Goal: Task Accomplishment & Management: Use online tool/utility

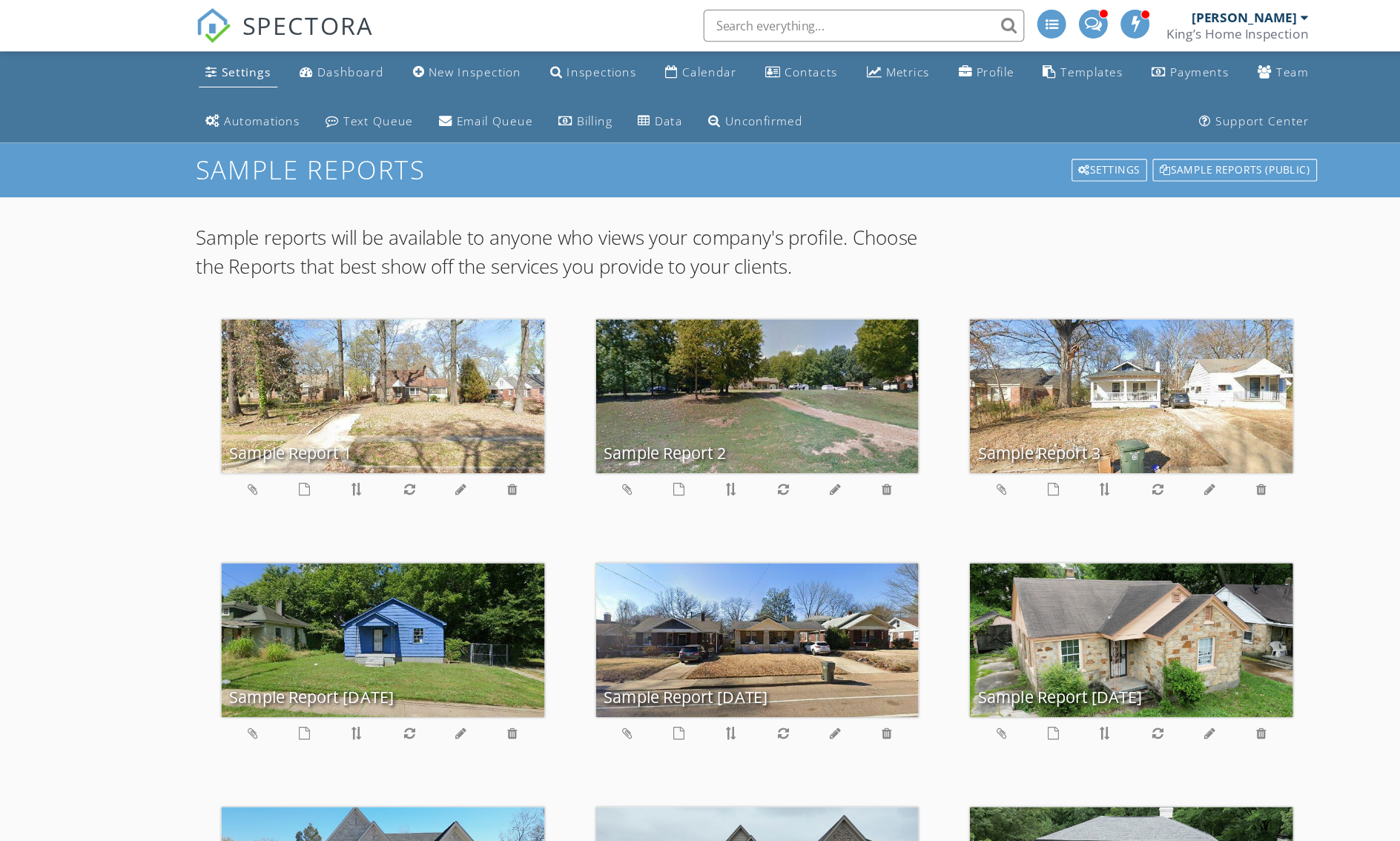
click at [204, 71] on div "Settings" at bounding box center [228, 66] width 46 height 14
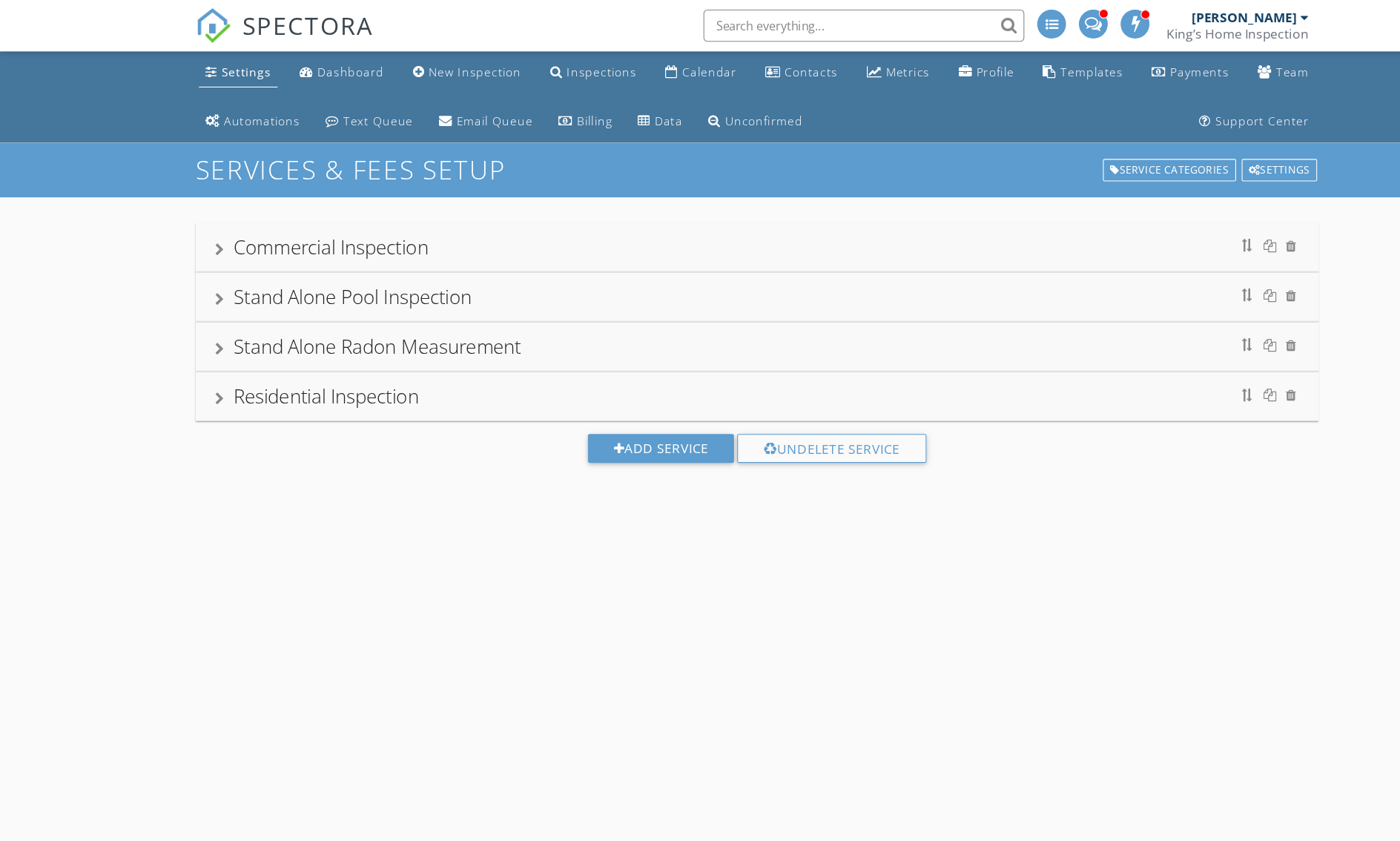
click at [199, 375] on div at bounding box center [203, 368] width 8 height 12
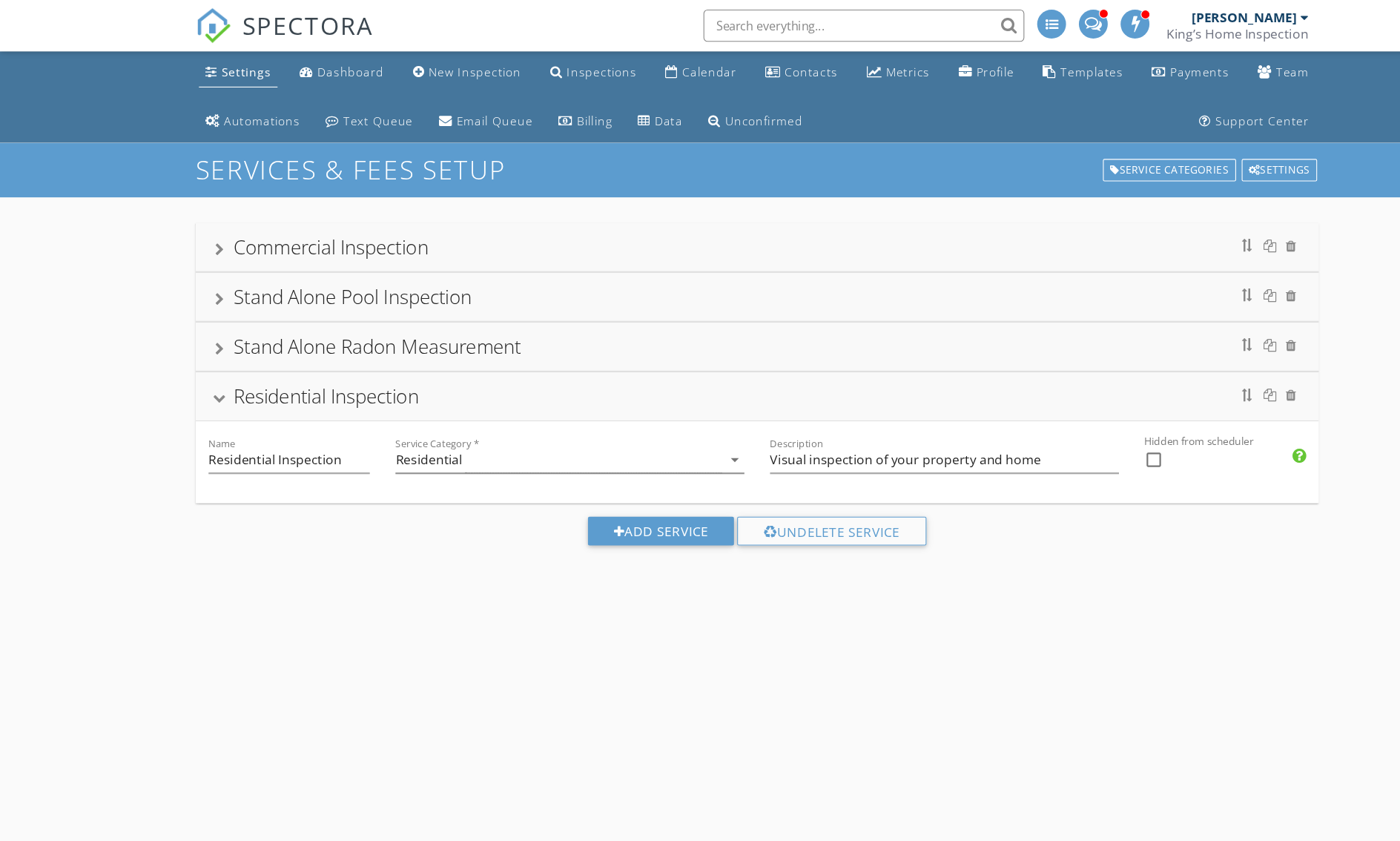
click at [216, 378] on div "Residential Inspection" at bounding box center [302, 366] width 171 height 25
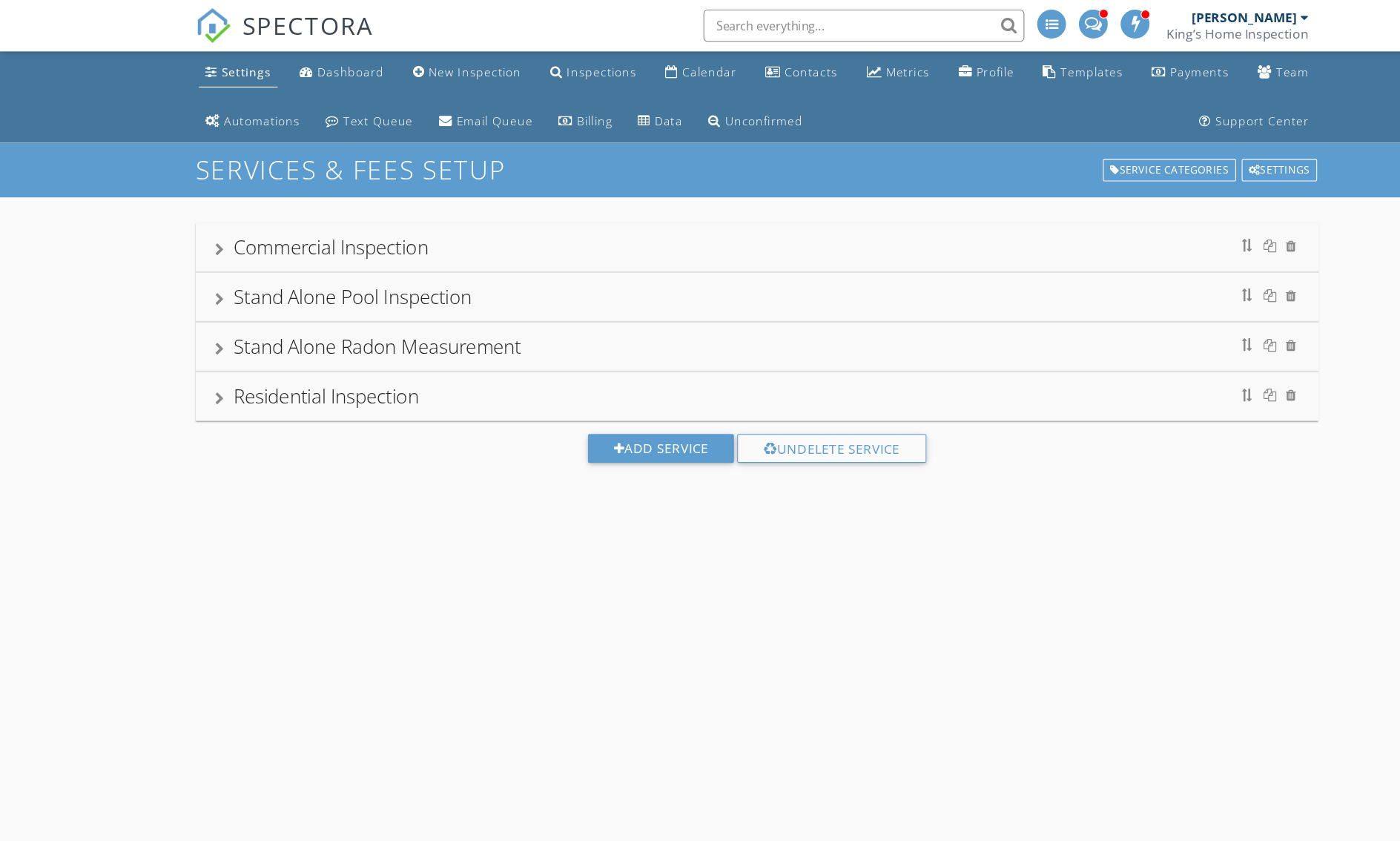
scroll to position [148, 0]
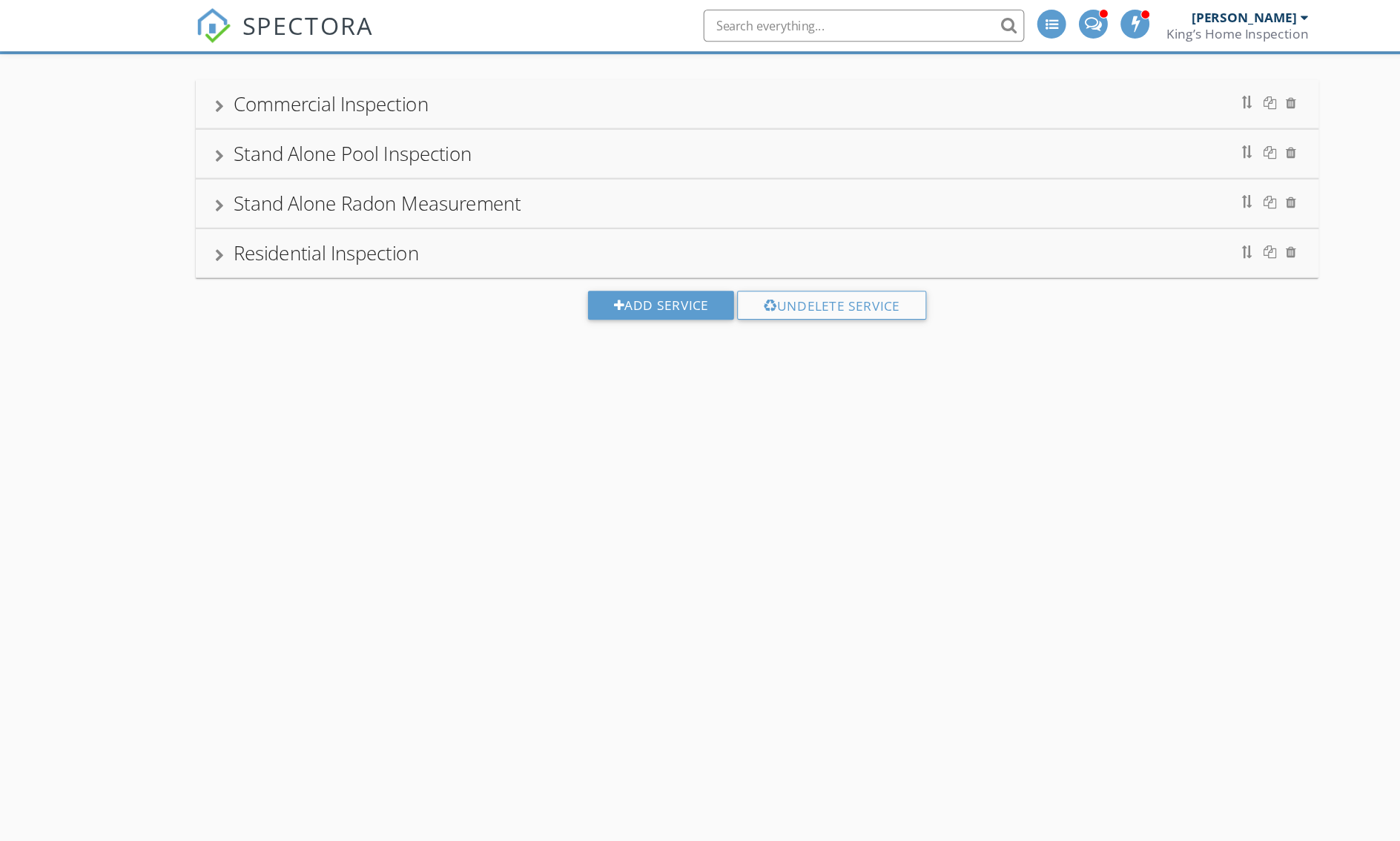
click at [243, 246] on div "Residential Inspection" at bounding box center [302, 234] width 171 height 25
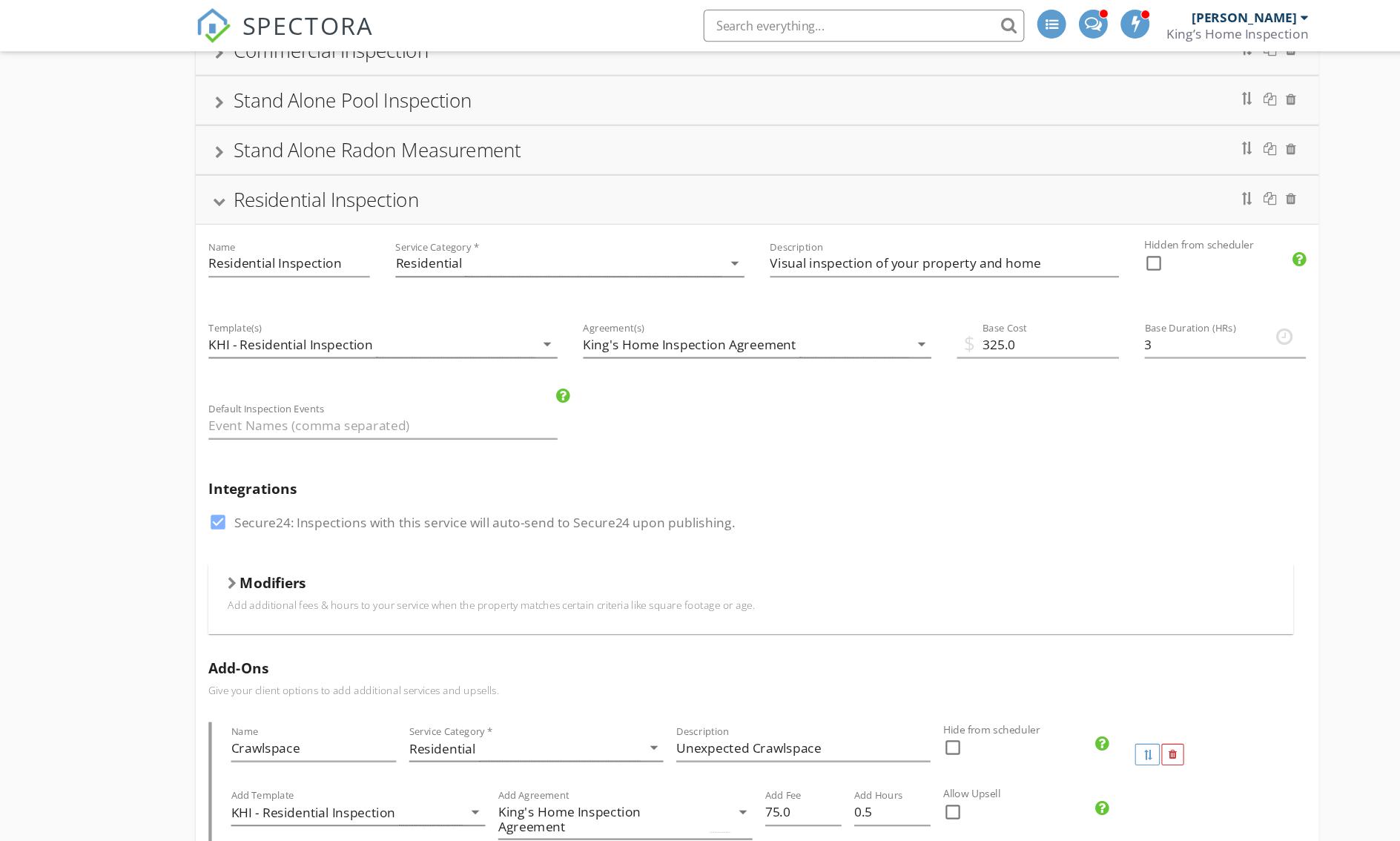
scroll to position [593, 0]
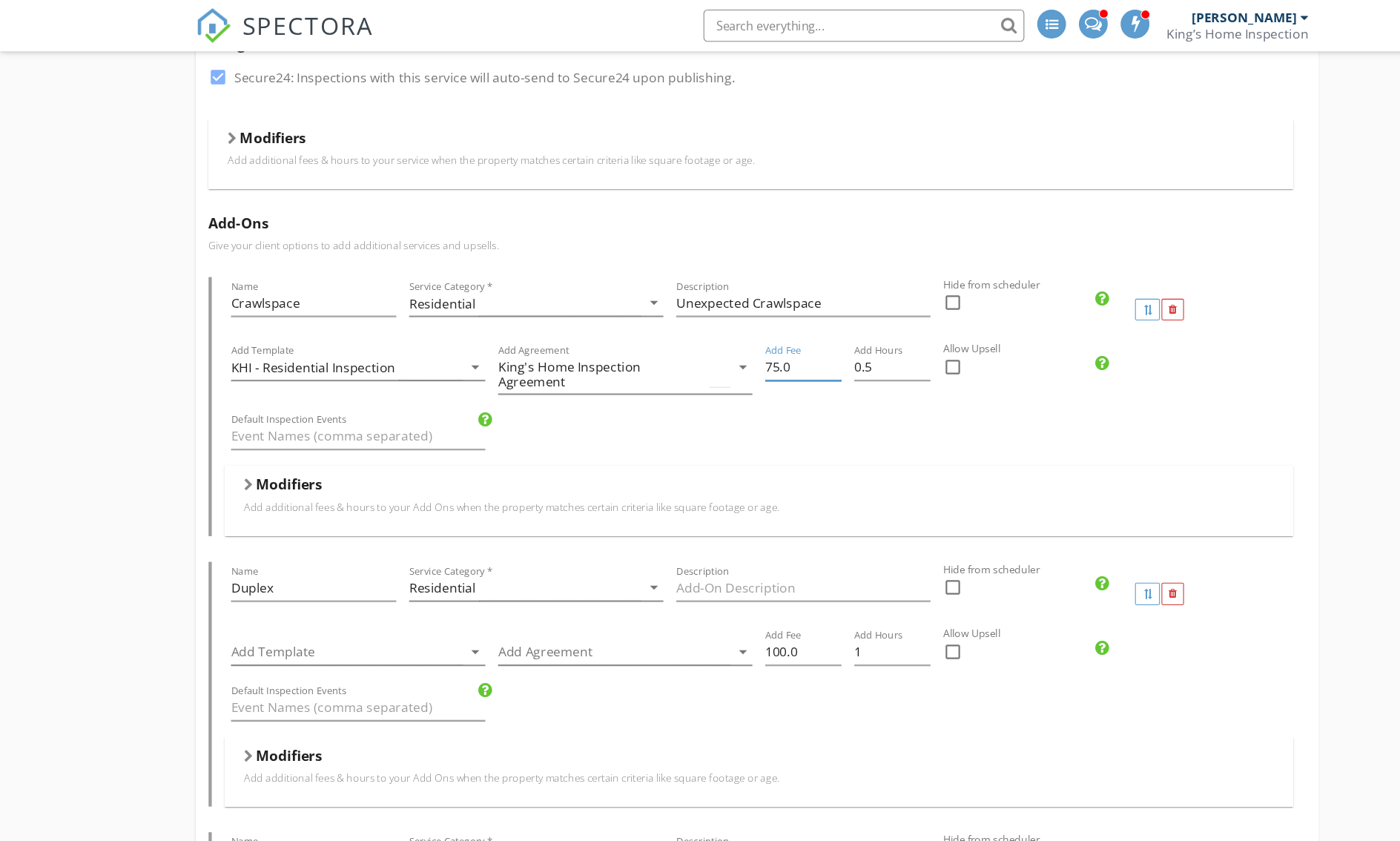
click at [707, 352] on input "75.0" at bounding box center [742, 339] width 70 height 25
type input "100.0"
click at [894, 431] on div "Default Inspection Events" at bounding box center [701, 404] width 988 height 51
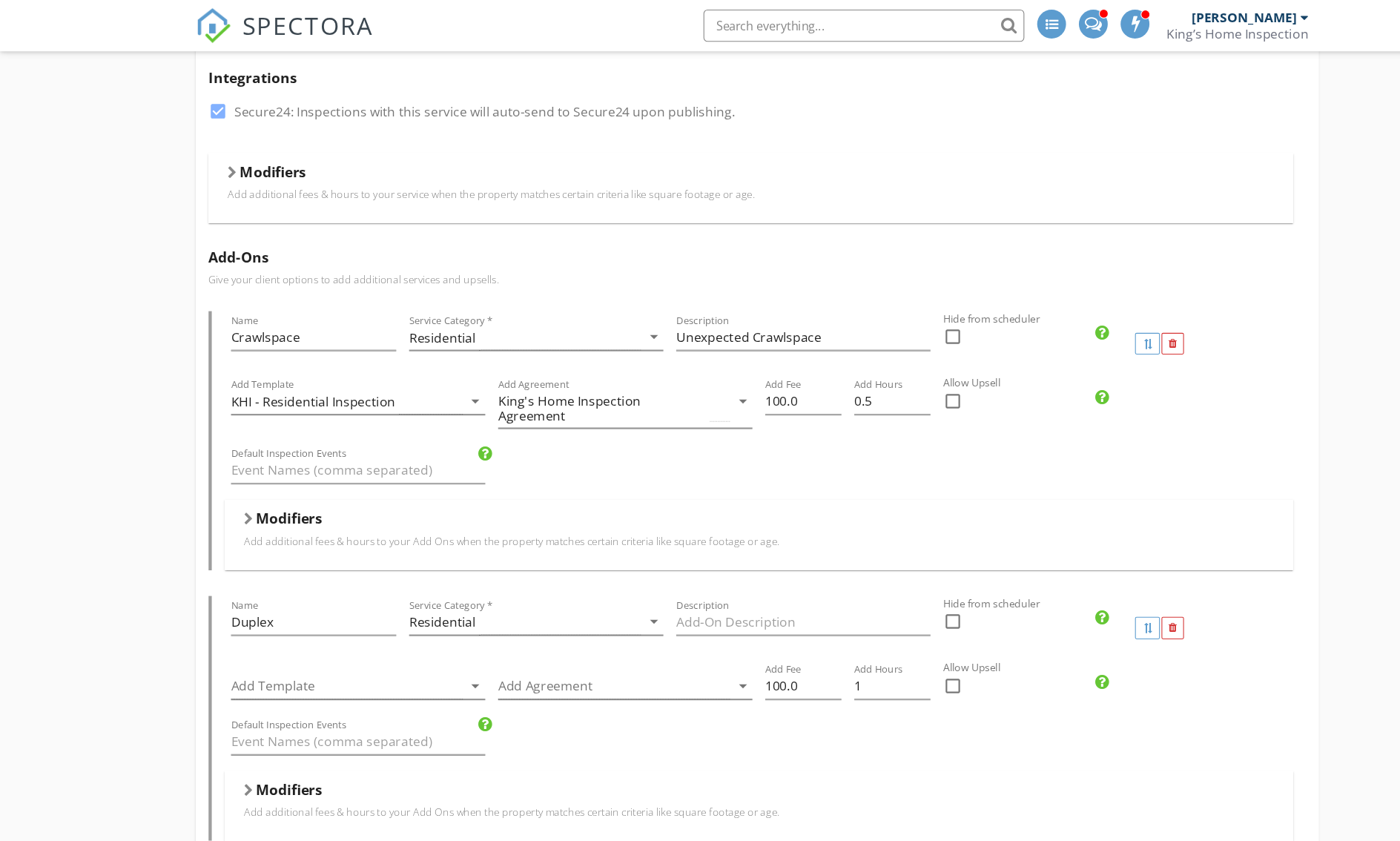
scroll to position [0, 0]
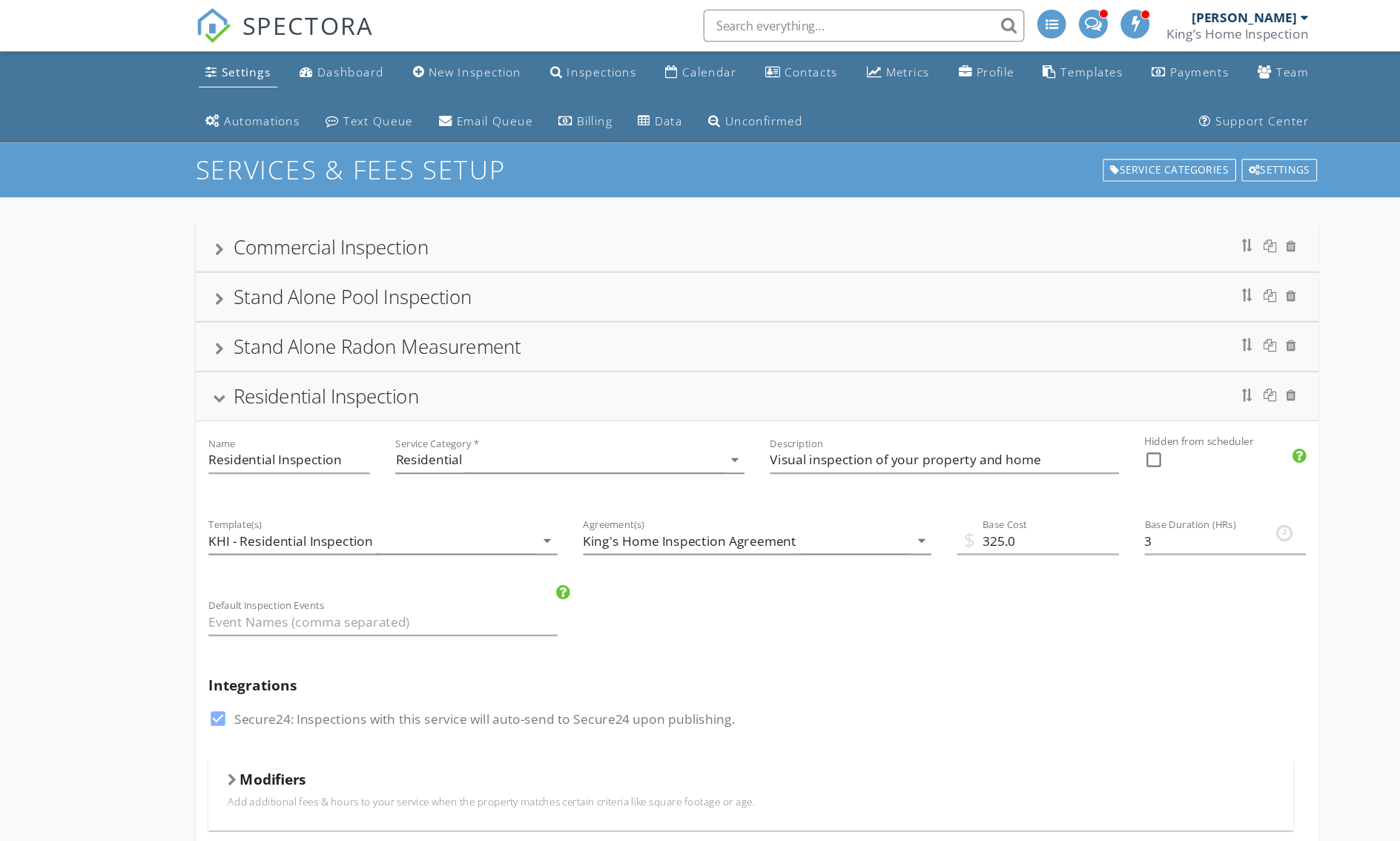
click at [216, 378] on div "Residential Inspection" at bounding box center [302, 366] width 171 height 25
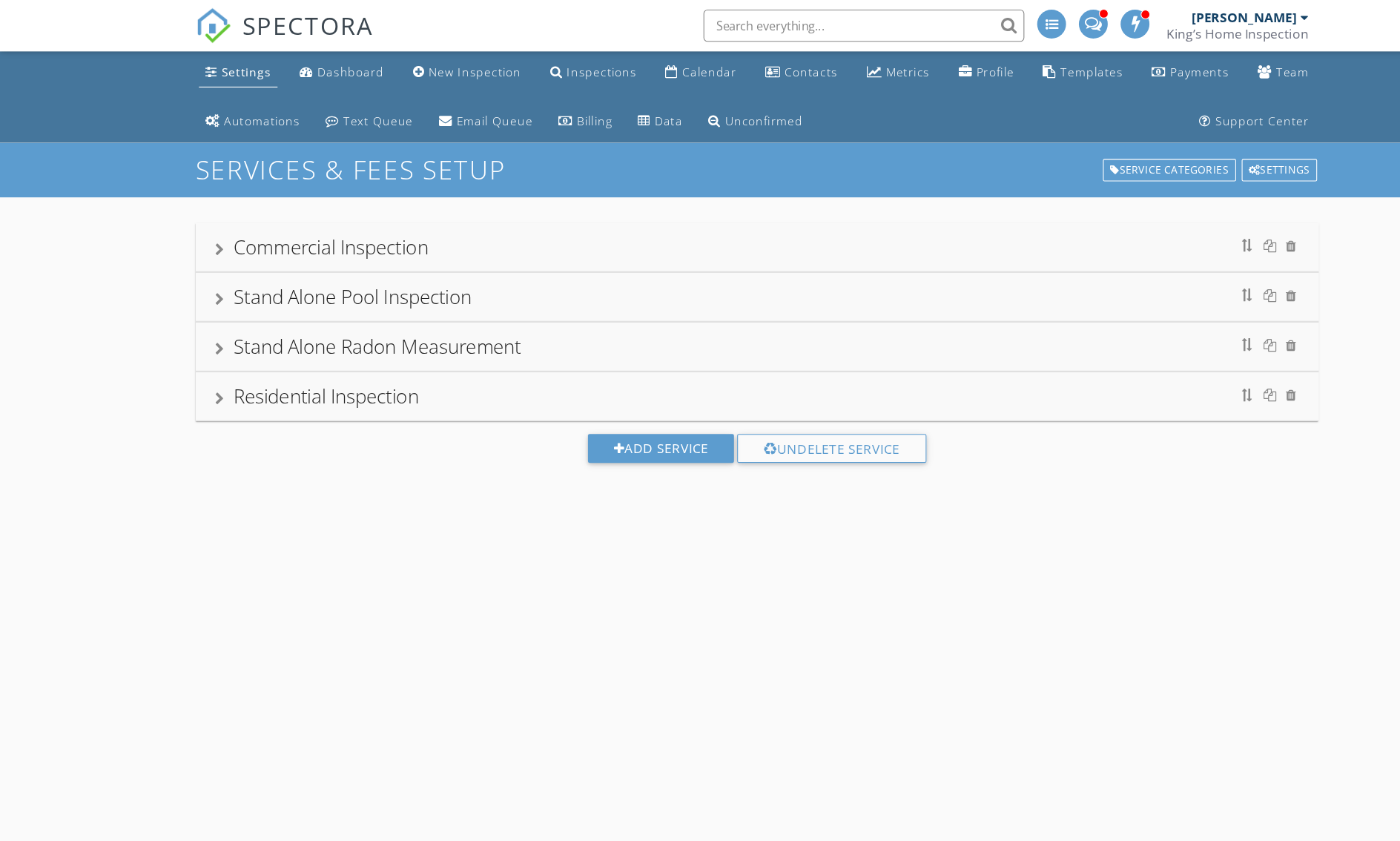
click at [204, 69] on div "Settings" at bounding box center [228, 66] width 46 height 14
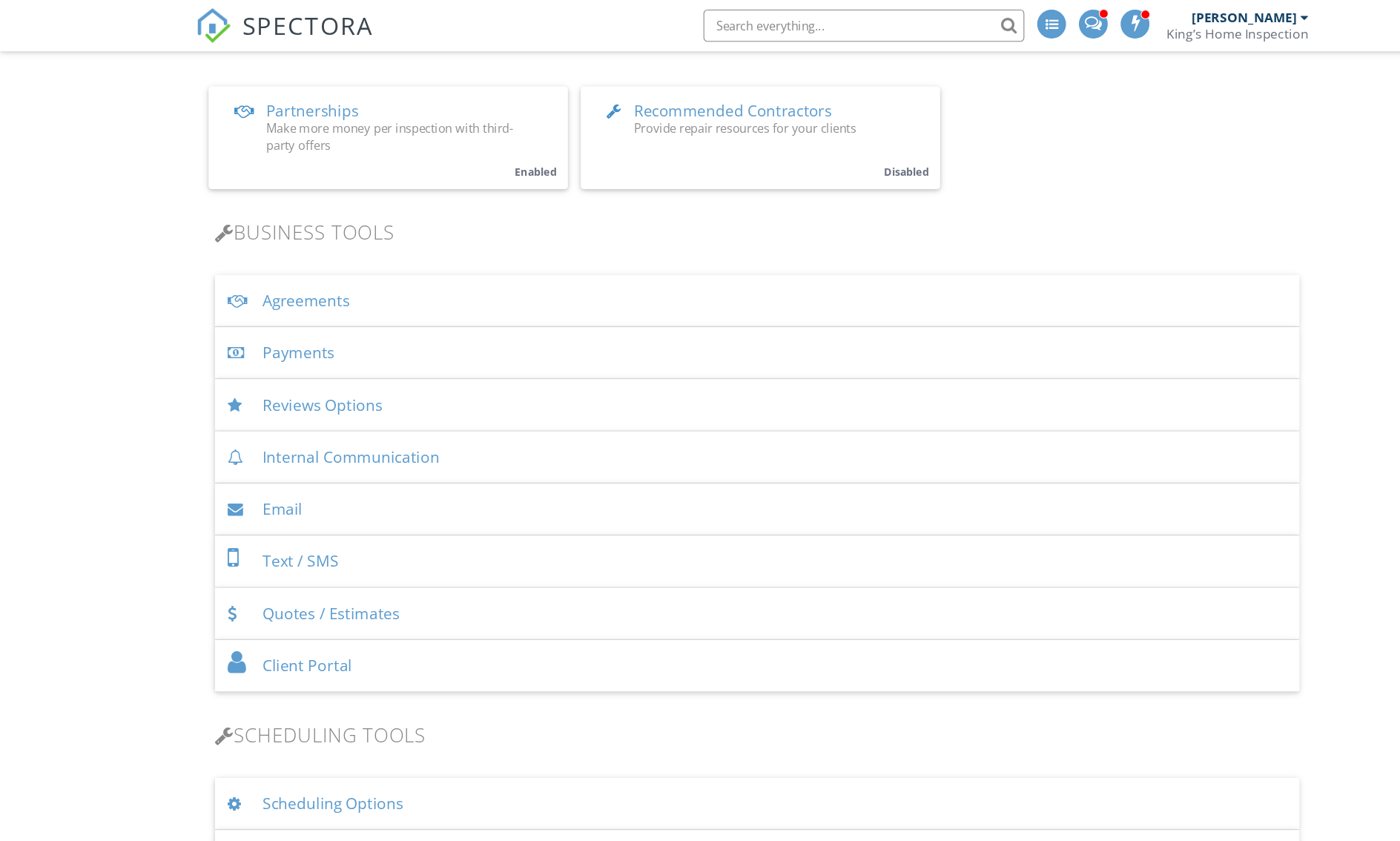
scroll to position [387, 0]
click at [224, 302] on div "Agreements" at bounding box center [700, 279] width 1003 height 48
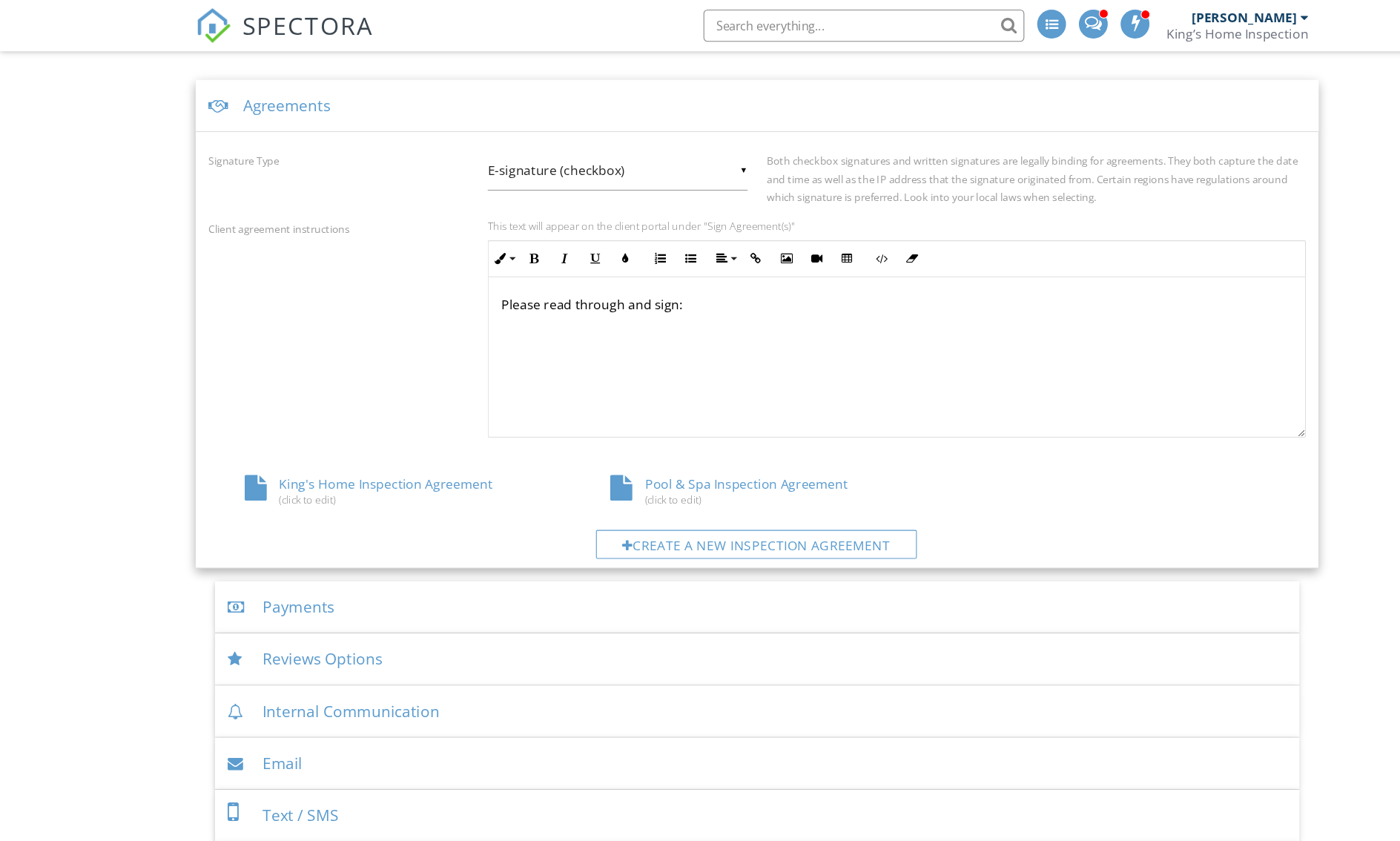
scroll to position [677, 0]
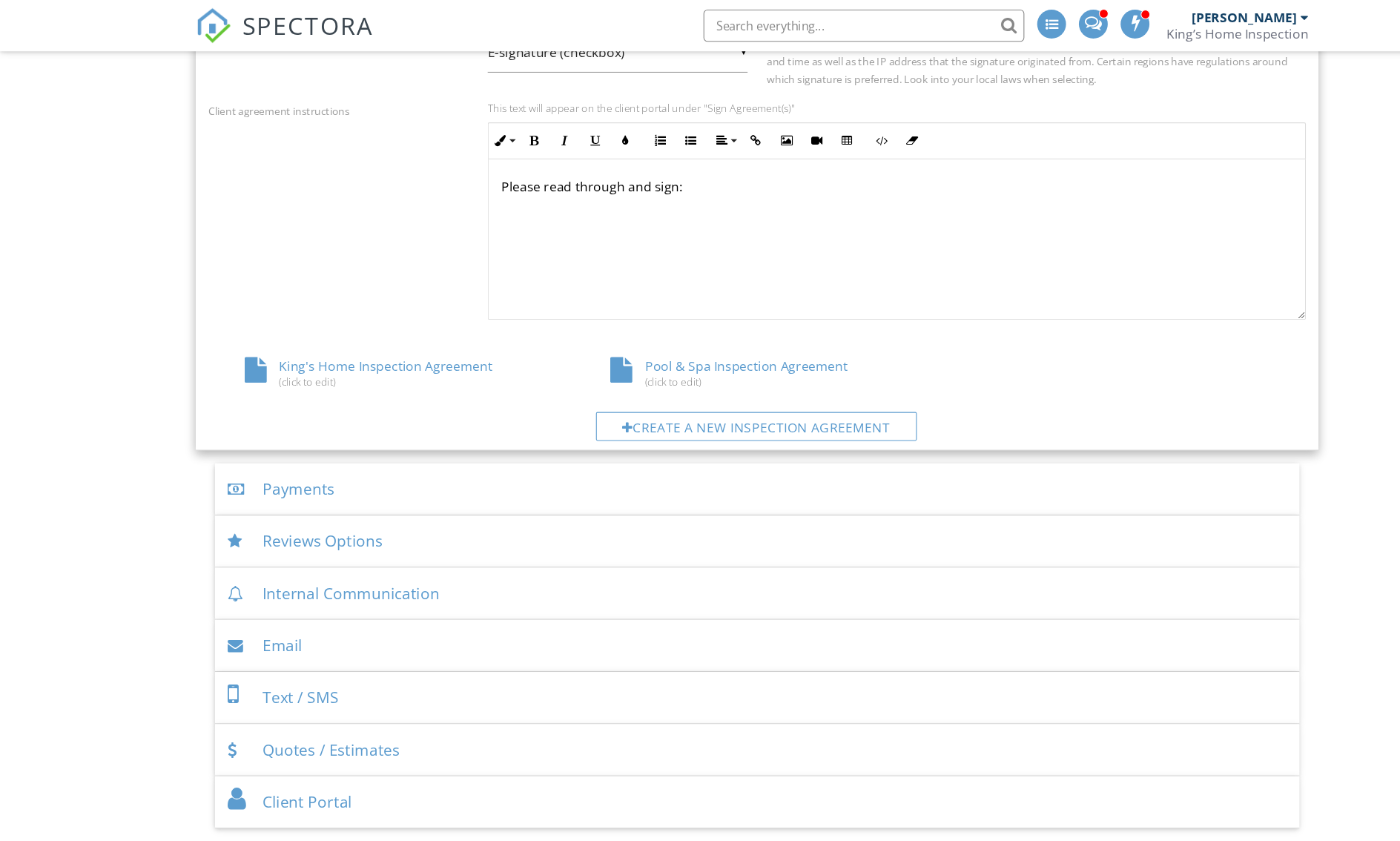
click at [272, 359] on div "King's Home Inspection Agreement (click to edit)" at bounding box center [362, 345] width 338 height 29
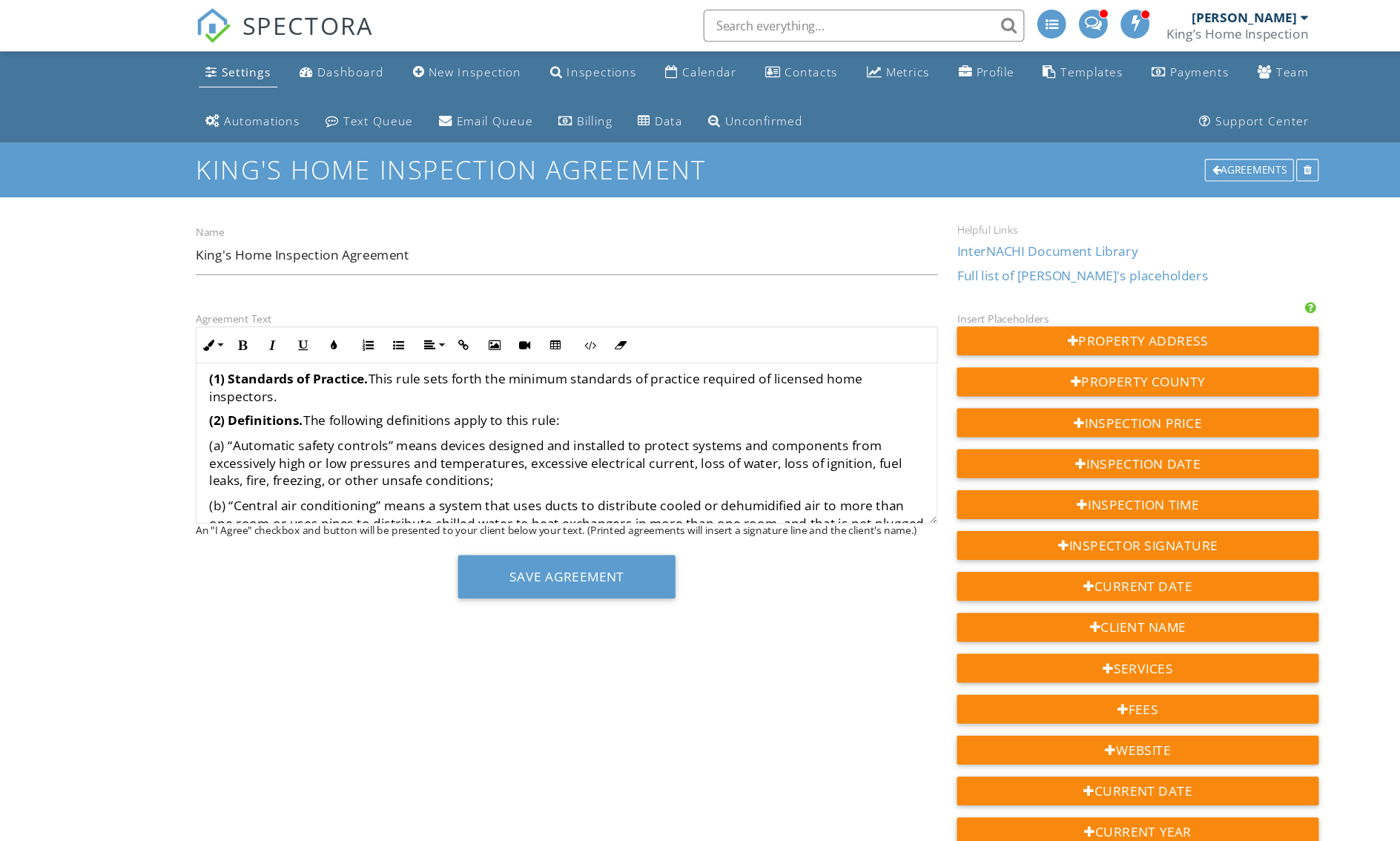
scroll to position [1971, 0]
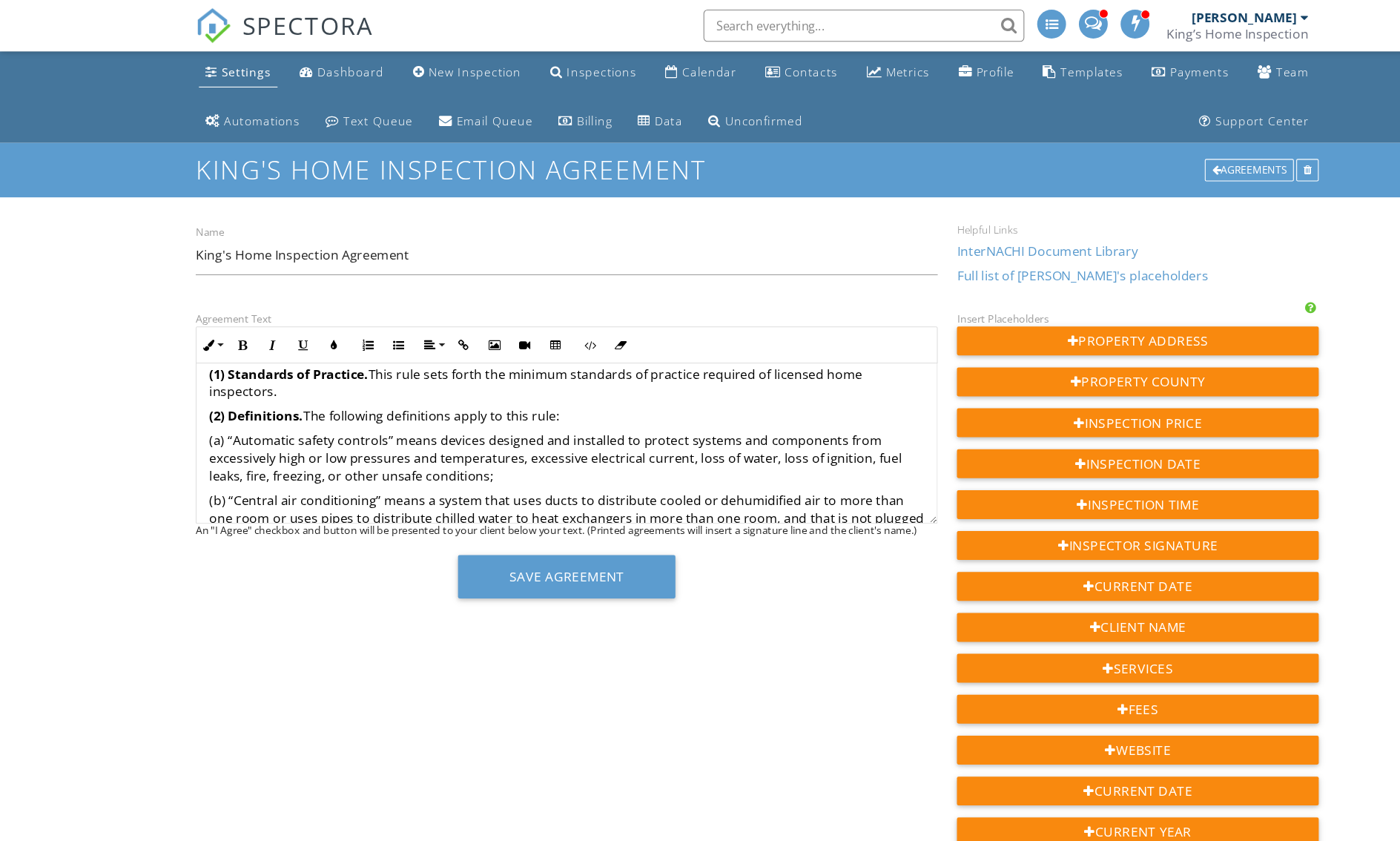
click at [590, 198] on p "19. If the inspection is scheduled indicating that the property is a slab found…" at bounding box center [524, 172] width 661 height 49
click at [434, 553] on button "Save Agreement" at bounding box center [524, 533] width 201 height 40
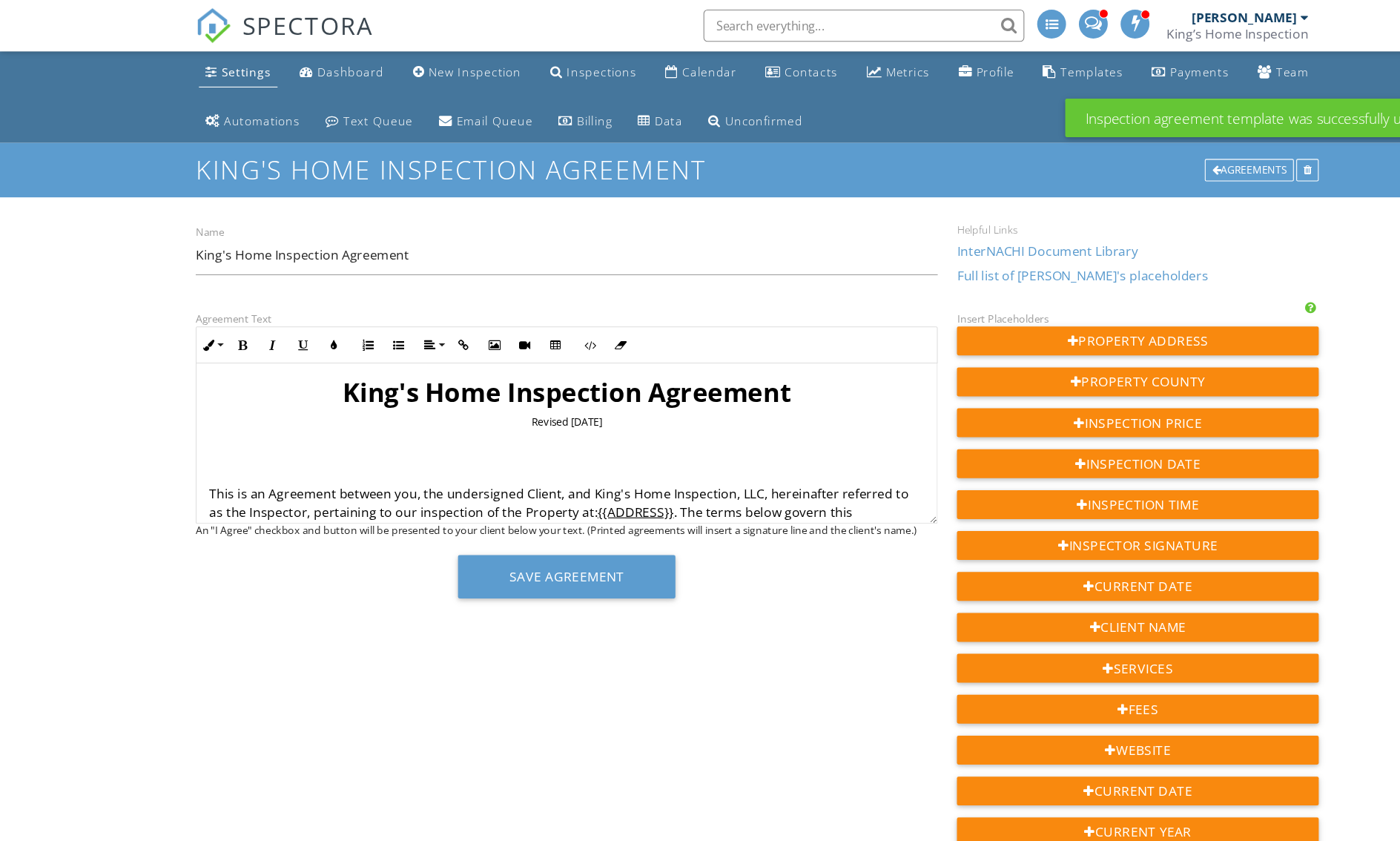
click at [184, 75] on link "Settings" at bounding box center [220, 67] width 73 height 28
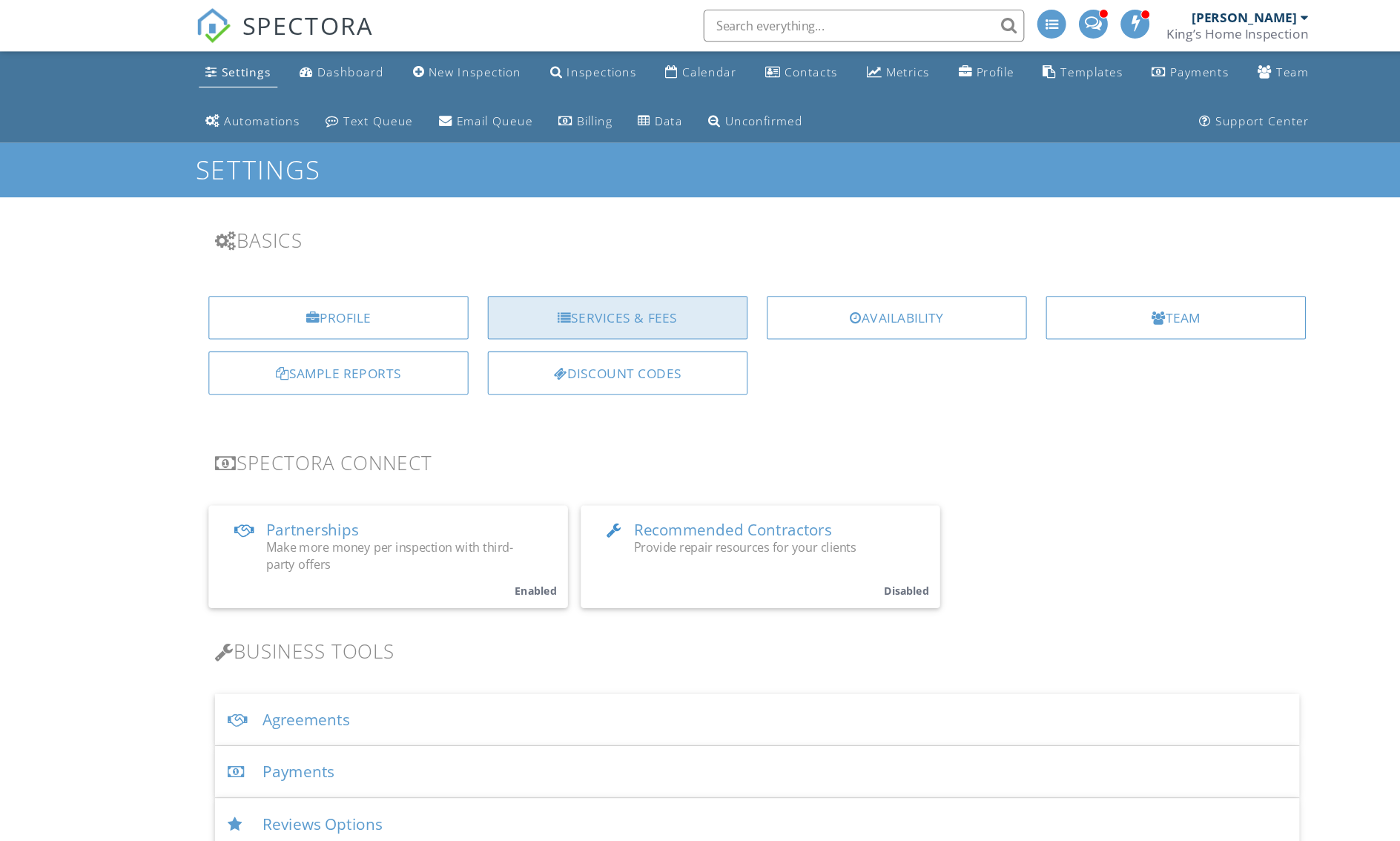
click at [451, 314] on div "Services & Fees" at bounding box center [572, 294] width 241 height 40
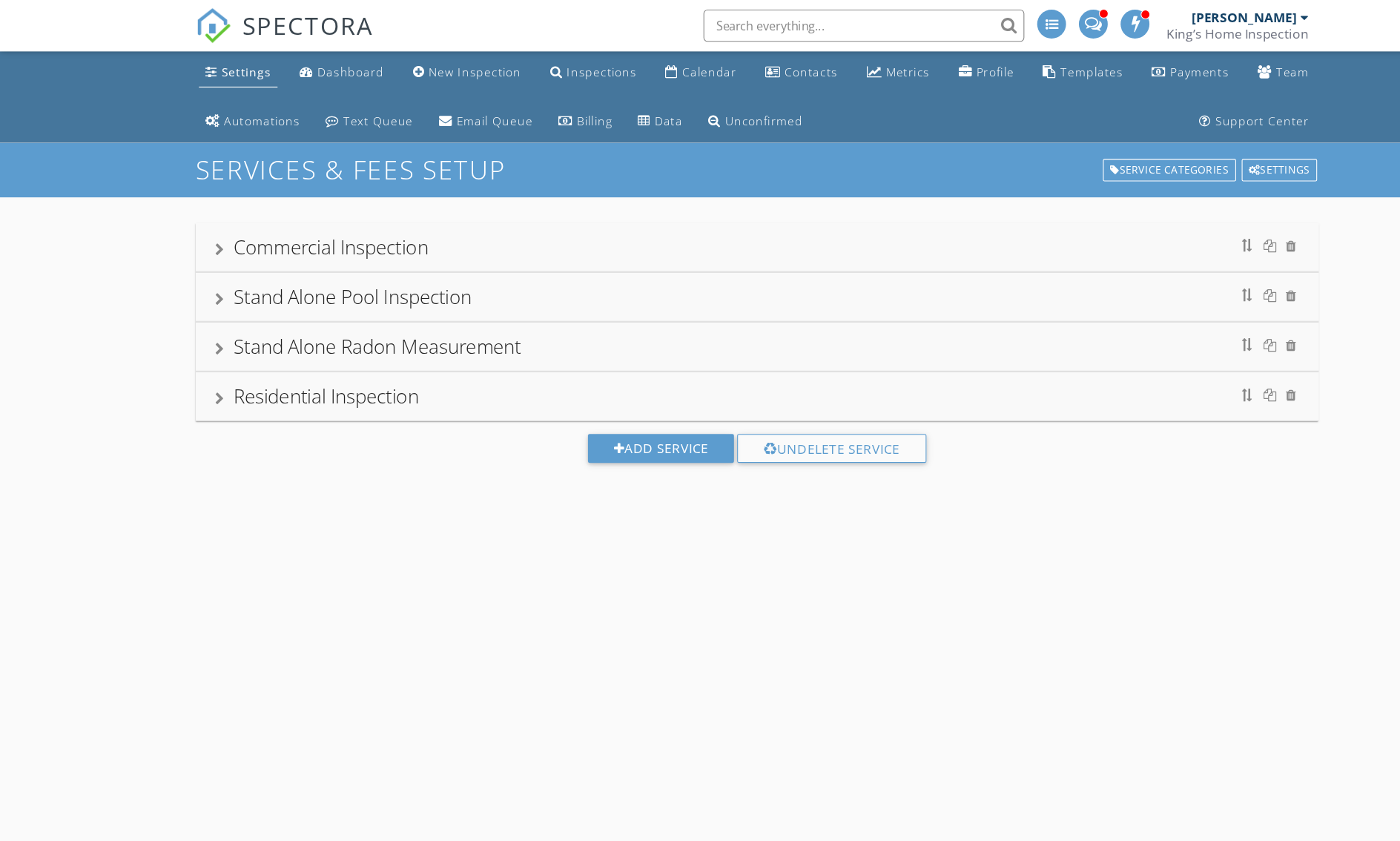
click at [216, 378] on div "Residential Inspection" at bounding box center [302, 366] width 171 height 25
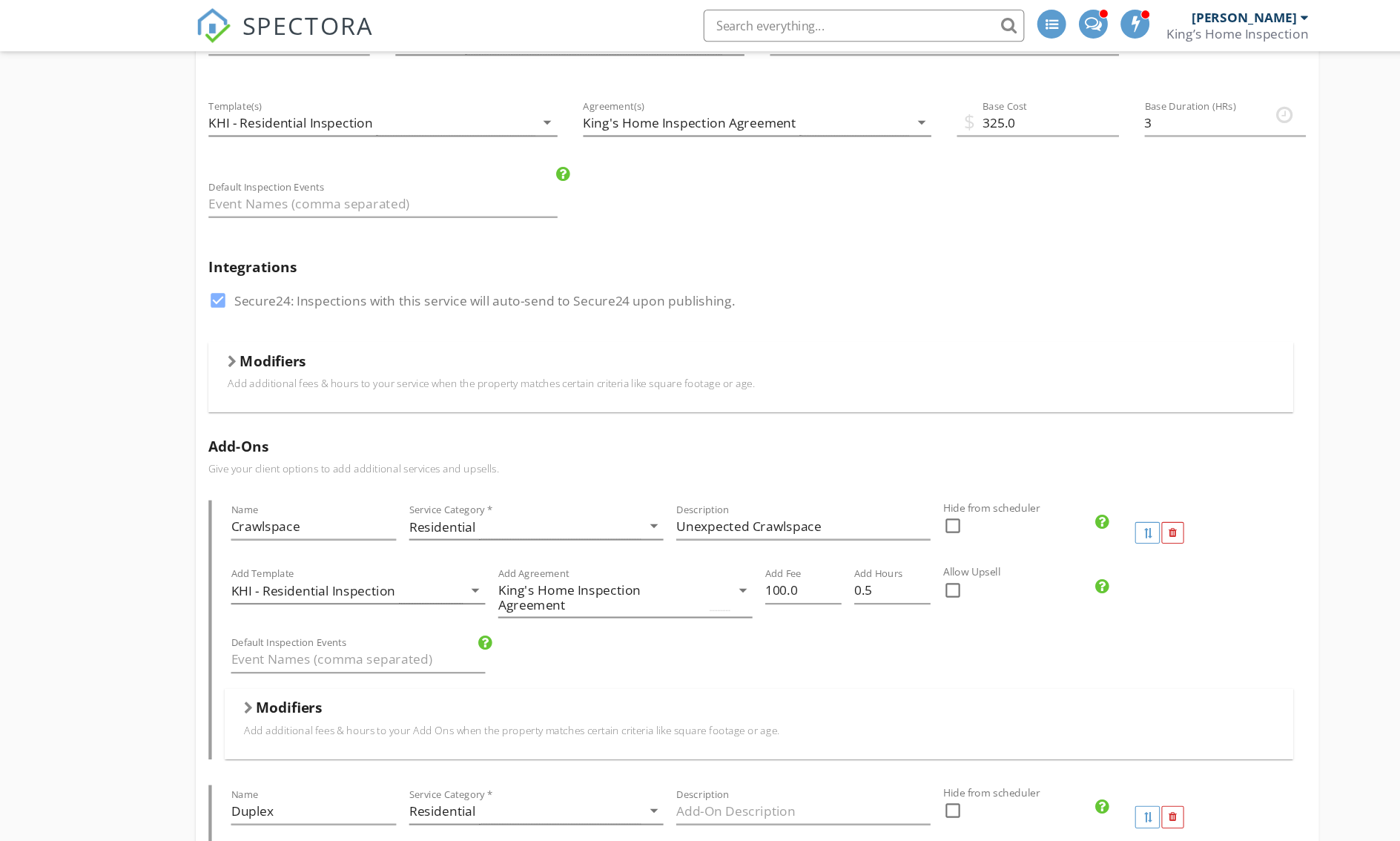
scroll to position [558, 0]
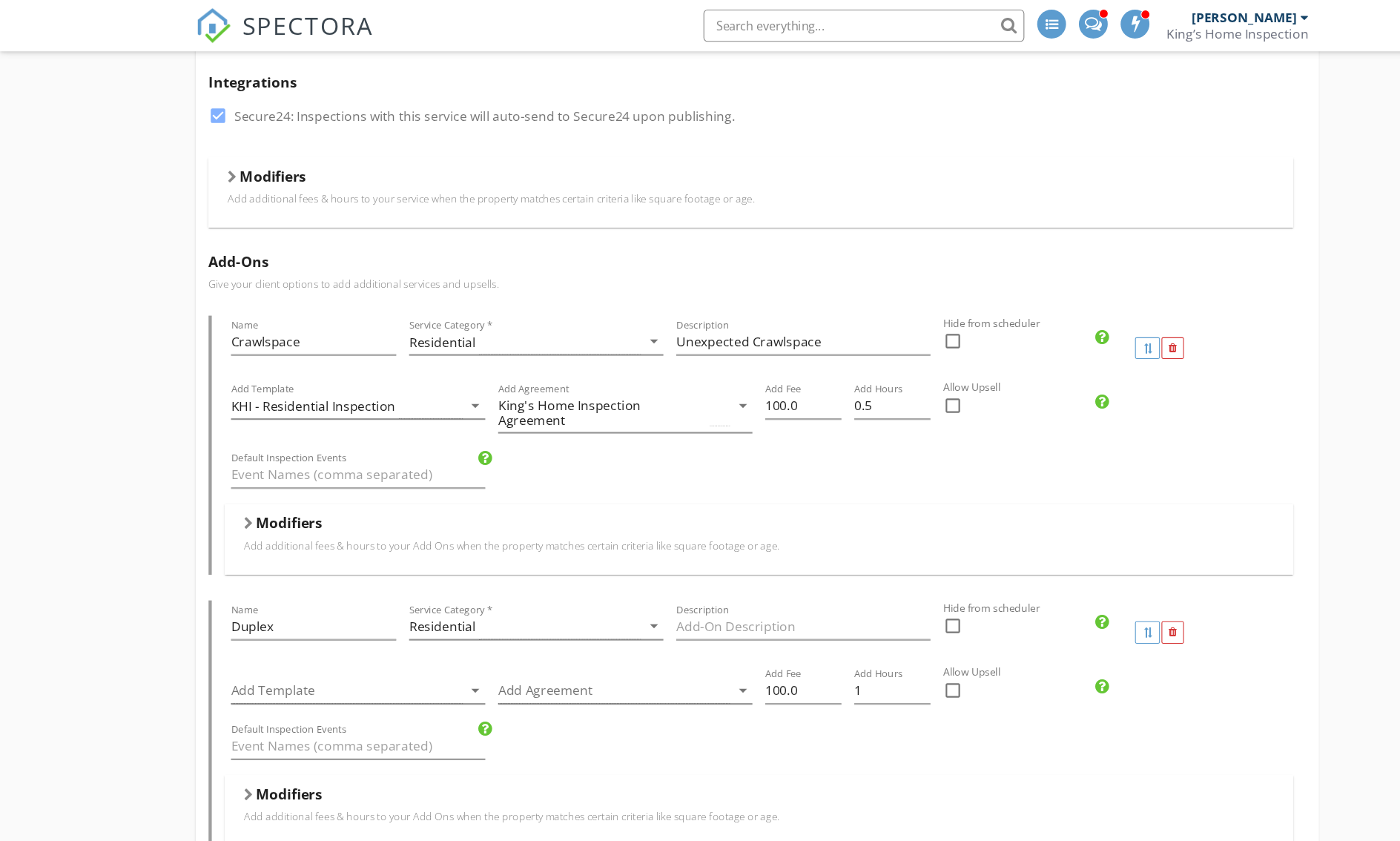
drag, startPoint x: 1047, startPoint y: 460, endPoint x: 1086, endPoint y: 458, distance: 39.1
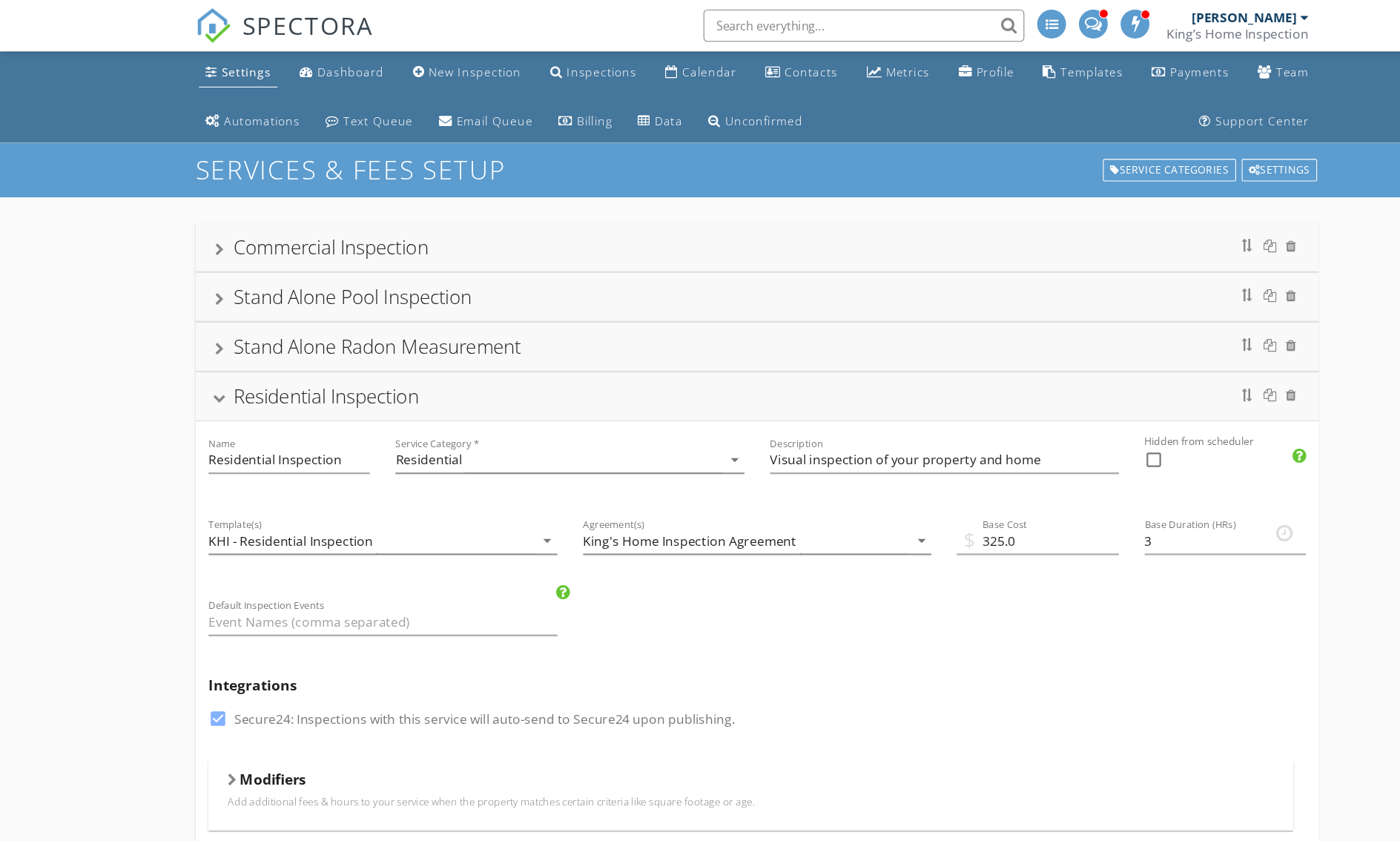
click at [204, 67] on div "Settings" at bounding box center [228, 66] width 46 height 14
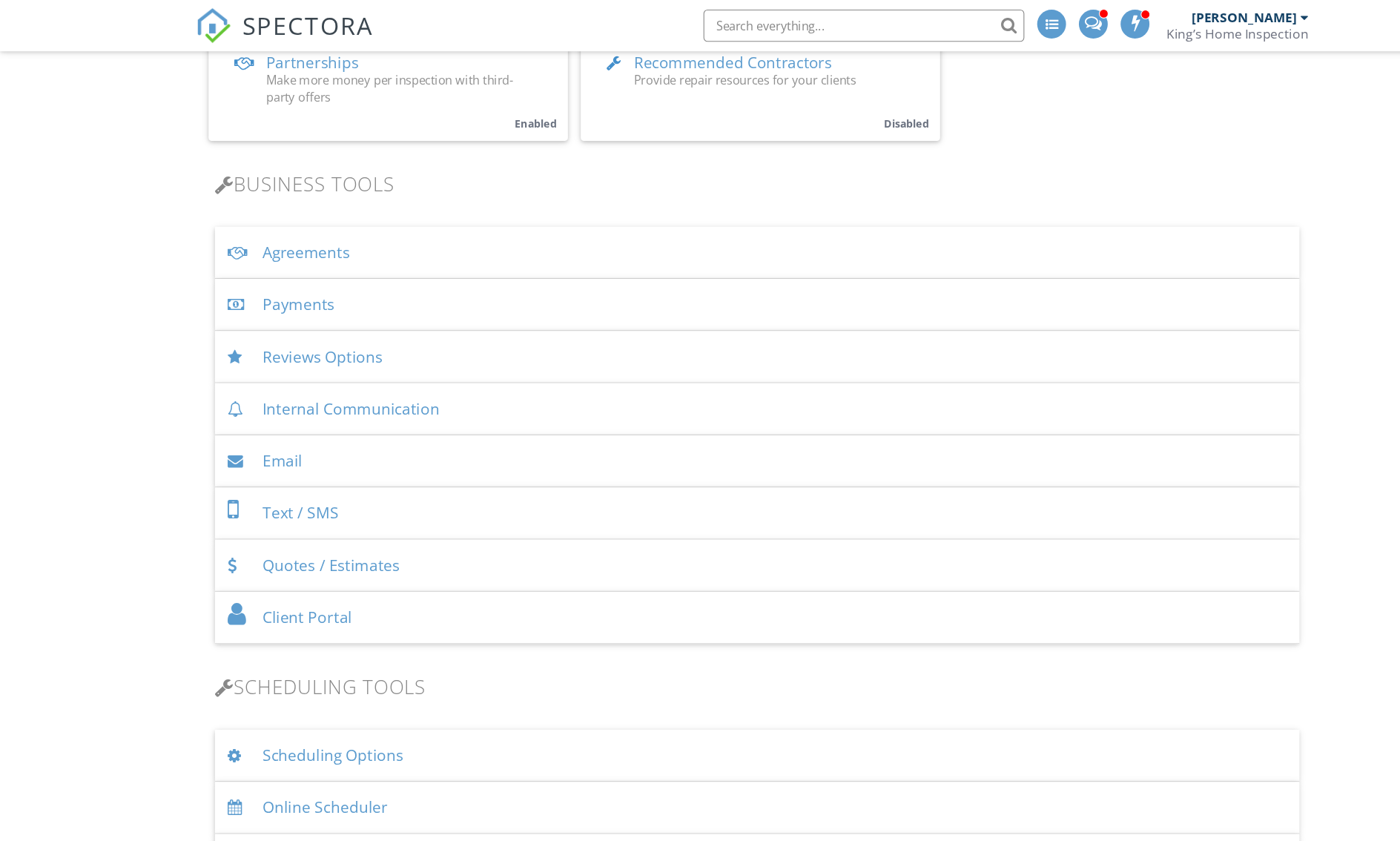
scroll to position [31, 0]
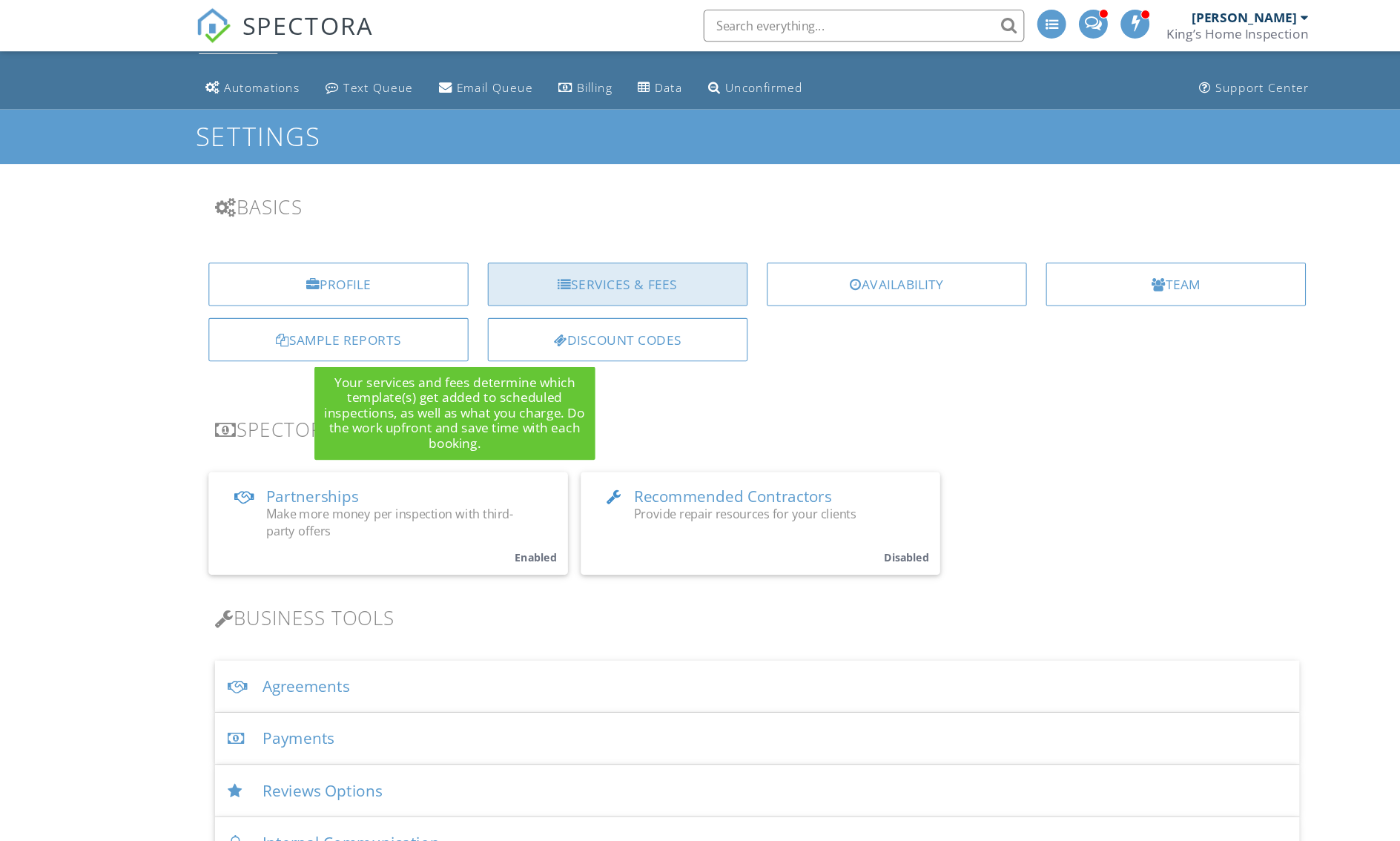
click at [466, 282] on div "Services & Fees" at bounding box center [572, 262] width 241 height 40
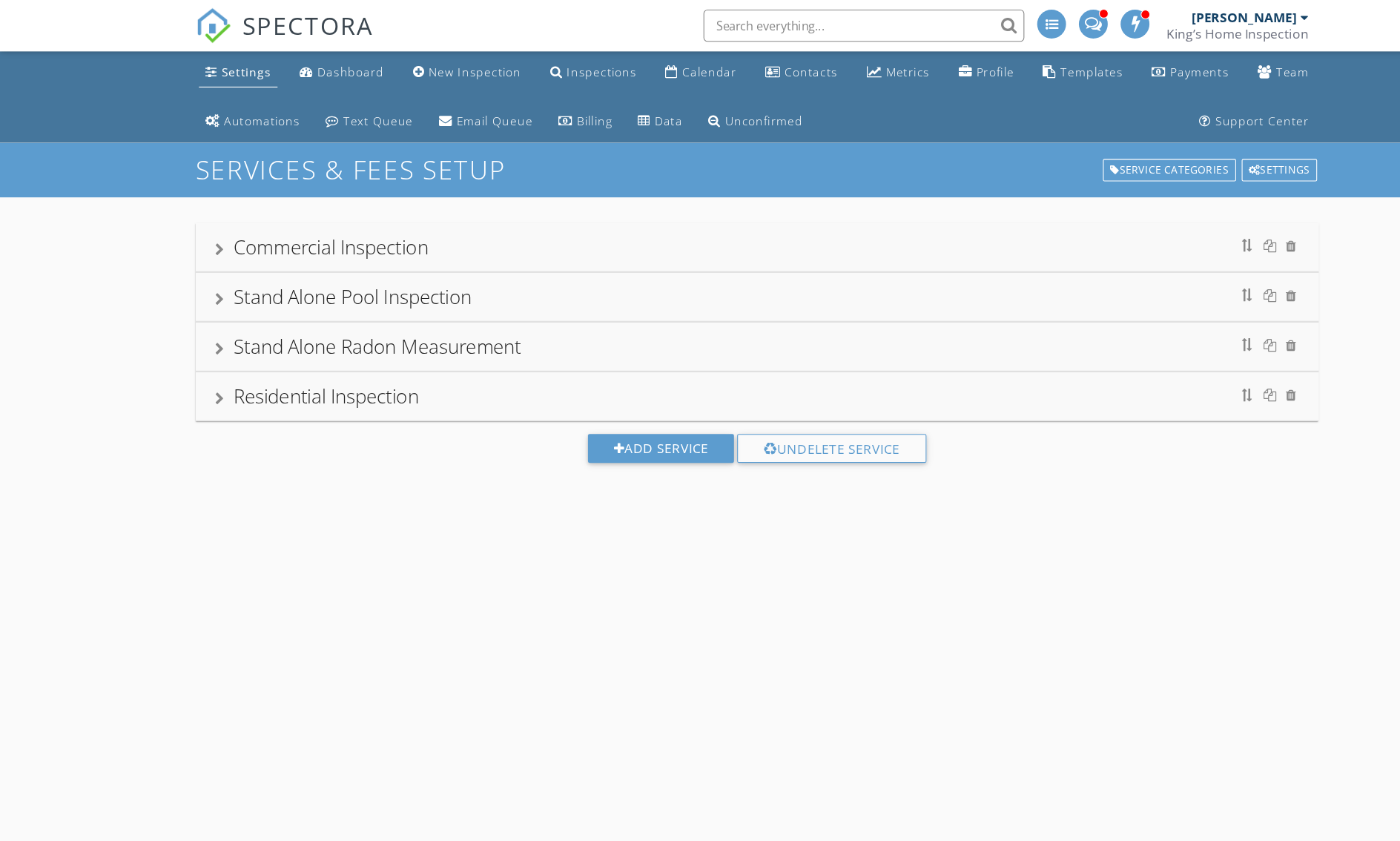
click at [285, 378] on div "Residential Inspection" at bounding box center [302, 366] width 171 height 25
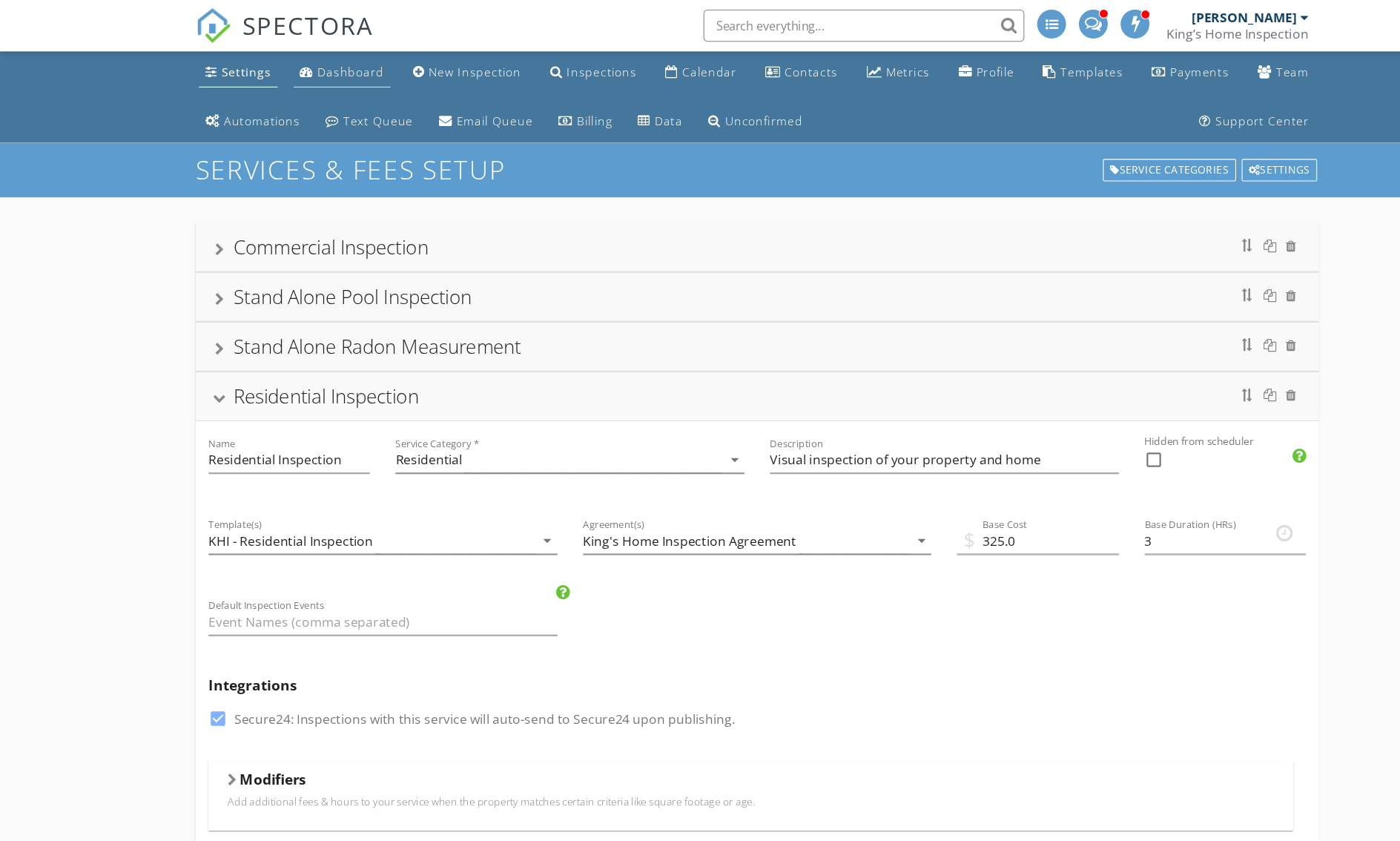
click at [294, 67] on div "Dashboard" at bounding box center [325, 66] width 62 height 14
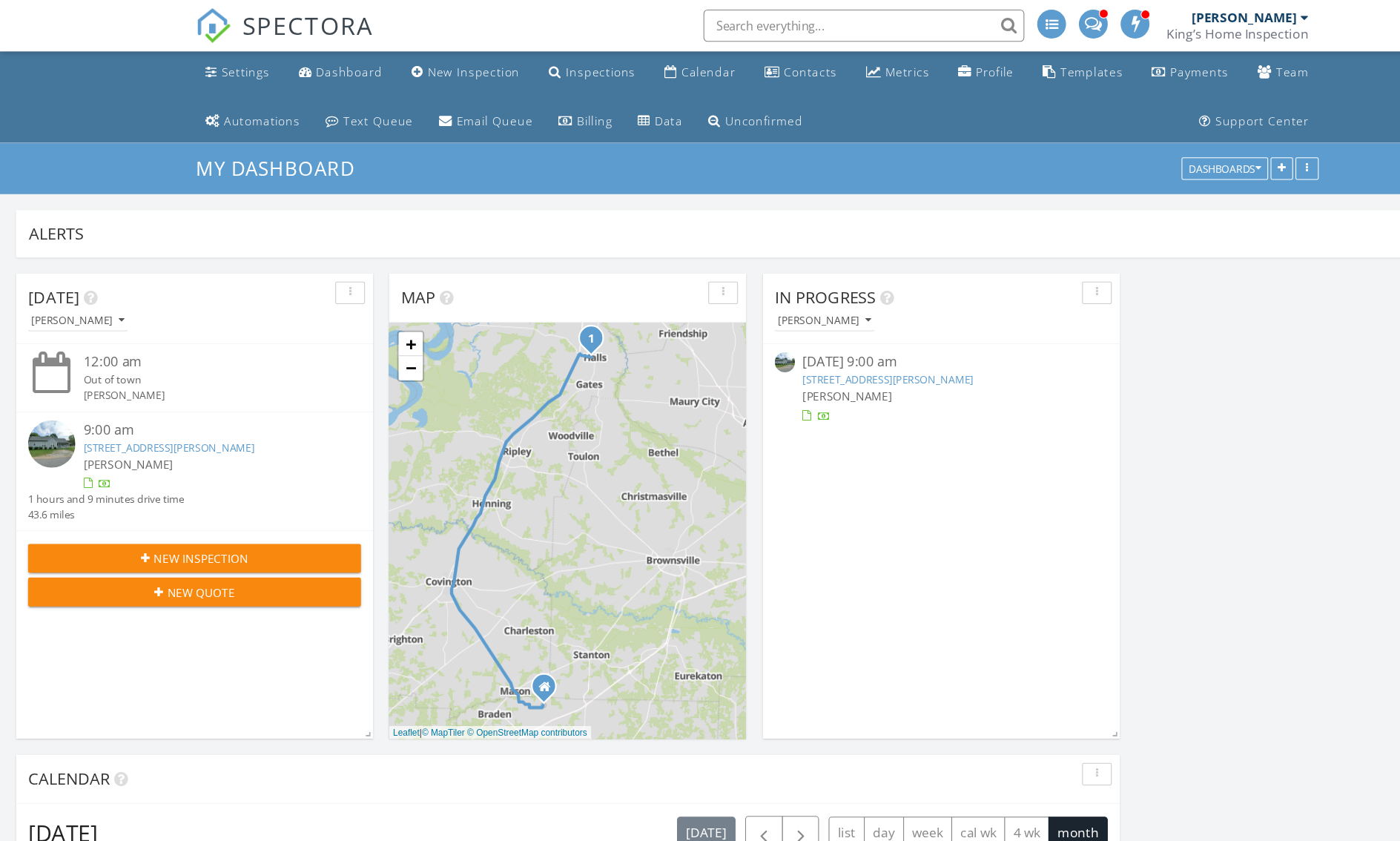
click at [862, 357] on link "[STREET_ADDRESS][PERSON_NAME]" at bounding box center [821, 350] width 158 height 13
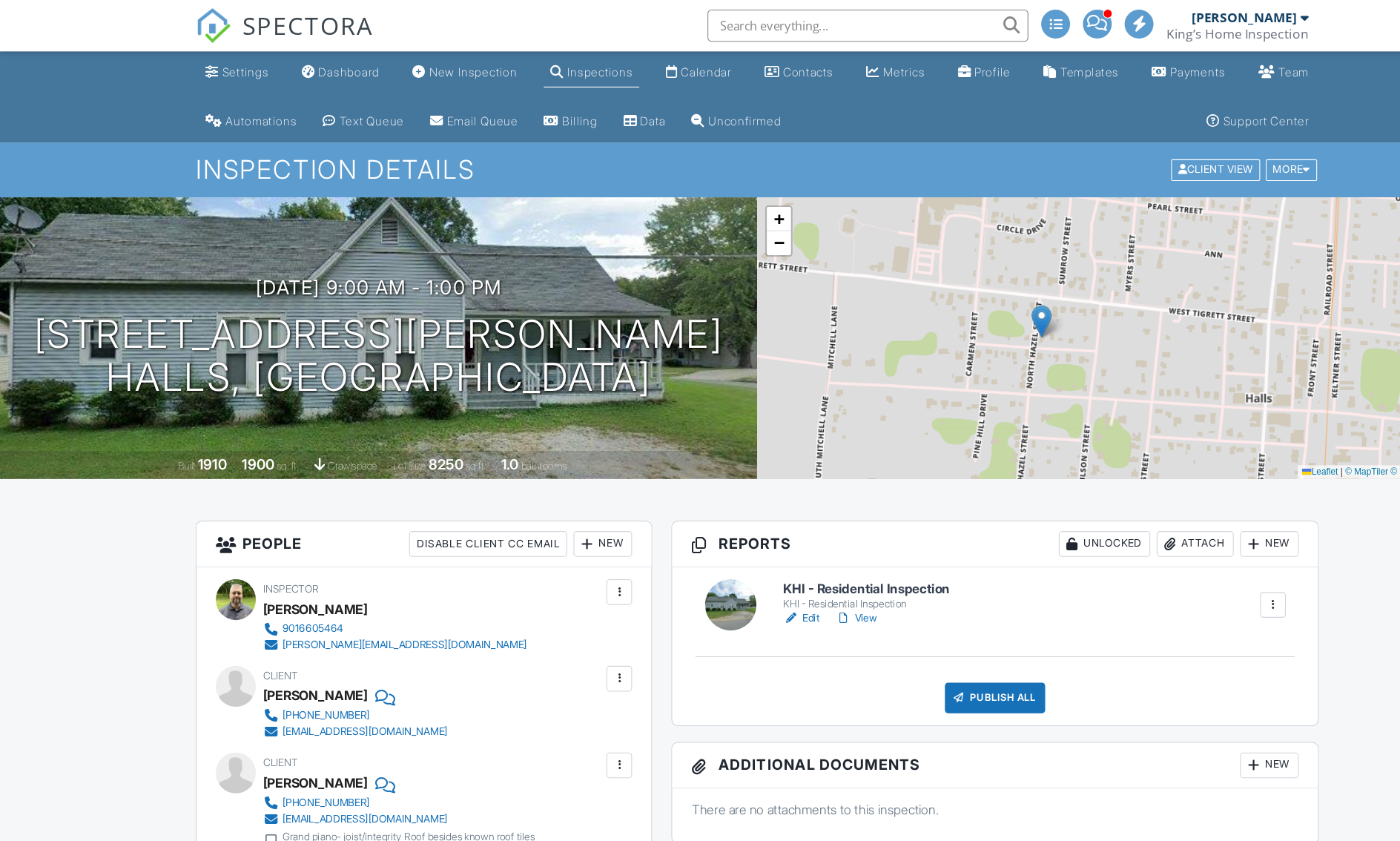
click at [724, 579] on link "Edit" at bounding box center [740, 572] width 33 height 15
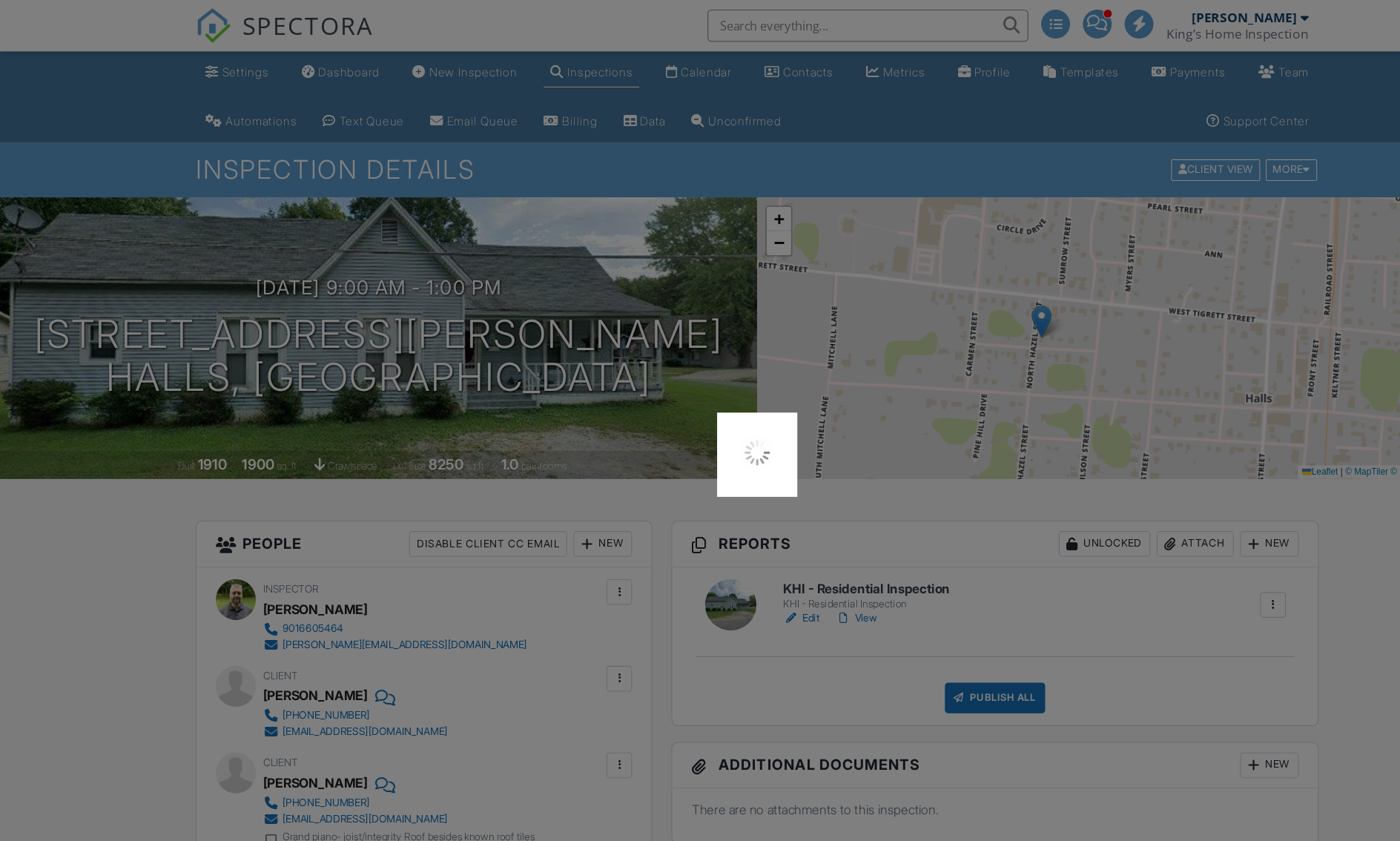
scroll to position [32, 0]
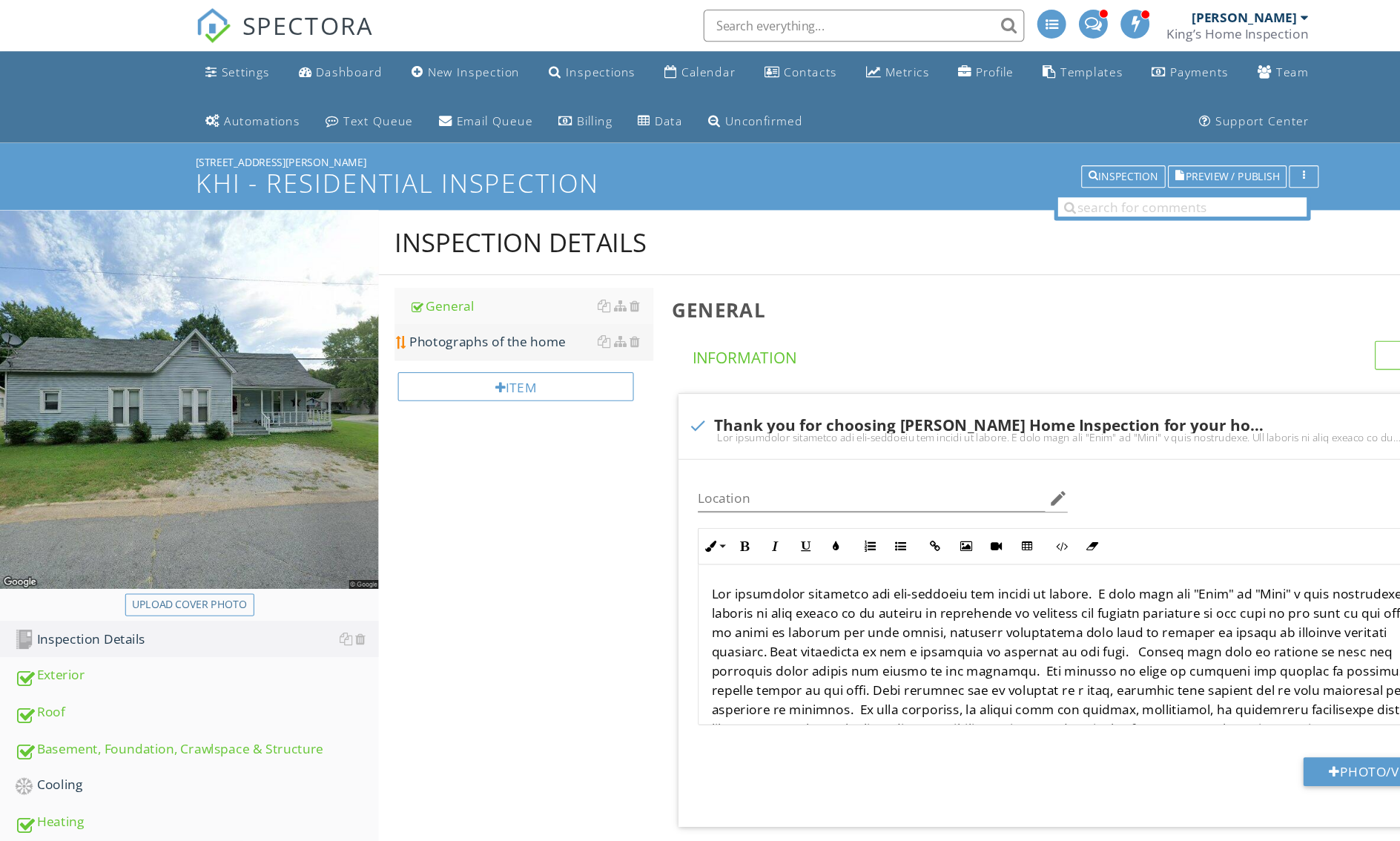
click at [378, 325] on div "Photographs of the home" at bounding box center [491, 316] width 225 height 18
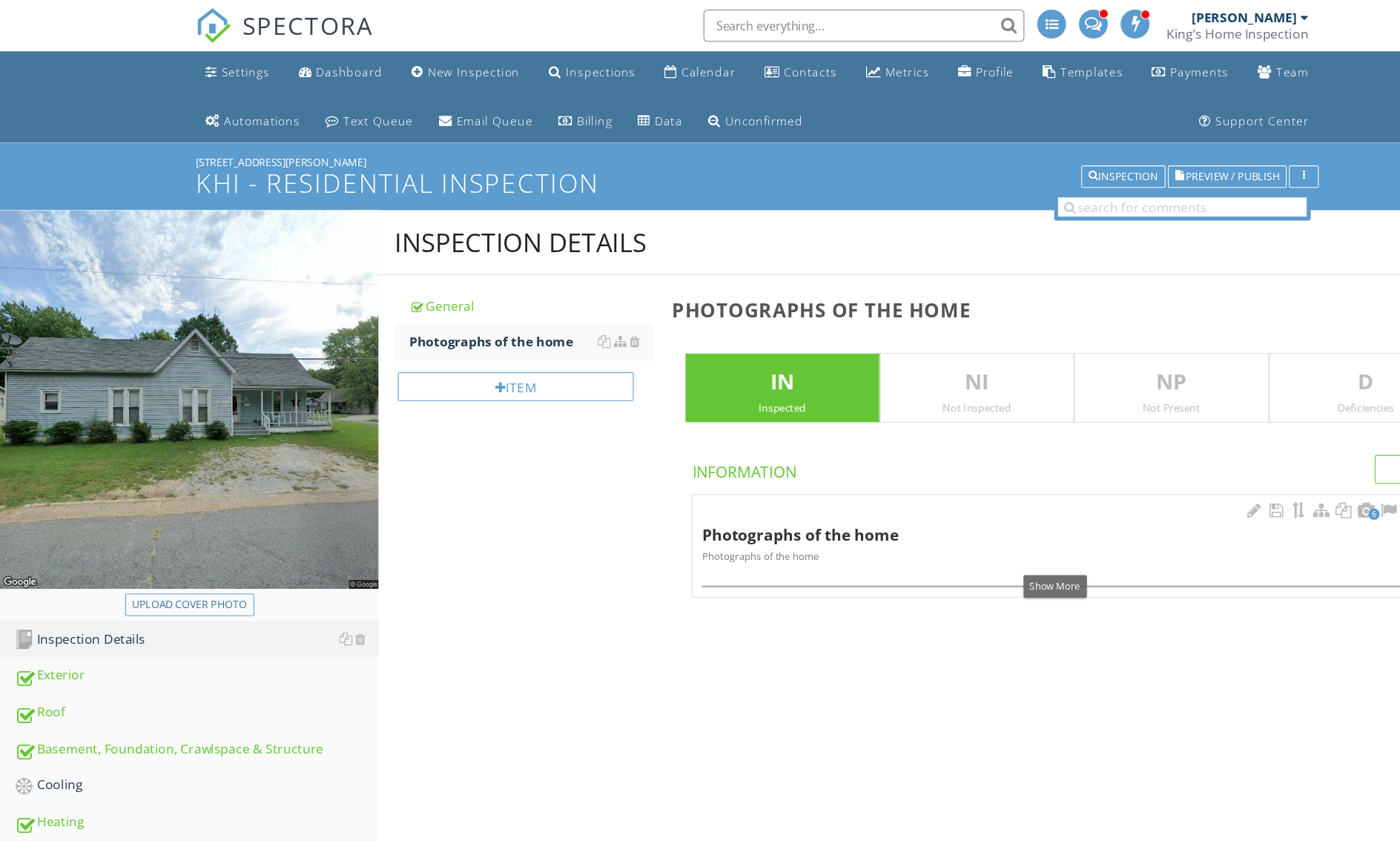
click at [1317, 479] on div at bounding box center [1325, 471] width 18 height 15
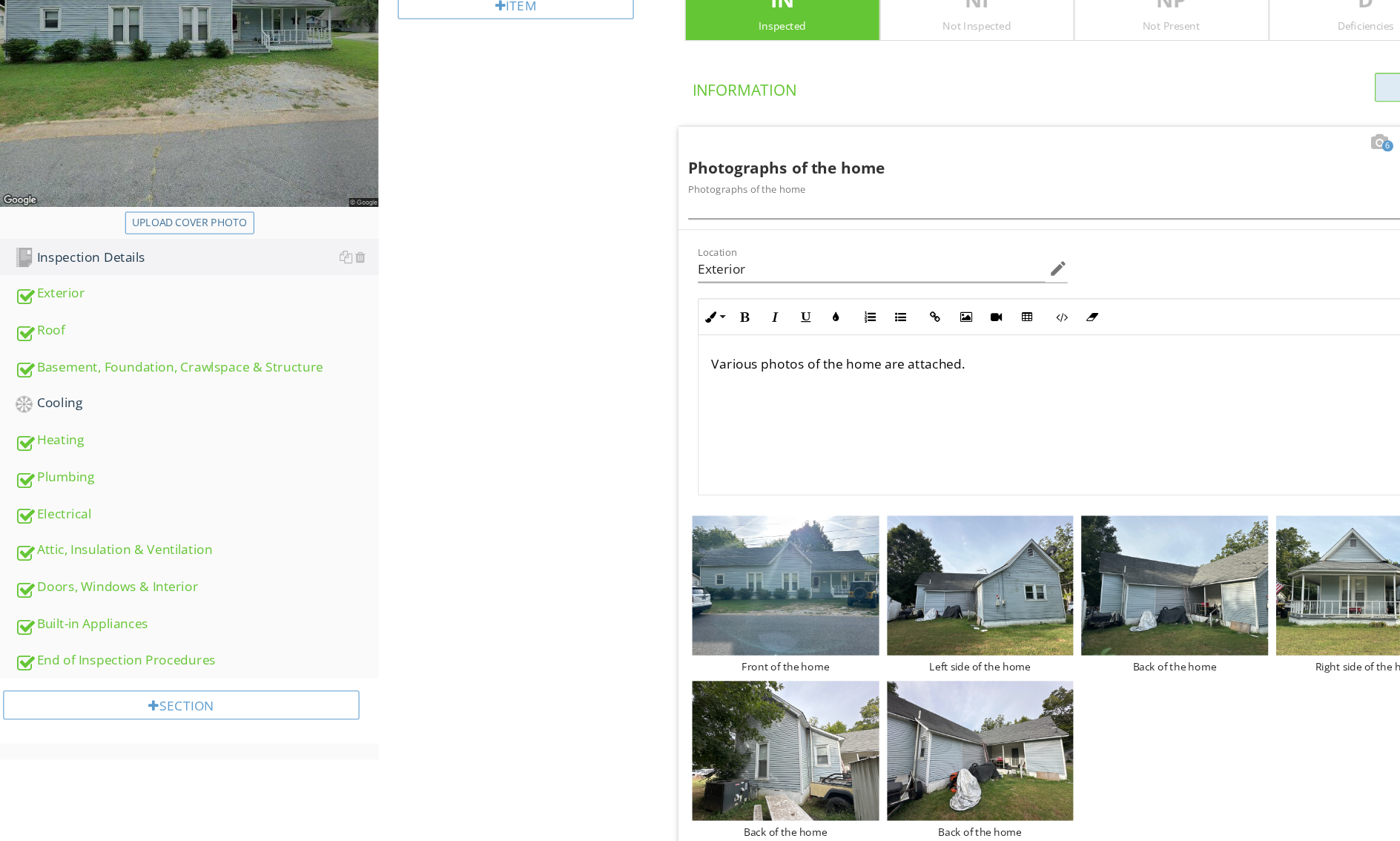
scroll to position [458, 0]
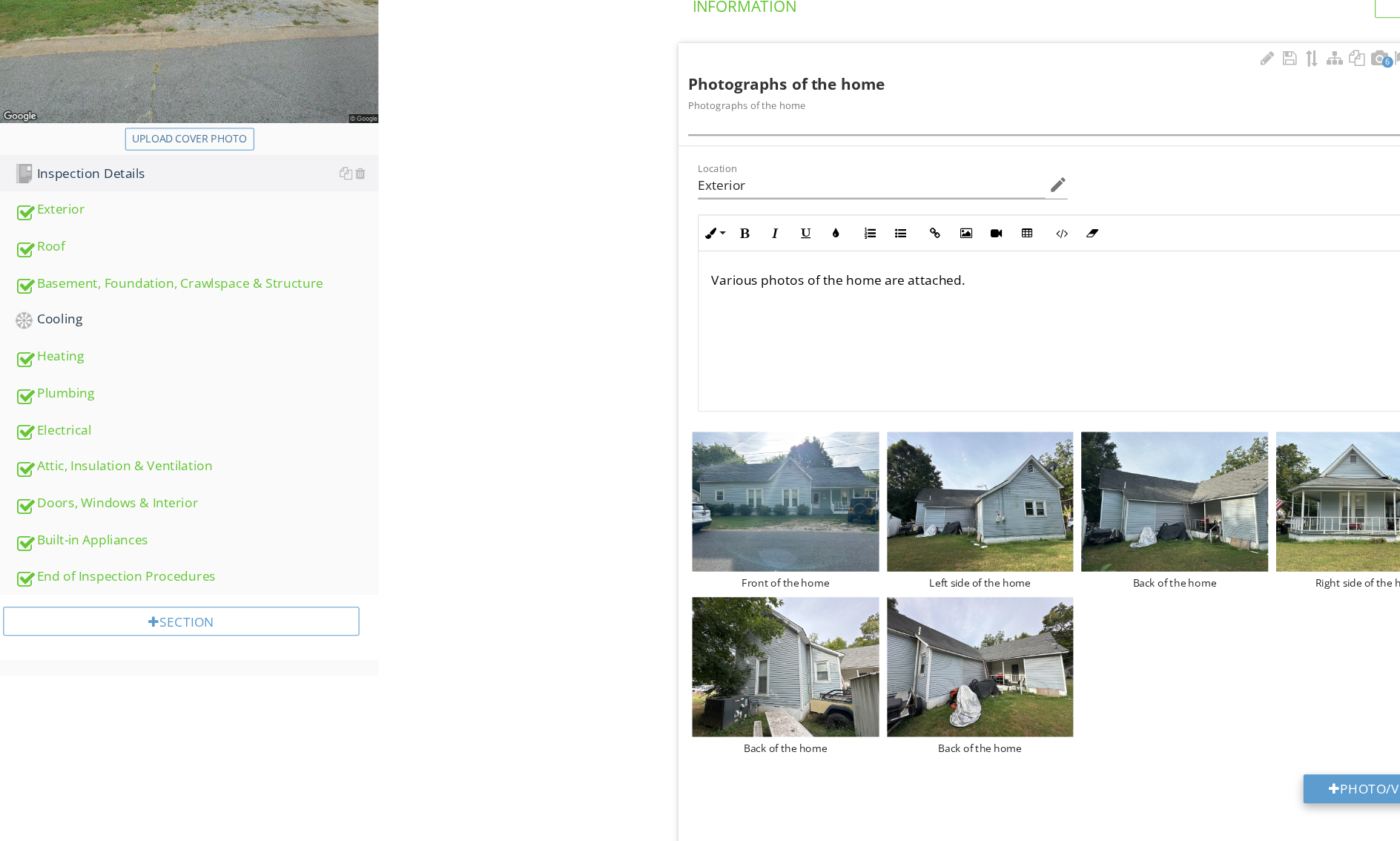
click at [1205, 716] on button "Photo/Video" at bounding box center [1276, 729] width 142 height 27
type input "C:\fakepath\Screen Shot 2025-08-28 at 4.12.39 PM.png"
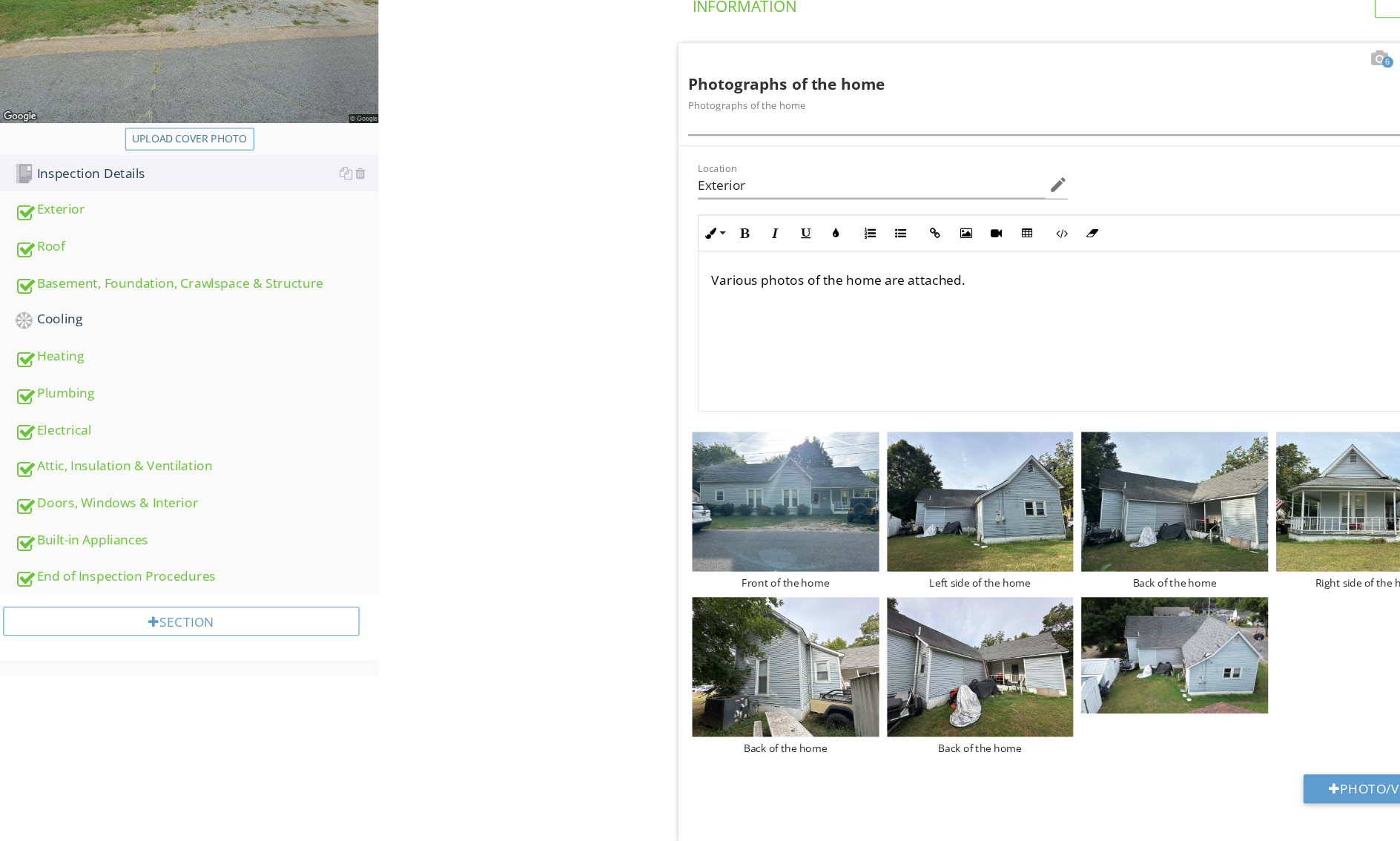
scroll to position [57, 0]
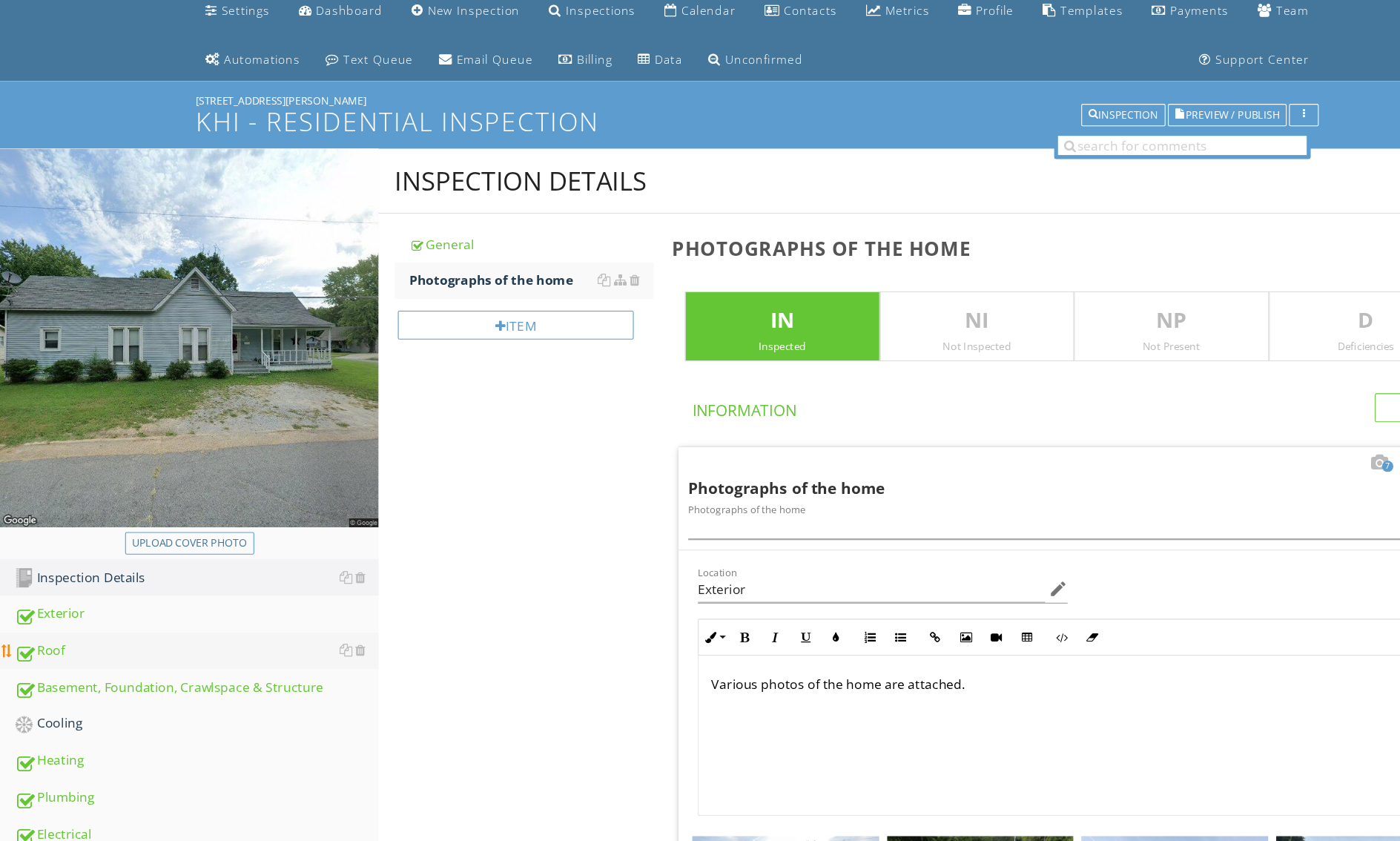
click at [53, 592] on div "Roof" at bounding box center [181, 601] width 337 height 19
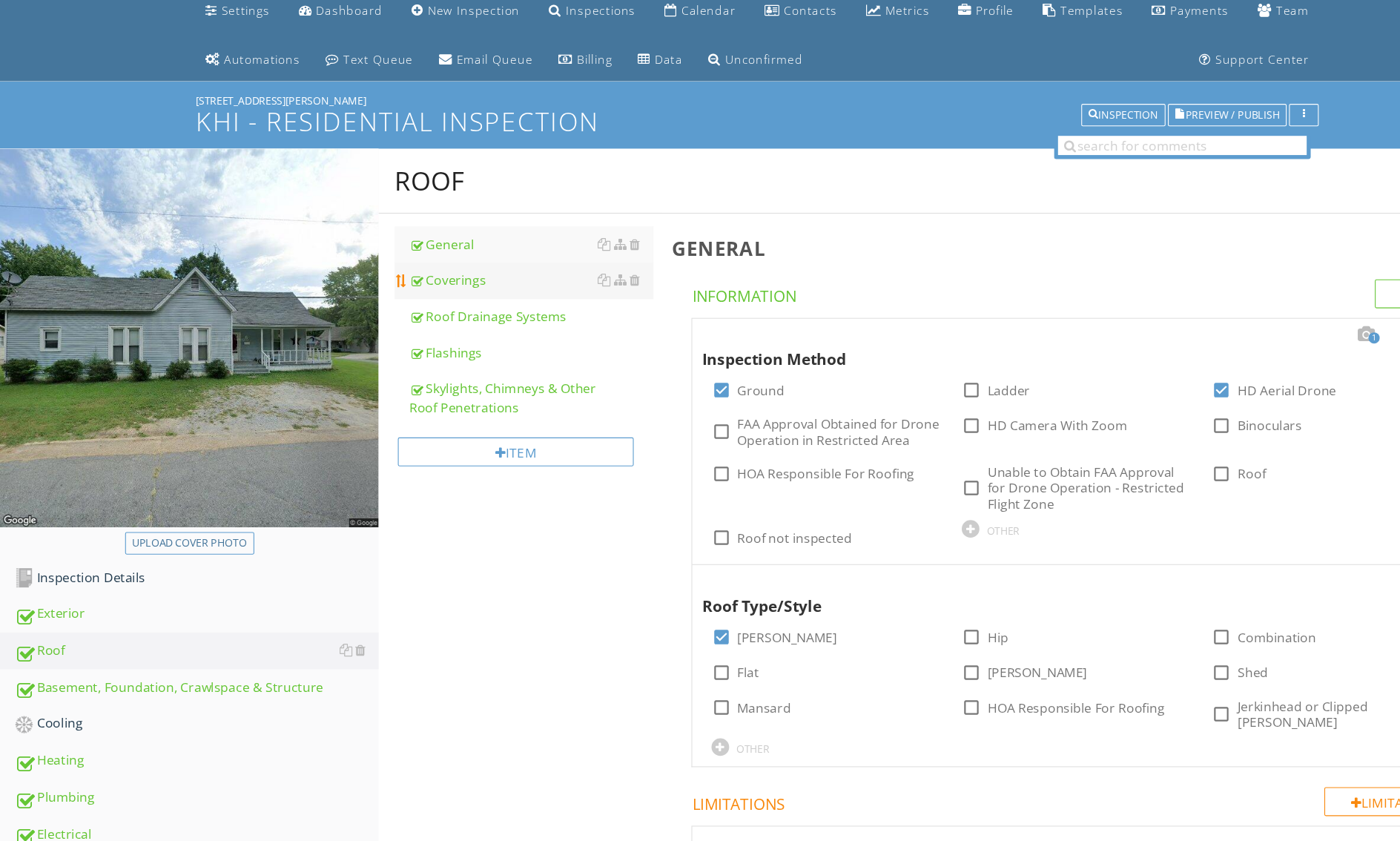
click at [378, 268] on div "Coverings" at bounding box center [491, 258] width 225 height 18
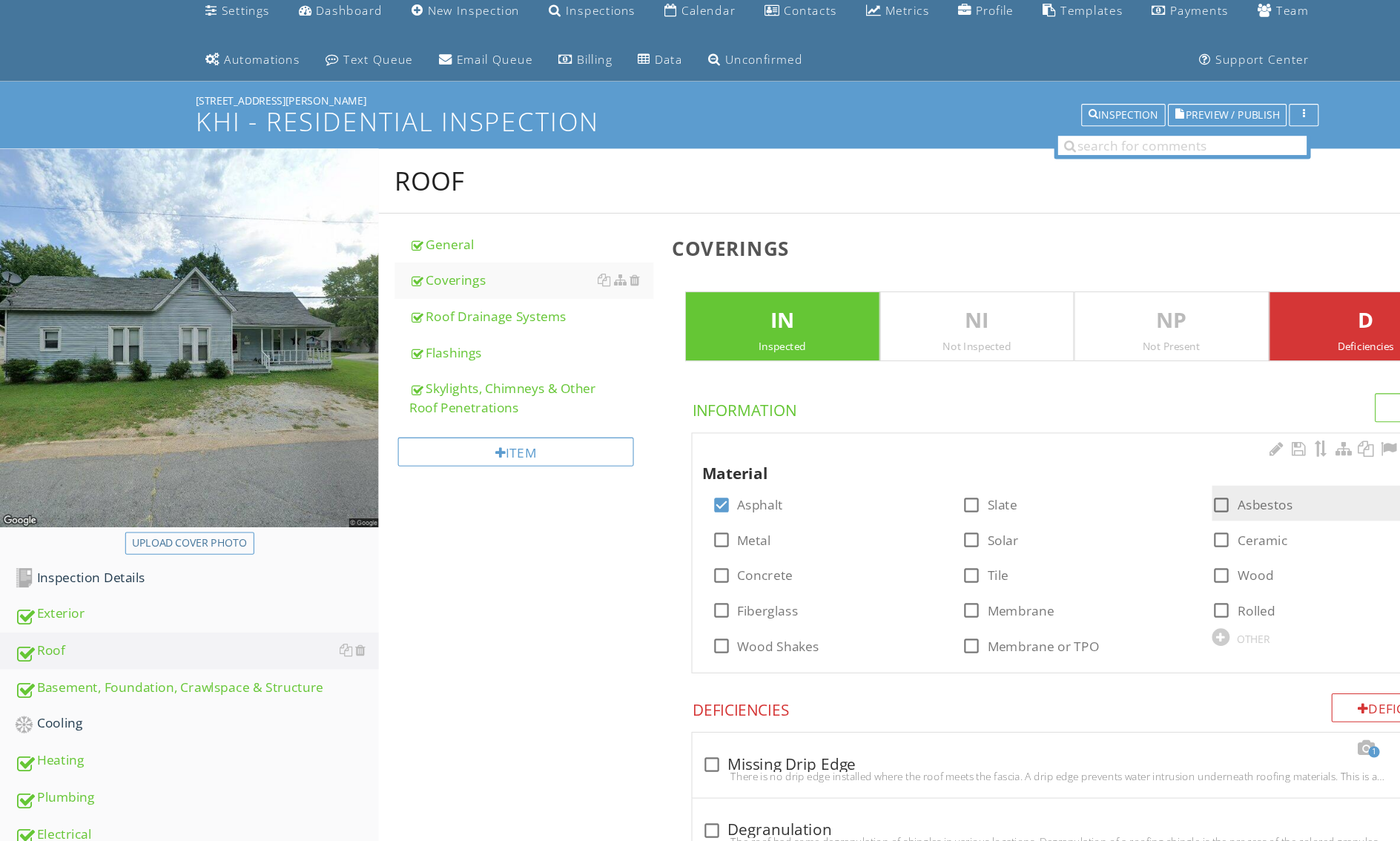
scroll to position [206, 0]
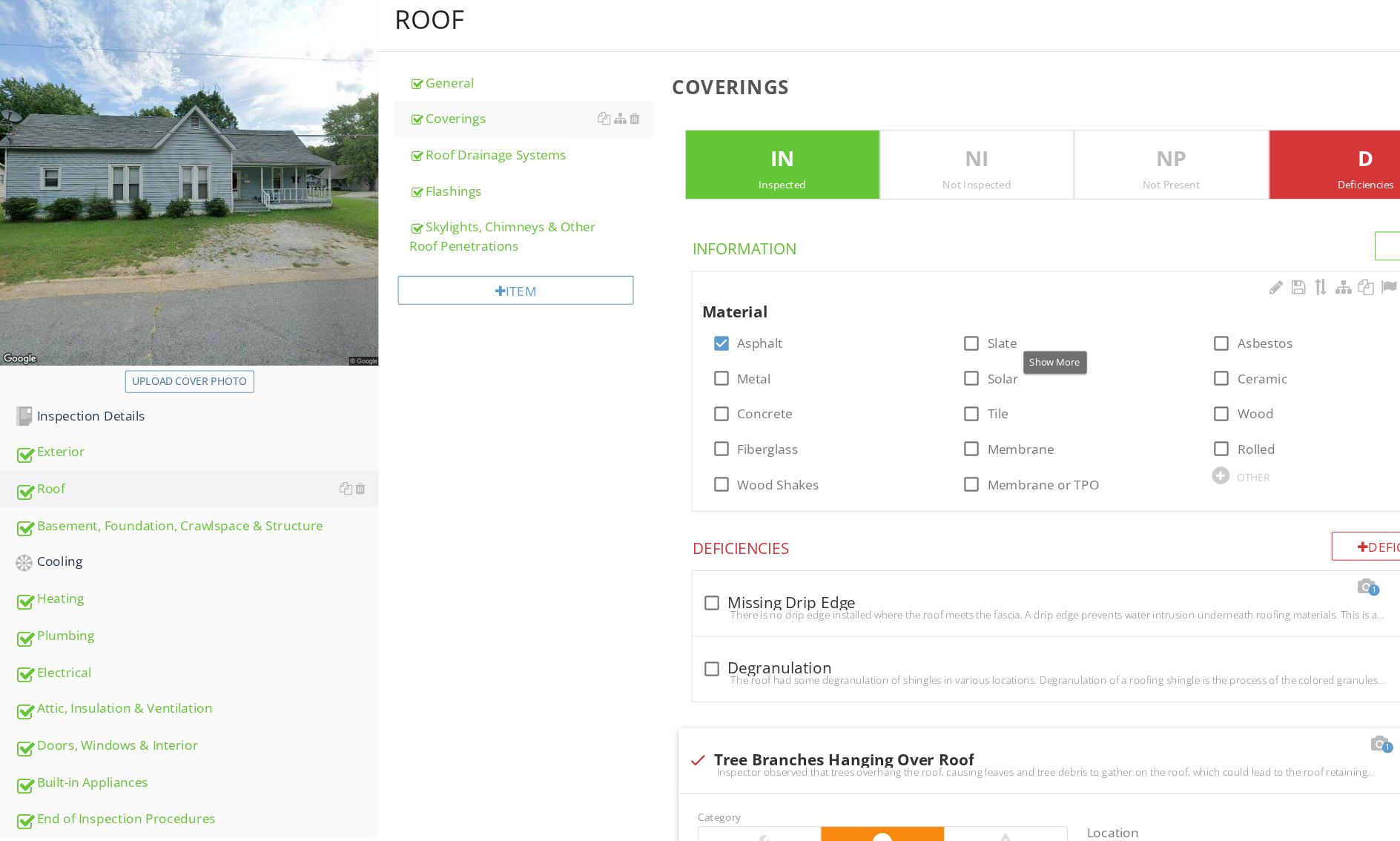
click at [1317, 273] on div at bounding box center [1325, 265] width 18 height 15
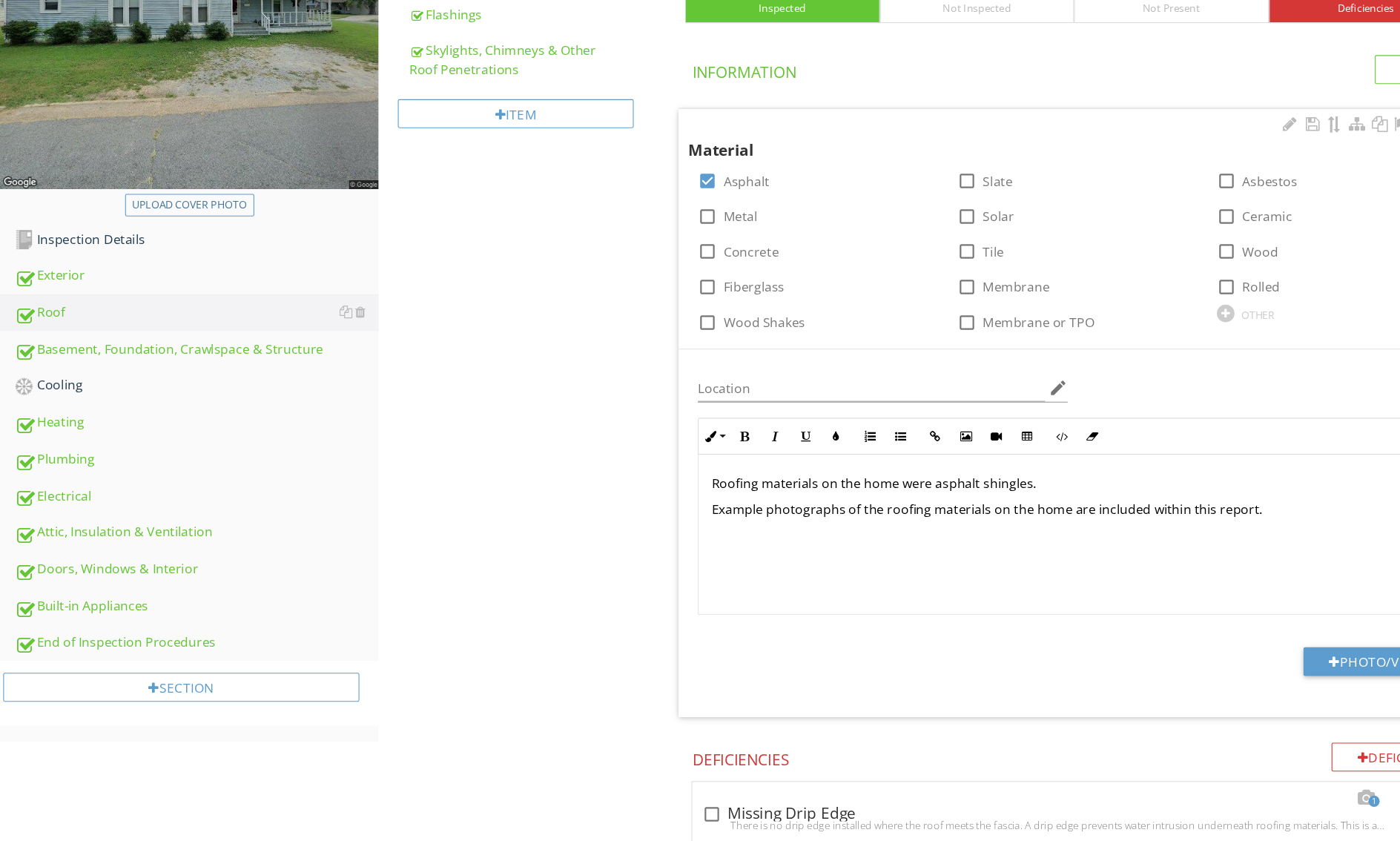
scroll to position [540, 0]
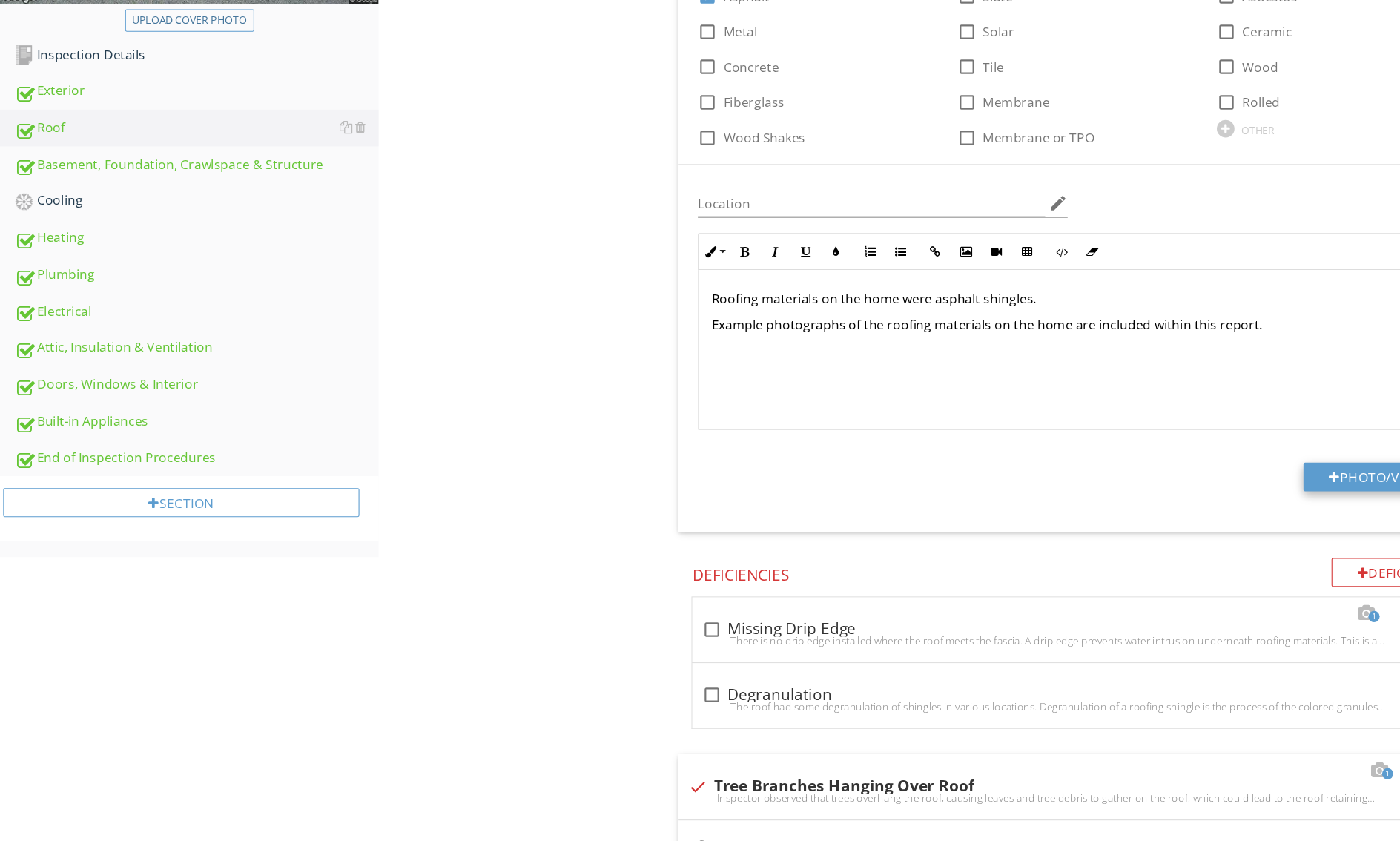
click at [1205, 454] on button "Photo/Video" at bounding box center [1276, 441] width 142 height 27
type input "C:\fakepath\Screen Shot 2025-08-28 at 4.13.12 PM.png"
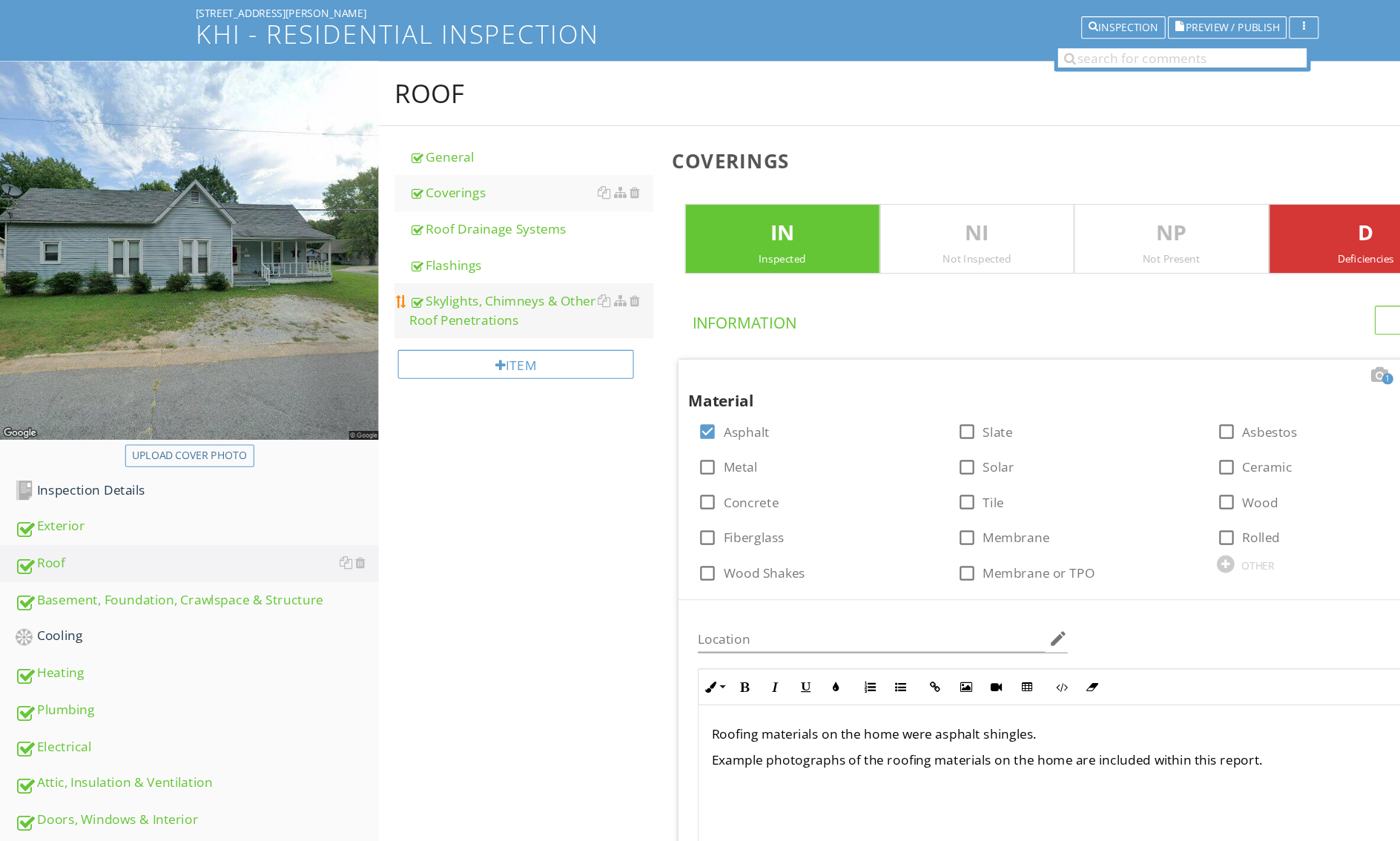
click at [378, 305] on div "Skylights, Chimneys & Other Roof Penetrations" at bounding box center [491, 287] width 225 height 35
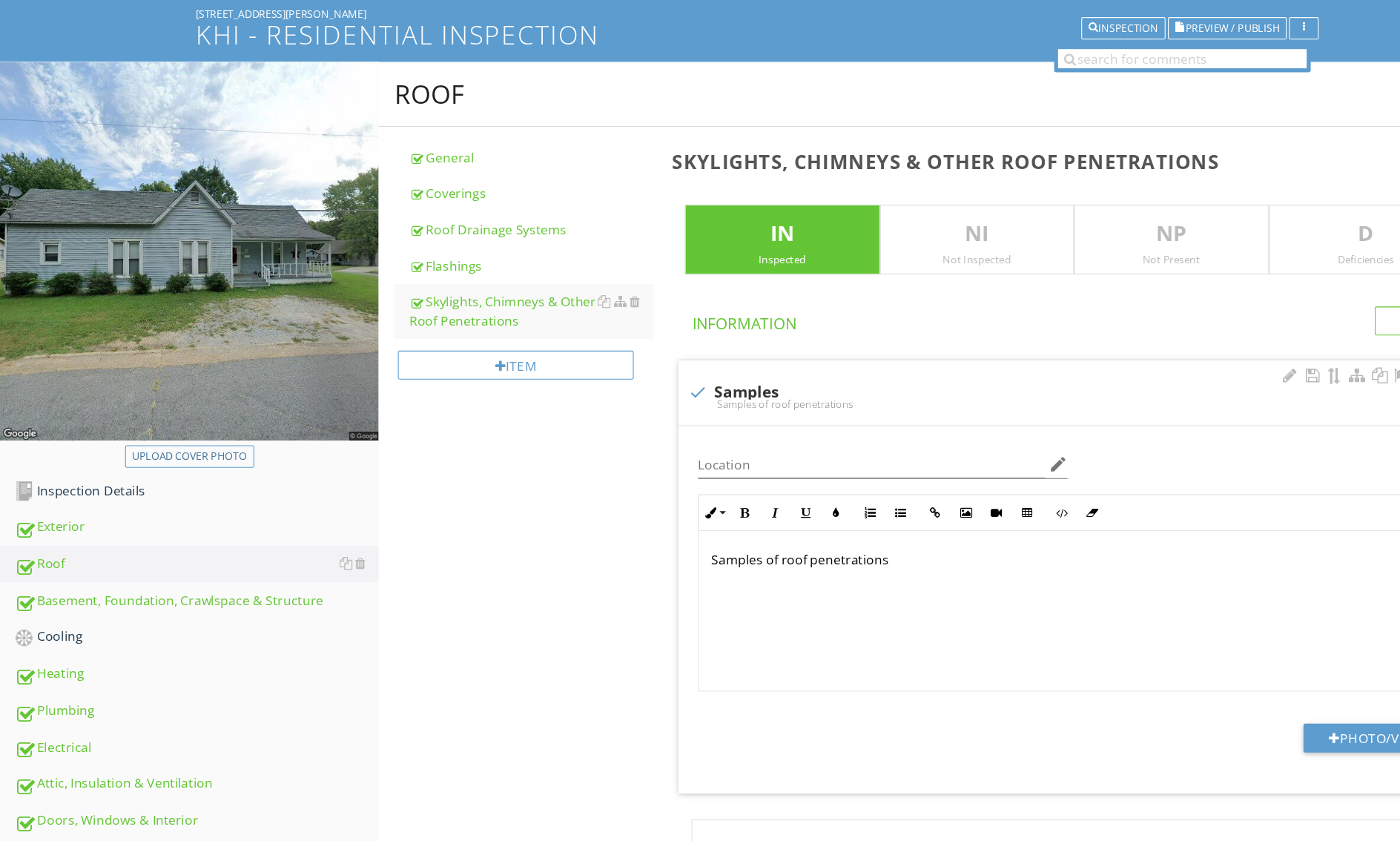
scroll to position [241, 0]
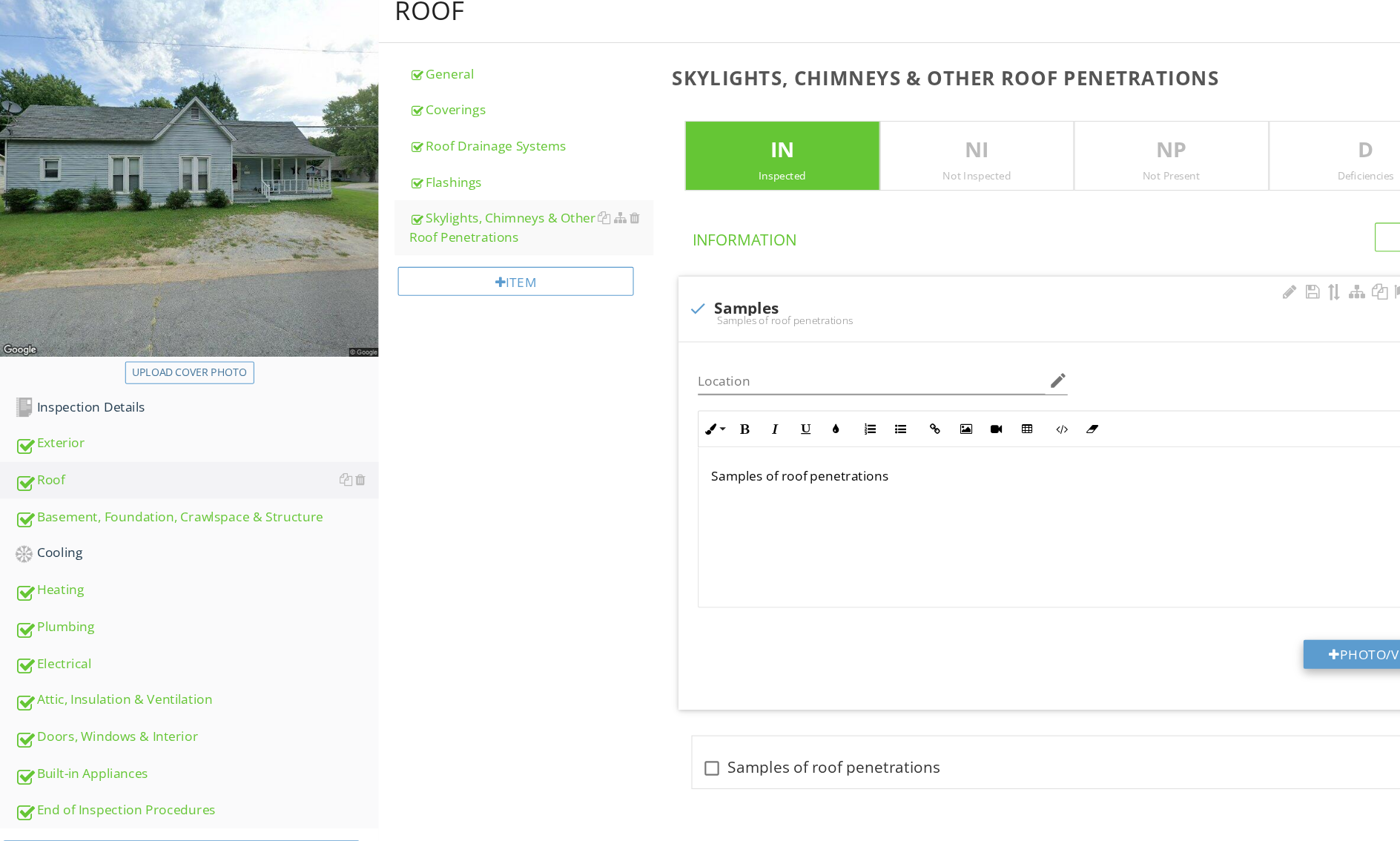
click at [1205, 619] on button "Photo/Video" at bounding box center [1276, 605] width 142 height 27
type input "C:\fakepath\Screen Shot 2025-08-28 at 4.15.09 PM.png"
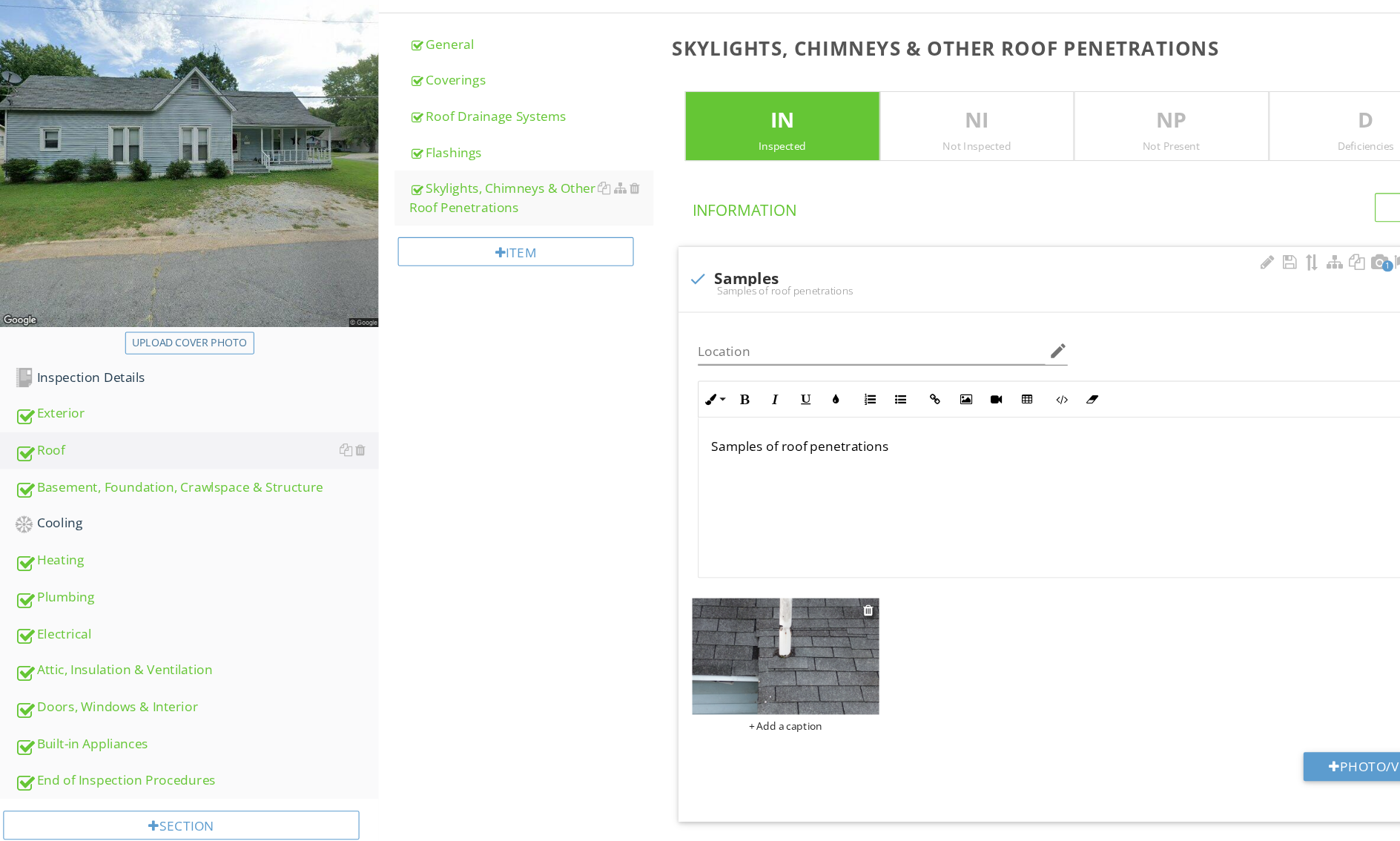
click at [640, 677] on div "+ Add a caption" at bounding box center [727, 670] width 173 height 12
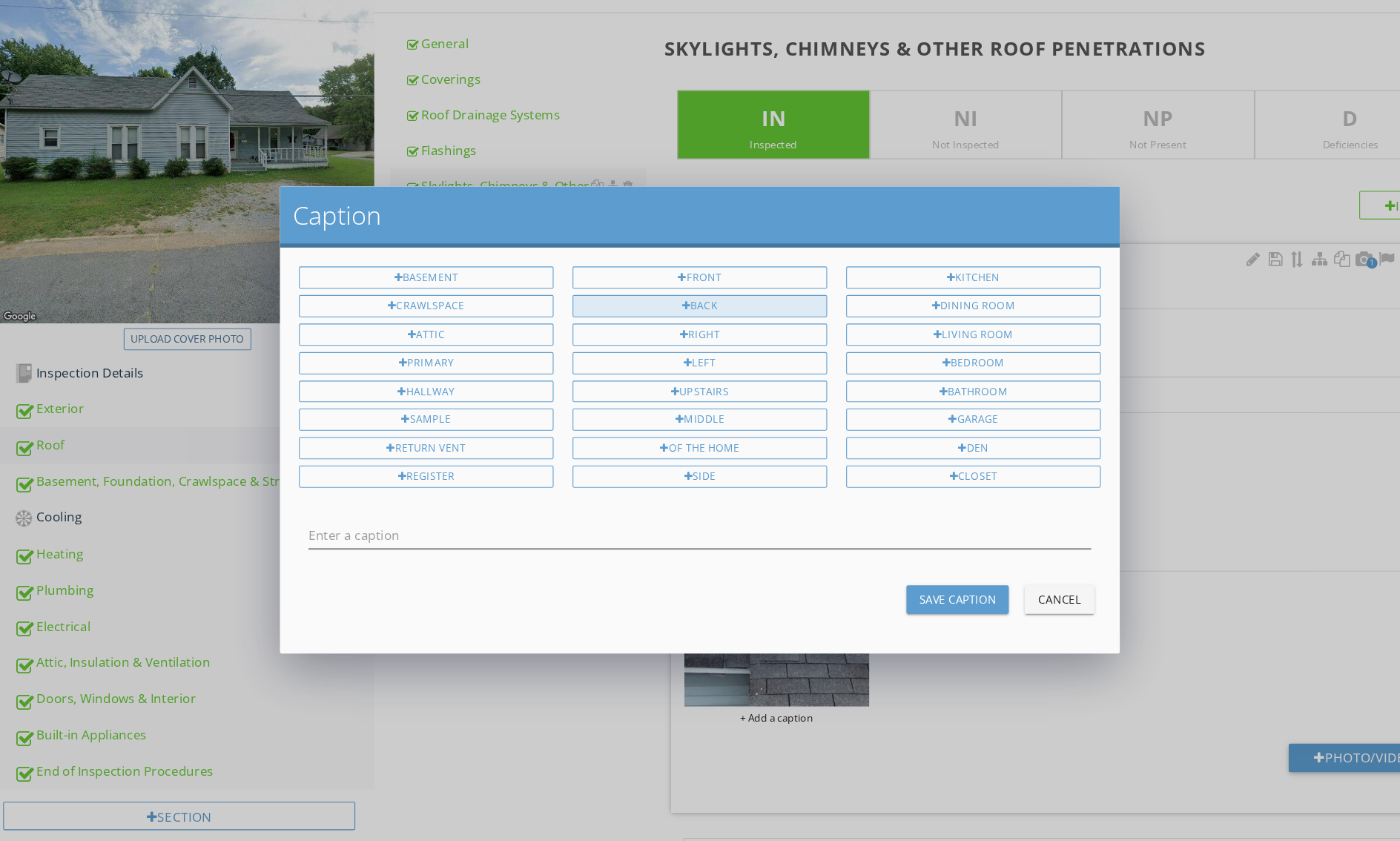
click at [675, 285] on div "Back" at bounding box center [654, 286] width 238 height 21
click at [683, 417] on div "of the home" at bounding box center [654, 419] width 238 height 21
type input "Back of the home"
click at [900, 557] on div "Save Caption" at bounding box center [895, 560] width 72 height 15
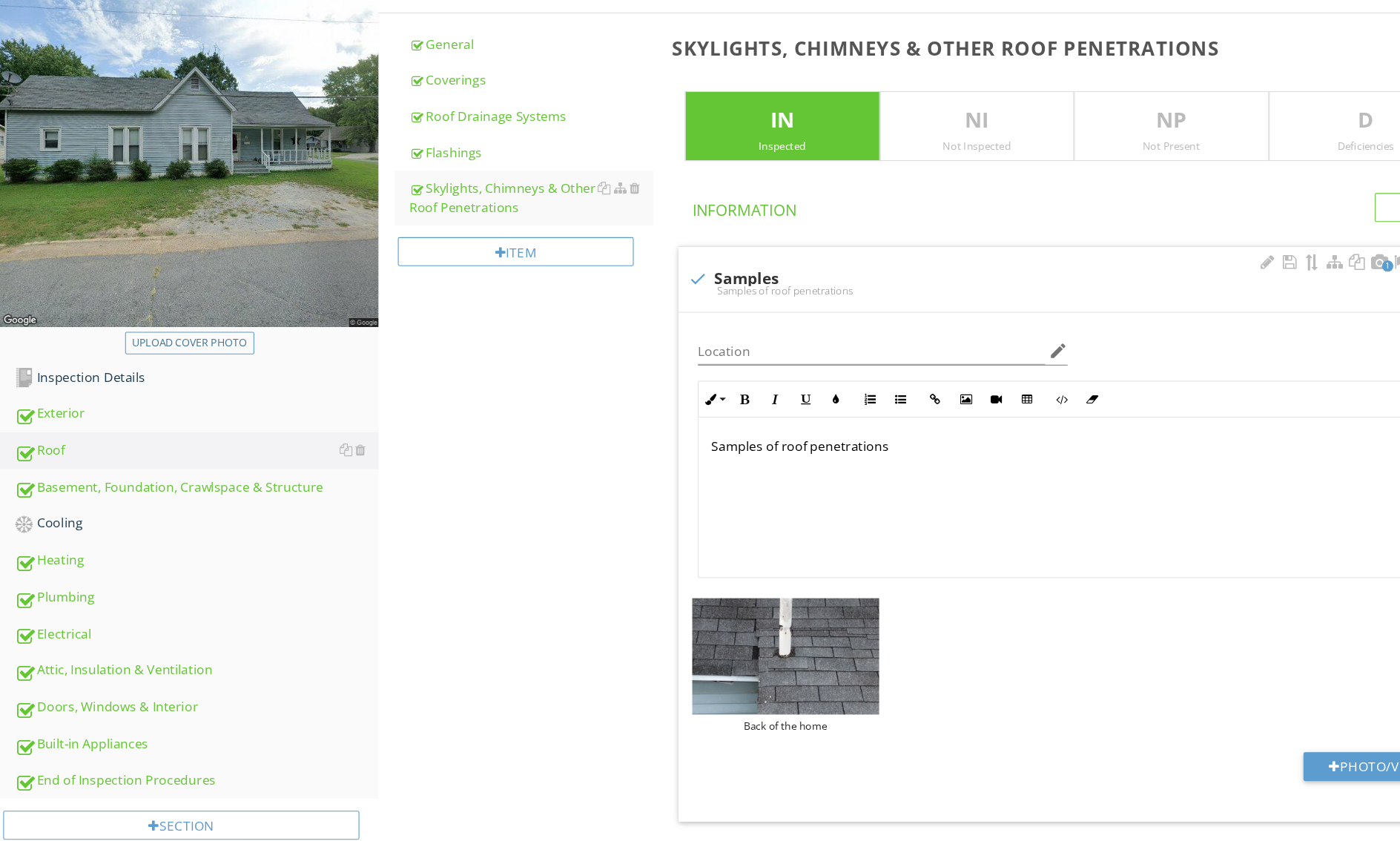
click at [1174, 126] on p "D" at bounding box center [1263, 111] width 179 height 29
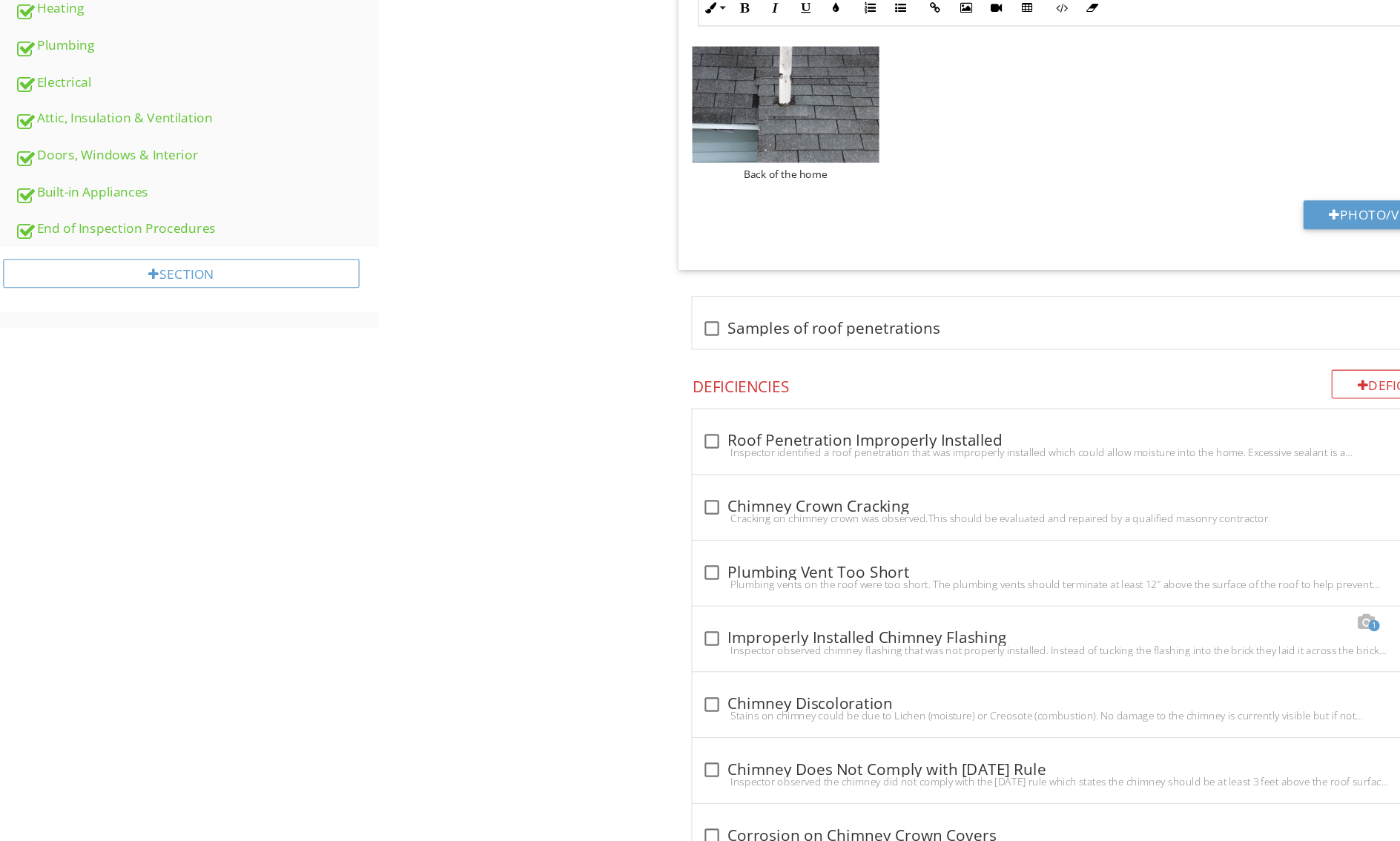
scroll to position [921, 0]
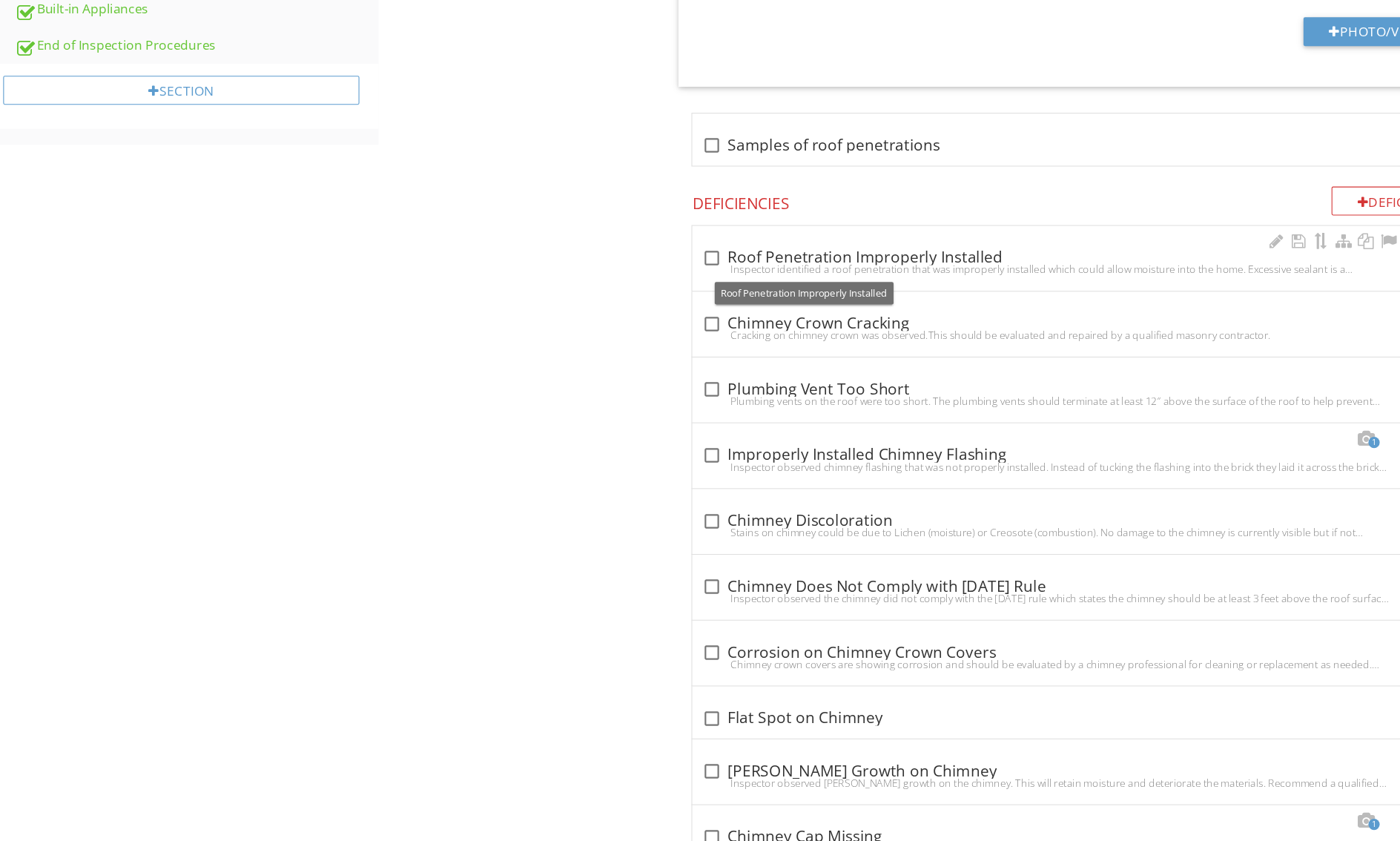
click at [645, 252] on div at bounding box center [657, 238] width 25 height 25
checkbox input "true"
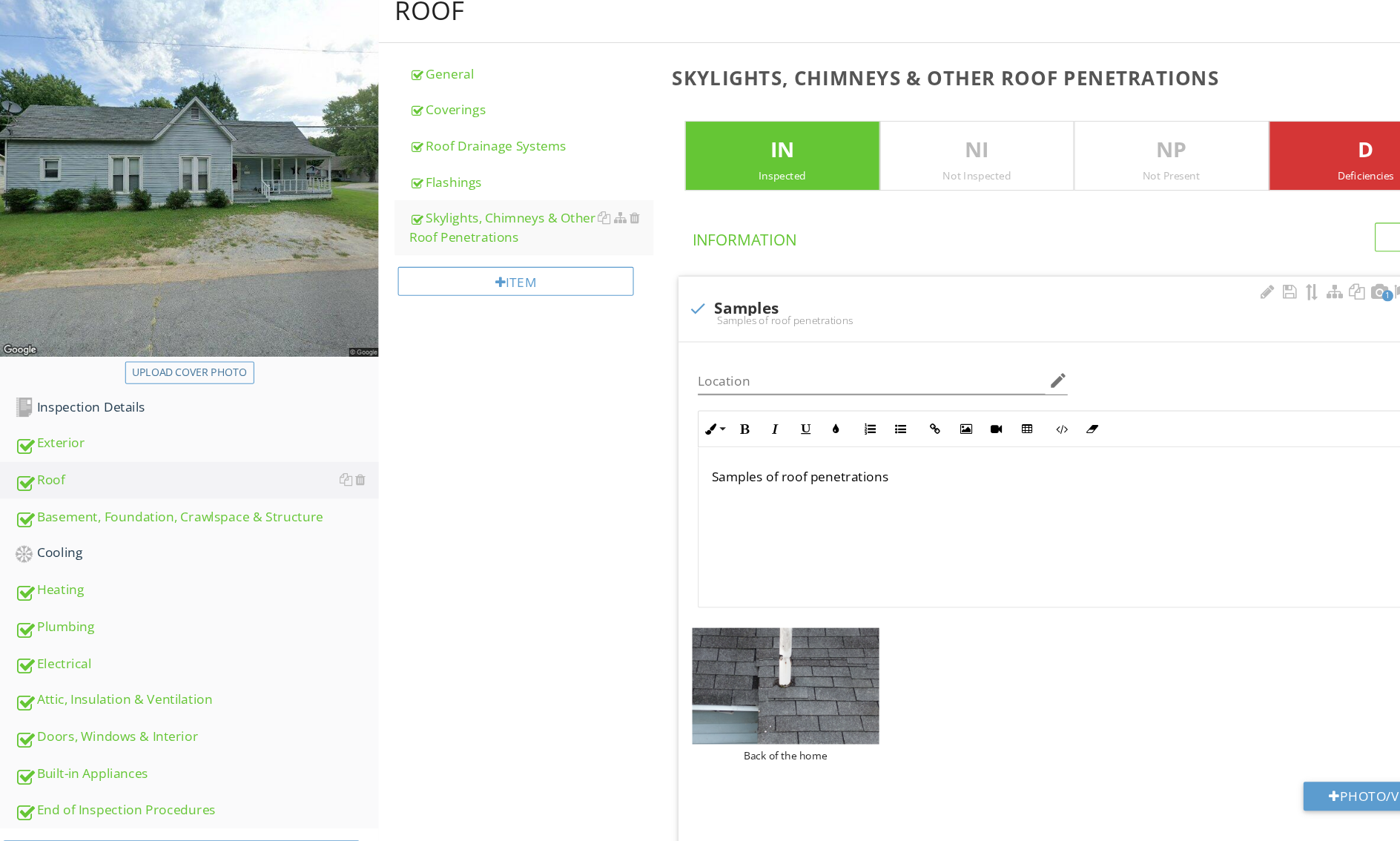
scroll to position [86, 0]
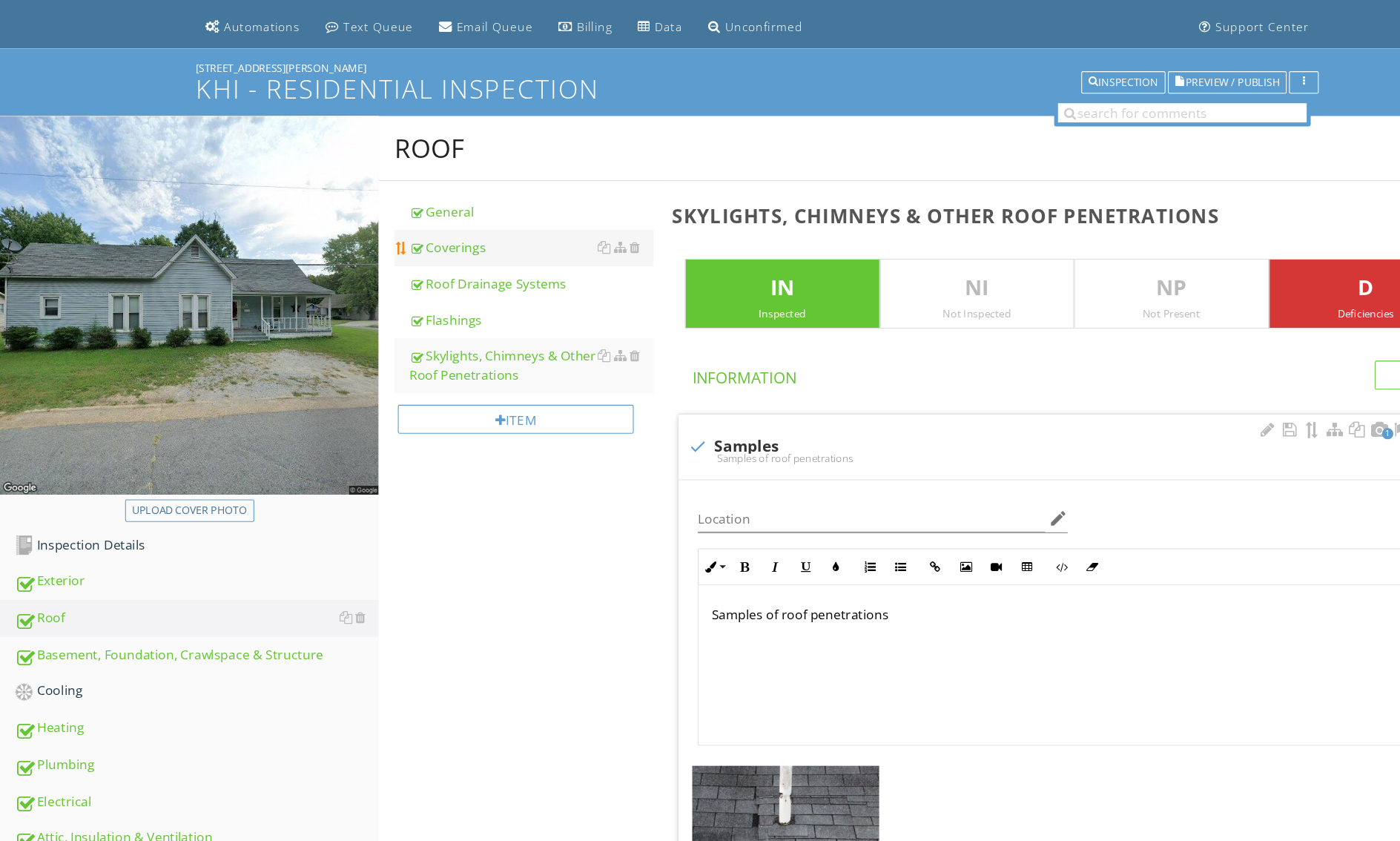
click at [378, 238] on div "Coverings" at bounding box center [491, 229] width 225 height 18
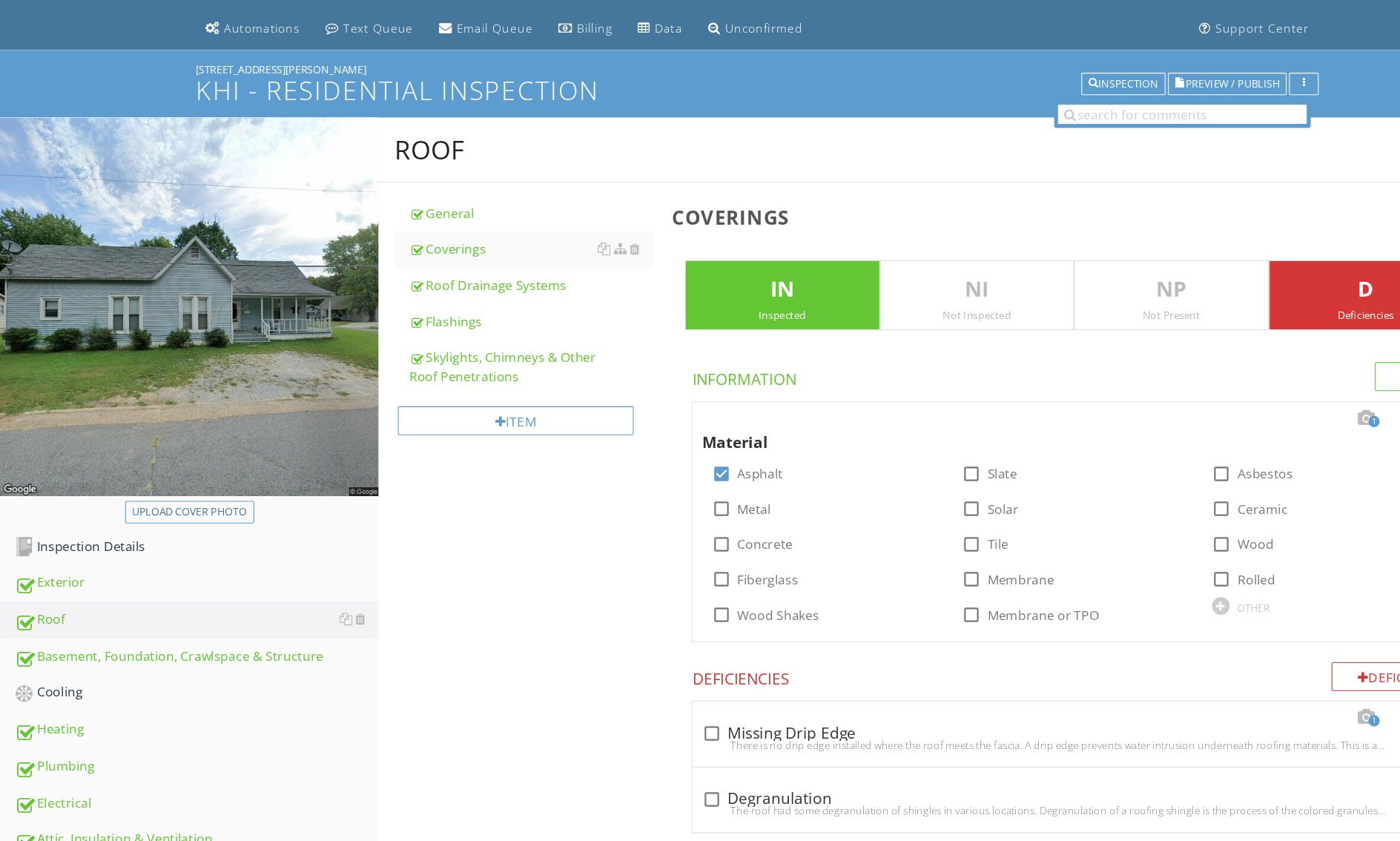
scroll to position [254, 0]
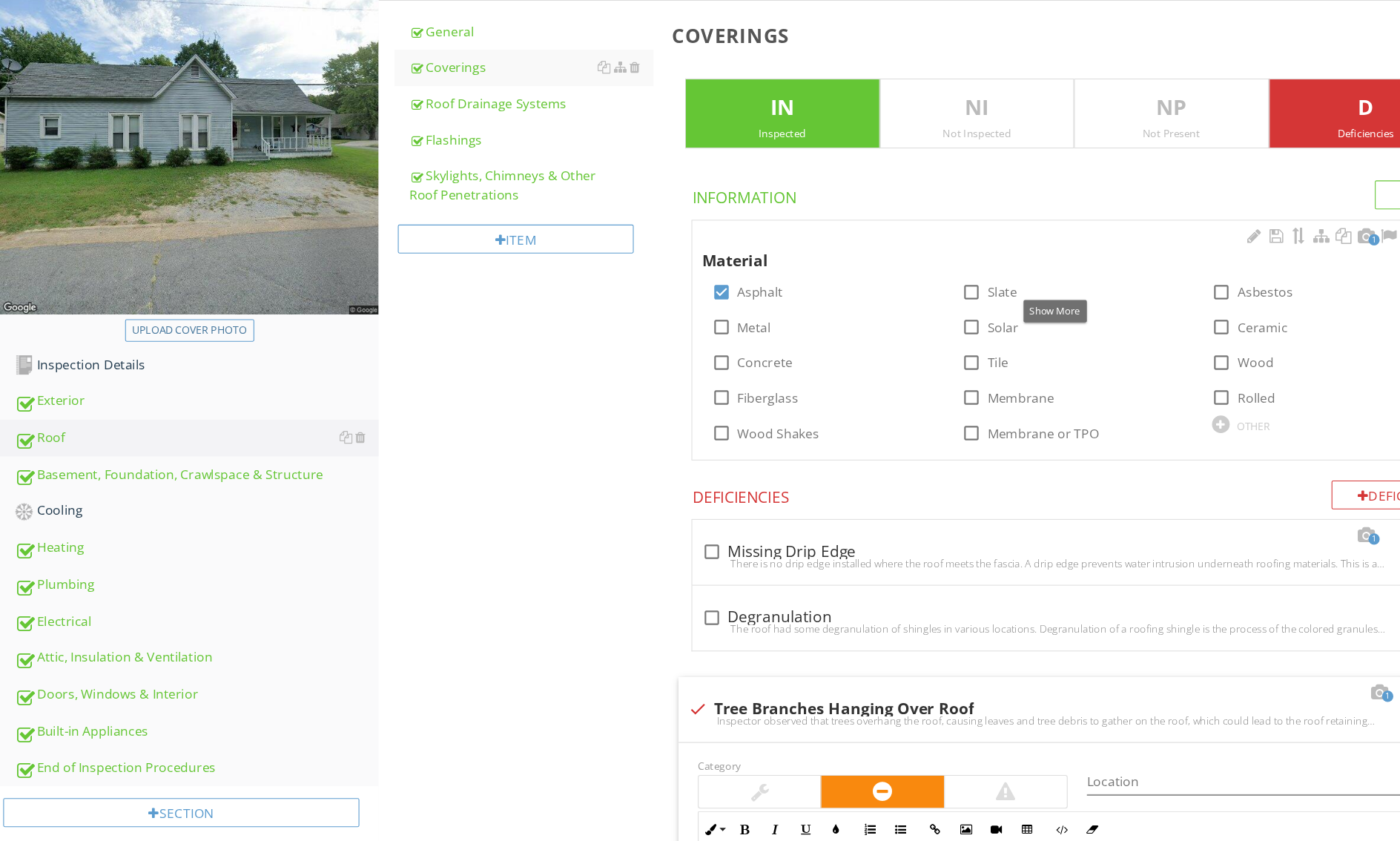
click at [1317, 225] on div at bounding box center [1325, 218] width 18 height 15
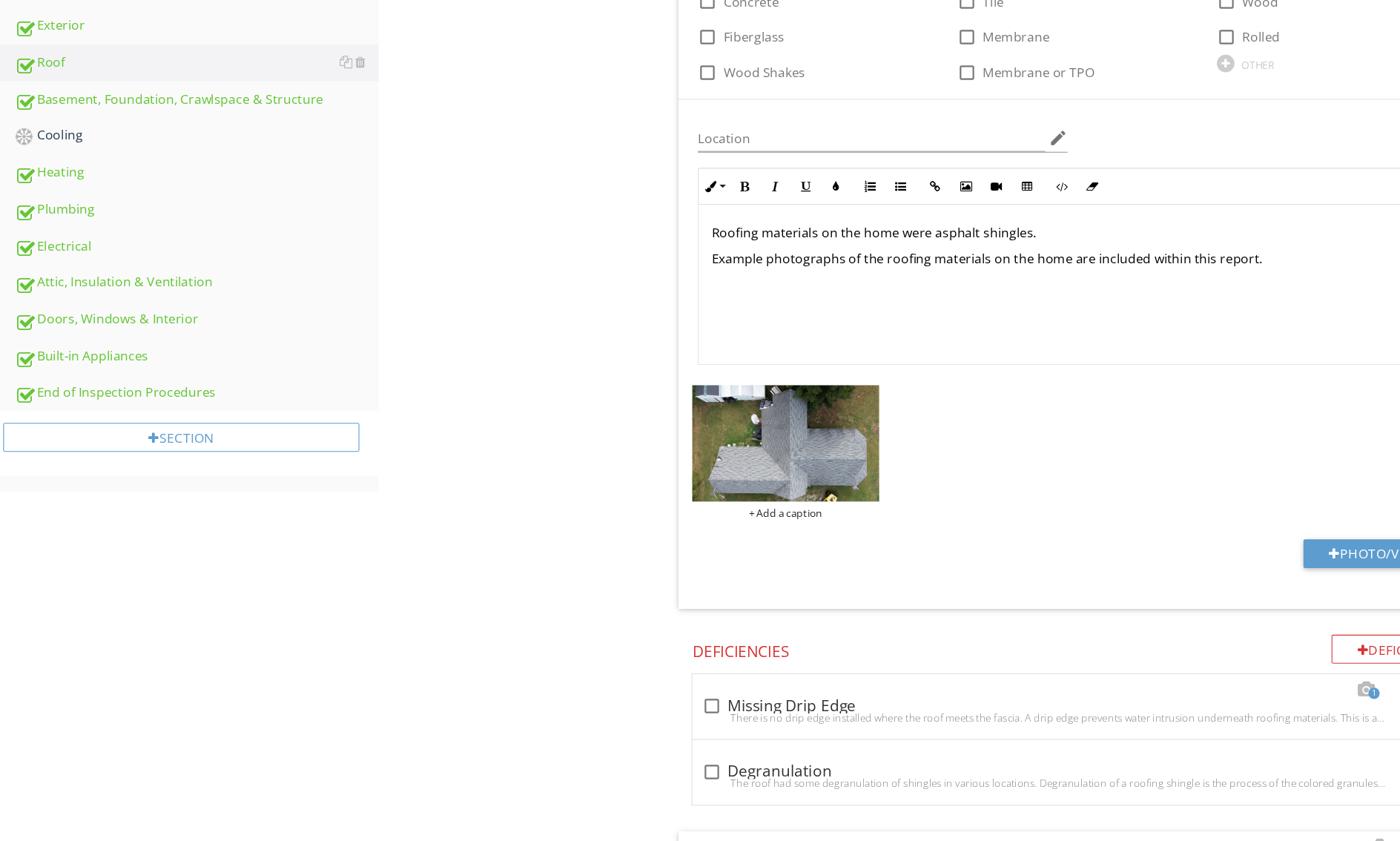
scroll to position [817, 0]
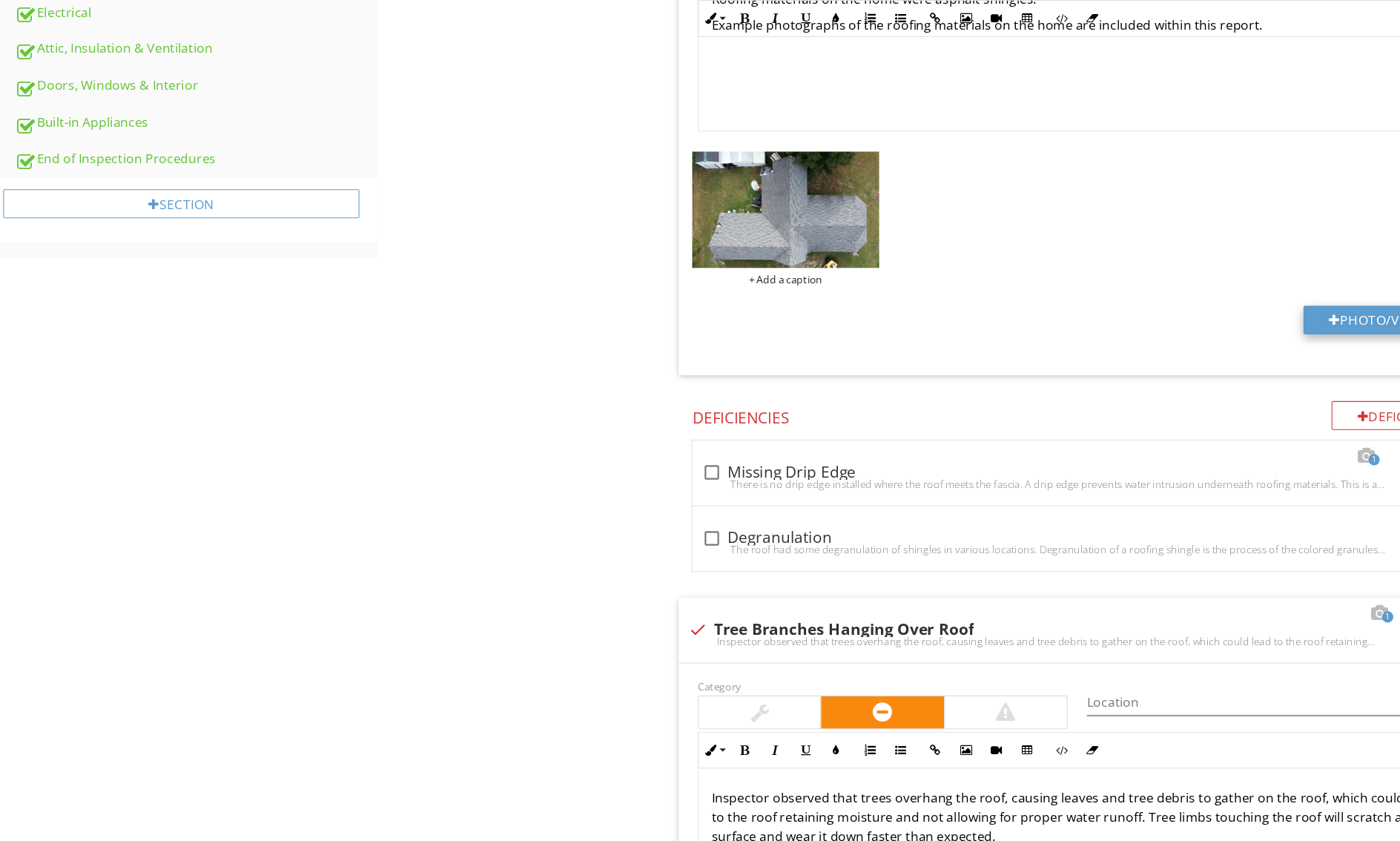
click at [1205, 309] on button "Photo/Video" at bounding box center [1276, 296] width 142 height 27
type input "C:\fakepath\Screen Shot 2025-08-28 at 4.15.38 PM.png"
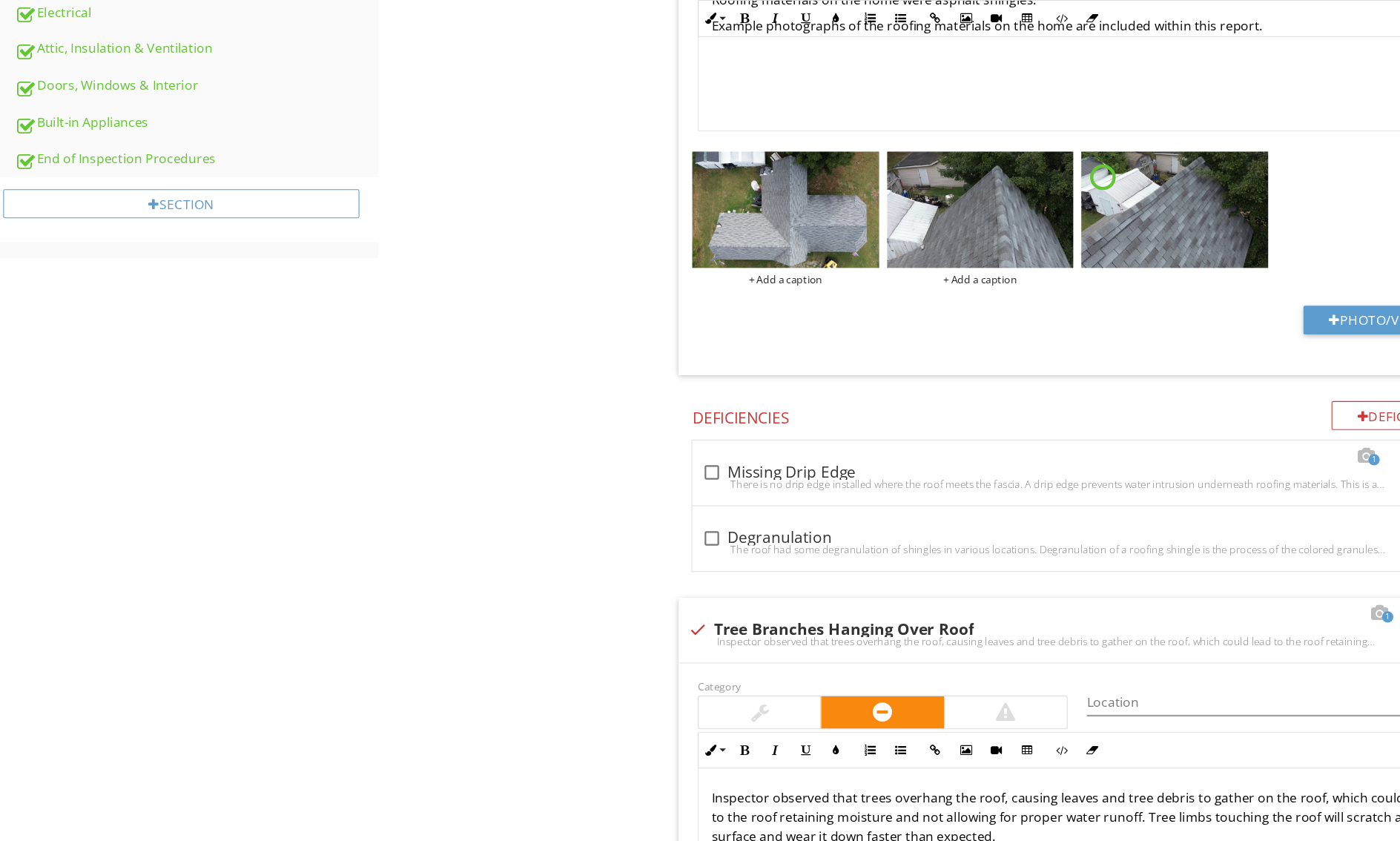
scroll to position [1, 0]
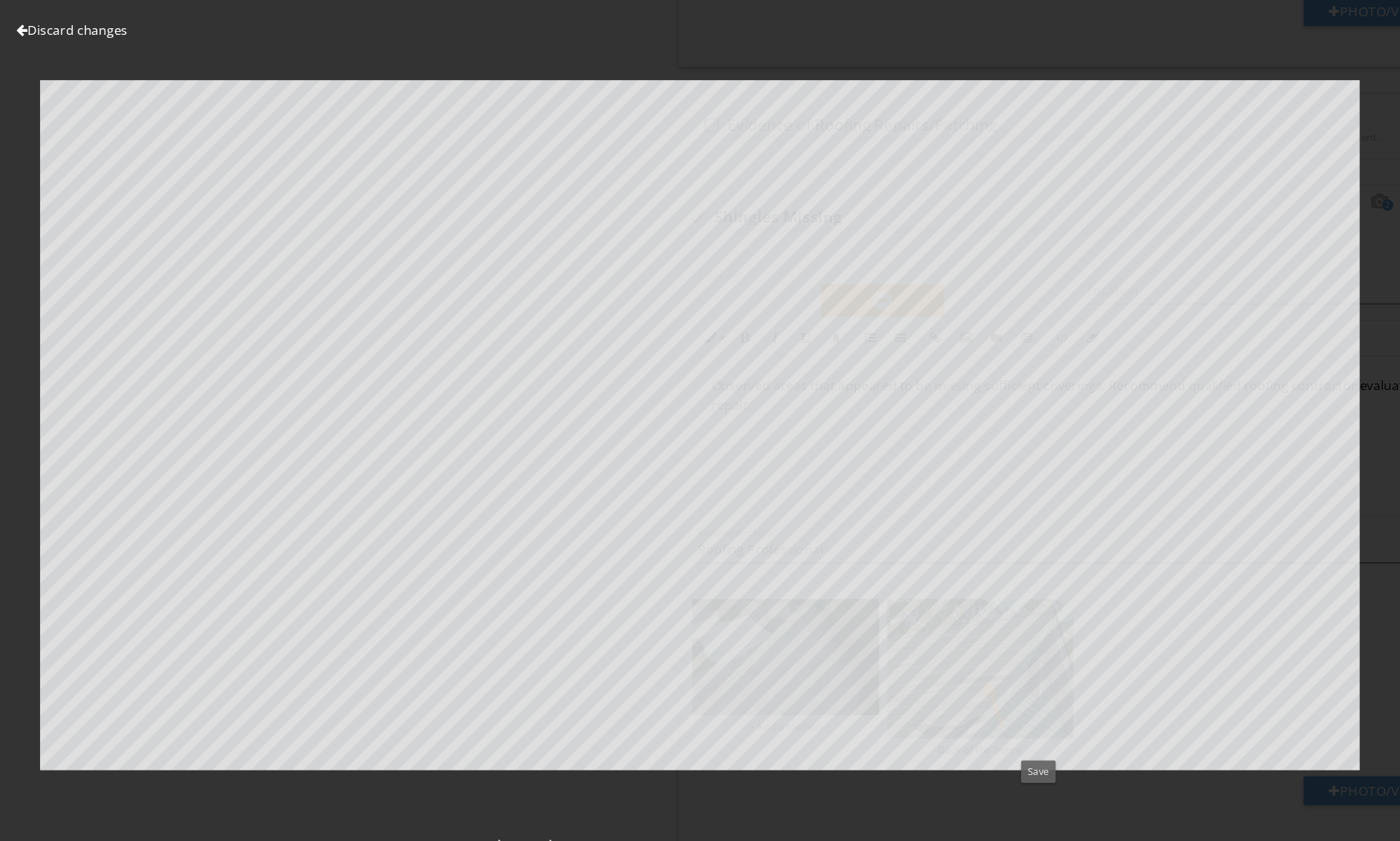
scroll to position [1, 0]
click at [1003, 795] on div at bounding box center [1014, 806] width 22 height 22
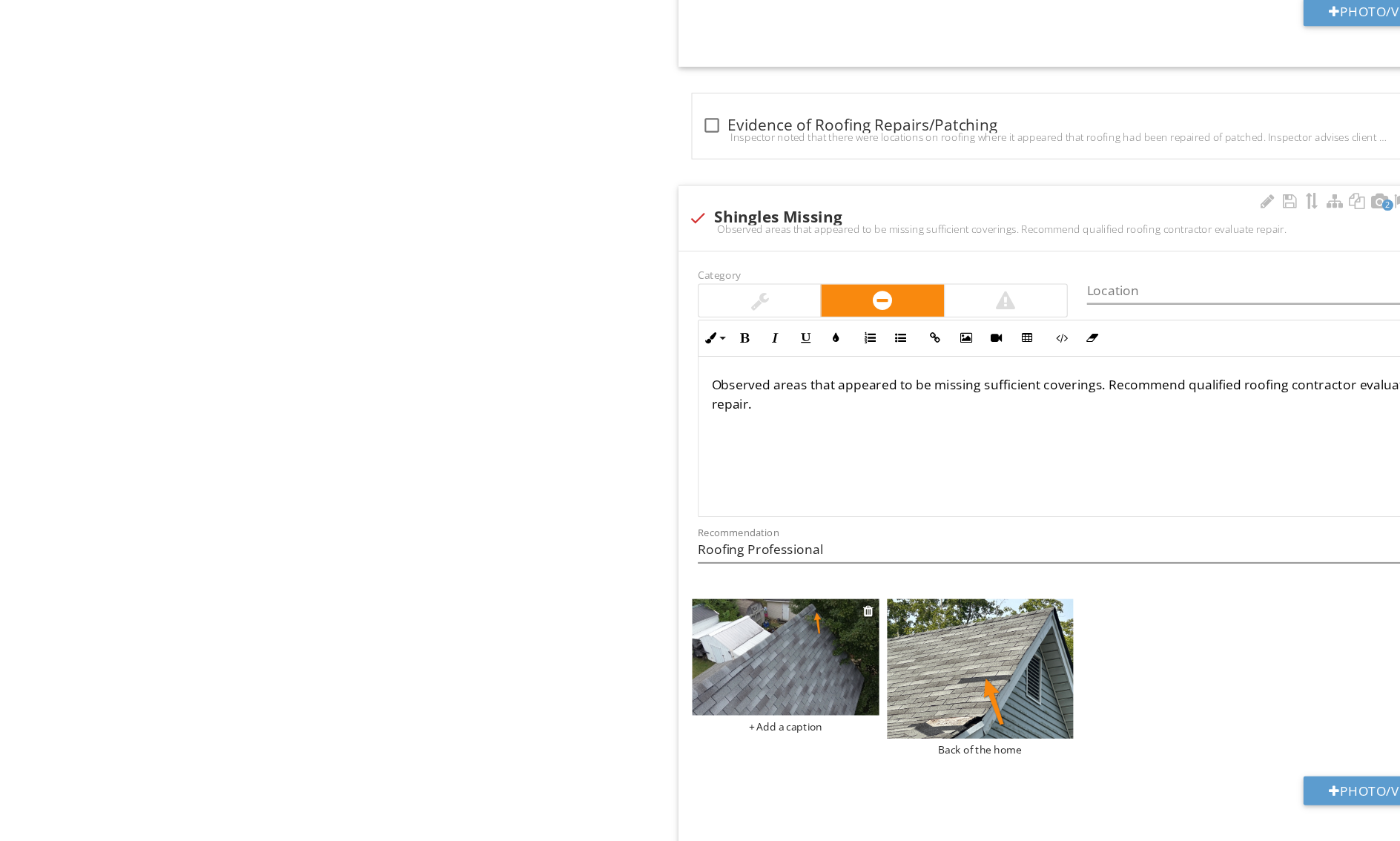
click at [640, 666] on div "+ Add a caption" at bounding box center [727, 671] width 173 height 12
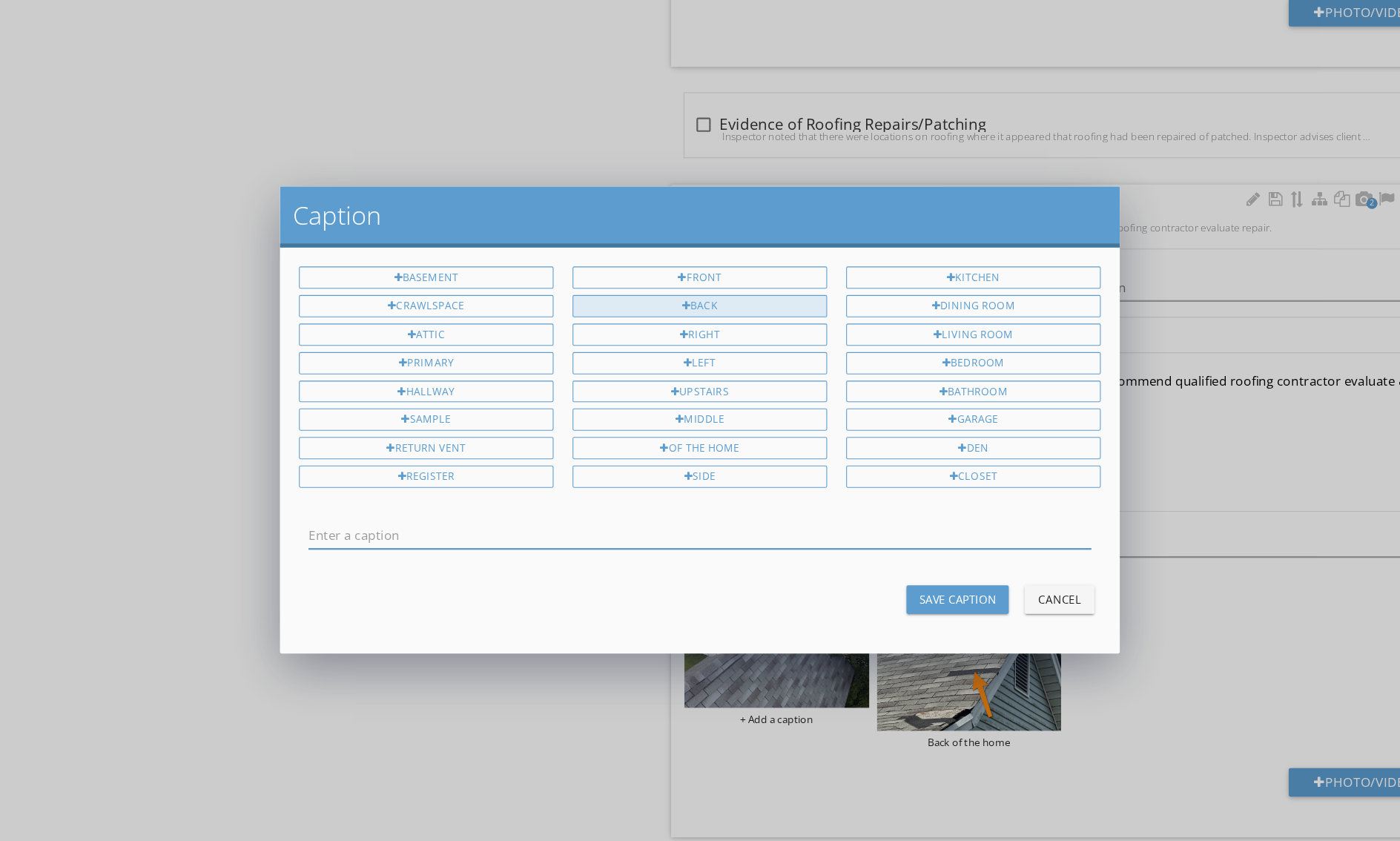
click at [660, 289] on div "Back" at bounding box center [654, 286] width 238 height 21
click at [675, 317] on div "Right" at bounding box center [654, 312] width 238 height 21
click at [667, 449] on div "side" at bounding box center [654, 445] width 238 height 21
click at [671, 420] on div "of the home" at bounding box center [654, 419] width 238 height 21
type input "Back Right side of the home"
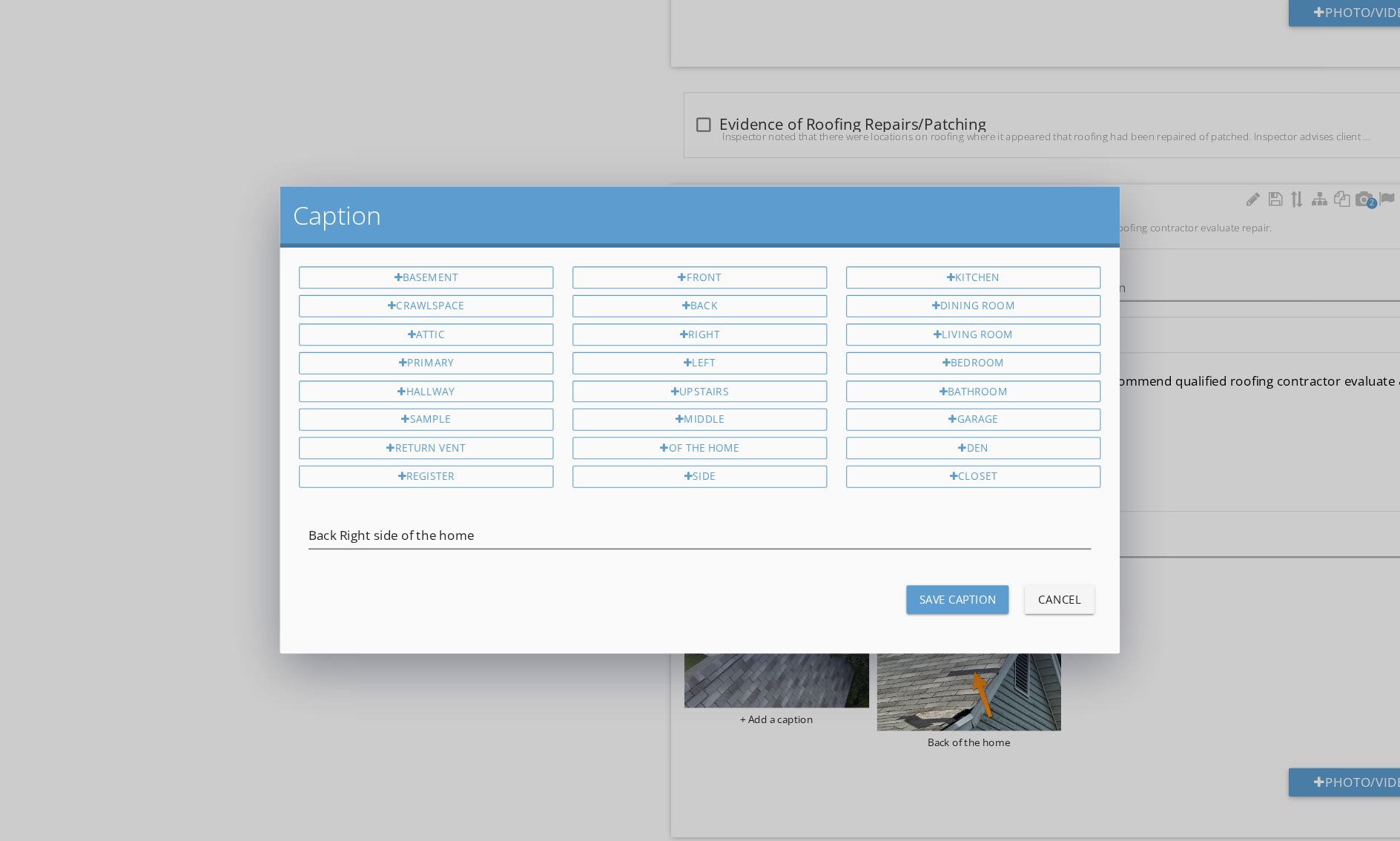
click at [882, 562] on div "Save Caption" at bounding box center [895, 560] width 72 height 15
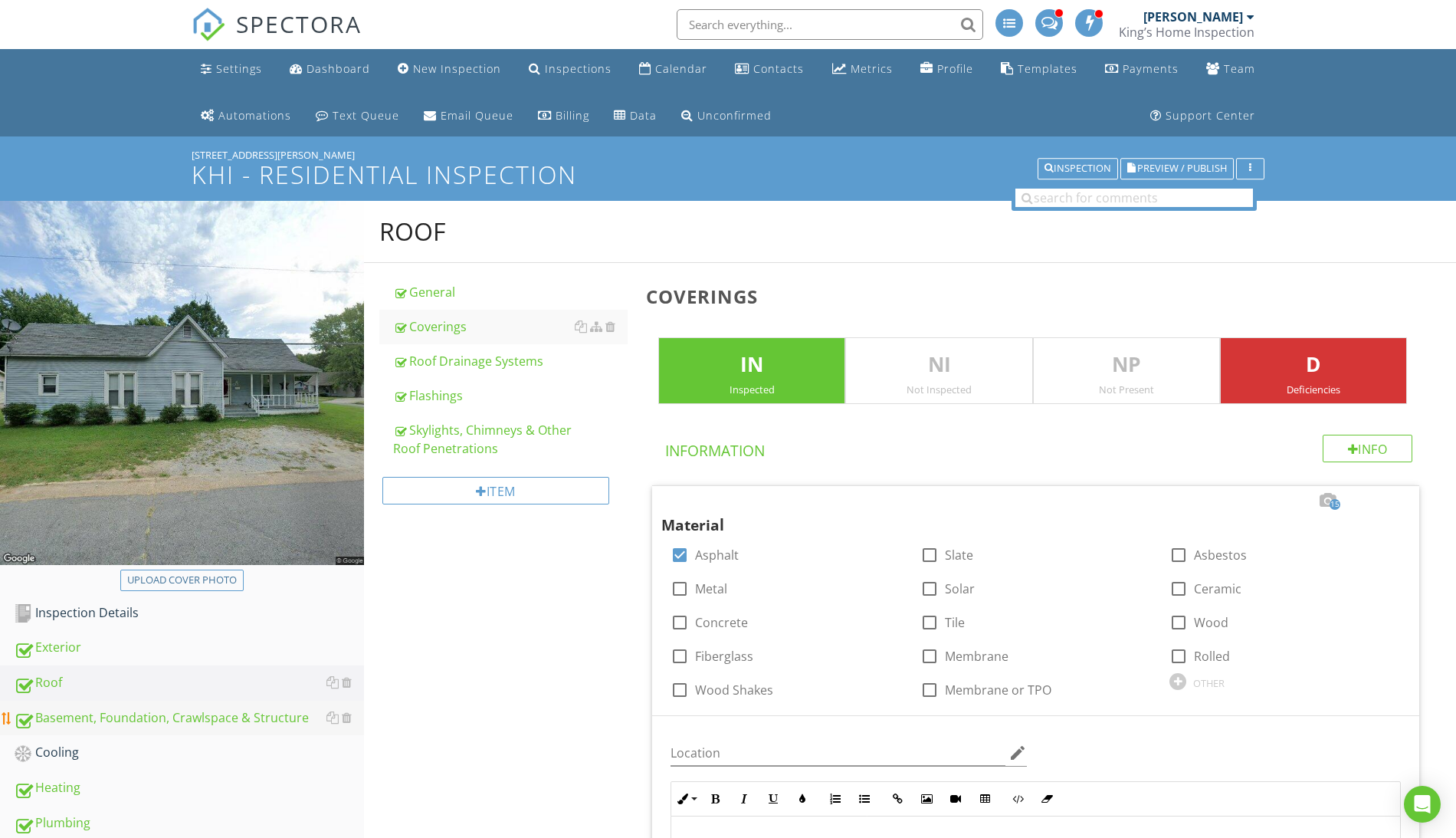
scroll to position [178, 0]
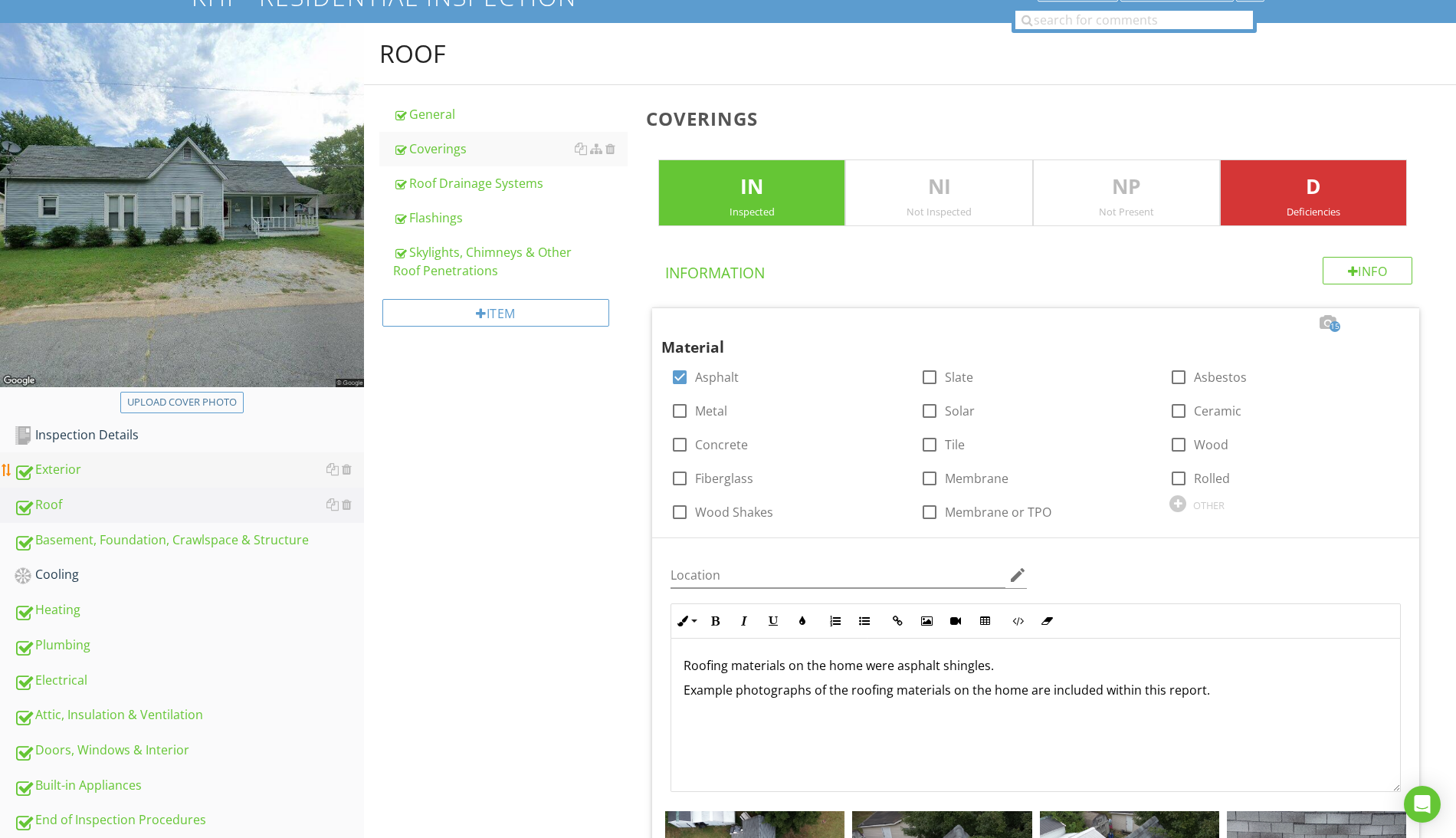
click at [78, 470] on div "Exterior" at bounding box center [188, 470] width 350 height 20
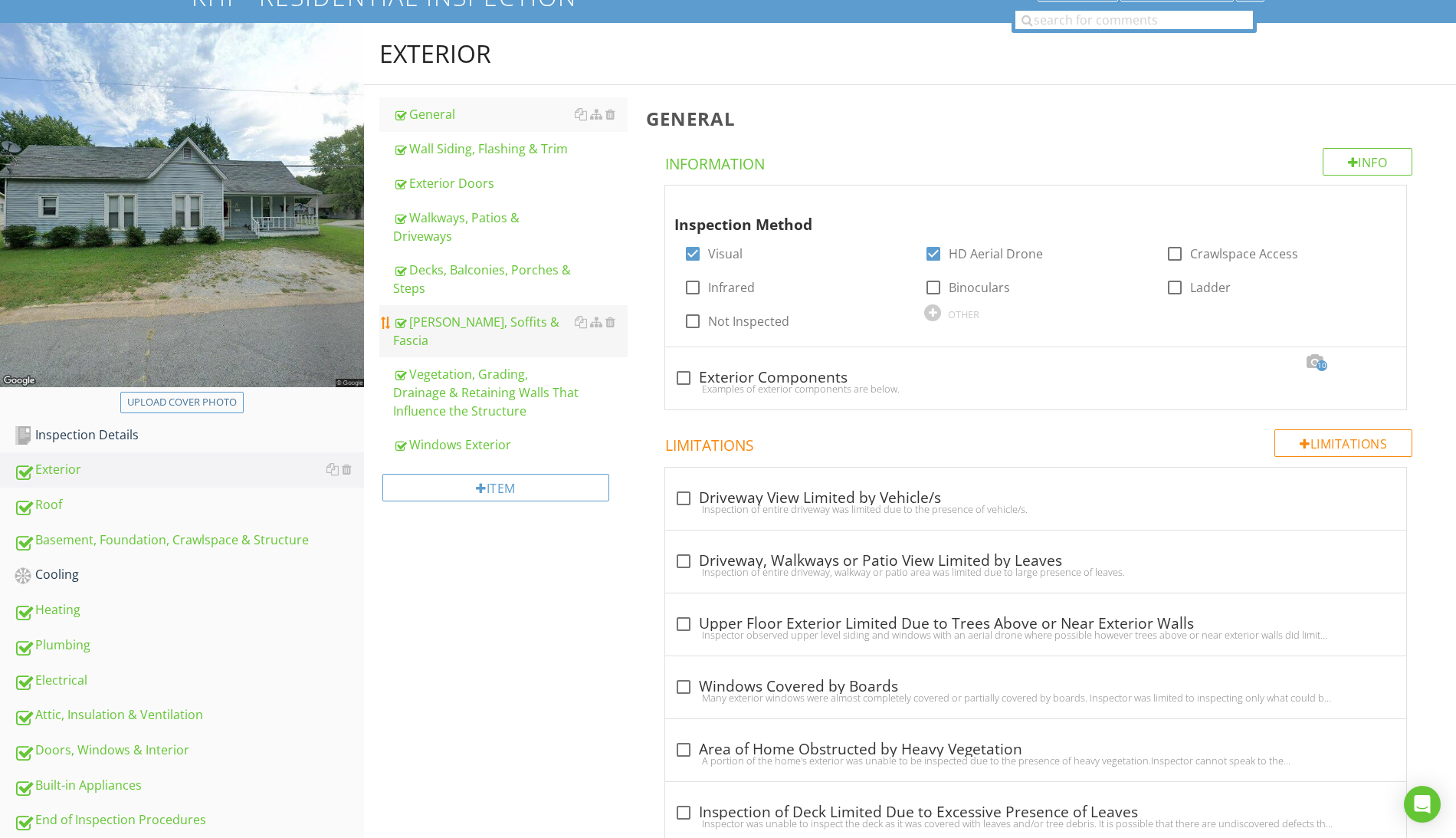
click at [508, 325] on div "Eaves, Soffits & Fascia" at bounding box center [510, 331] width 234 height 37
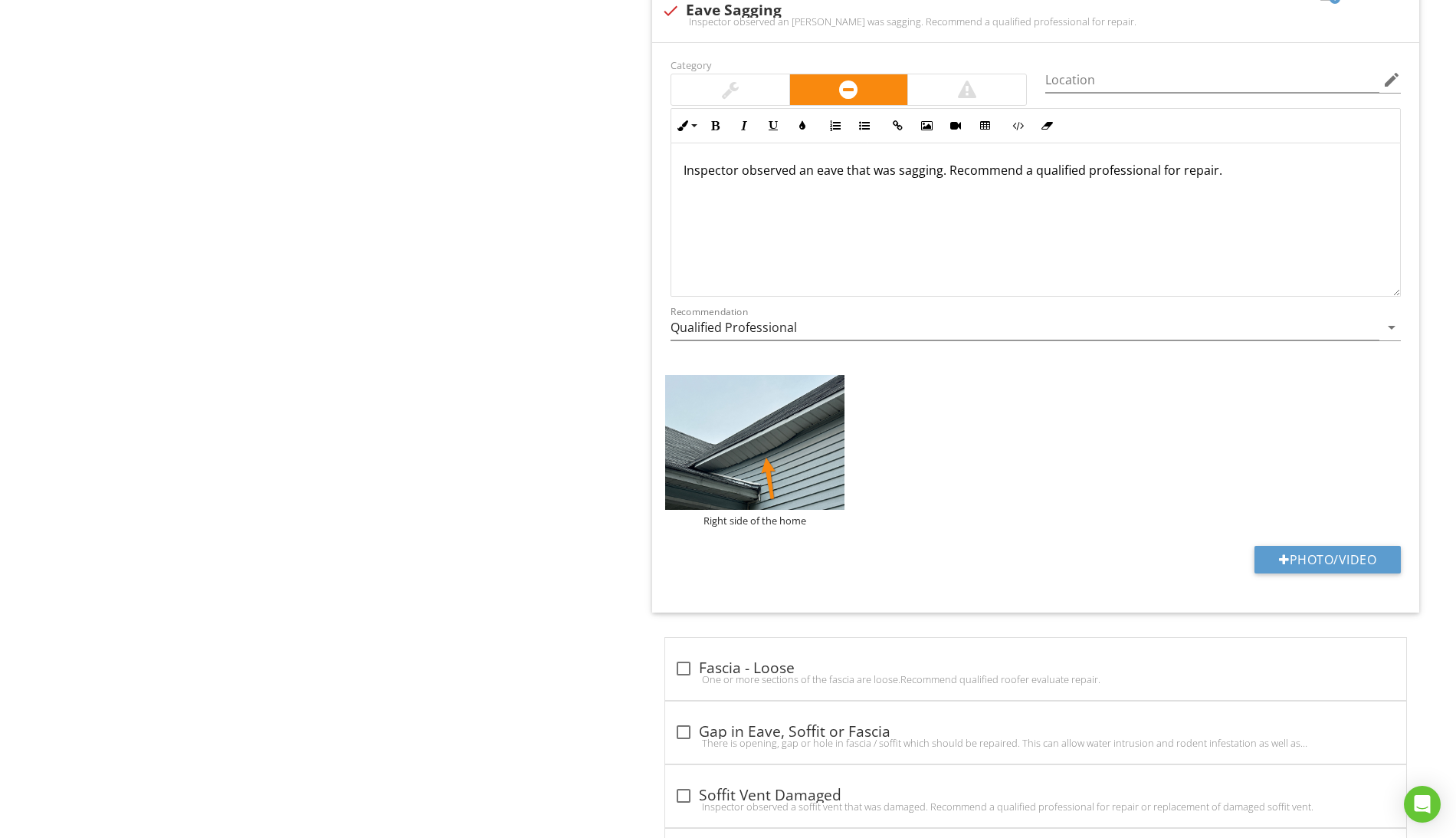
scroll to position [2721, 0]
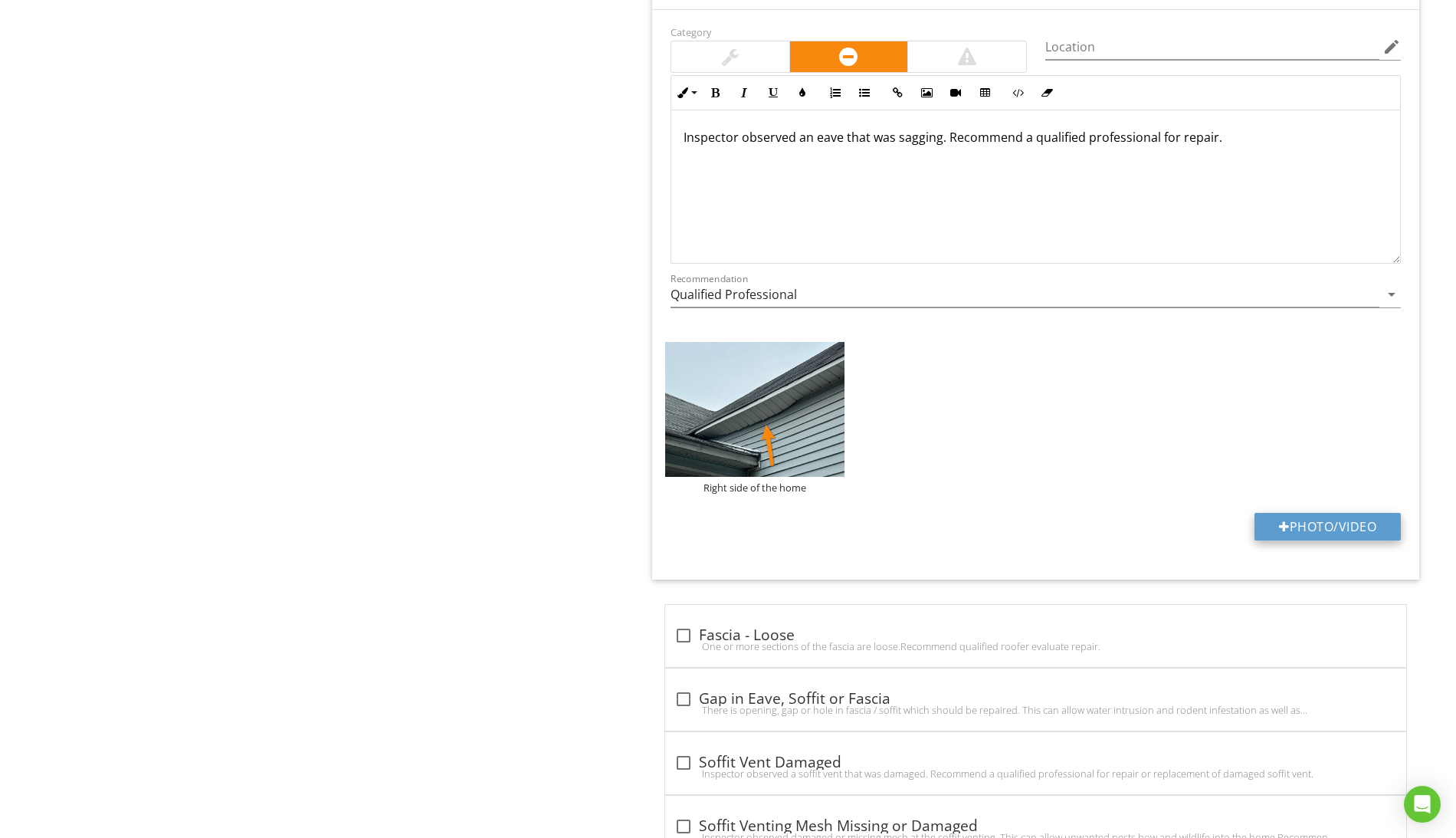
click at [1348, 526] on button "Photo/Video" at bounding box center [1328, 526] width 147 height 28
type input "C:\fakepath\Screen Shot 2025-08-28 at 4.17.56 PM.png"
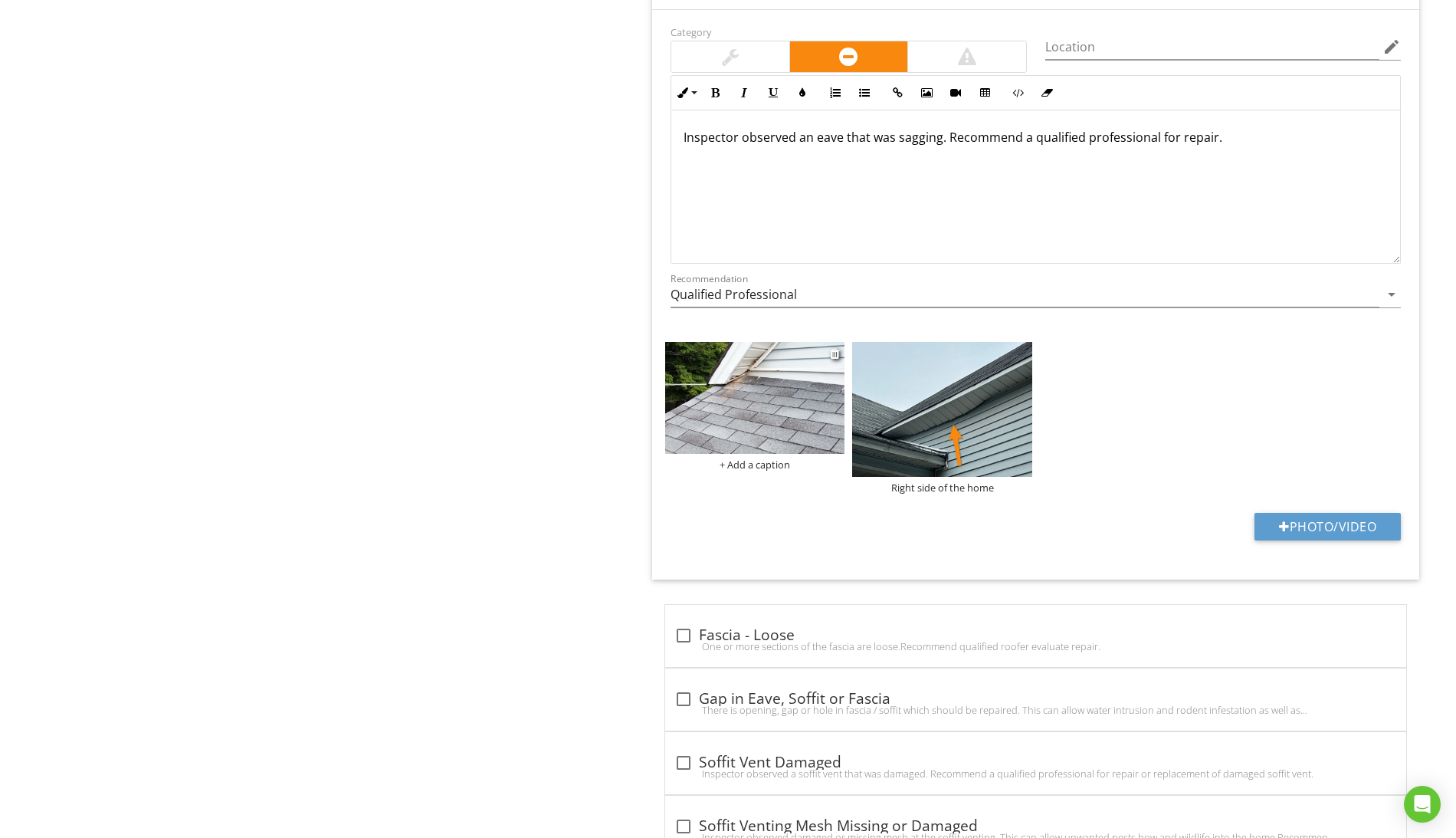
click at [716, 427] on img at bounding box center [755, 398] width 179 height 112
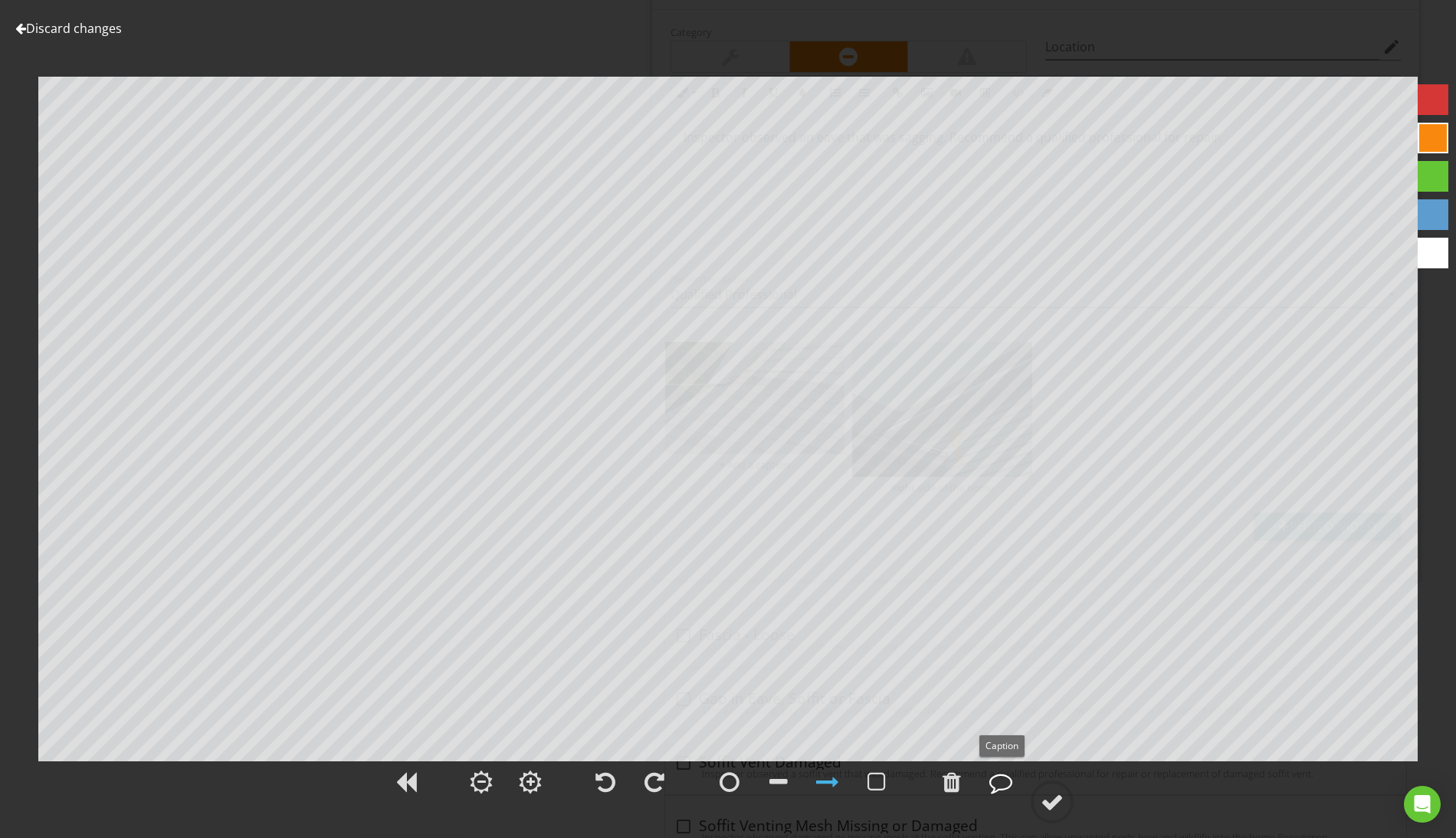
click at [995, 784] on div at bounding box center [1000, 781] width 23 height 23
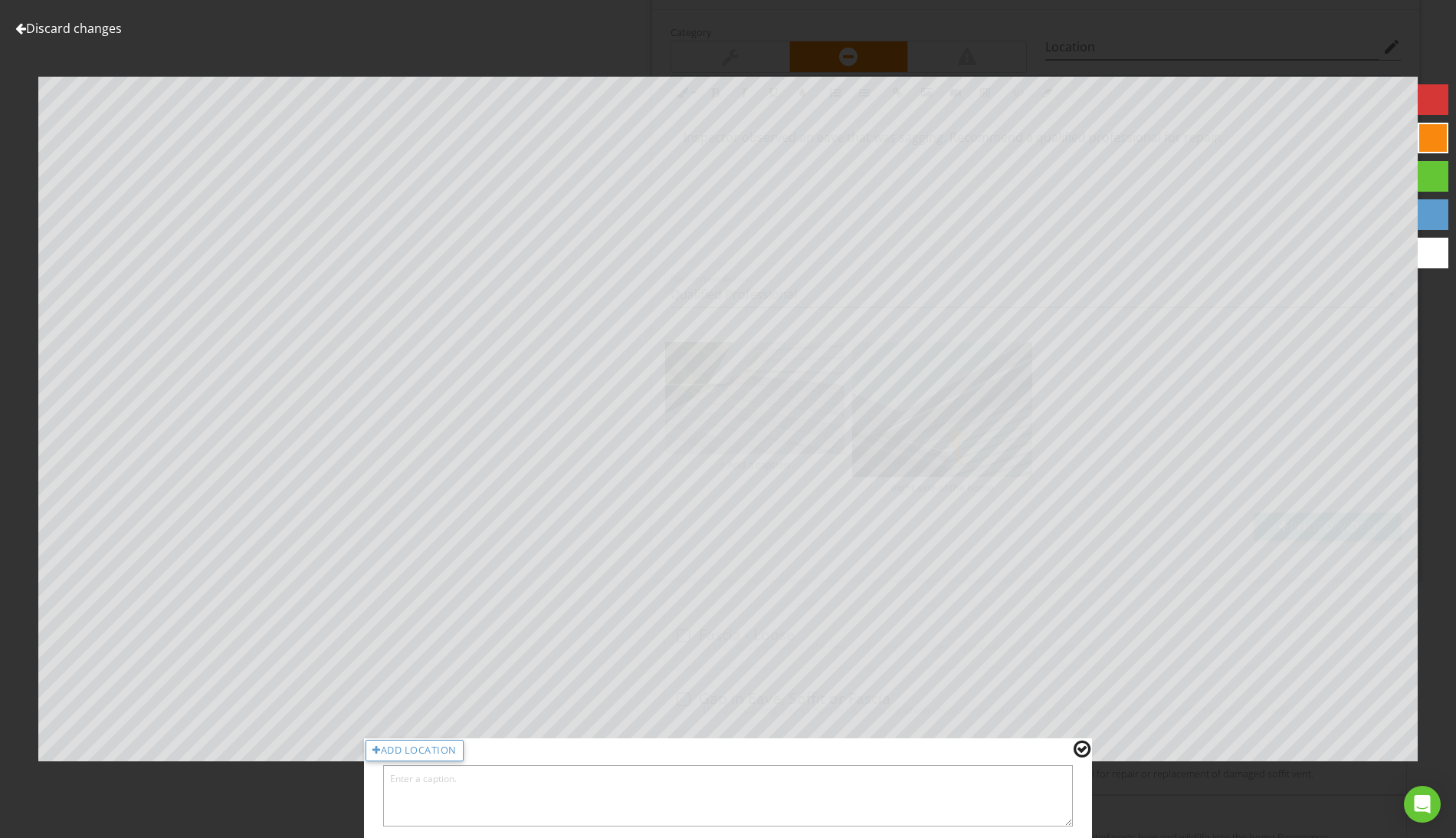
click at [607, 784] on textarea at bounding box center [728, 796] width 689 height 61
type textarea "Right side of the home, partially detached."
click at [1085, 745] on div at bounding box center [1081, 749] width 17 height 20
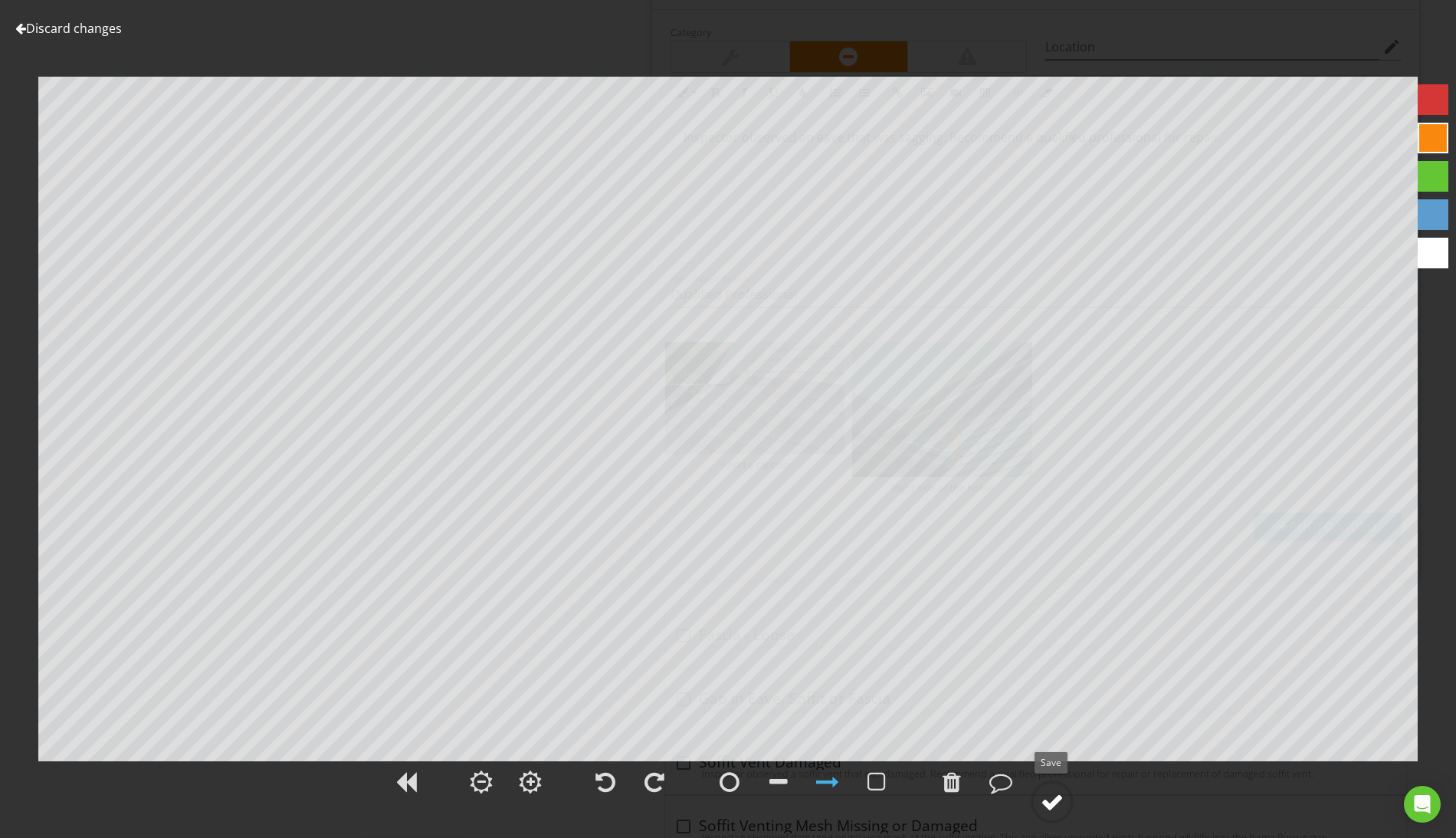
click at [1056, 805] on div at bounding box center [1052, 801] width 23 height 23
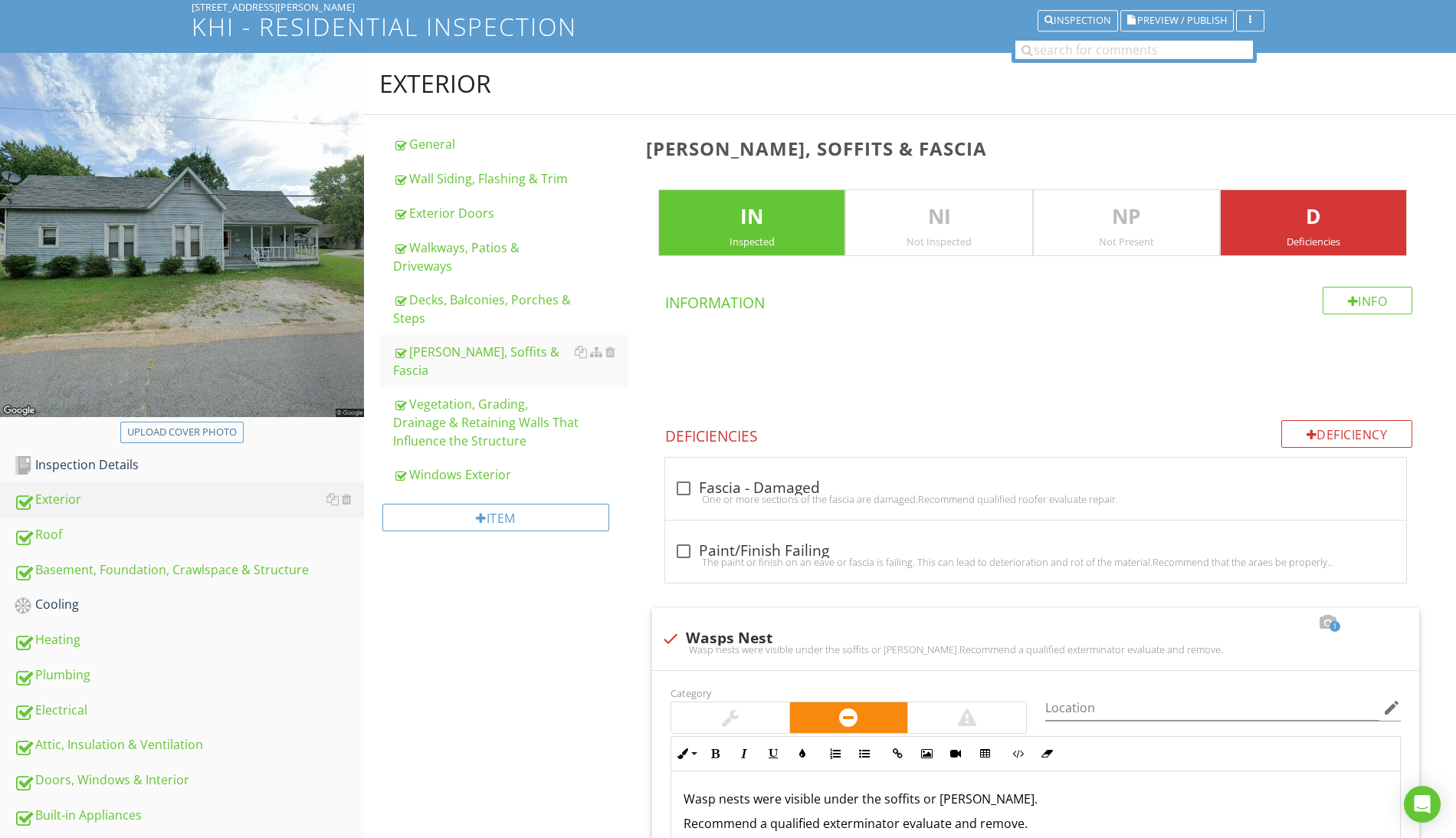
scroll to position [0, 0]
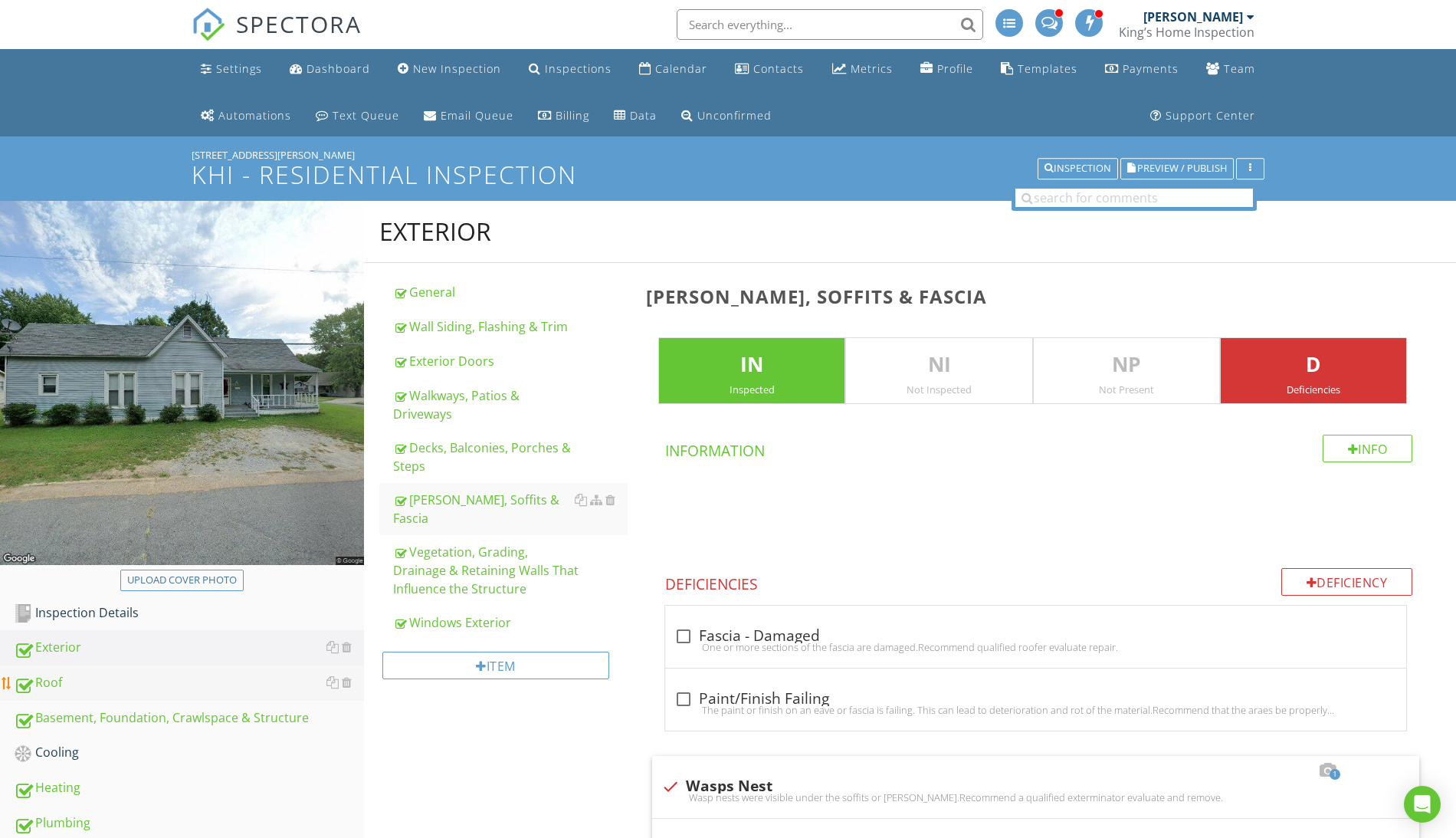
click at [80, 686] on div "Roof" at bounding box center [188, 683] width 350 height 20
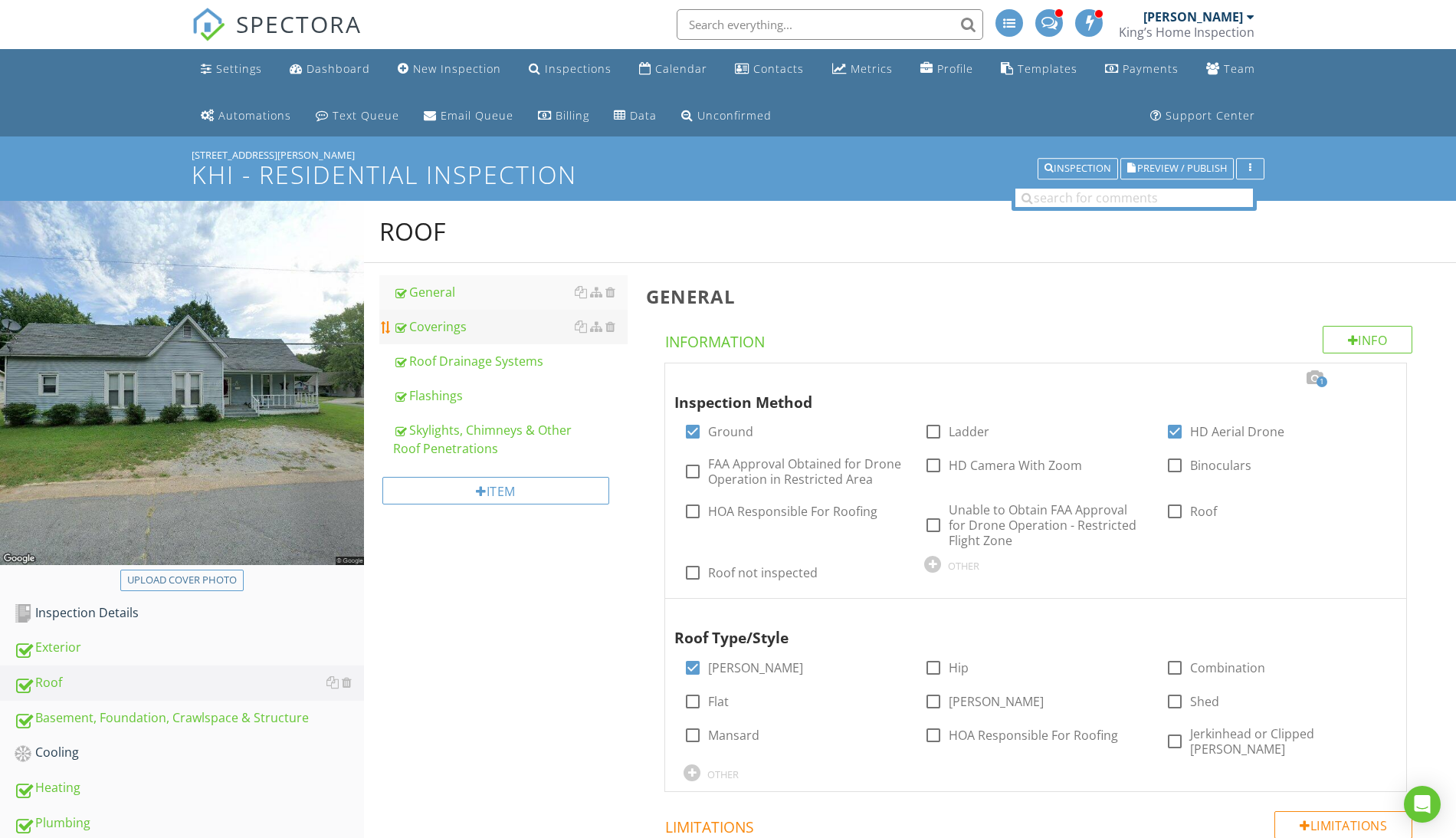
click at [457, 329] on div "Coverings" at bounding box center [510, 326] width 234 height 18
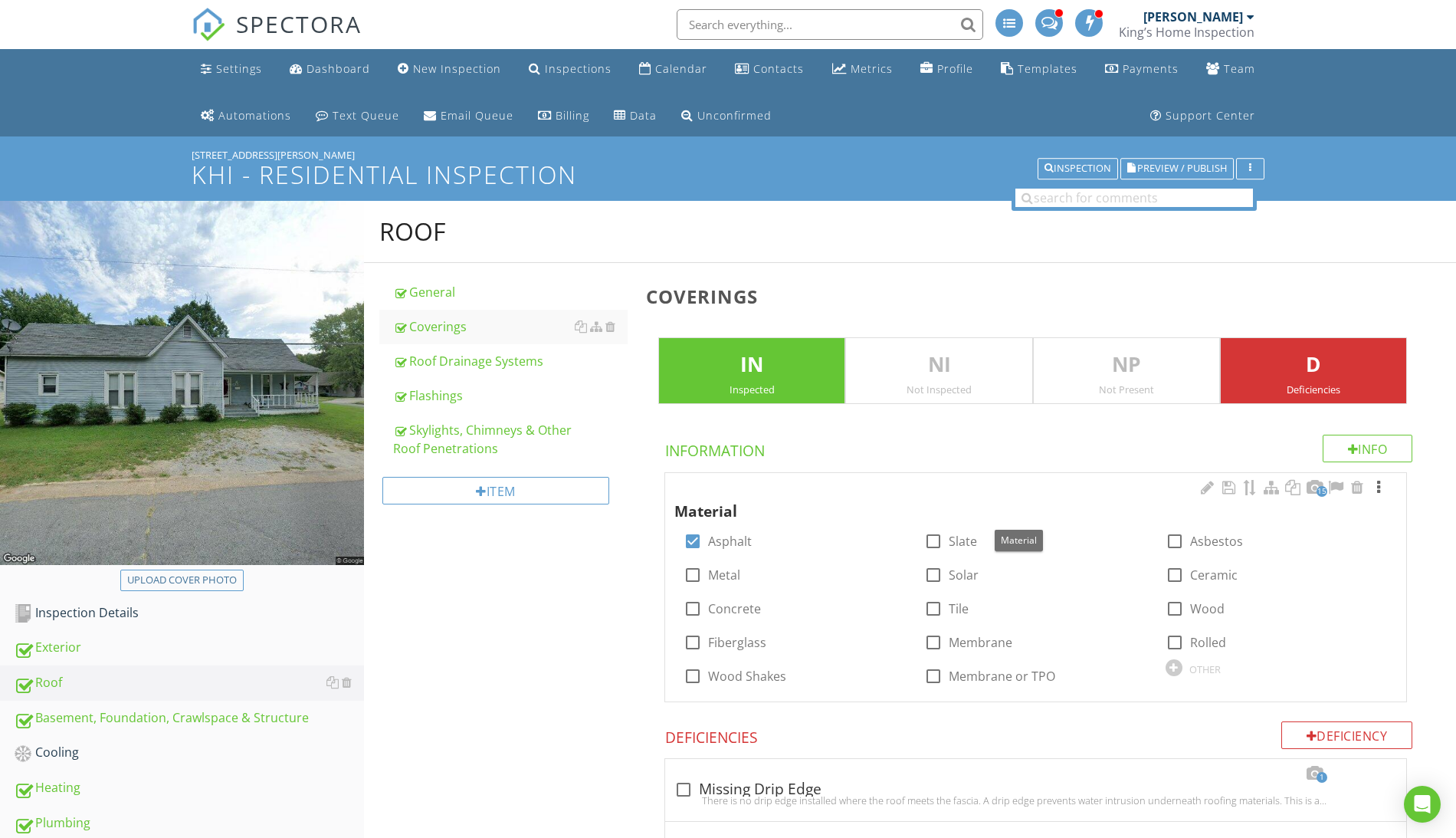
click at [1379, 488] on div at bounding box center [1378, 487] width 18 height 15
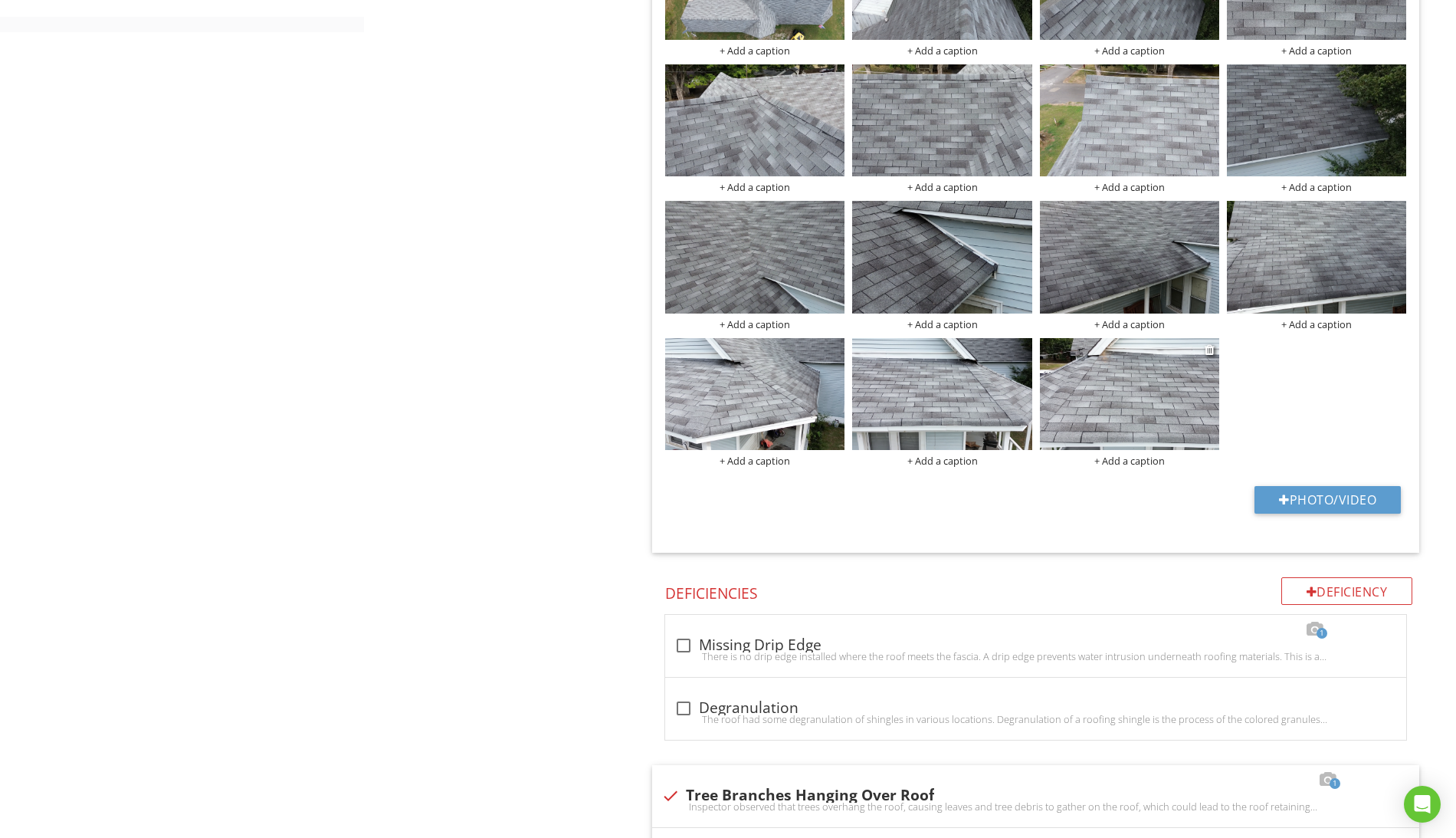
scroll to position [1222, 0]
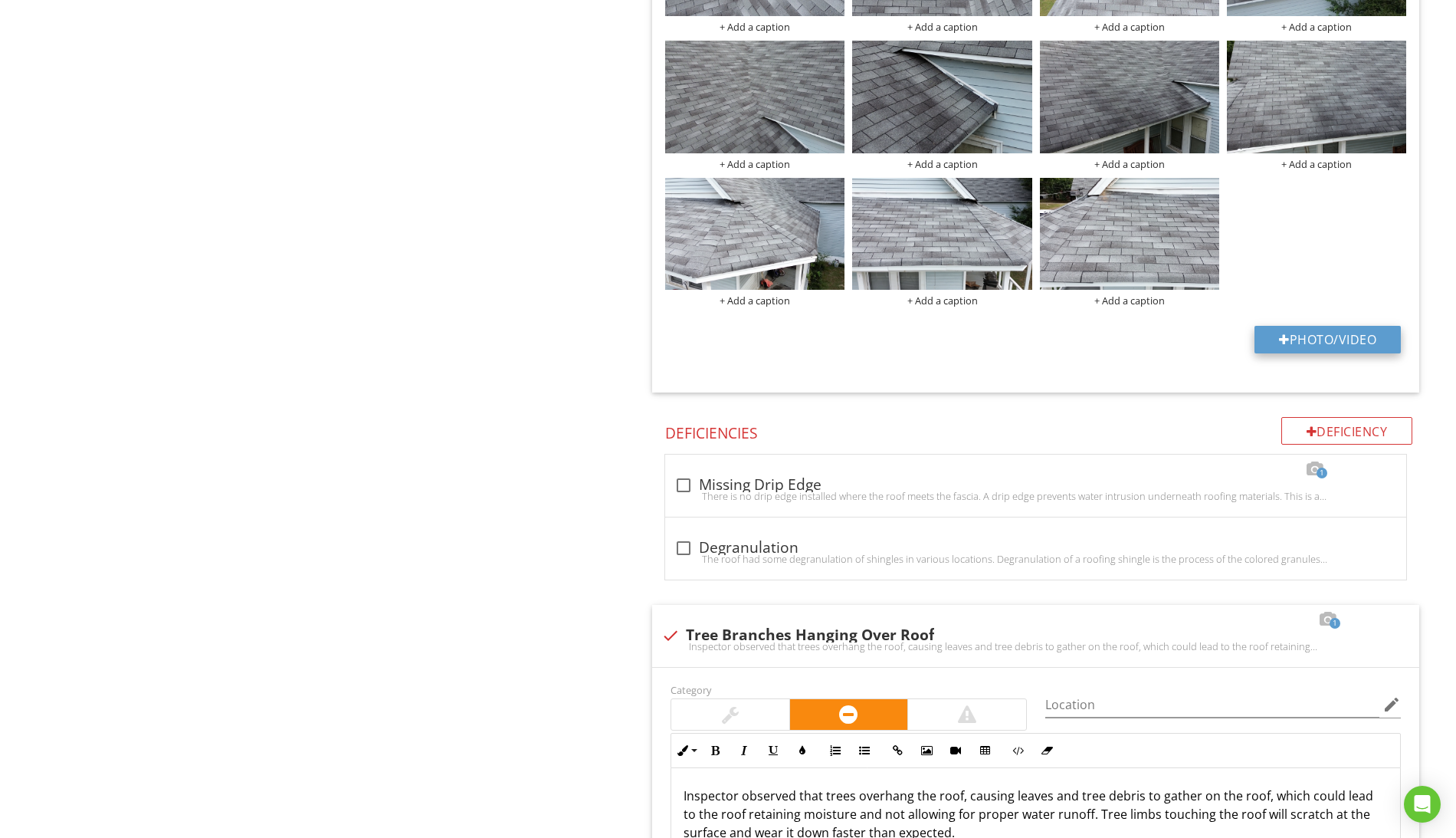
click at [1340, 351] on button "Photo/Video" at bounding box center [1328, 340] width 147 height 28
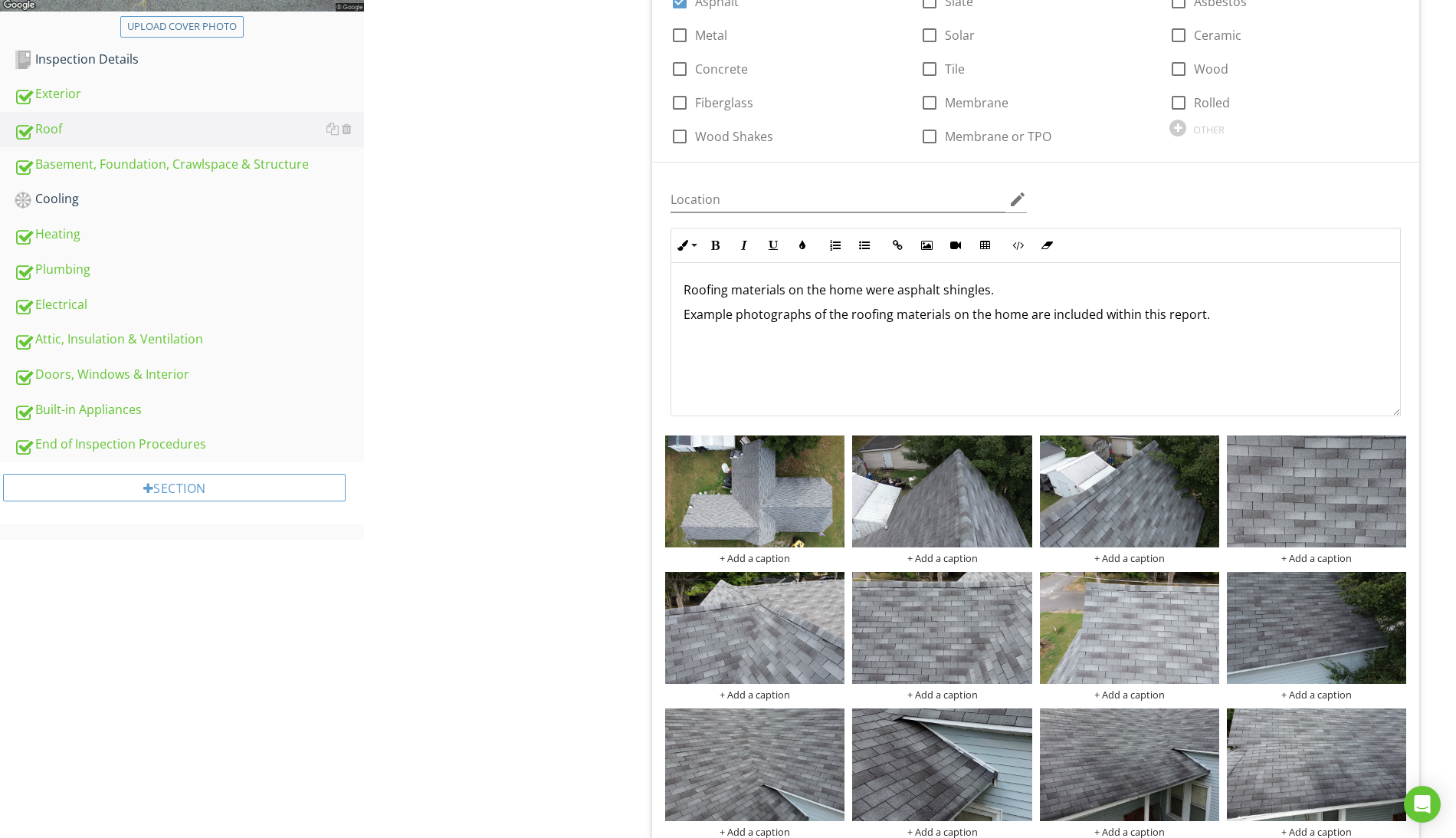
scroll to position [0, 0]
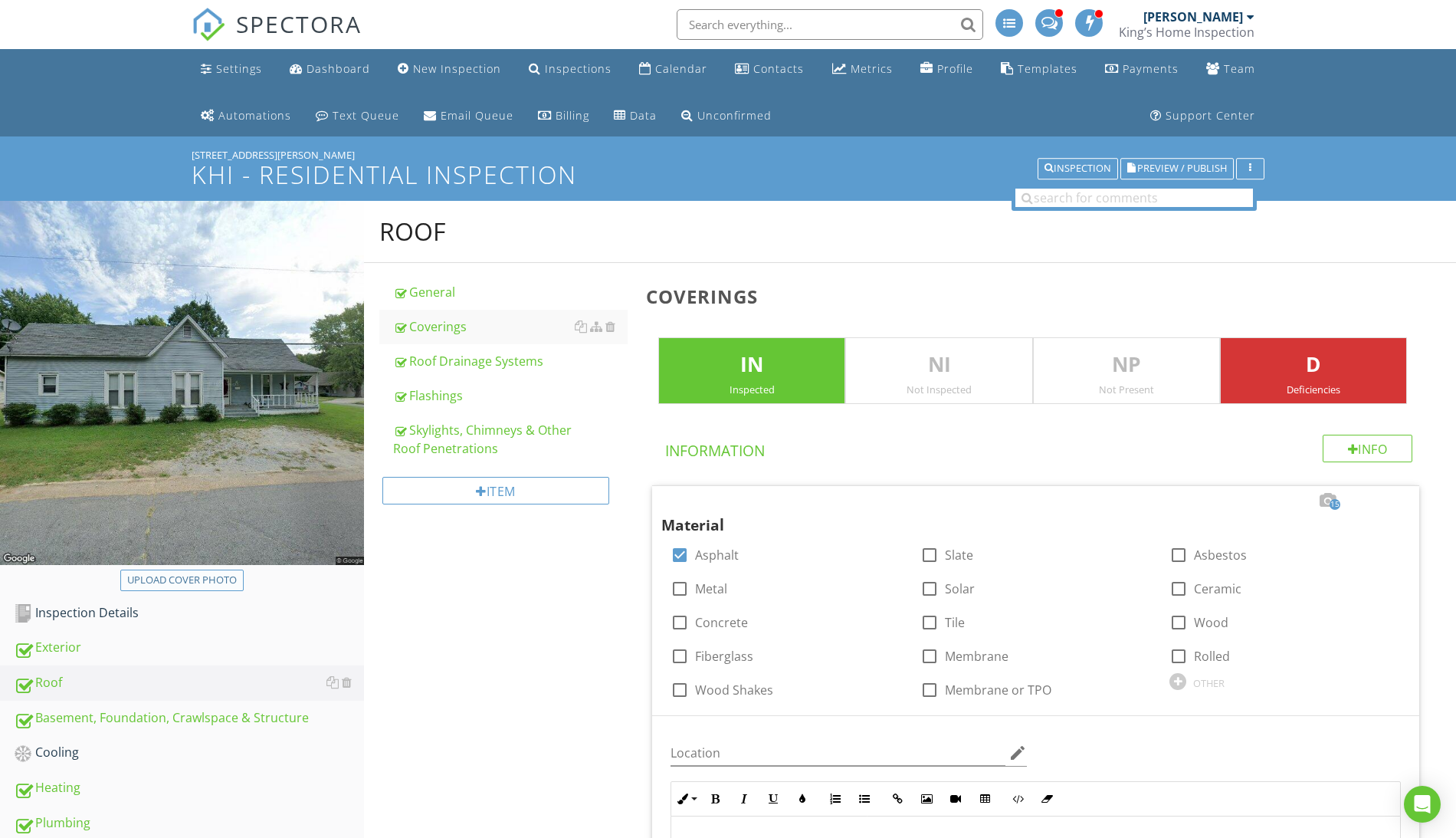
click at [207, 583] on div "Upload cover photo" at bounding box center [182, 580] width 109 height 15
type input "C:\fakepath\Screen Shot [DATE] 4.18.46 PM.png"
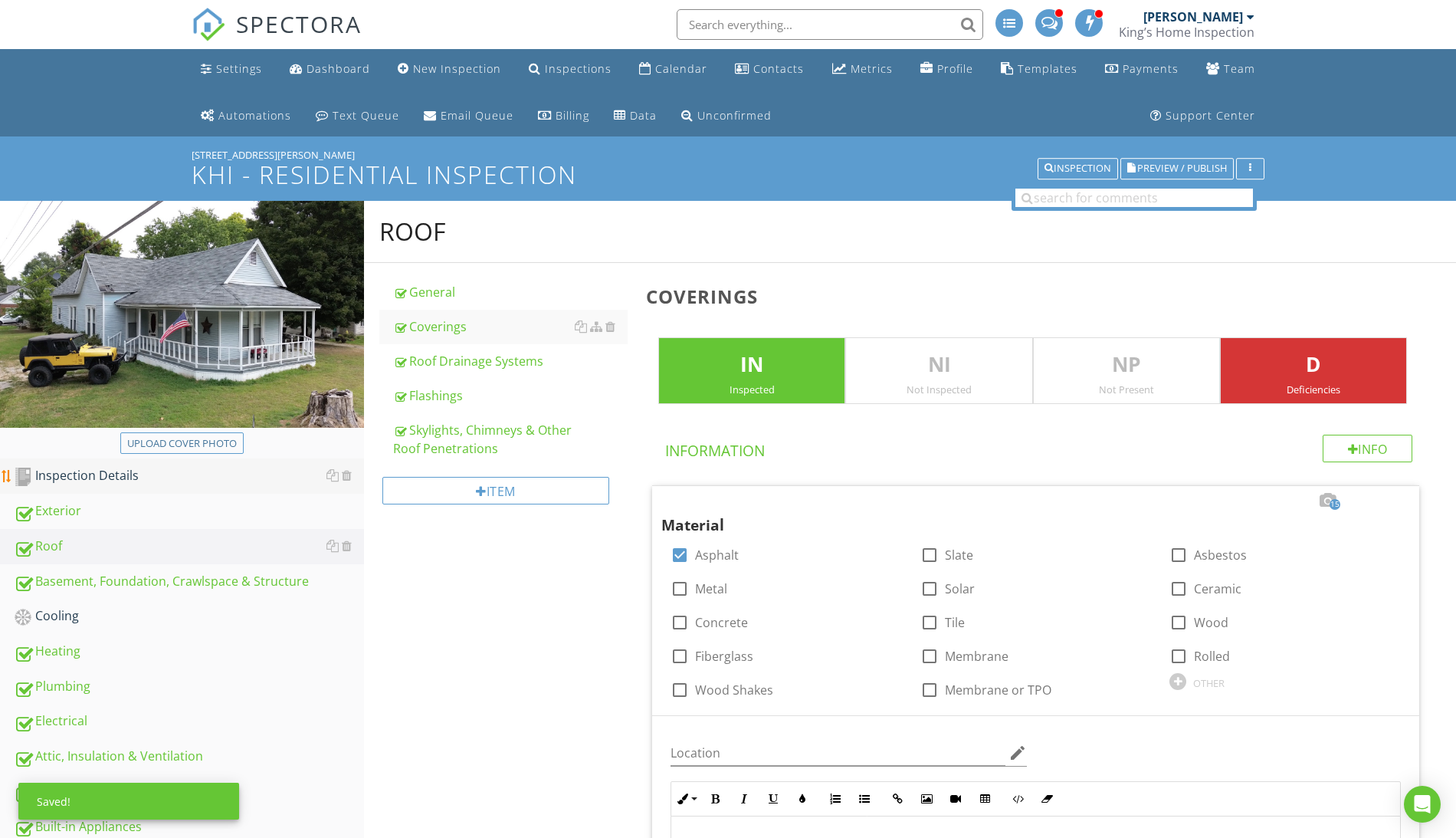
click at [95, 476] on div "Inspection Details" at bounding box center [188, 476] width 350 height 20
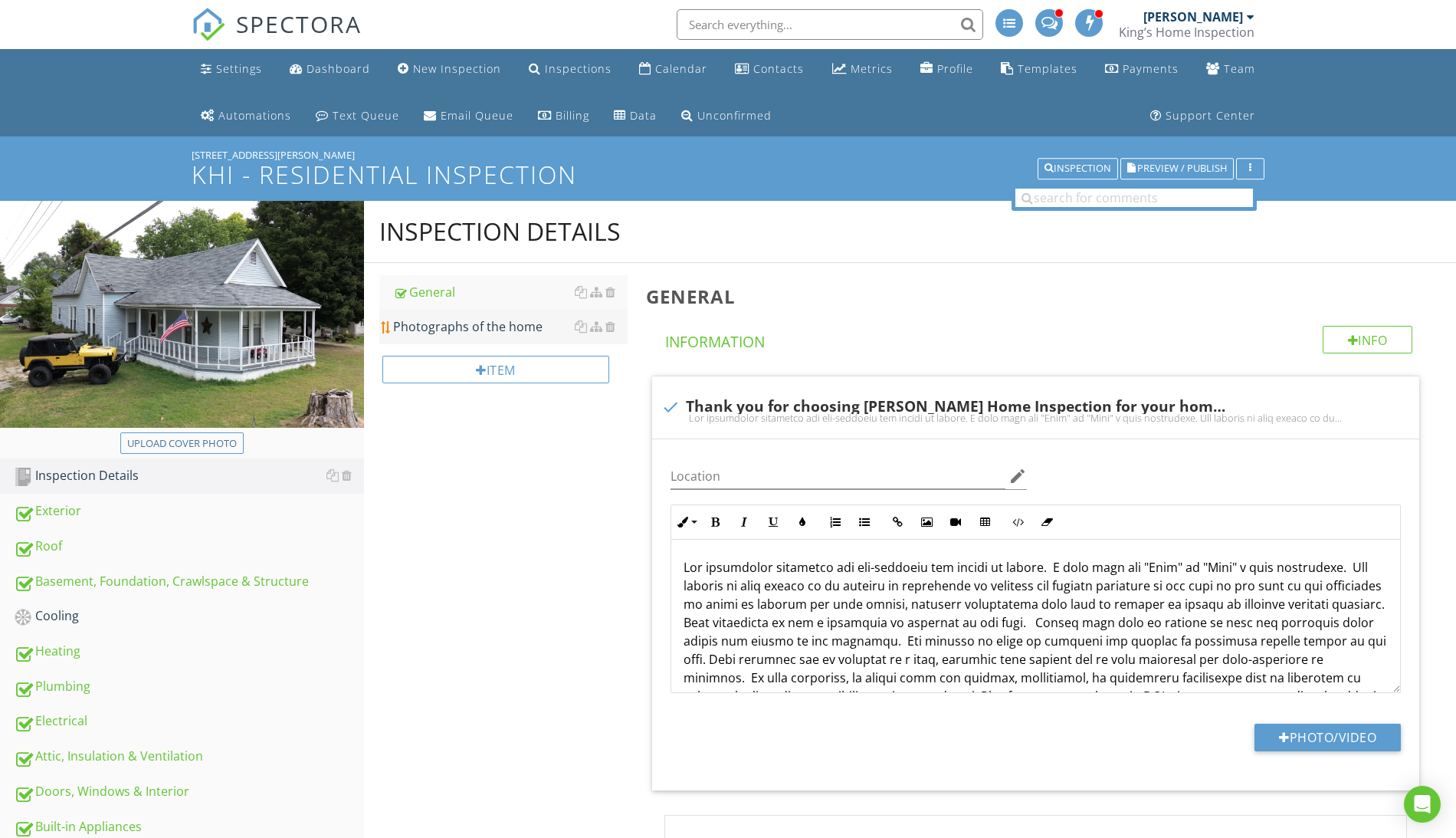
click at [476, 329] on div "Photographs of the home" at bounding box center [510, 326] width 234 height 18
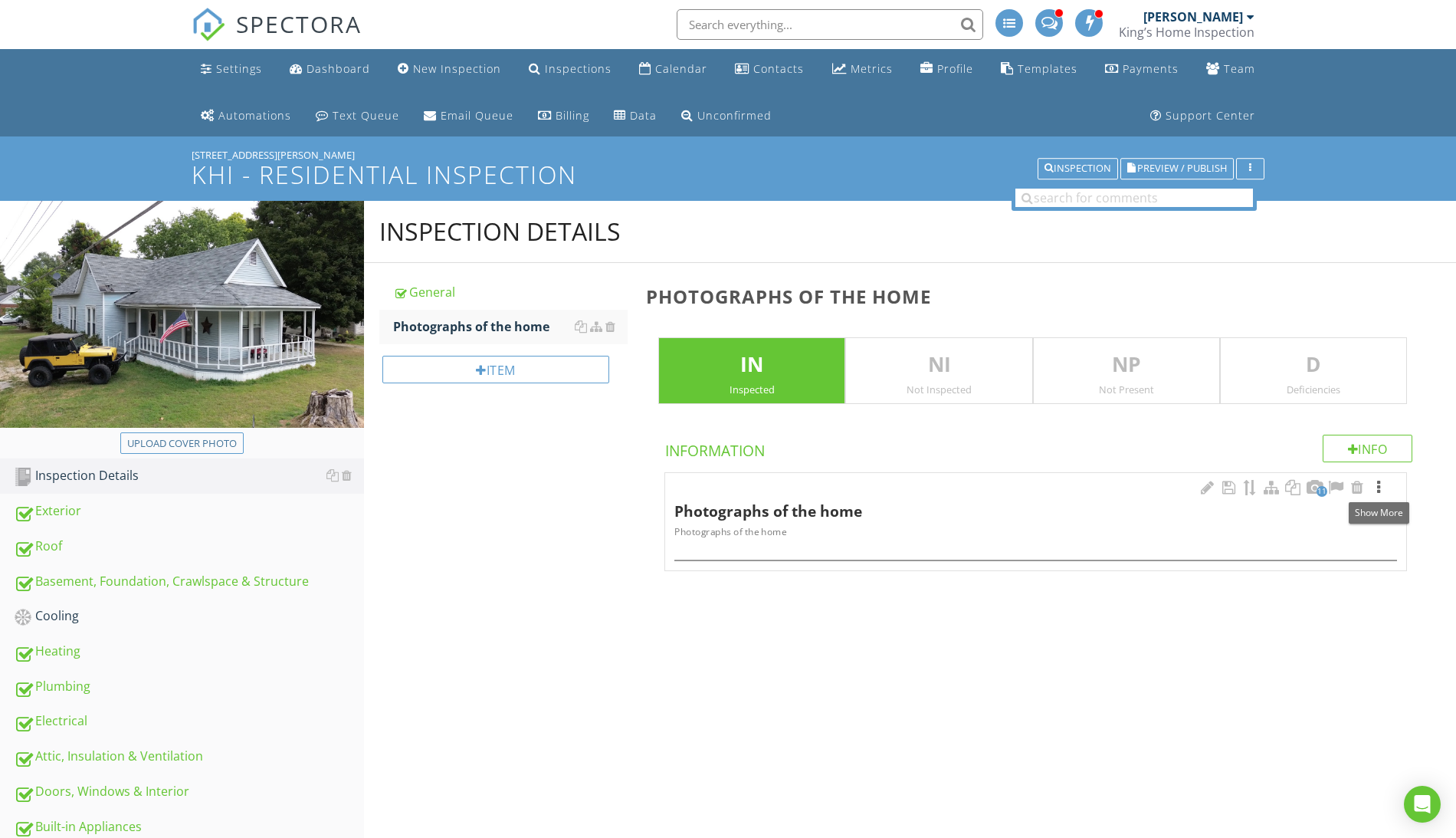
click at [1380, 488] on div at bounding box center [1378, 487] width 18 height 15
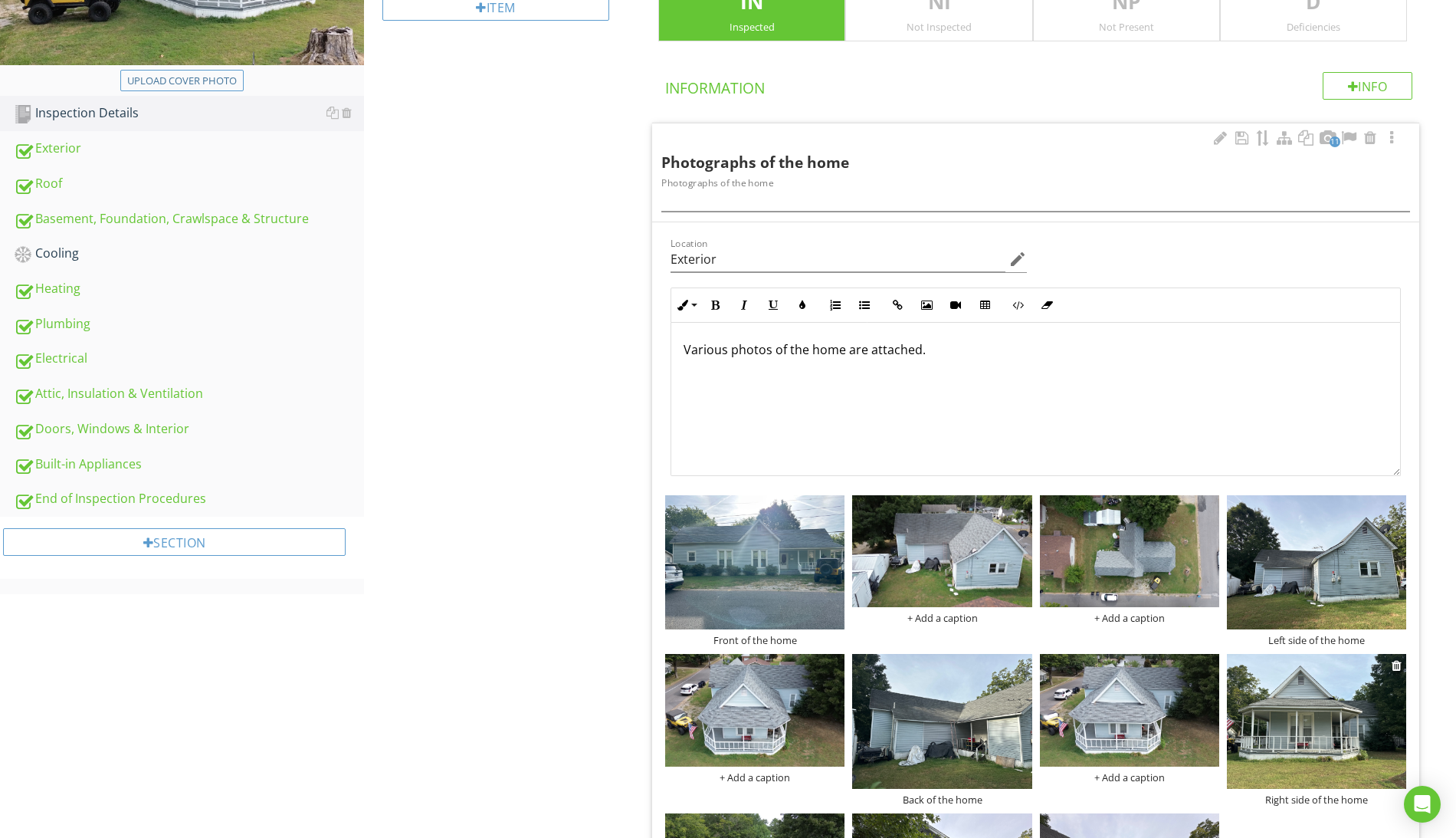
scroll to position [641, 0]
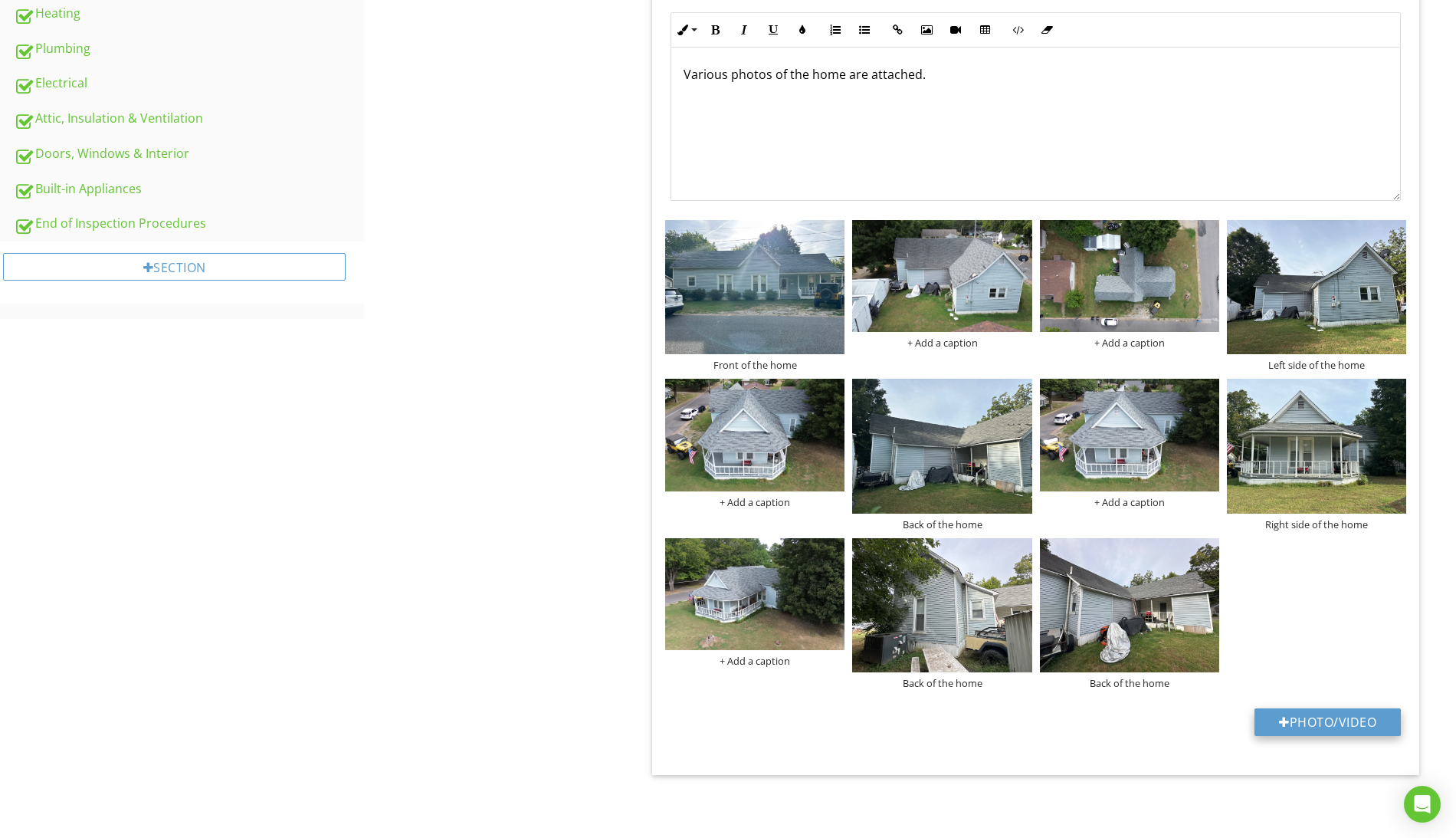
click at [1302, 718] on button "Photo/Video" at bounding box center [1328, 722] width 147 height 28
type input "C:\fakepath\Screen Shot [DATE] 4.18.46 PM.png"
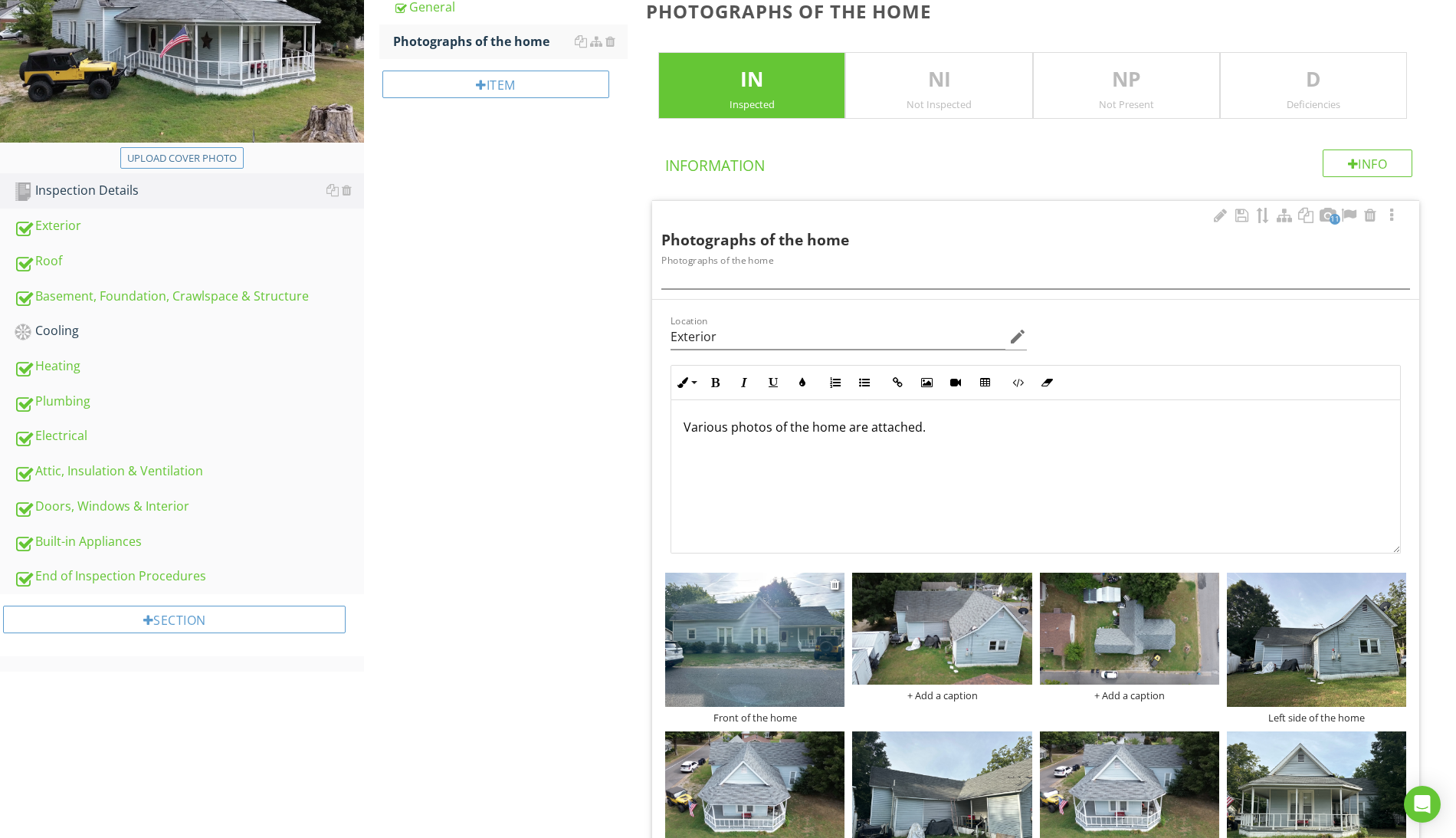
scroll to position [143, 0]
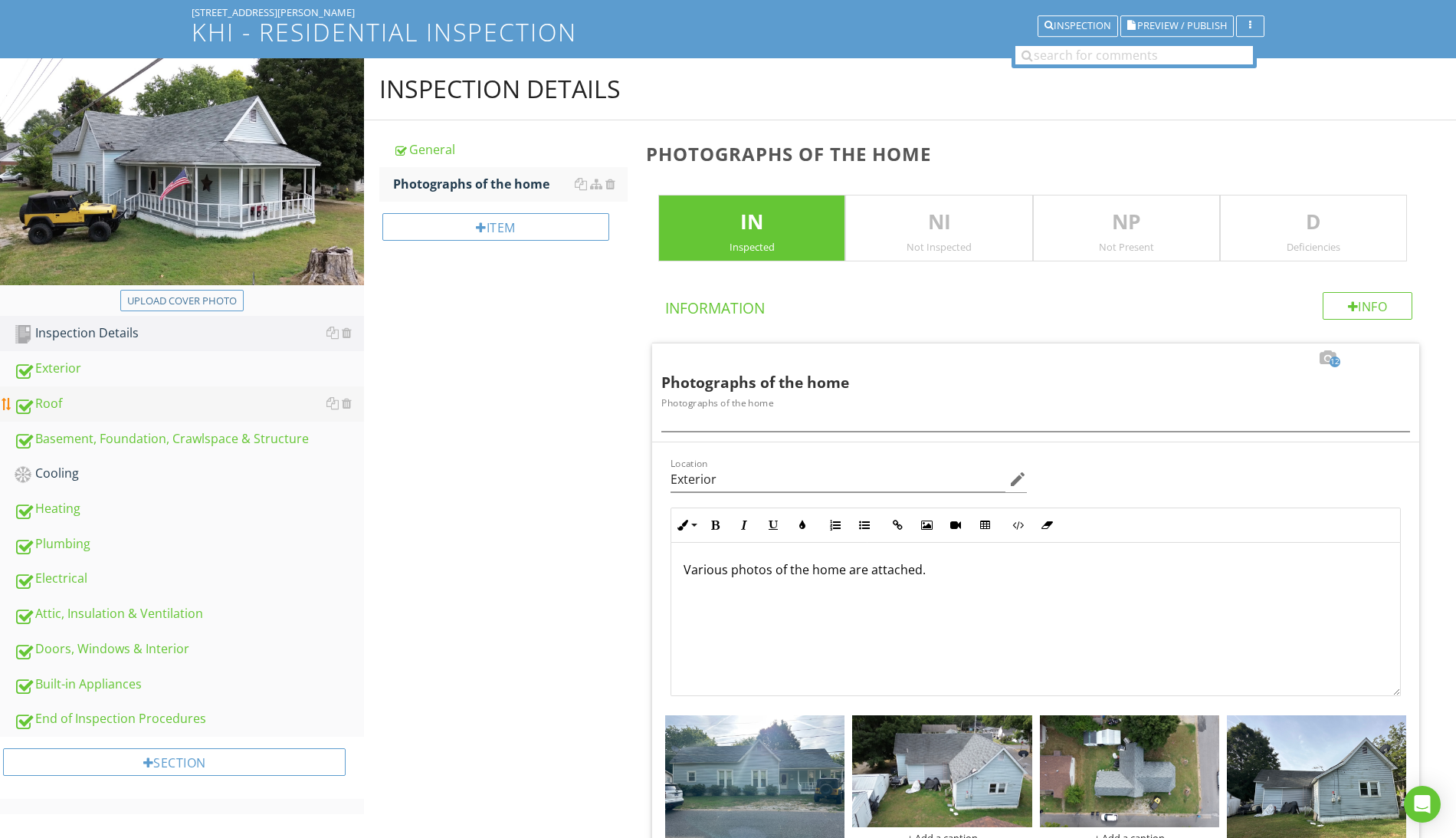
click at [65, 403] on div "Roof" at bounding box center [188, 403] width 350 height 20
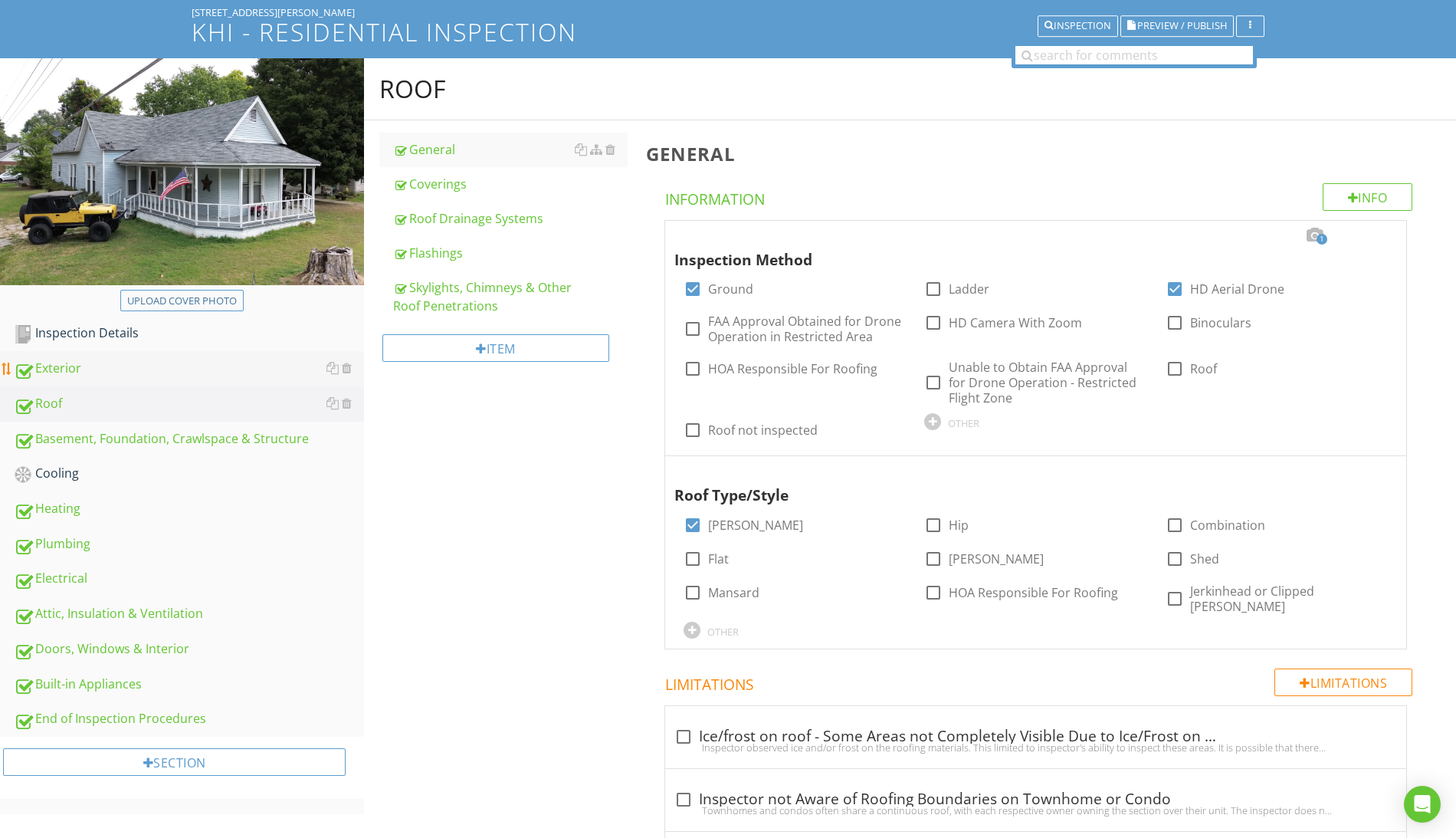
click at [69, 372] on div "Exterior" at bounding box center [188, 368] width 350 height 20
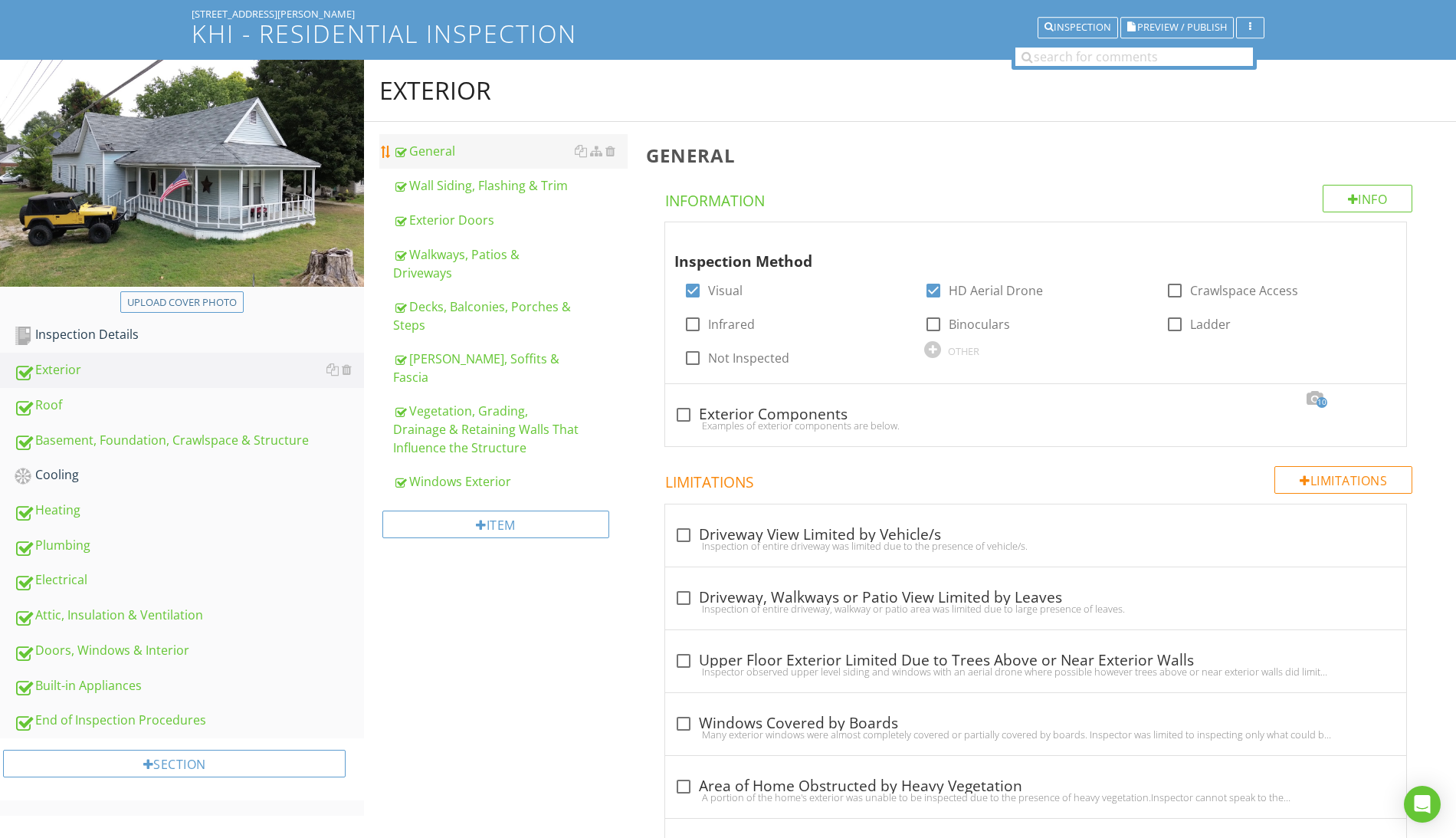
click at [440, 155] on div "General" at bounding box center [510, 151] width 234 height 18
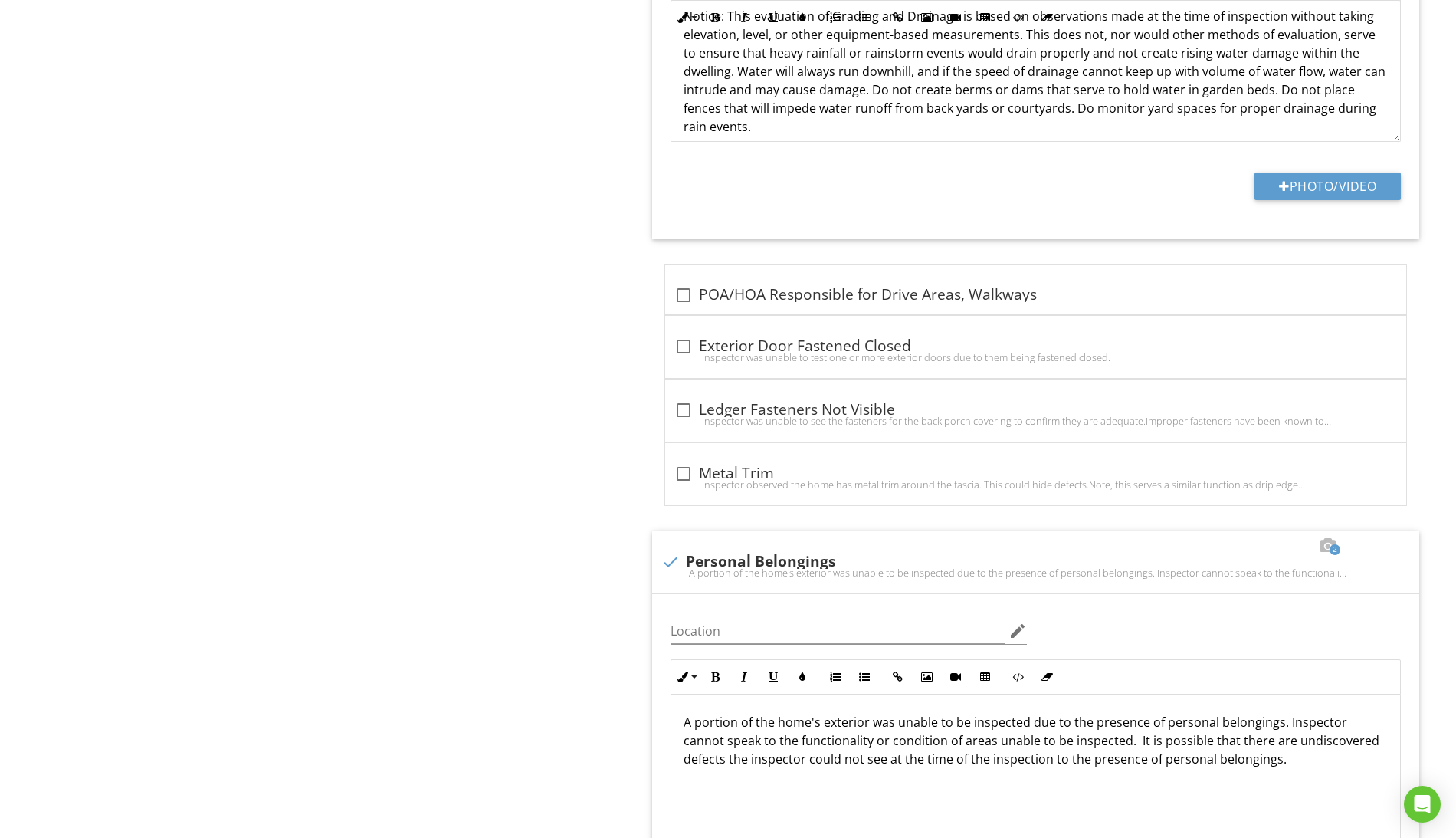
scroll to position [1, 0]
click at [686, 482] on div at bounding box center [683, 474] width 26 height 26
checkbox input "true"
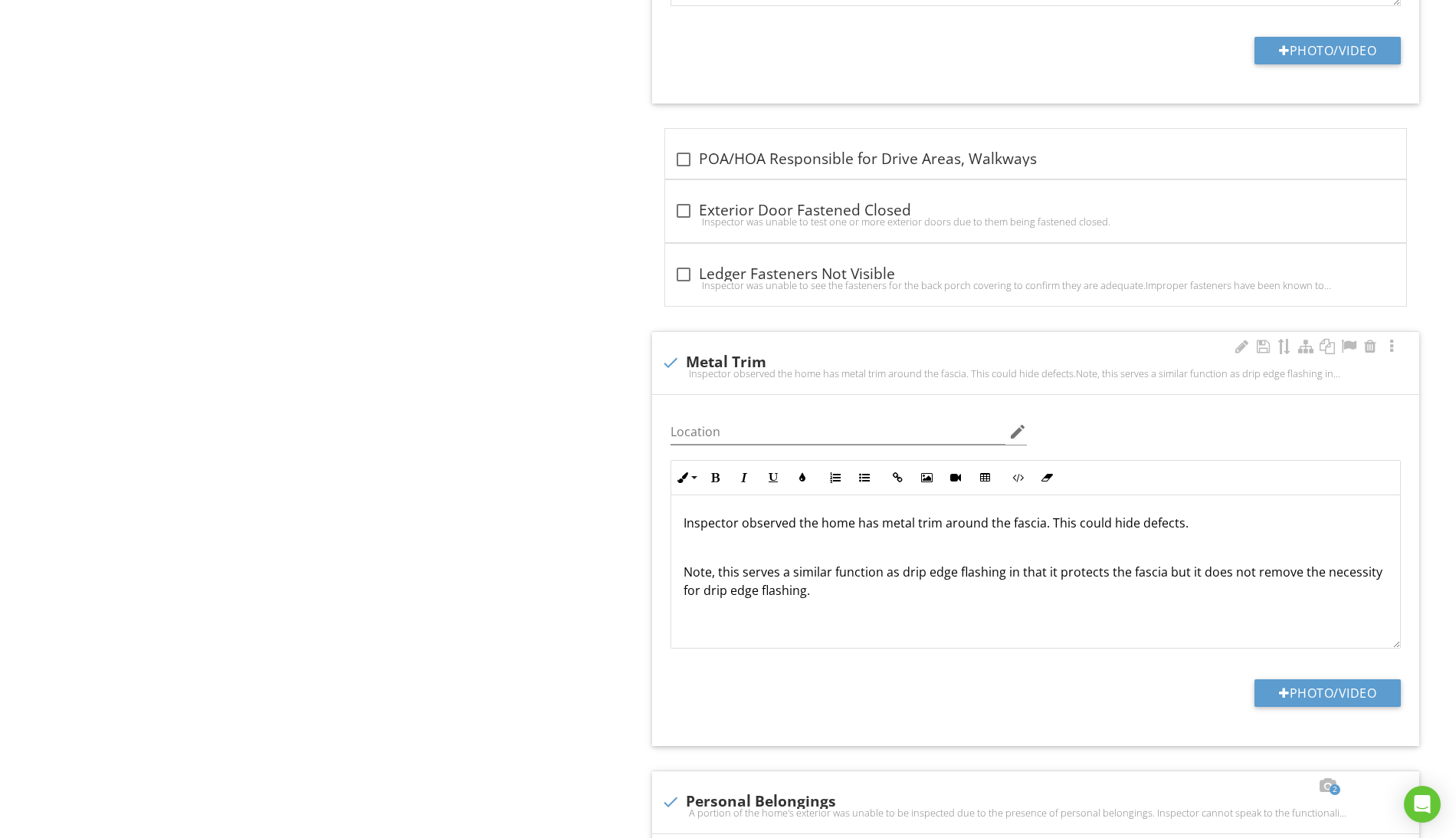
scroll to position [2012, 0]
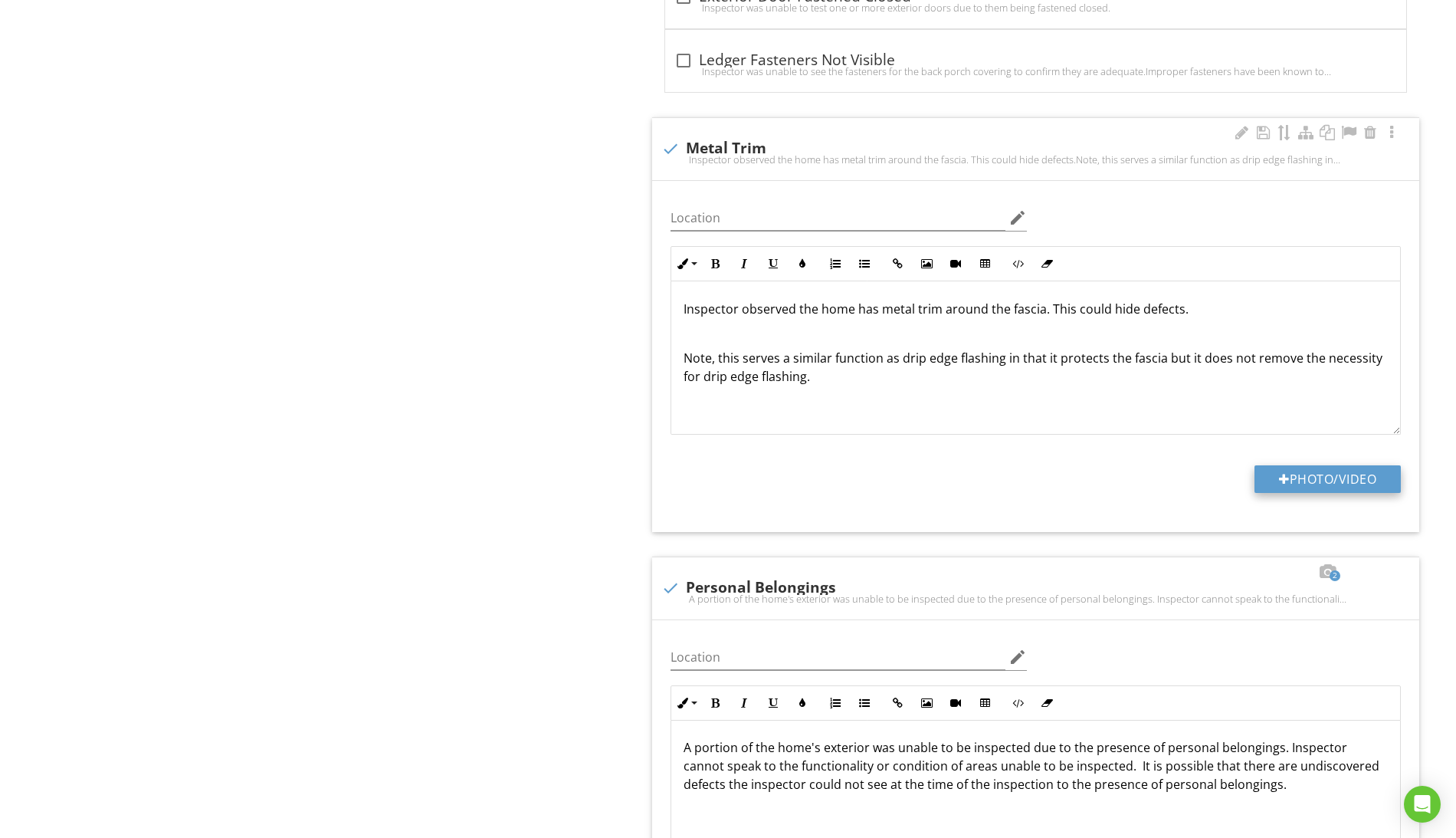
click at [1305, 479] on button "Photo/Video" at bounding box center [1328, 479] width 147 height 28
type input "C:\fakepath\Screen Shot 2025-08-28 at 4.18.58 PM.png"
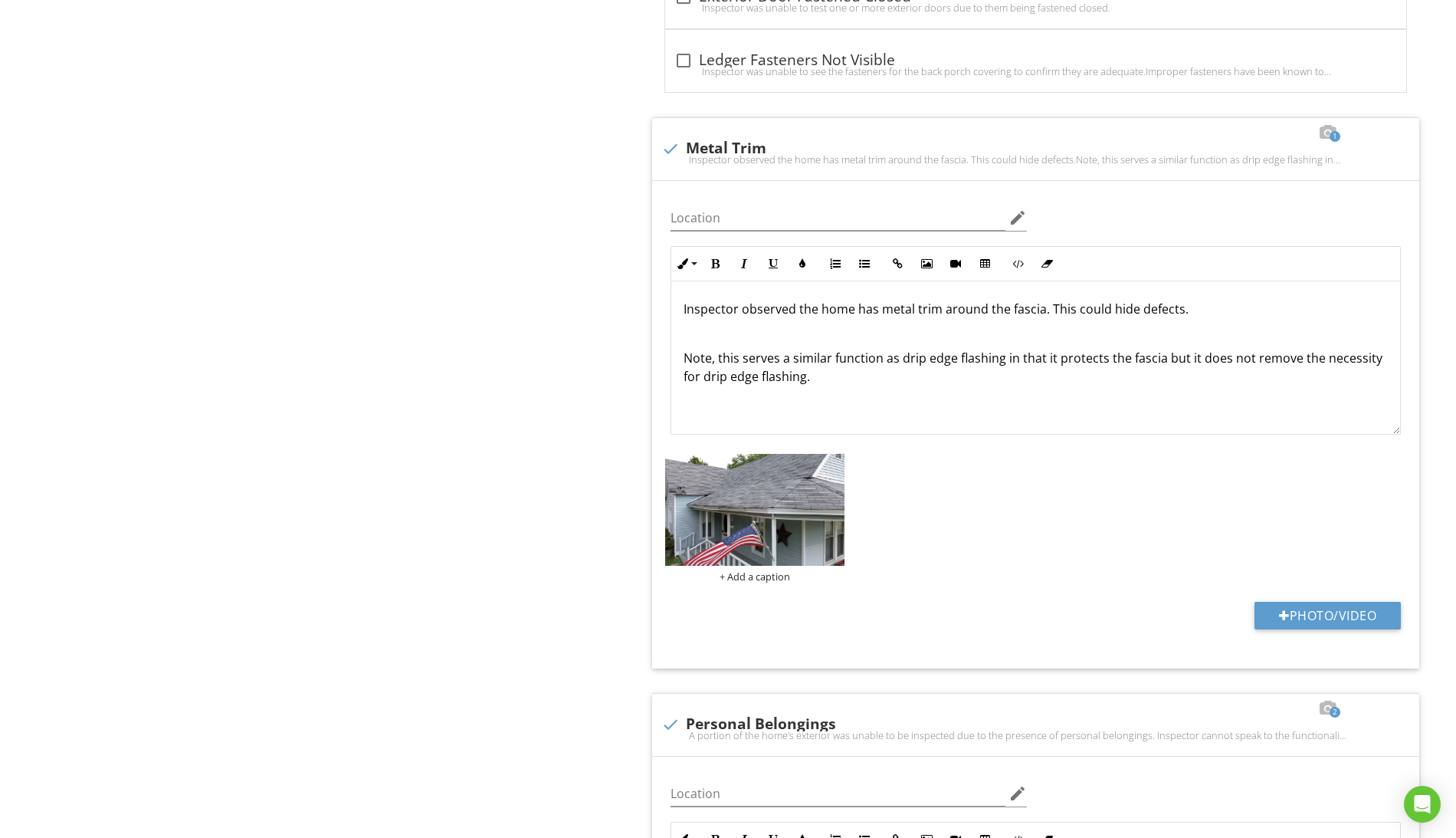
click at [804, 553] on img at bounding box center [755, 509] width 179 height 112
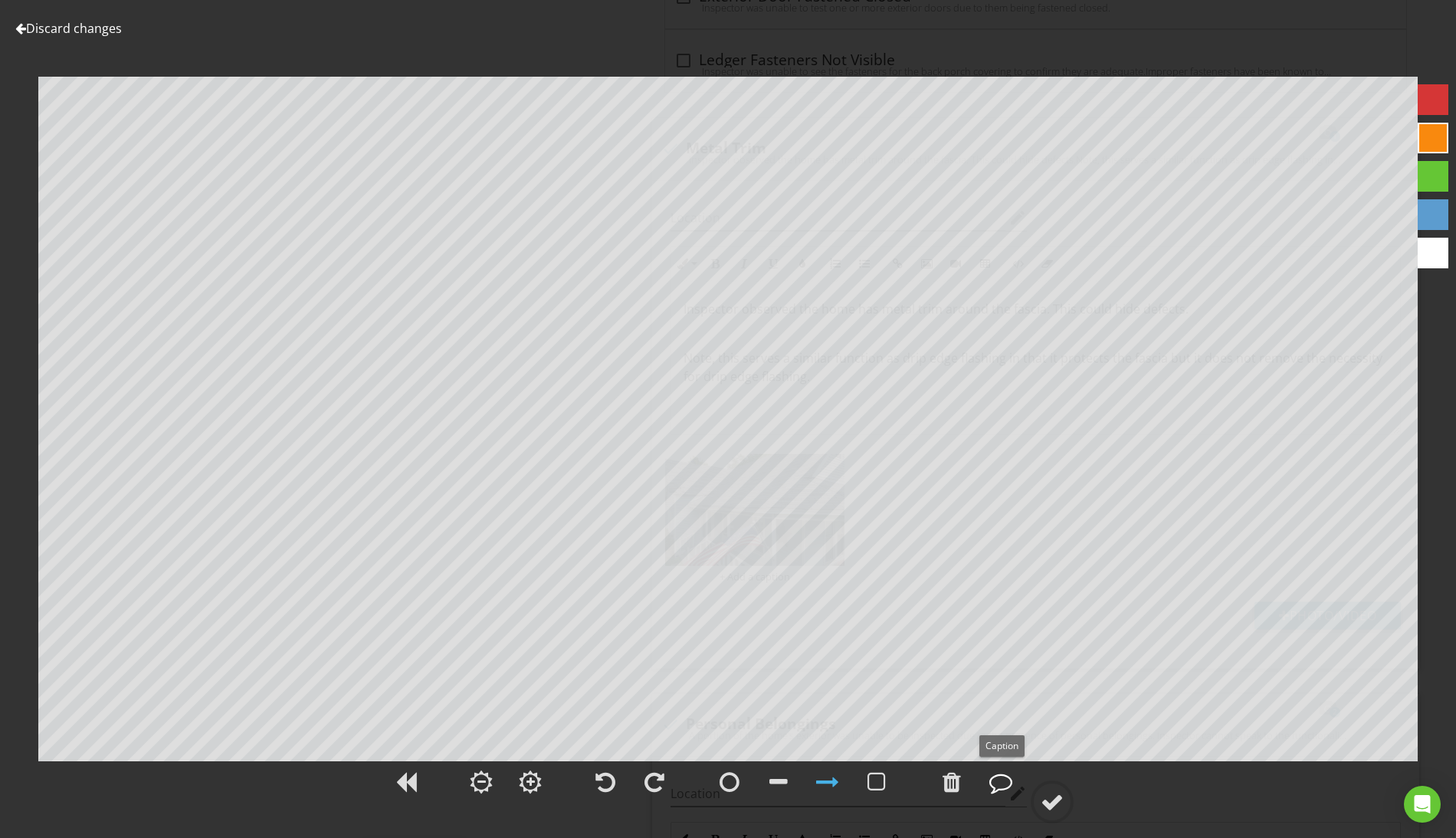
click at [1001, 789] on div at bounding box center [1000, 781] width 23 height 23
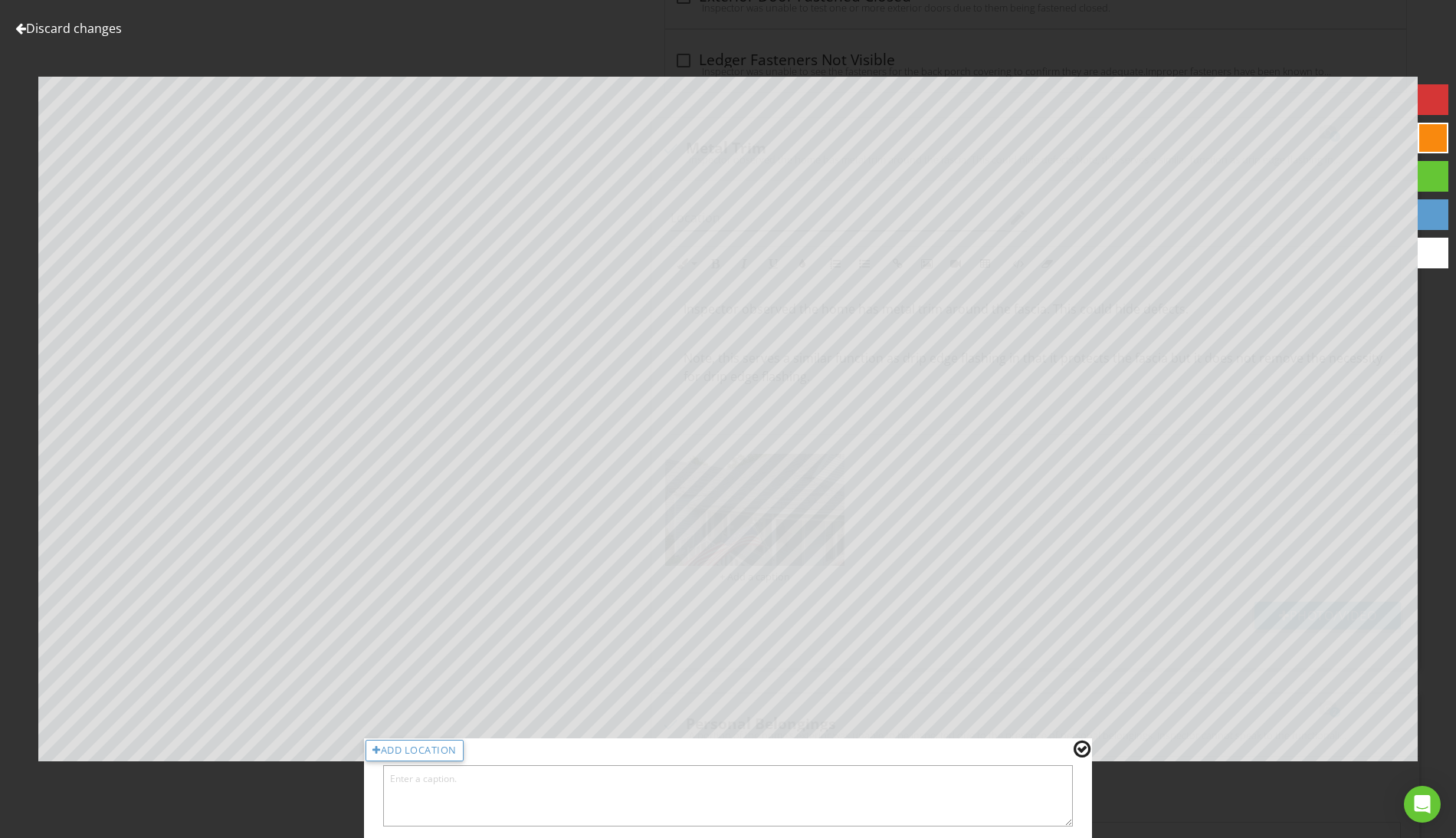
click at [995, 793] on textarea at bounding box center [728, 796] width 689 height 61
type textarea "Sample of metal fascia covering"
click at [1083, 751] on div at bounding box center [1081, 749] width 17 height 20
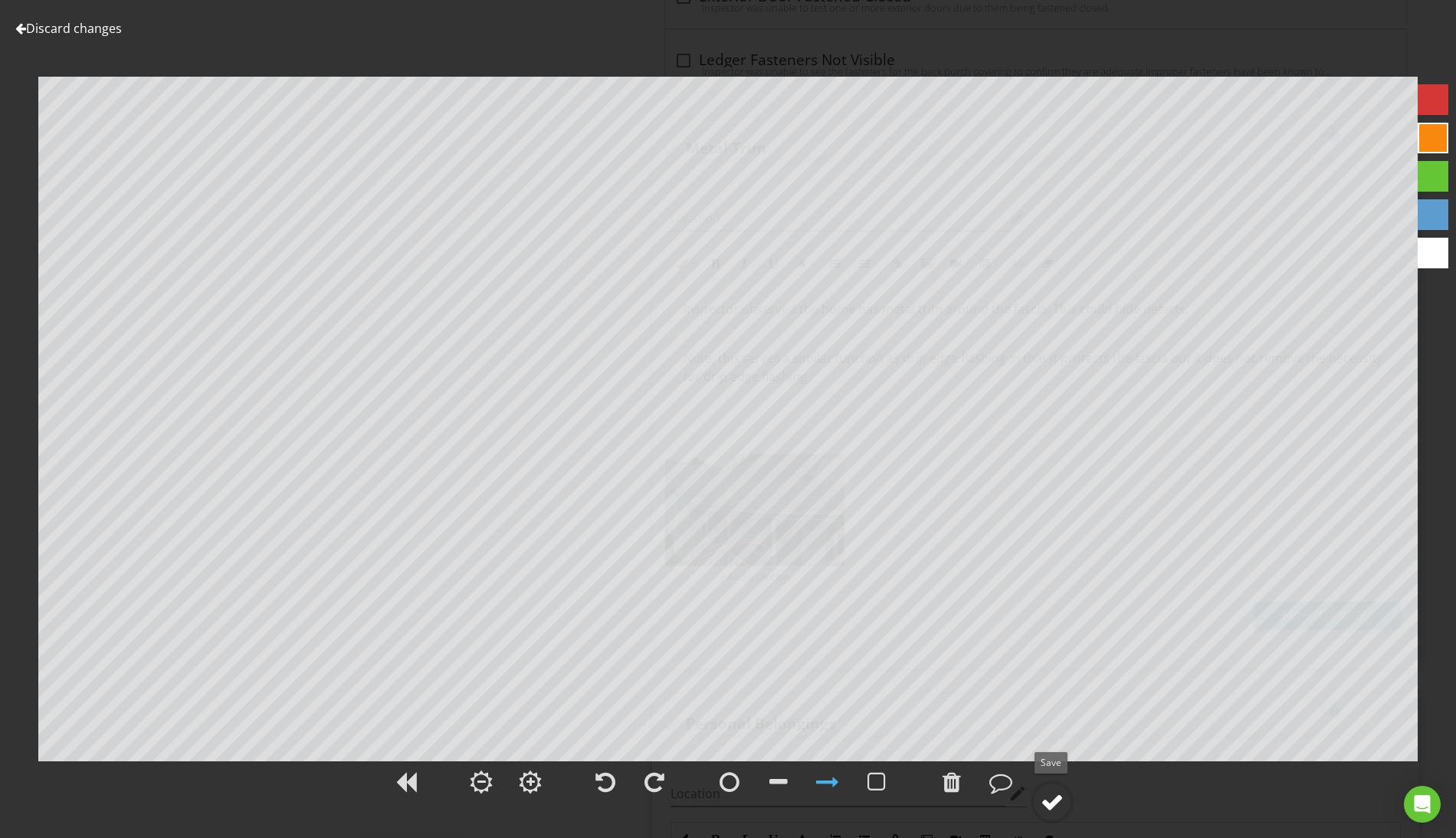
click at [1049, 801] on div at bounding box center [1052, 801] width 23 height 23
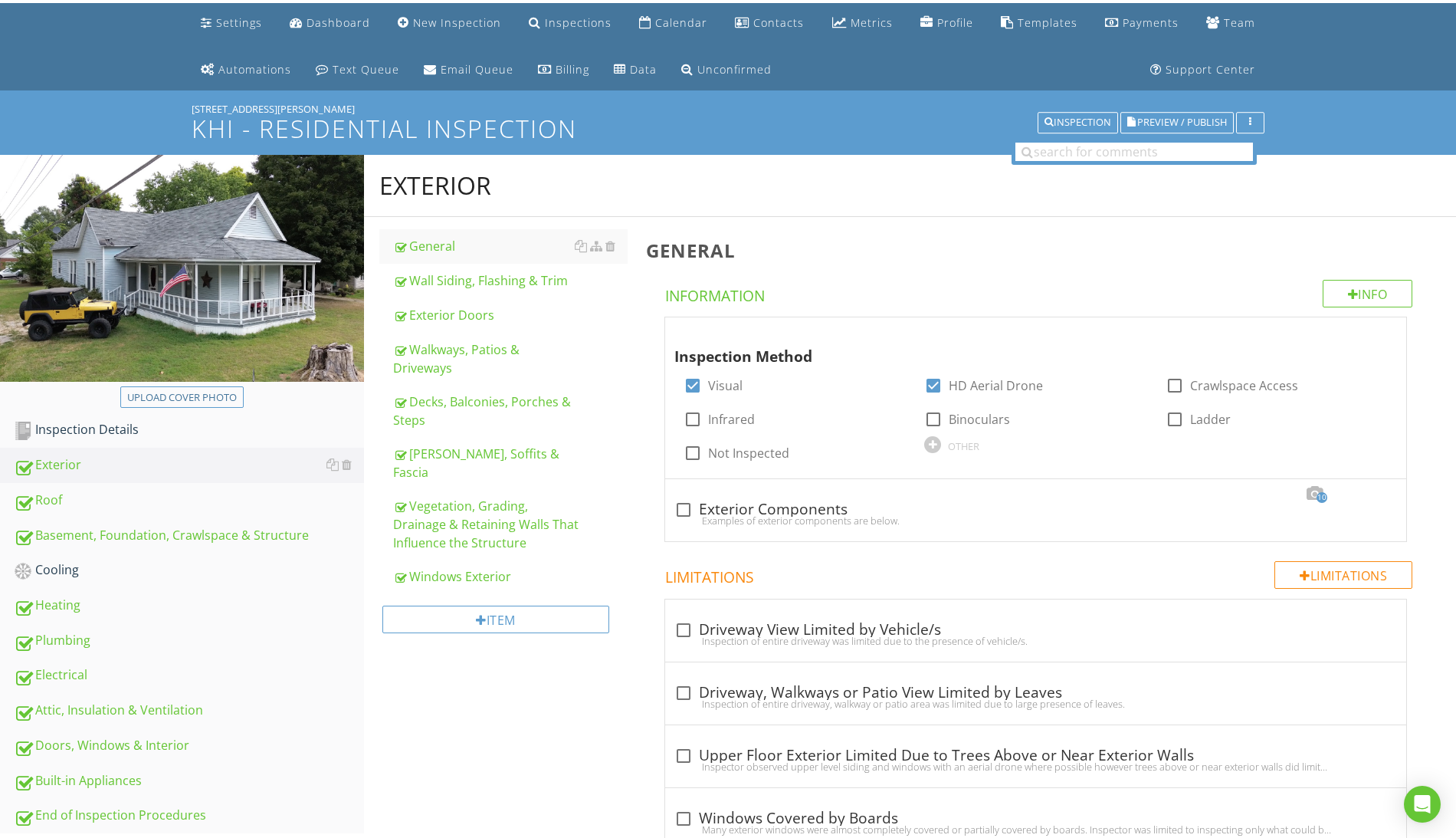
scroll to position [0, 0]
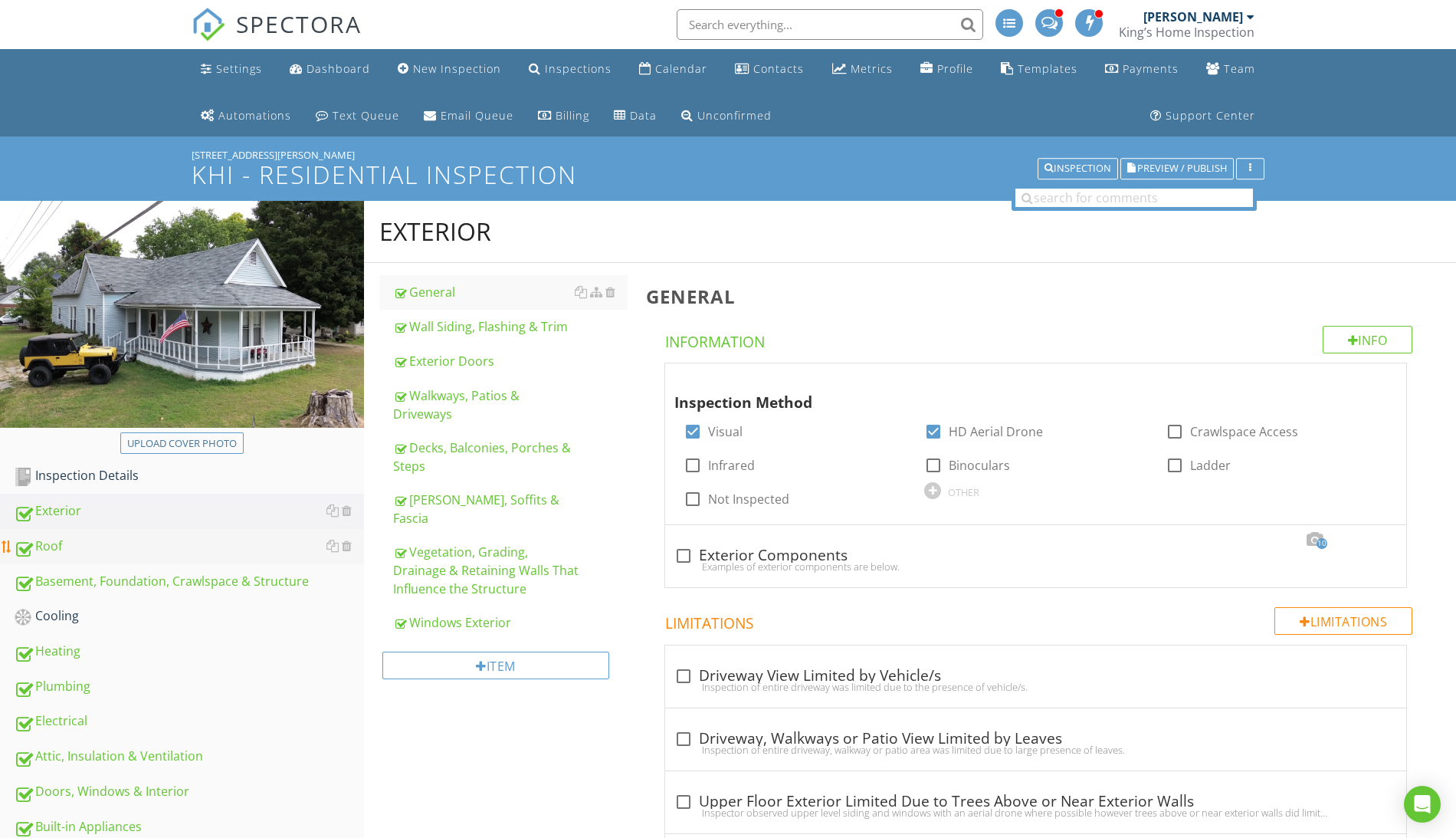
click at [59, 546] on div "Roof" at bounding box center [188, 546] width 350 height 20
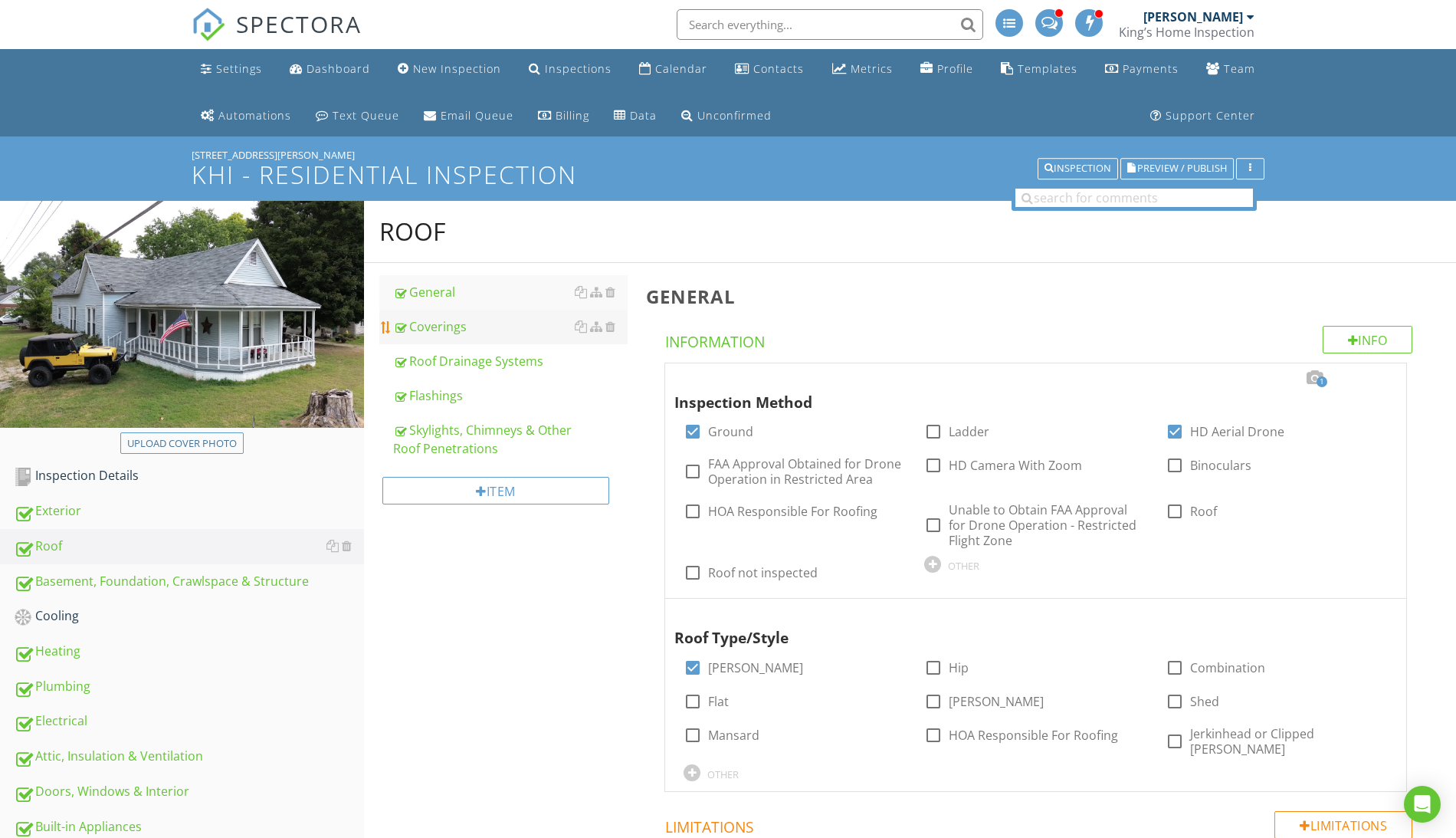
click at [426, 324] on div "Coverings" at bounding box center [510, 326] width 234 height 18
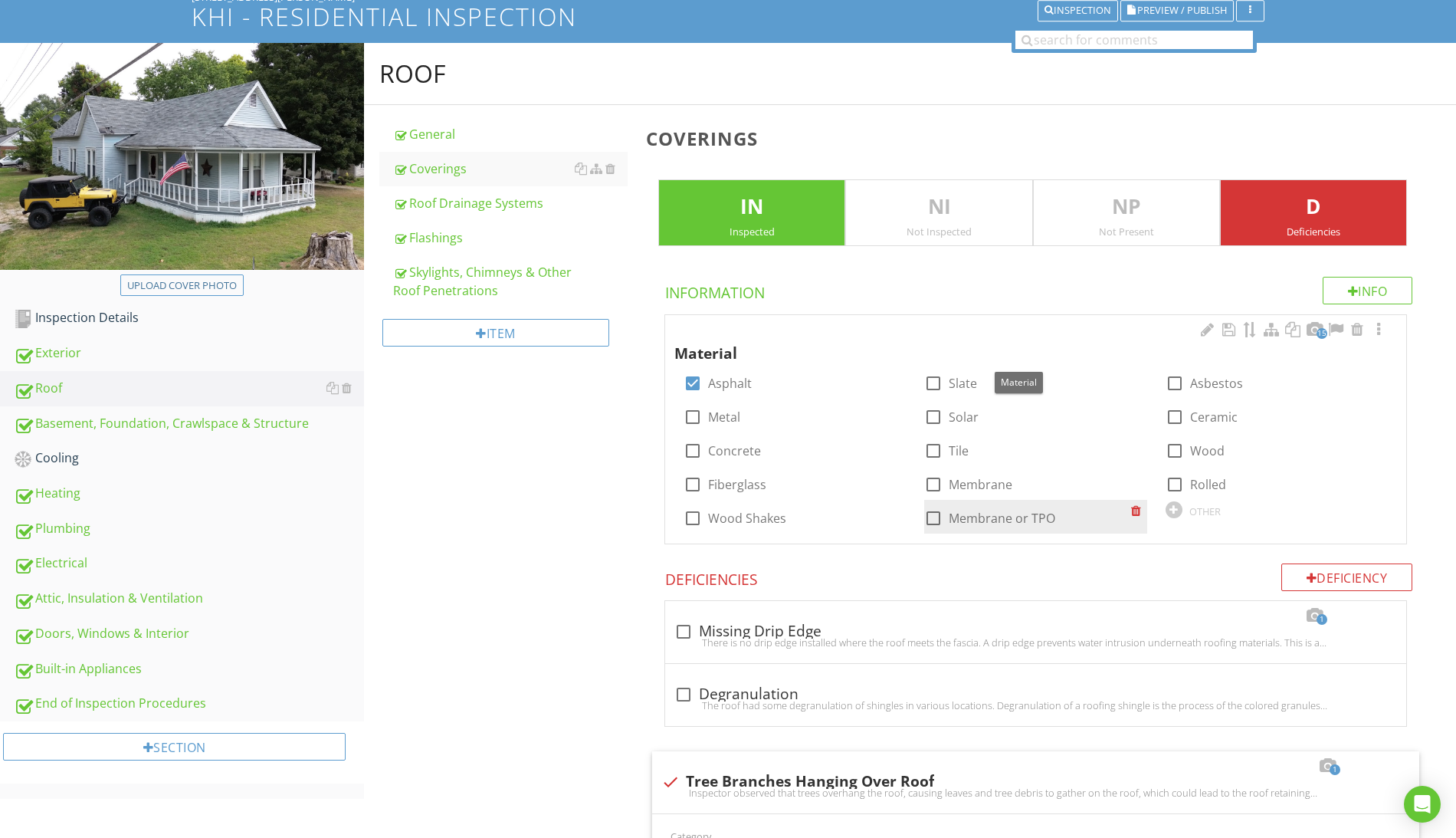
scroll to position [311, 0]
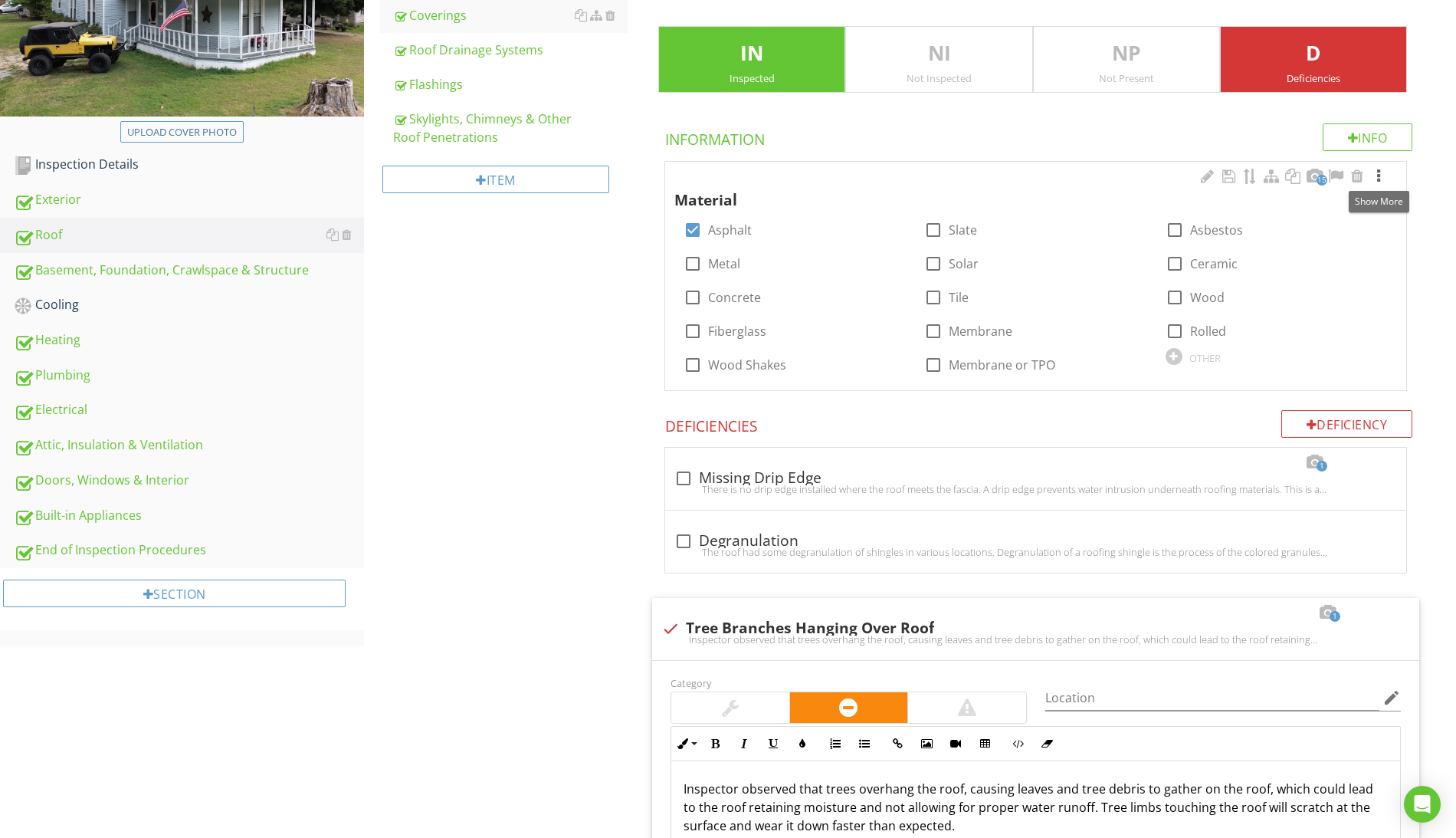
click at [1382, 171] on div at bounding box center [1378, 176] width 18 height 15
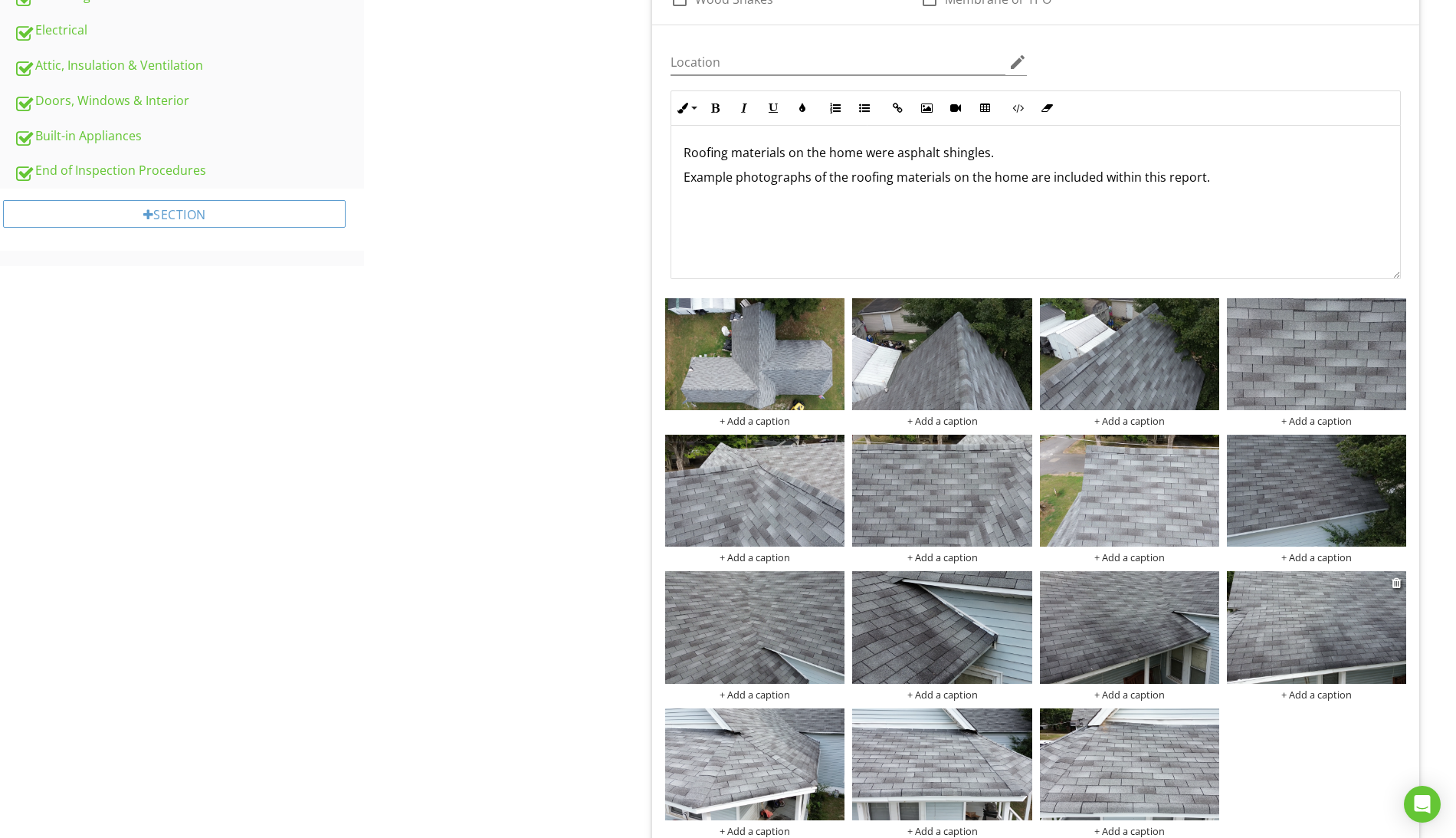
scroll to position [1065, 0]
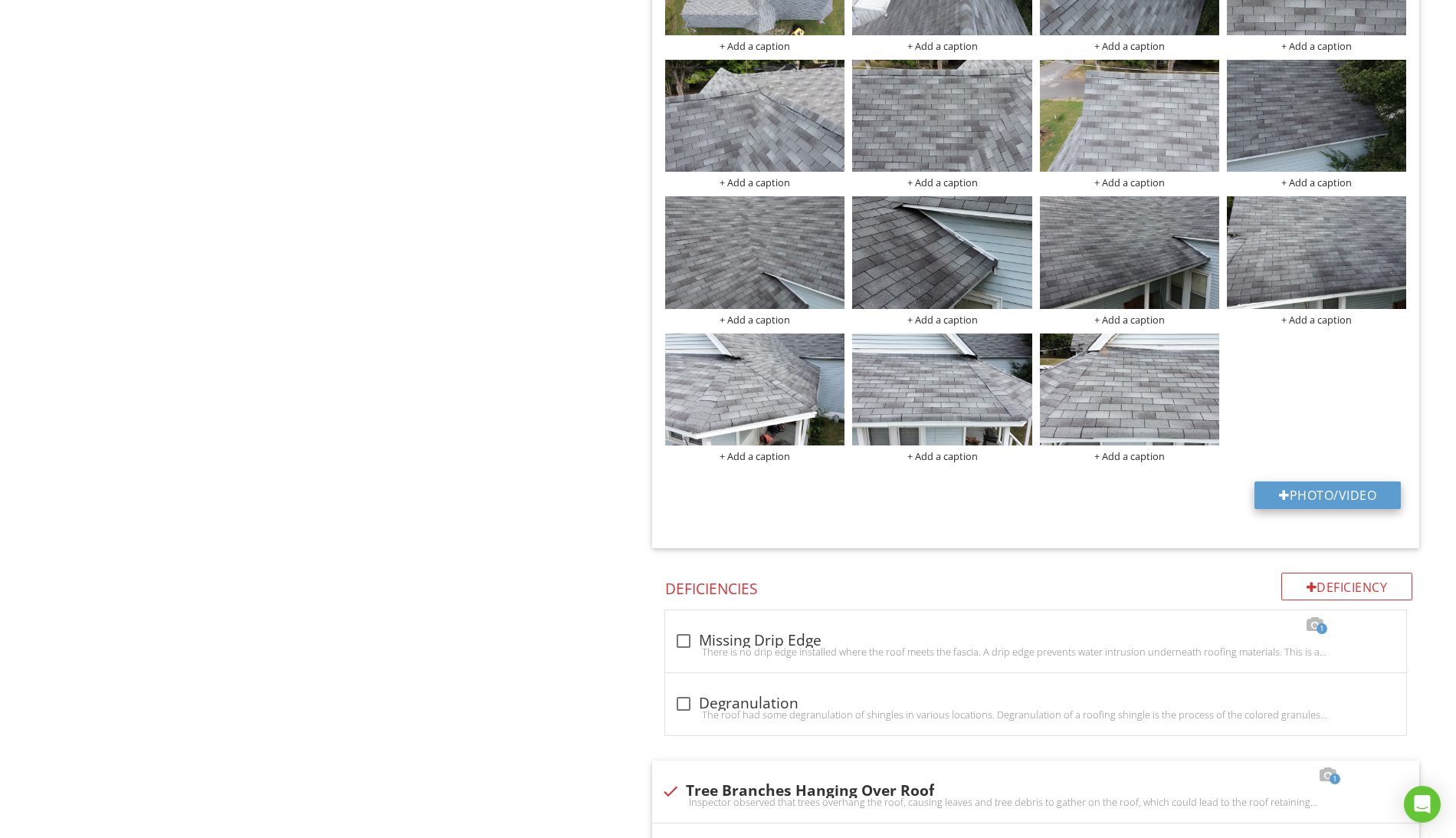
click at [1293, 495] on button "Photo/Video" at bounding box center [1328, 495] width 147 height 28
type input "C:\fakepath\Screen Shot 2025-08-28 at 4.19.00 PM.png"
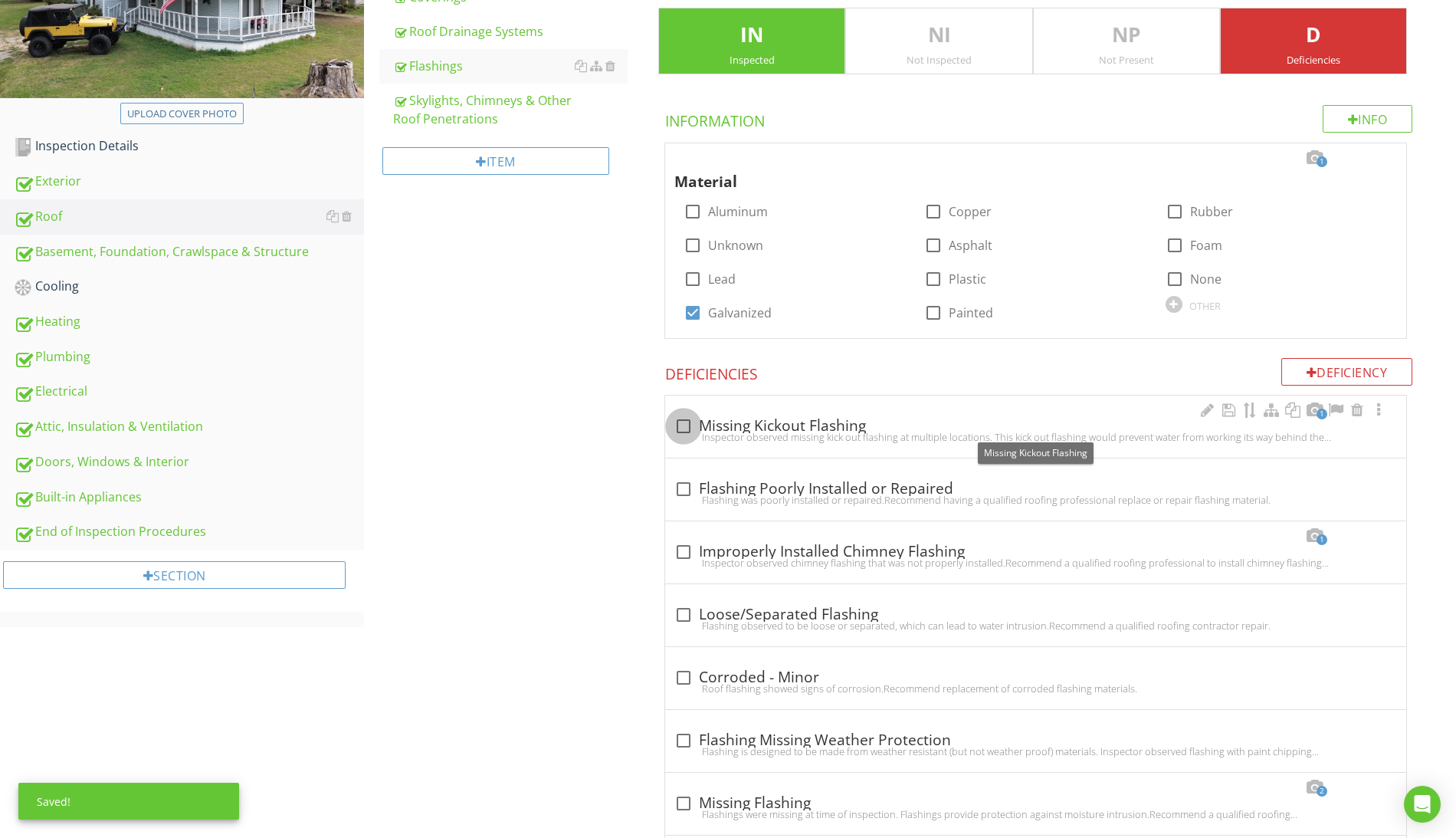
click at [684, 425] on div at bounding box center [683, 426] width 26 height 26
checkbox input "true"
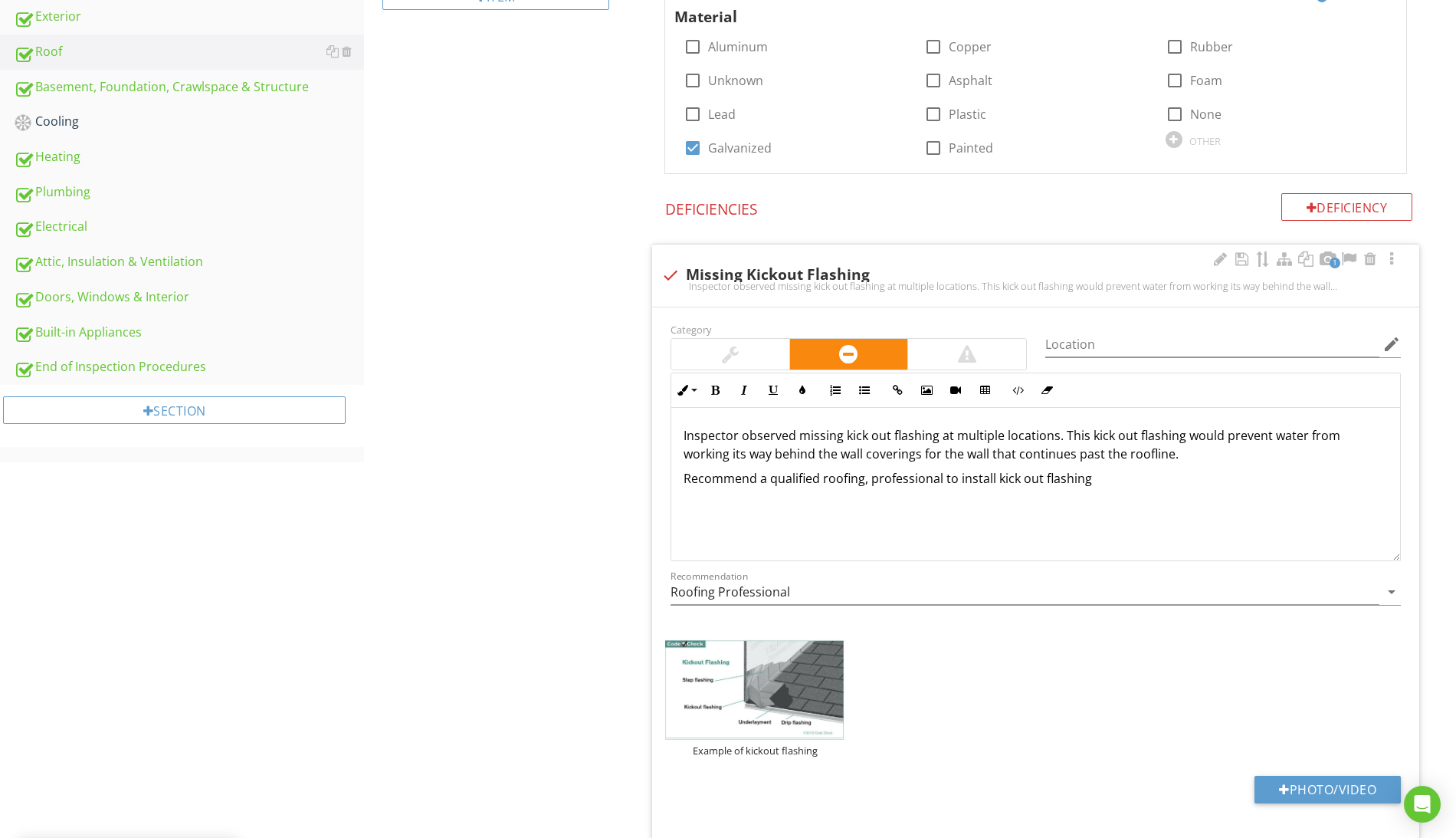
scroll to position [1, 0]
click at [1331, 784] on button "Photo/Video" at bounding box center [1328, 789] width 147 height 28
type input "C:\fakepath\Screen Shot 2025-08-28 at 4.19.40 PM.png"
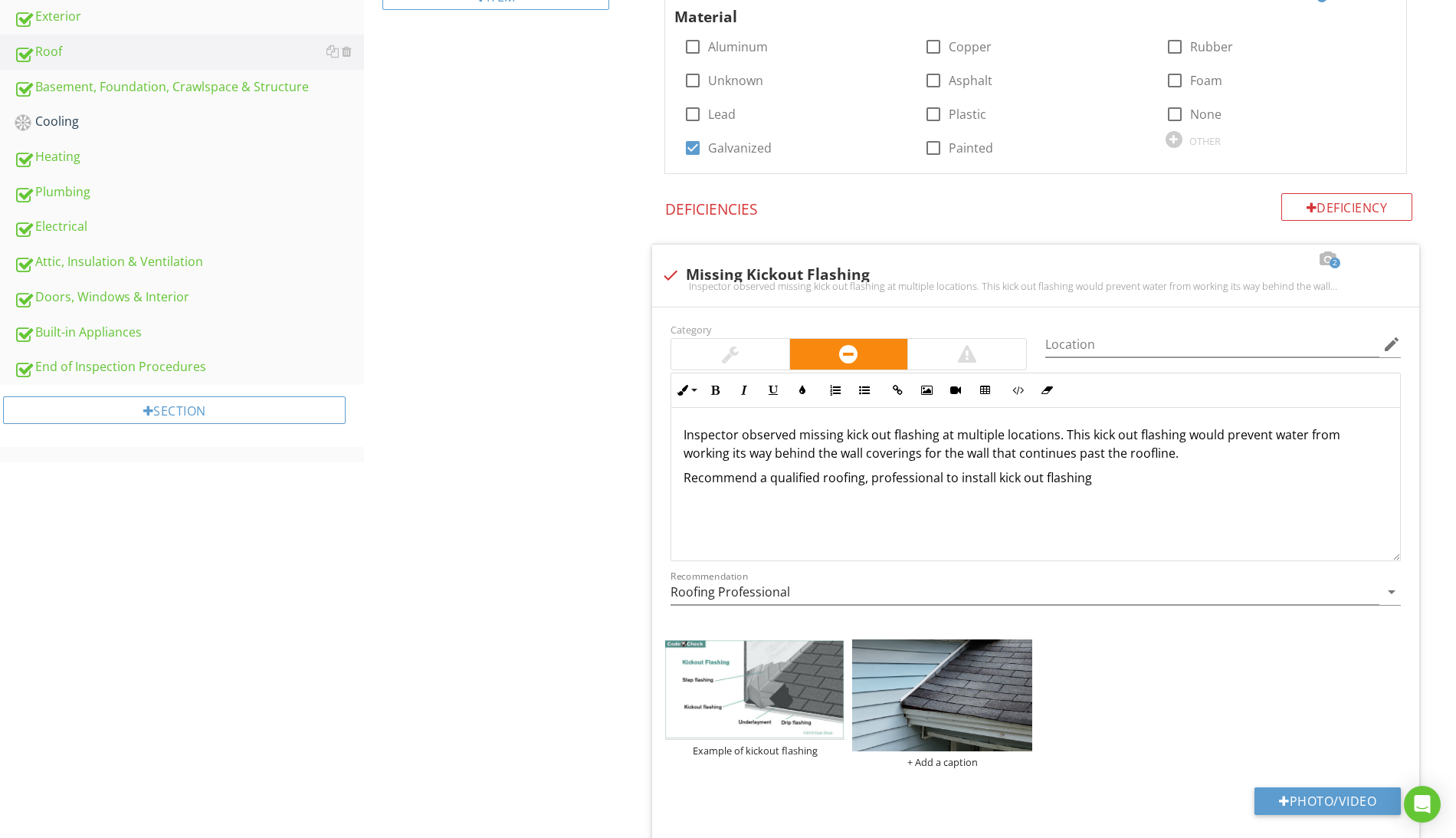
click at [951, 716] on img at bounding box center [941, 695] width 179 height 112
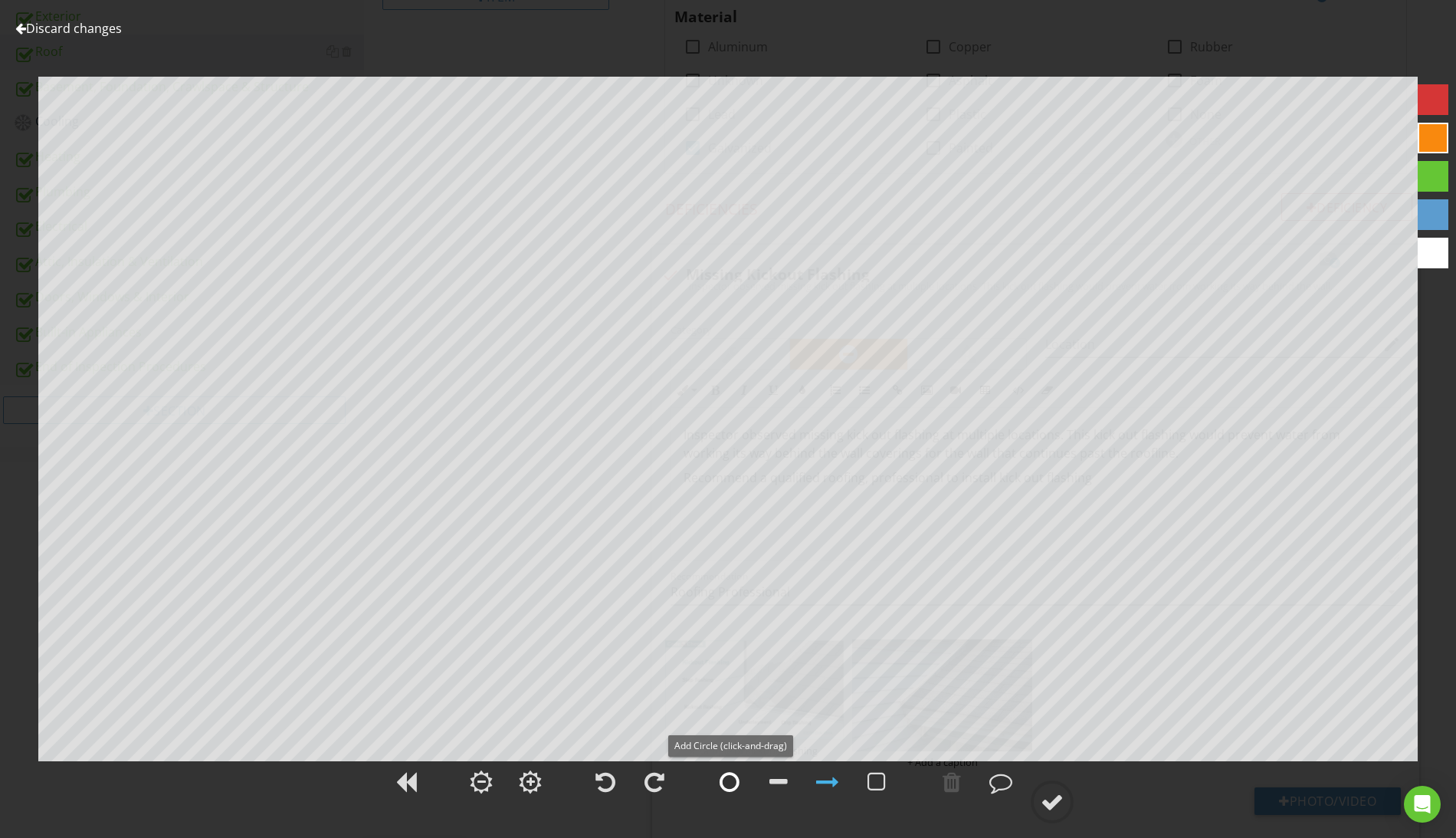
click at [725, 789] on div at bounding box center [729, 781] width 20 height 23
click at [1006, 781] on div at bounding box center [1000, 781] width 23 height 23
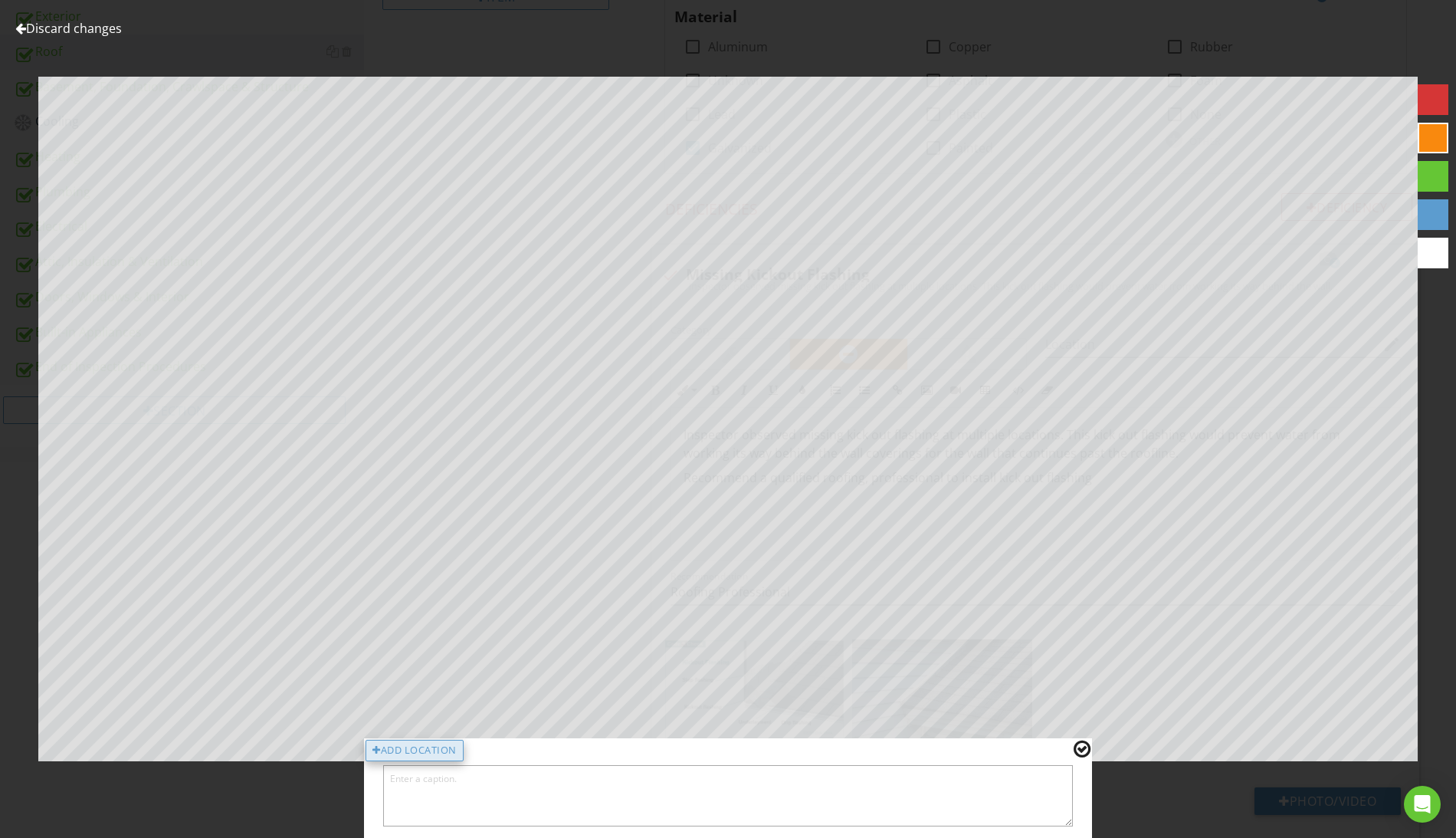
click at [440, 752] on div "Add Location" at bounding box center [414, 750] width 98 height 22
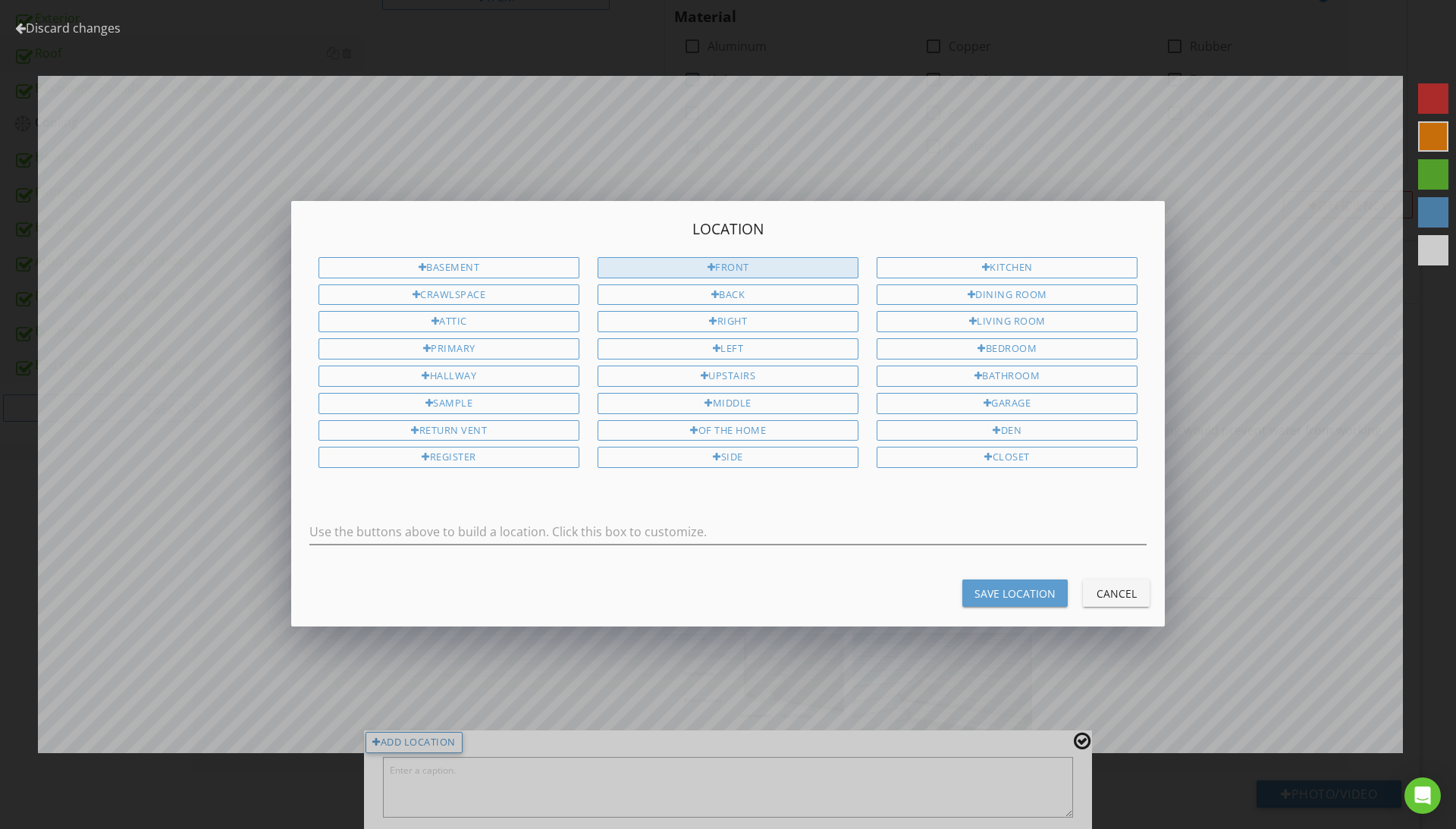
click at [728, 260] on div "Front" at bounding box center [728, 267] width 261 height 21
click at [737, 424] on div "of the home" at bounding box center [728, 431] width 261 height 21
type input "Front of the home"
click at [991, 584] on button "Save Location" at bounding box center [1015, 593] width 106 height 28
type textarea "Front of the home"
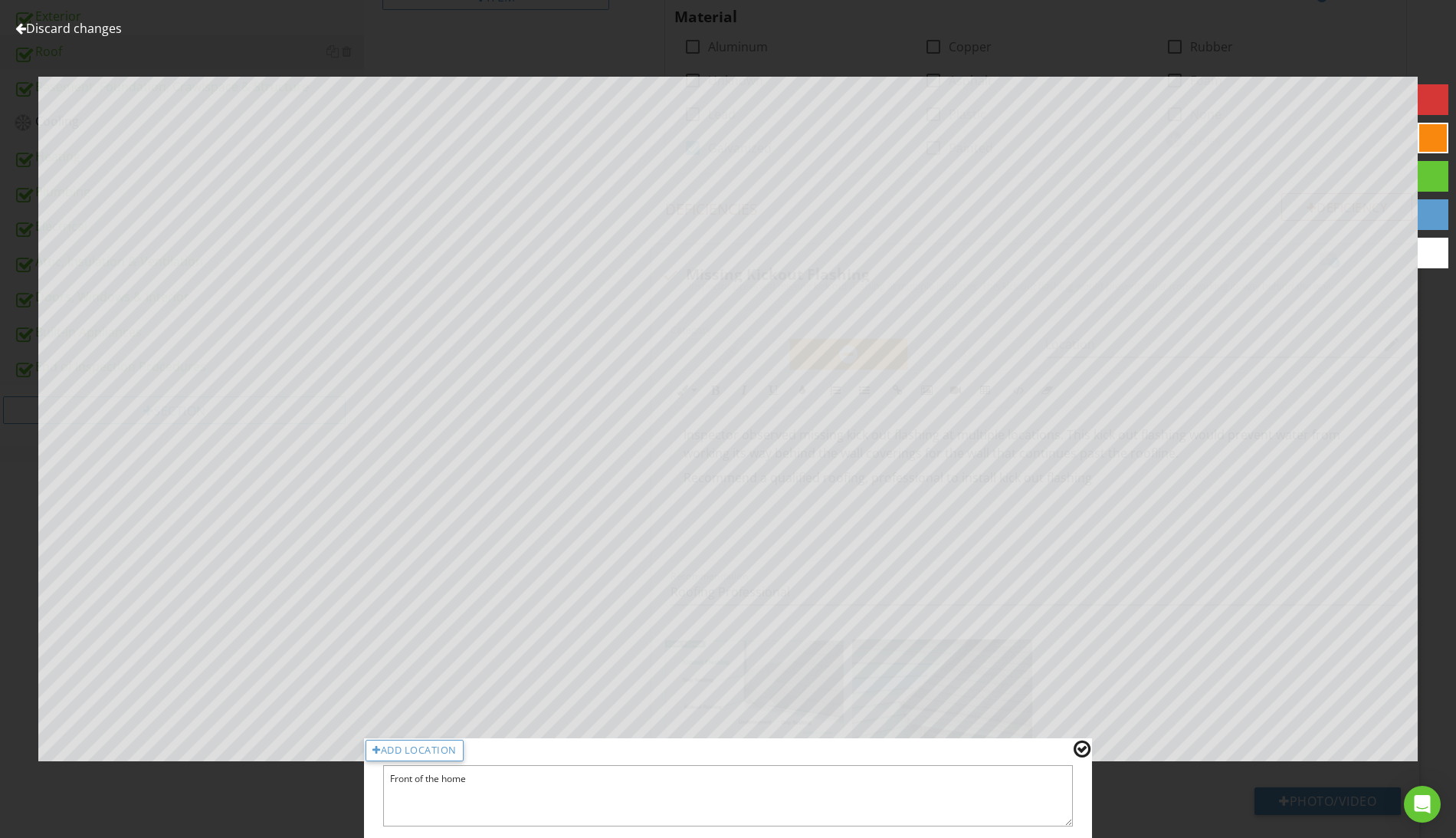
click at [1084, 747] on div at bounding box center [1081, 749] width 17 height 20
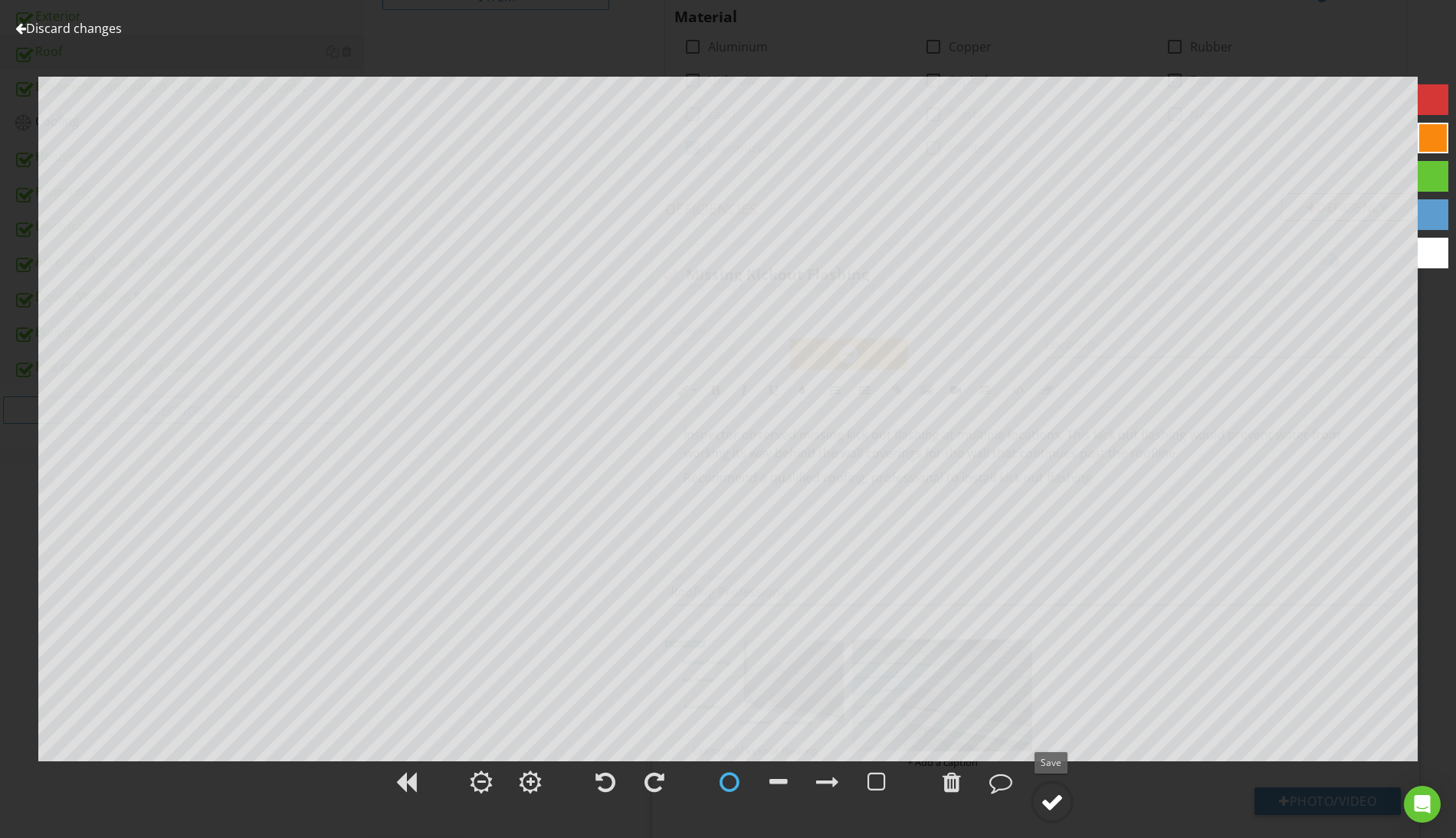
click at [1051, 808] on div at bounding box center [1052, 801] width 23 height 23
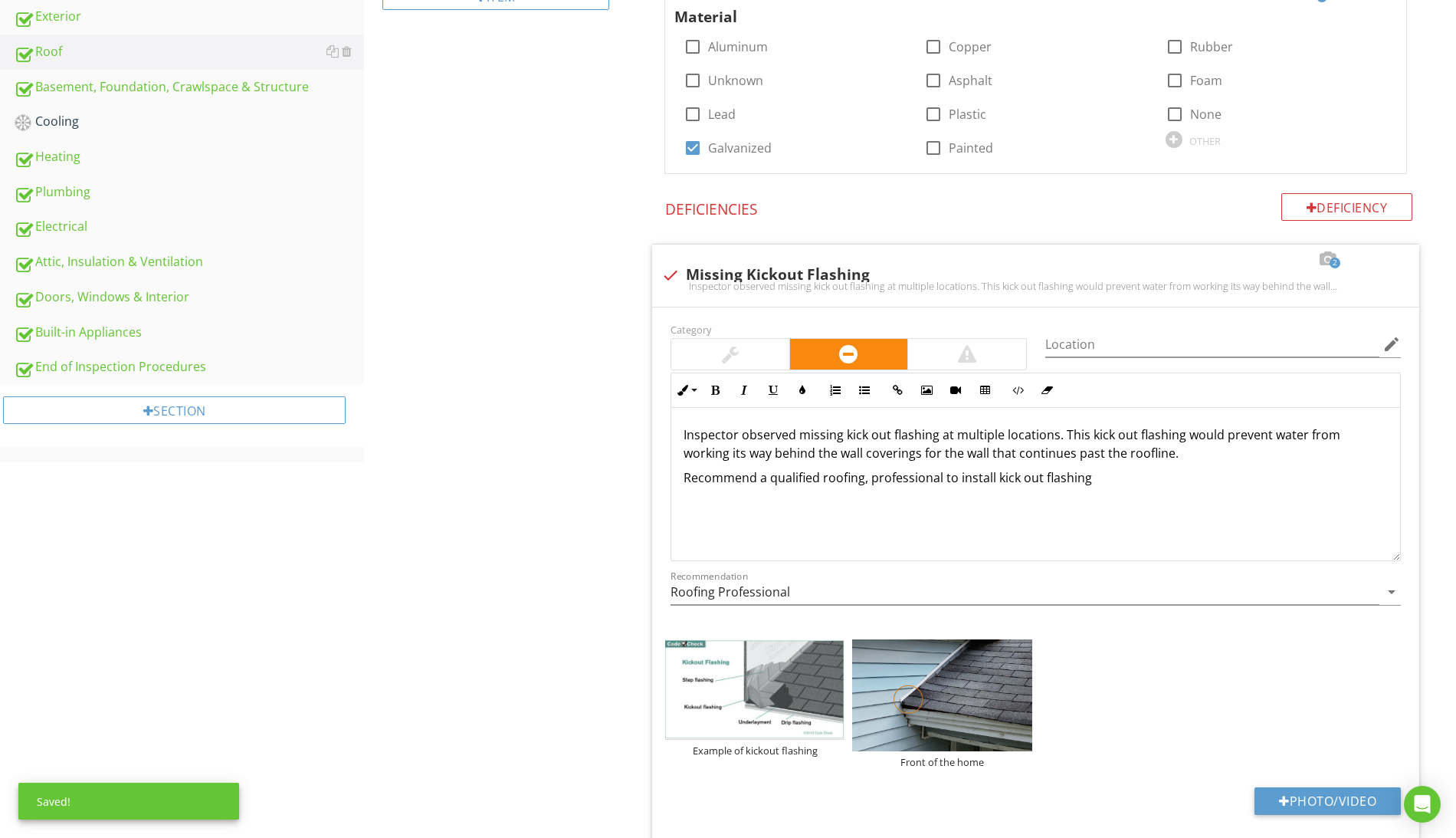
scroll to position [0, 0]
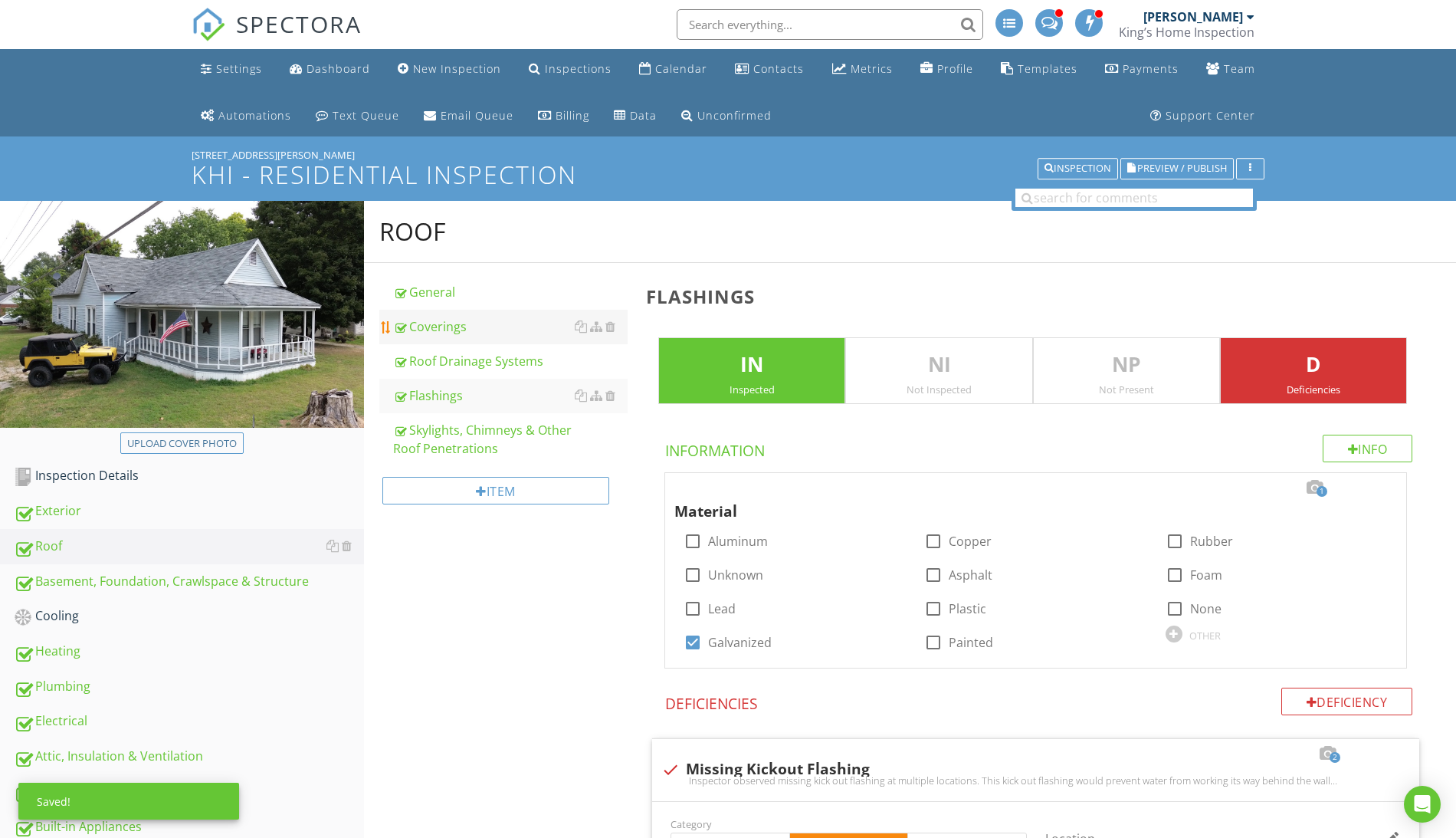
click at [437, 324] on div "Coverings" at bounding box center [510, 326] width 234 height 18
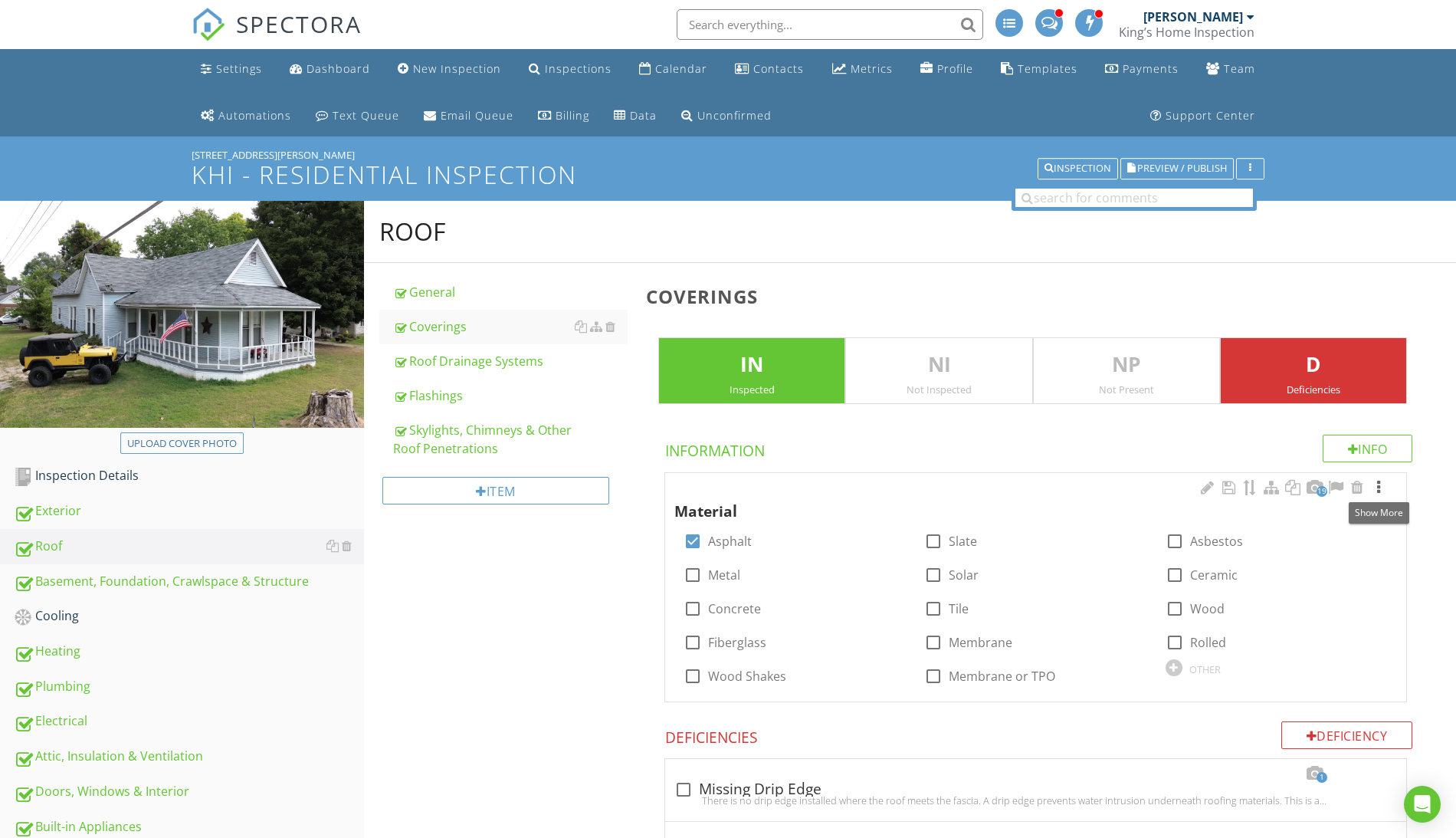
click at [1381, 485] on div at bounding box center [1378, 487] width 18 height 15
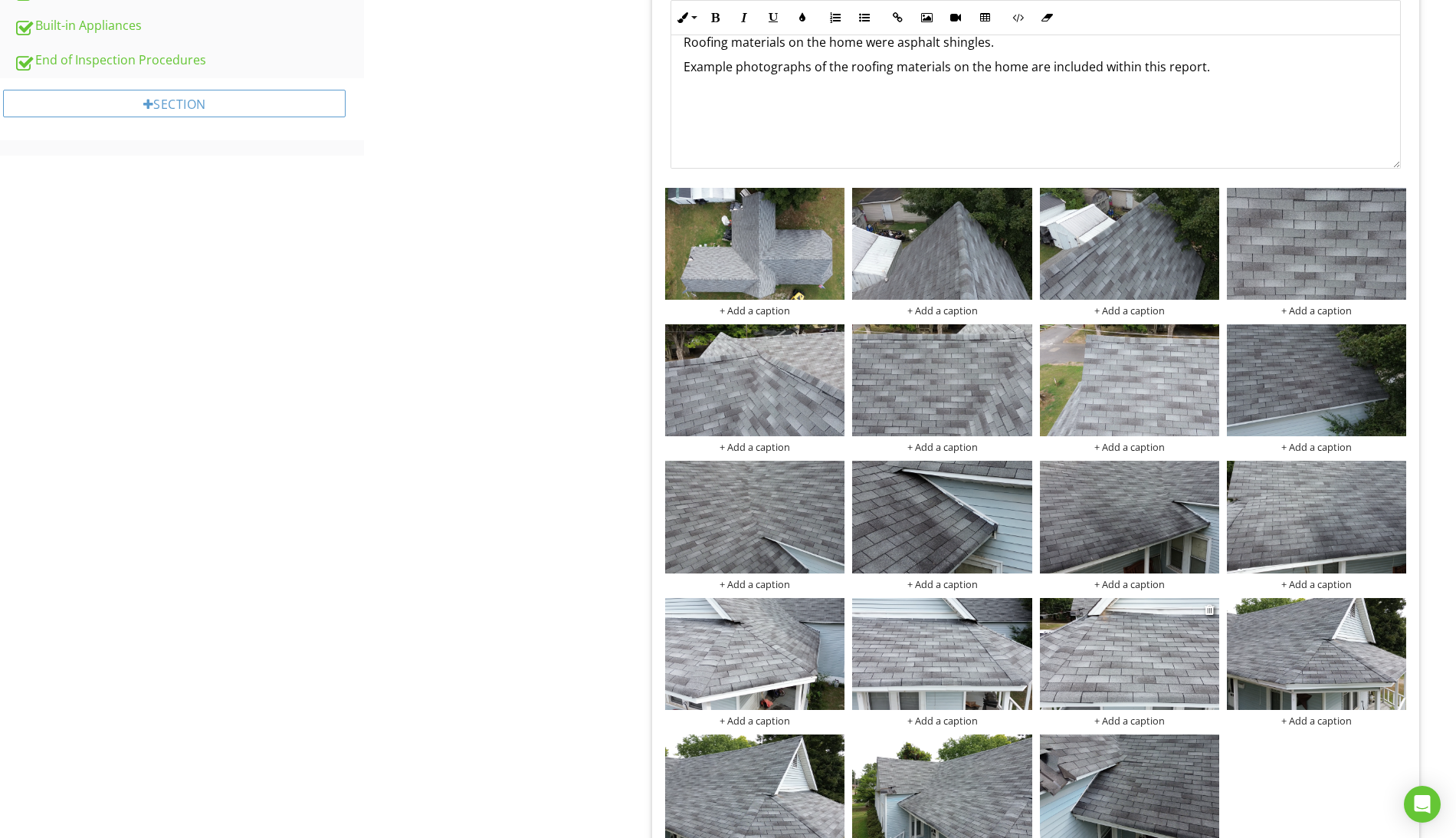
scroll to position [1172, 0]
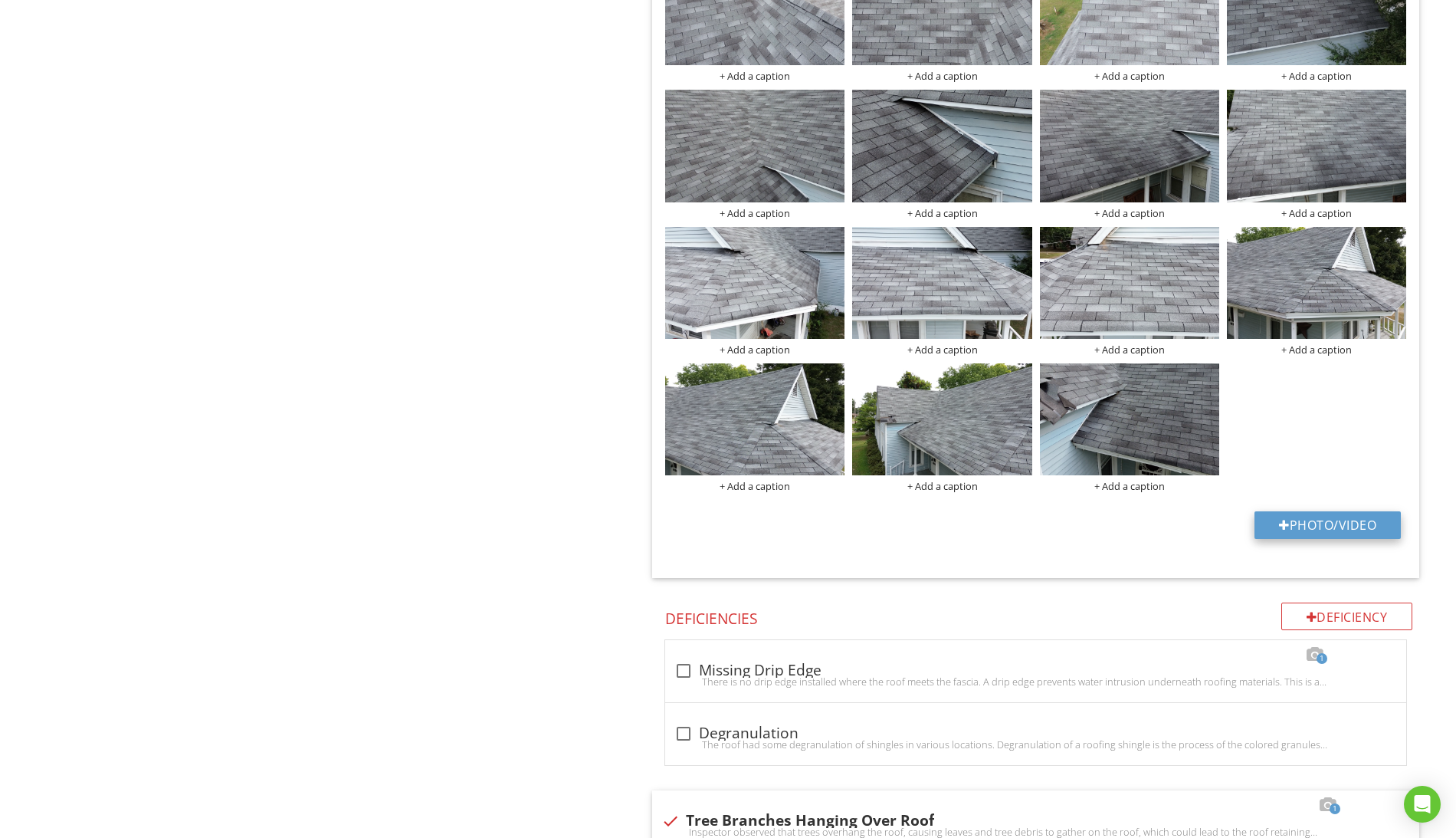
click at [1317, 525] on button "Photo/Video" at bounding box center [1328, 525] width 147 height 28
type input "C:\fakepath\Screen Shot [DATE] 4.19.53 PM.png"
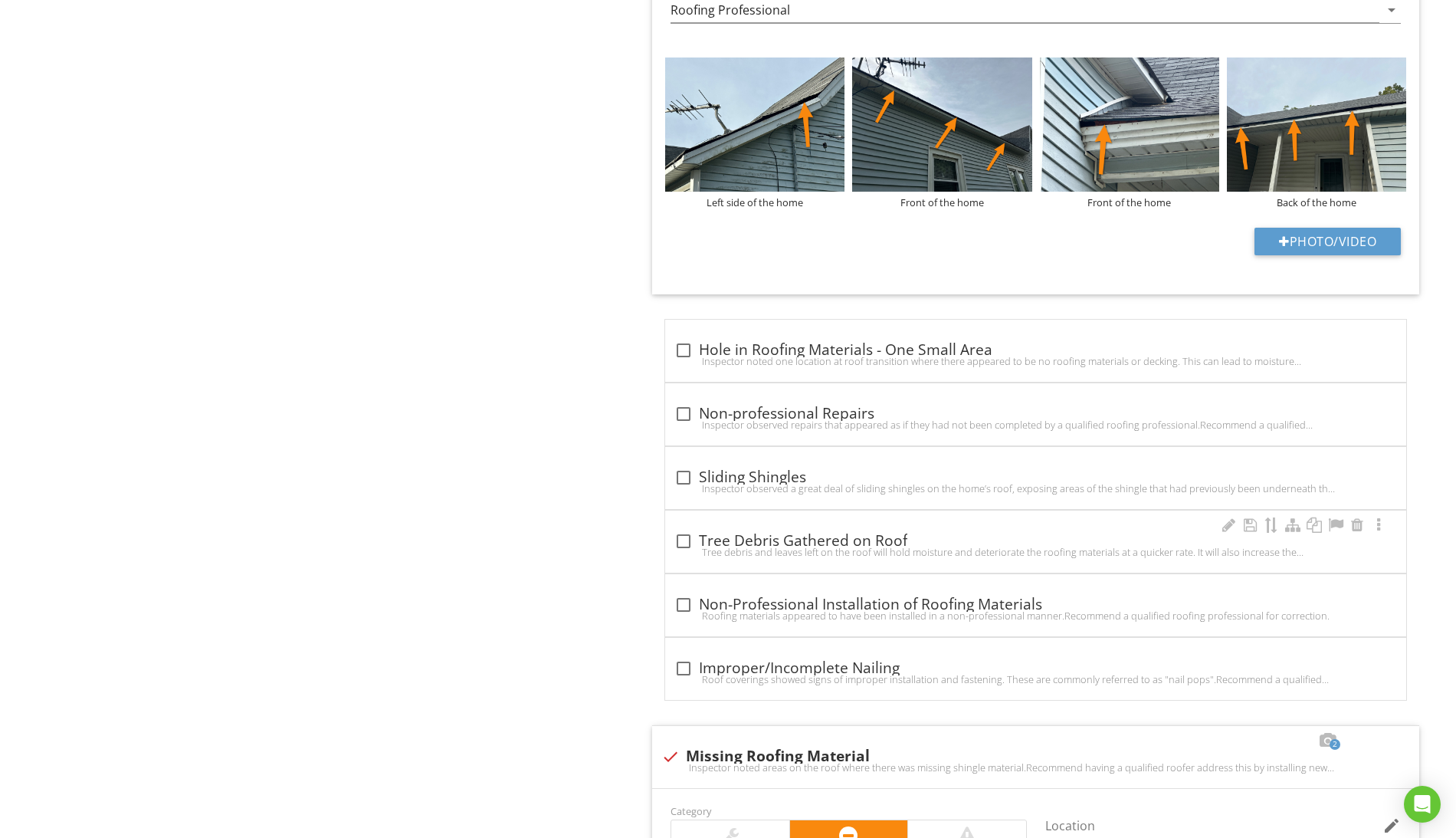
scroll to position [4987, 0]
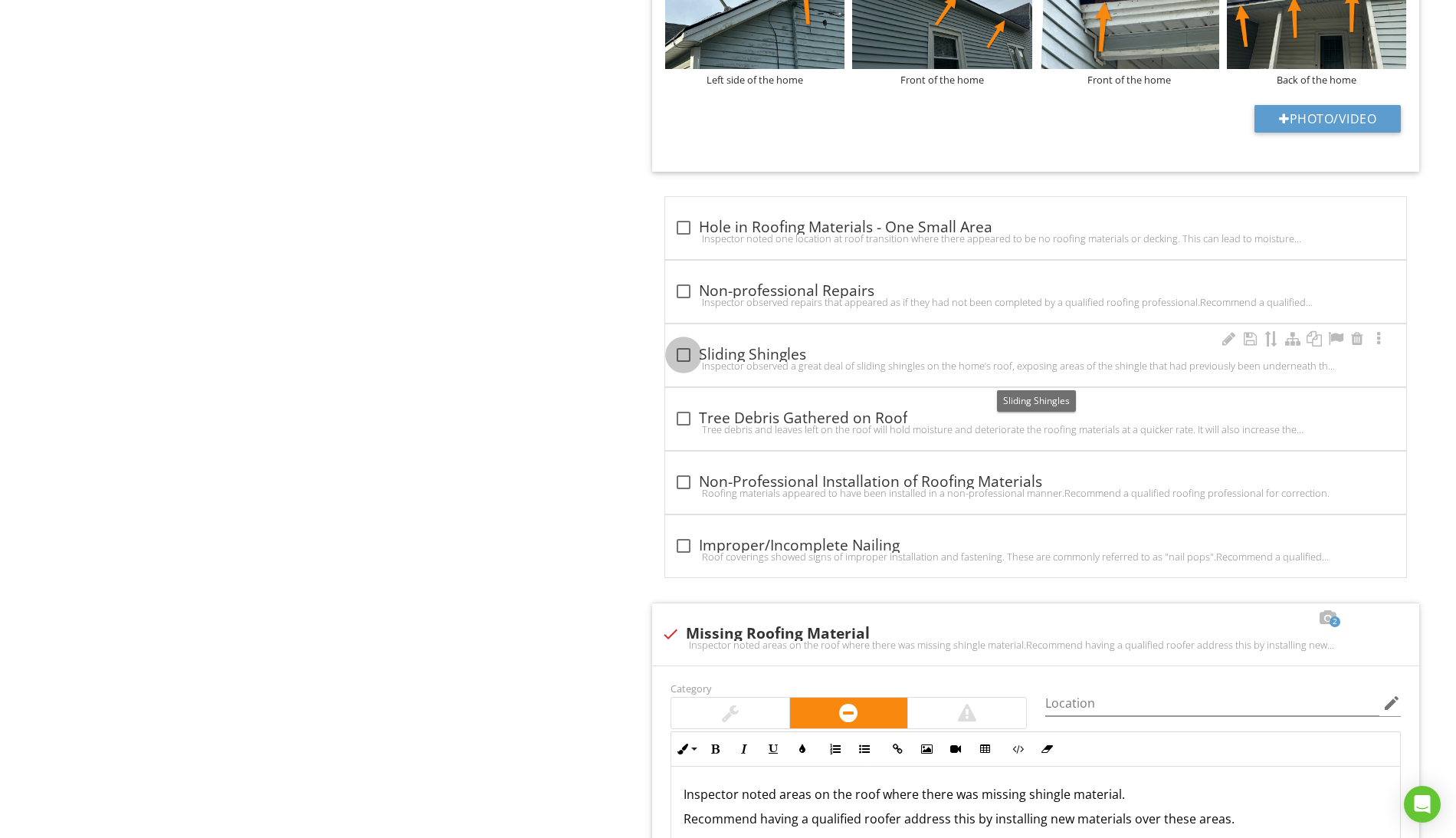
click at [685, 368] on div at bounding box center [683, 355] width 26 height 26
checkbox input "true"
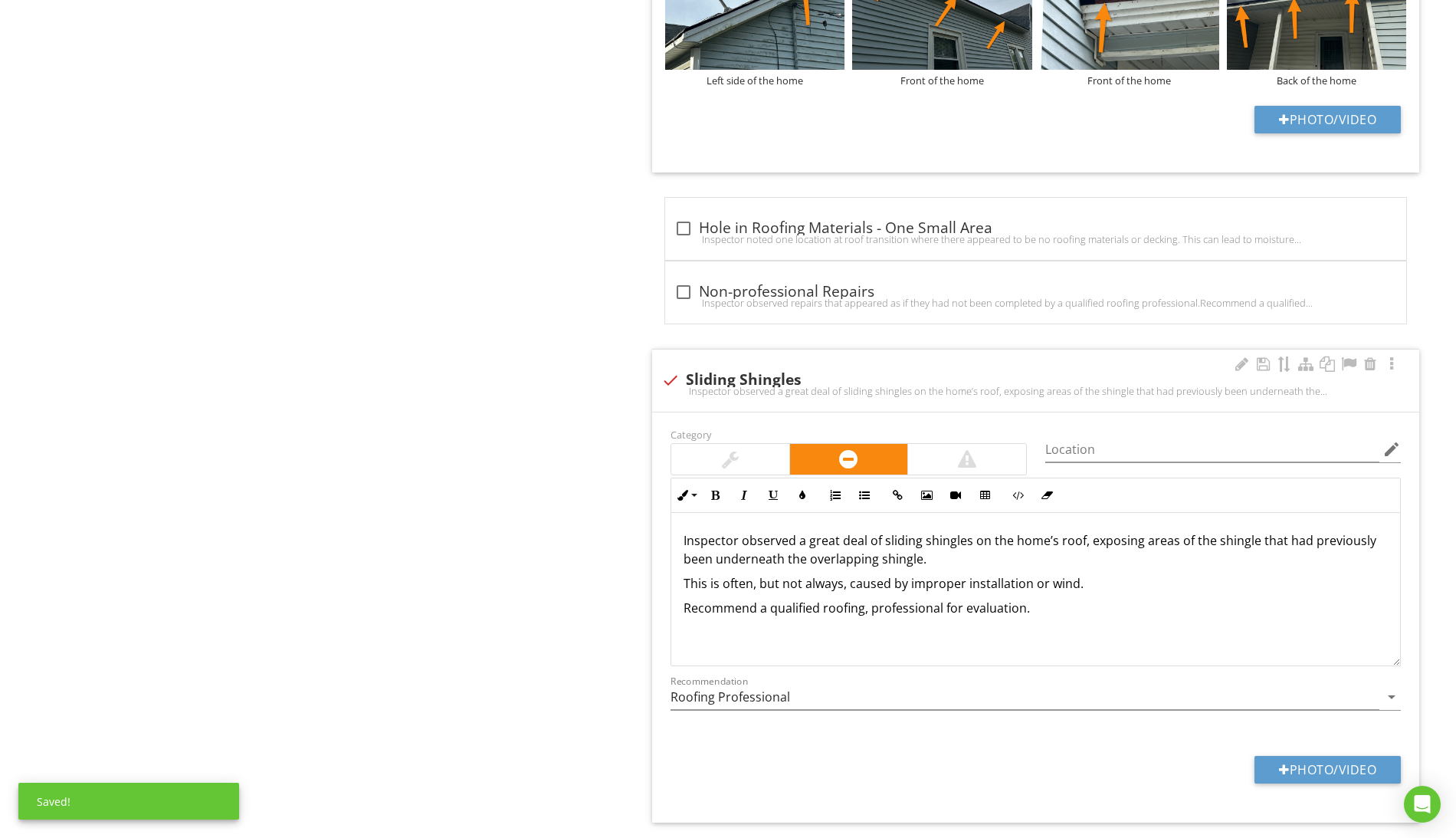
scroll to position [5306, 0]
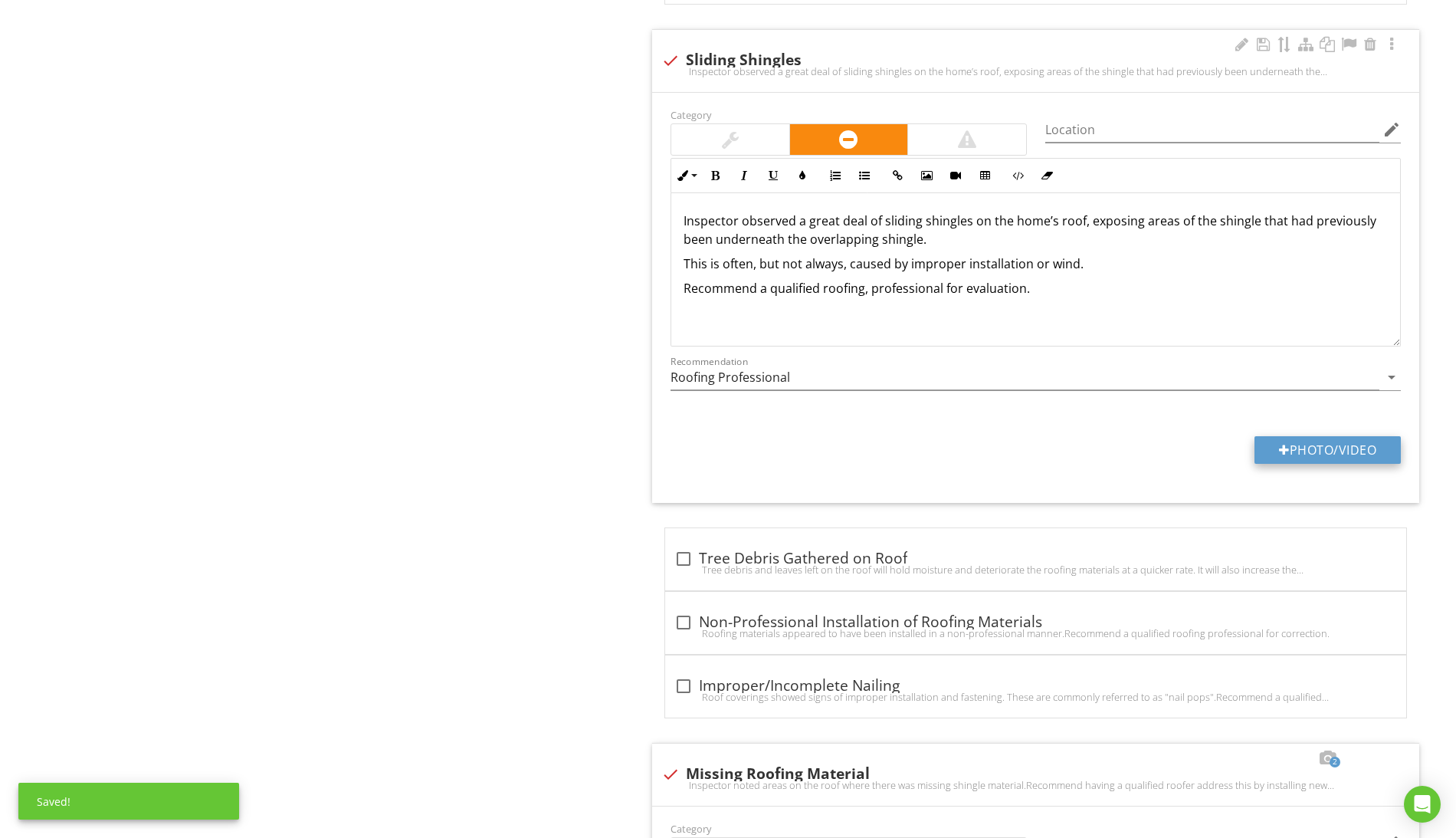
click at [1356, 464] on button "Photo/Video" at bounding box center [1328, 450] width 147 height 28
type input "C:\fakepath\Screen Shot 2025-08-28 at 4.20.08 PM.png"
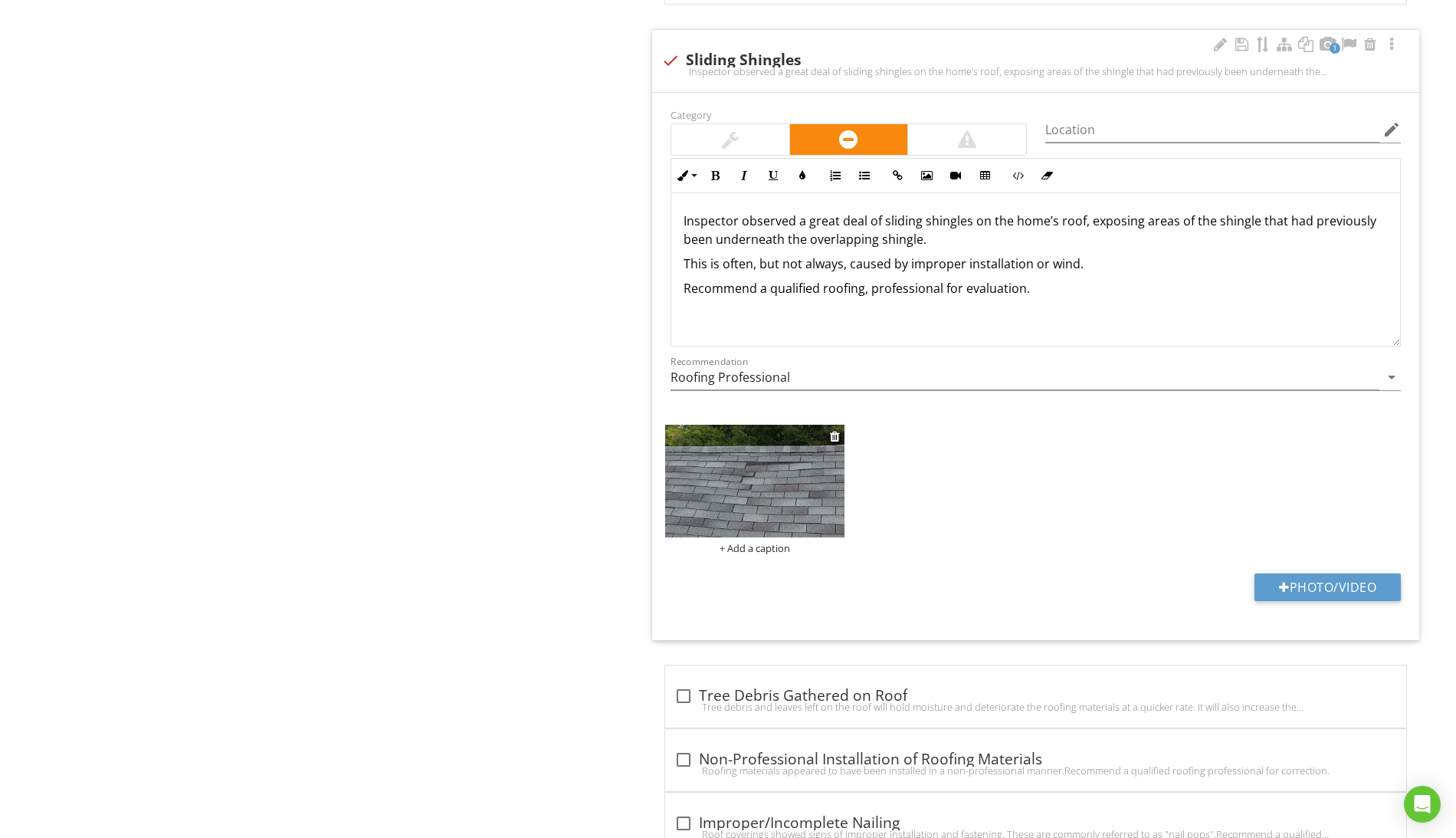
click at [761, 554] on div "+ Add a caption" at bounding box center [755, 548] width 179 height 12
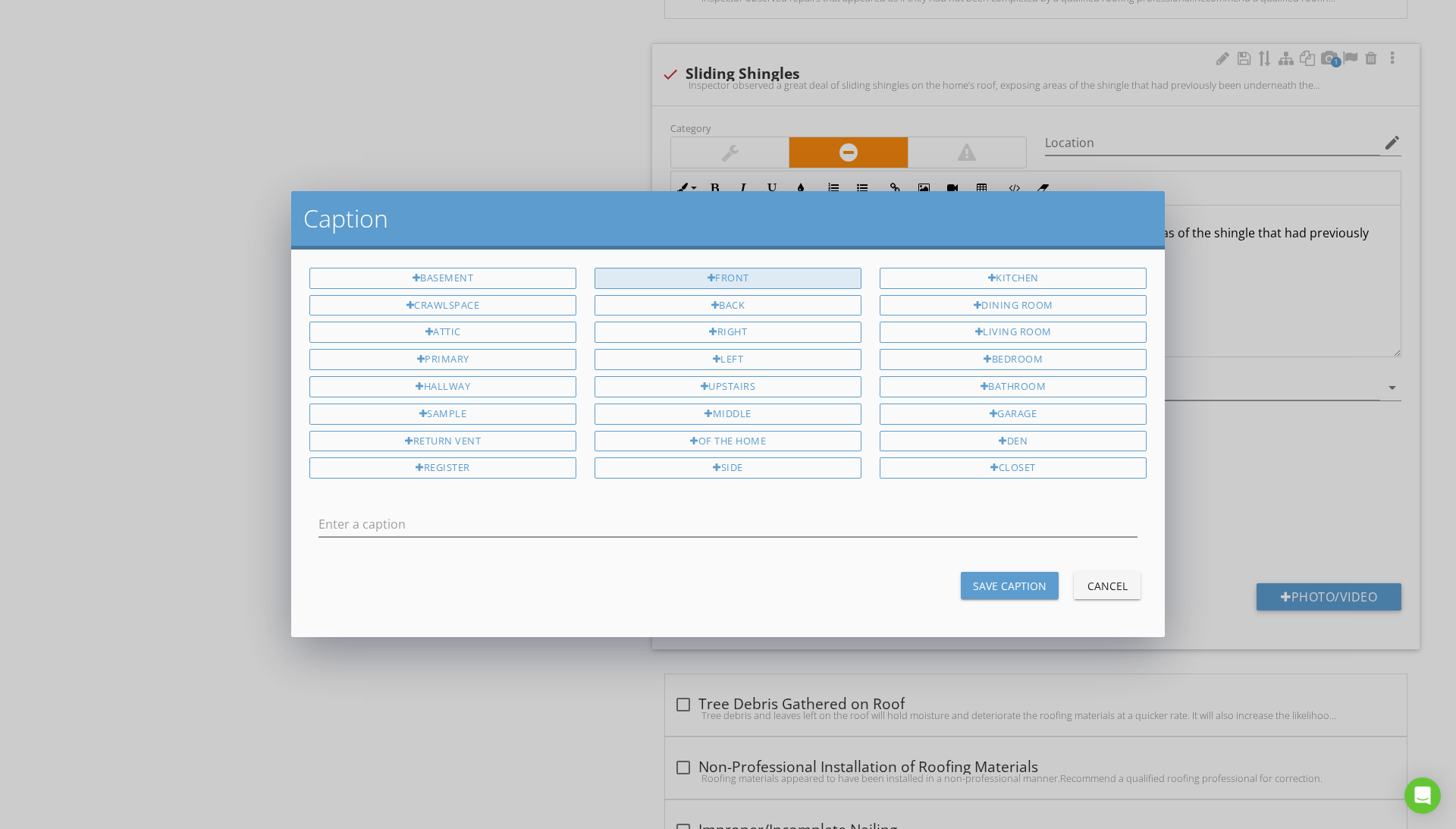
click at [754, 281] on div "Front" at bounding box center [728, 278] width 267 height 21
click at [761, 443] on div "of the home" at bounding box center [728, 441] width 267 height 21
type input "Front of the home"
click at [991, 588] on div "Save Caption" at bounding box center [1010, 586] width 73 height 16
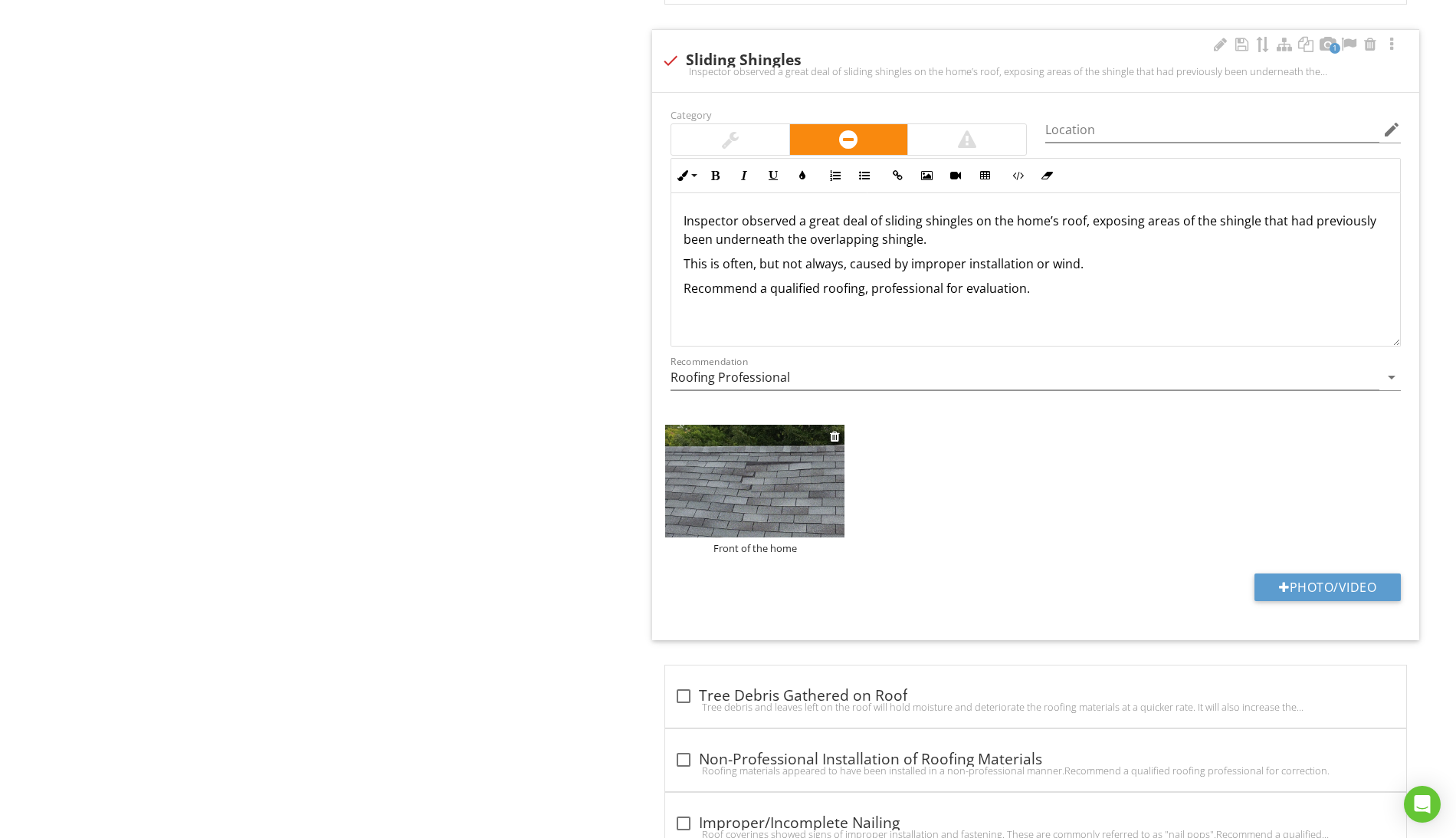
click at [830, 494] on img at bounding box center [755, 481] width 179 height 112
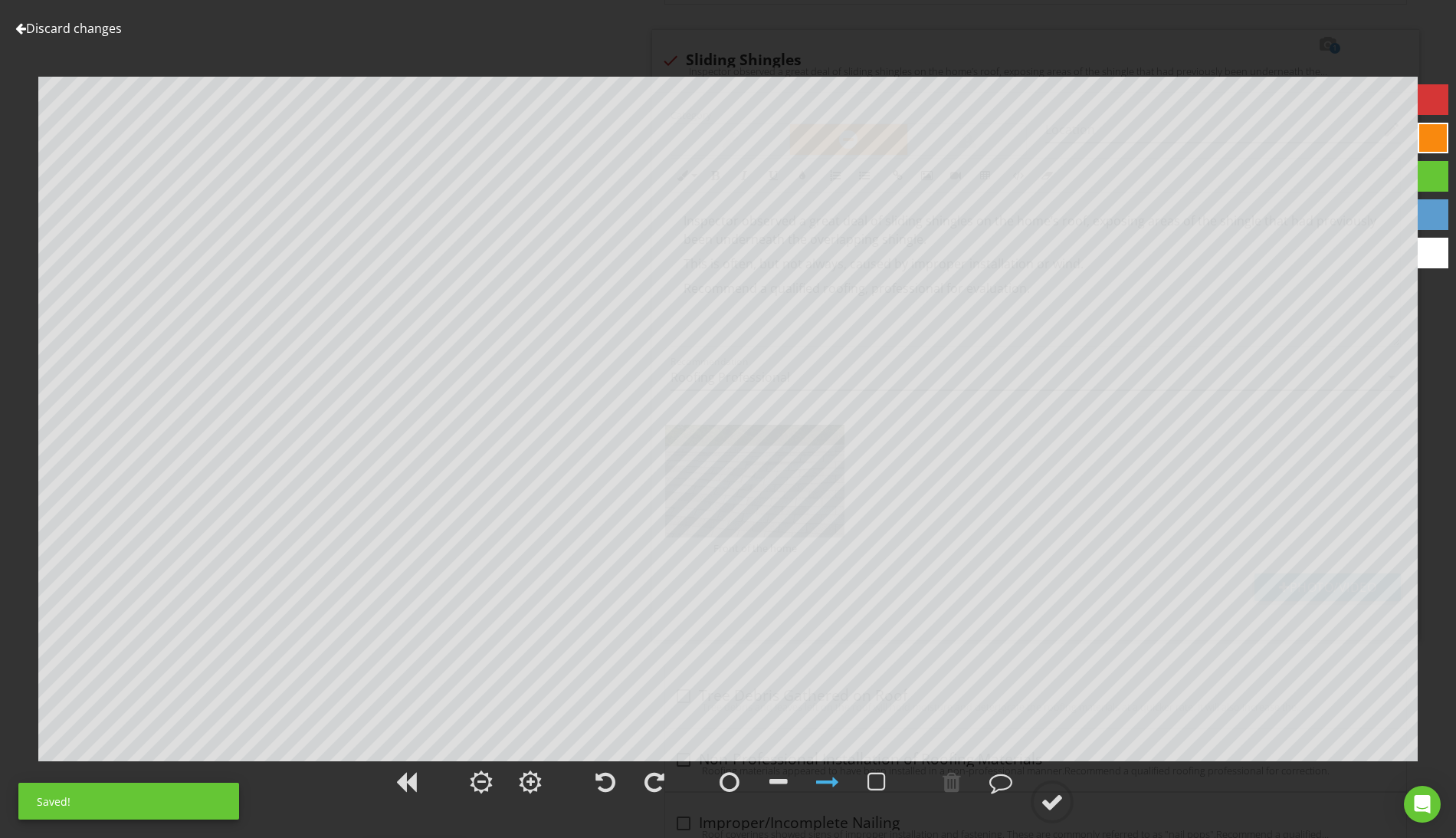
scroll to position [1, 0]
click at [877, 786] on div at bounding box center [876, 781] width 18 height 23
click at [1052, 805] on div at bounding box center [1052, 801] width 23 height 23
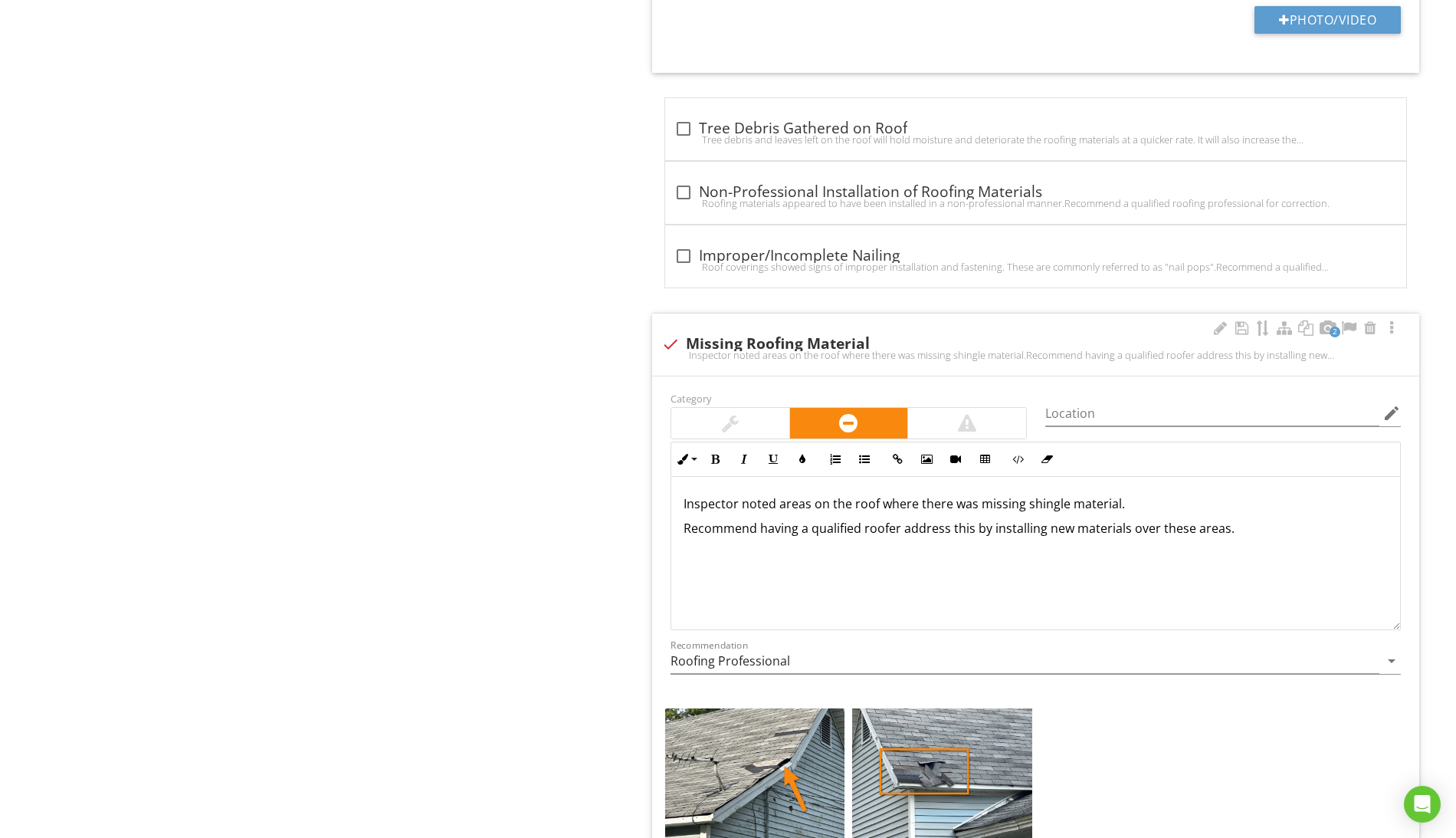
scroll to position [6234, 0]
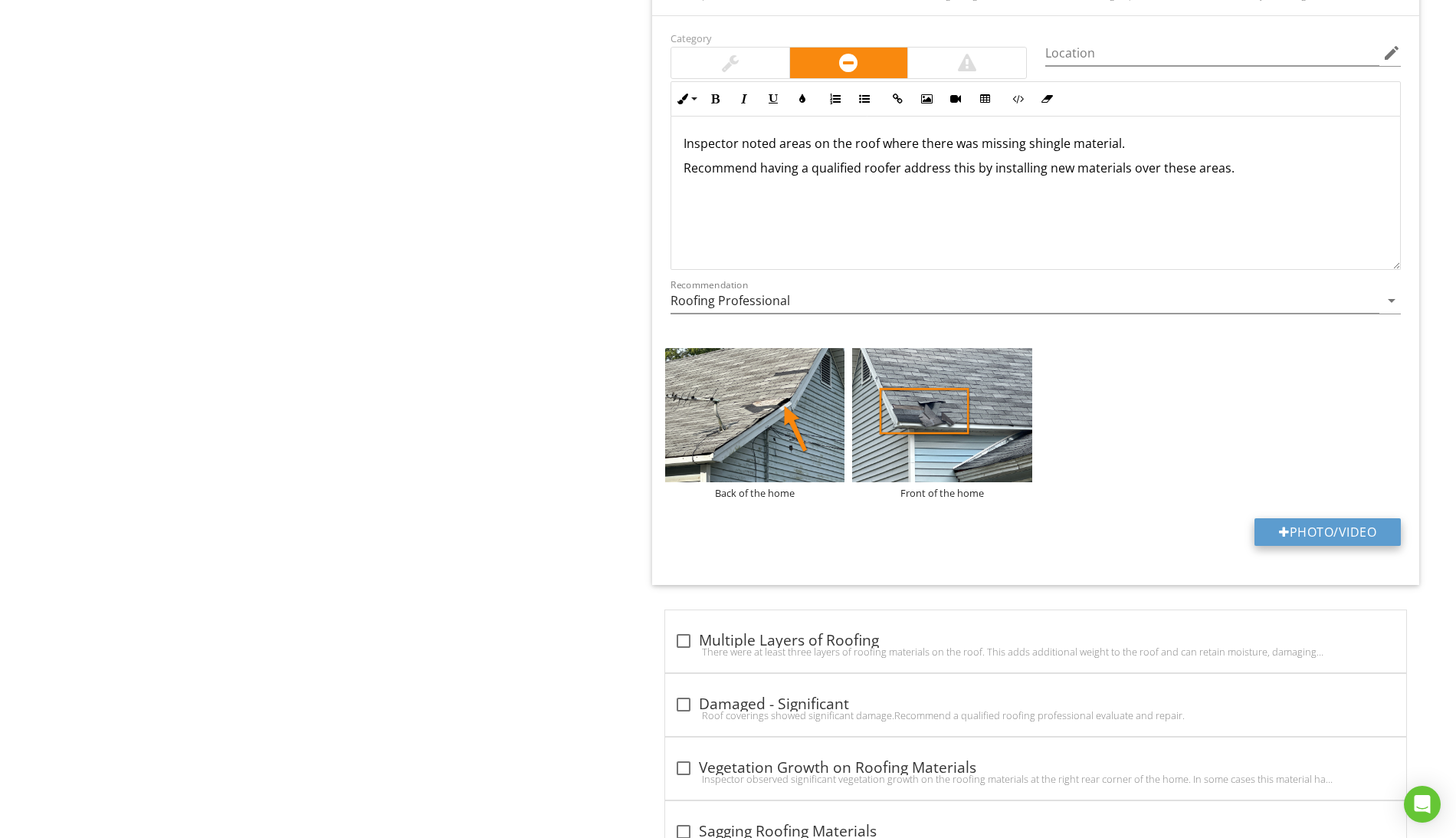
click at [1333, 546] on button "Photo/Video" at bounding box center [1328, 532] width 147 height 28
type input "C:\fakepath\Screen Shot [DATE] 4.21.24 PM.png"
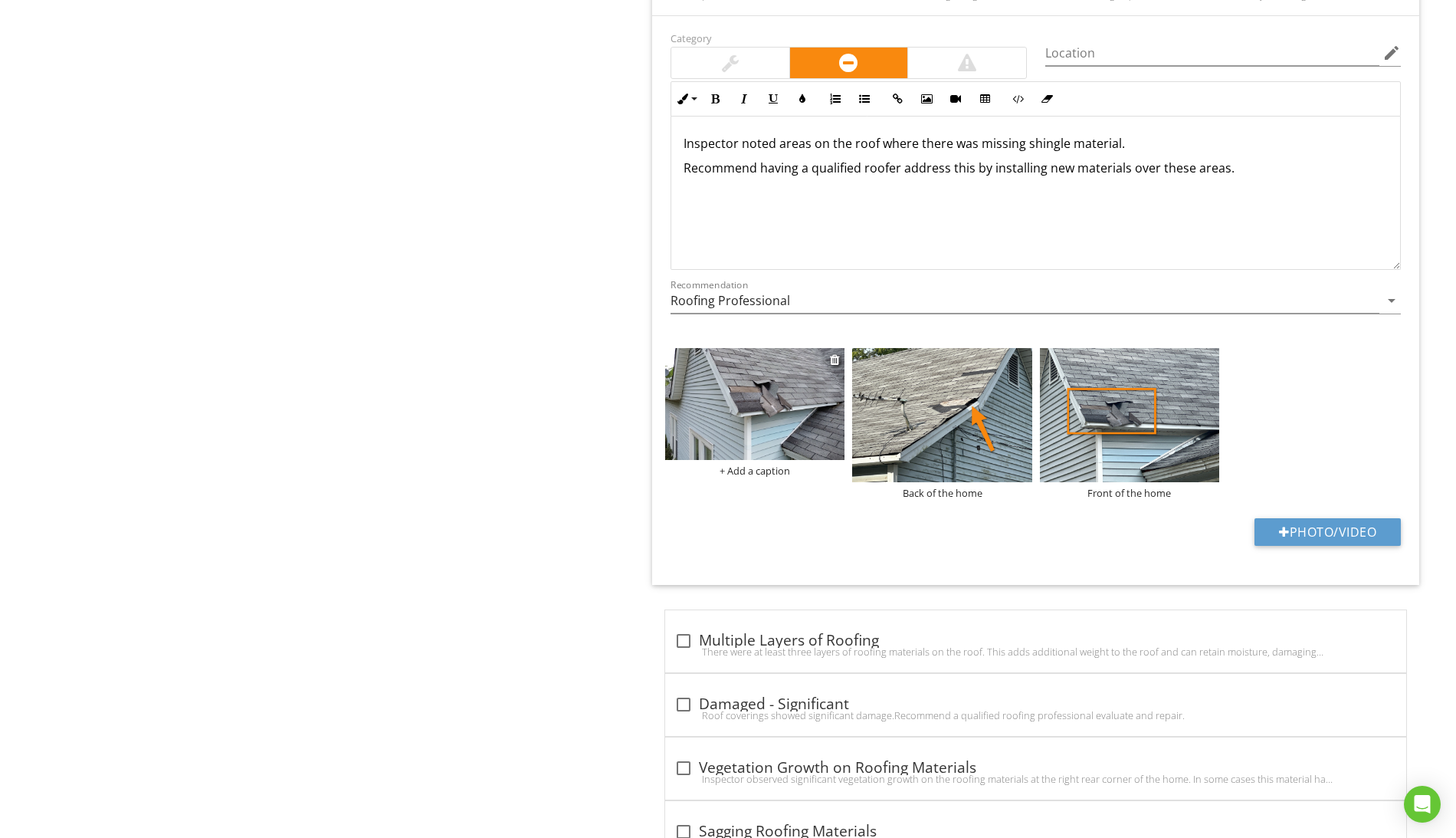
click at [762, 477] on div "+ Add a caption" at bounding box center [755, 470] width 179 height 12
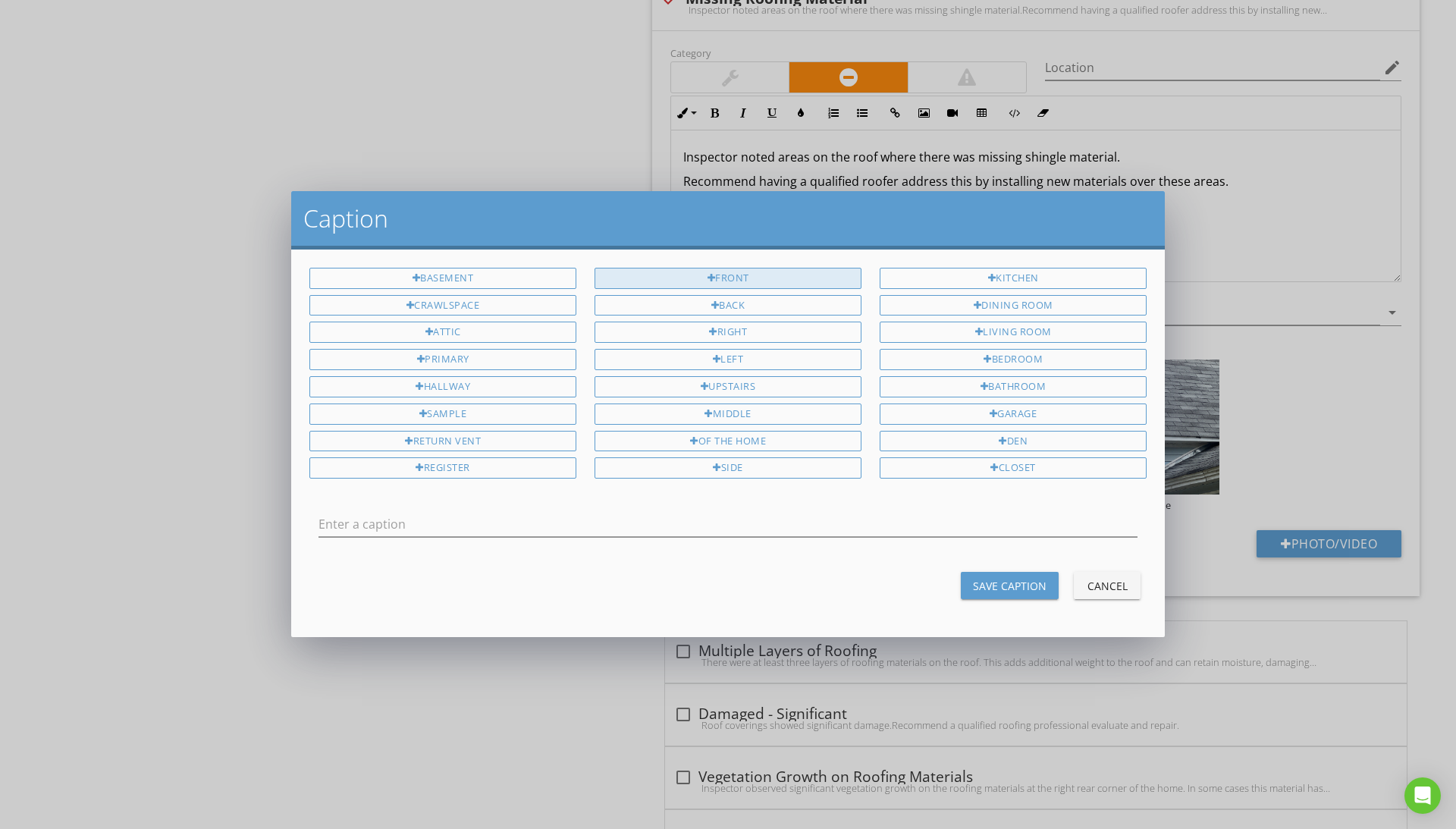
click at [725, 274] on div "Front" at bounding box center [728, 278] width 267 height 21
click at [747, 446] on div "of the home" at bounding box center [728, 441] width 267 height 21
click at [569, 529] on input "Front of the home" at bounding box center [728, 525] width 819 height 25
type input "Front of the home, different angle"
click at [976, 580] on div "Save Caption" at bounding box center [1010, 586] width 73 height 16
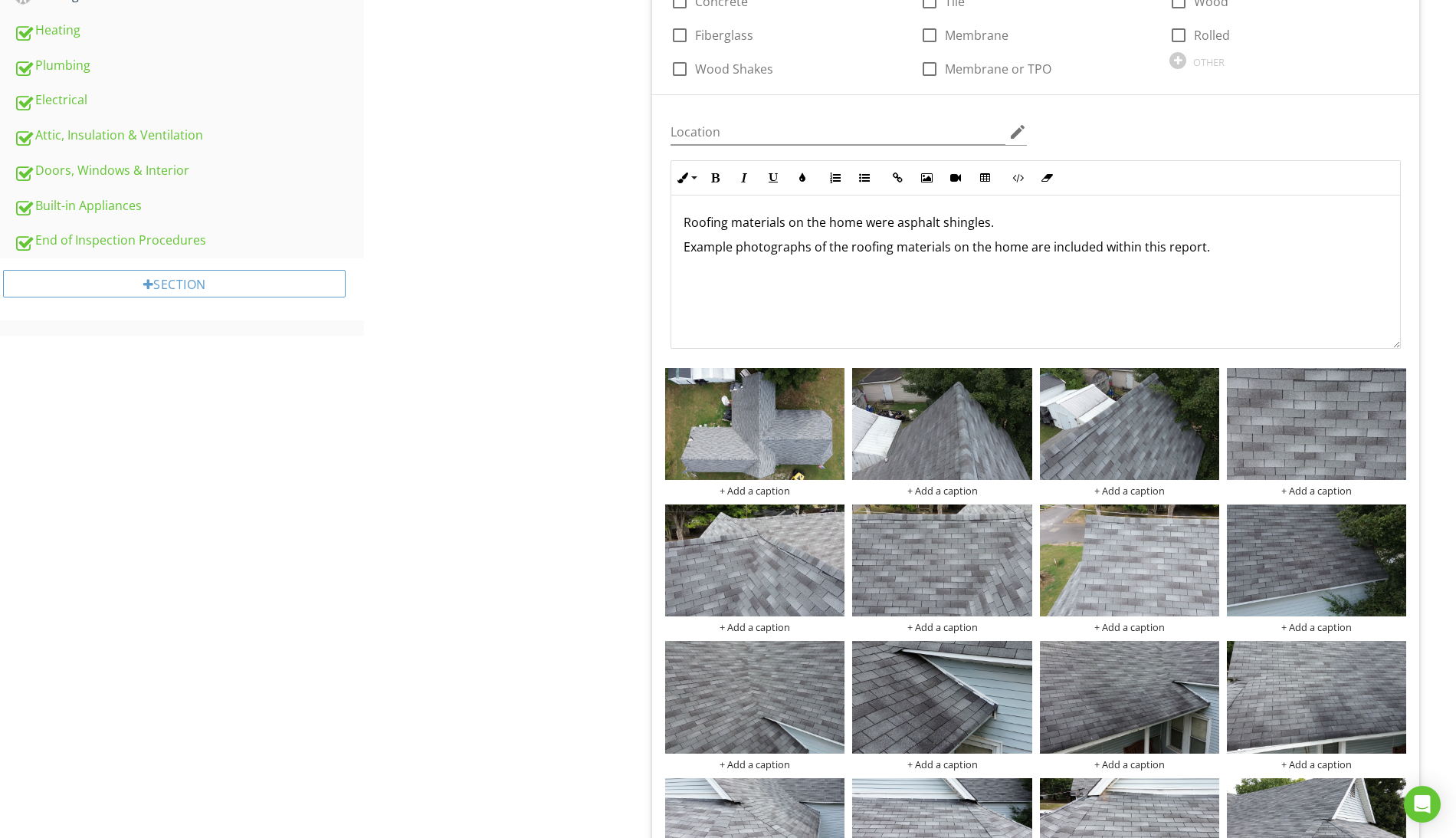
scroll to position [1308, 0]
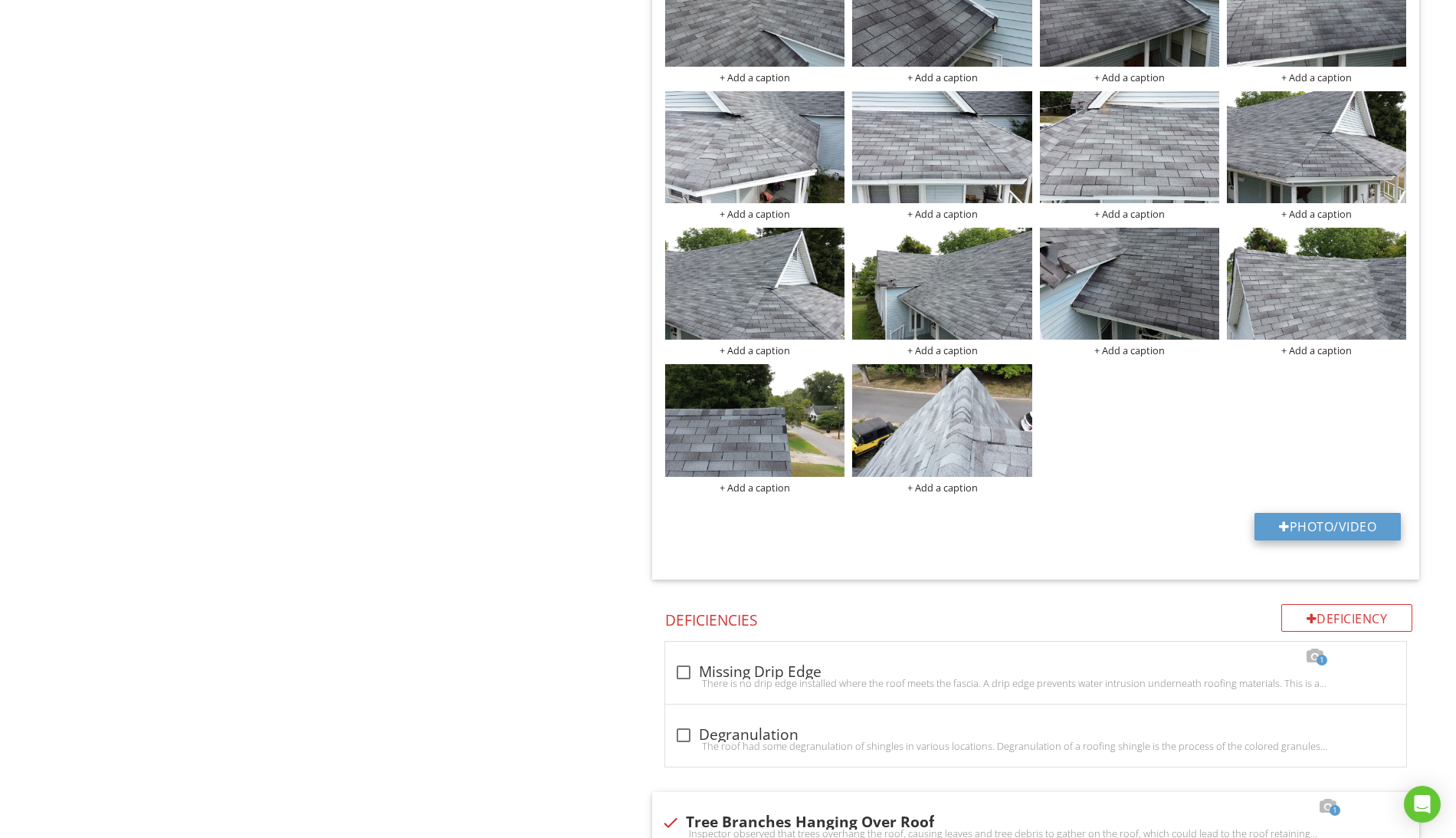
click at [1360, 537] on button "Photo/Video" at bounding box center [1328, 526] width 147 height 28
type input "C:\fakepath\Screen Shot 2025-08-28 at 4.21.48 PM.png"
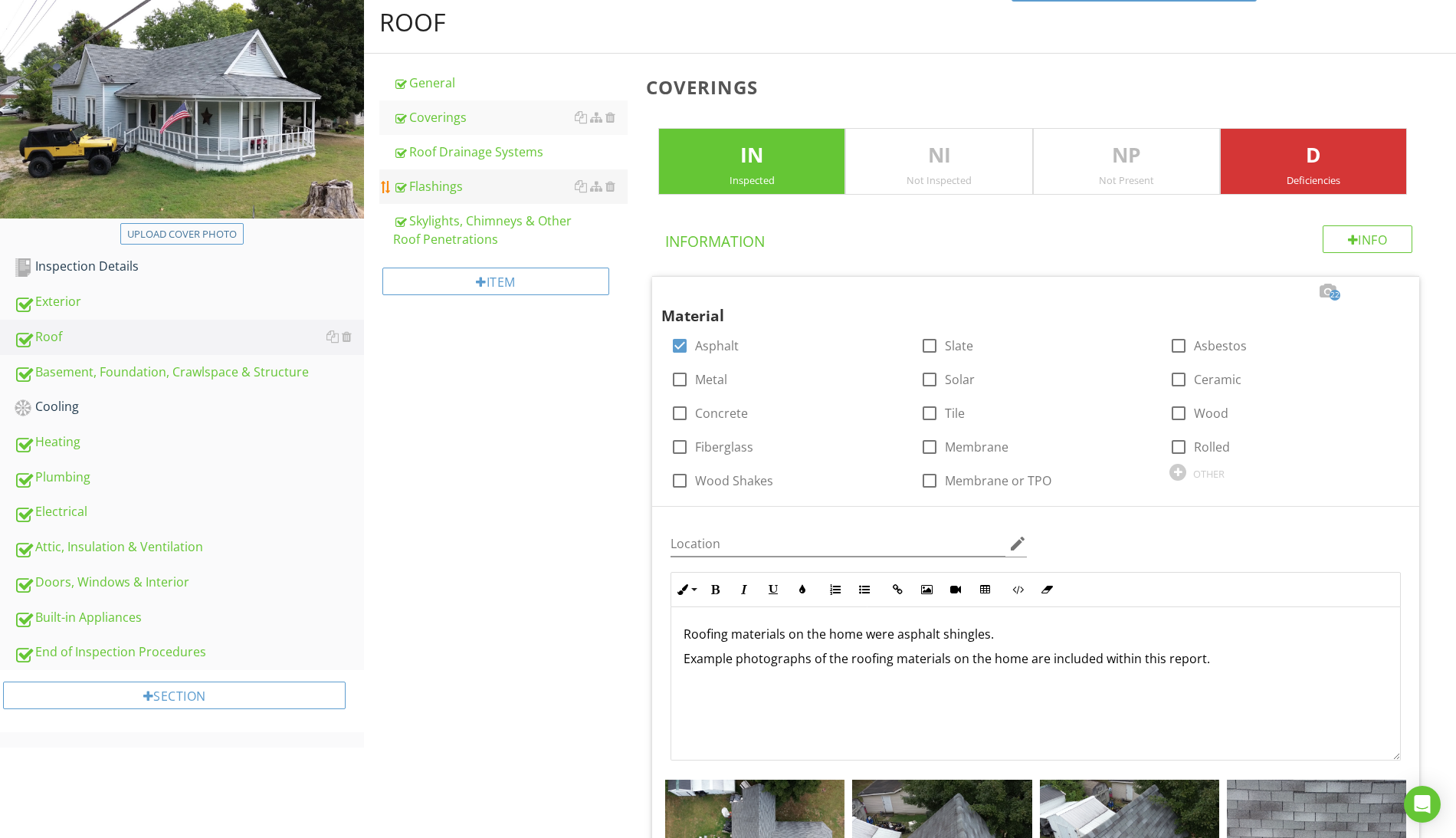
scroll to position [0, 0]
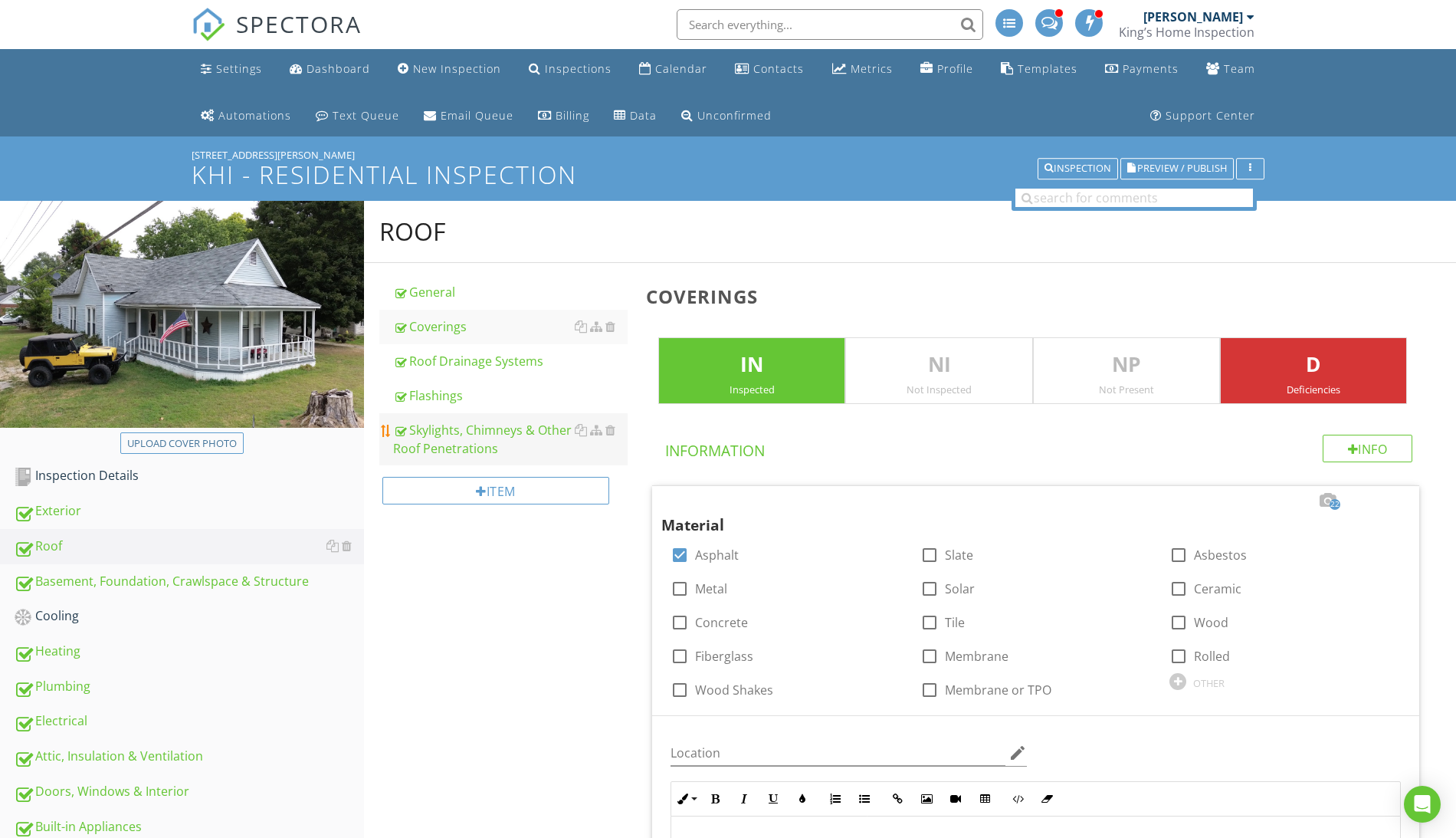
click at [467, 427] on div "Skylights, Chimneys & Other Roof Penetrations" at bounding box center [510, 439] width 234 height 37
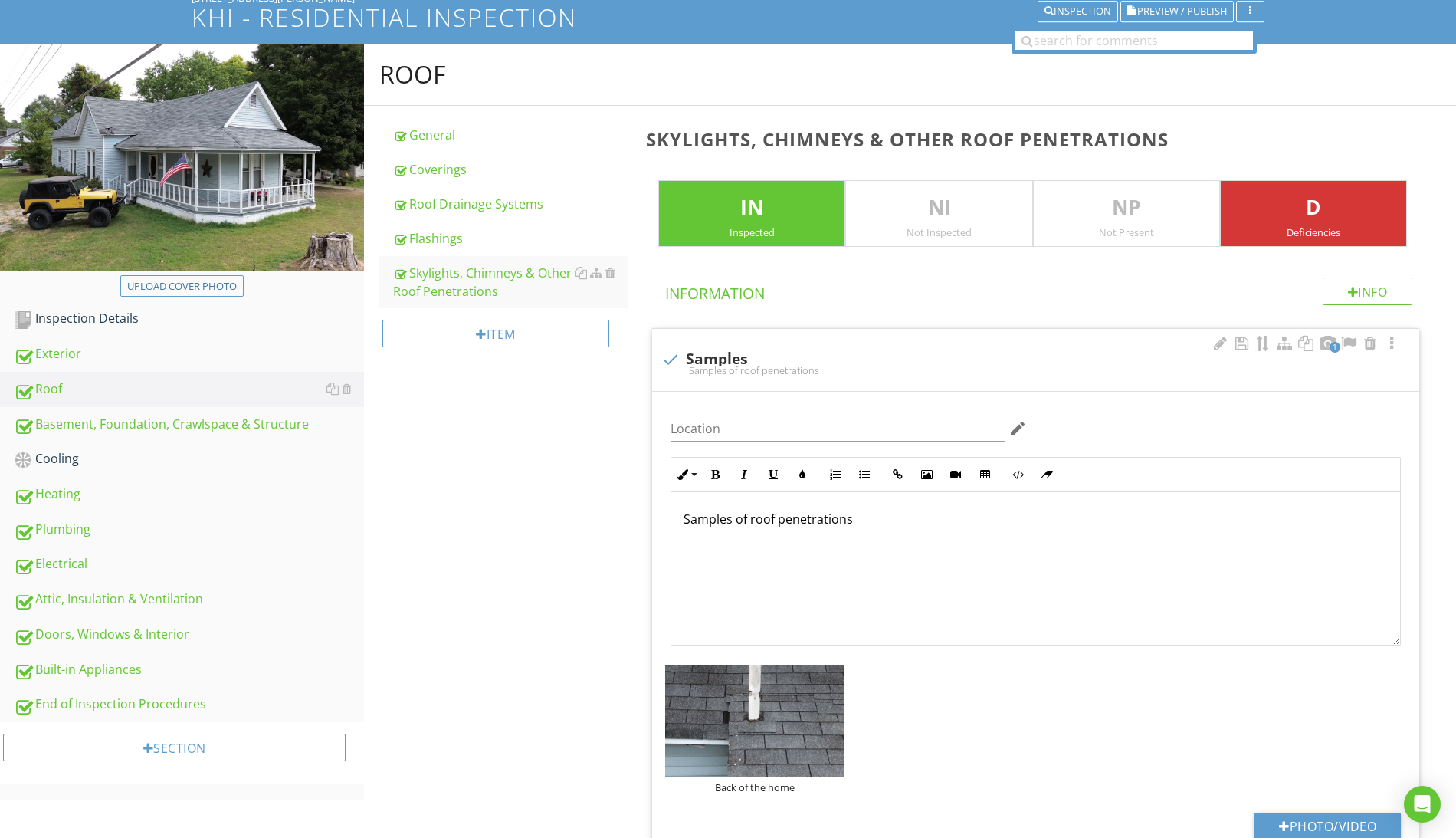
scroll to position [545, 0]
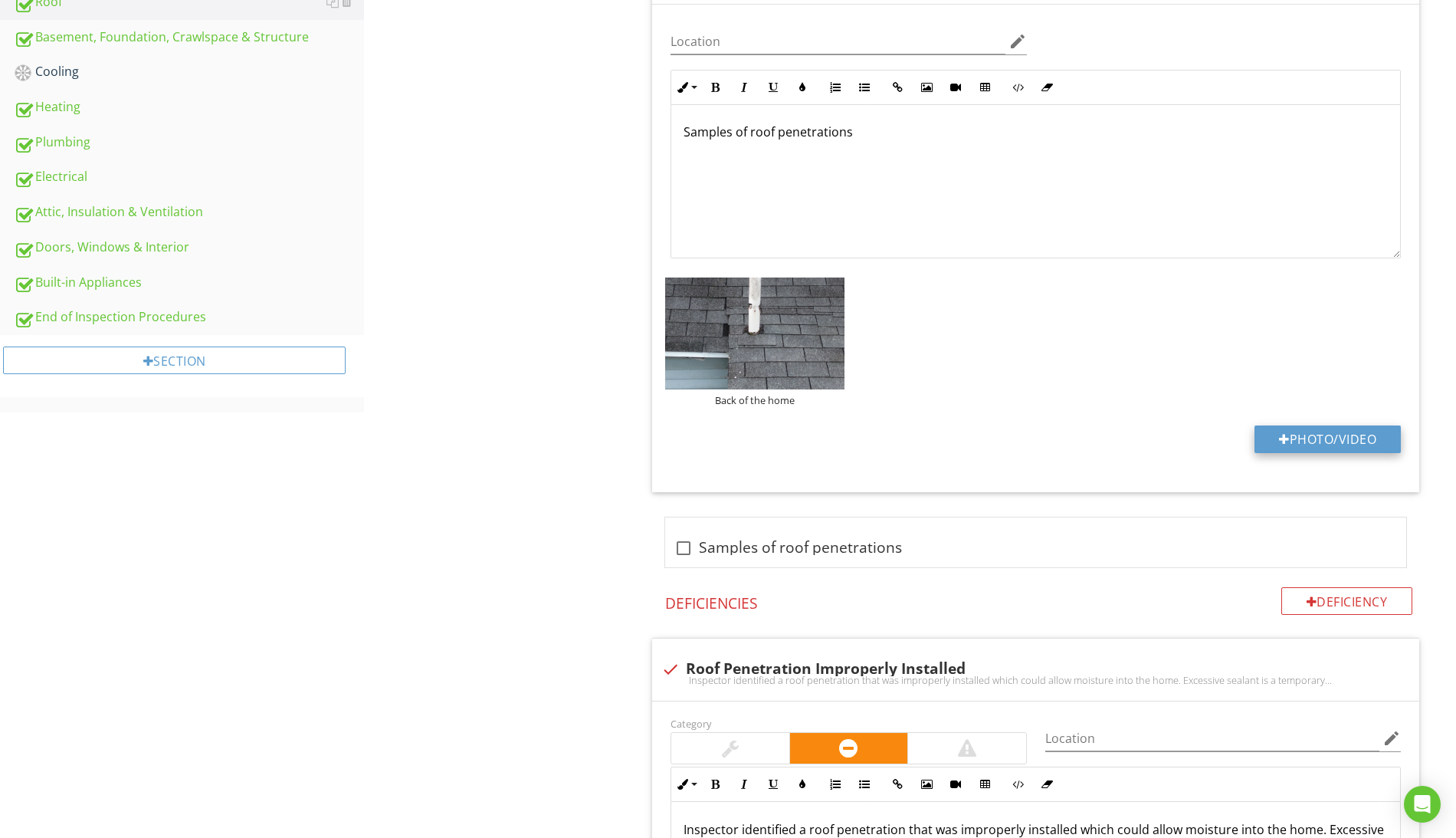
click at [1331, 439] on button "Photo/Video" at bounding box center [1328, 439] width 147 height 28
type input "C:\fakepath\Screen Shot [DATE] 4.15.17 PM.png"
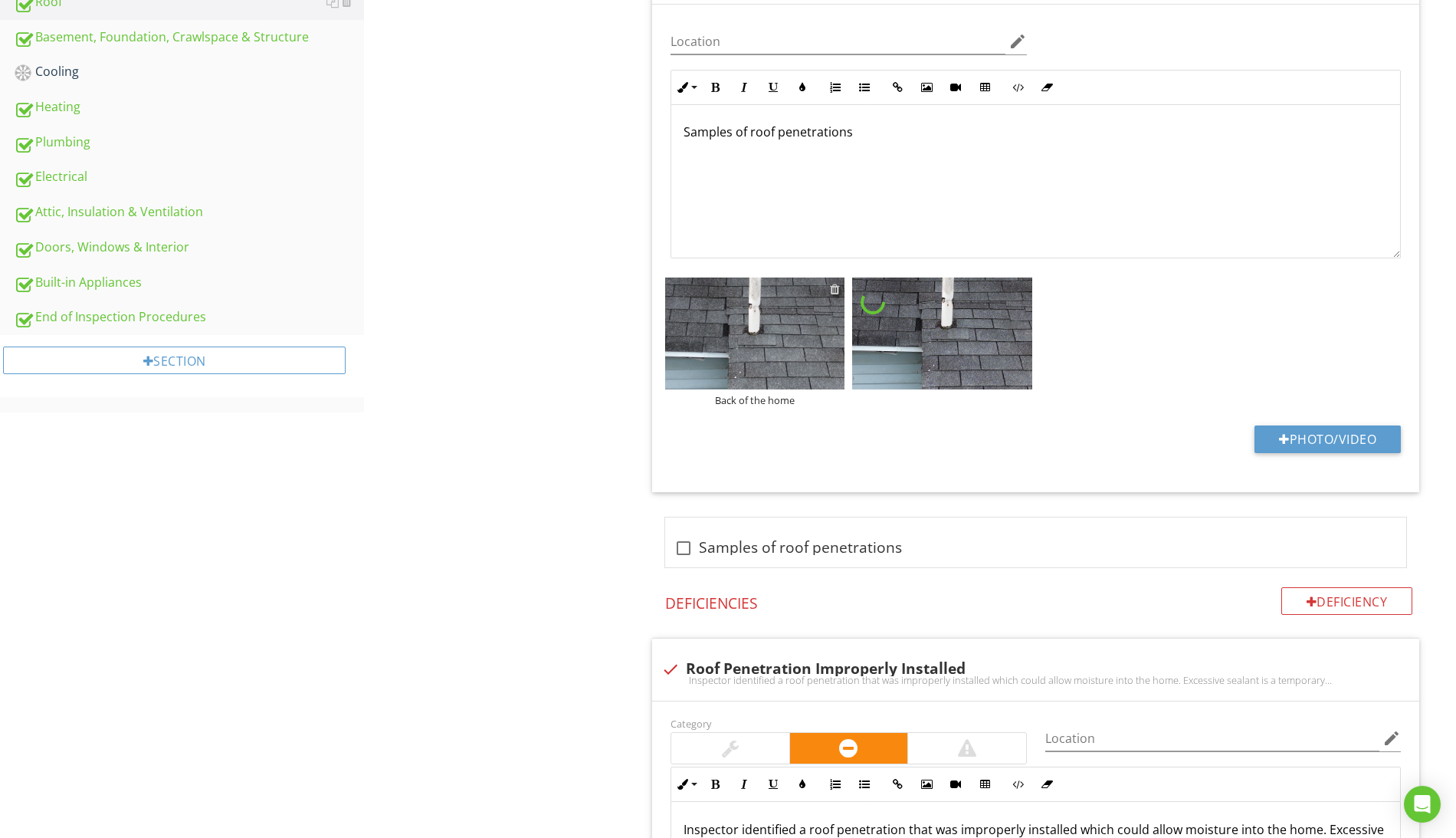
click at [834, 292] on div at bounding box center [834, 289] width 10 height 12
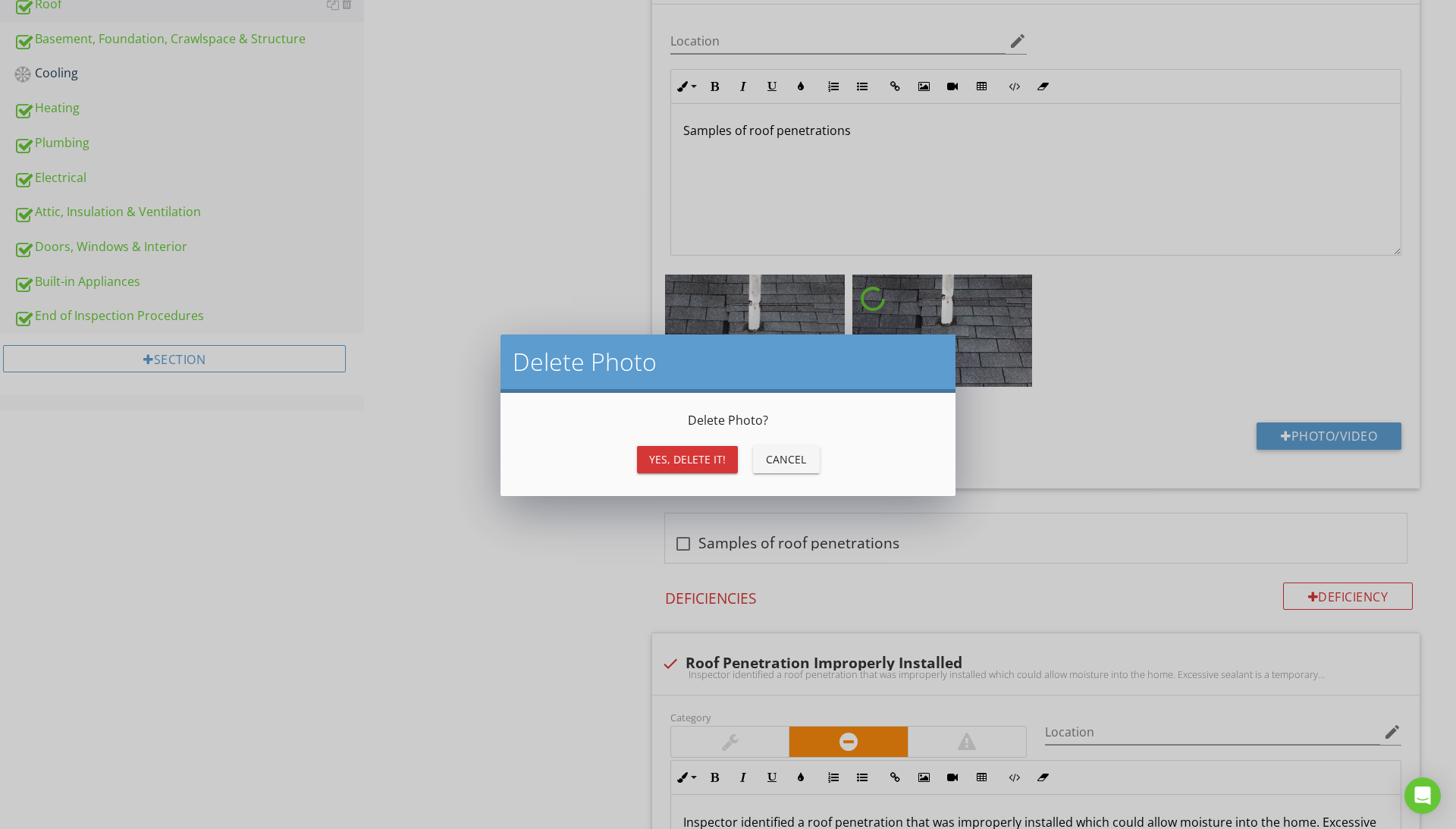
click at [700, 451] on div "Yes, Delete it!" at bounding box center [687, 459] width 77 height 16
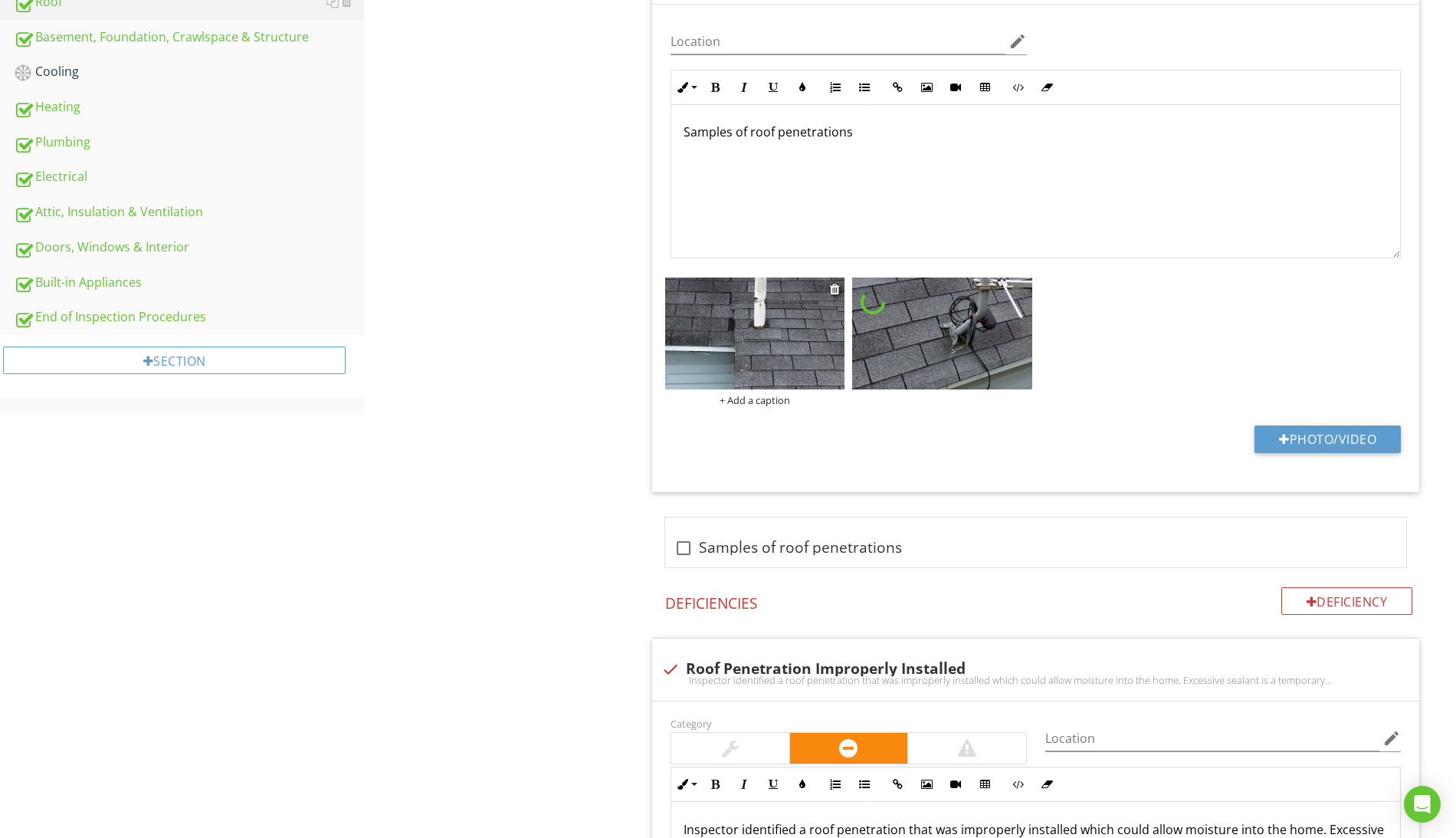
click at [769, 406] on div "+ Add a caption" at bounding box center [755, 399] width 179 height 12
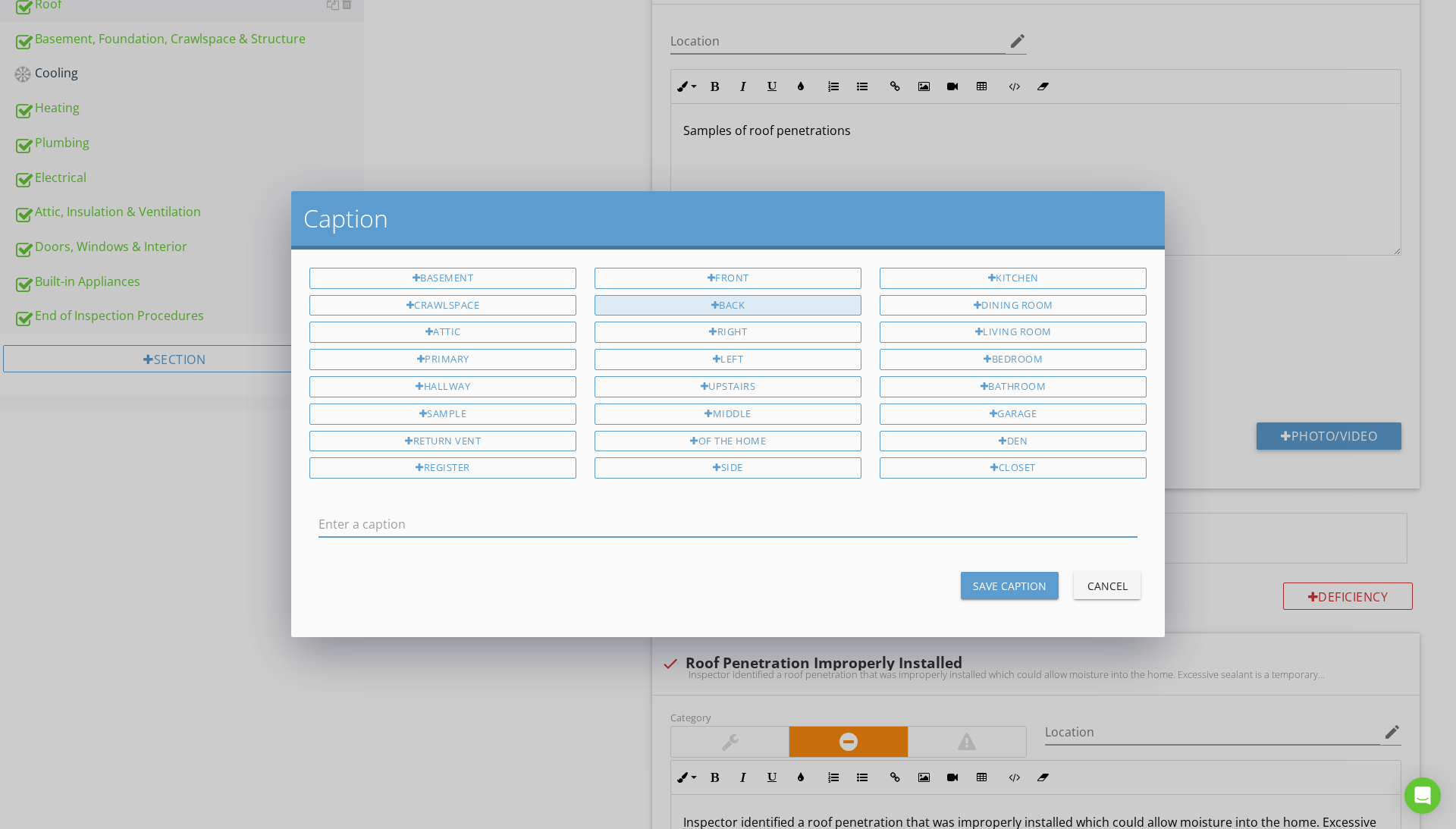
click at [754, 299] on div "Back" at bounding box center [728, 305] width 267 height 21
click at [746, 441] on div "of the home" at bounding box center [728, 441] width 267 height 21
type input "Back of the home"
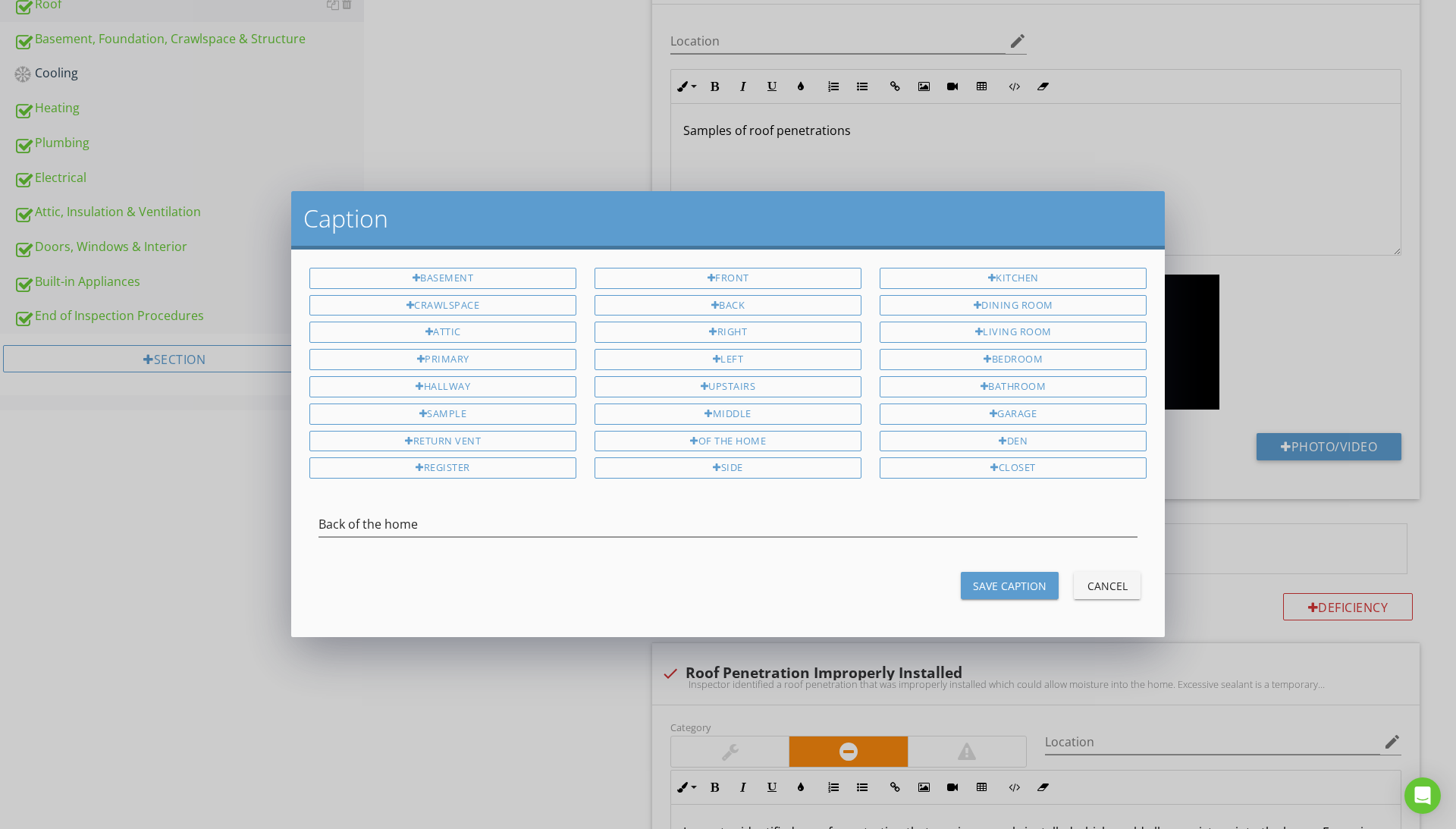
click at [995, 584] on div "Save Caption" at bounding box center [1010, 586] width 73 height 16
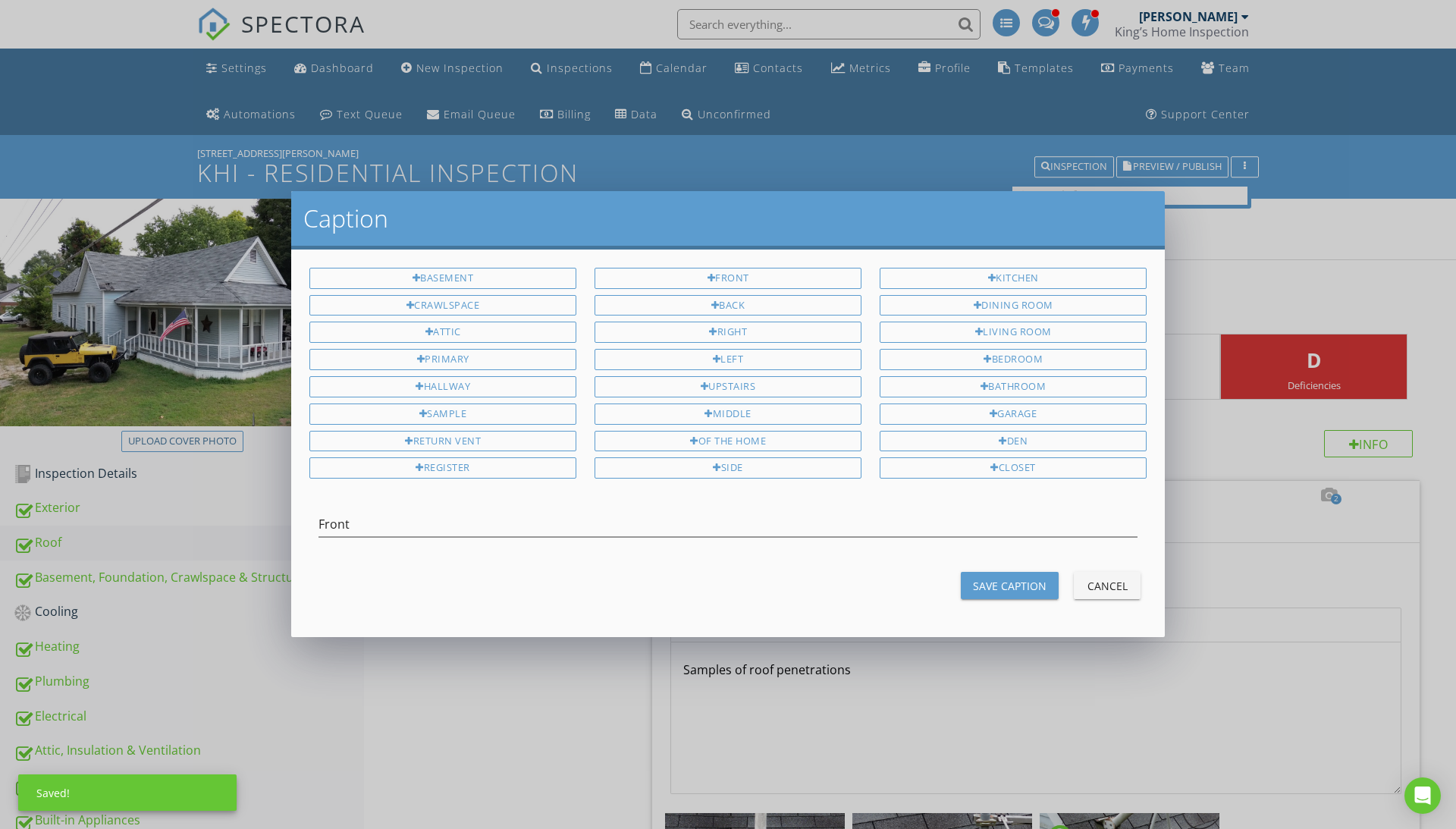
click at [753, 442] on div "of the home" at bounding box center [728, 441] width 267 height 21
type input "Front of the home"
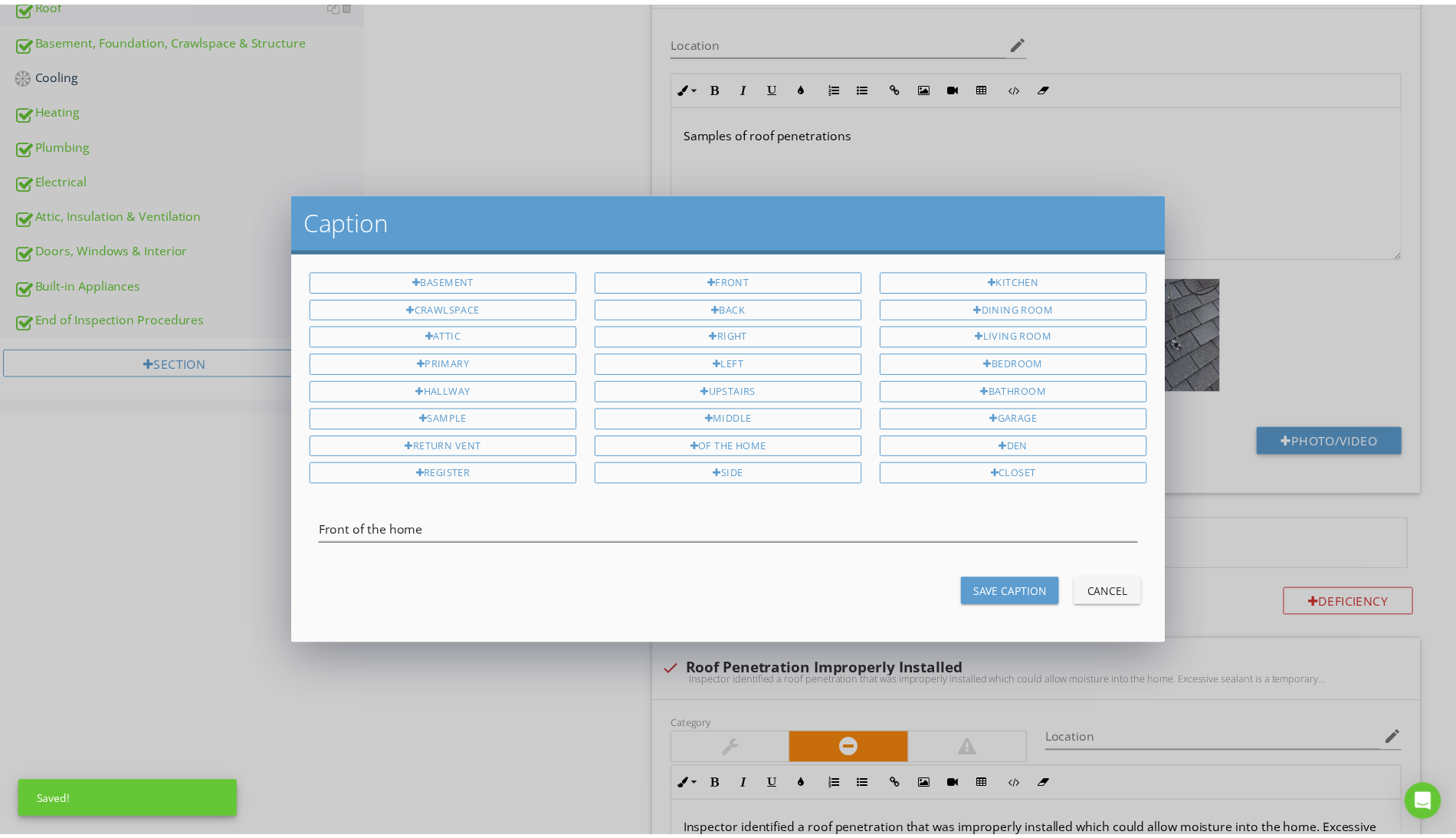
scroll to position [1, 0]
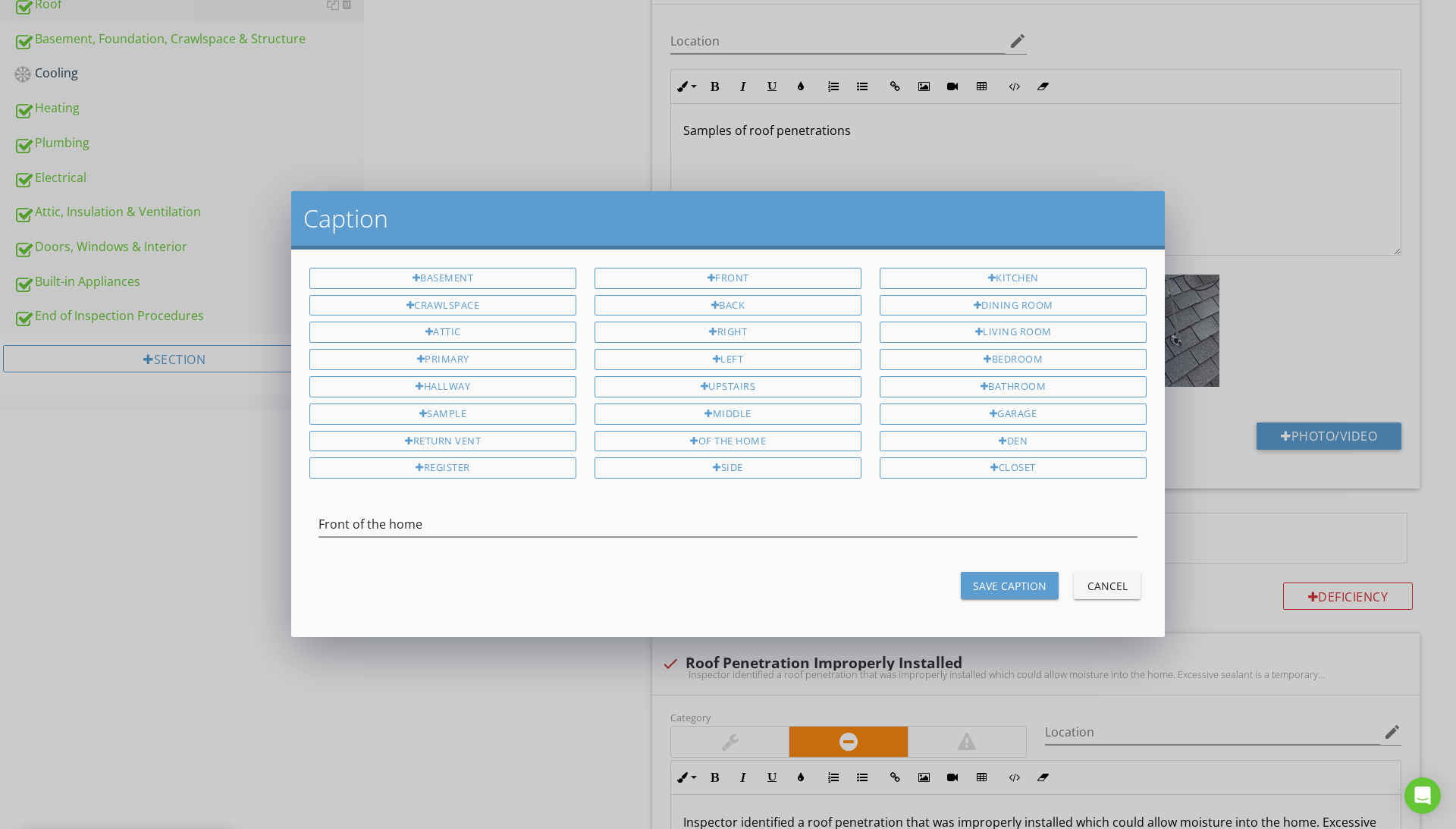
click at [986, 583] on div "Save Caption" at bounding box center [1010, 586] width 73 height 16
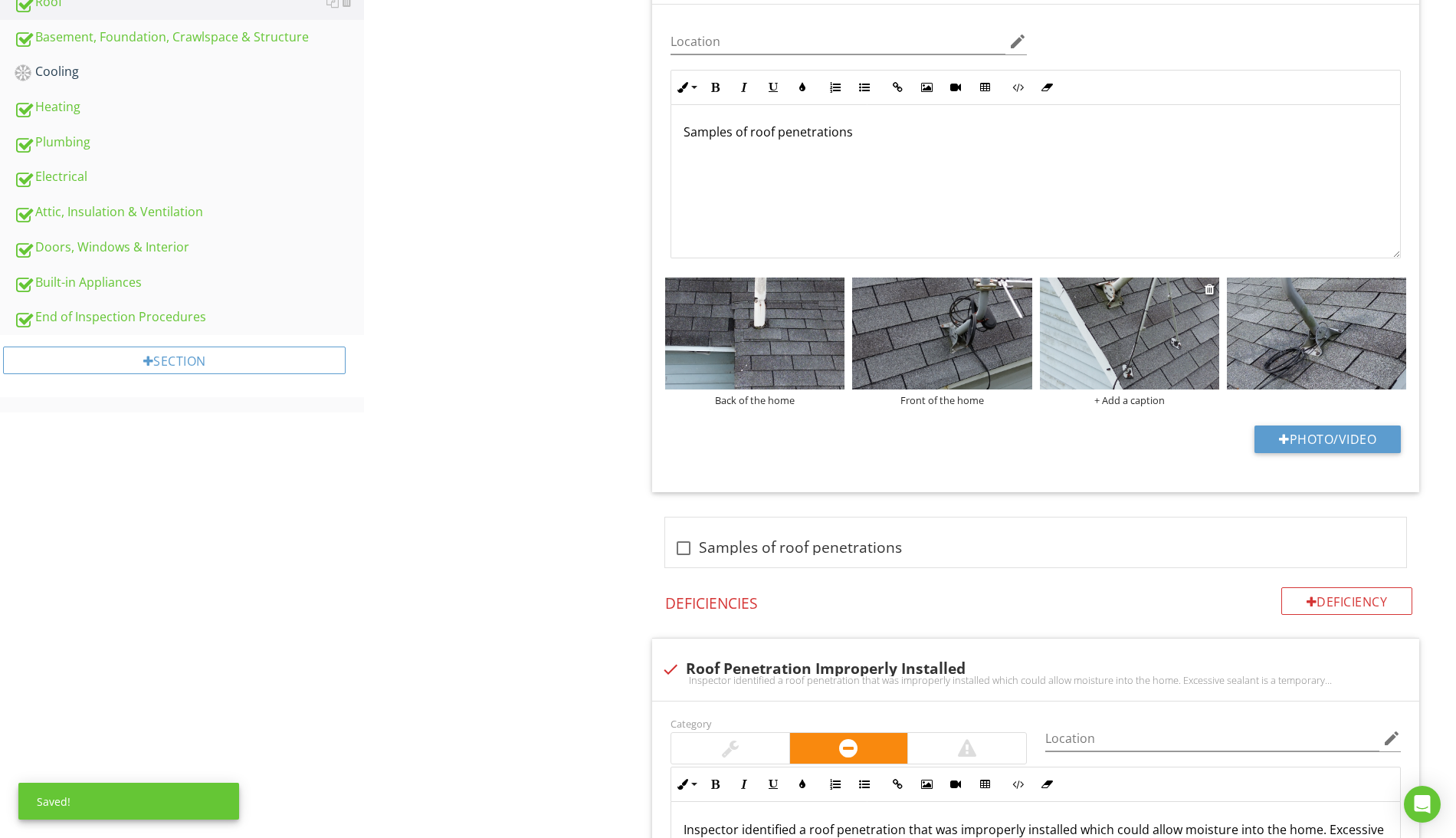
click at [1128, 403] on div "+ Add a caption" at bounding box center [1129, 399] width 179 height 12
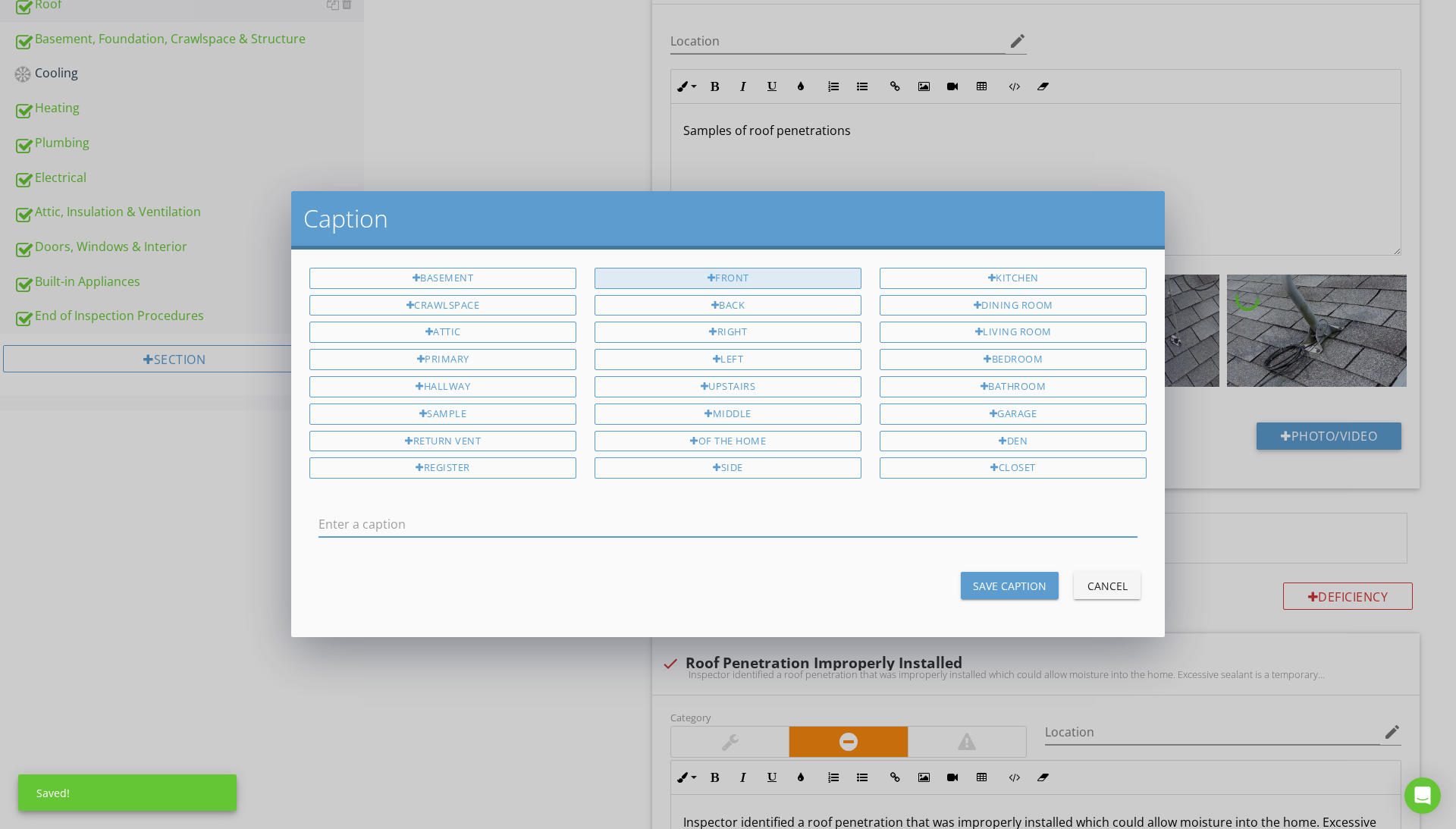
click at [740, 275] on div "Front" at bounding box center [728, 278] width 267 height 21
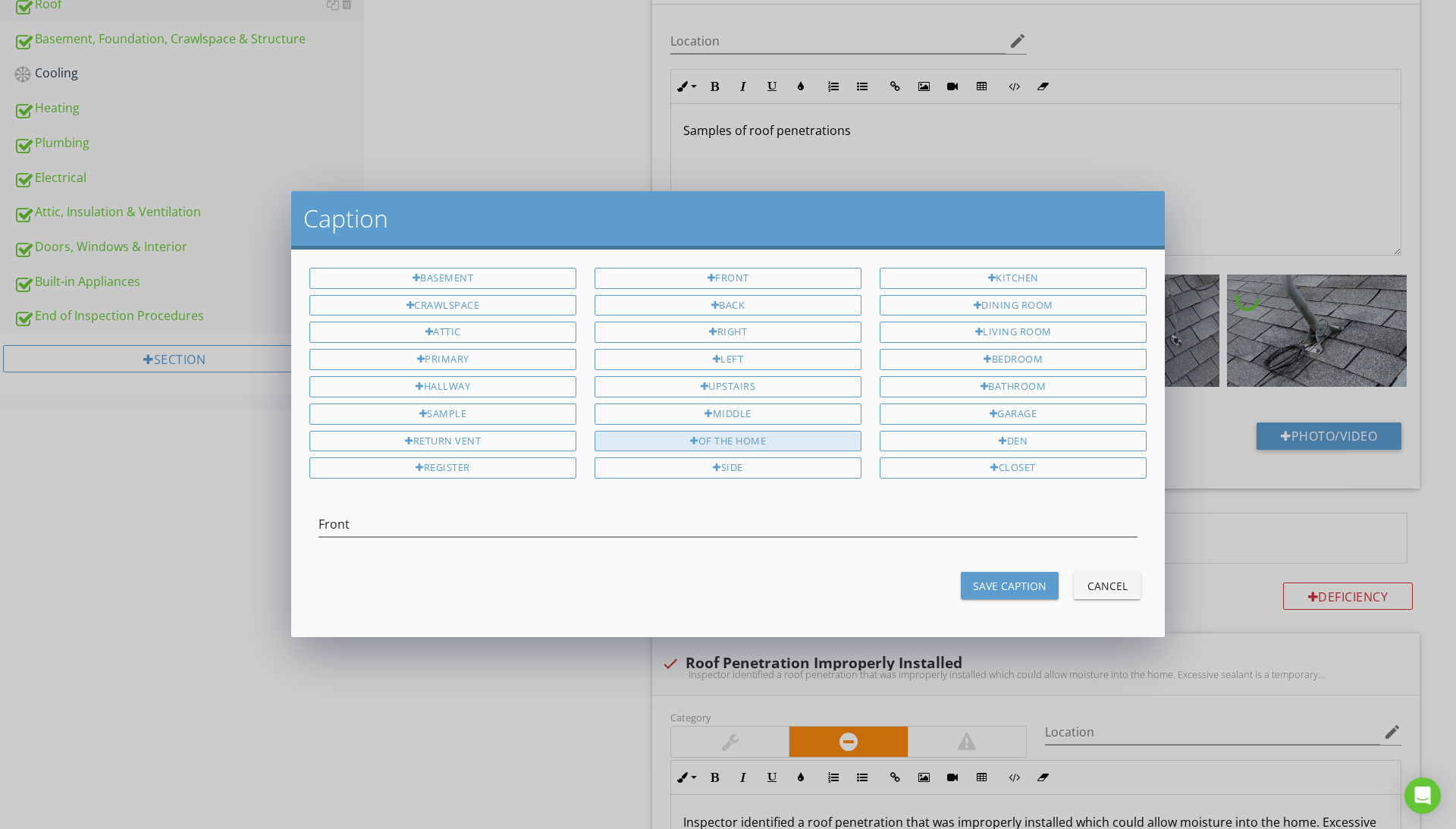
click at [763, 442] on div "of the home" at bounding box center [728, 441] width 267 height 21
type input "Front of the home"
click at [1029, 591] on div "Save Caption" at bounding box center [1010, 586] width 73 height 16
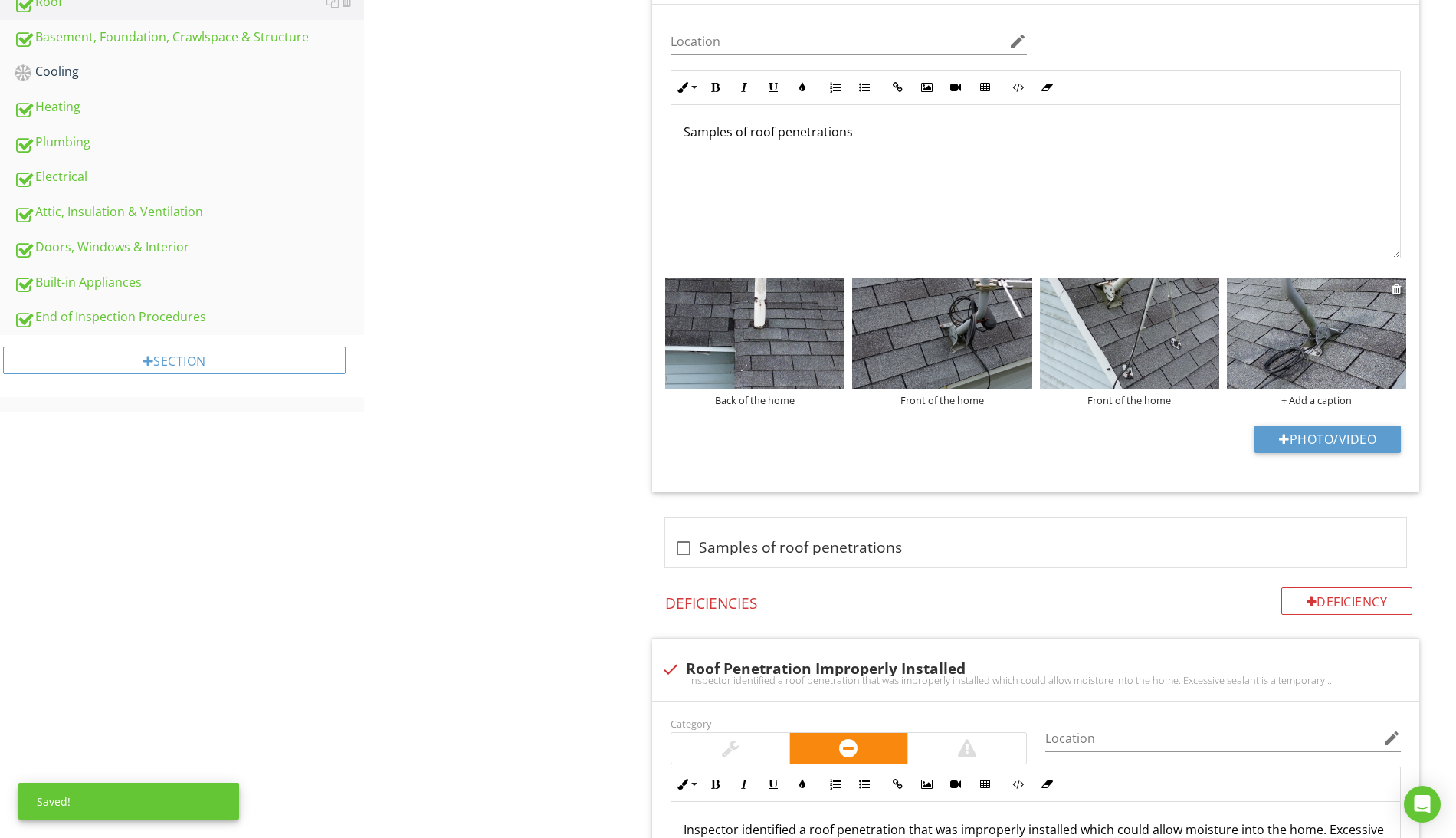
click at [1313, 353] on img at bounding box center [1316, 333] width 179 height 112
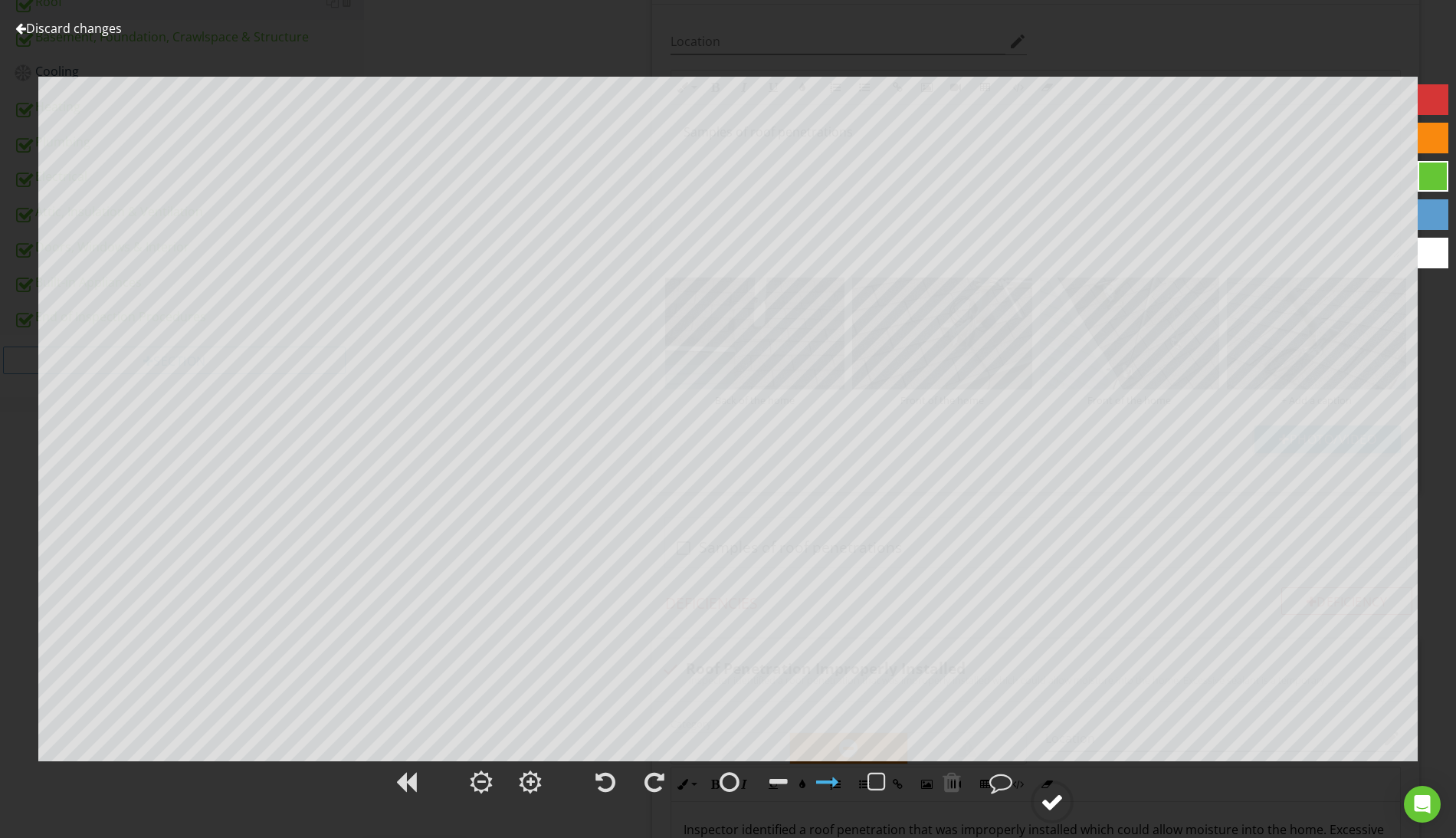
click at [1045, 803] on div at bounding box center [1052, 801] width 23 height 23
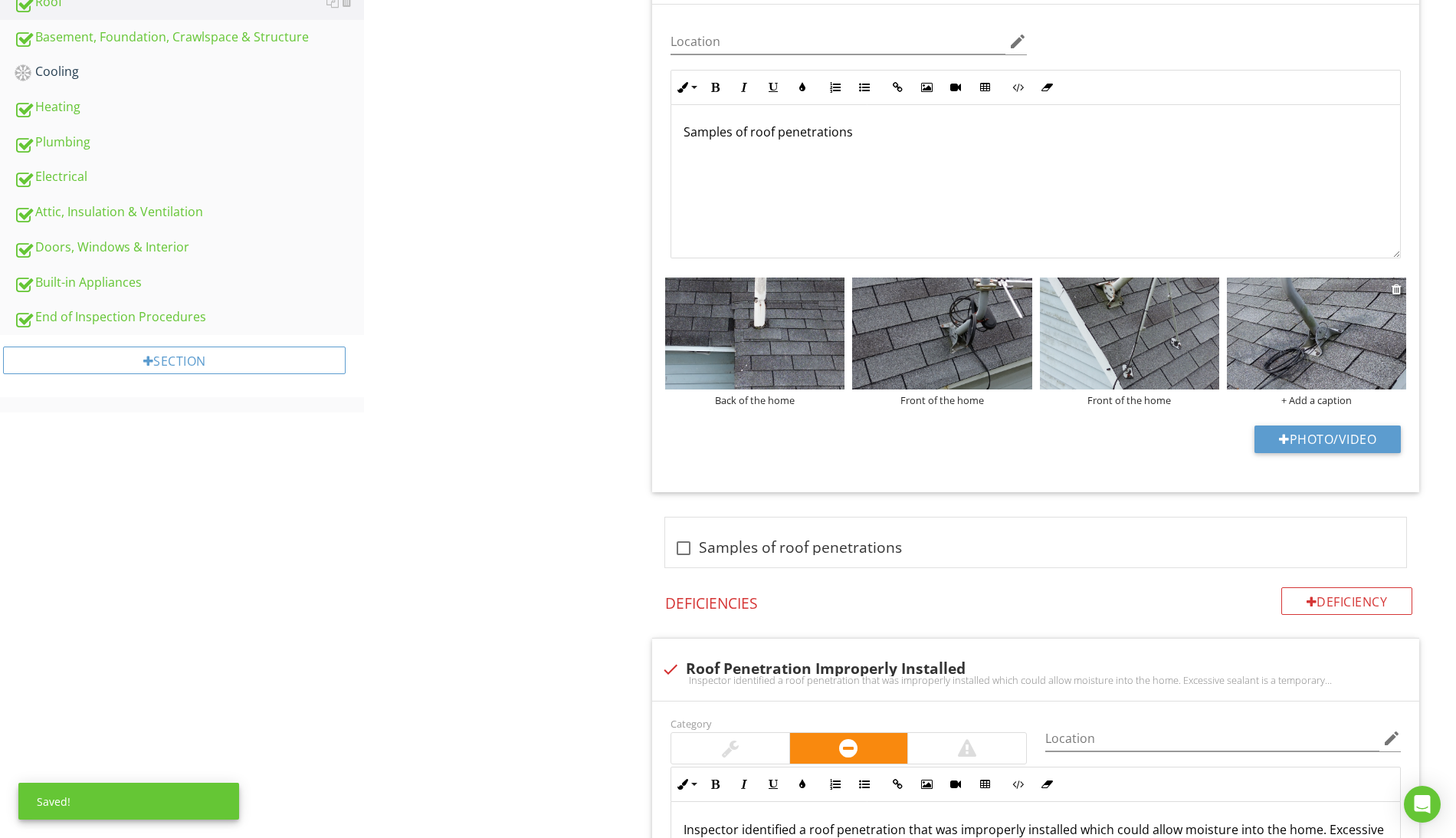
click at [1346, 403] on div "+ Add a caption" at bounding box center [1316, 399] width 179 height 12
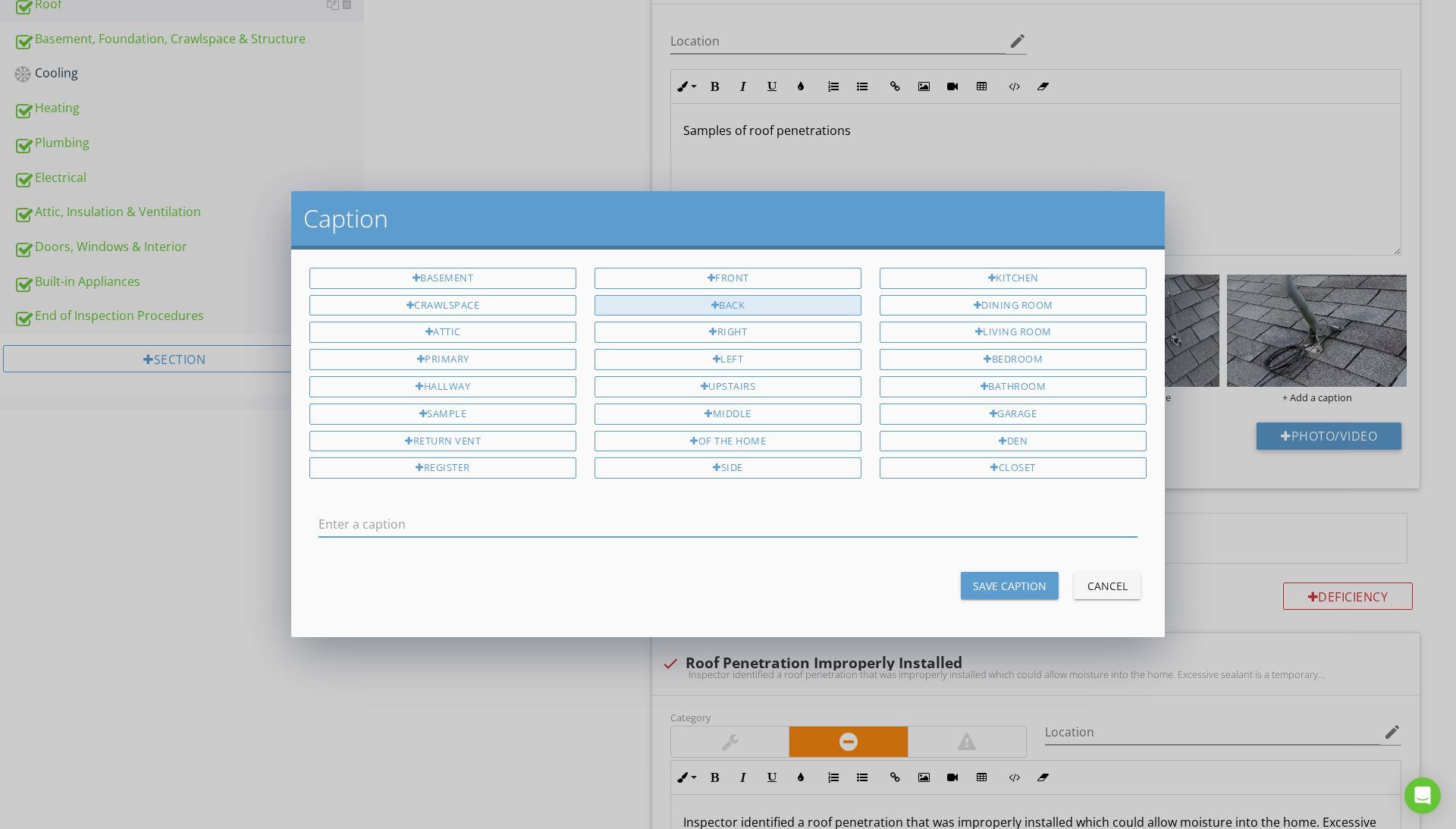
click at [746, 297] on div "Back" at bounding box center [728, 305] width 267 height 21
click at [762, 444] on div "of the home" at bounding box center [728, 441] width 267 height 21
type input "Back of the home"
click at [1024, 581] on div "Save Caption" at bounding box center [1010, 586] width 73 height 16
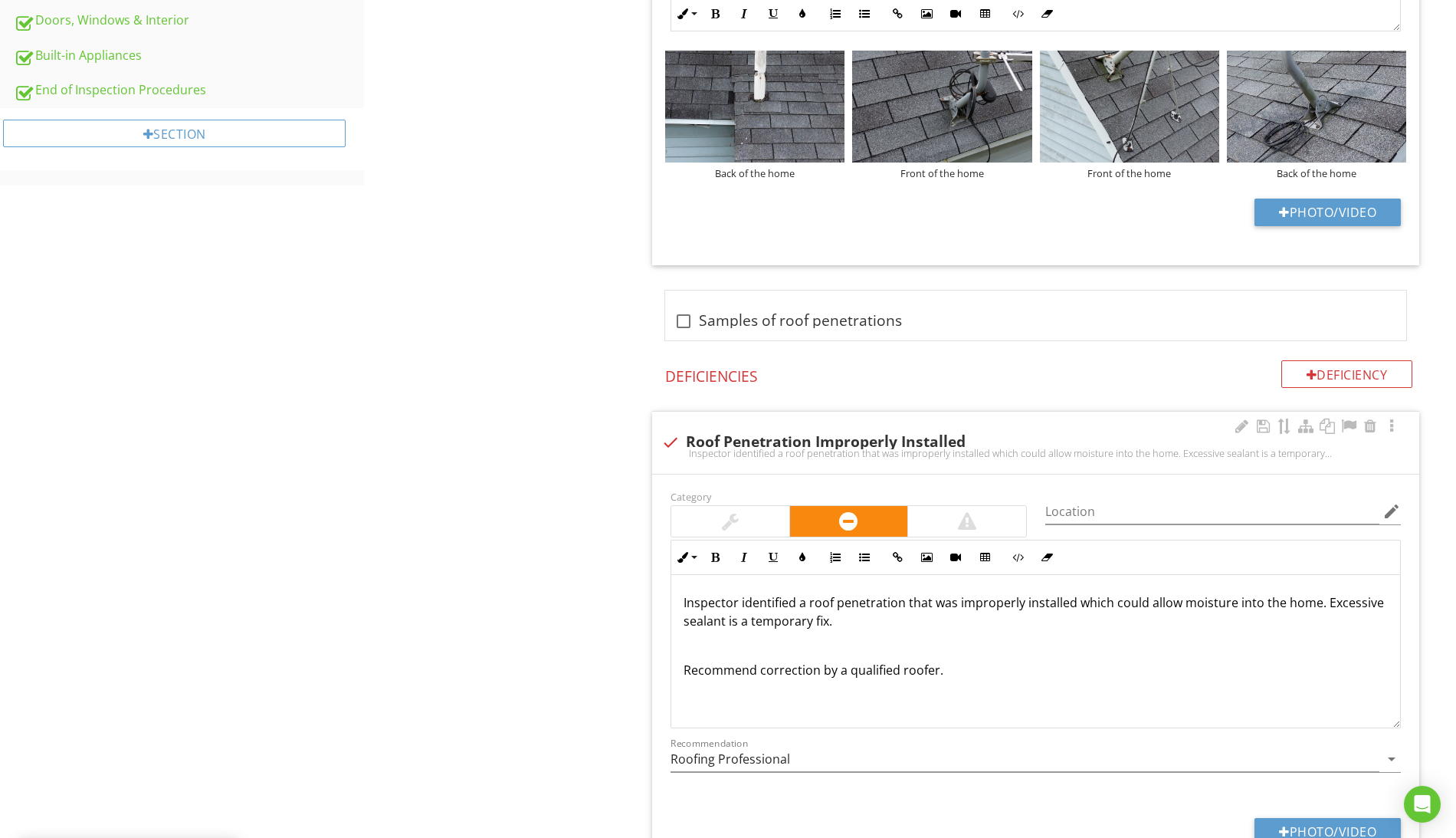
scroll to position [607, 0]
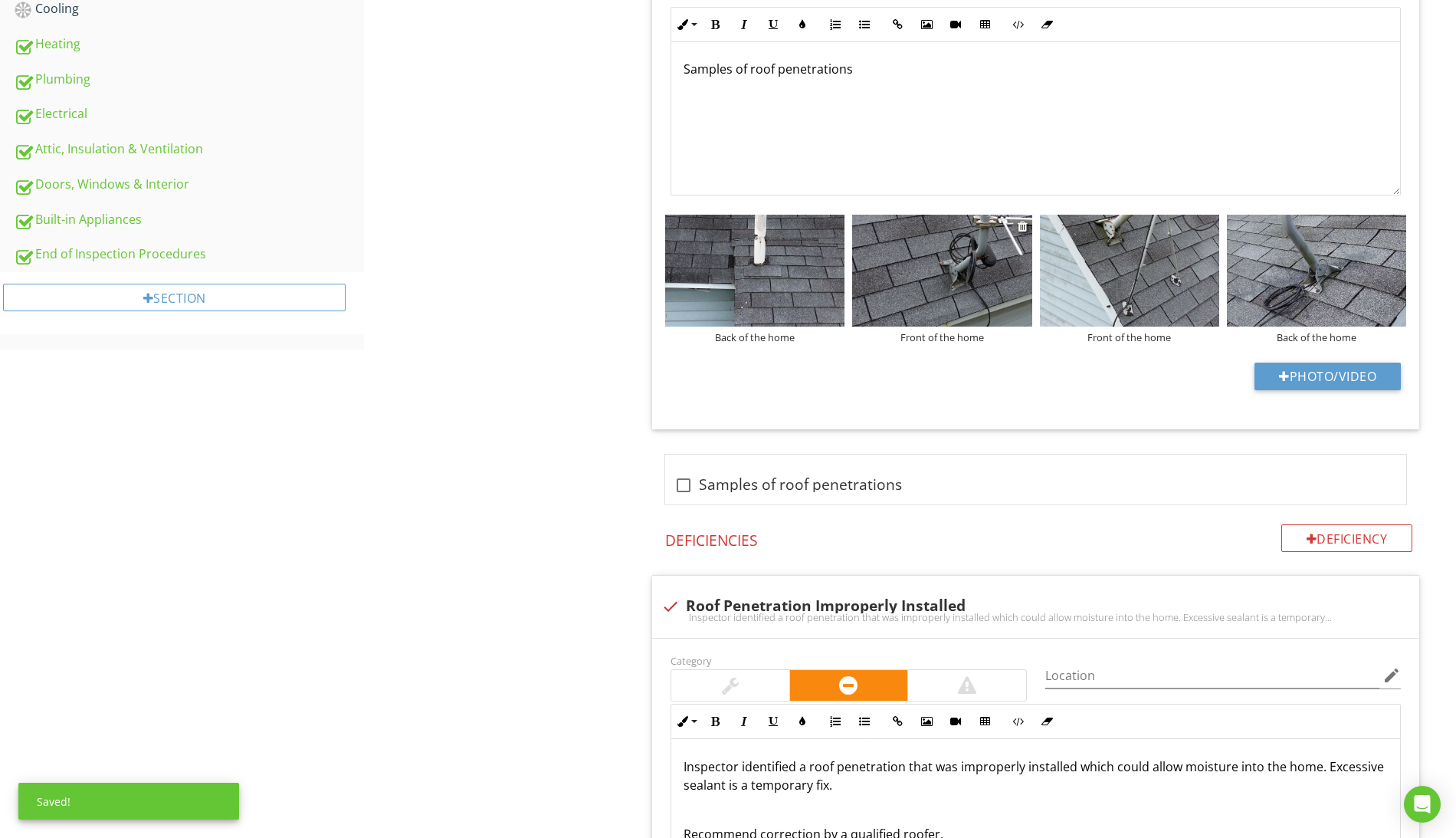
click at [870, 281] on img at bounding box center [941, 270] width 179 height 112
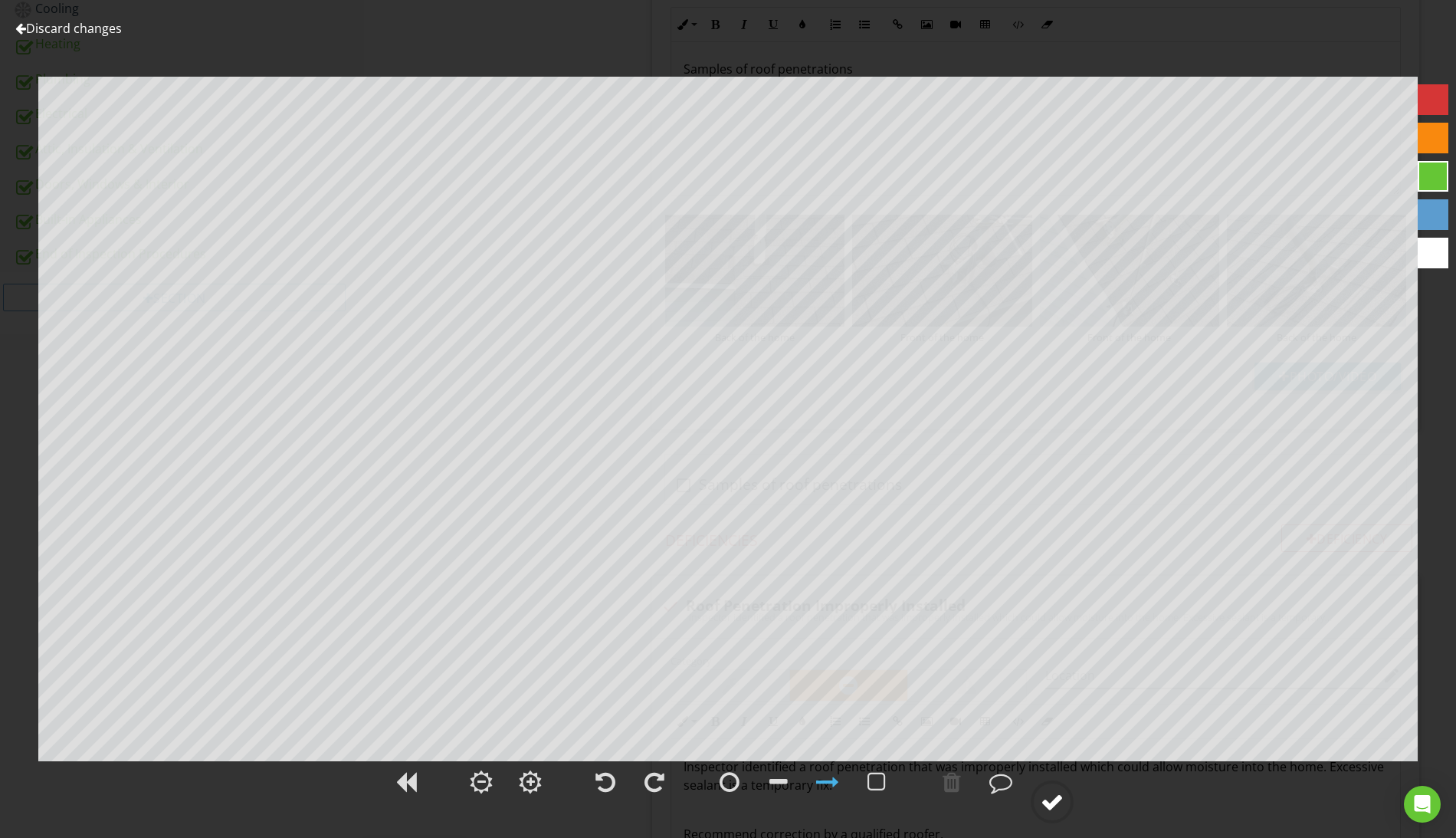
click at [1051, 804] on div at bounding box center [1052, 801] width 23 height 23
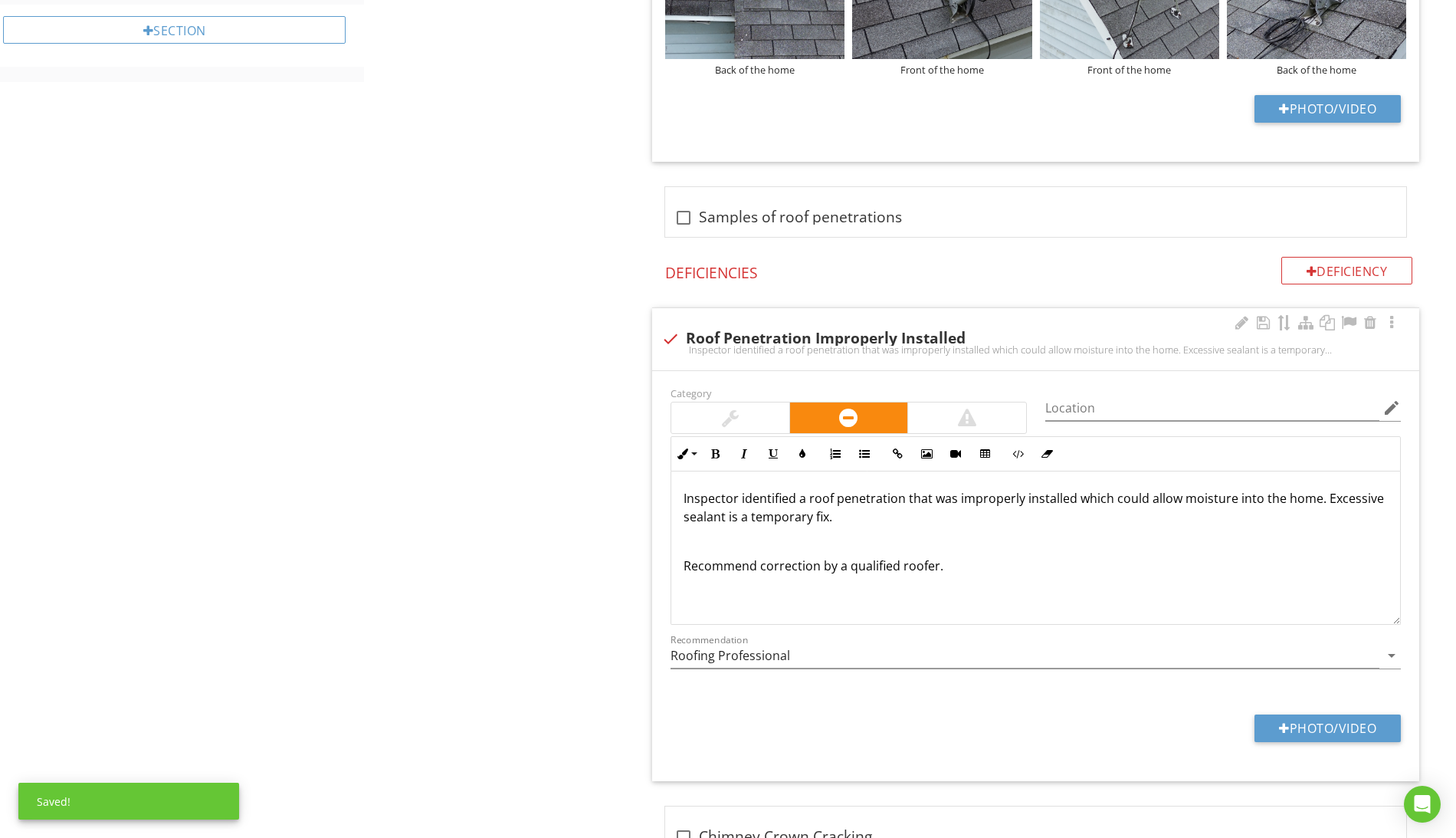
scroll to position [1032, 0]
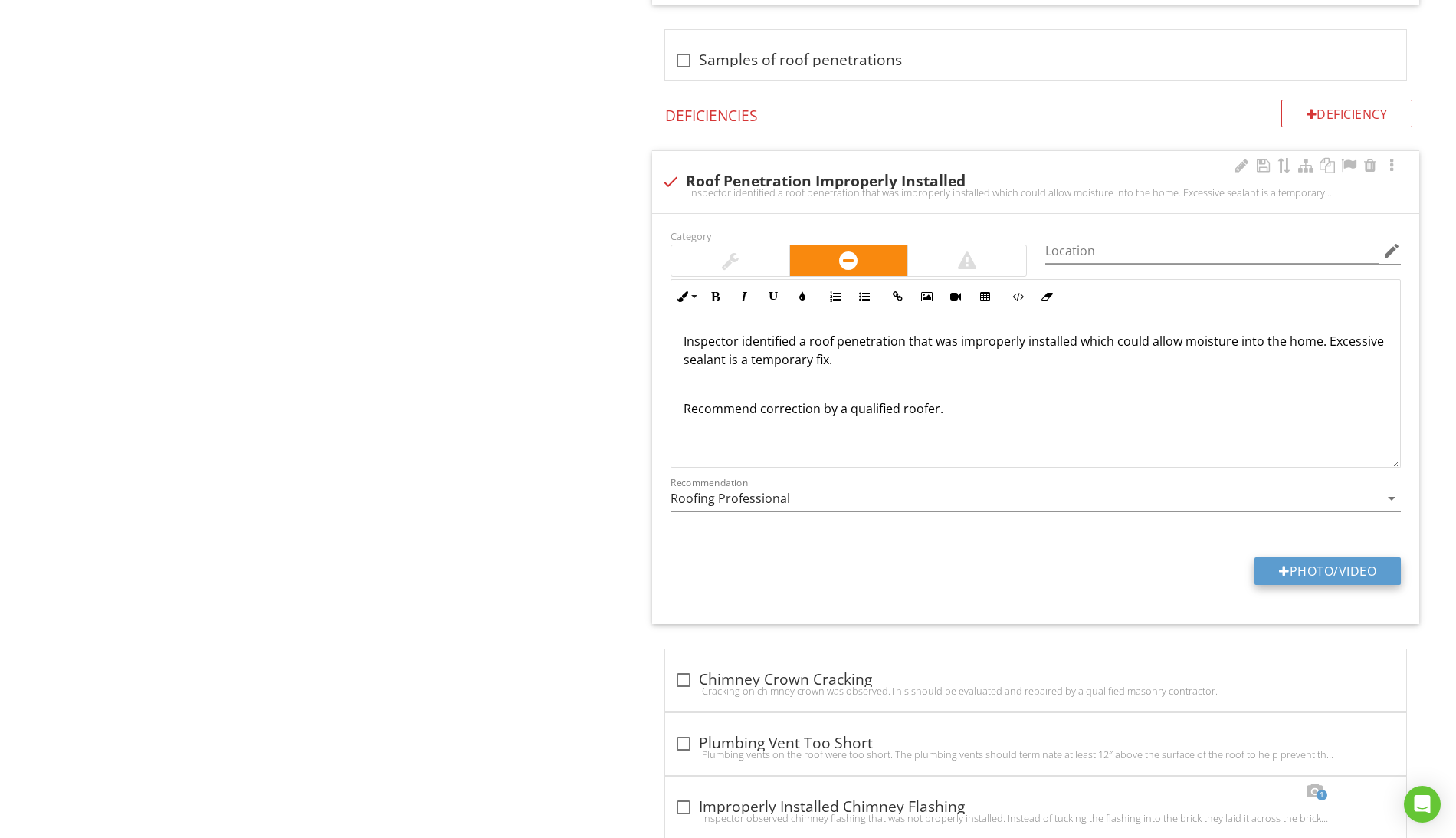
click at [1332, 577] on button "Photo/Video" at bounding box center [1328, 571] width 147 height 28
type input "C:\fakepath\Screen Shot [DATE] 4.15.17 PM.png"
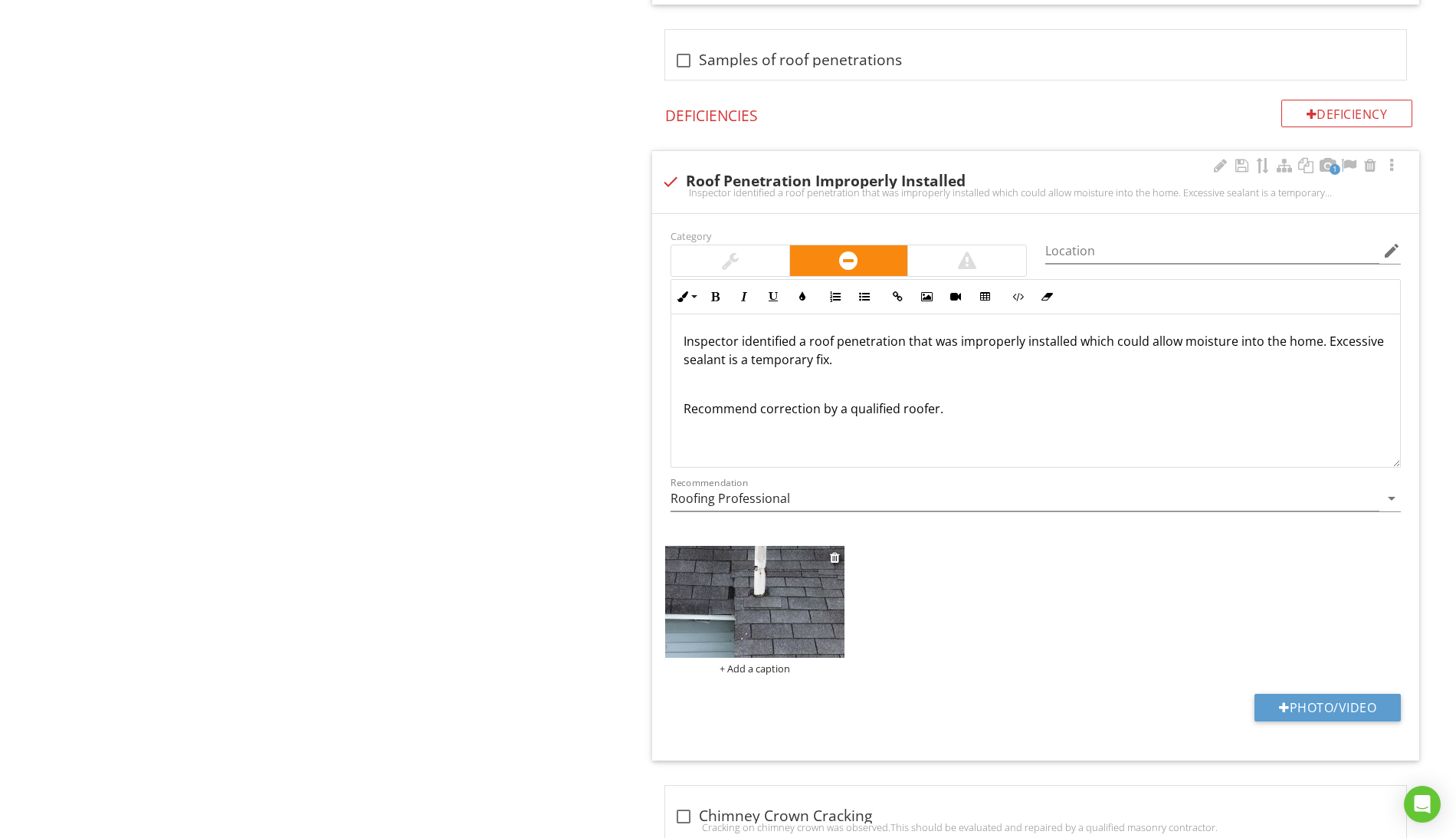
click at [782, 674] on div "+ Add a caption" at bounding box center [755, 668] width 179 height 12
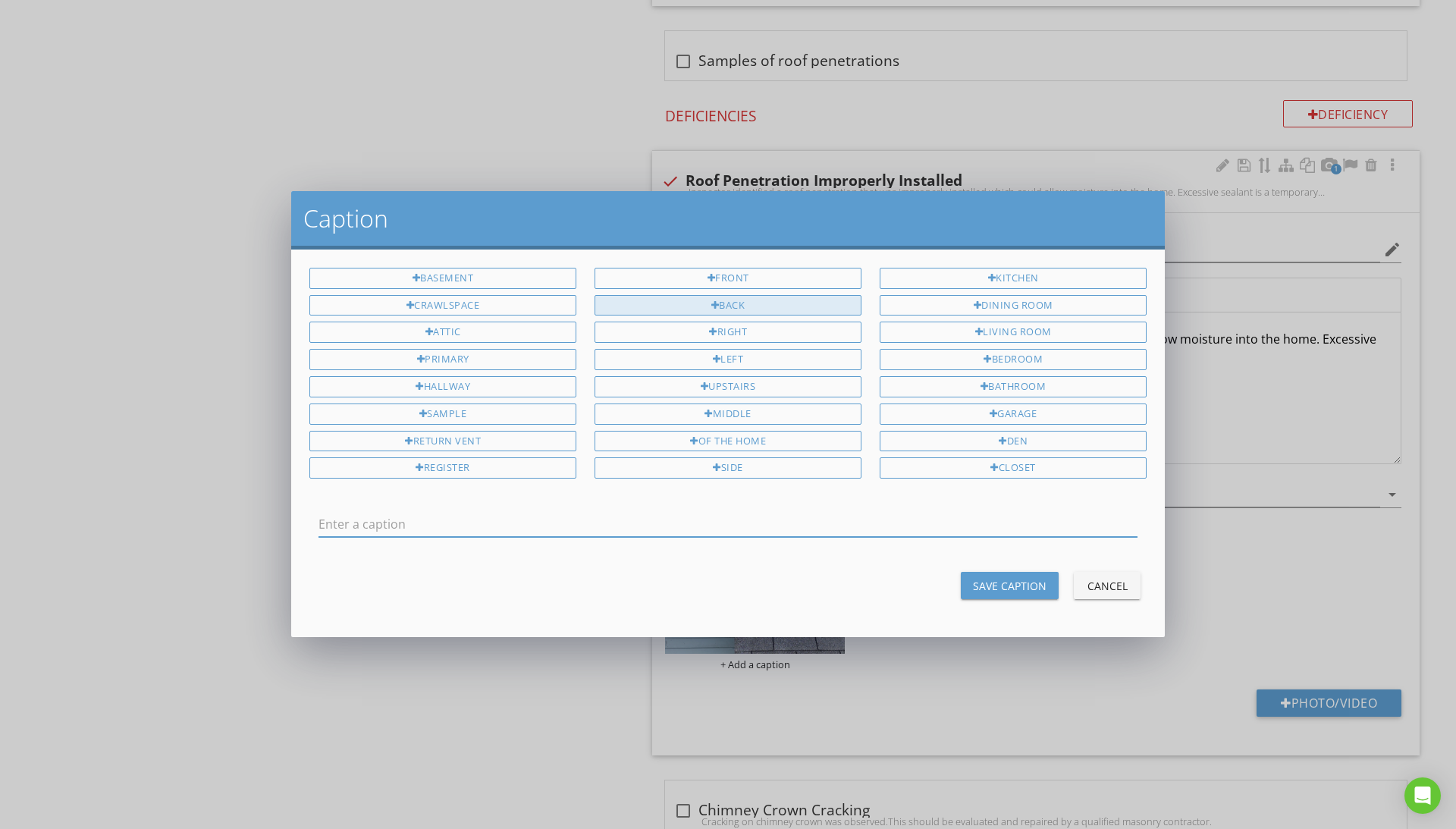
click at [749, 298] on div "Back" at bounding box center [728, 305] width 267 height 21
click at [775, 443] on div "of the home" at bounding box center [728, 441] width 267 height 21
click at [646, 523] on input "Back of the home" at bounding box center [728, 525] width 819 height 25
type input "Back of the home, missing boot"
click at [1026, 586] on div "Save Caption" at bounding box center [1010, 586] width 73 height 16
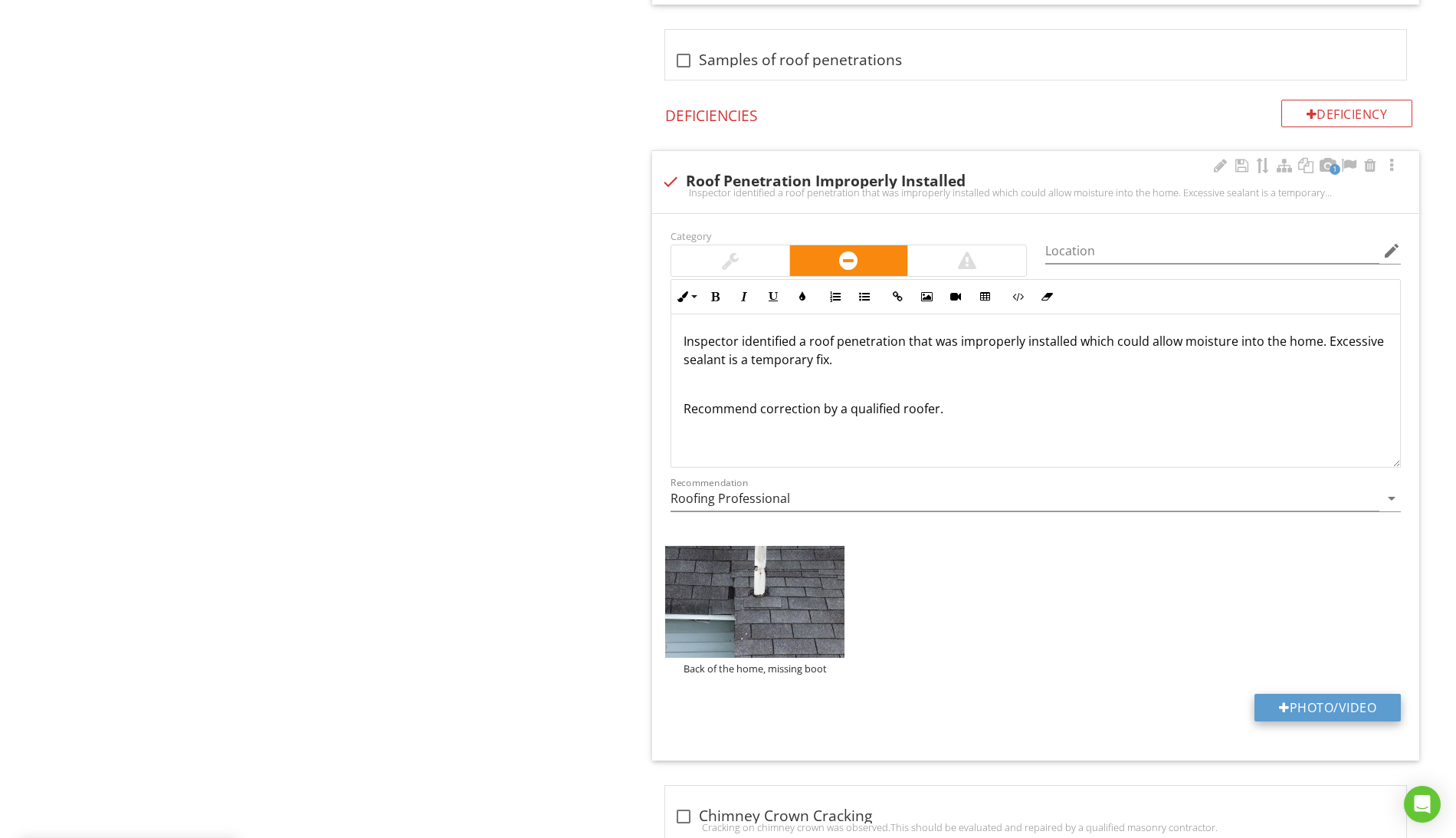
click at [1344, 712] on button "Photo/Video" at bounding box center [1328, 707] width 147 height 28
type input "C:\fakepath\Screen Shot [DATE] 4.22.26 PM.png"
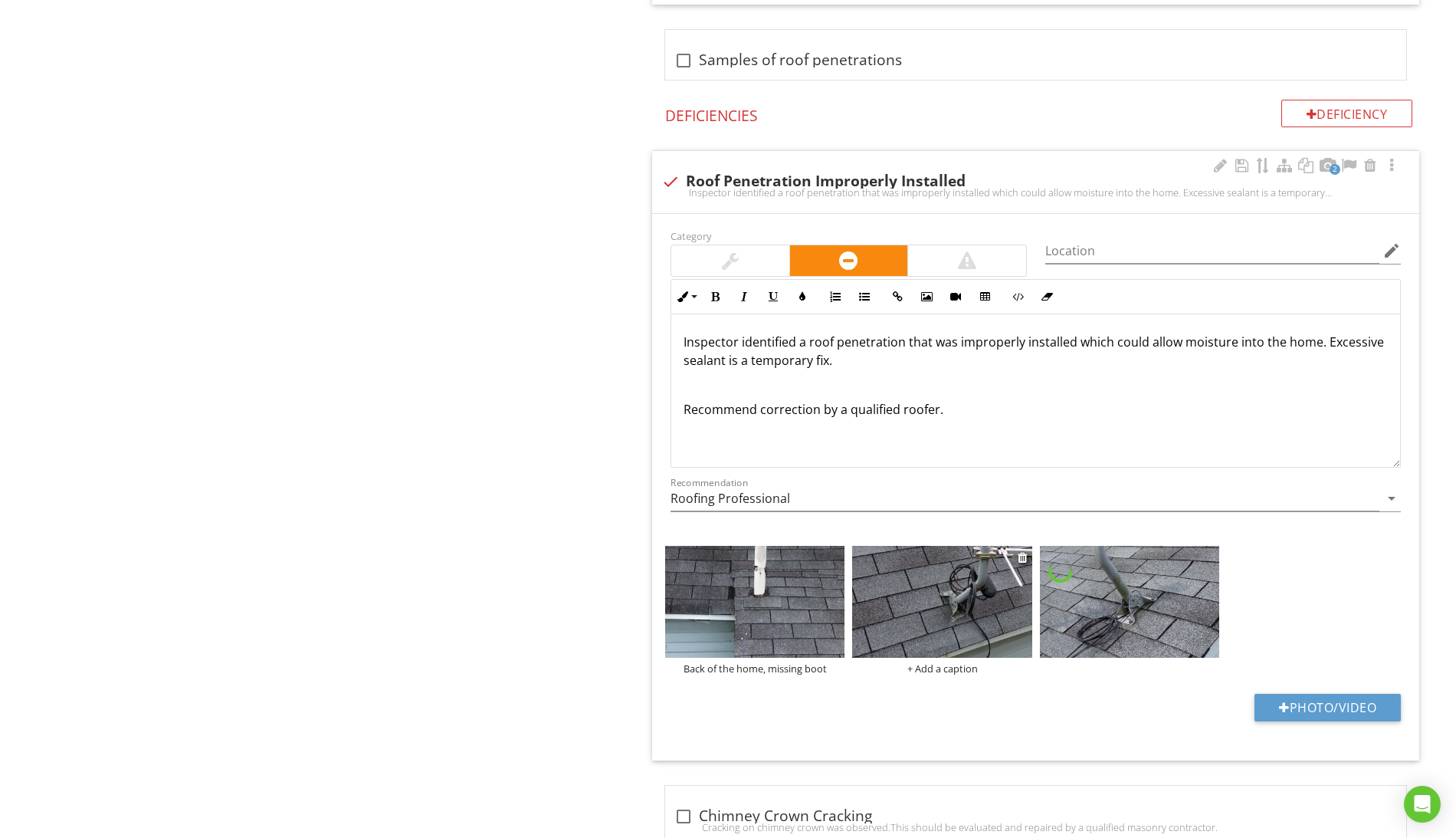
scroll to position [1, 0]
click at [957, 674] on div "+ Add a caption" at bounding box center [941, 668] width 179 height 12
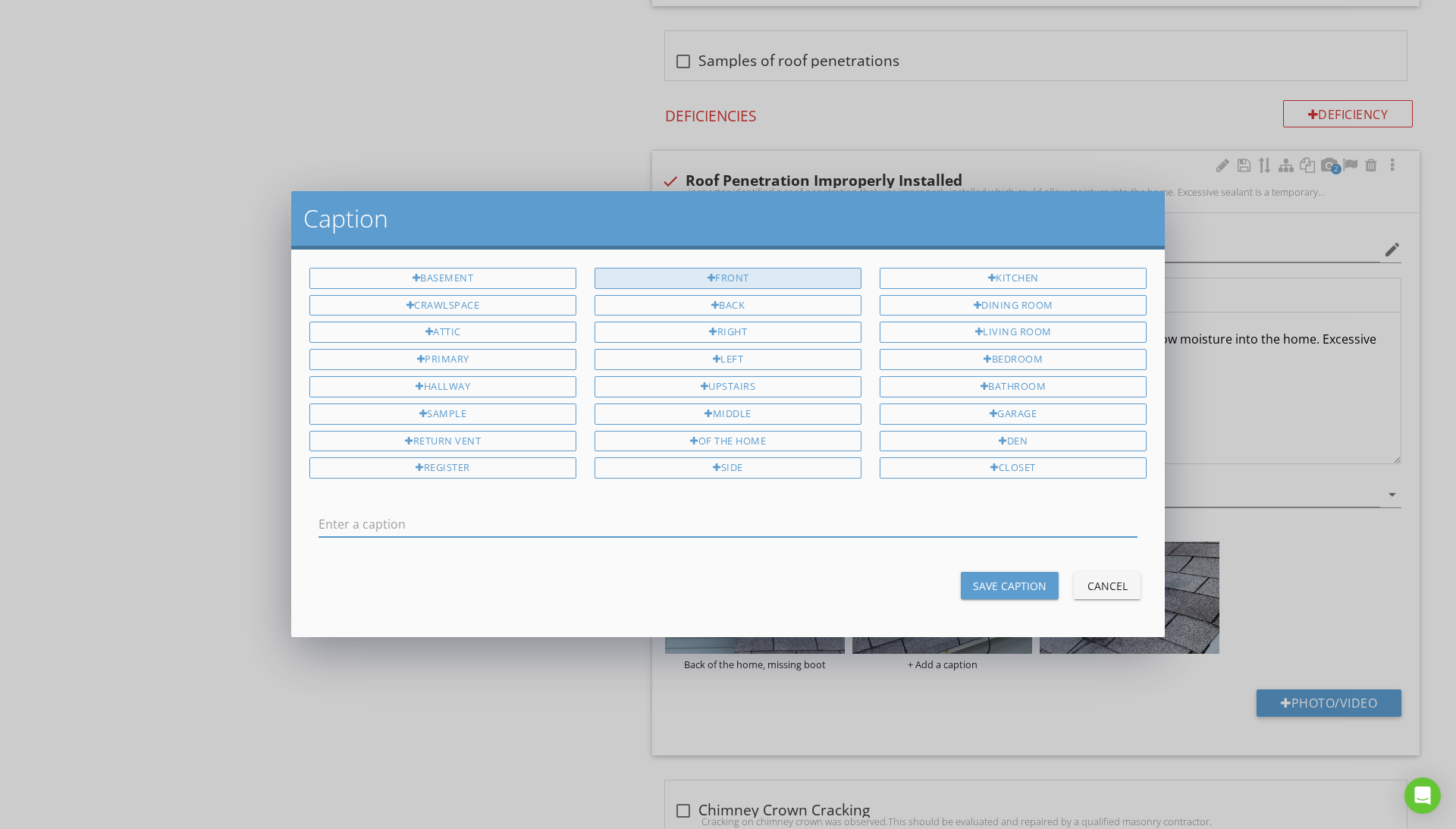
click at [775, 272] on div "Front" at bounding box center [728, 278] width 267 height 21
click at [757, 441] on div "of the home" at bounding box center [728, 441] width 267 height 21
click at [647, 533] on input "Front of the home" at bounding box center [728, 525] width 819 height 25
type input "Front of the home, missing sealant"
click at [1011, 581] on div "Save Caption" at bounding box center [1010, 586] width 73 height 16
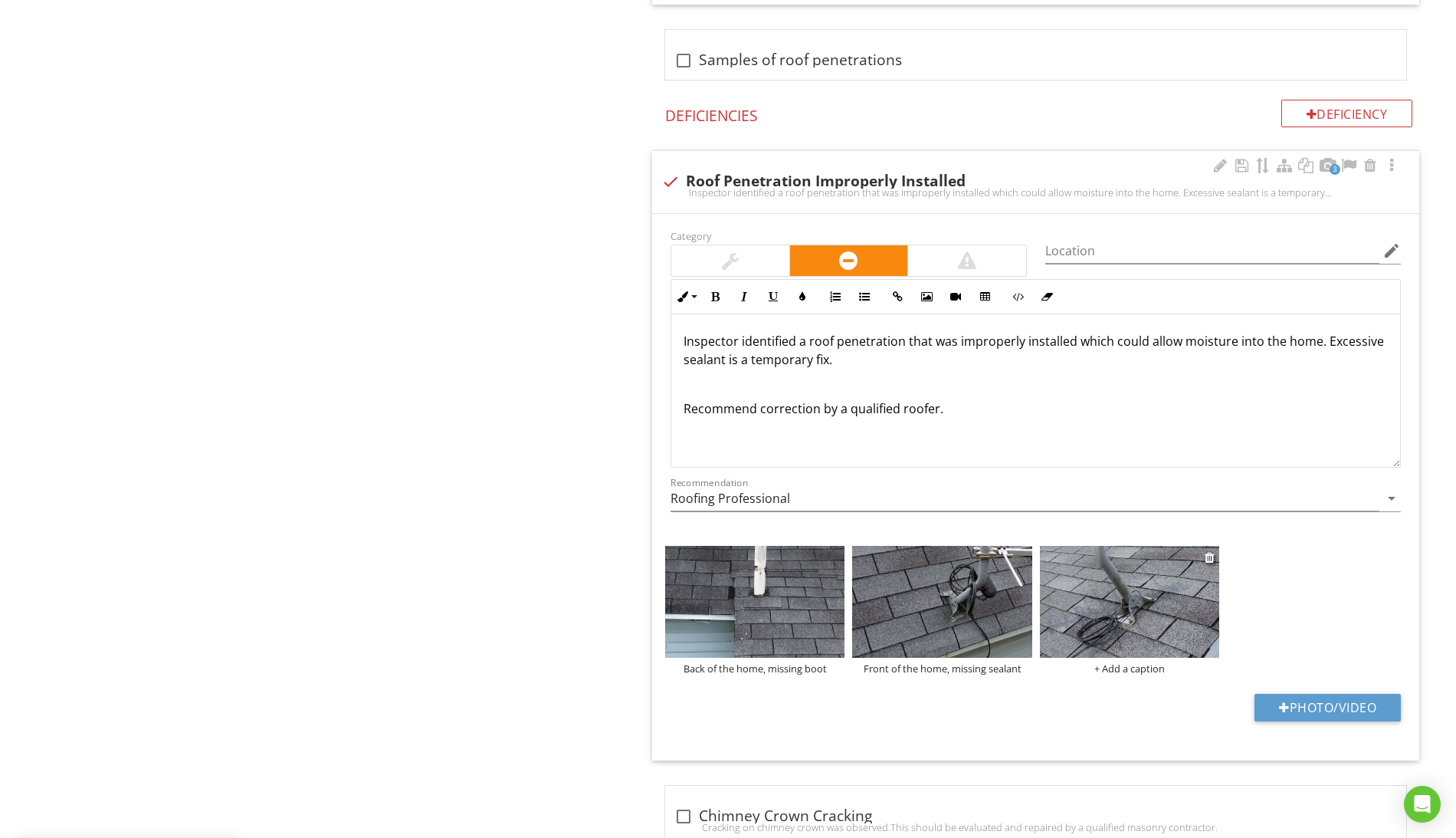
click at [1139, 675] on div "+ Add a caption" at bounding box center [1129, 668] width 179 height 12
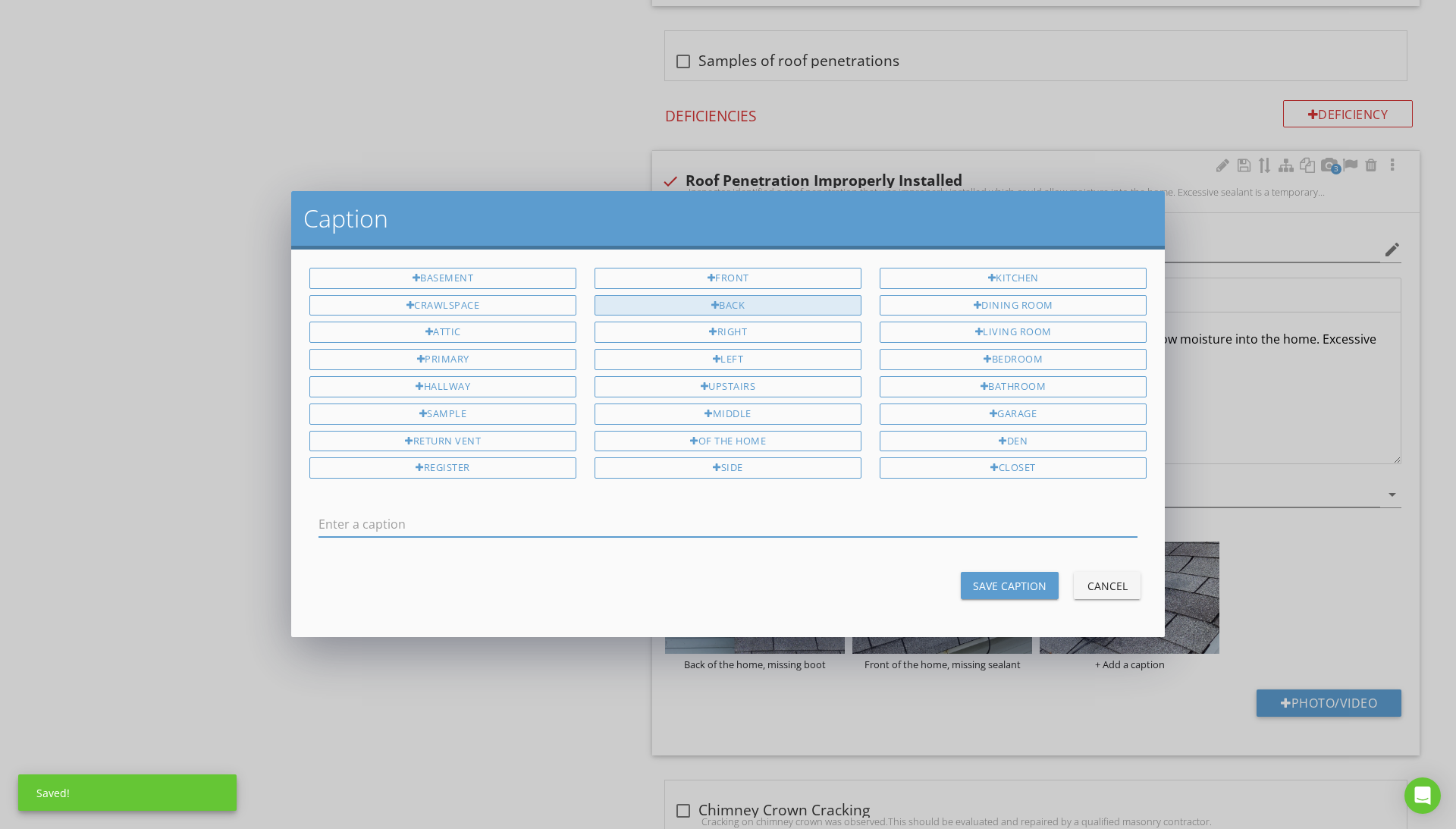
click at [753, 304] on div "Back" at bounding box center [728, 305] width 267 height 21
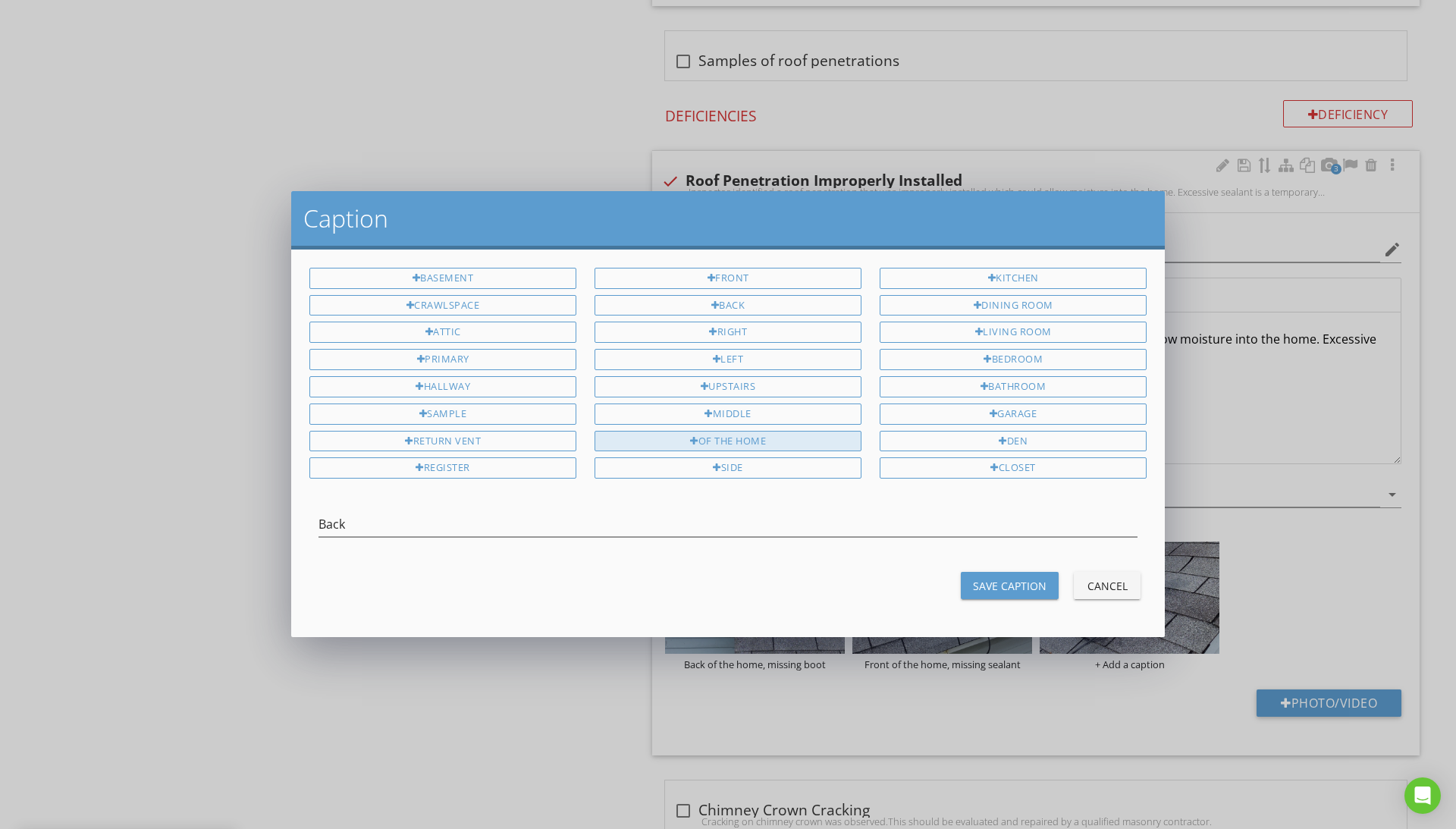
click at [767, 443] on div "of the home" at bounding box center [728, 441] width 267 height 21
click at [679, 524] on input "Back of the home" at bounding box center [728, 525] width 819 height 25
type input "Back of the home, missing sealant"
click at [1020, 588] on div "Save Caption" at bounding box center [1010, 586] width 73 height 16
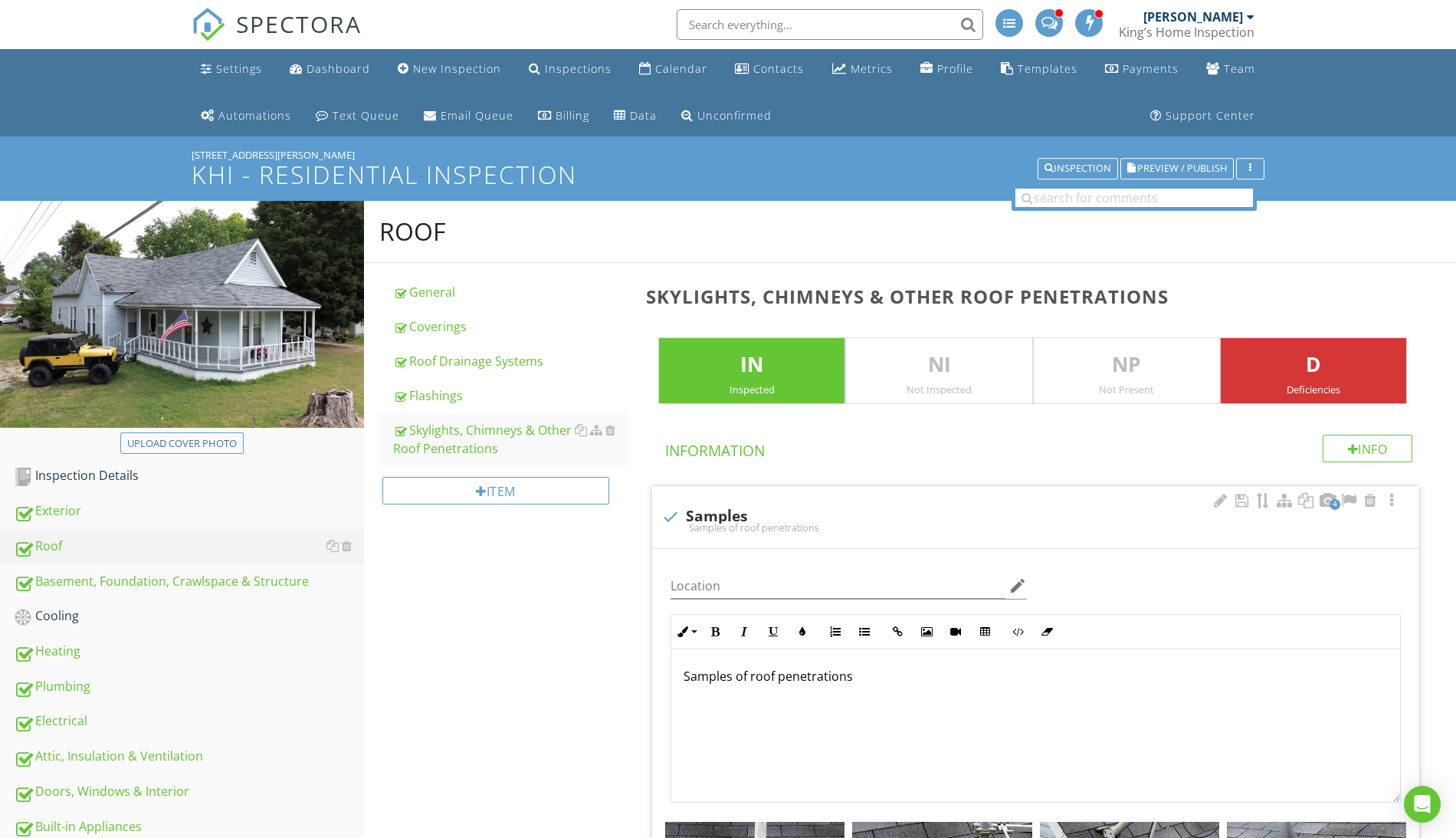
scroll to position [0, 0]
click at [450, 317] on div "Coverings" at bounding box center [510, 326] width 234 height 18
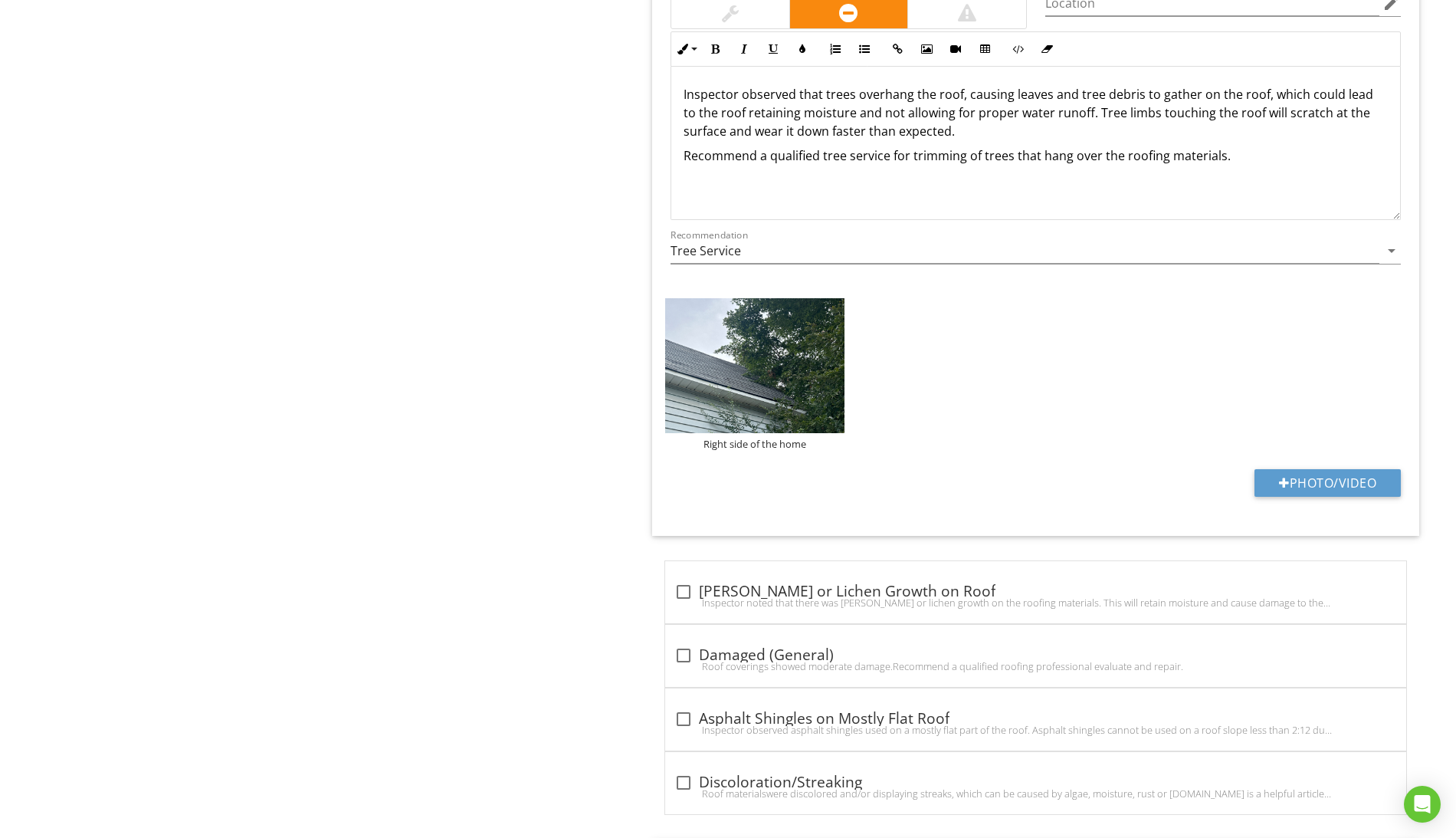
scroll to position [301, 0]
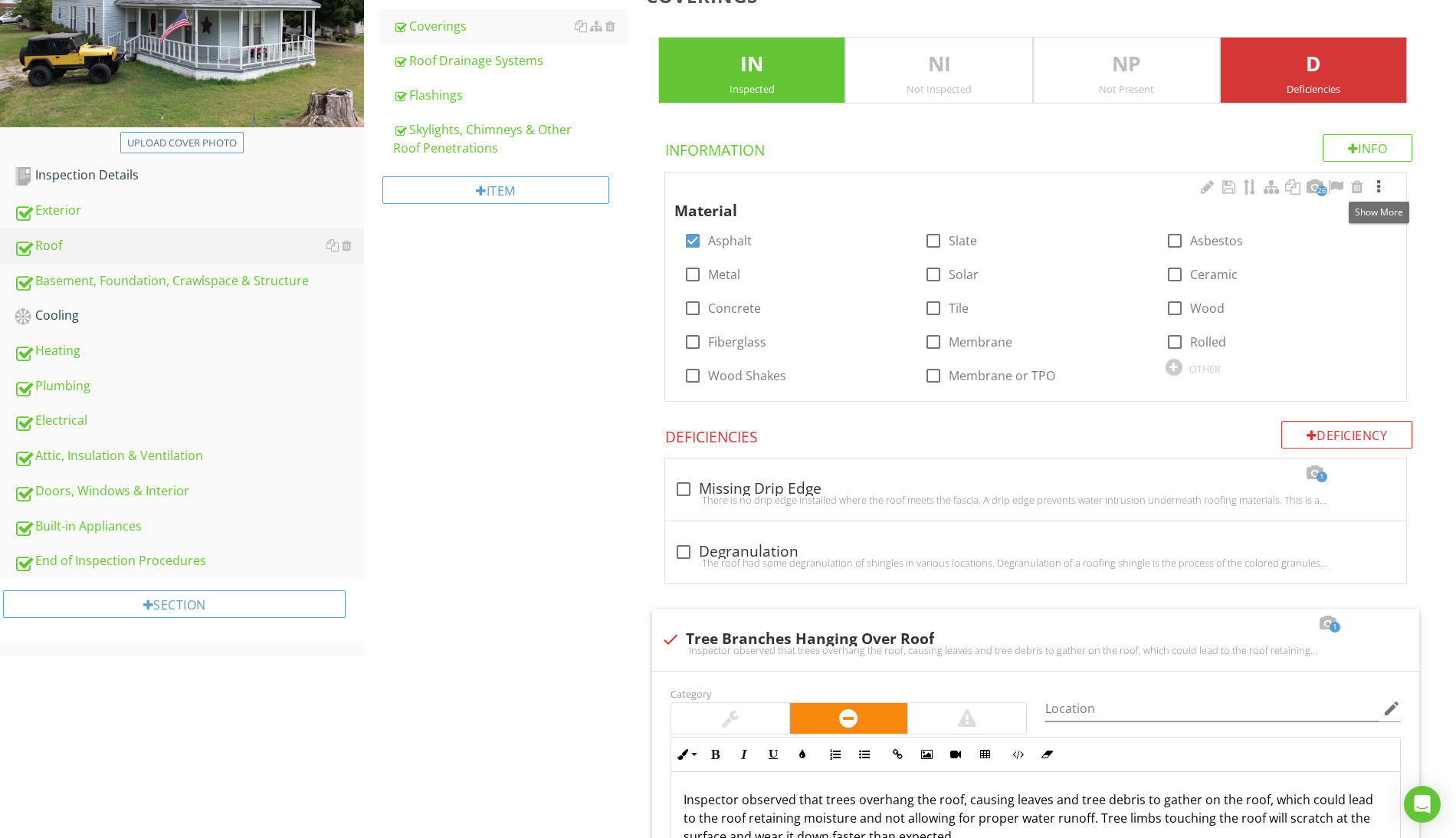
click at [1380, 187] on div at bounding box center [1378, 187] width 18 height 15
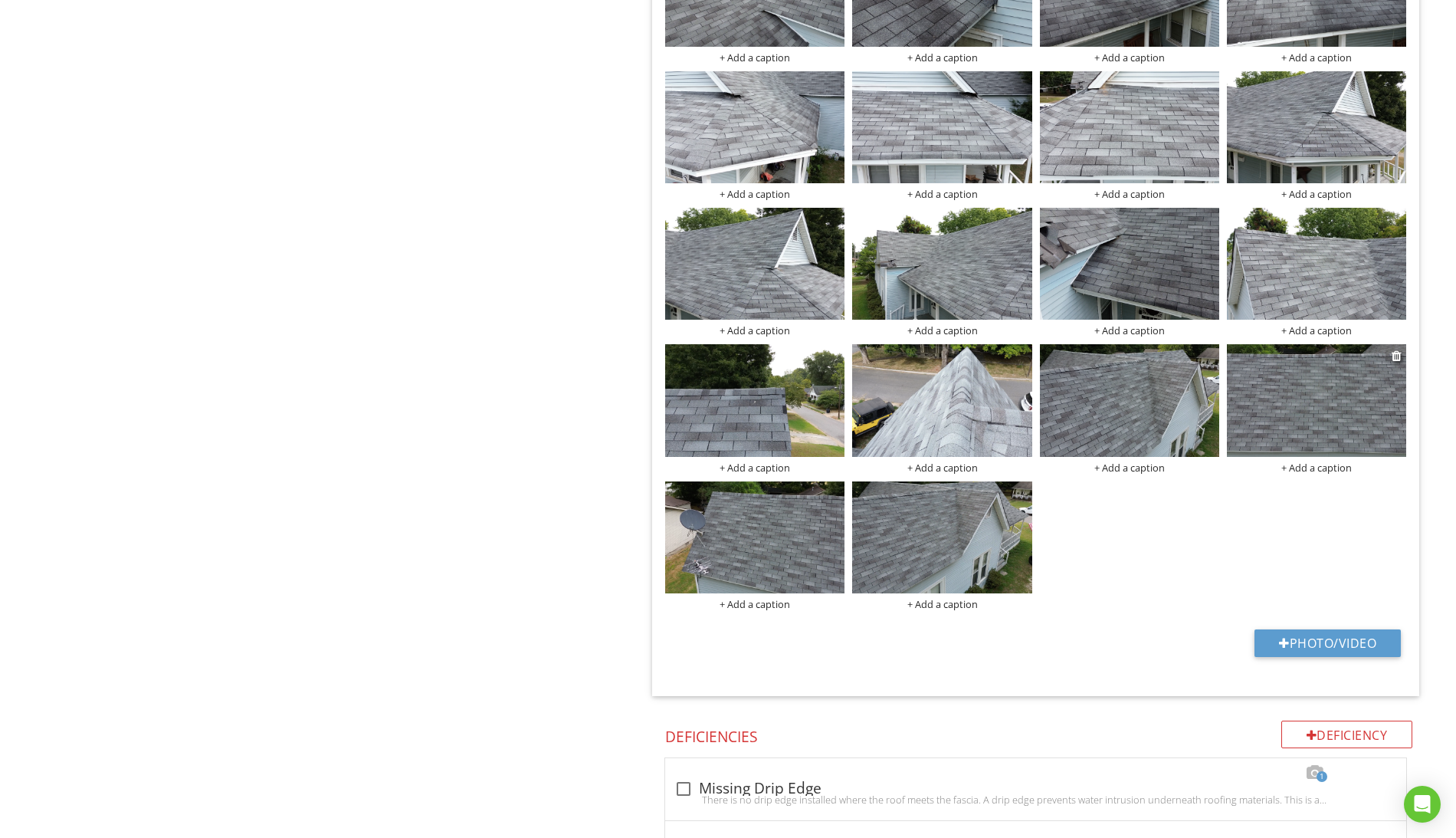
scroll to position [1528, 0]
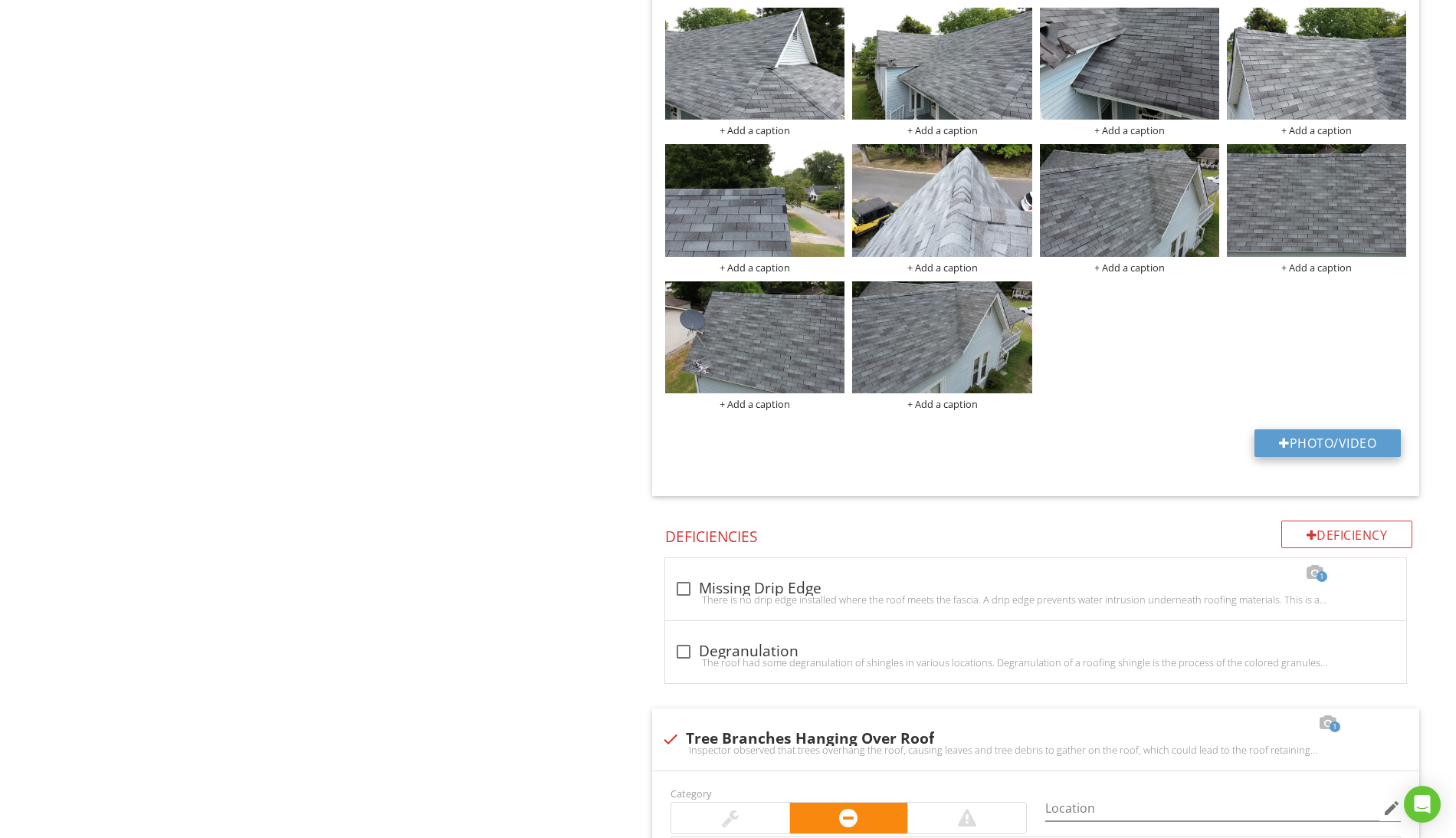
click at [1319, 447] on button "Photo/Video" at bounding box center [1328, 443] width 147 height 28
type input "C:\fakepath\Screen Shot [DATE] 4.23.19 PM.png"
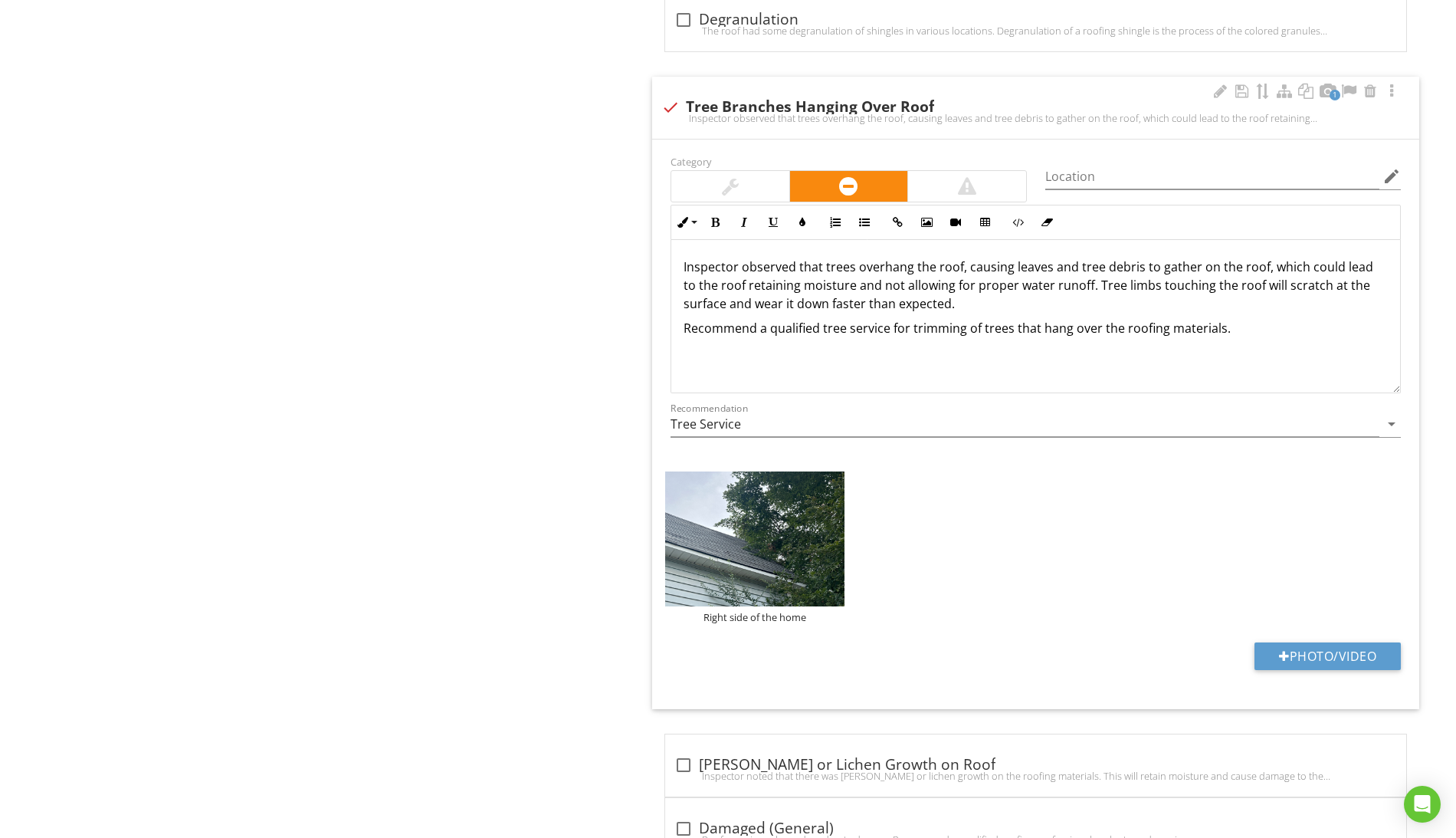
scroll to position [1756, 0]
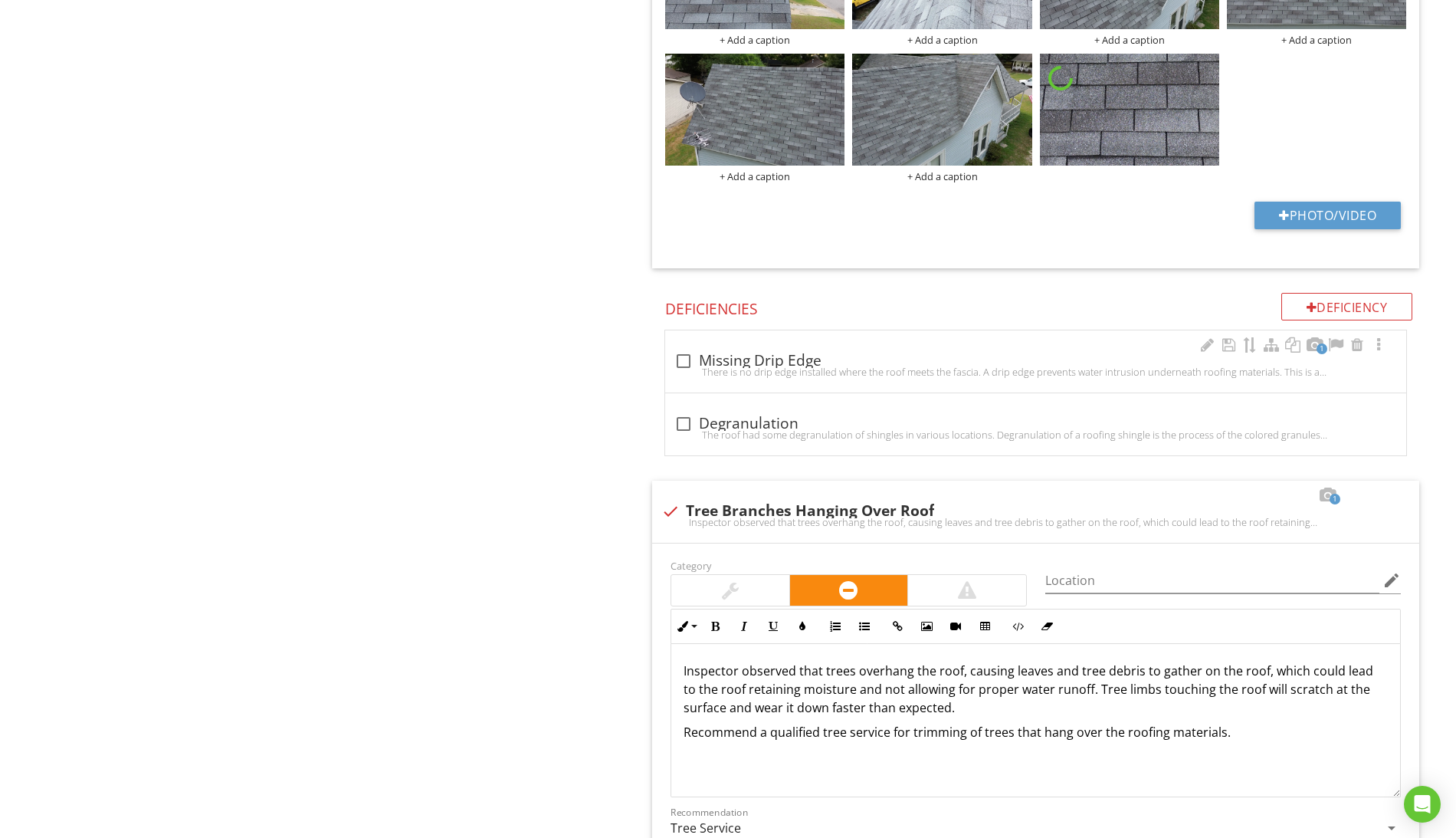
click at [681, 368] on div at bounding box center [683, 361] width 26 height 26
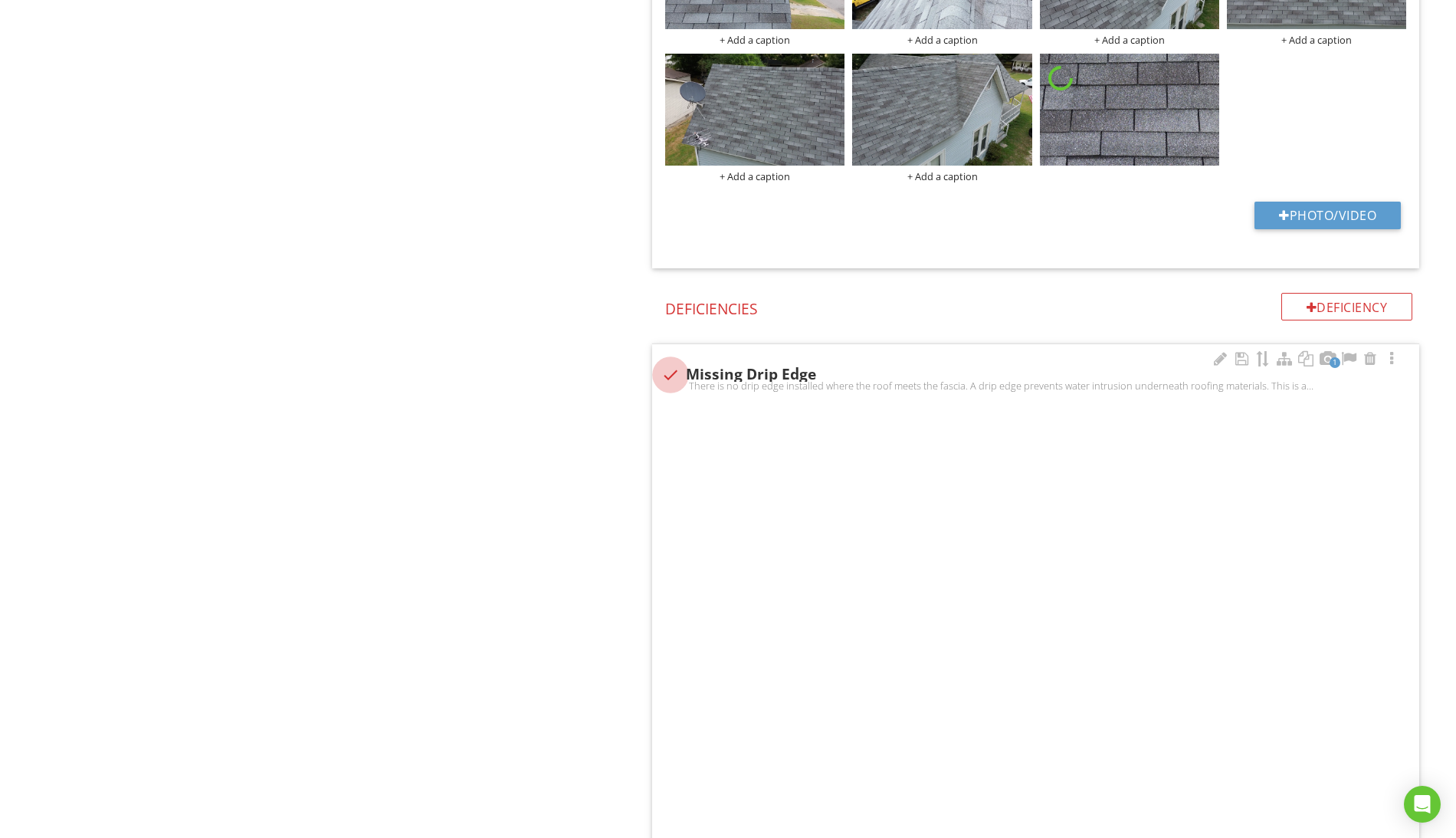
checkbox input "true"
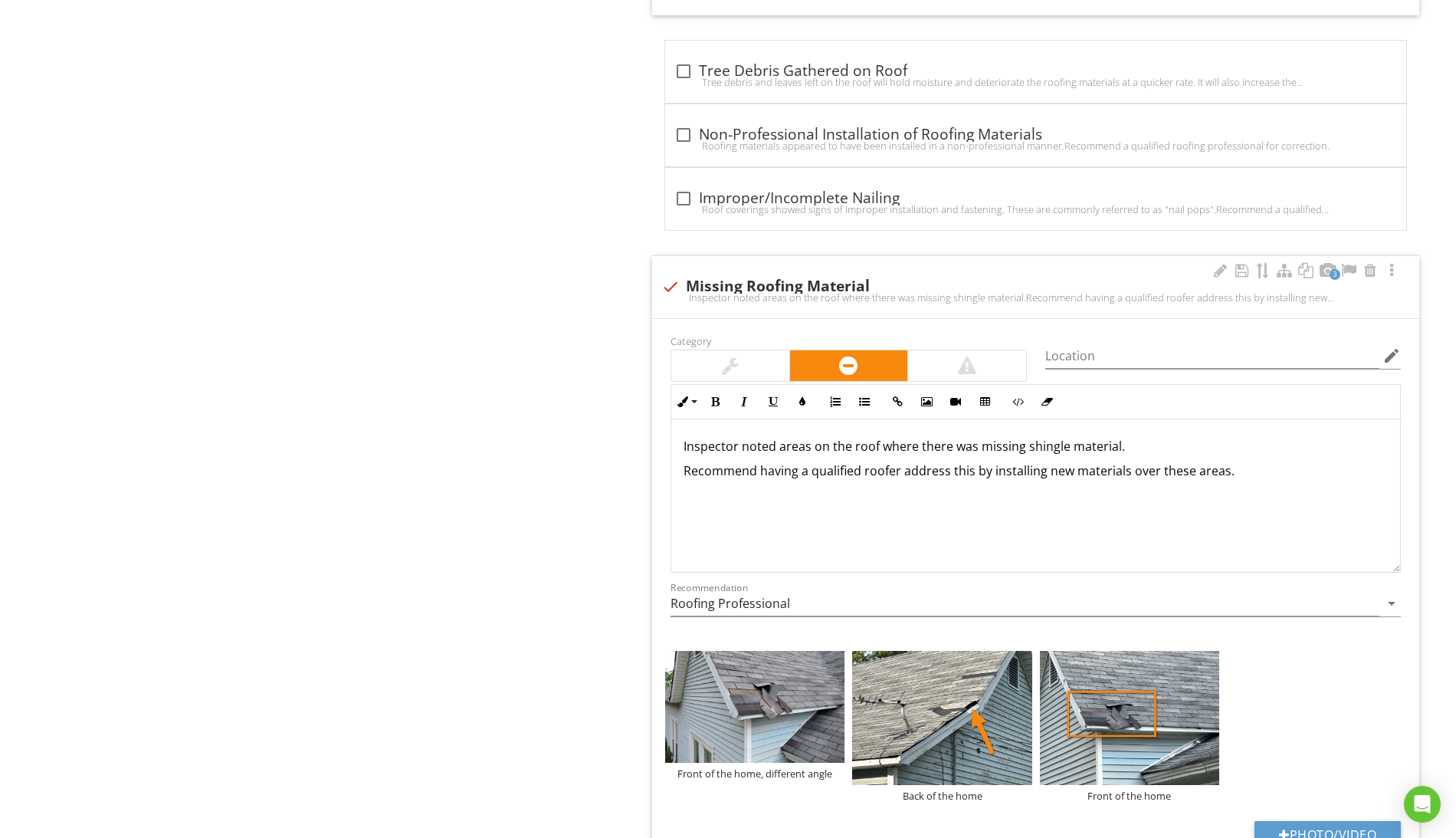
scroll to position [6858, 0]
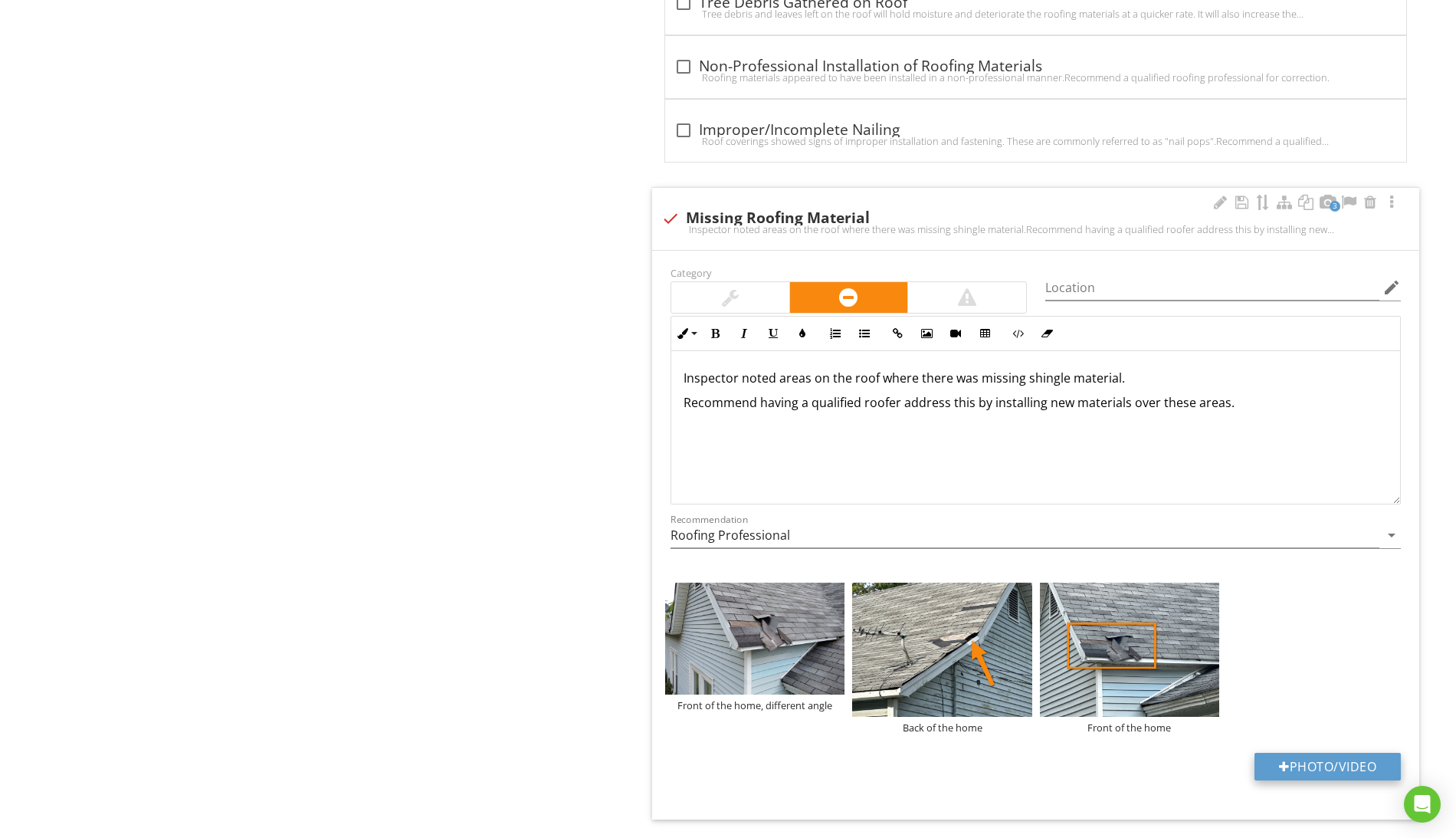
click at [1317, 781] on button "Photo/Video" at bounding box center [1328, 766] width 147 height 28
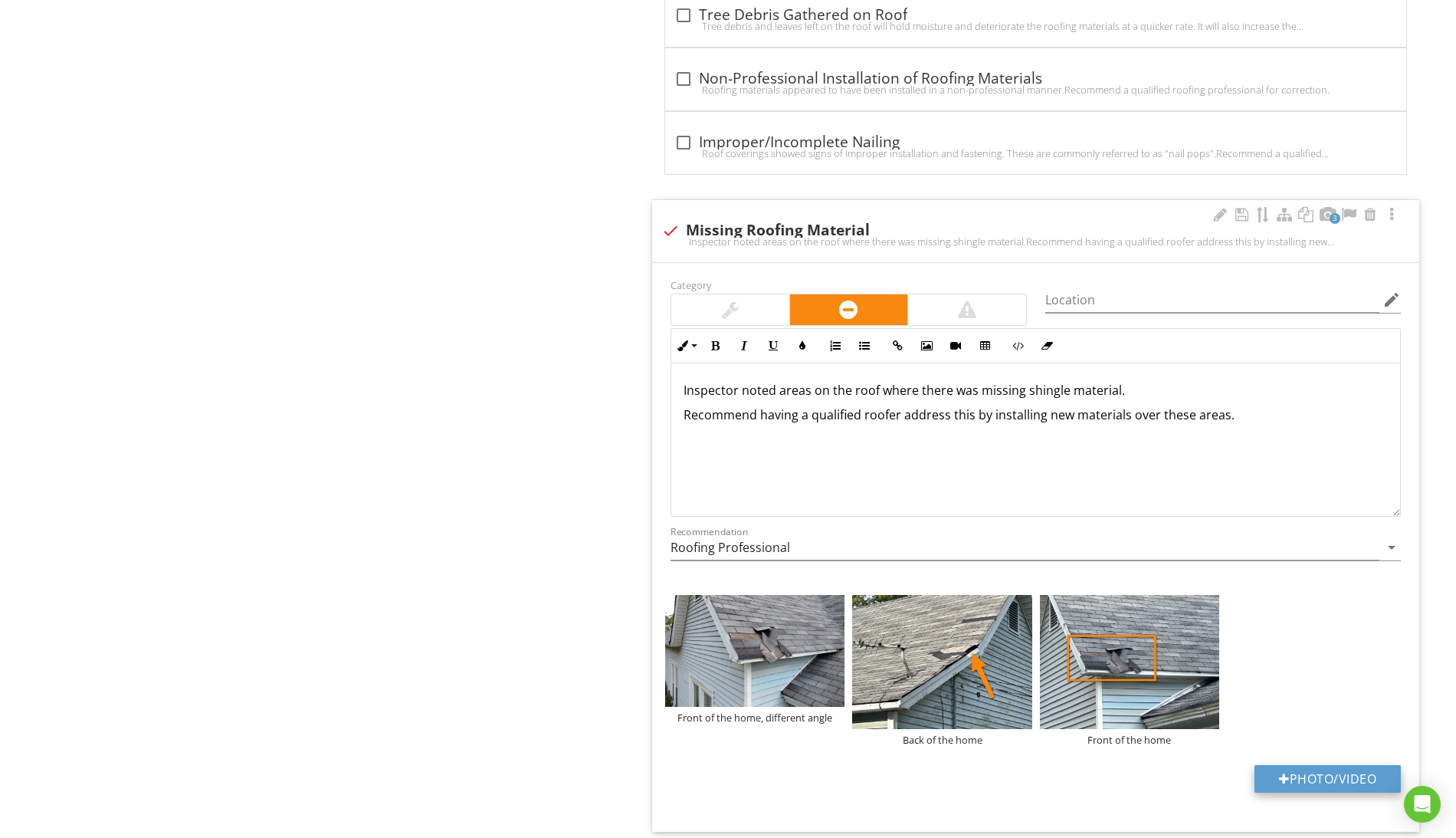
type input "C:\fakepath\Screen Shot [DATE] 4.24.03 PM.png"
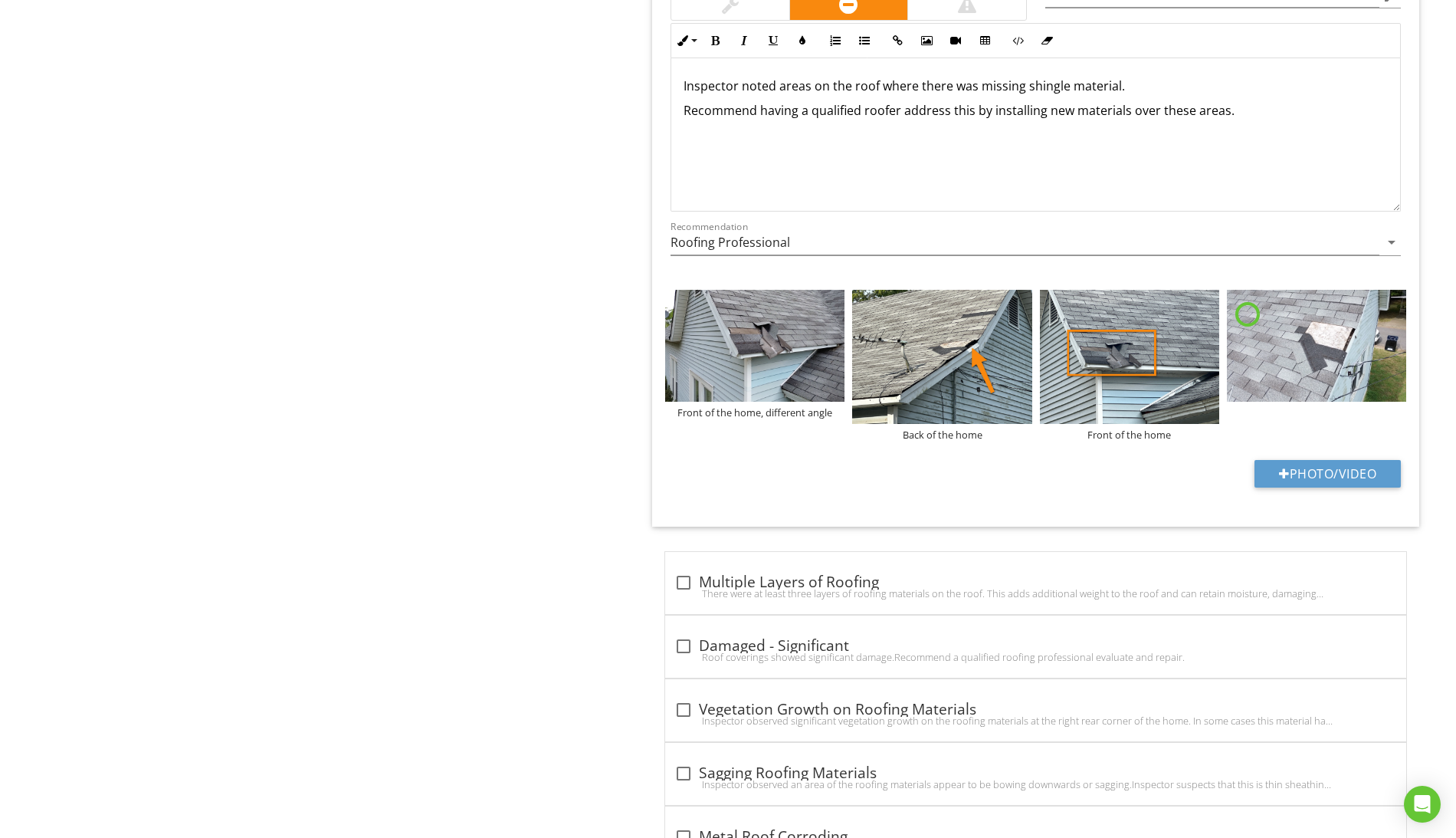
scroll to position [1, 0]
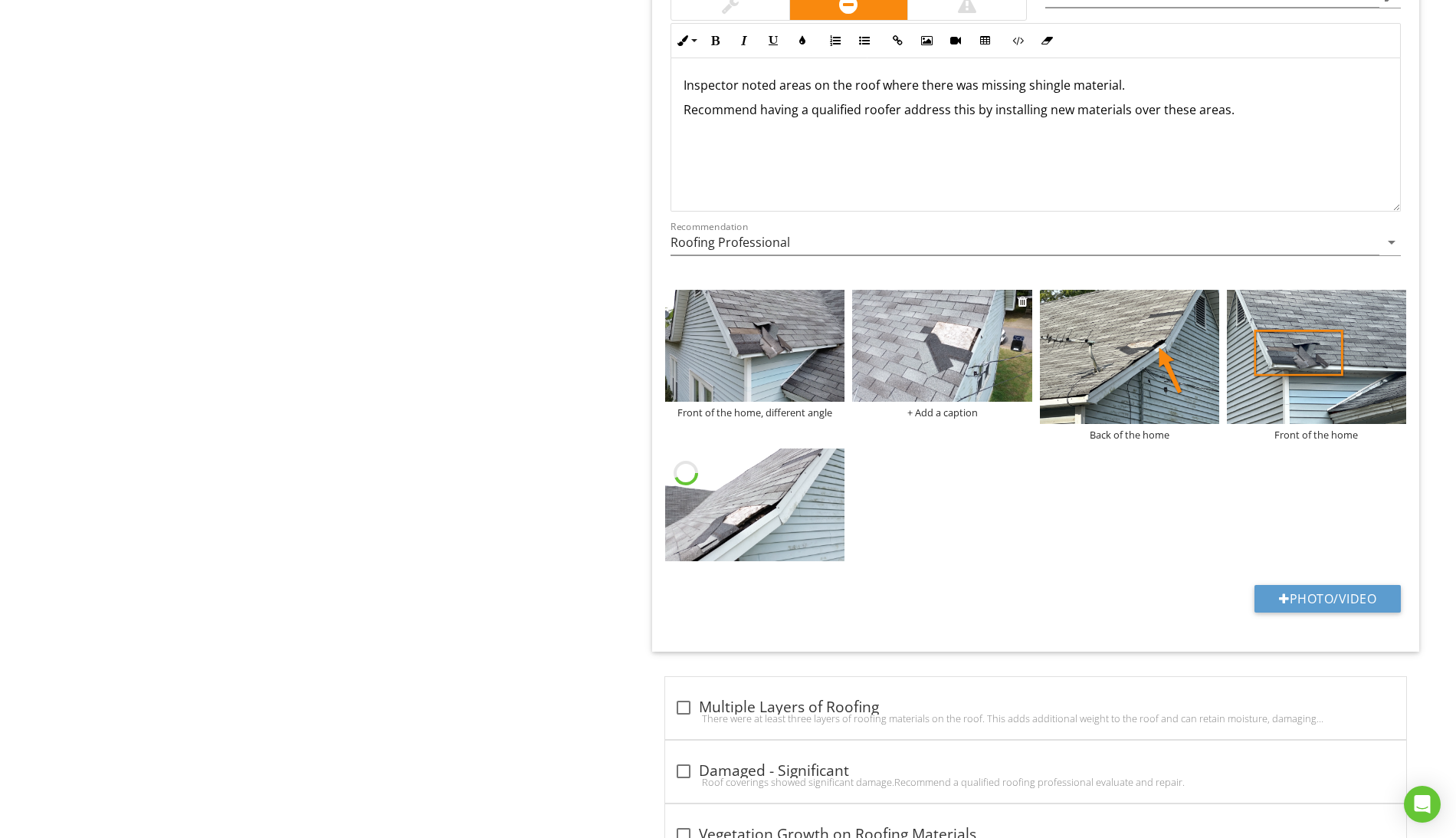
click at [960, 419] on div "+ Add a caption" at bounding box center [941, 412] width 179 height 12
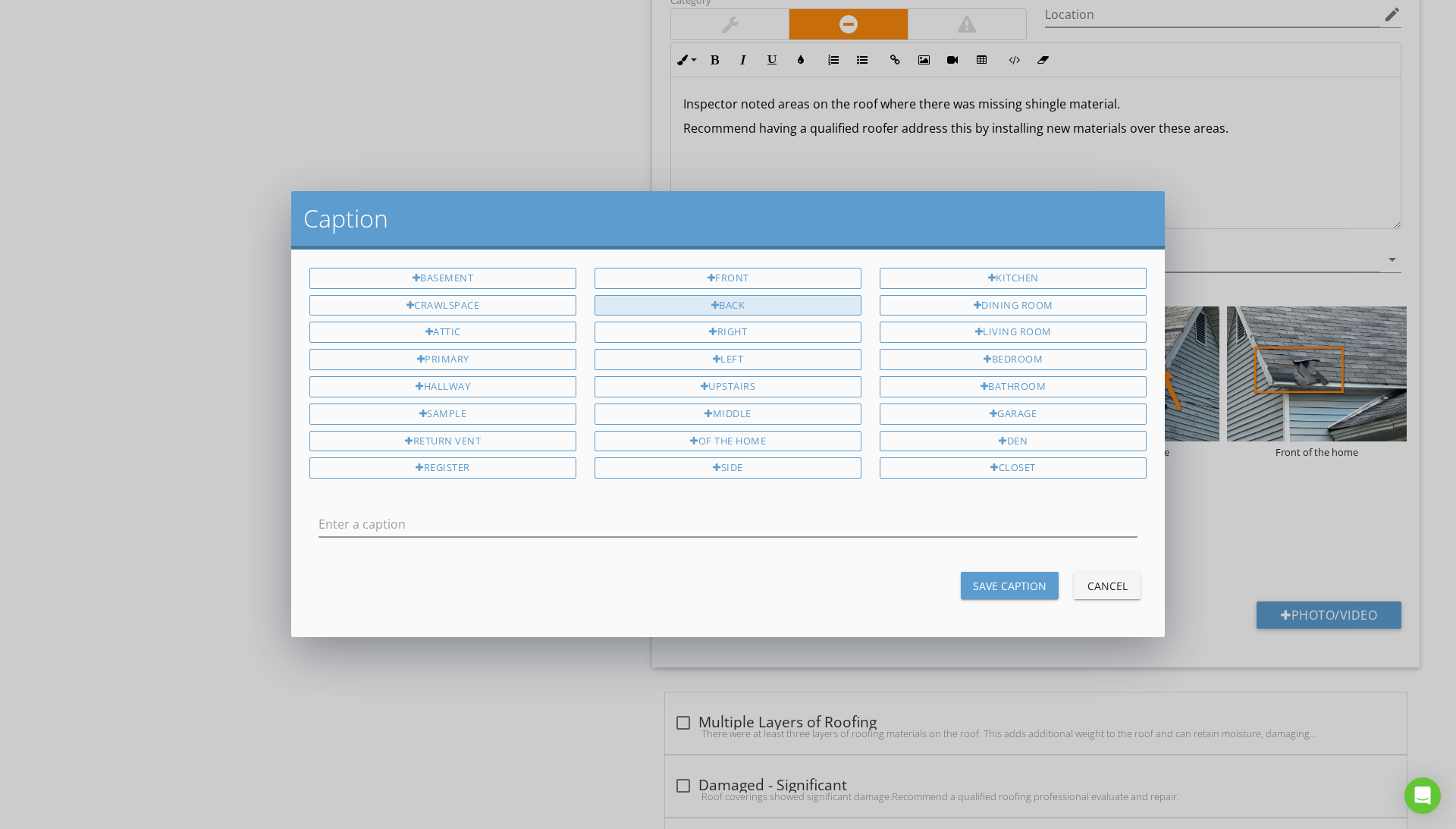
click at [766, 301] on div "Back" at bounding box center [728, 305] width 267 height 21
click at [779, 444] on div "of the home" at bounding box center [728, 441] width 267 height 21
click at [659, 526] on input "Back of the home" at bounding box center [728, 525] width 819 height 25
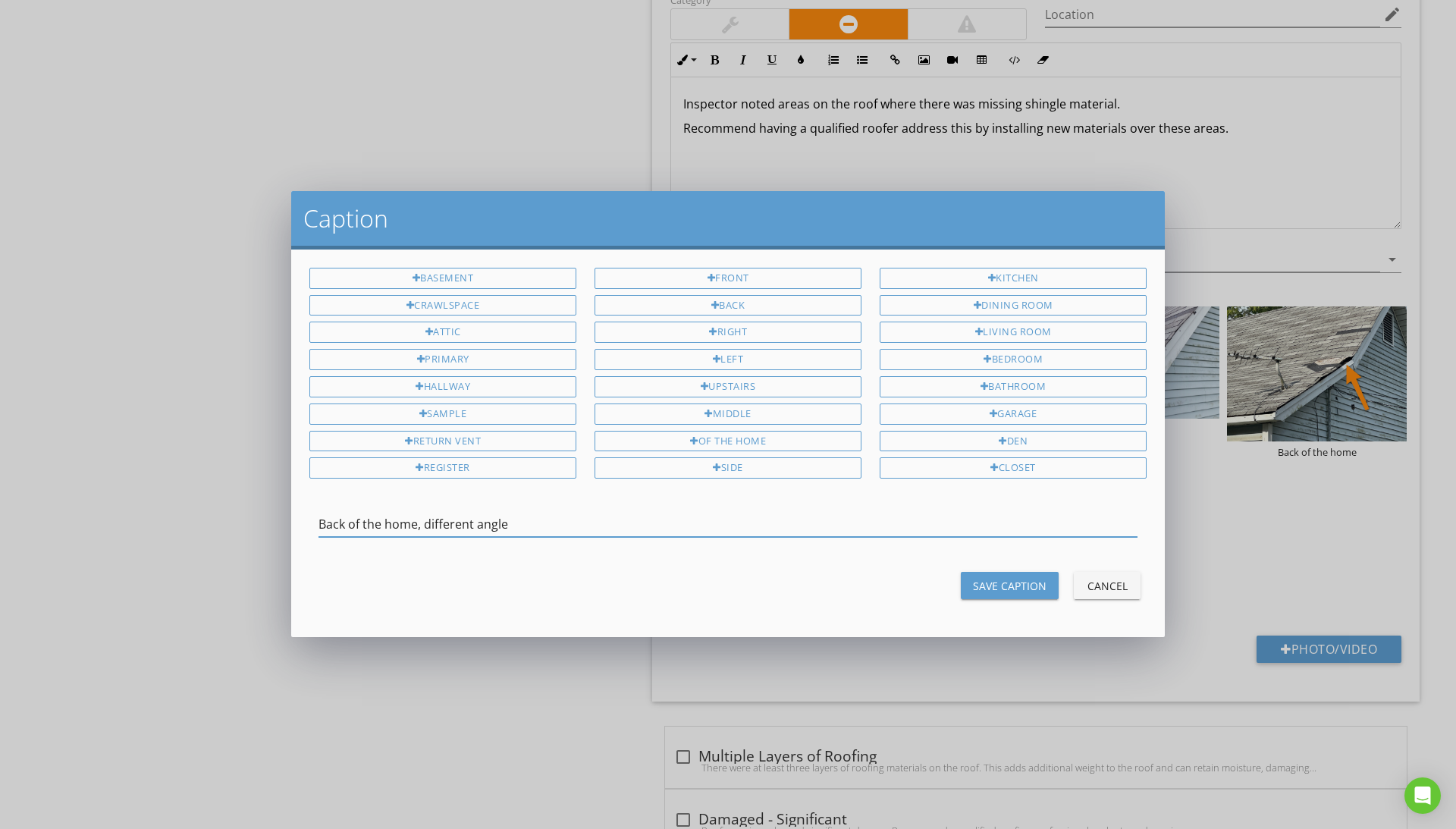
type input "Back of the home, different angle"
click at [1014, 590] on div "Save Caption" at bounding box center [1010, 586] width 73 height 16
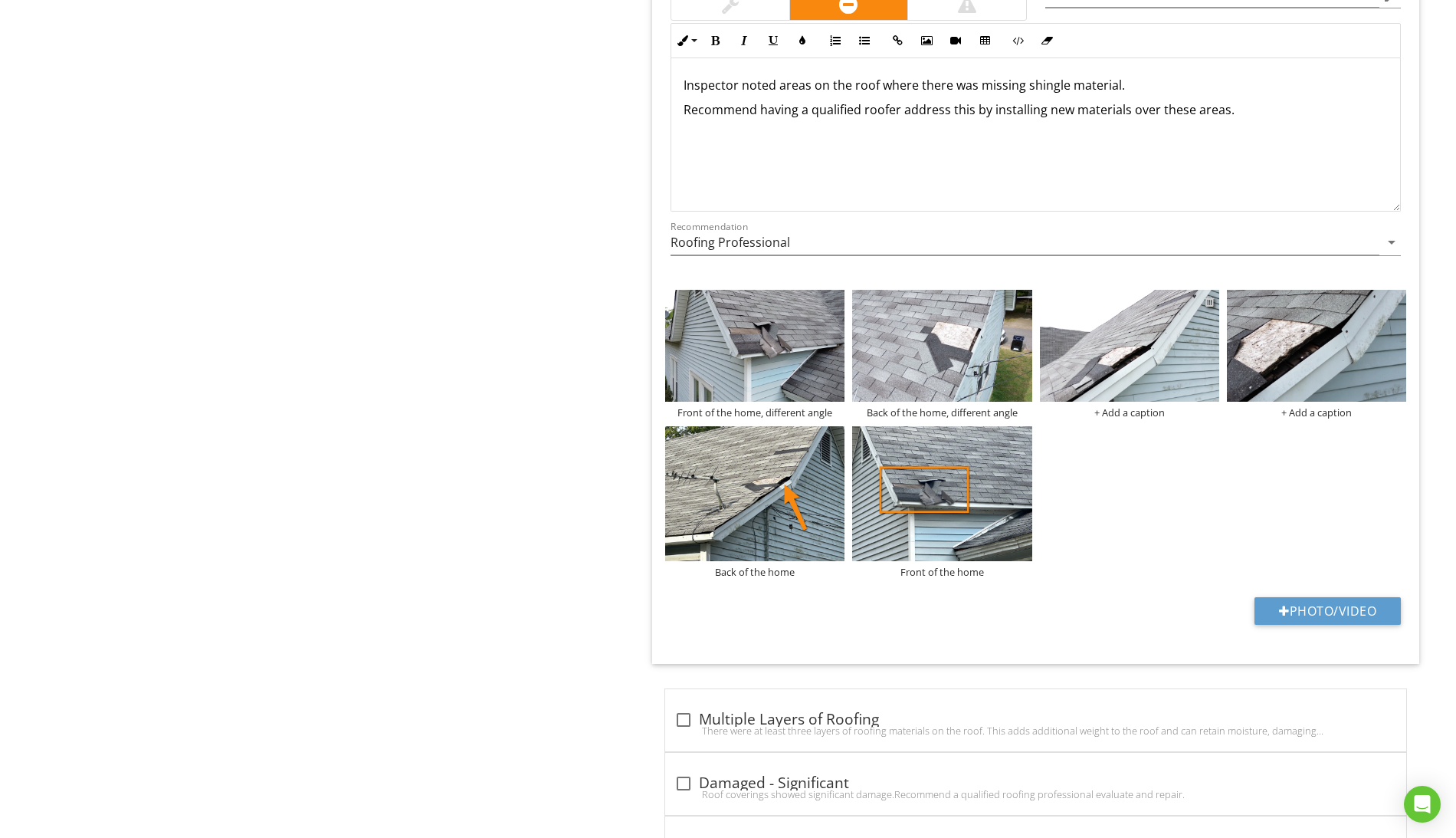
click at [1211, 308] on div at bounding box center [1209, 301] width 10 height 12
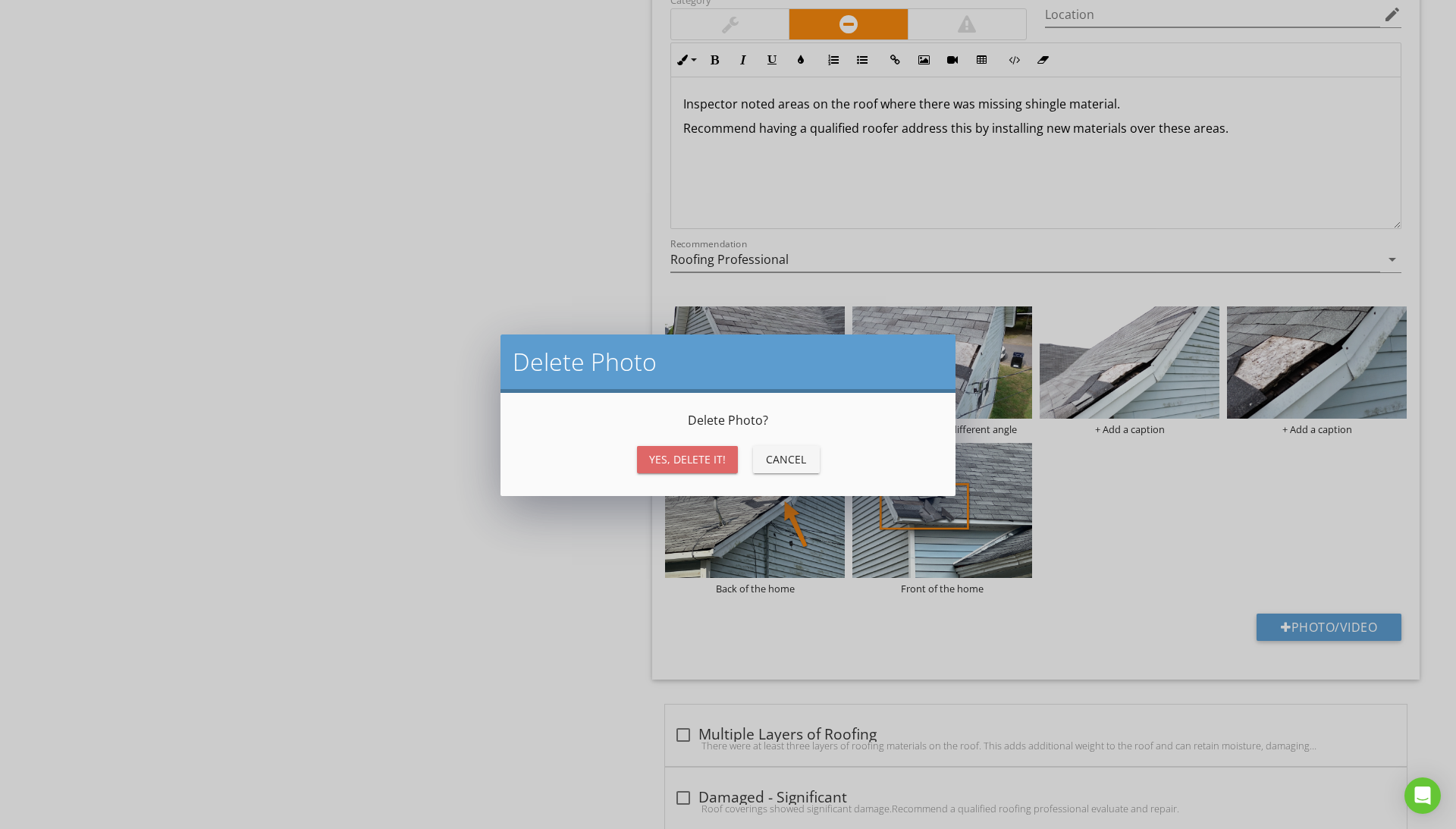
click at [690, 455] on div "Yes, Delete it!" at bounding box center [687, 459] width 77 height 16
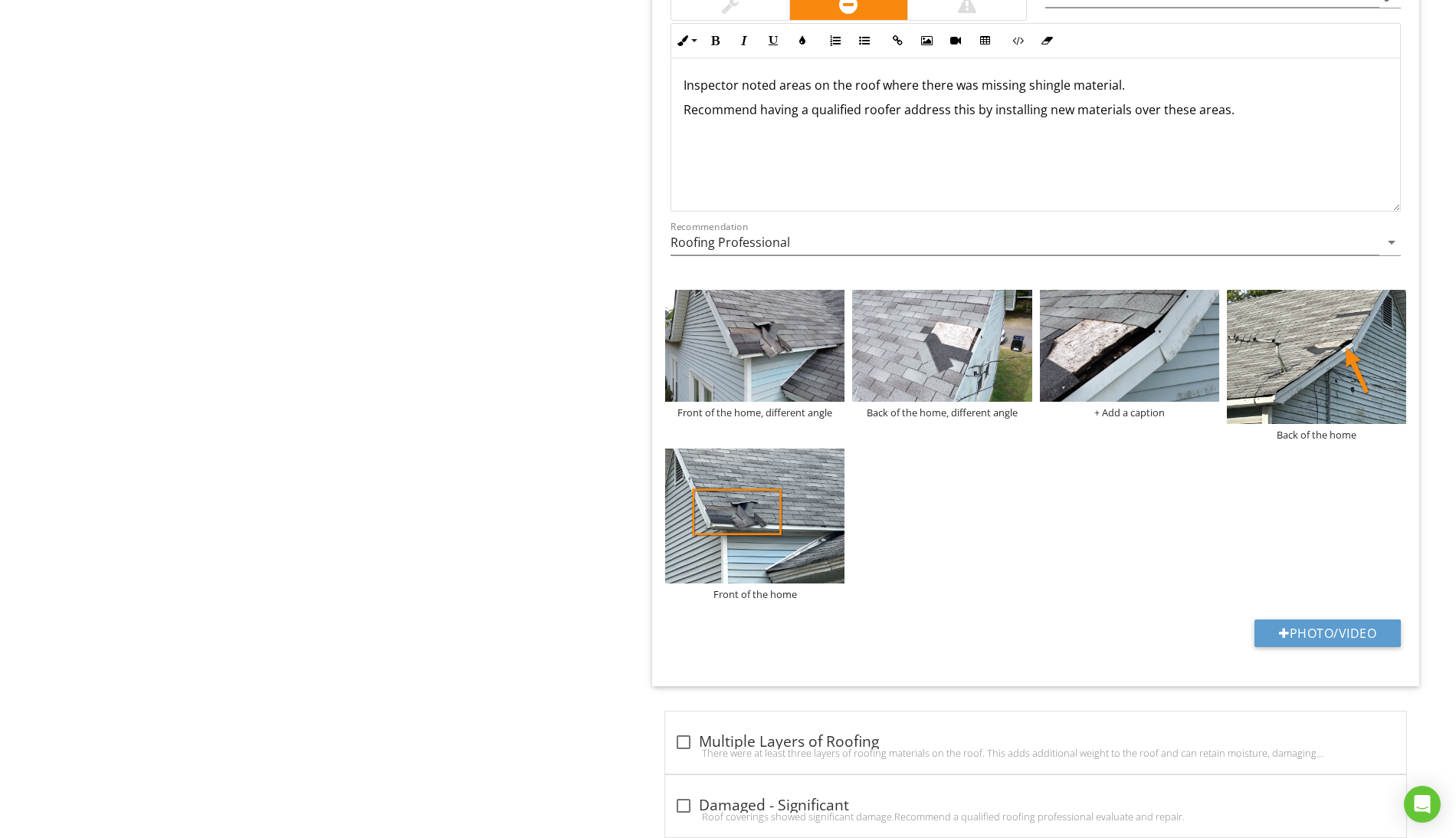
click at [963, 449] on div "Front of the home, different angle Back of the home, different angle + Add a ca…" at bounding box center [1035, 445] width 748 height 318
click at [975, 419] on div "Back of the home, different angle" at bounding box center [941, 412] width 179 height 12
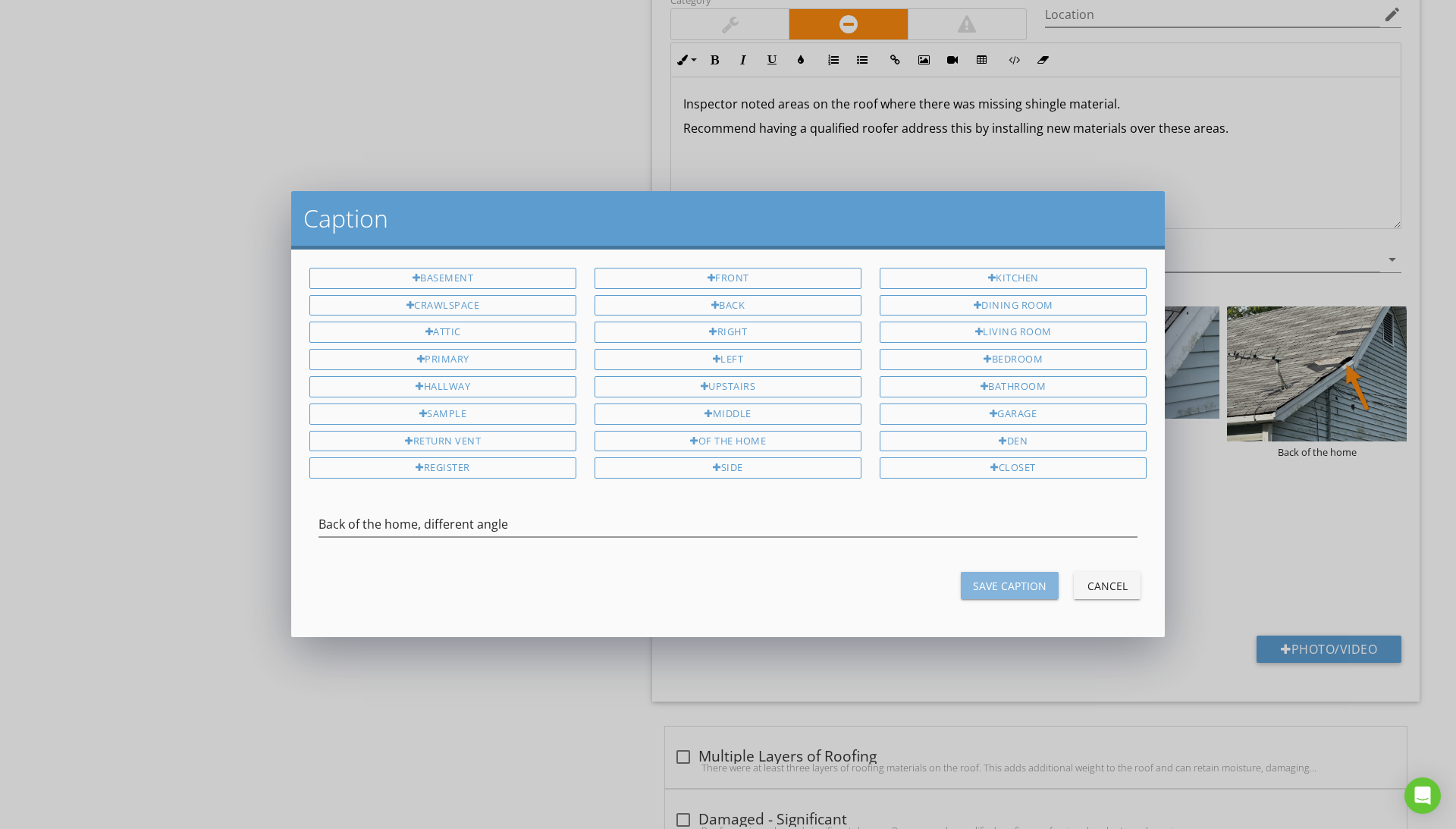
click at [1009, 598] on button "Save Caption" at bounding box center [1010, 585] width 98 height 28
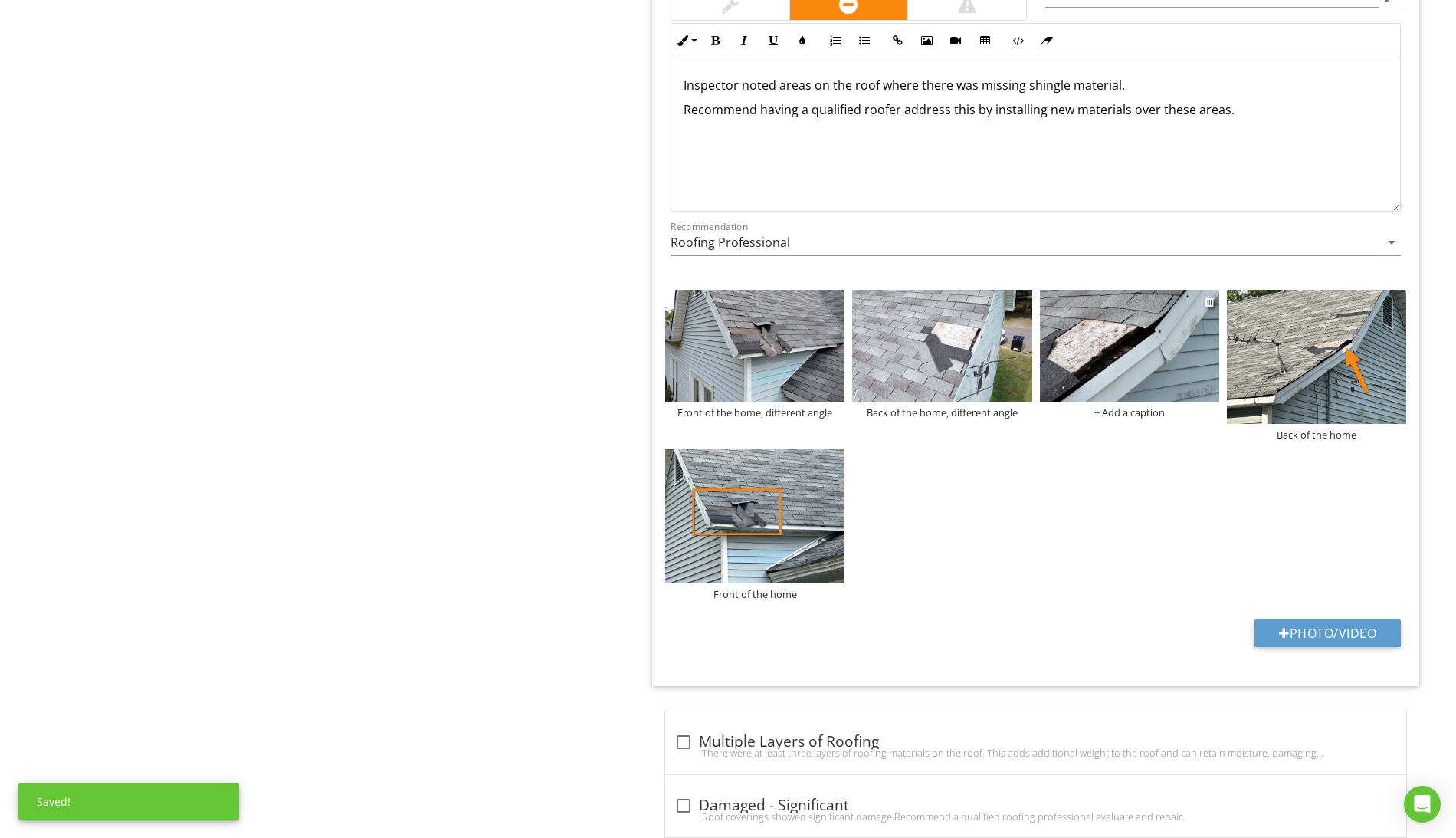
click at [1148, 419] on div "+ Add a caption" at bounding box center [1129, 412] width 179 height 12
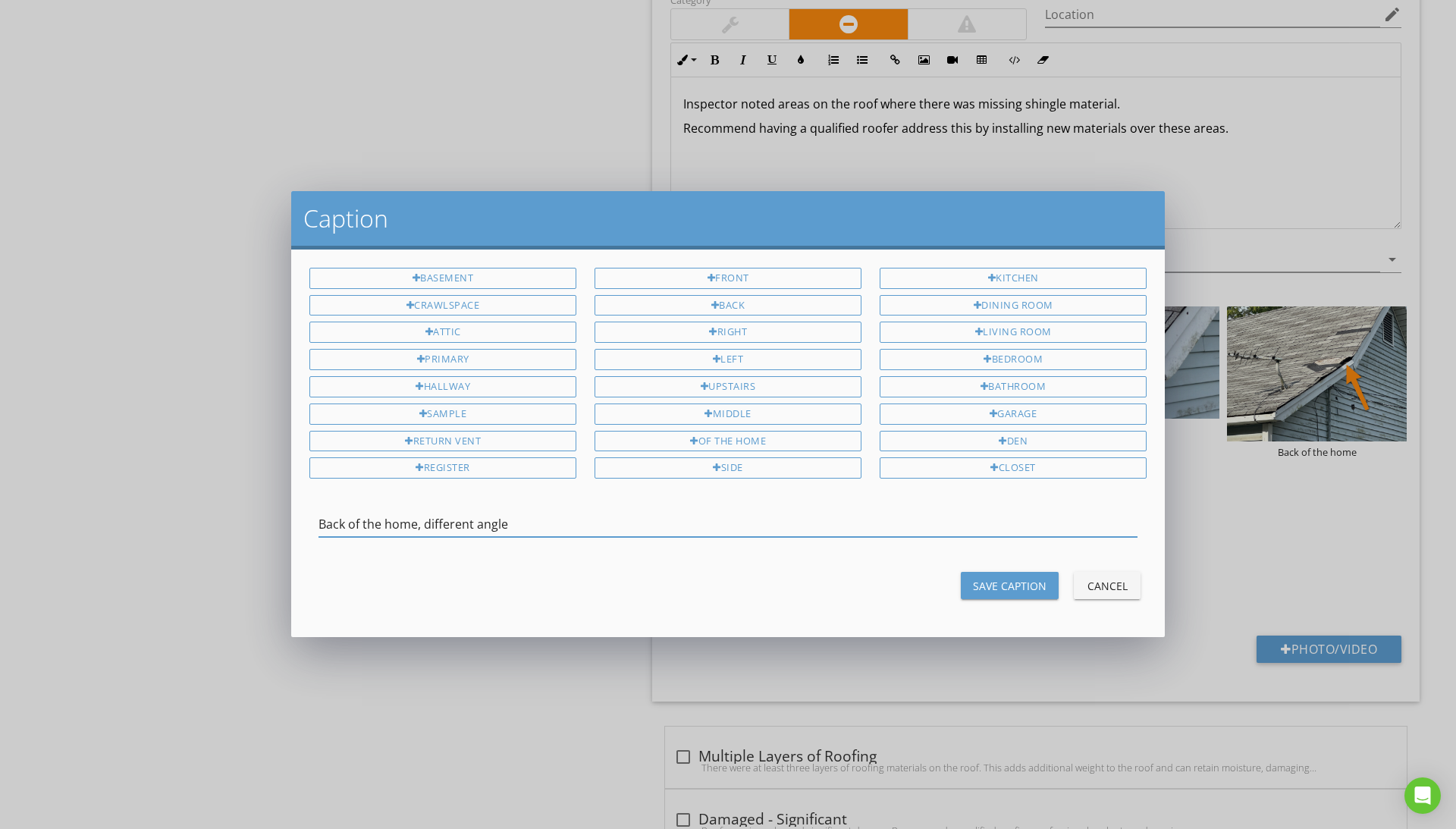
type input "Back of the home, different angle"
click at [1026, 582] on div "Save Caption" at bounding box center [1010, 586] width 73 height 16
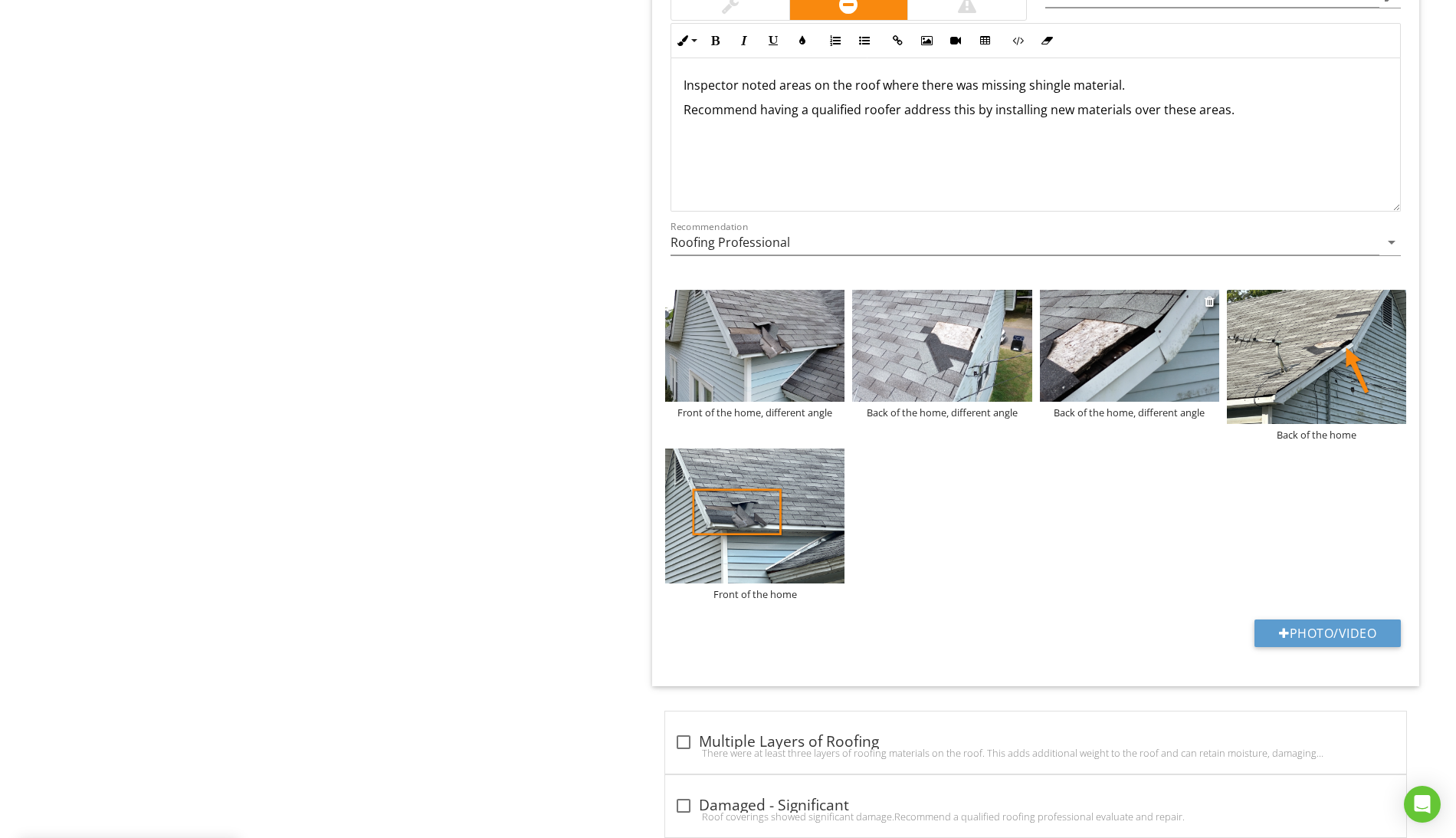
click at [1139, 344] on img at bounding box center [1129, 345] width 179 height 112
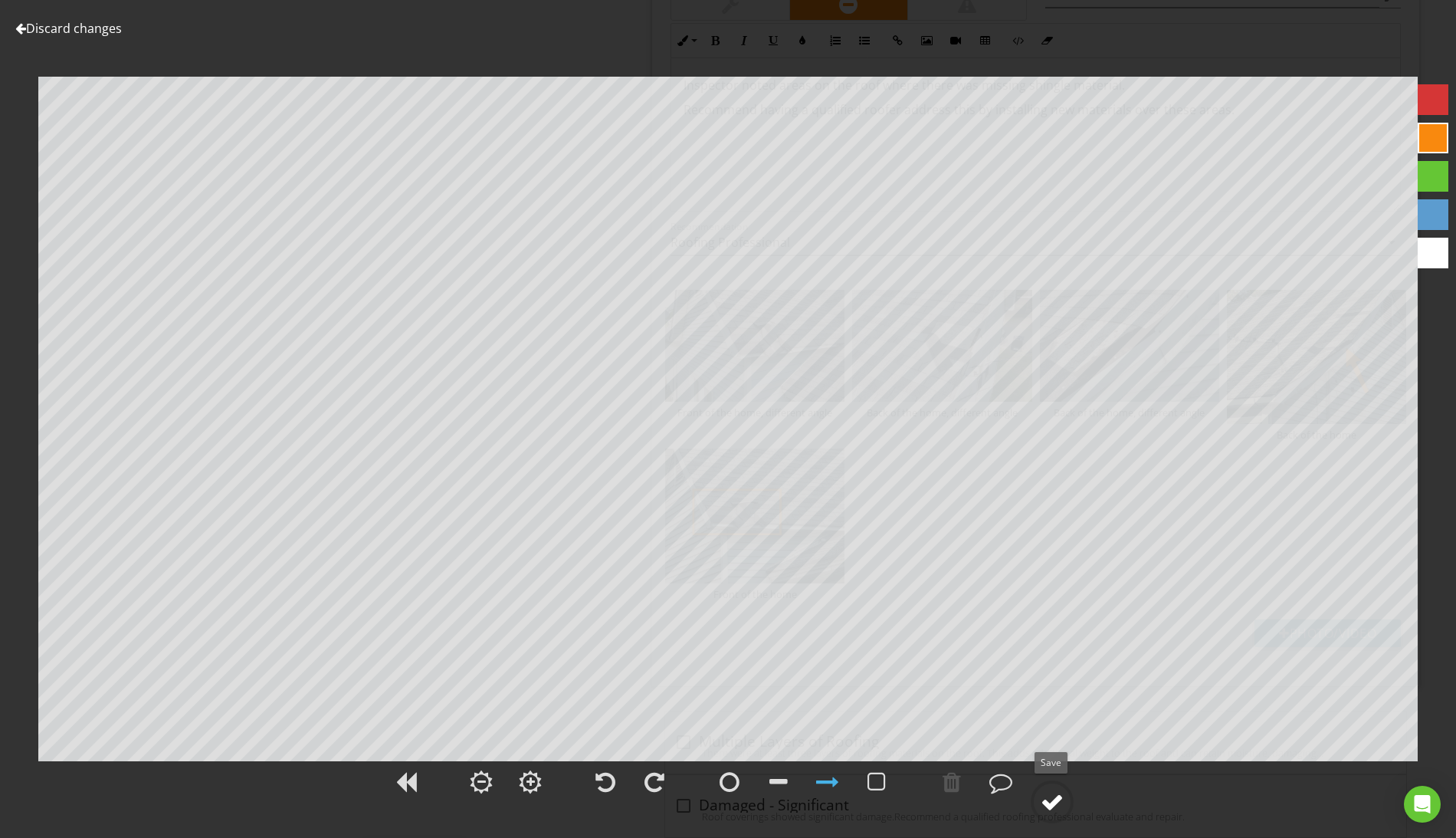
click at [1055, 806] on div at bounding box center [1052, 801] width 23 height 23
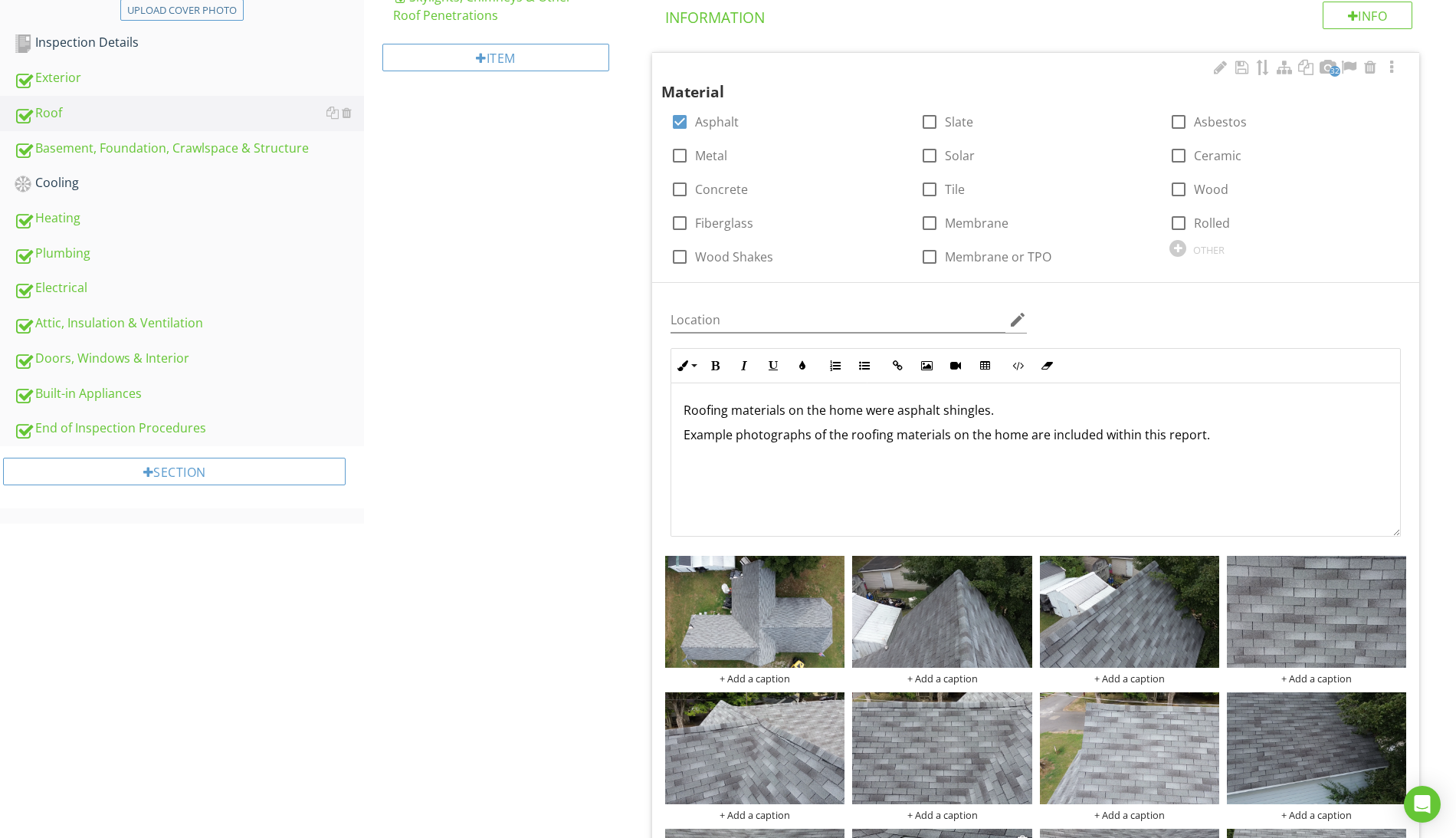
scroll to position [808, 0]
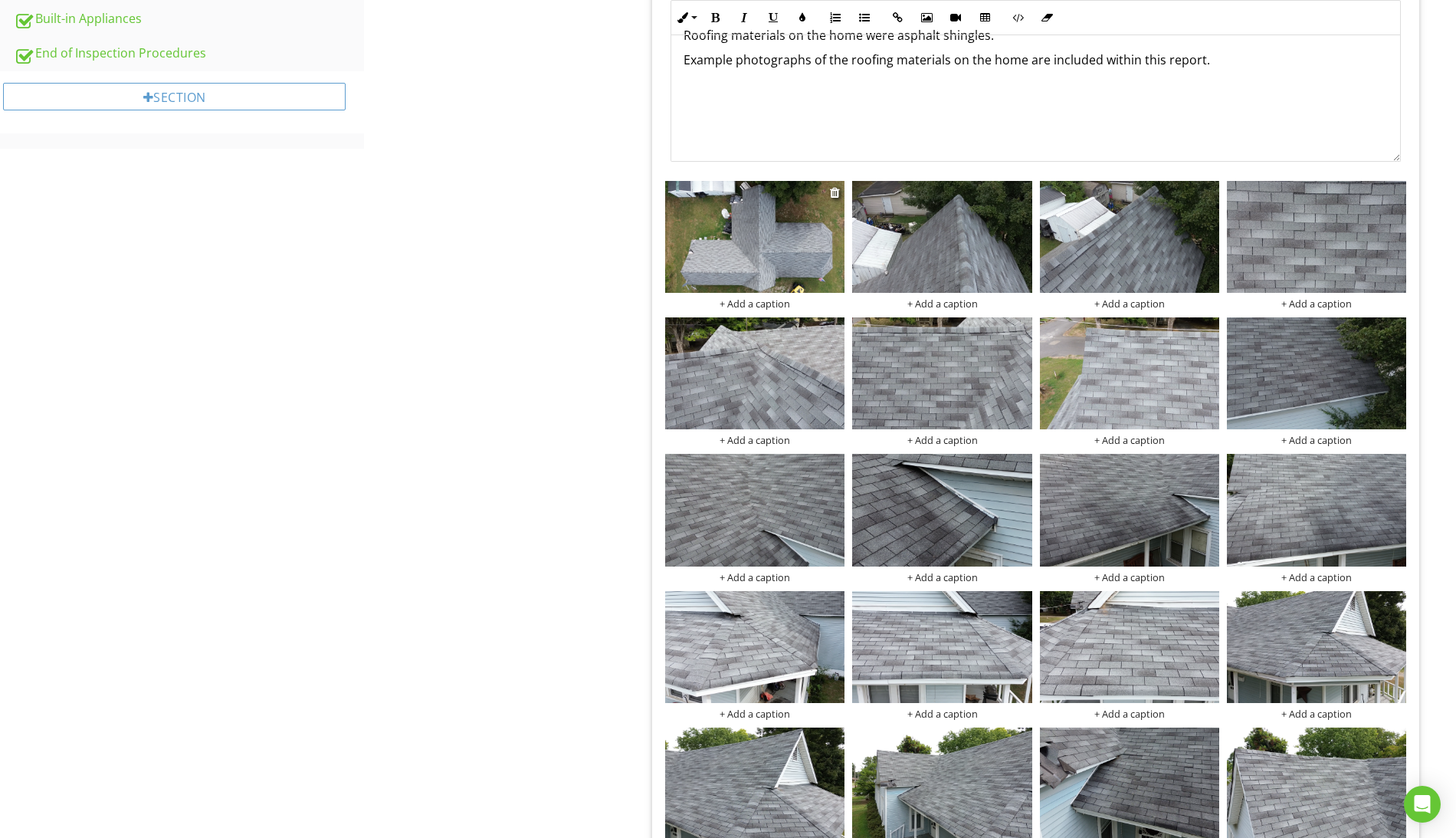
click at [772, 308] on div "+ Add a caption" at bounding box center [755, 303] width 179 height 12
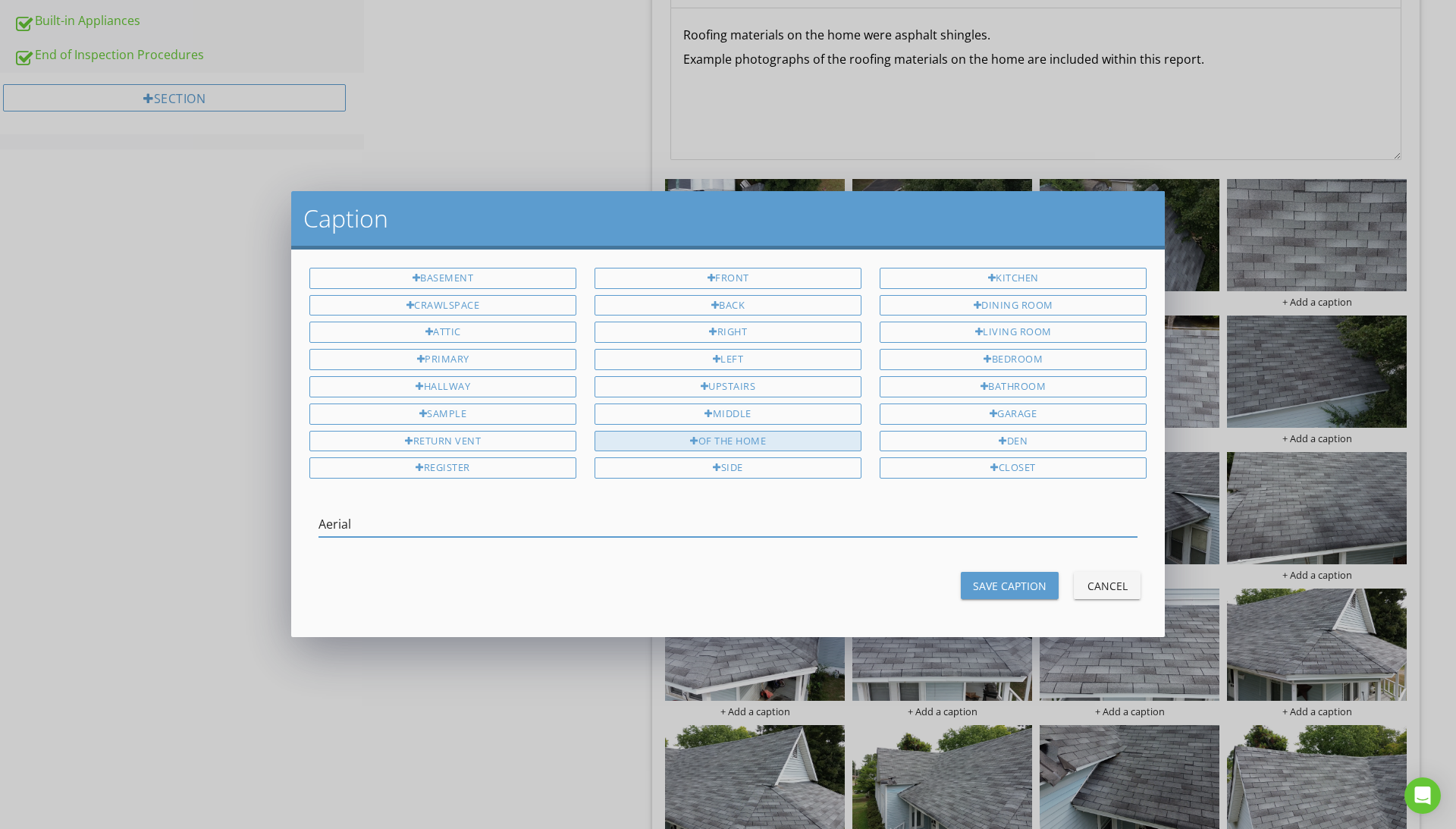
drag, startPoint x: 797, startPoint y: 441, endPoint x: 825, endPoint y: 446, distance: 28.4
click at [797, 441] on div "of the home" at bounding box center [728, 441] width 267 height 21
type input "Aerial of the home"
click at [1021, 587] on div "Save Caption" at bounding box center [1010, 586] width 73 height 16
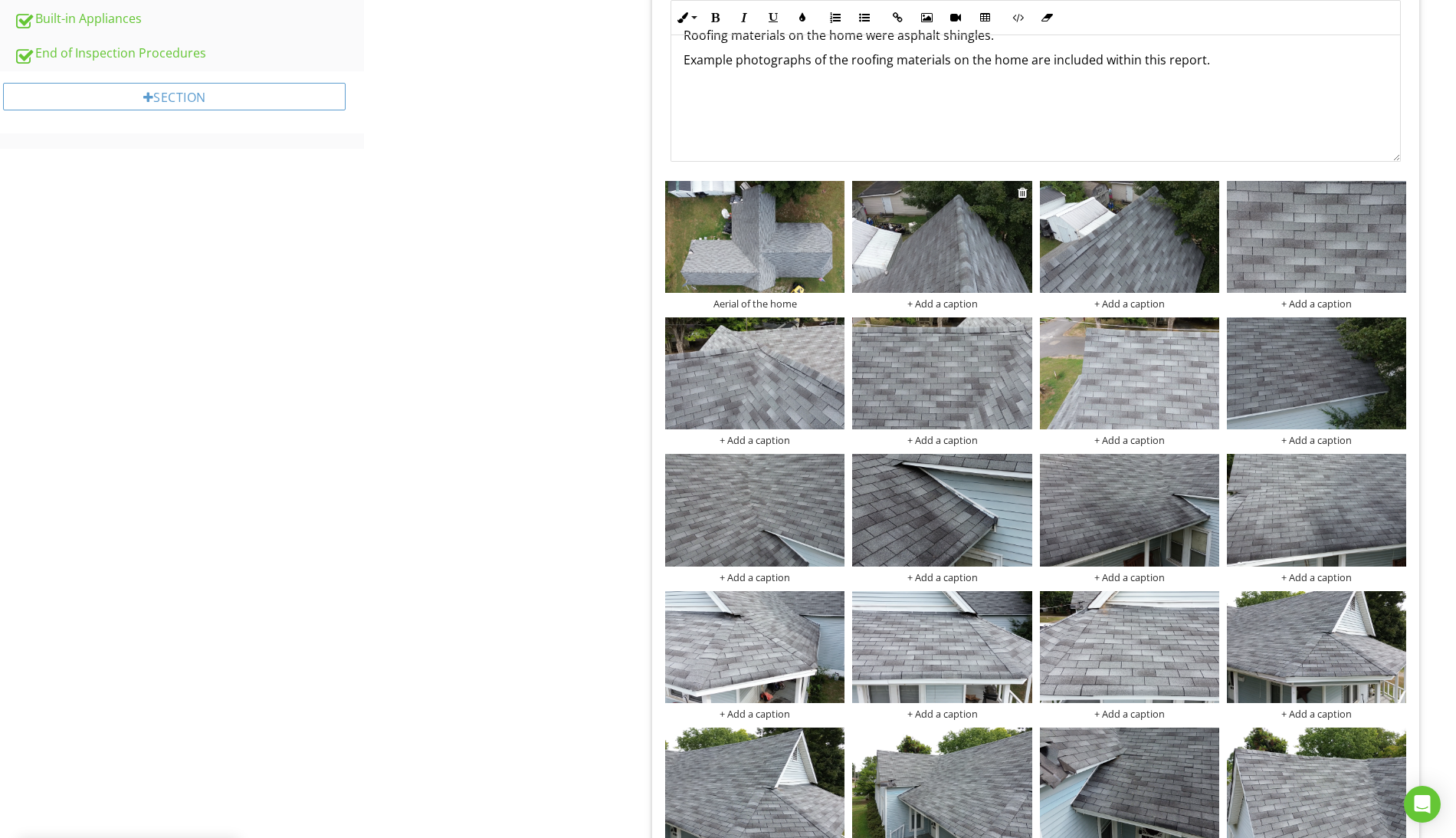
click at [944, 305] on div "+ Add a caption" at bounding box center [941, 303] width 179 height 12
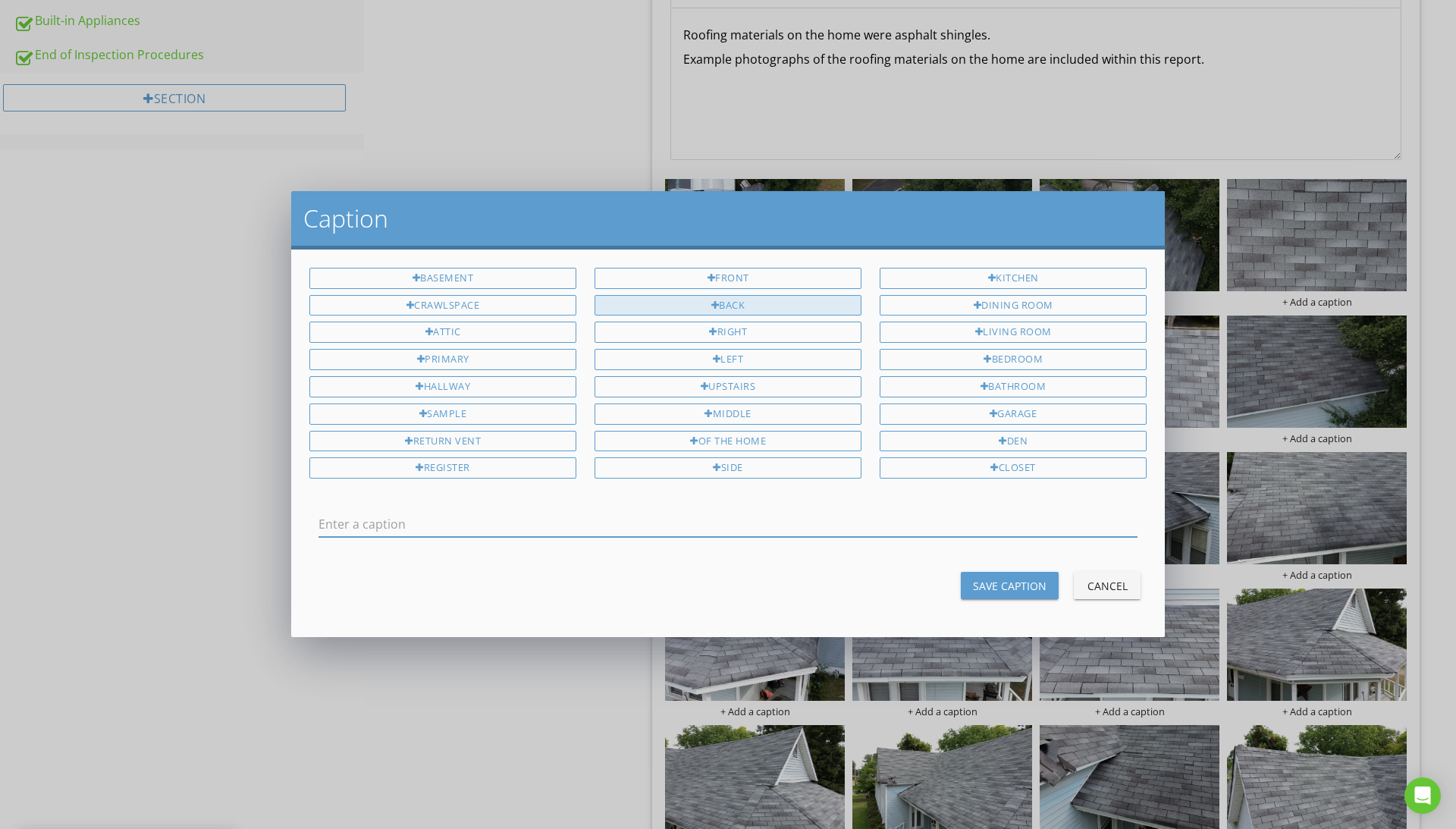
click at [768, 298] on div "Back" at bounding box center [728, 305] width 267 height 21
click at [782, 438] on div "of the home" at bounding box center [728, 441] width 267 height 21
type input "Back of the home"
click at [1014, 583] on div "Save Caption" at bounding box center [1010, 586] width 73 height 16
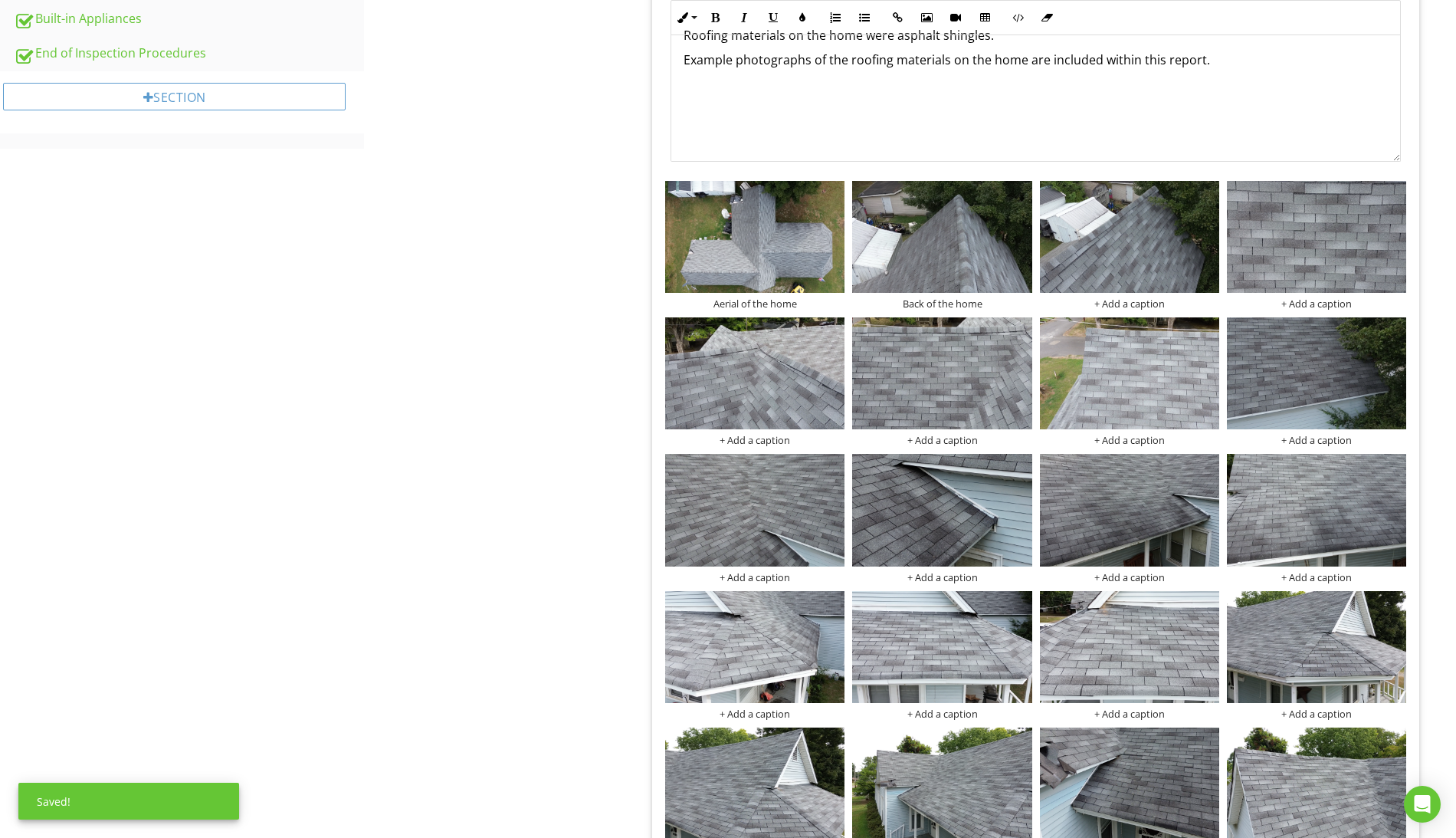
click at [1151, 311] on div "Aerial of the home Back of the home + Add a caption + Add a caption + Add a cap…" at bounding box center [1035, 724] width 748 height 1094
click at [1148, 305] on div "+ Add a caption" at bounding box center [1129, 303] width 179 height 12
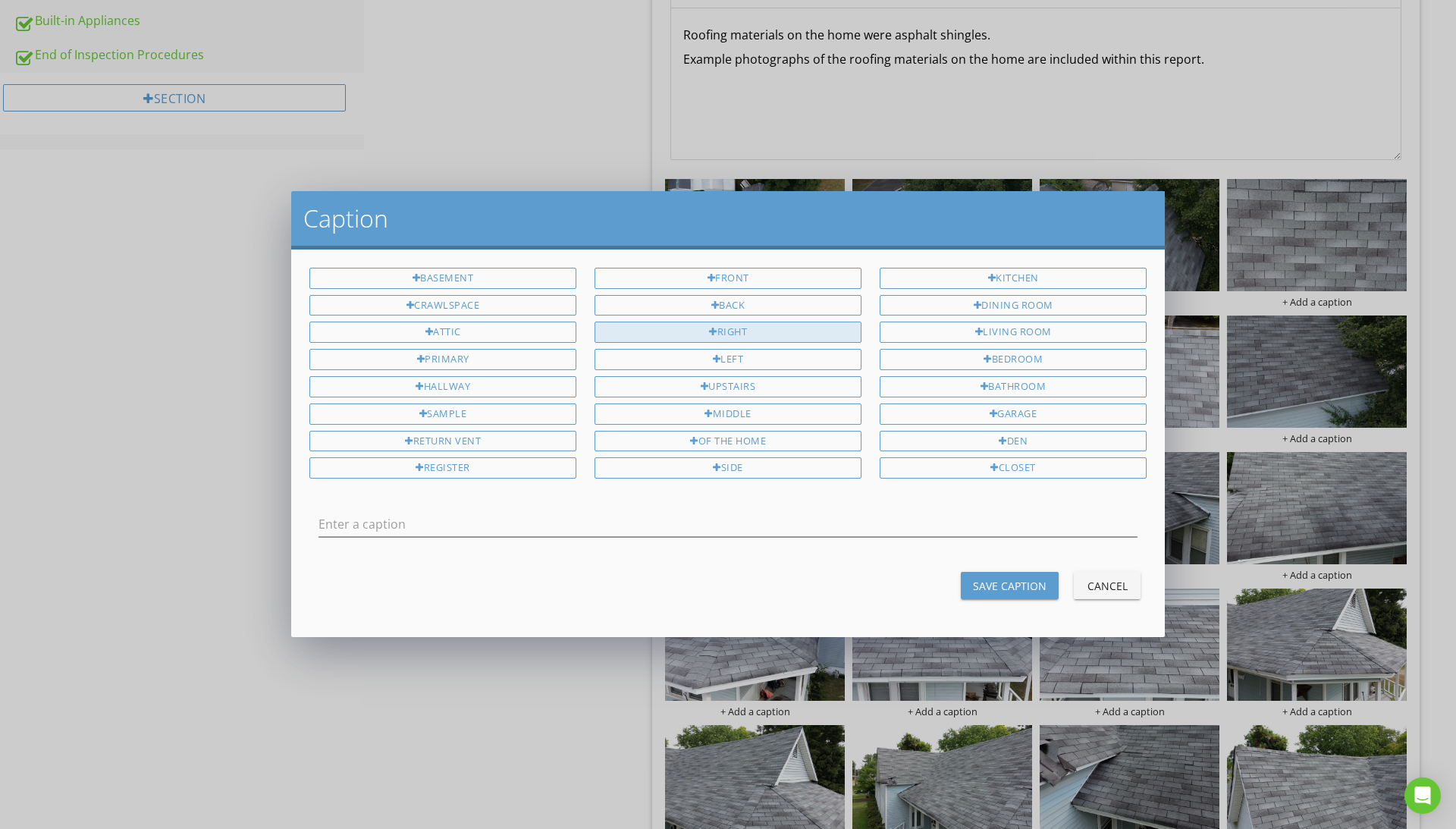
click at [758, 327] on div "Right" at bounding box center [728, 332] width 267 height 21
click at [754, 466] on div "side" at bounding box center [728, 468] width 267 height 21
click at [761, 444] on div "of the home" at bounding box center [728, 441] width 267 height 21
type input "Right side of the home"
click at [1020, 584] on div "Save Caption" at bounding box center [1010, 586] width 73 height 16
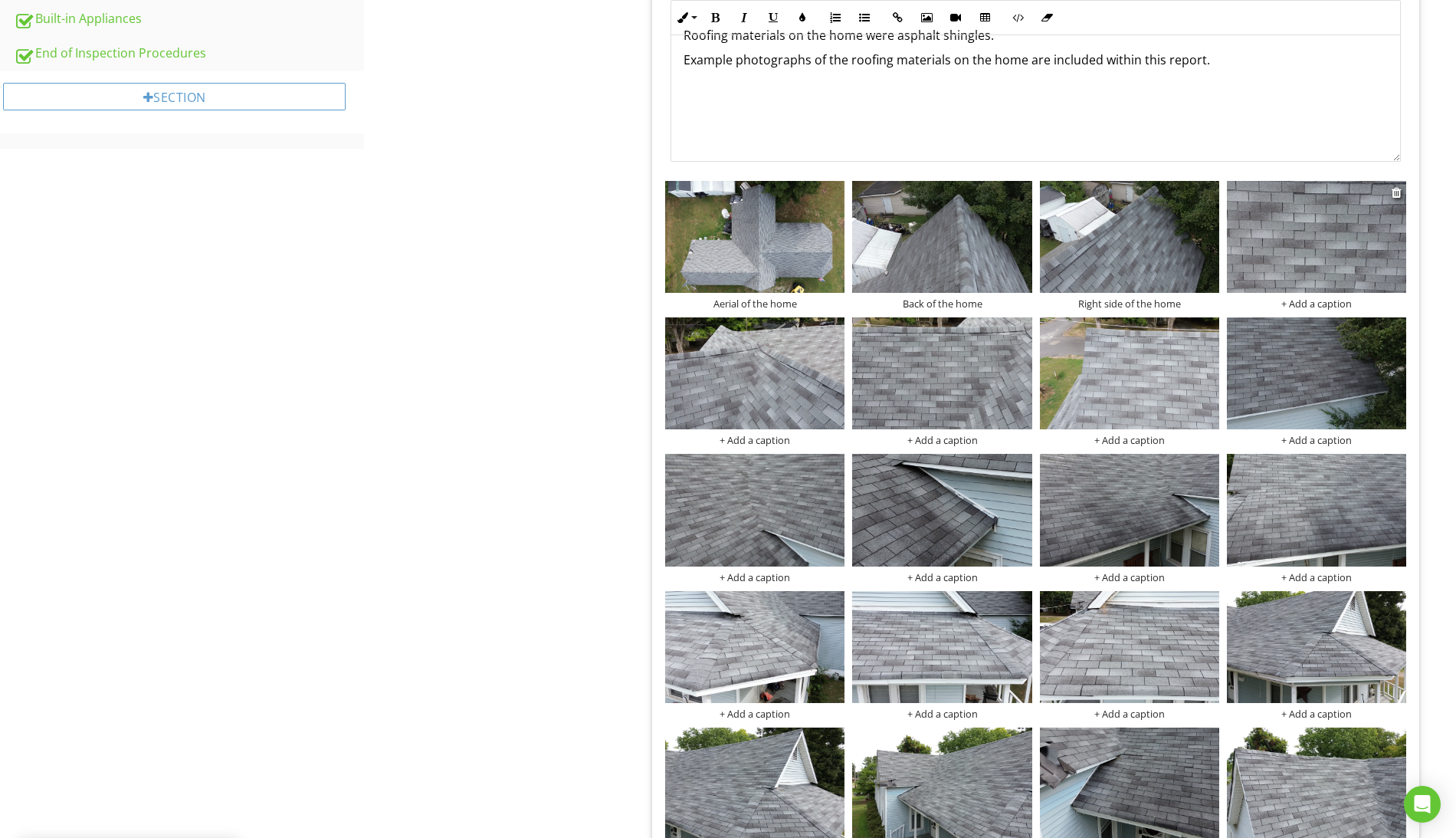
click at [1320, 306] on div "+ Add a caption" at bounding box center [1316, 303] width 179 height 12
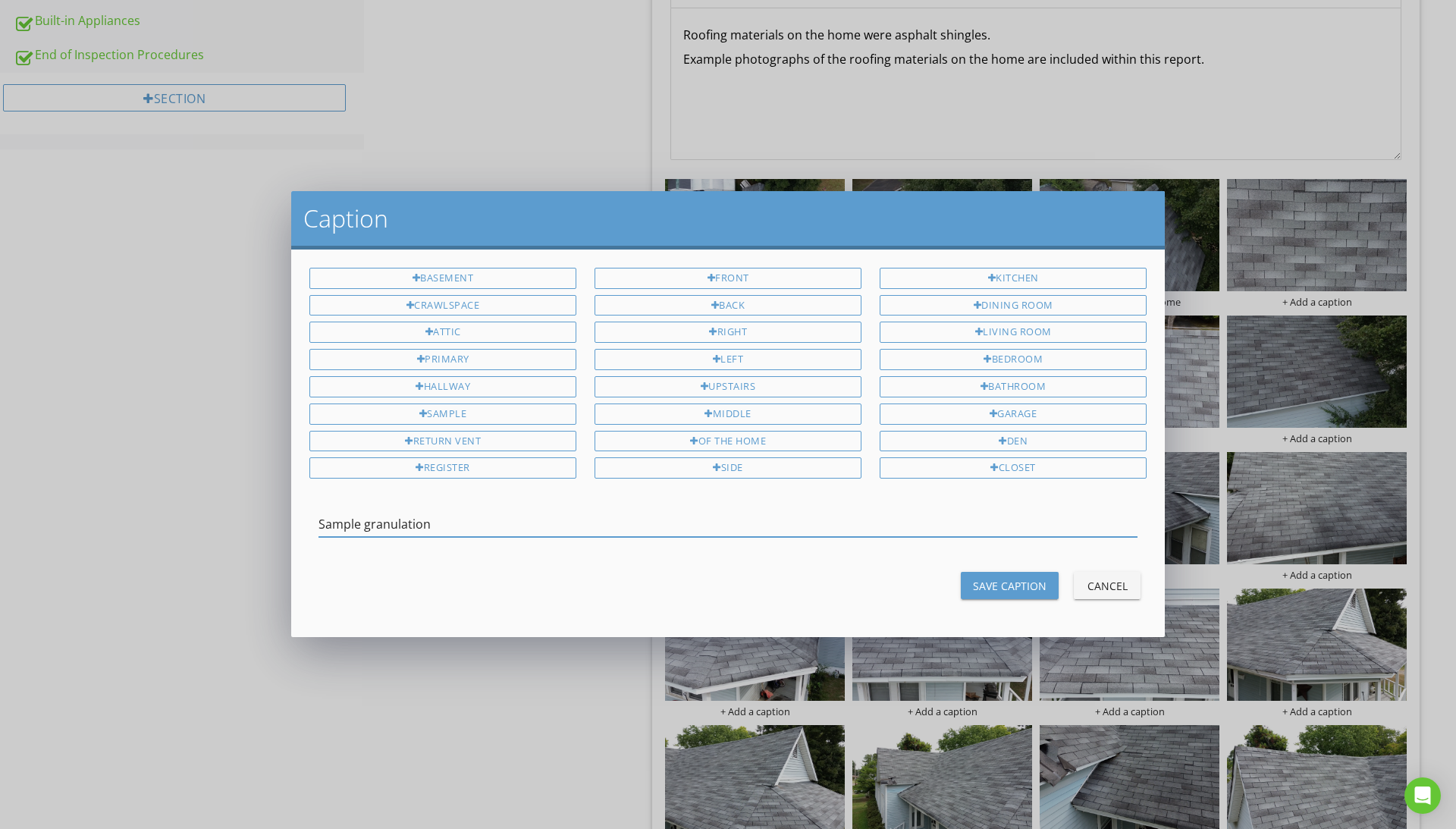
type input "Sample granulation"
click at [1011, 584] on div "Save Caption" at bounding box center [1010, 586] width 73 height 16
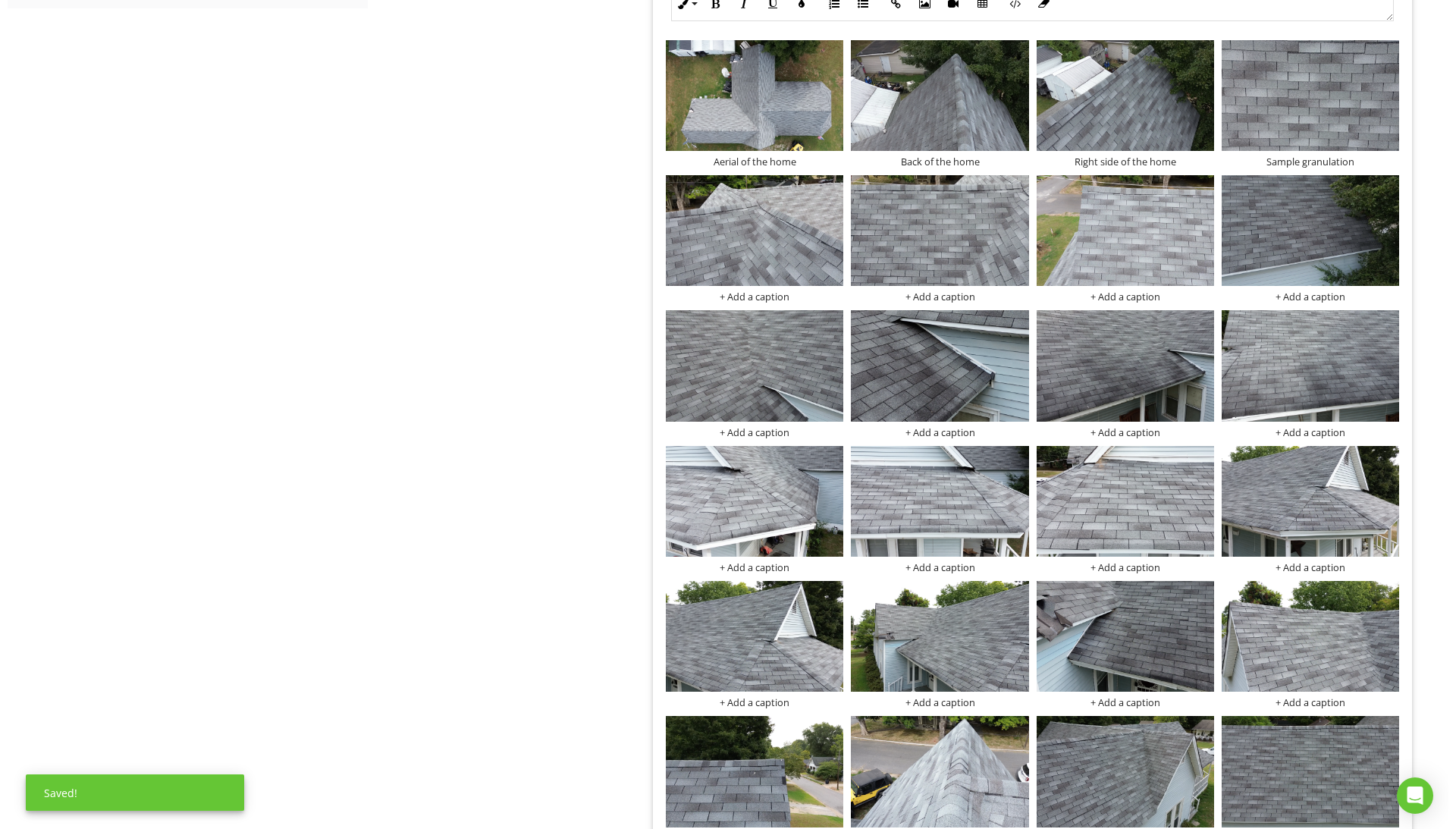
scroll to position [1230, 0]
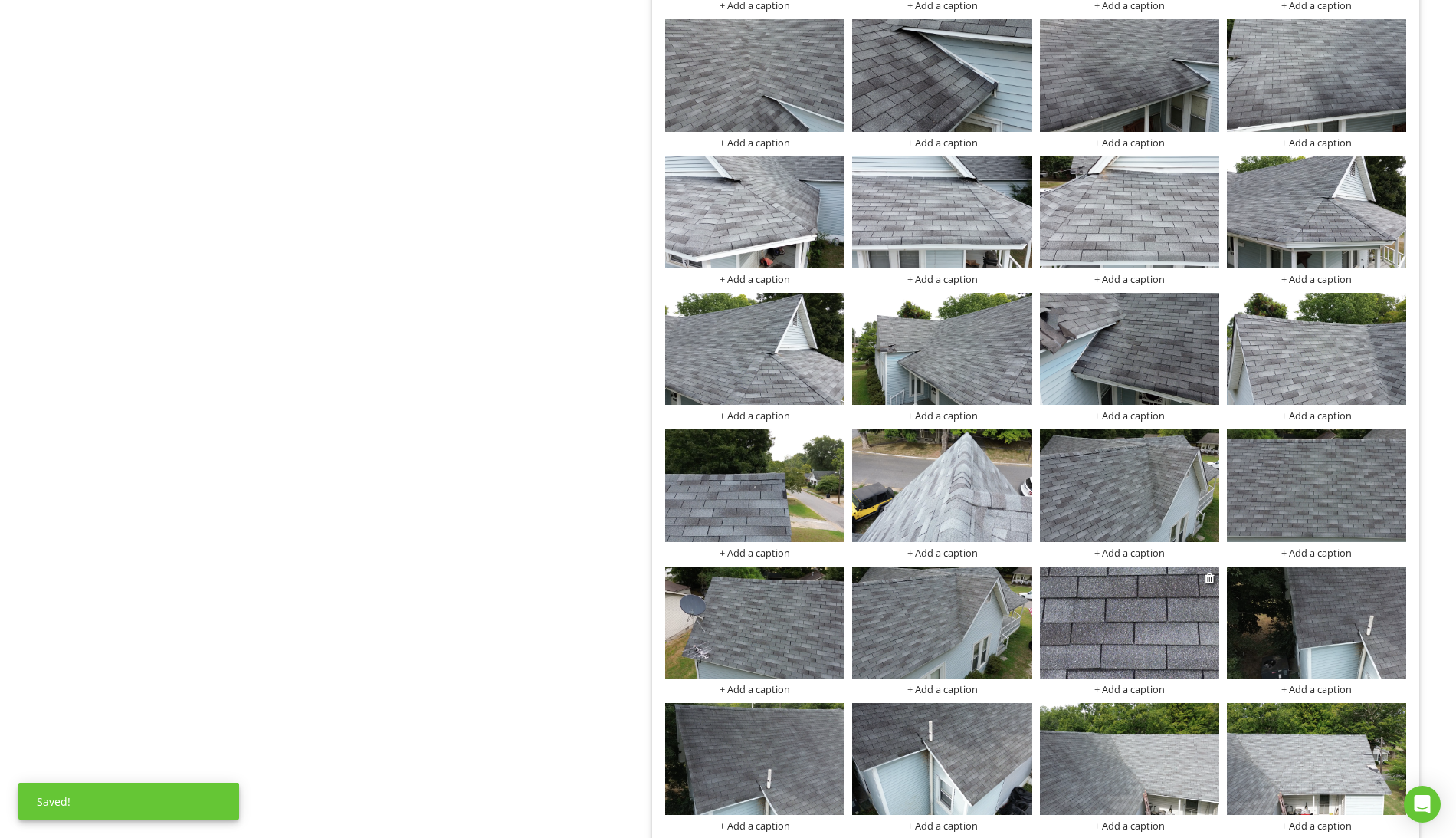
click at [1141, 694] on div "+ Add a caption" at bounding box center [1129, 689] width 179 height 12
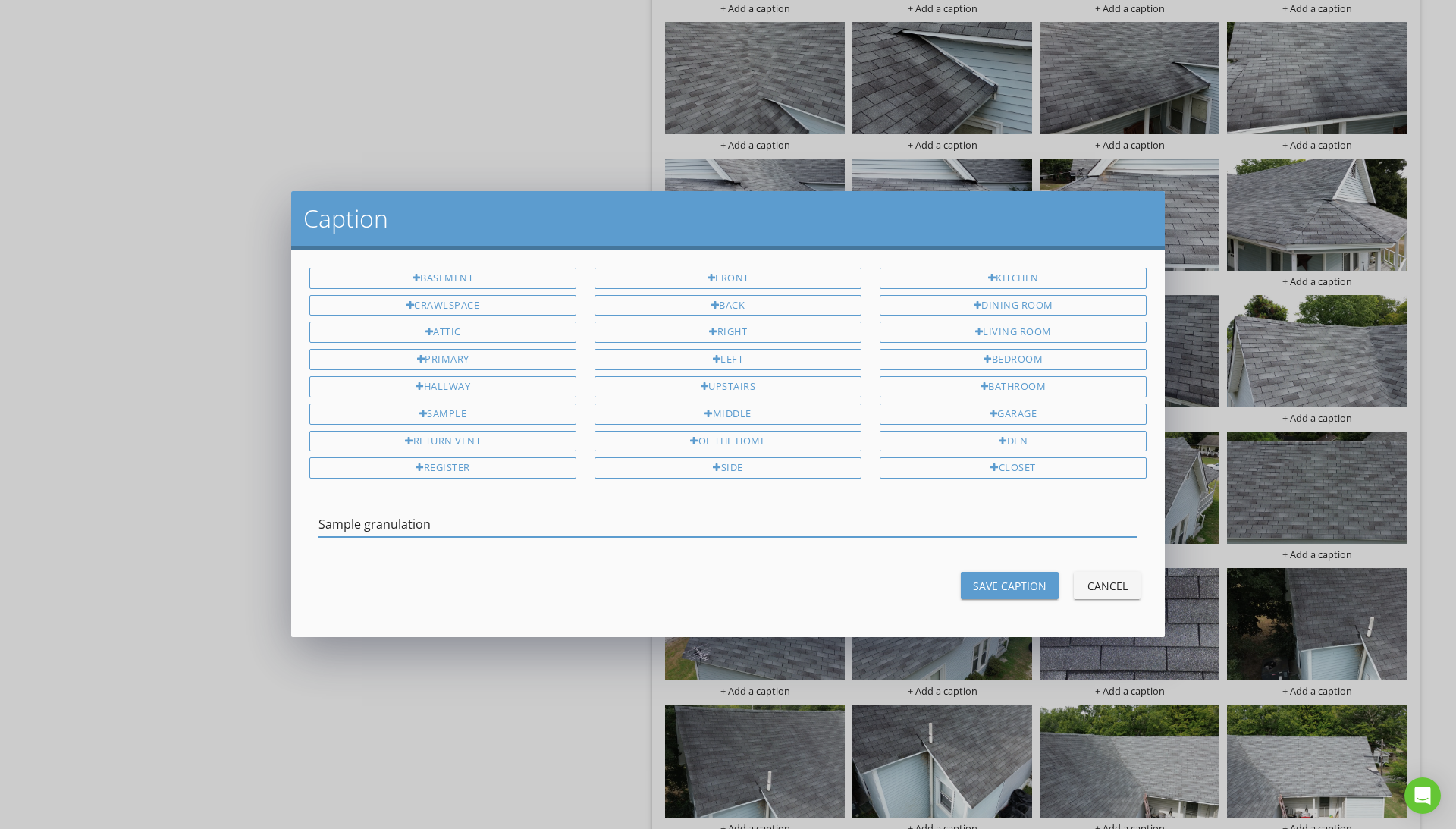
type input "Sample granulation"
click at [984, 587] on div "Save Caption" at bounding box center [1010, 586] width 73 height 16
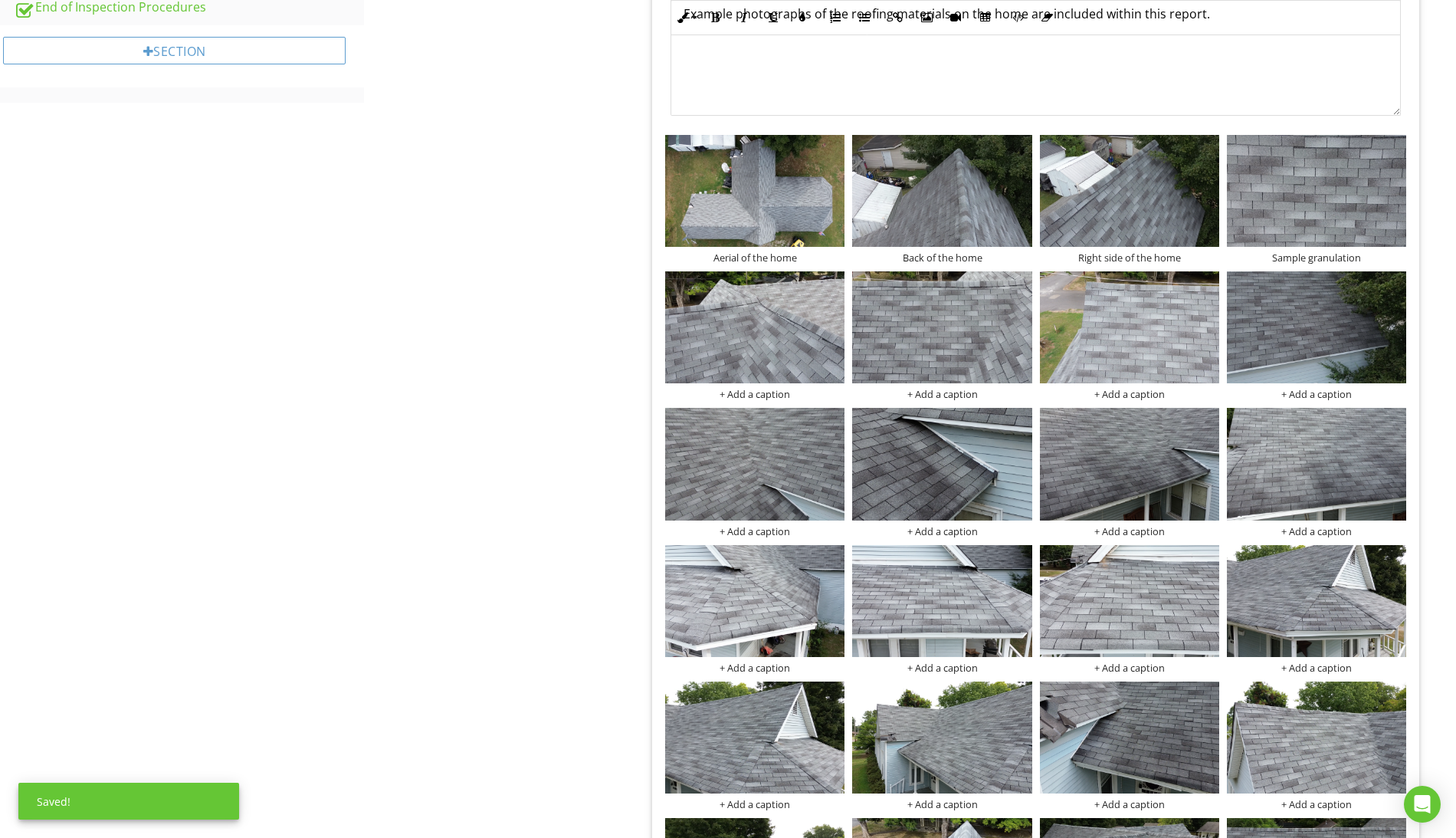
scroll to position [816, 0]
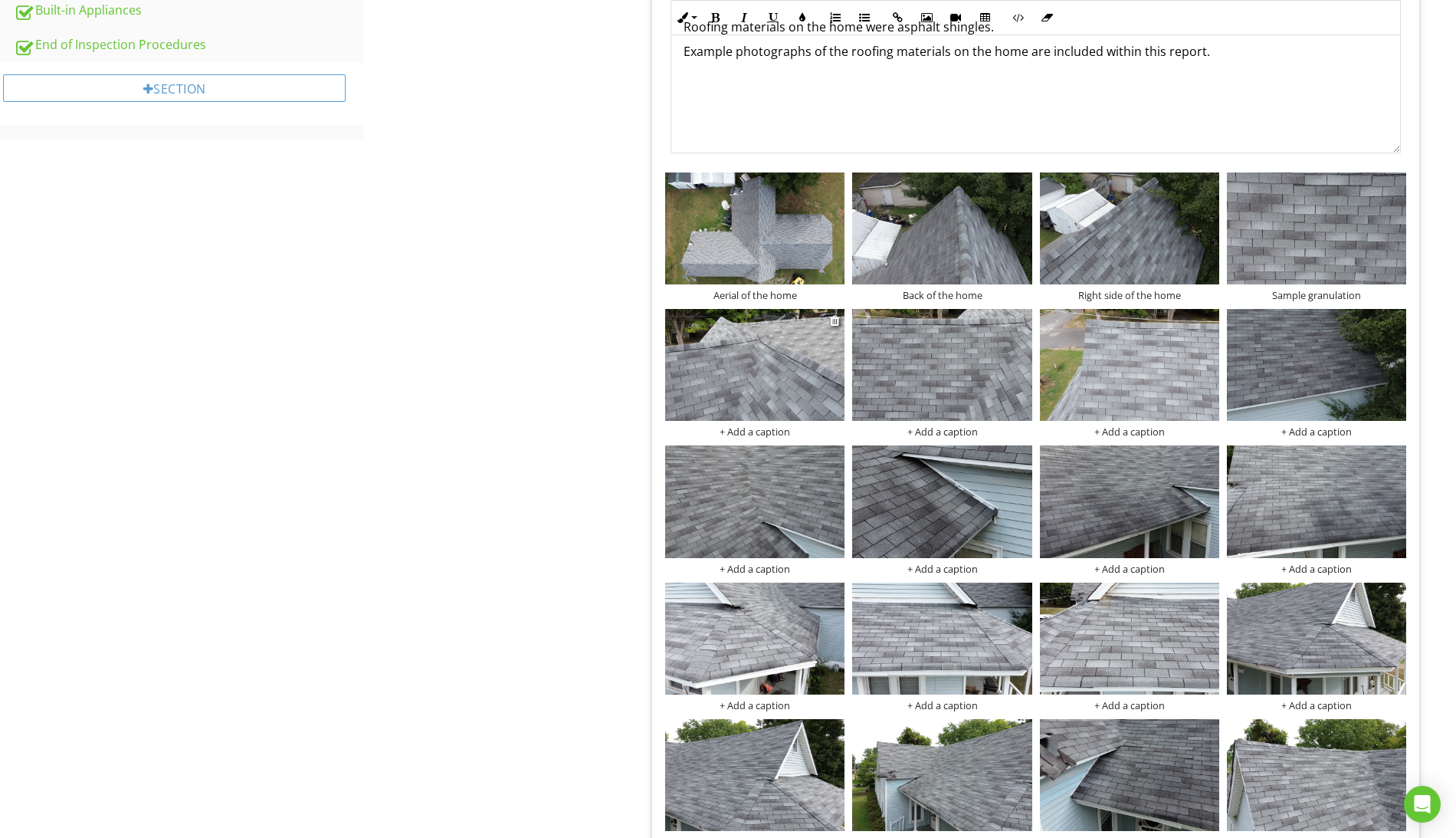
click at [771, 436] on div "+ Add a caption" at bounding box center [755, 431] width 179 height 12
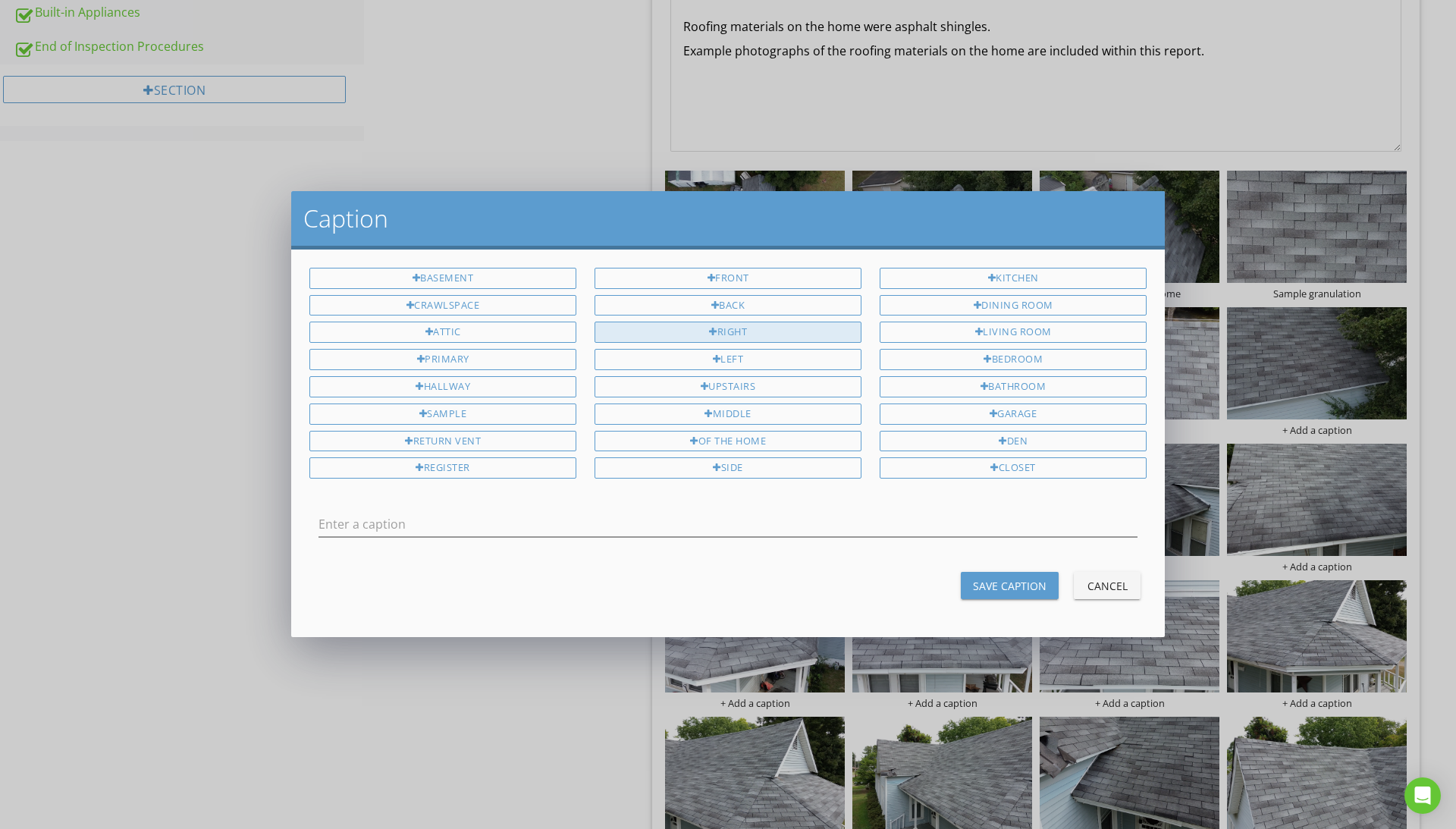
click at [753, 332] on div "Right" at bounding box center [728, 332] width 267 height 21
click at [738, 465] on div "side" at bounding box center [728, 468] width 267 height 21
click at [749, 444] on div "of the home" at bounding box center [728, 441] width 267 height 21
type input "Right side of the home"
click at [996, 584] on div "Save Caption" at bounding box center [1010, 586] width 73 height 16
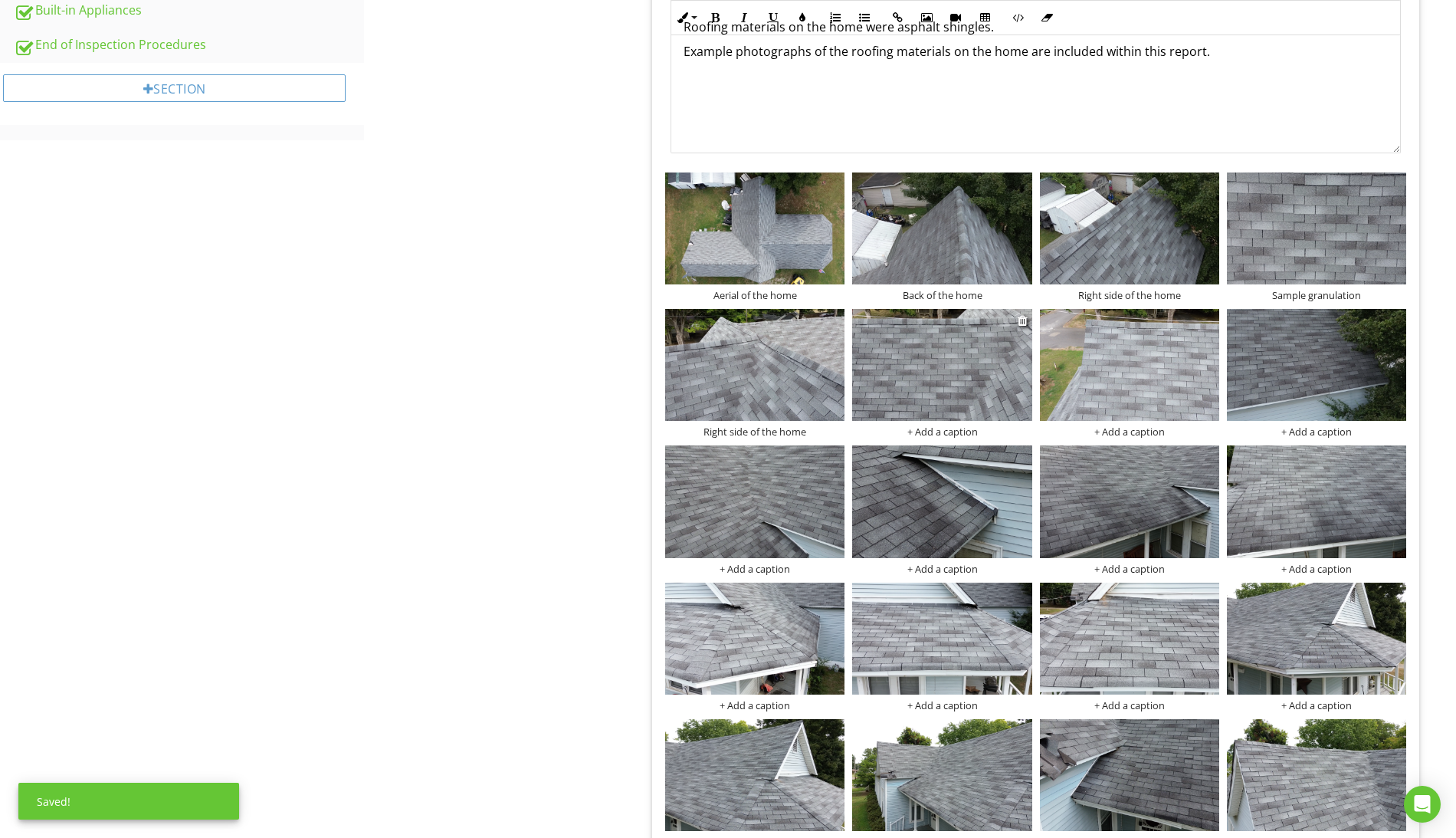
click at [961, 434] on div "+ Add a caption" at bounding box center [941, 431] width 179 height 12
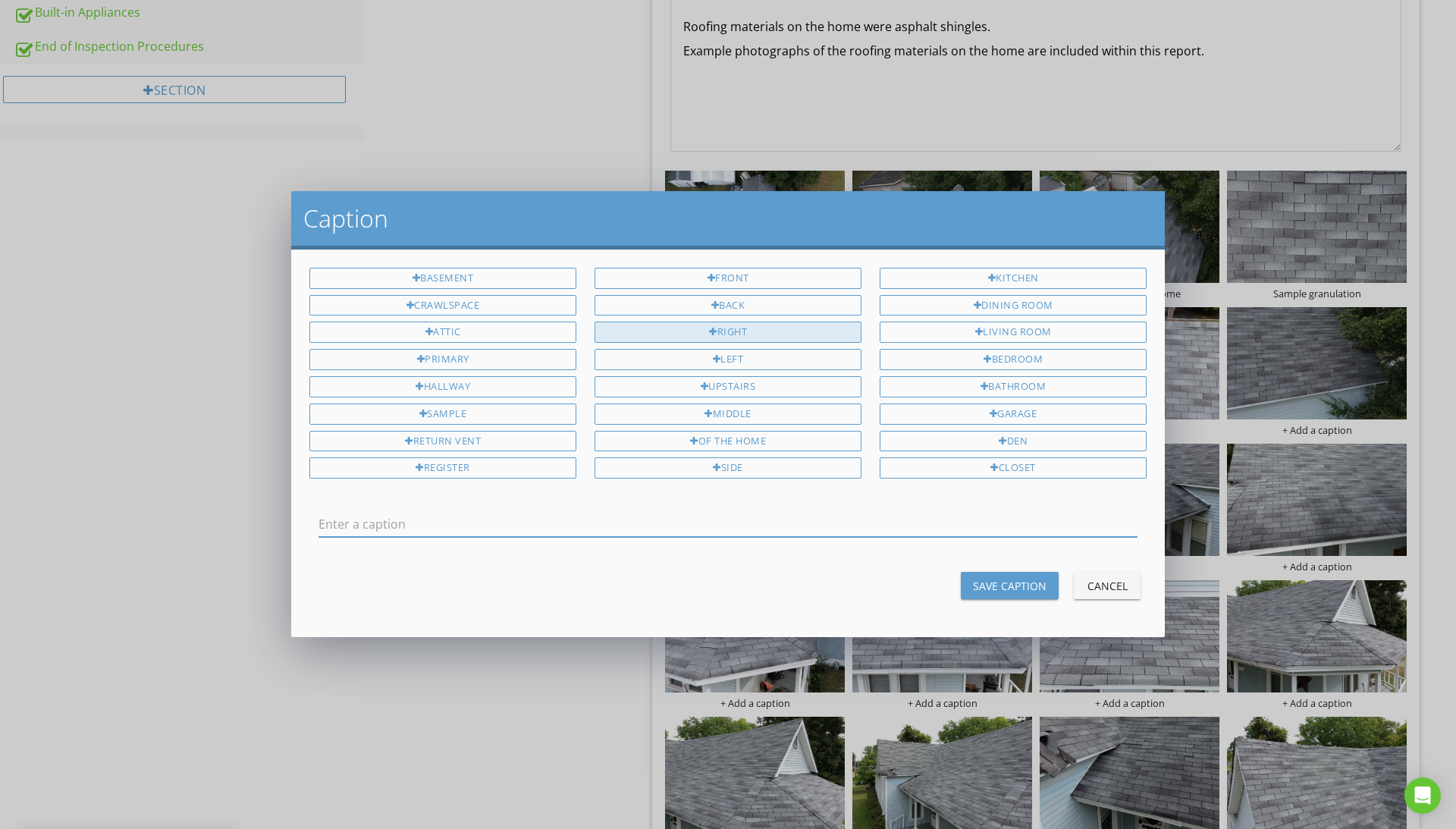
click at [757, 329] on div "Right" at bounding box center [728, 332] width 267 height 21
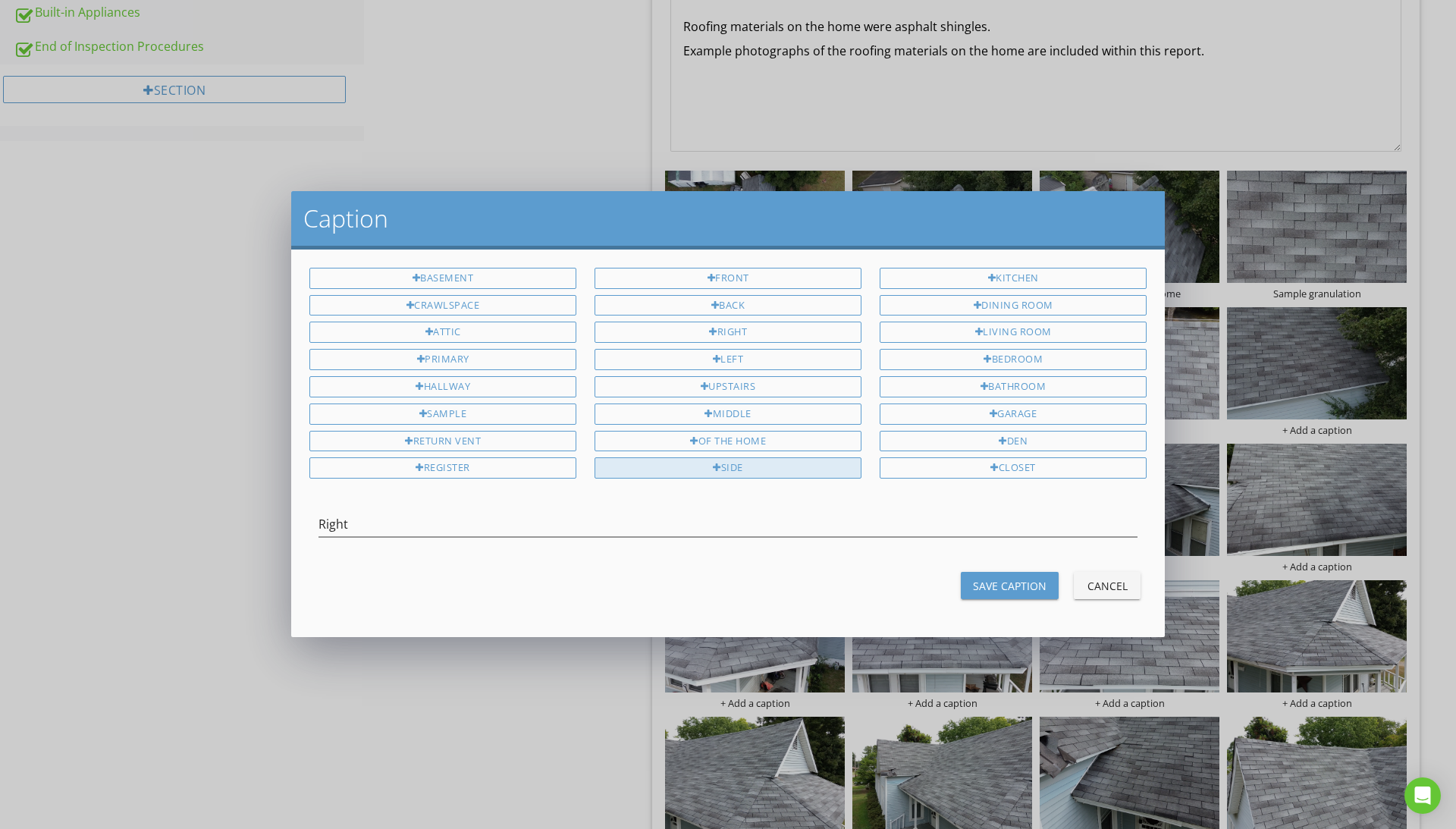
click at [751, 469] on div "side" at bounding box center [728, 468] width 267 height 21
click at [757, 444] on div "of the home" at bounding box center [728, 441] width 267 height 21
type input "Right side of the home"
click at [983, 586] on div "Save Caption" at bounding box center [1010, 586] width 73 height 16
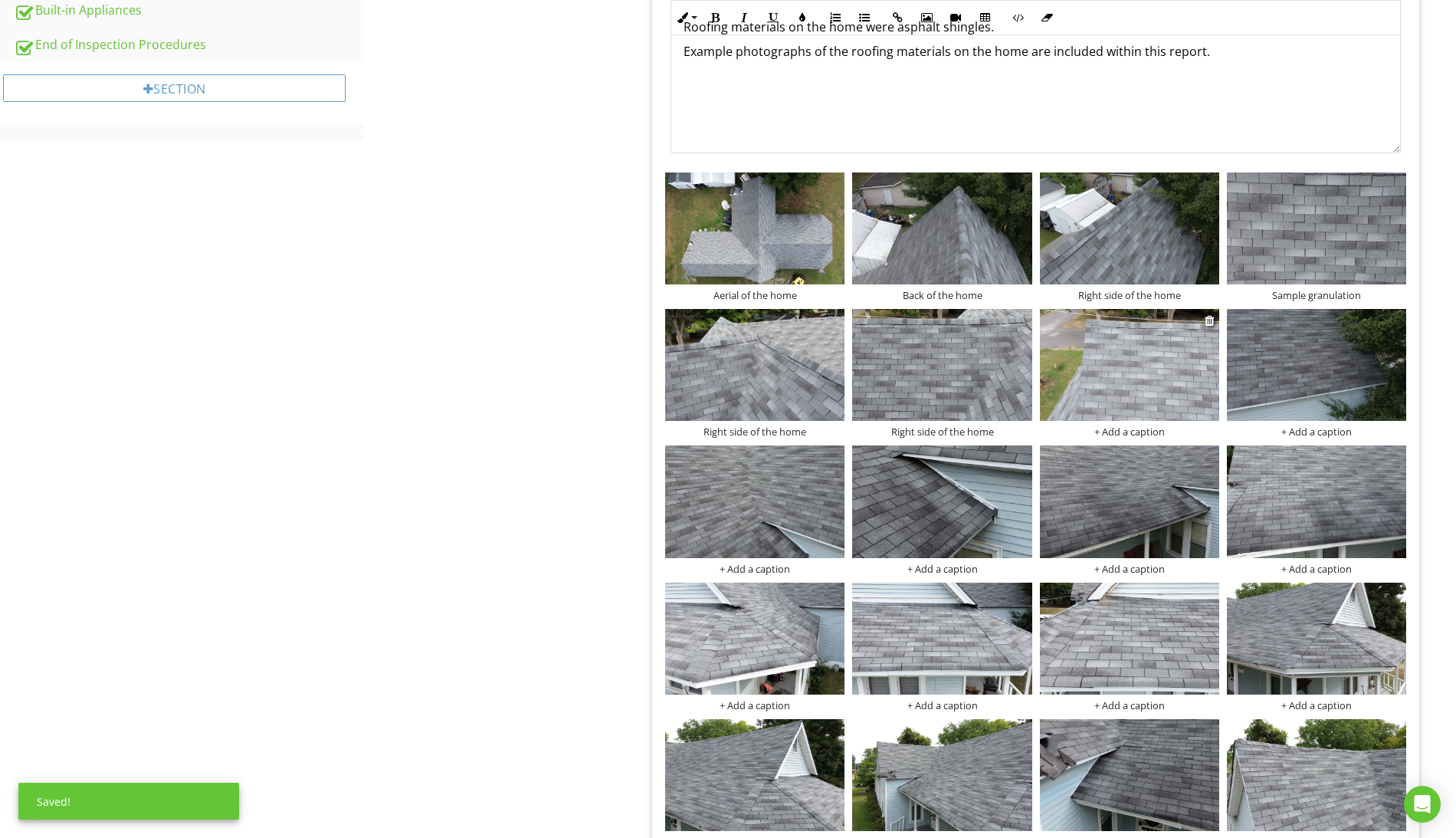
click at [1147, 435] on div "+ Add a caption" at bounding box center [1129, 431] width 179 height 12
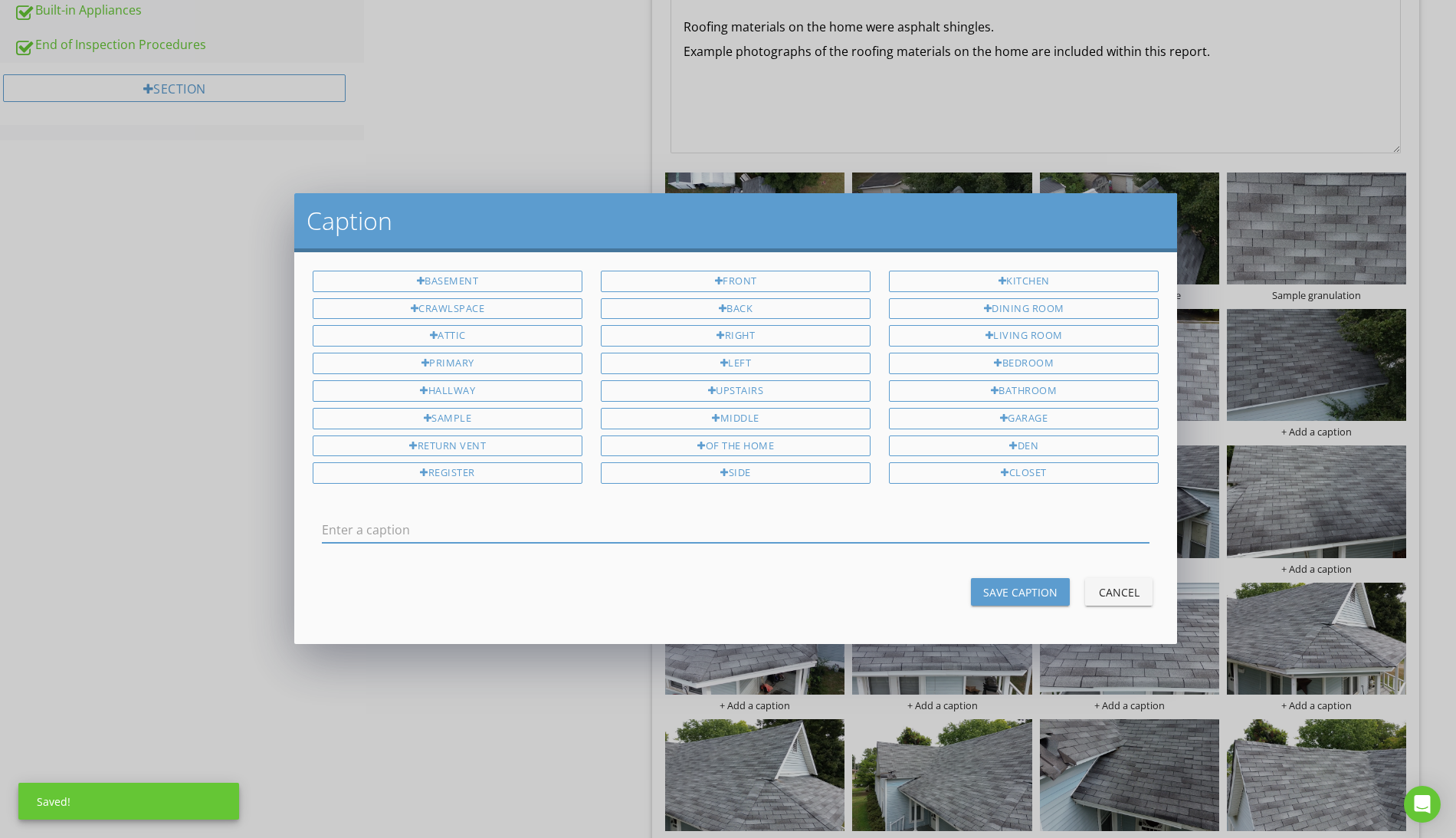
click at [755, 335] on div "Right" at bounding box center [736, 336] width 269 height 22
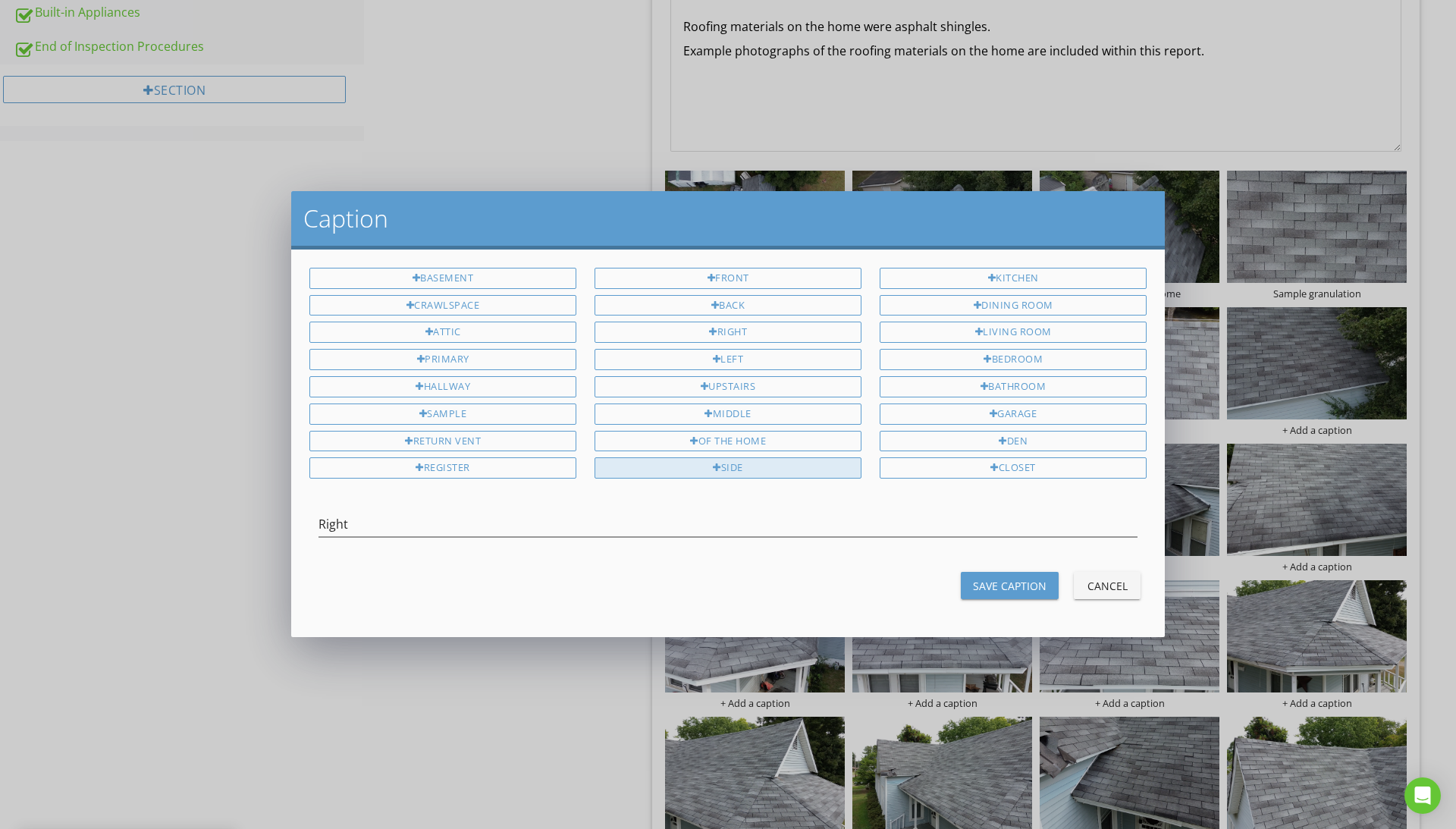
click at [749, 472] on div "side" at bounding box center [728, 468] width 267 height 21
click at [763, 447] on div "of the home" at bounding box center [728, 441] width 267 height 21
type input "Right side of the home"
click at [1024, 584] on div "Save Caption" at bounding box center [1010, 586] width 73 height 16
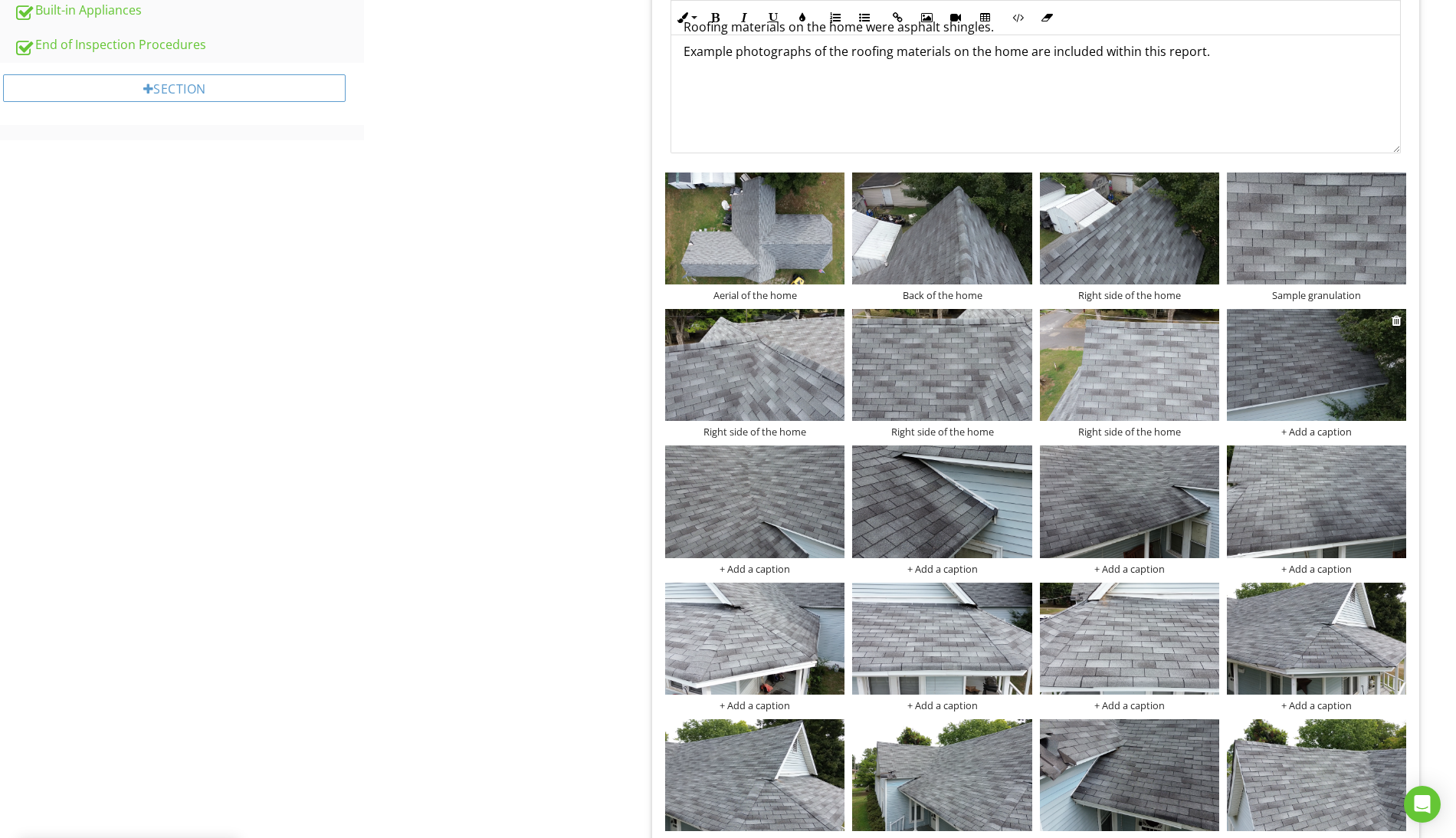
click at [1324, 431] on div "+ Add a caption" at bounding box center [1316, 431] width 179 height 12
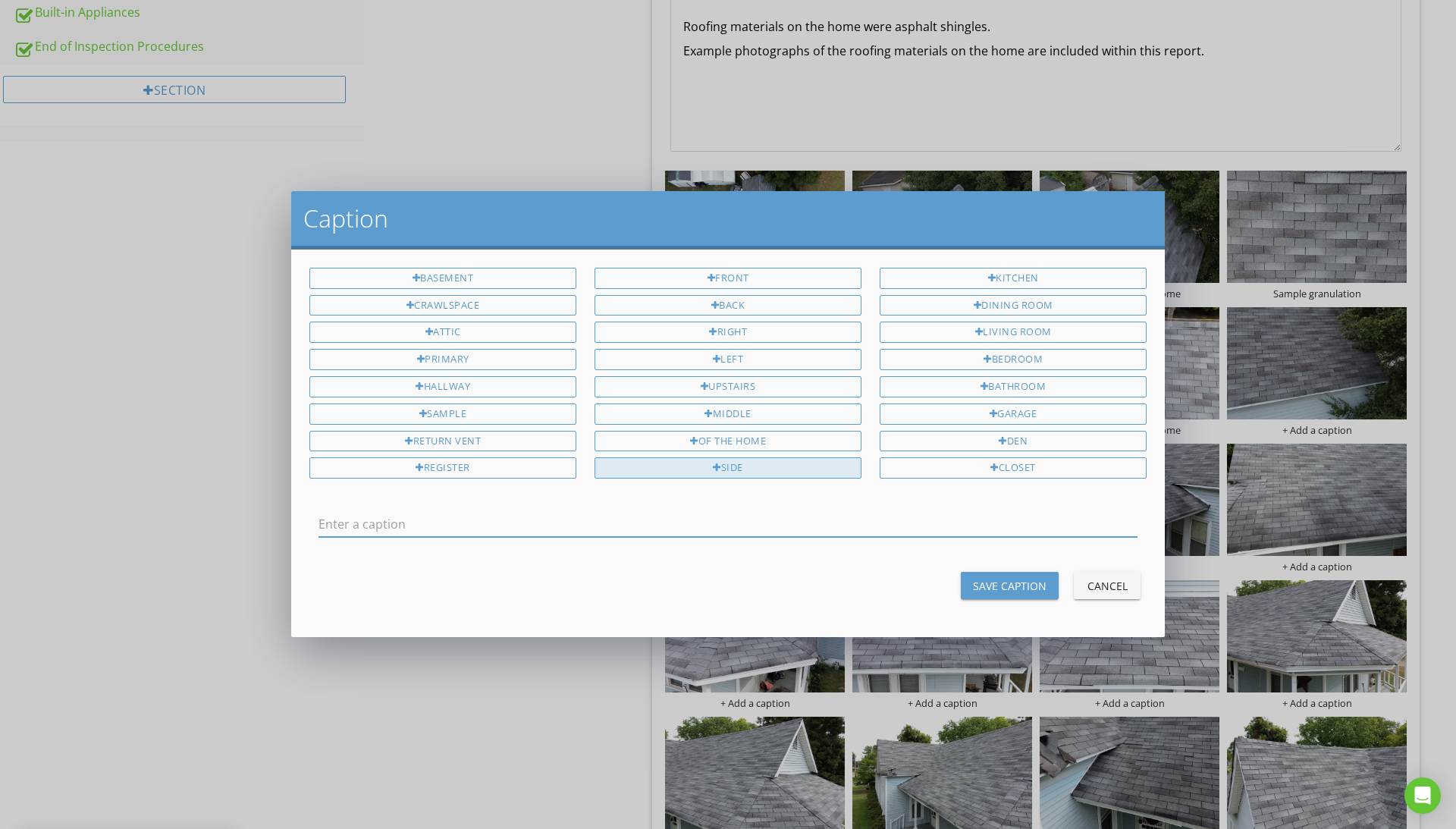
drag, startPoint x: 746, startPoint y: 334, endPoint x: 756, endPoint y: 471, distance: 137.4
click at [746, 334] on div "Right" at bounding box center [728, 332] width 267 height 21
click at [756, 468] on div "side" at bounding box center [728, 468] width 267 height 21
click at [766, 443] on div "of the home" at bounding box center [728, 441] width 267 height 21
type input "Right side of the home"
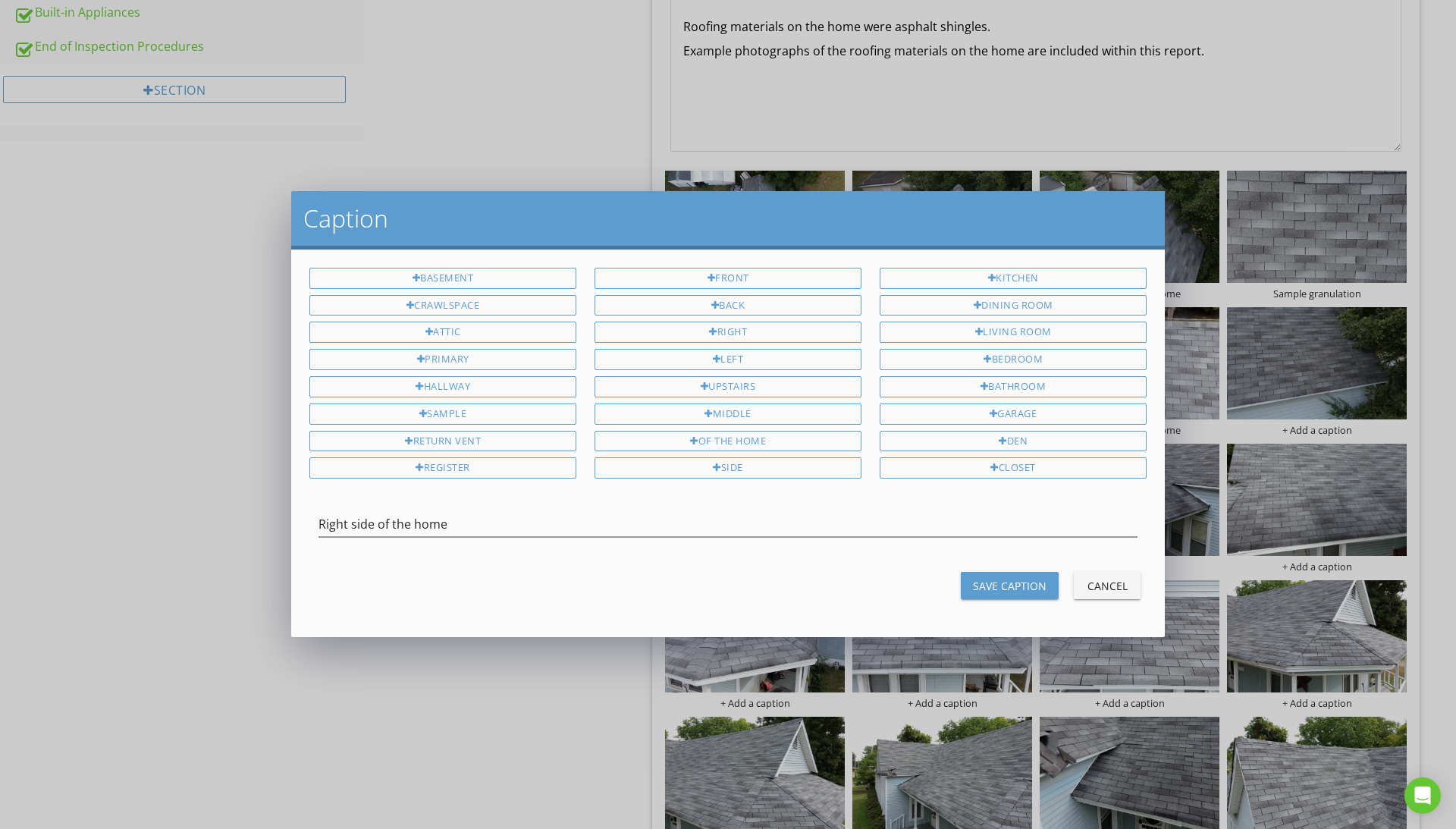
click at [1006, 590] on div "Save Caption" at bounding box center [1010, 586] width 73 height 16
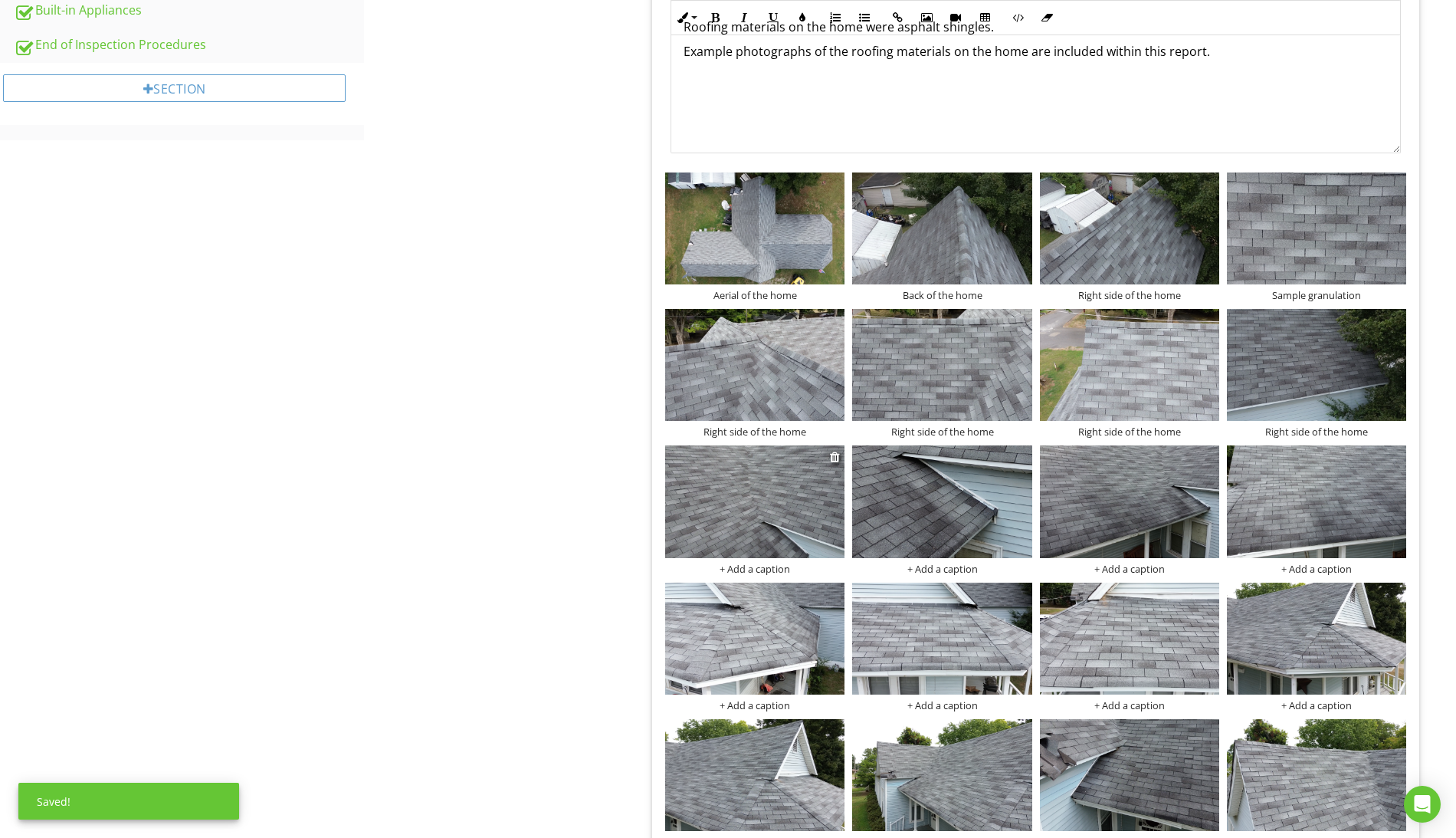
click at [777, 572] on div "+ Add a caption" at bounding box center [755, 569] width 179 height 12
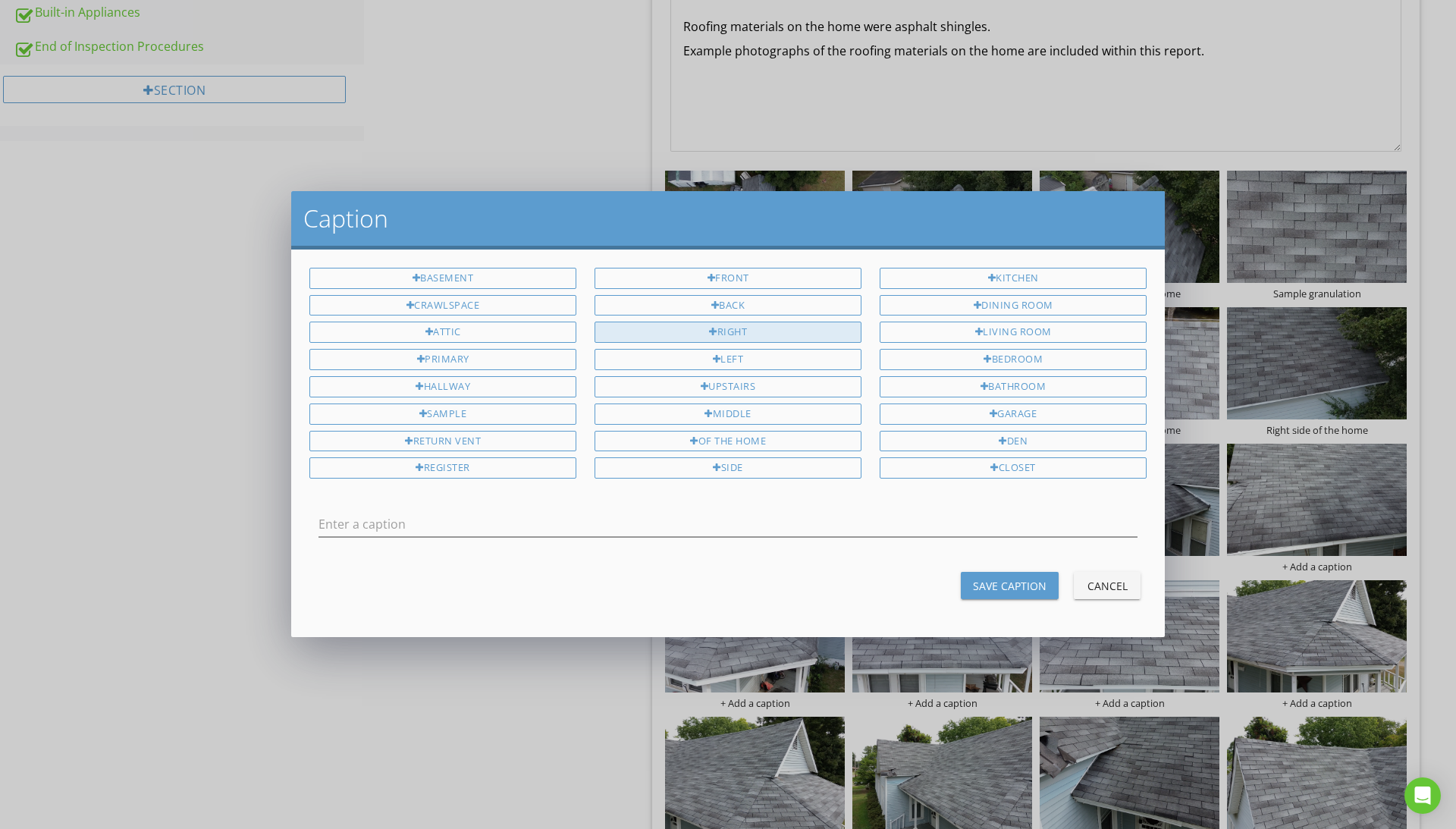
click at [753, 329] on div "Right" at bounding box center [728, 332] width 267 height 21
click at [745, 471] on div "side" at bounding box center [728, 468] width 267 height 21
click at [757, 445] on div "of the home" at bounding box center [728, 441] width 267 height 21
type input "Right side of the home"
click at [977, 581] on div "Save Caption" at bounding box center [1010, 586] width 73 height 16
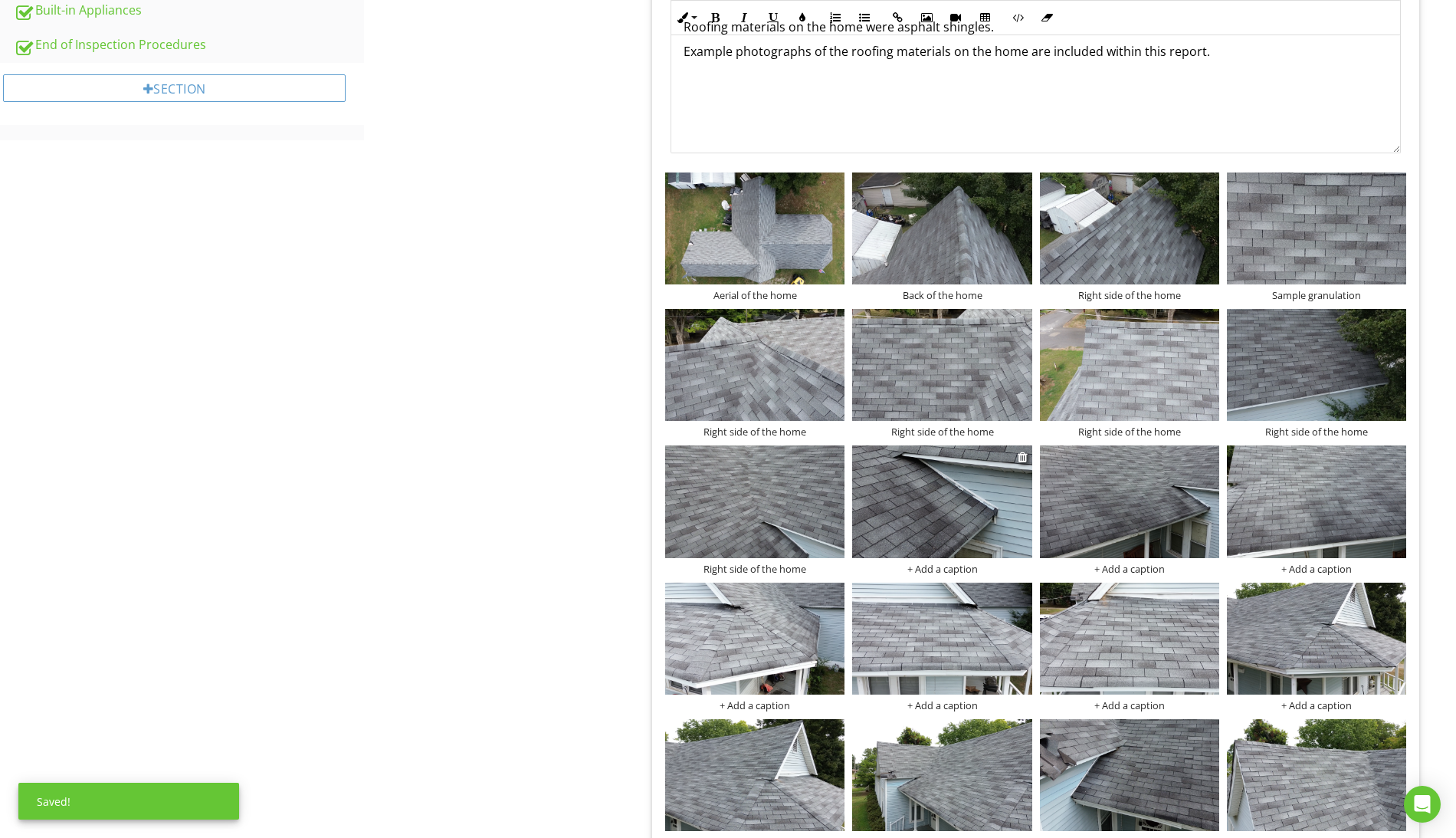
click at [963, 569] on div "+ Add a caption" at bounding box center [941, 569] width 179 height 12
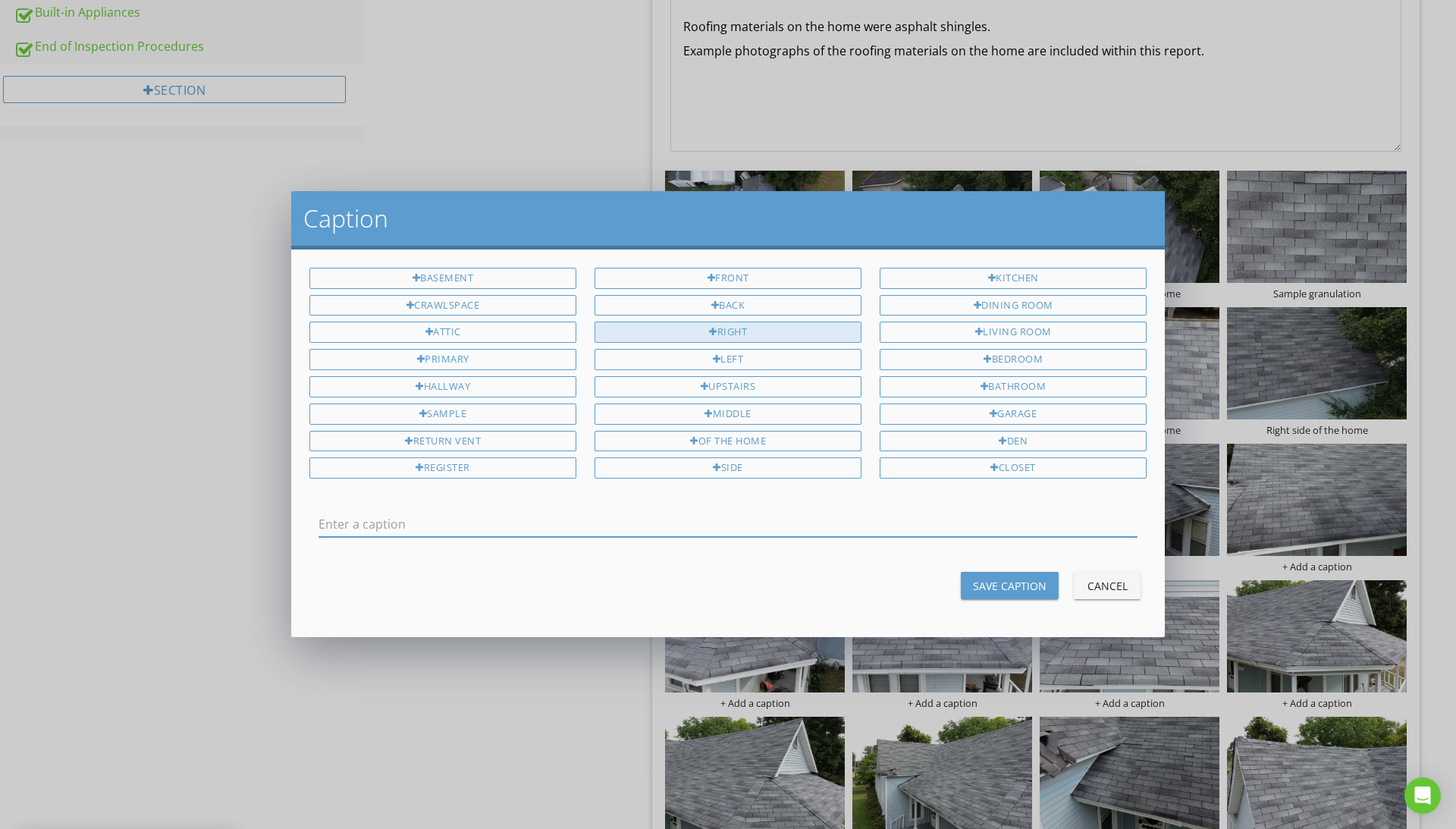
click at [764, 333] on div "Right" at bounding box center [728, 332] width 267 height 21
click at [763, 472] on div "side" at bounding box center [728, 468] width 267 height 21
click at [777, 447] on div "of the home" at bounding box center [728, 441] width 267 height 21
type input "Right side of the home"
click at [750, 524] on input "Right side of the home" at bounding box center [728, 525] width 819 height 25
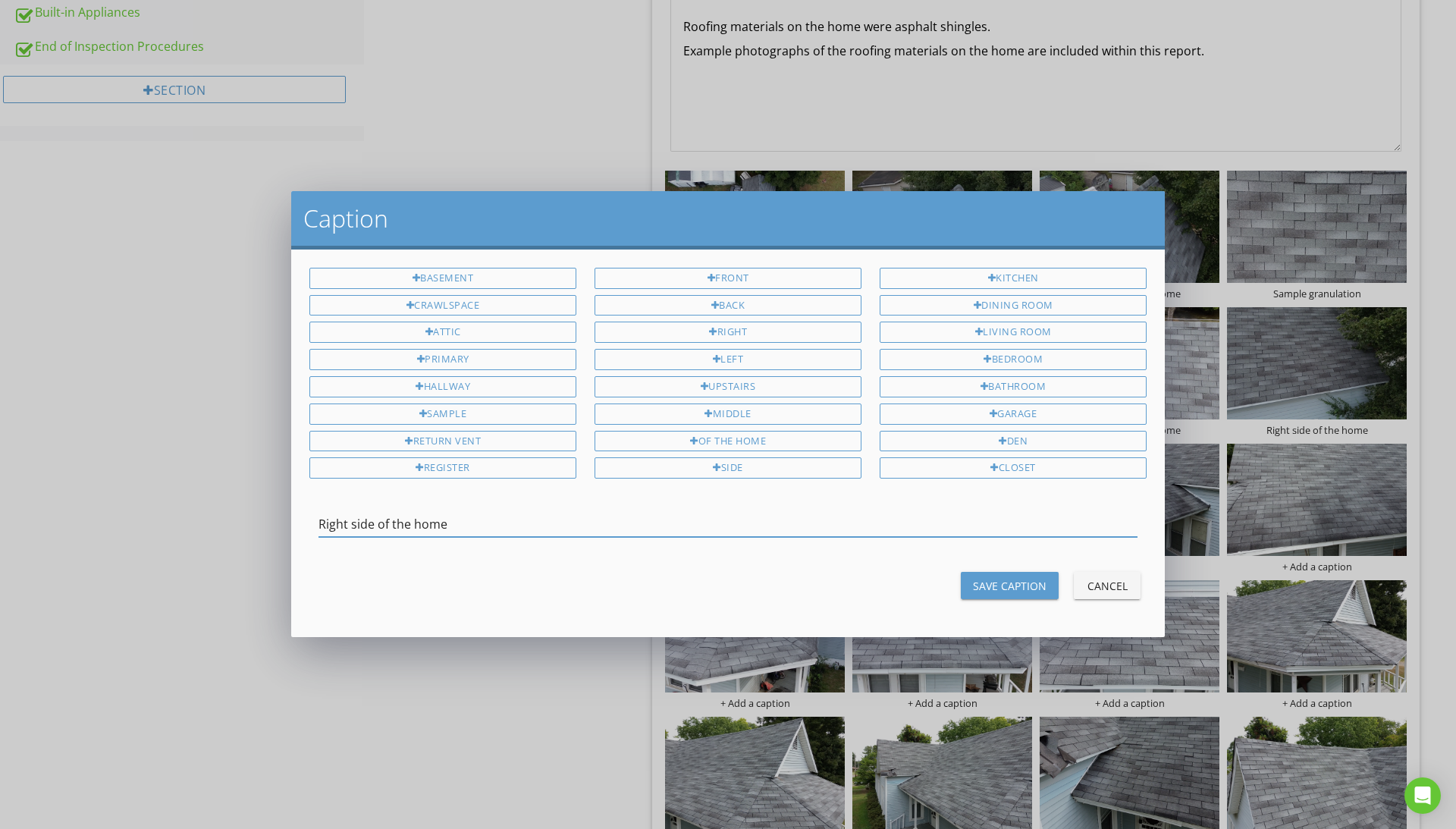
click at [1004, 584] on div "Save Caption" at bounding box center [1010, 586] width 73 height 16
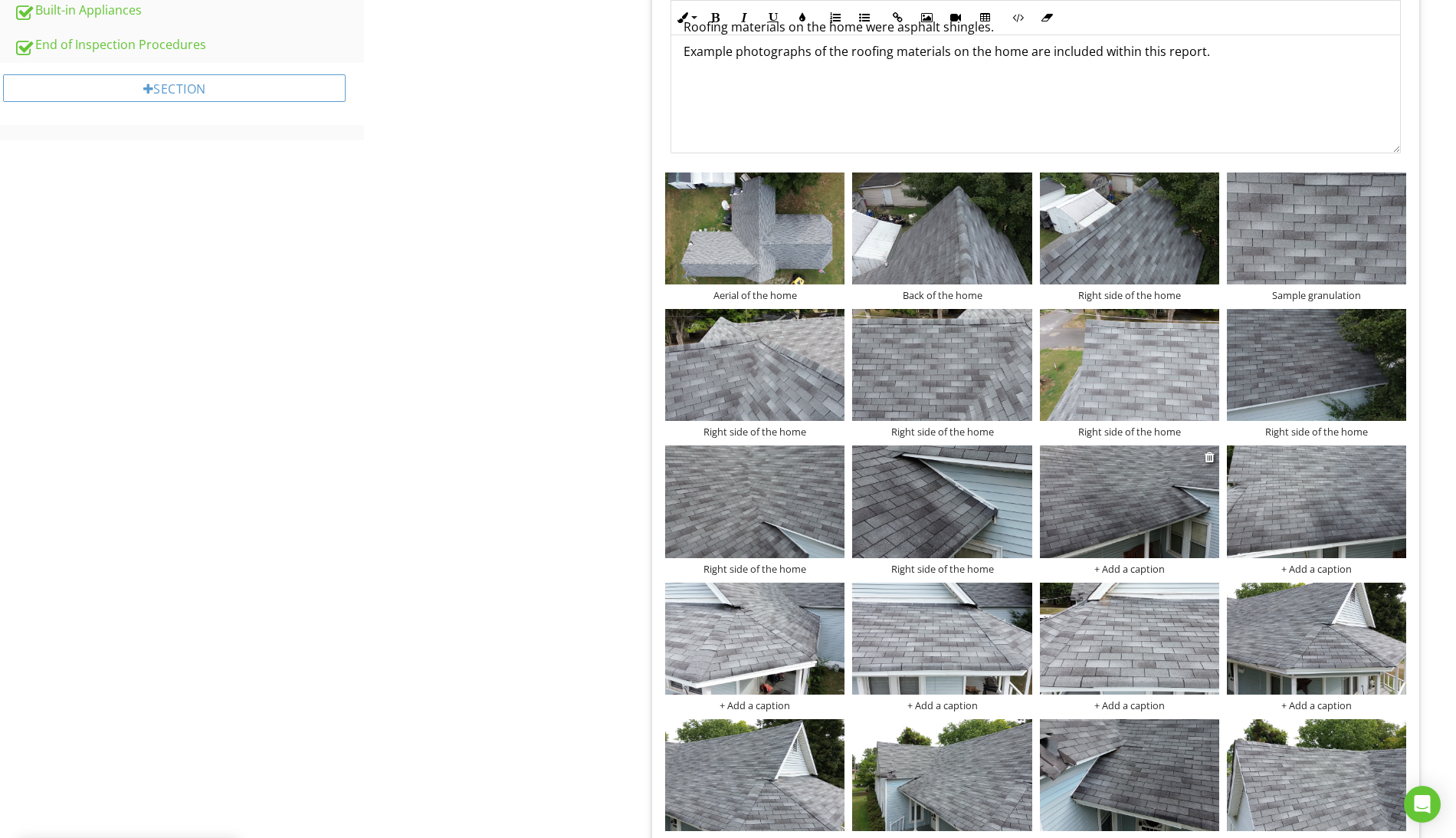
click at [1128, 572] on div "+ Add a caption" at bounding box center [1129, 569] width 179 height 12
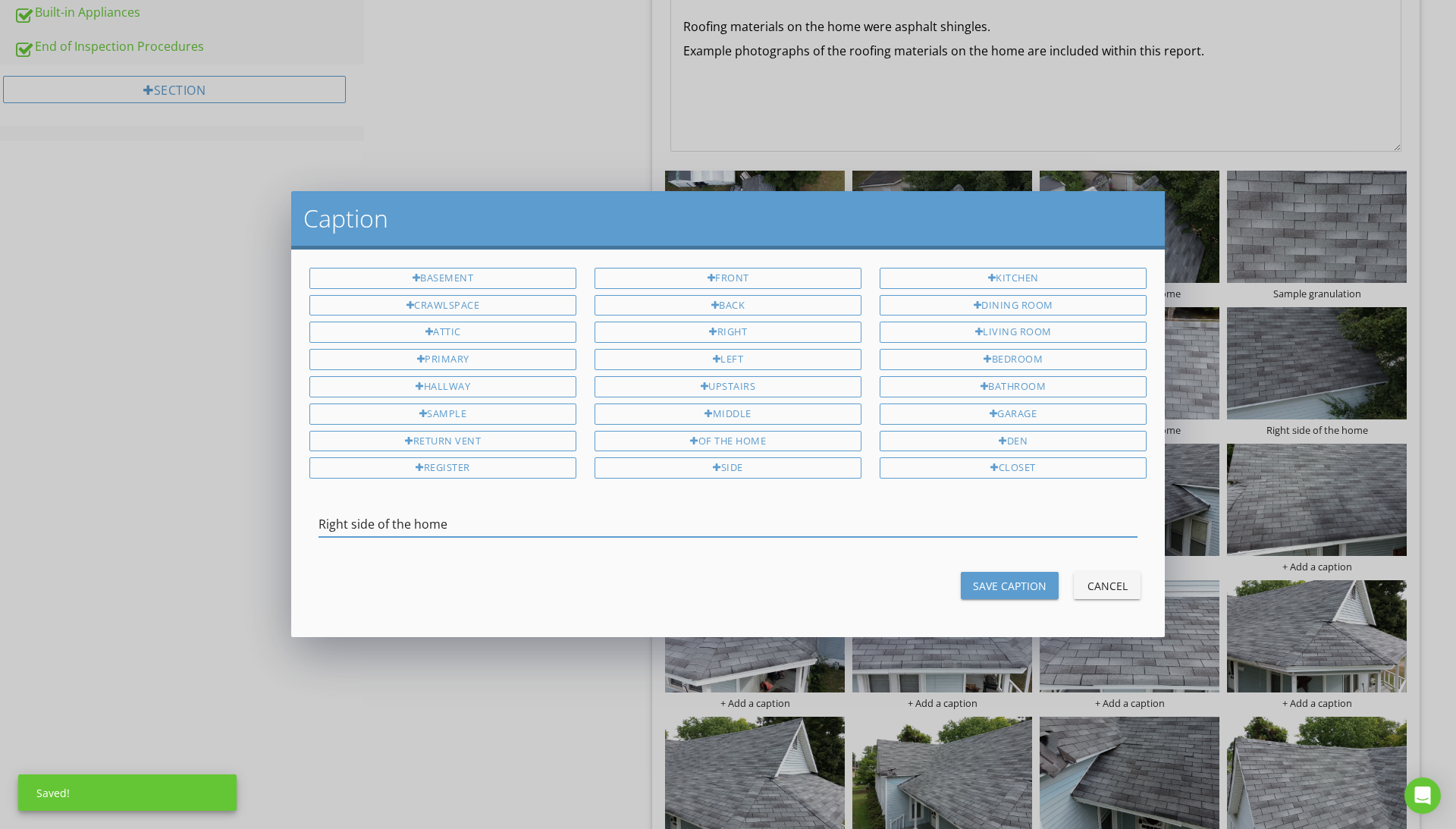
type input "Right side of the home"
click at [990, 576] on button "Save Caption" at bounding box center [1010, 585] width 98 height 28
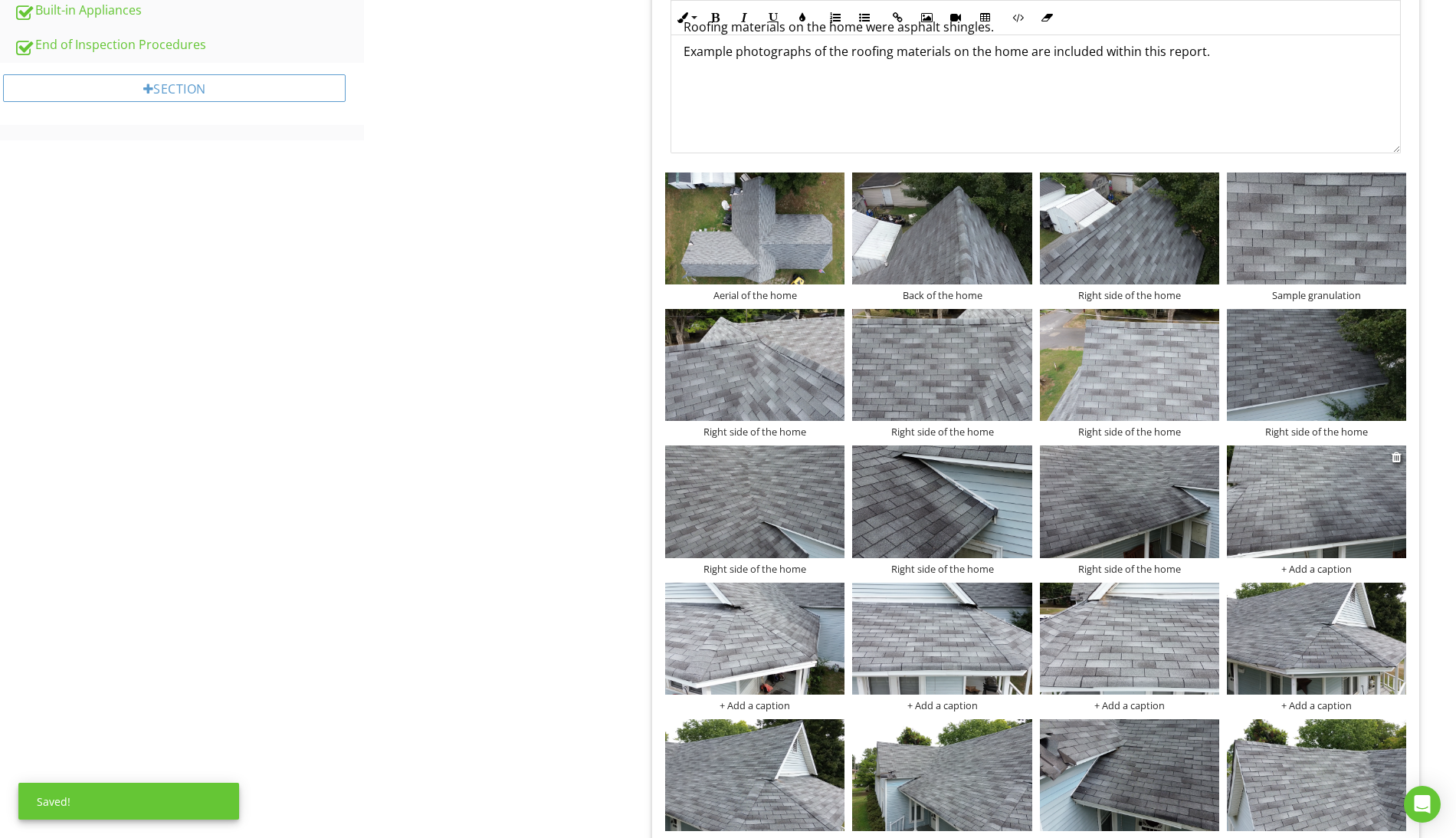
click at [1310, 569] on div "+ Add a caption" at bounding box center [1316, 569] width 179 height 12
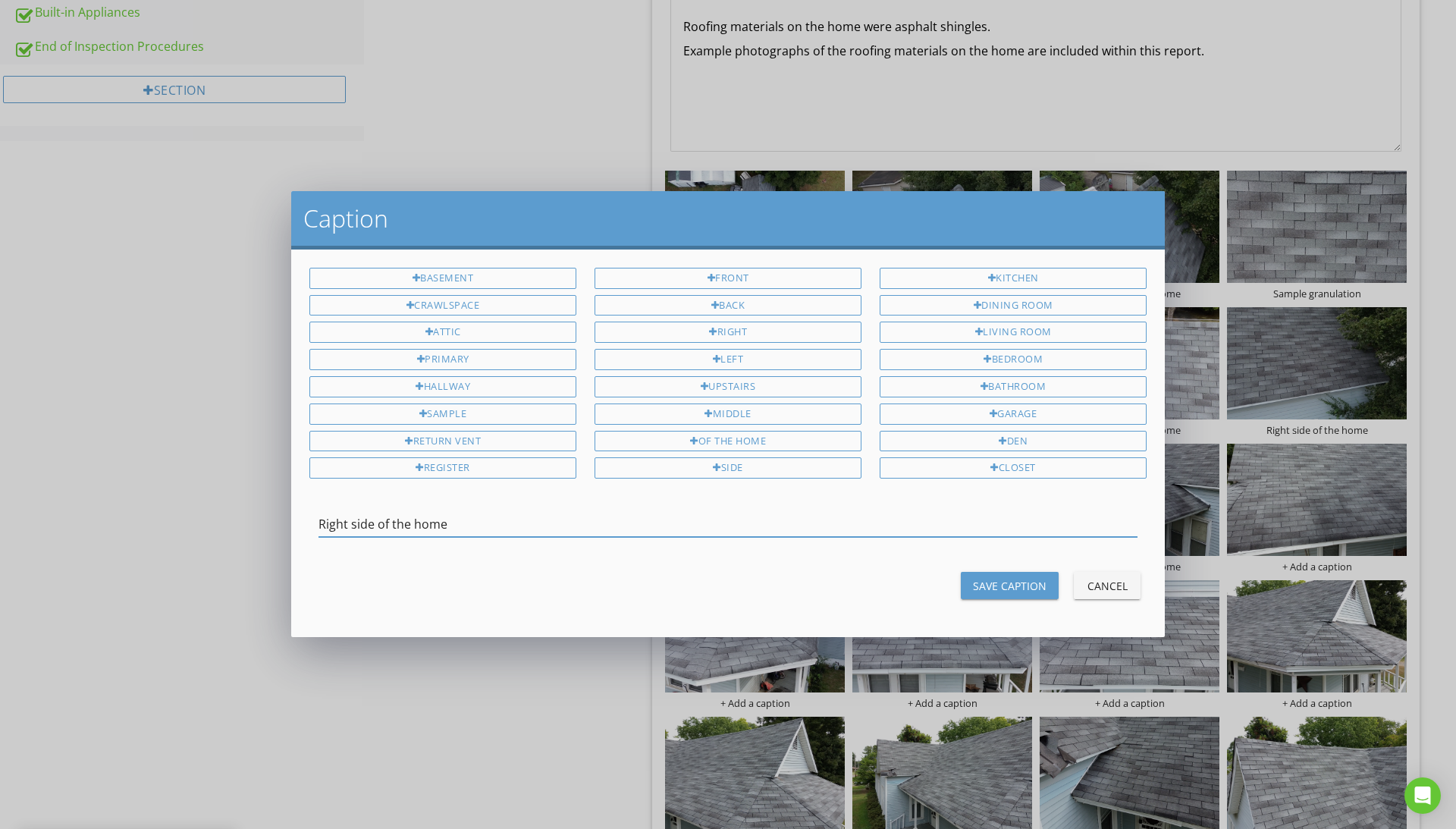
type input "Right side of the home"
click at [1020, 591] on div "Save Caption" at bounding box center [1010, 586] width 73 height 16
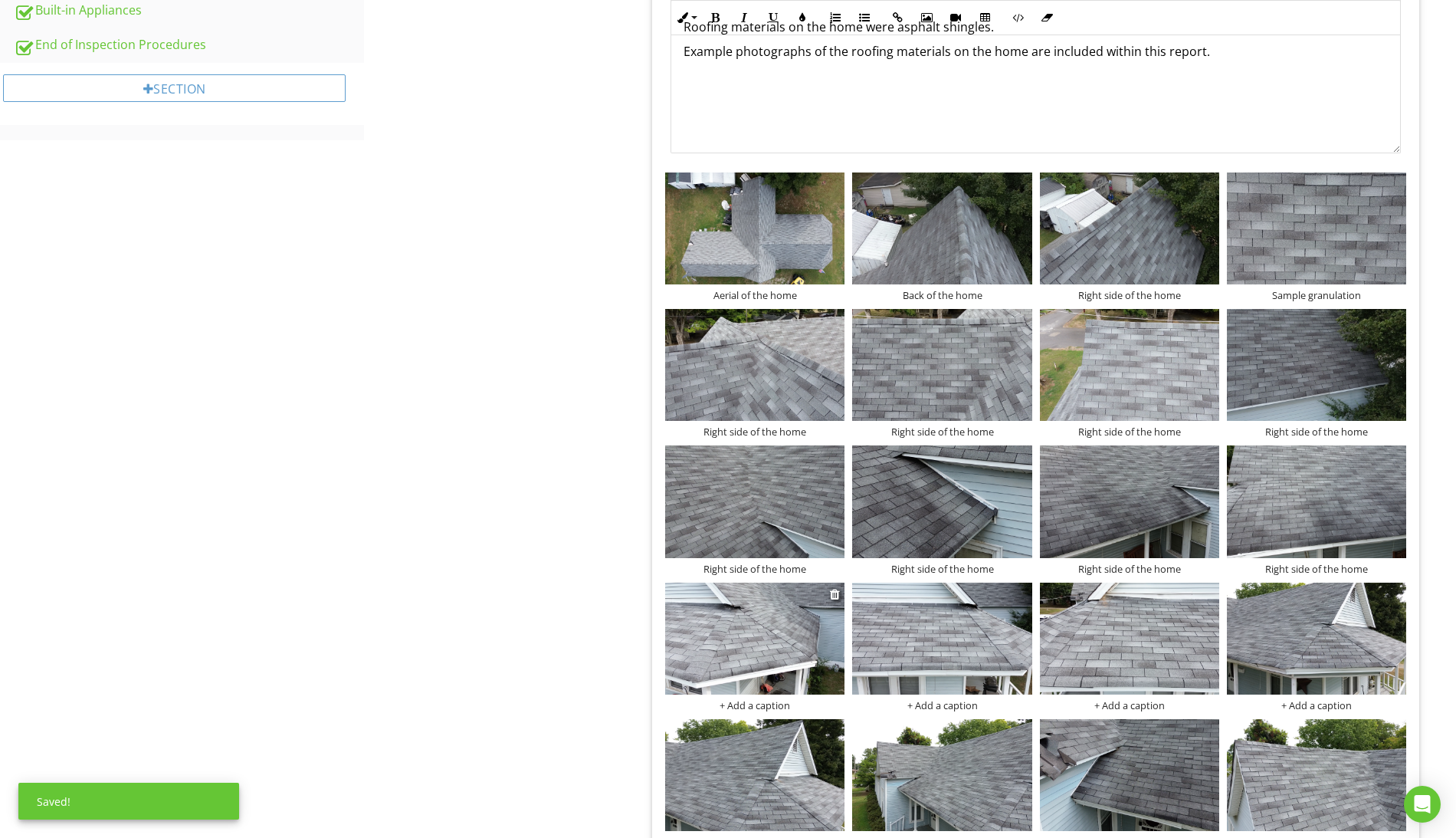
click at [774, 704] on div "+ Add a caption" at bounding box center [755, 705] width 179 height 12
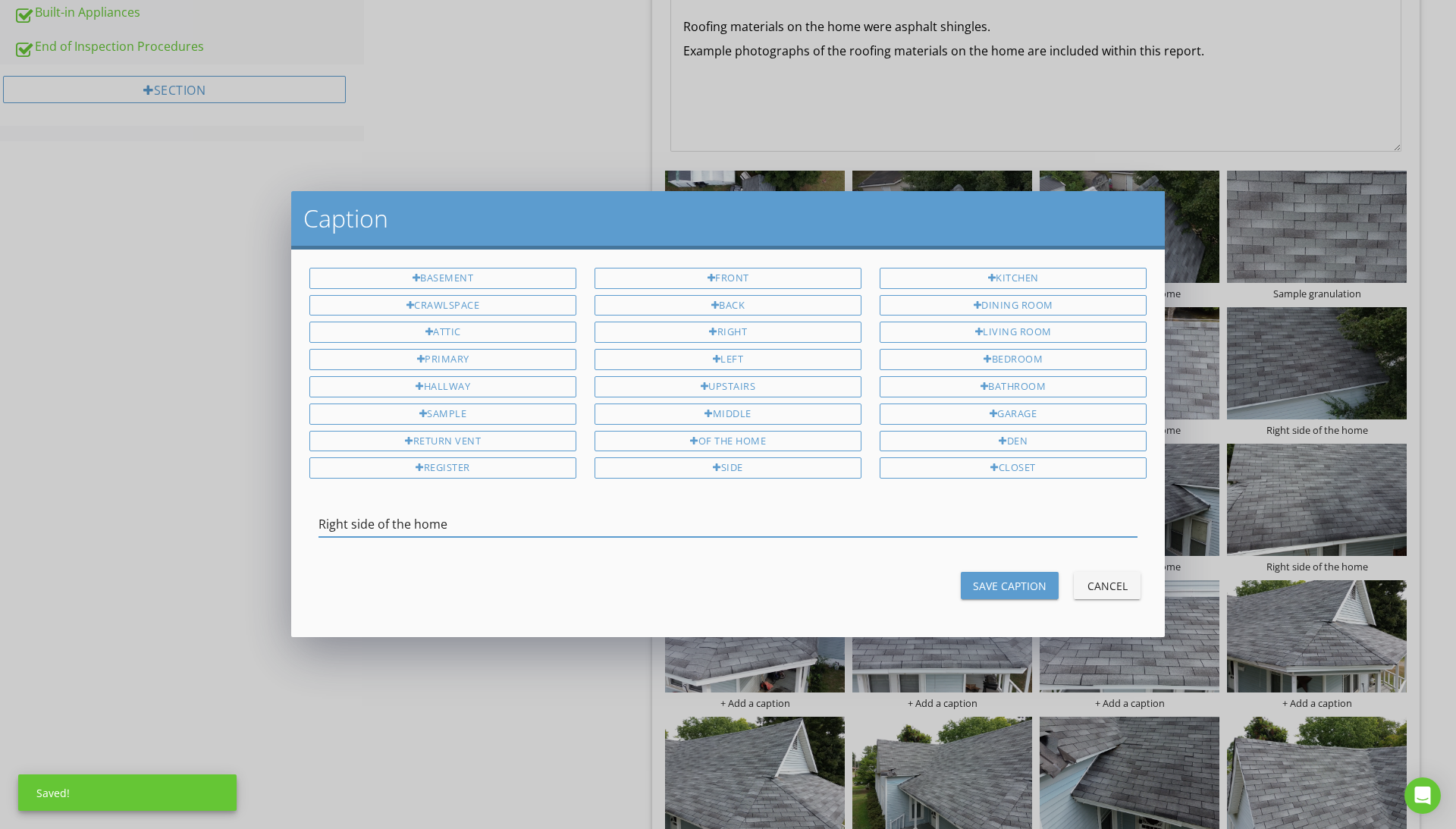
type input "Right side of the home"
click at [1026, 592] on div "Save Caption" at bounding box center [1010, 586] width 73 height 16
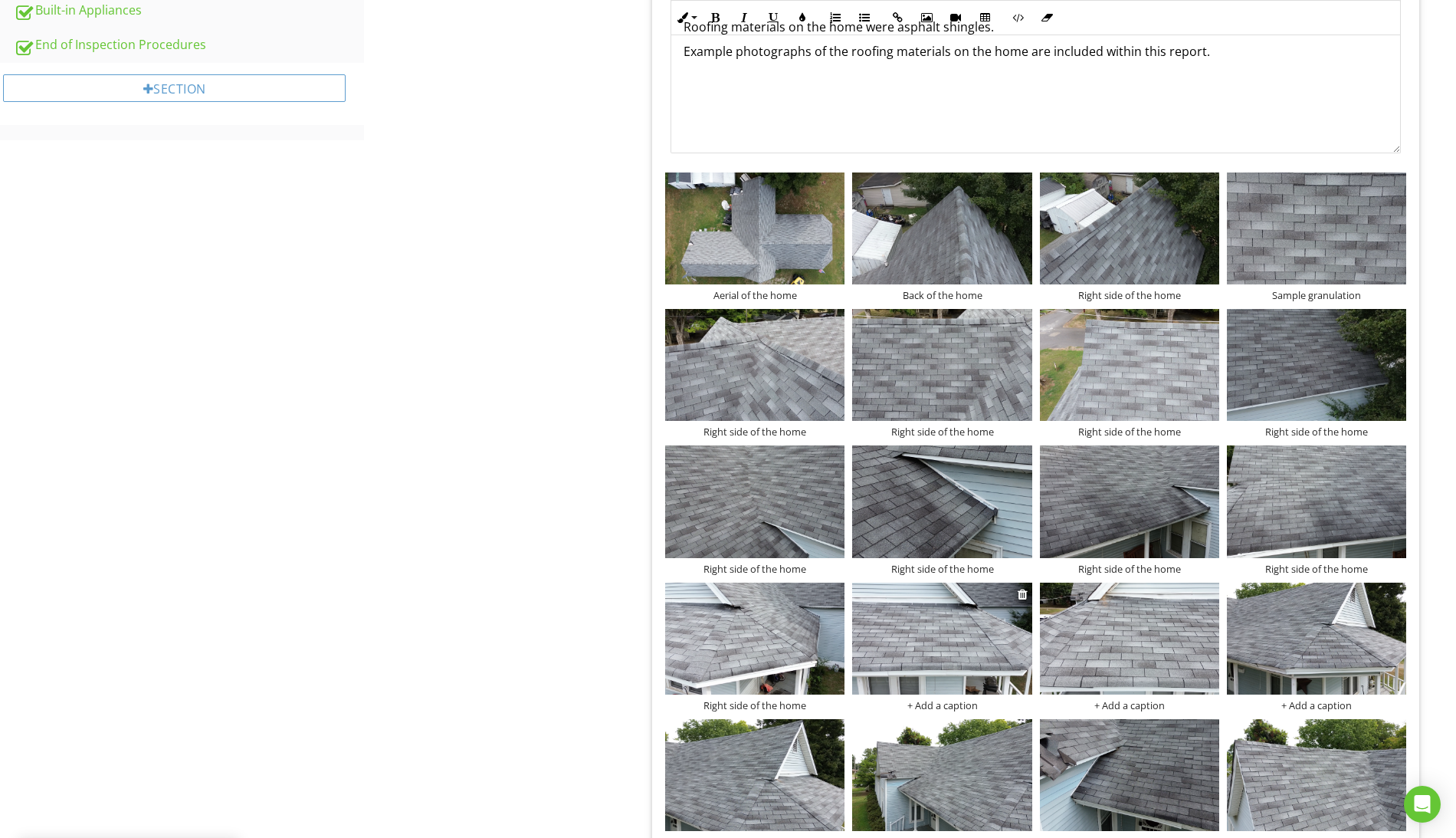
click at [942, 710] on div "+ Add a caption" at bounding box center [941, 705] width 179 height 12
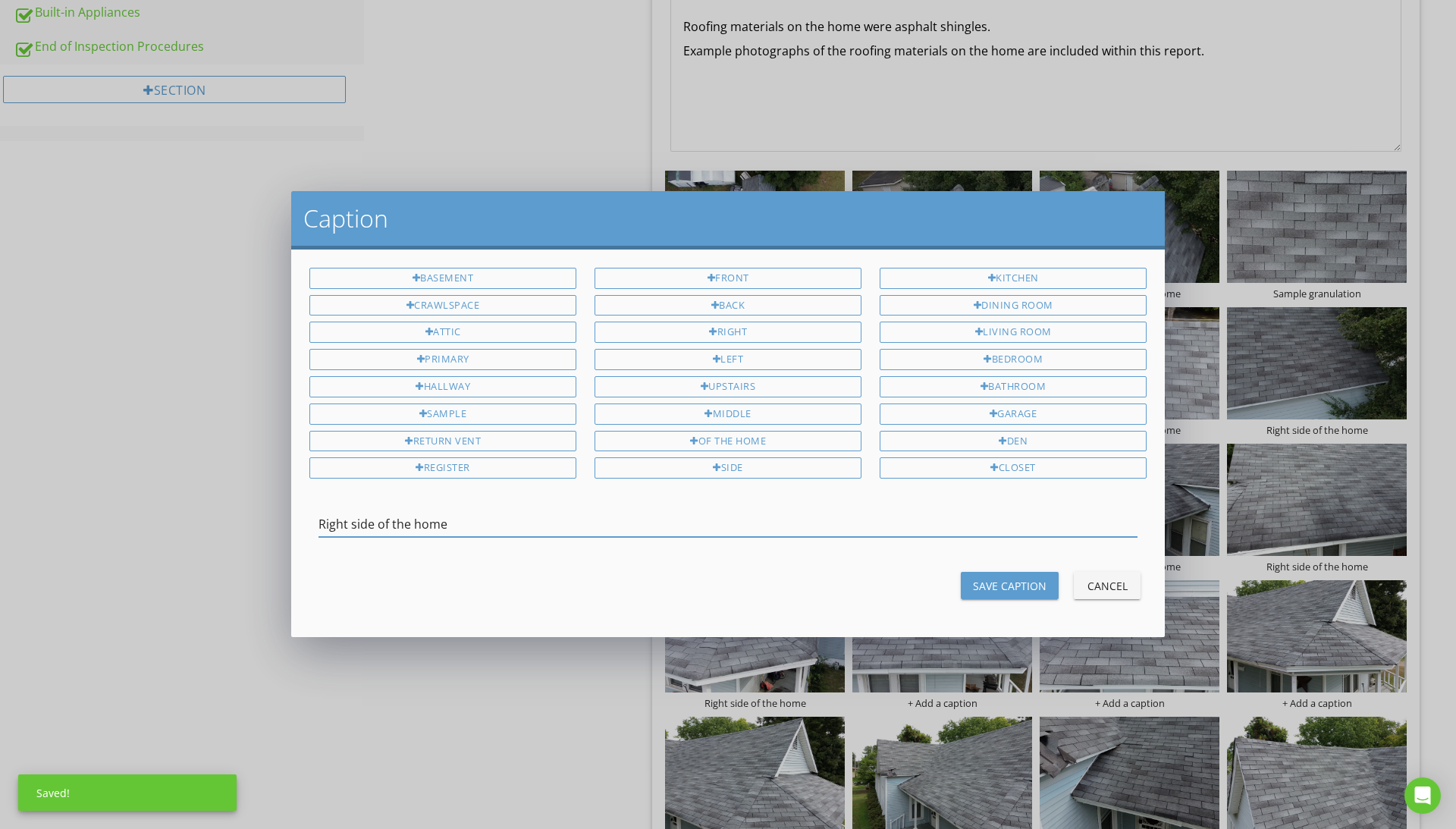
type input "Right side of the home"
click at [1014, 581] on div "Save Caption" at bounding box center [1010, 586] width 73 height 16
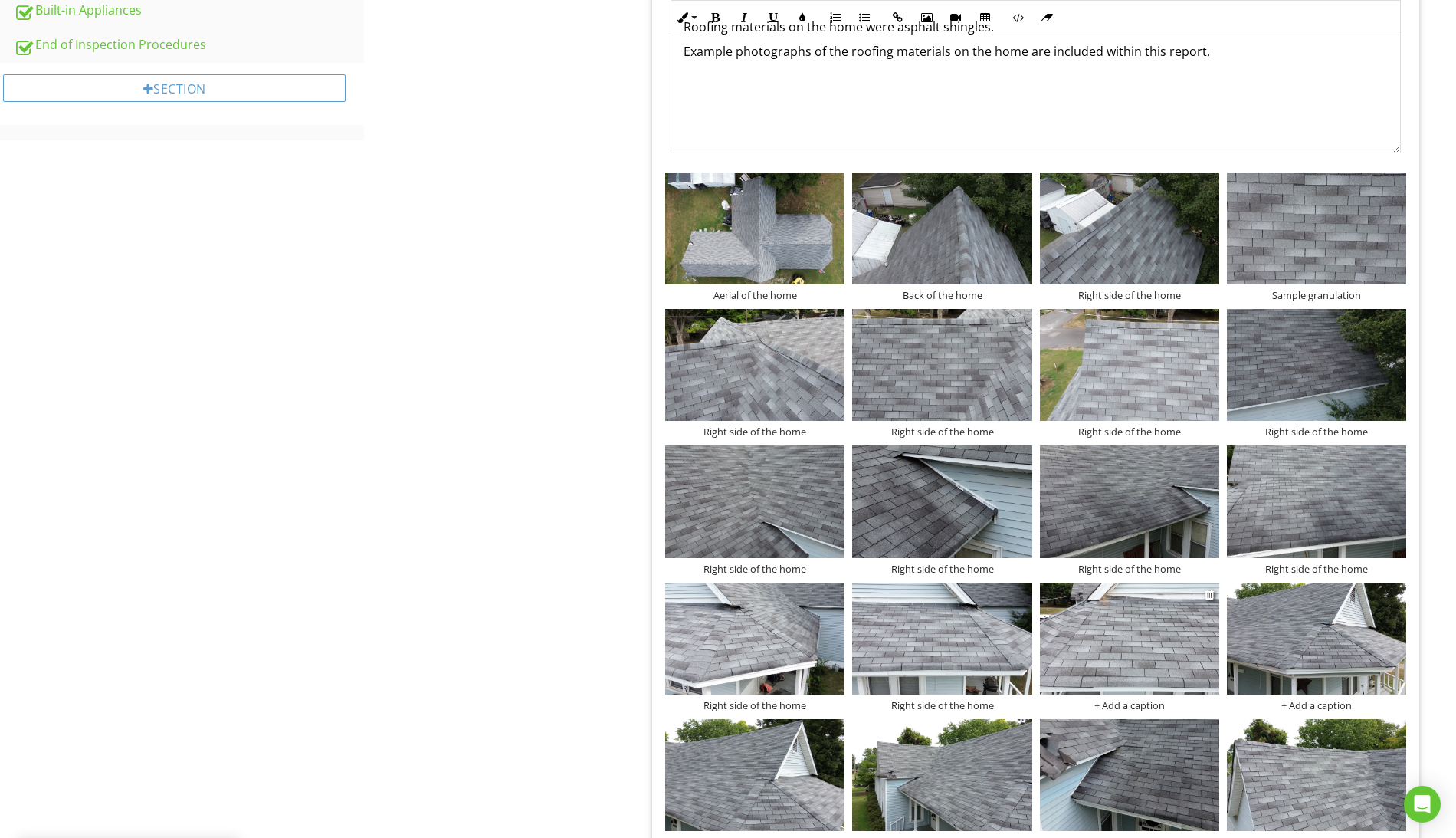
click at [1131, 705] on div "+ Add a caption" at bounding box center [1129, 705] width 179 height 12
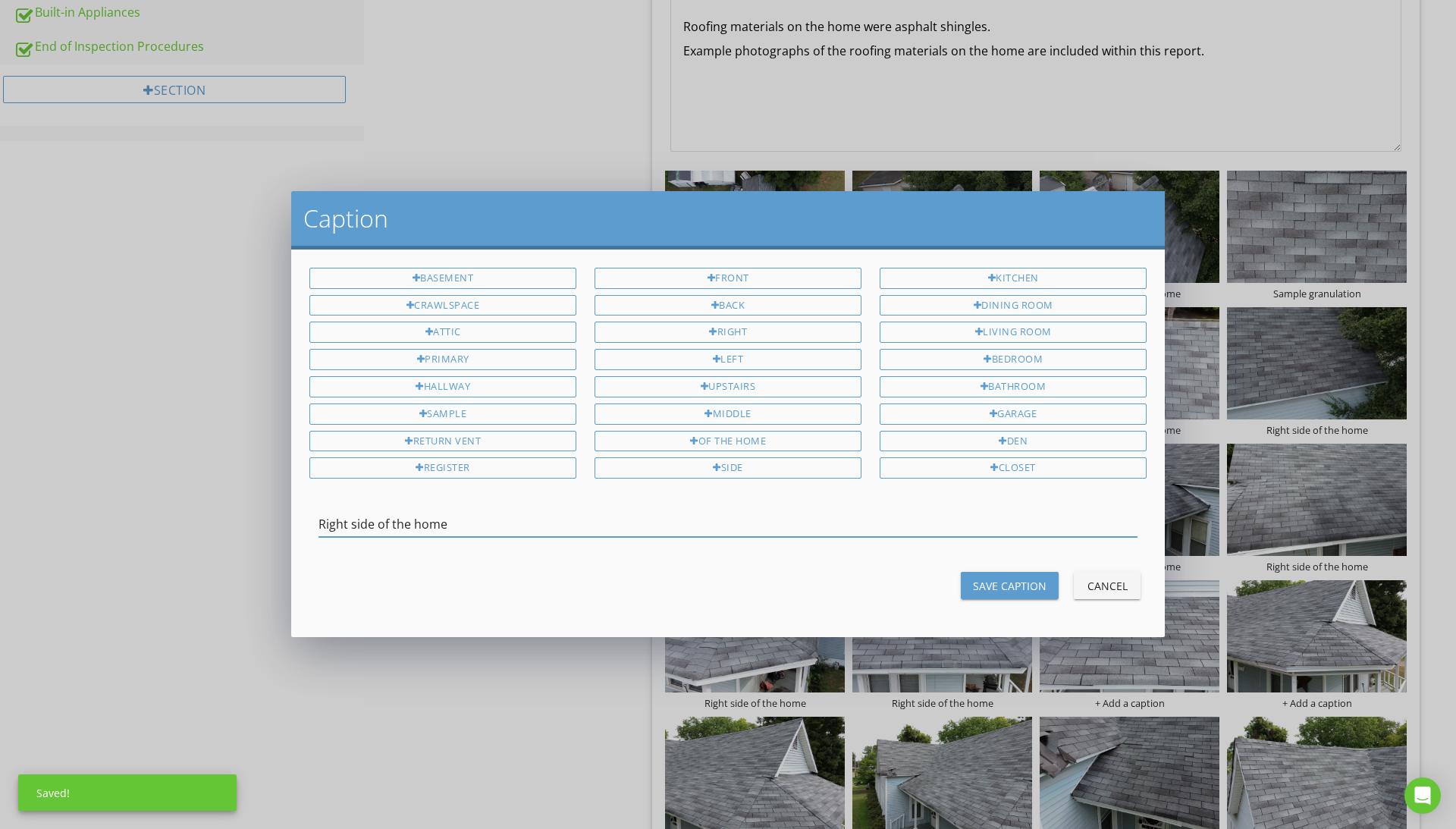
type input "Right side of the home"
click at [1036, 589] on div "Save Caption" at bounding box center [1010, 586] width 73 height 16
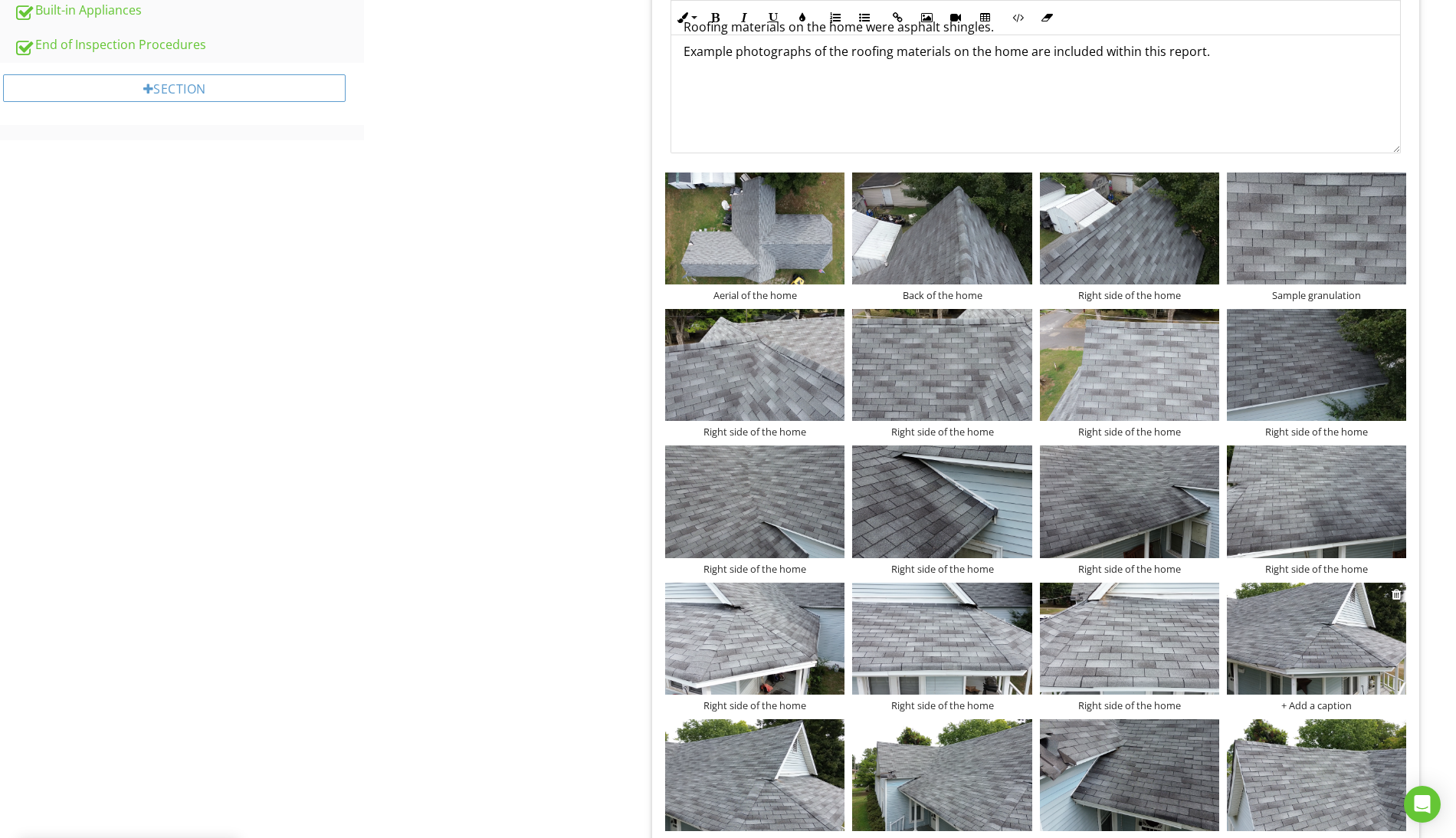
click at [1325, 707] on div "+ Add a caption" at bounding box center [1316, 705] width 179 height 12
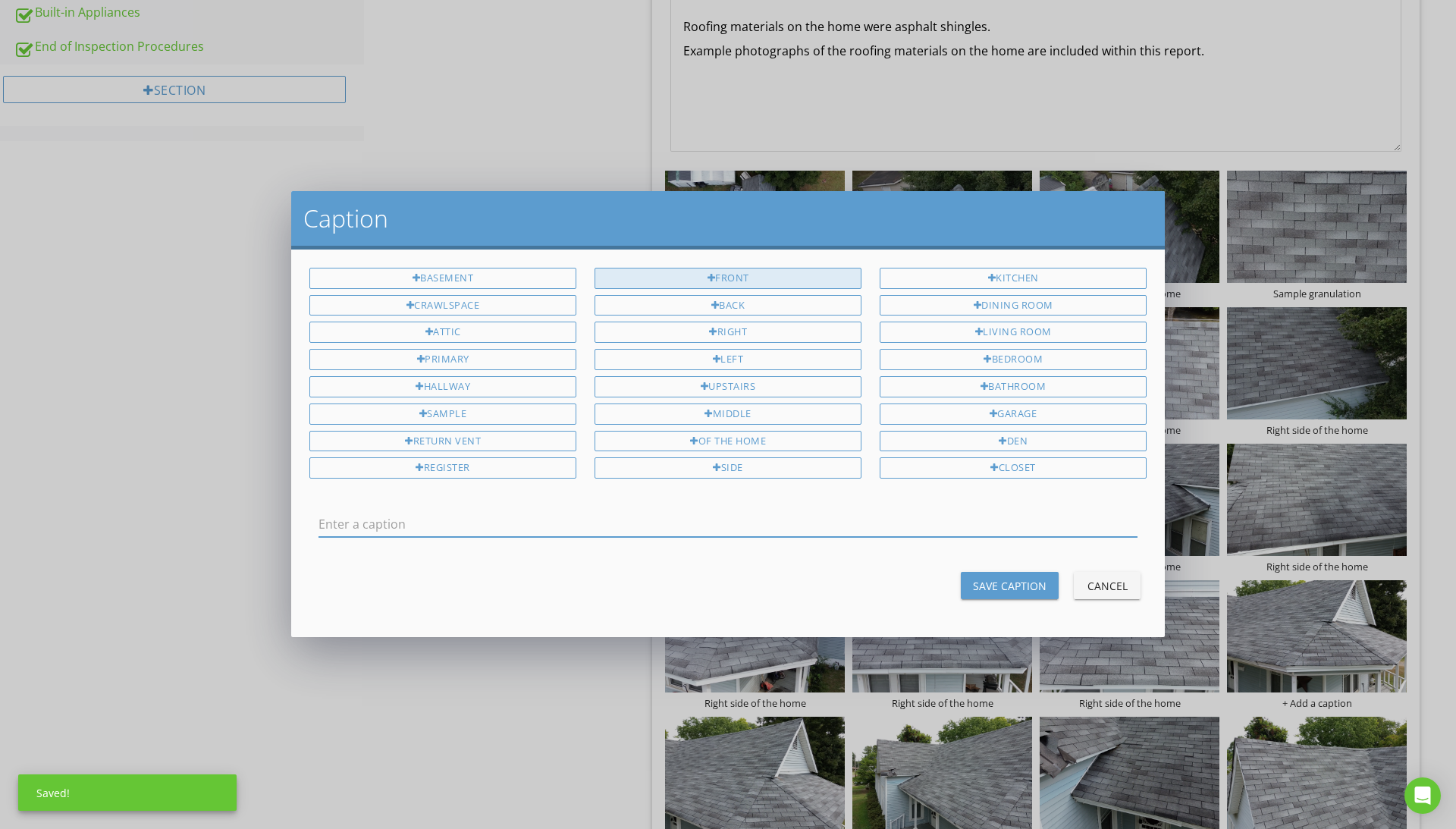
click at [745, 278] on div "Front" at bounding box center [728, 278] width 267 height 21
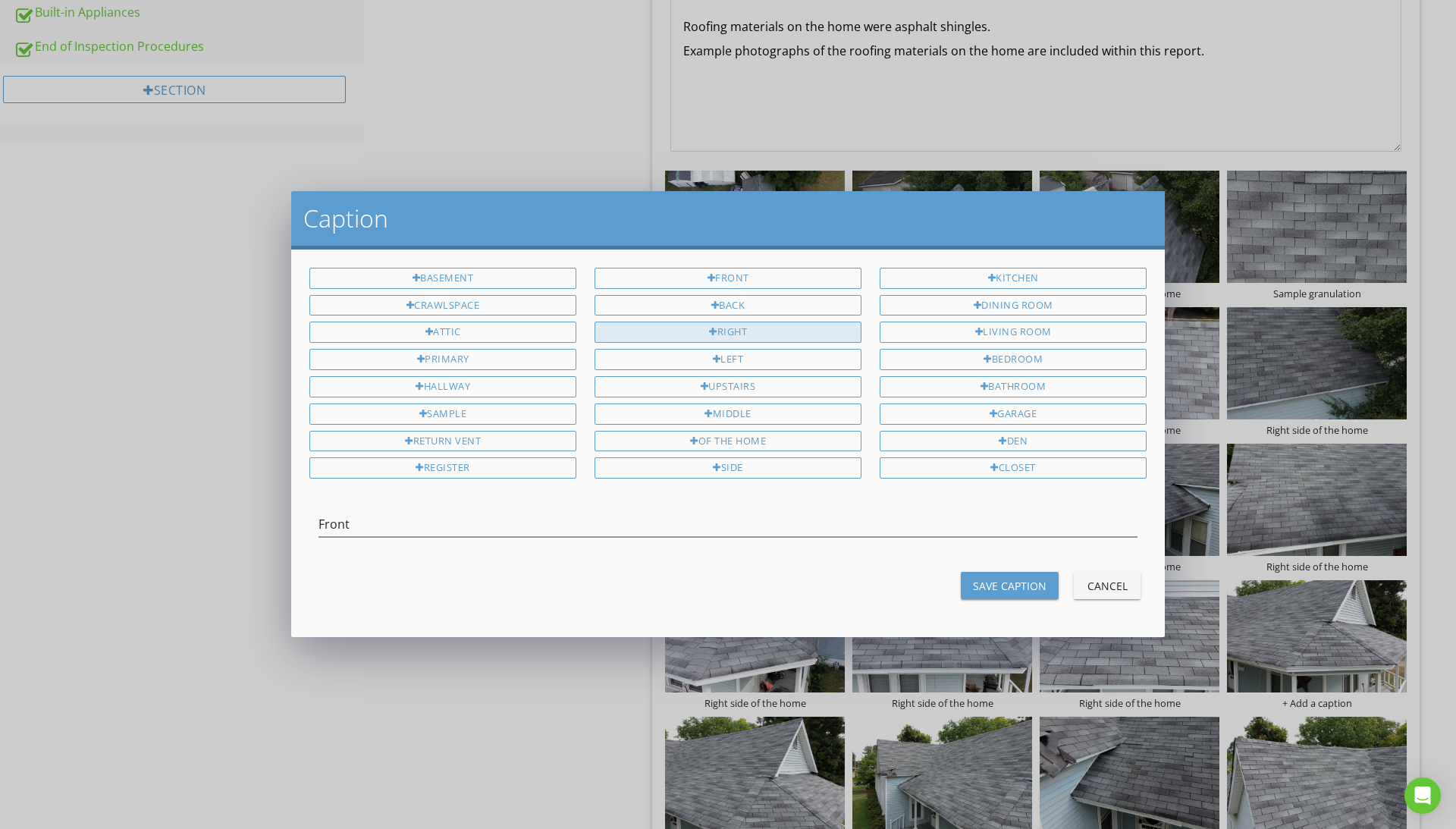
click at [741, 335] on div "Right" at bounding box center [728, 332] width 267 height 21
click at [740, 465] on div "side" at bounding box center [728, 468] width 267 height 21
click at [750, 447] on div "of the home" at bounding box center [728, 441] width 267 height 21
type input "Front Right side of the home"
click at [999, 583] on div "Save Caption" at bounding box center [1010, 586] width 73 height 16
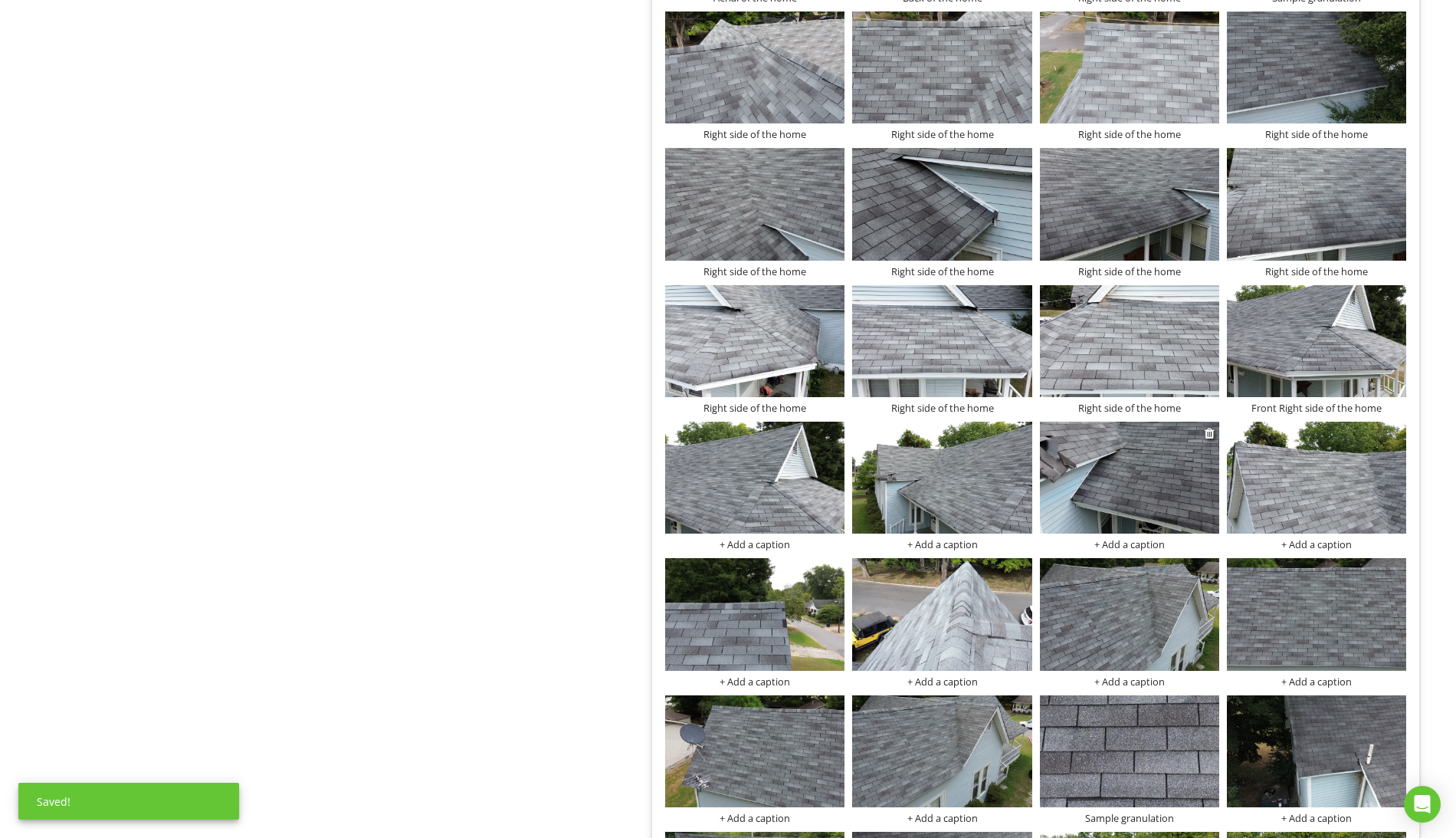
scroll to position [1256, 0]
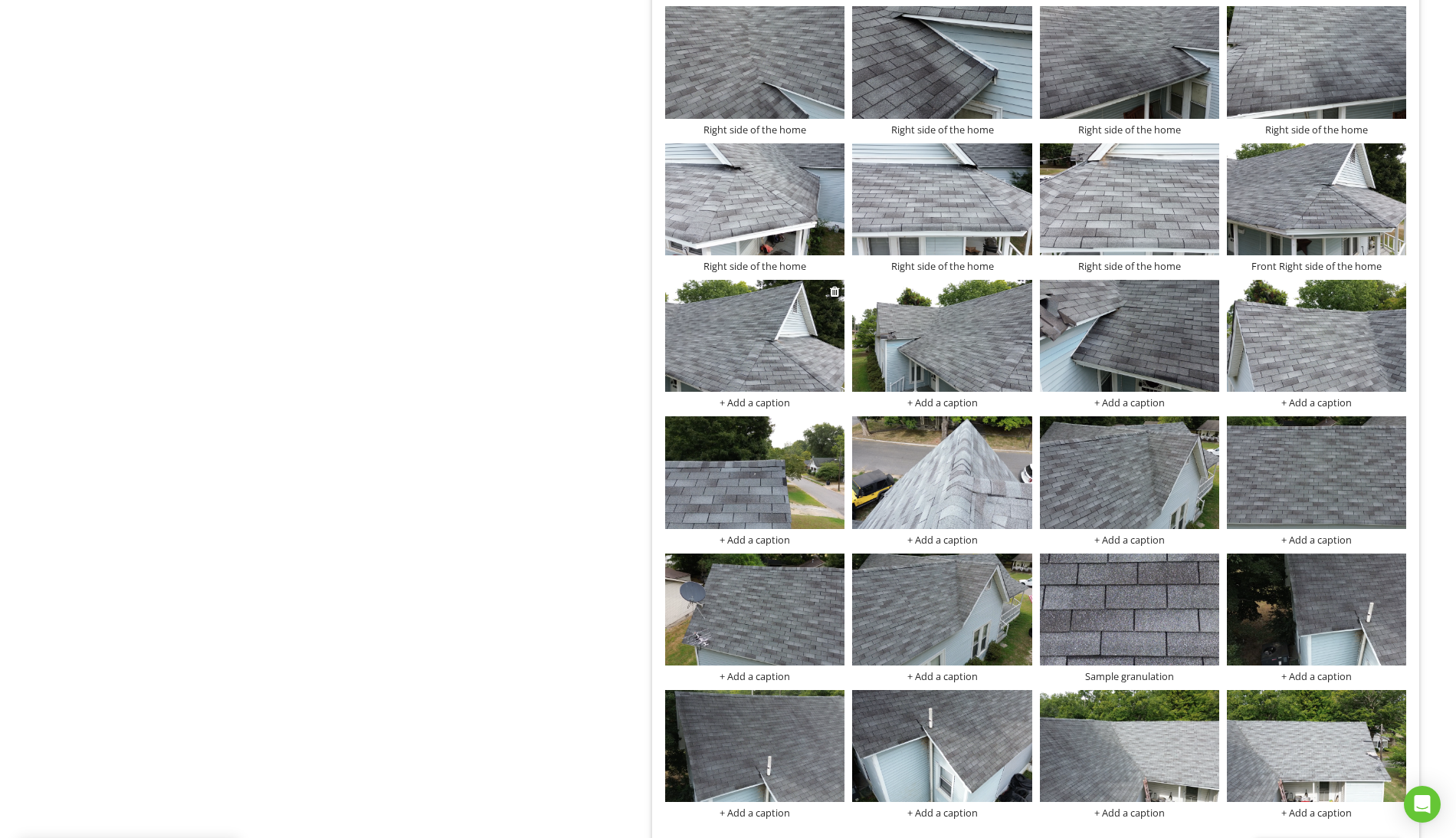
click at [771, 407] on div "+ Add a caption" at bounding box center [755, 402] width 179 height 12
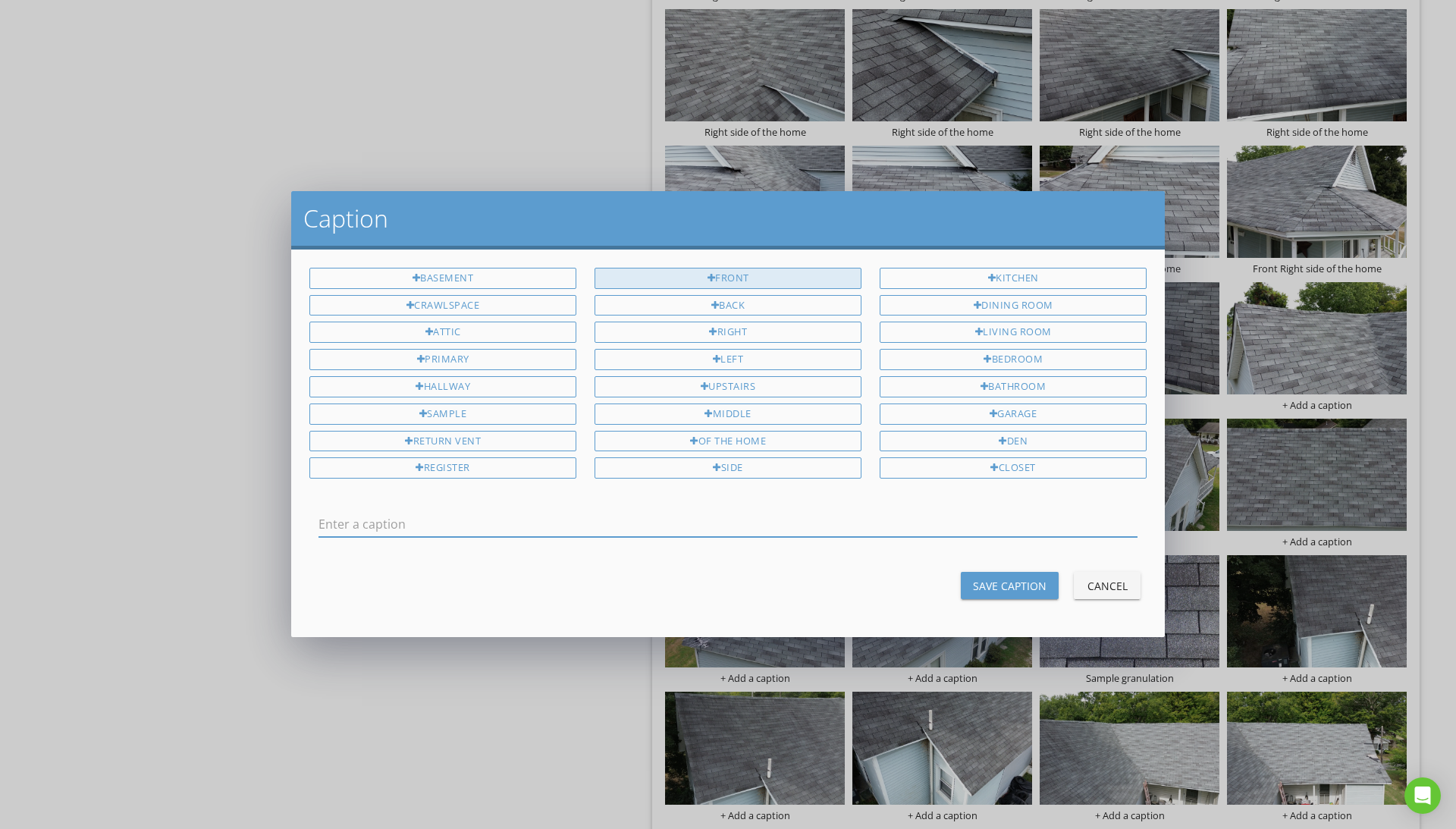
click at [738, 274] on div "Front" at bounding box center [728, 278] width 267 height 21
click at [741, 448] on div "of the home" at bounding box center [728, 441] width 267 height 21
type input "Front of the home"
click at [593, 521] on input "Front of the home" at bounding box center [728, 525] width 819 height 25
click at [1014, 589] on div "Save Caption" at bounding box center [1010, 586] width 73 height 16
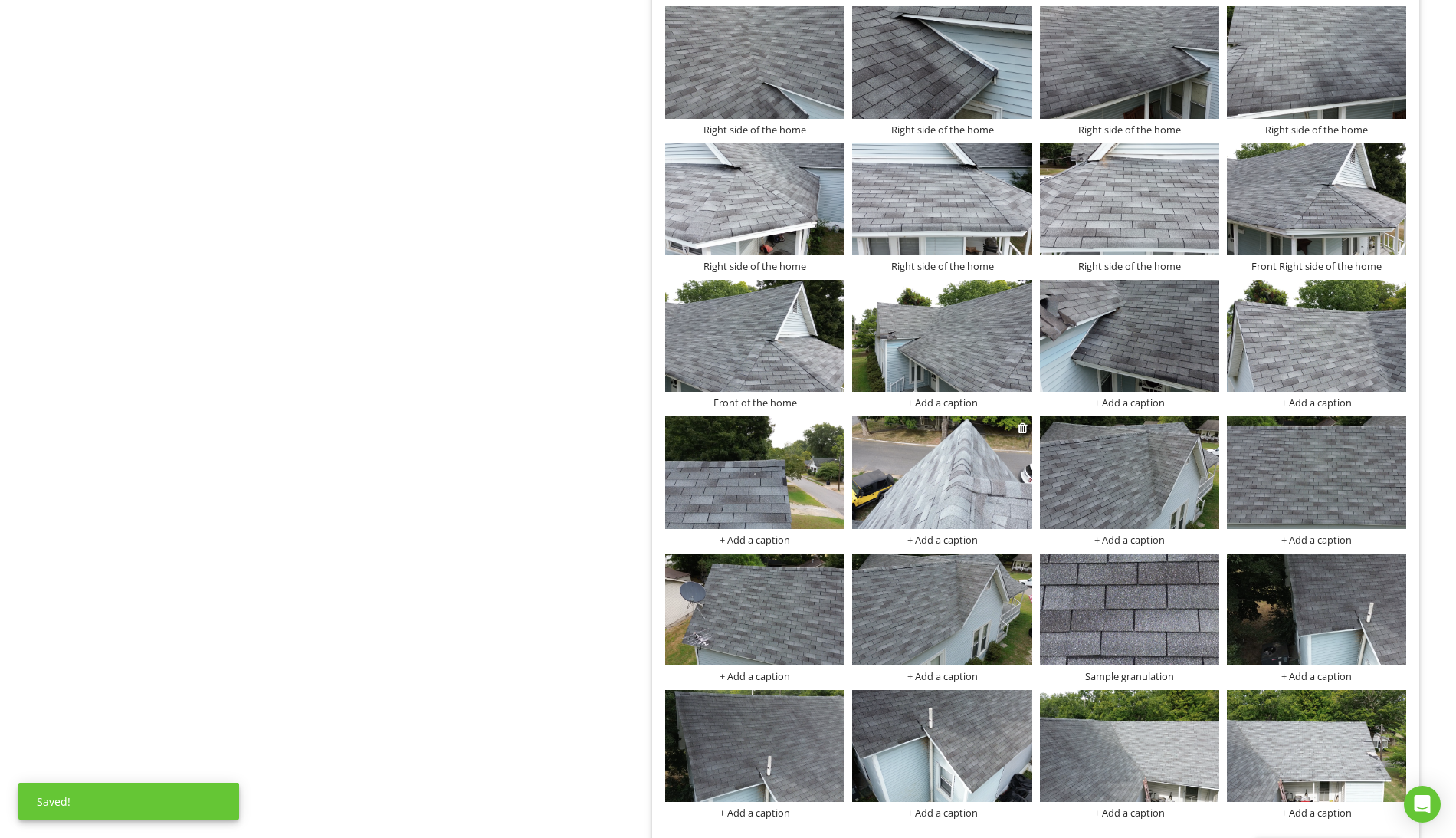
click at [942, 544] on div "+ Add a caption" at bounding box center [941, 539] width 179 height 12
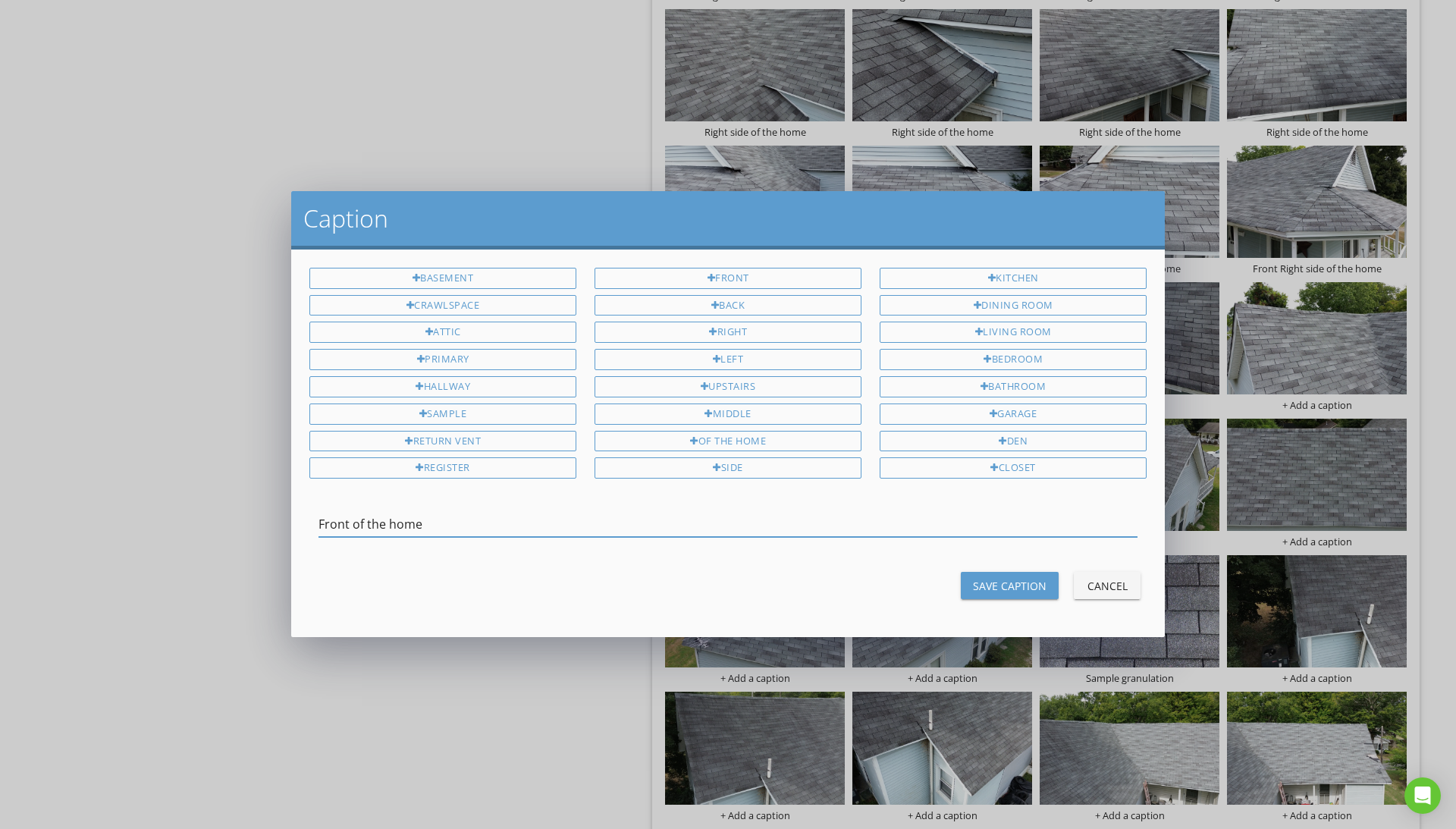
type input "Front of the home"
click at [1009, 584] on div "Save Caption" at bounding box center [1010, 586] width 73 height 16
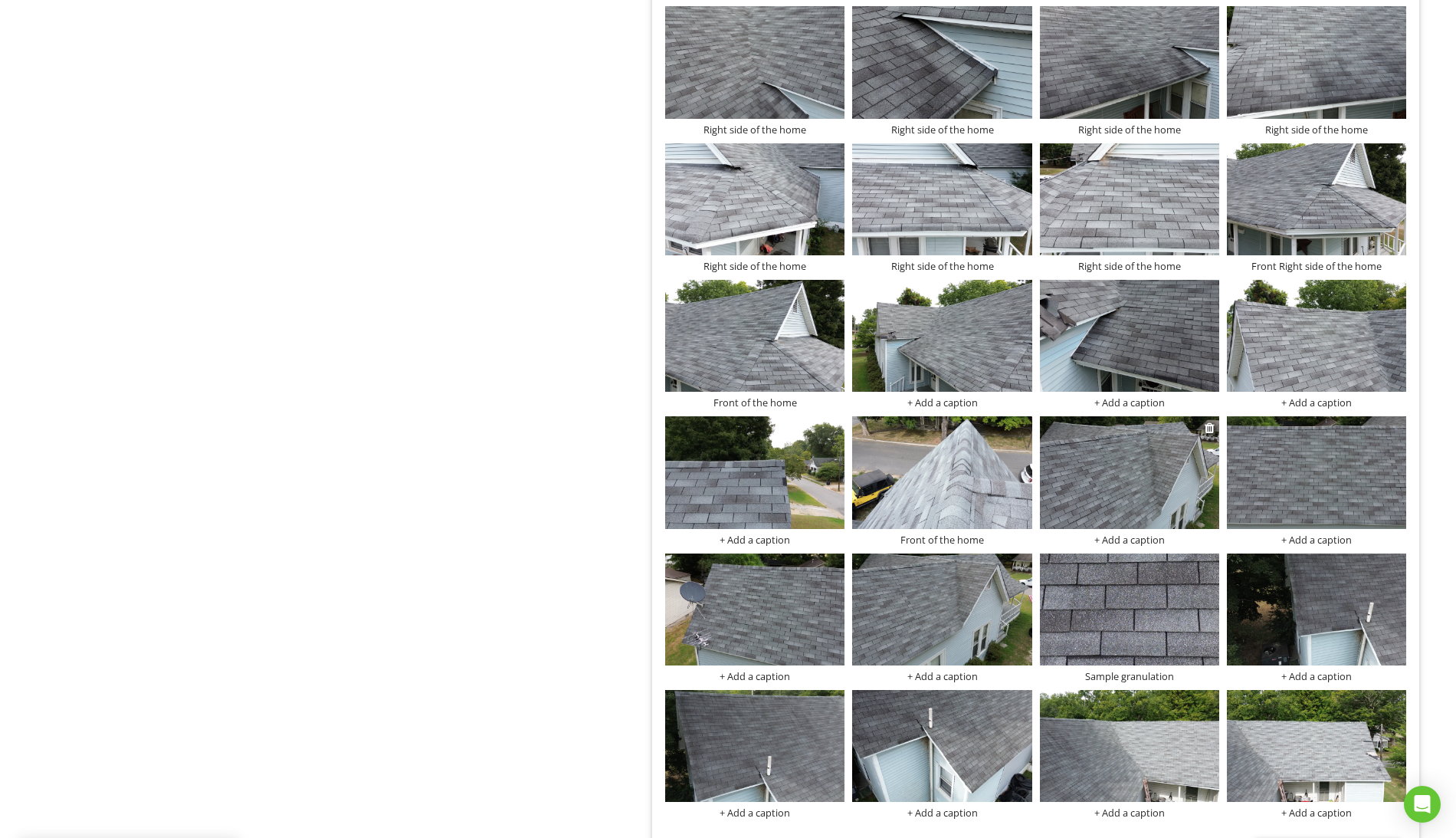
click at [1136, 546] on div "+ Add a caption" at bounding box center [1129, 539] width 179 height 12
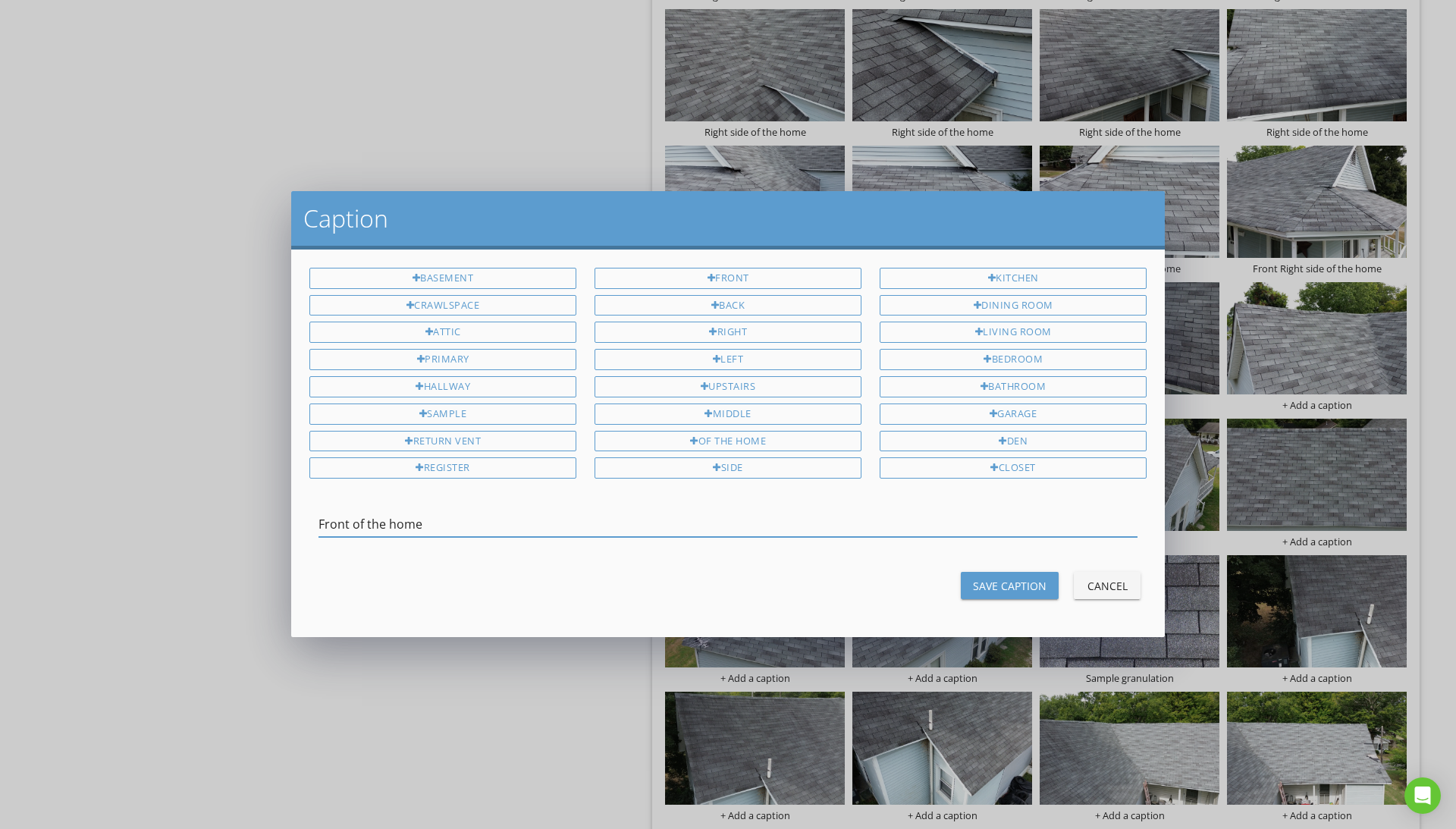
type input "Front of the home"
click at [1009, 586] on div "Save Caption" at bounding box center [1010, 586] width 73 height 16
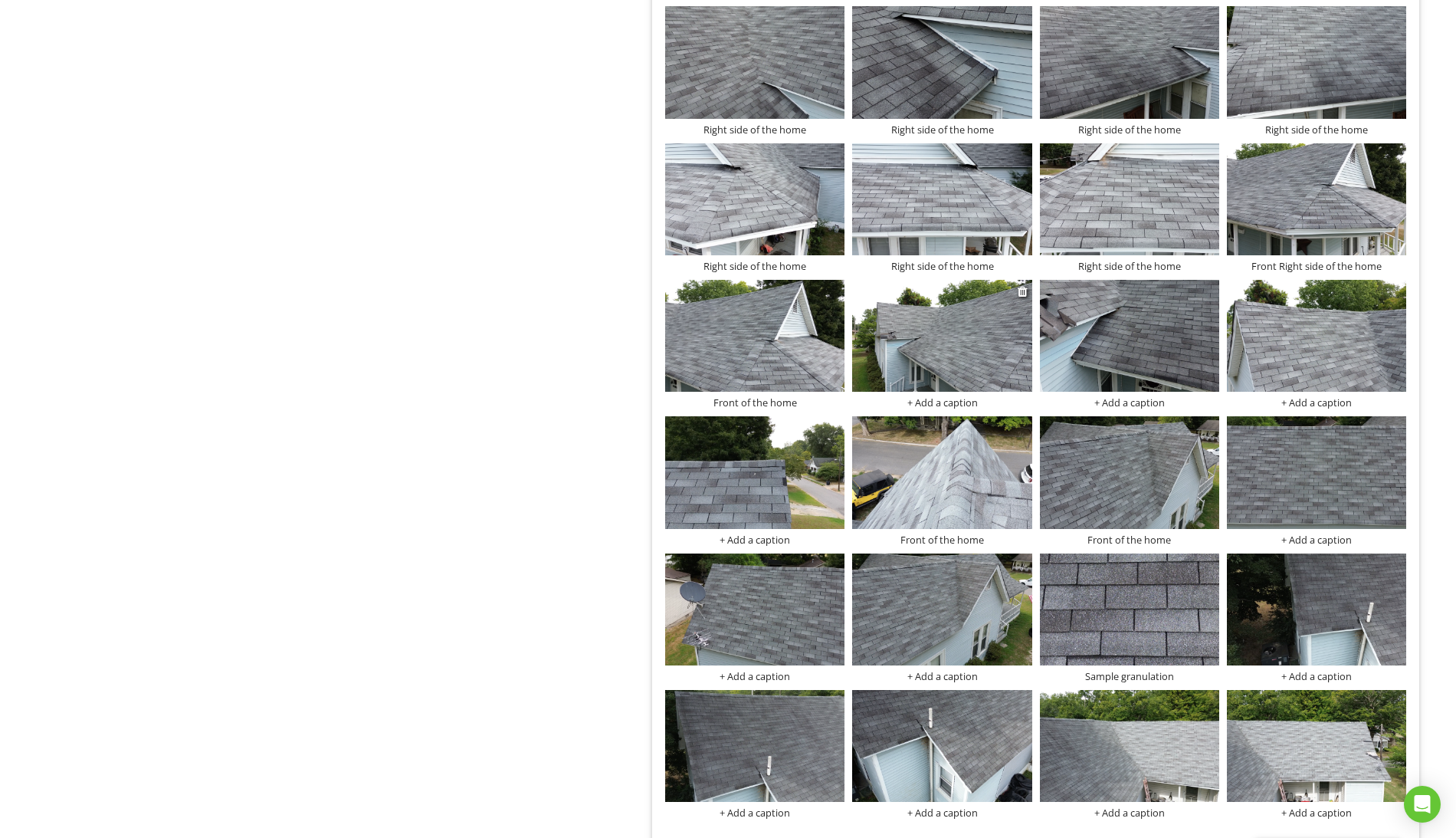
click at [936, 408] on div "+ Add a caption" at bounding box center [941, 402] width 179 height 12
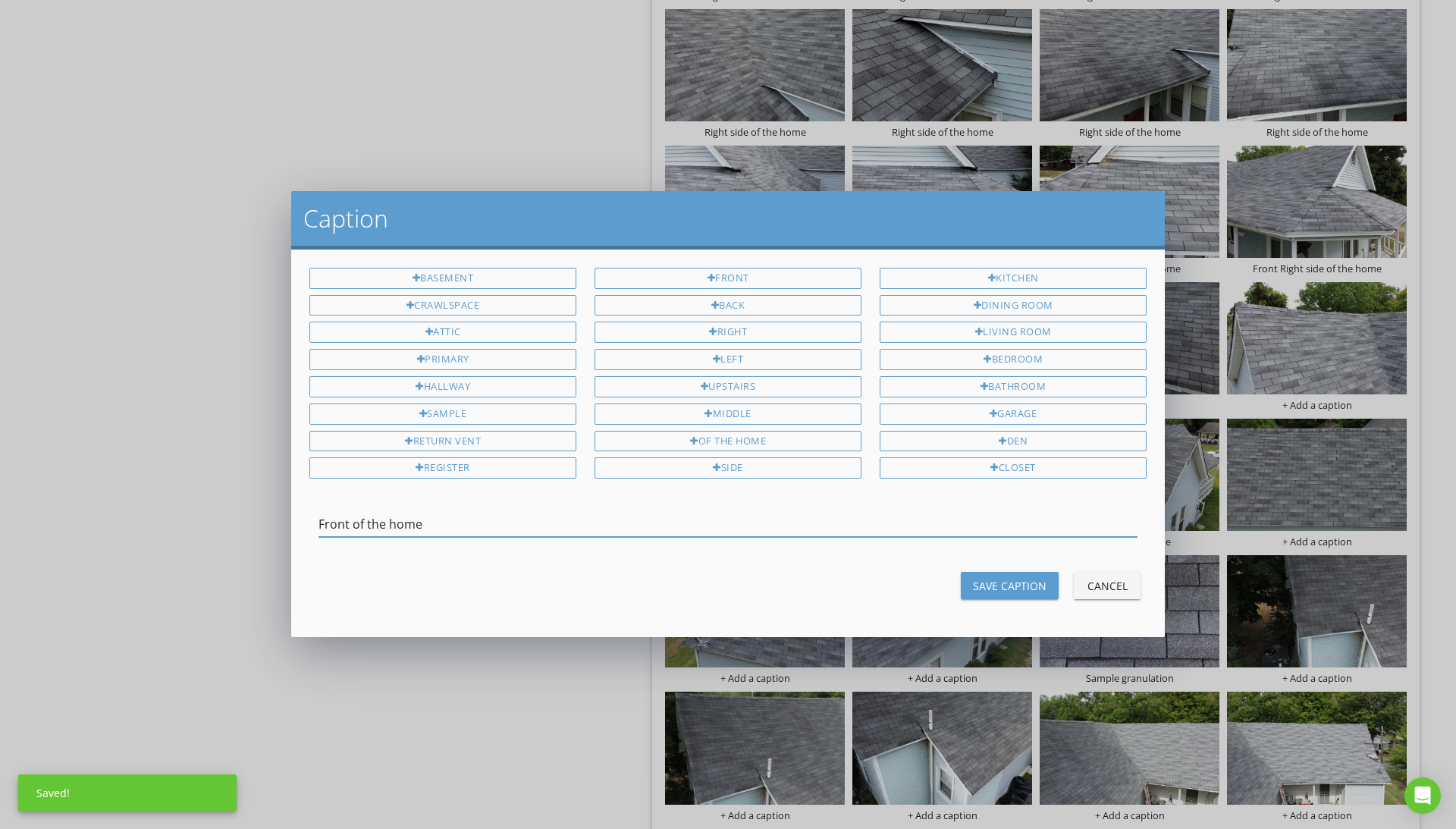
type input "Front of the home"
click at [1006, 587] on div "Save Caption" at bounding box center [1010, 586] width 73 height 16
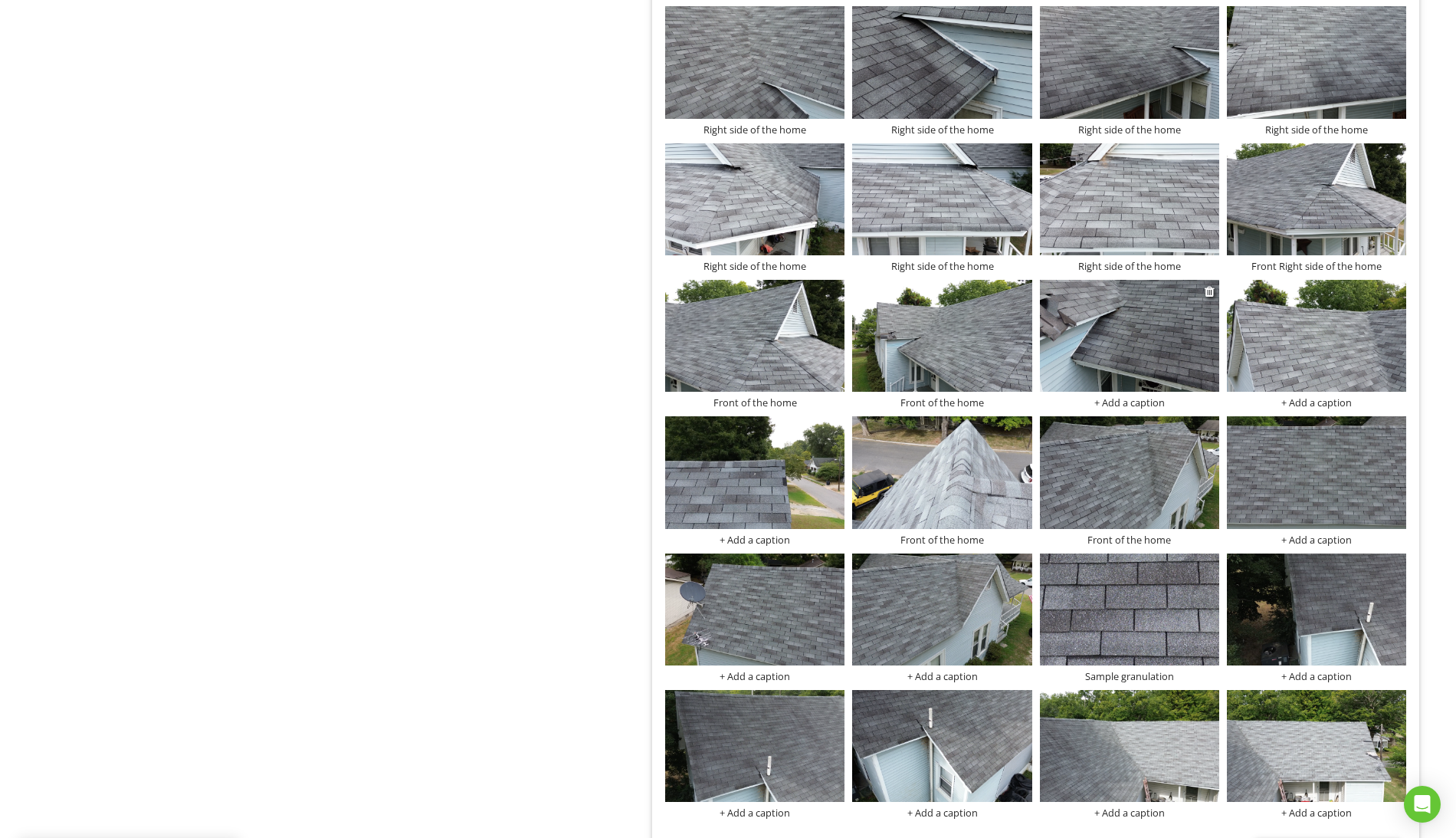
click at [1126, 408] on div "+ Add a caption" at bounding box center [1129, 402] width 179 height 12
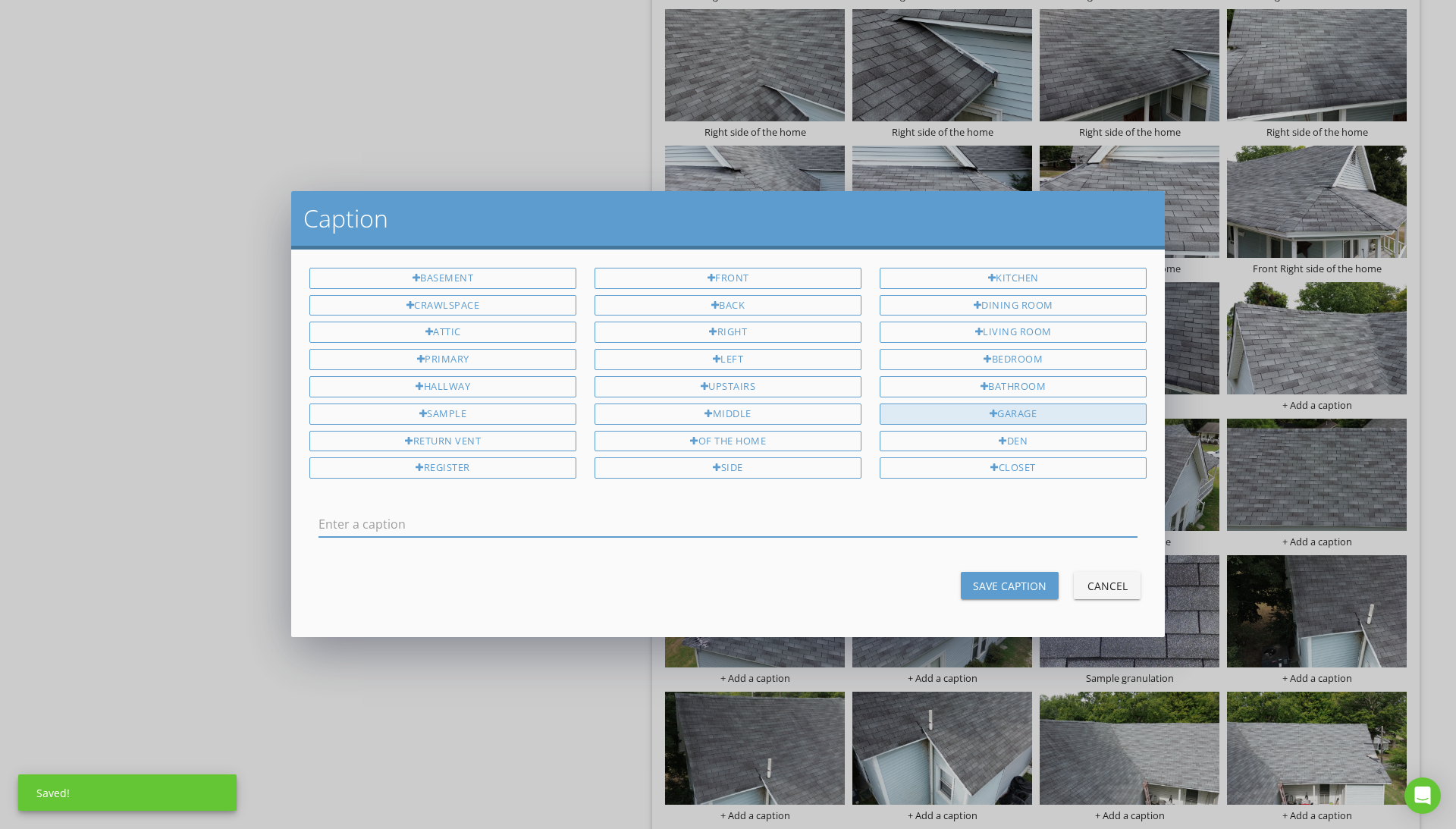
type input "Front of the home"
click at [1023, 589] on div "Save Caption" at bounding box center [1010, 586] width 73 height 16
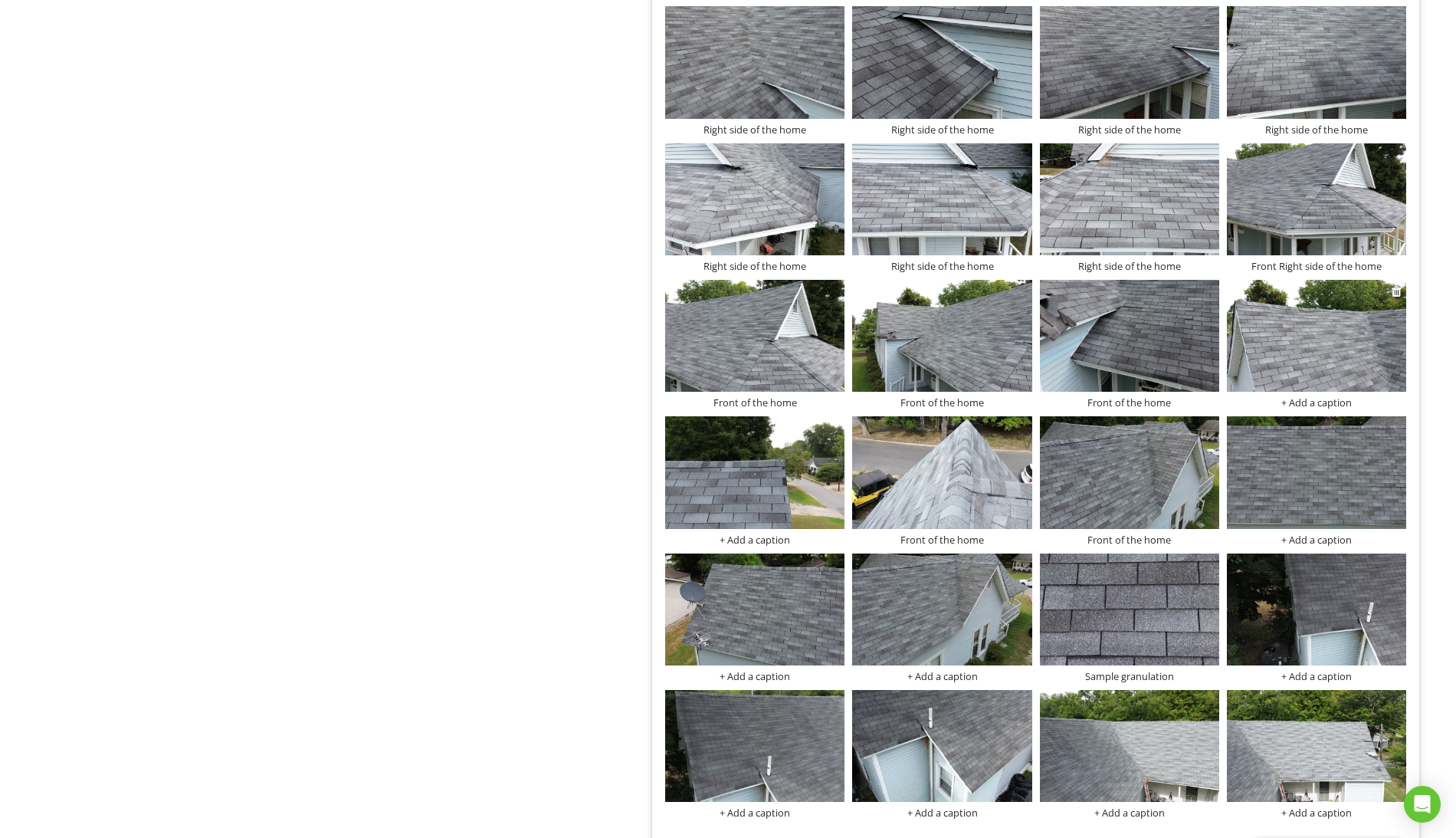
click at [1342, 407] on div "+ Add a caption" at bounding box center [1316, 402] width 179 height 12
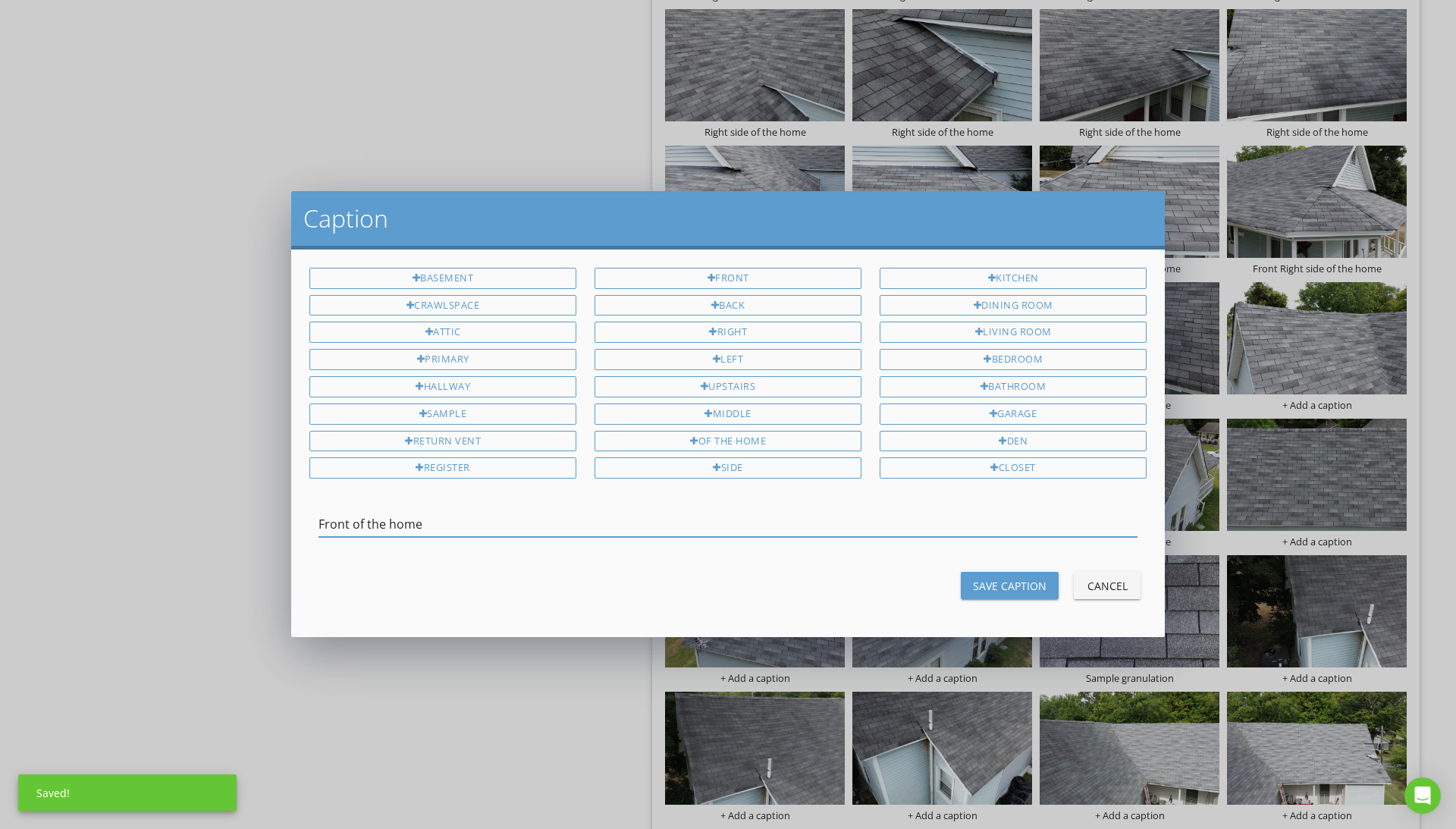
type input "Front of the home"
click at [1034, 587] on div "Save Caption" at bounding box center [1010, 586] width 73 height 16
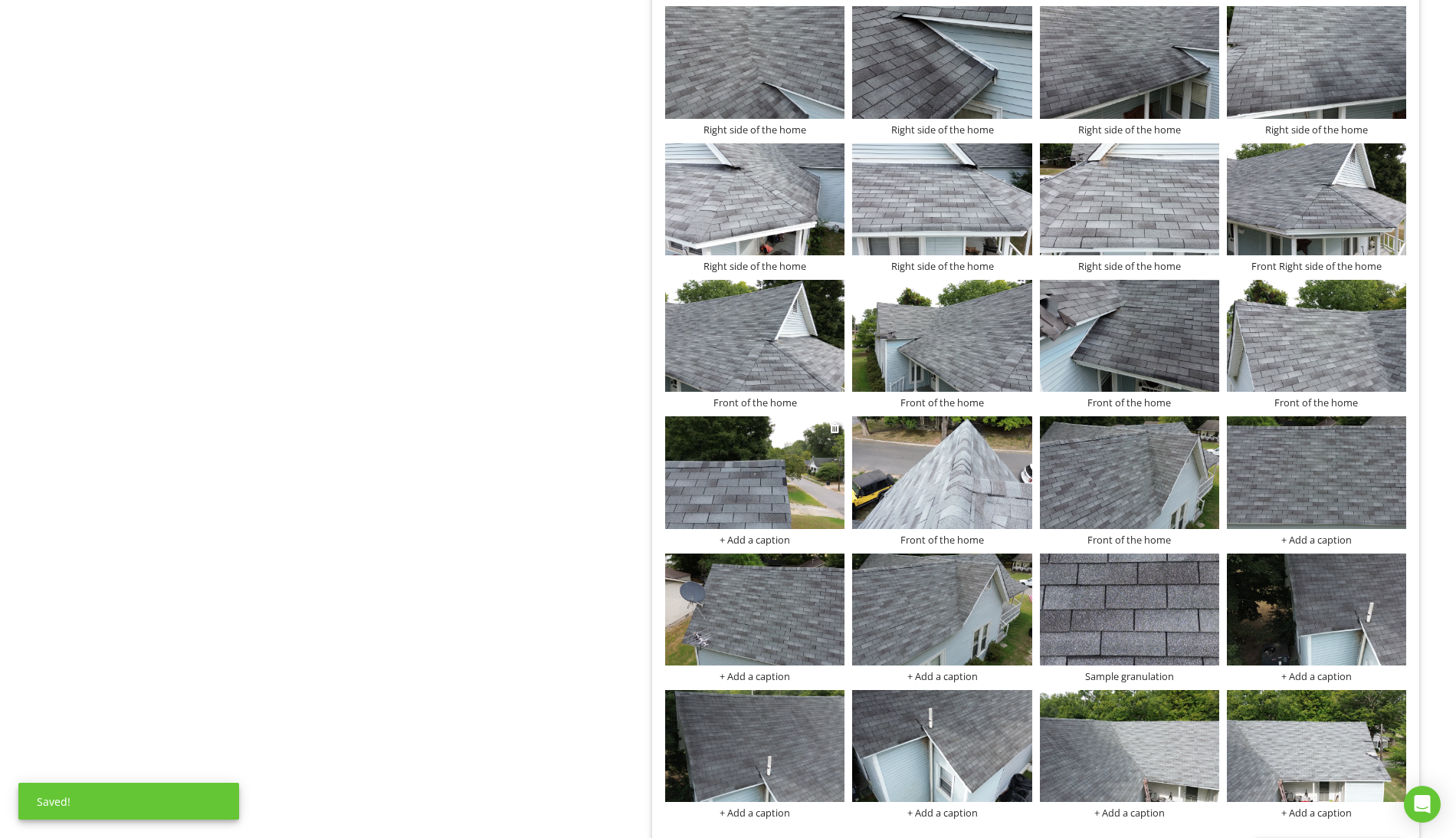
click at [776, 545] on div "+ Add a caption" at bounding box center [755, 539] width 179 height 12
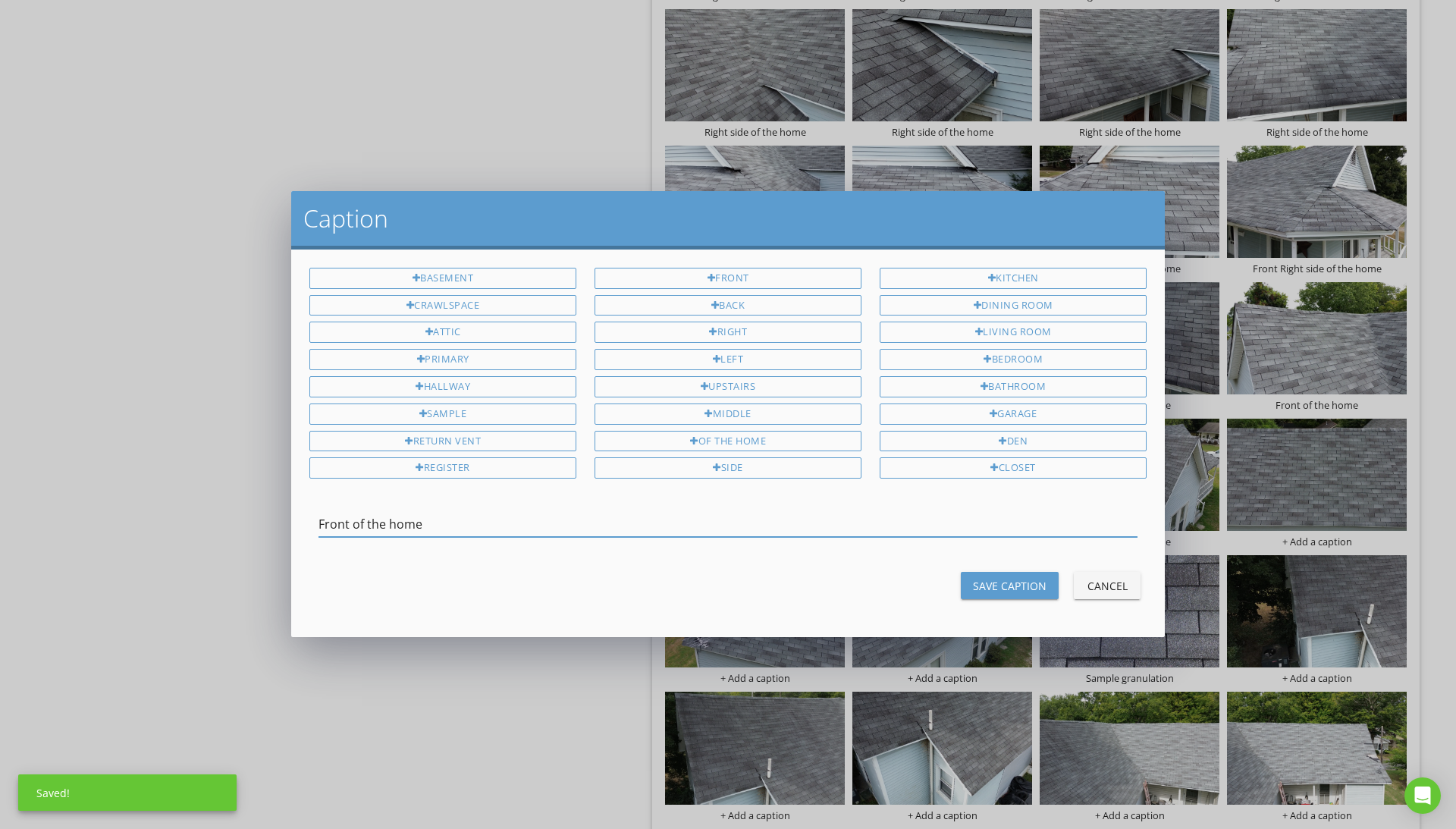
type input "Front of the home"
click at [1019, 584] on div "Save Caption" at bounding box center [1010, 586] width 73 height 16
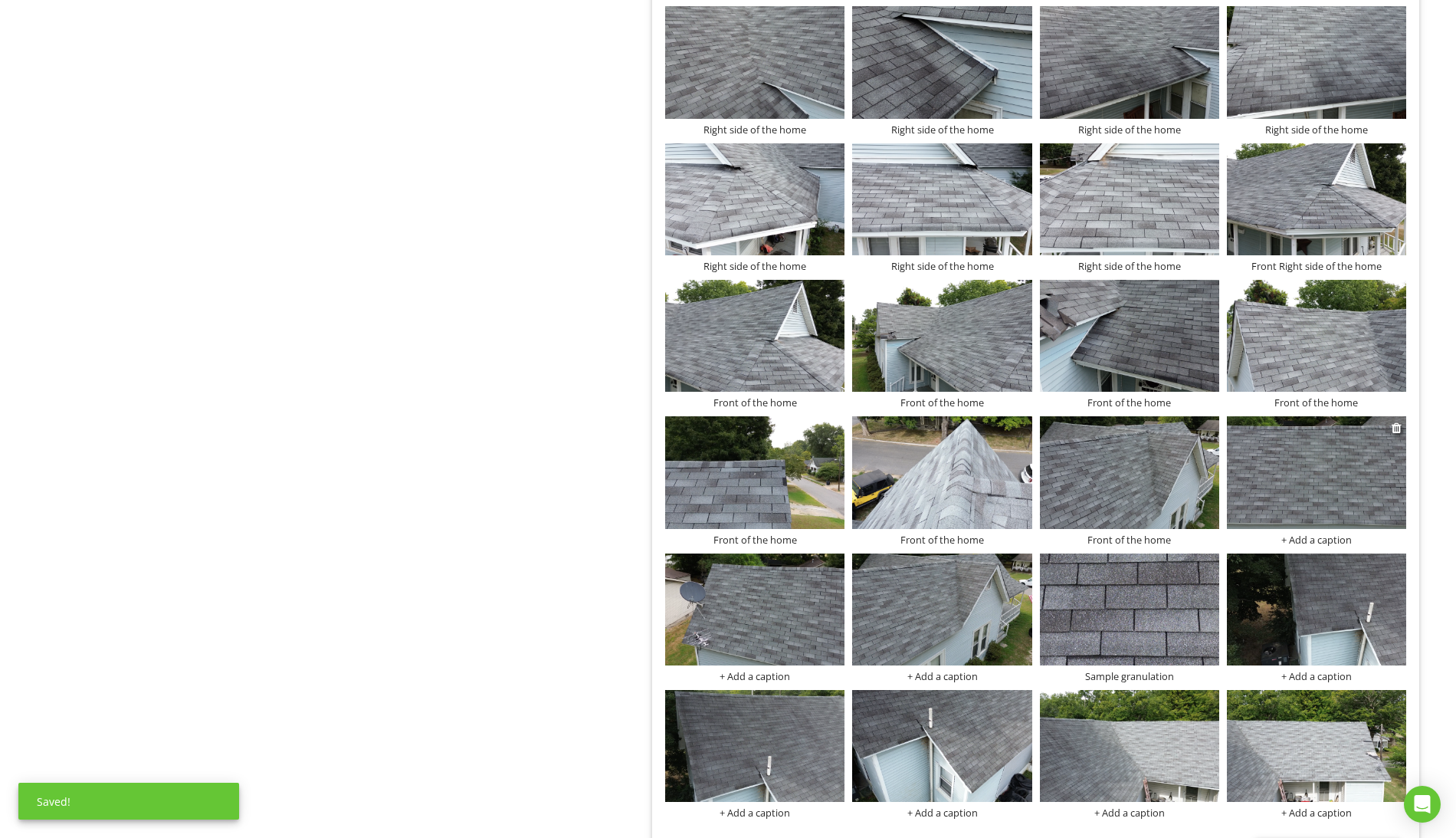
click at [1328, 544] on div "+ Add a caption" at bounding box center [1316, 539] width 179 height 12
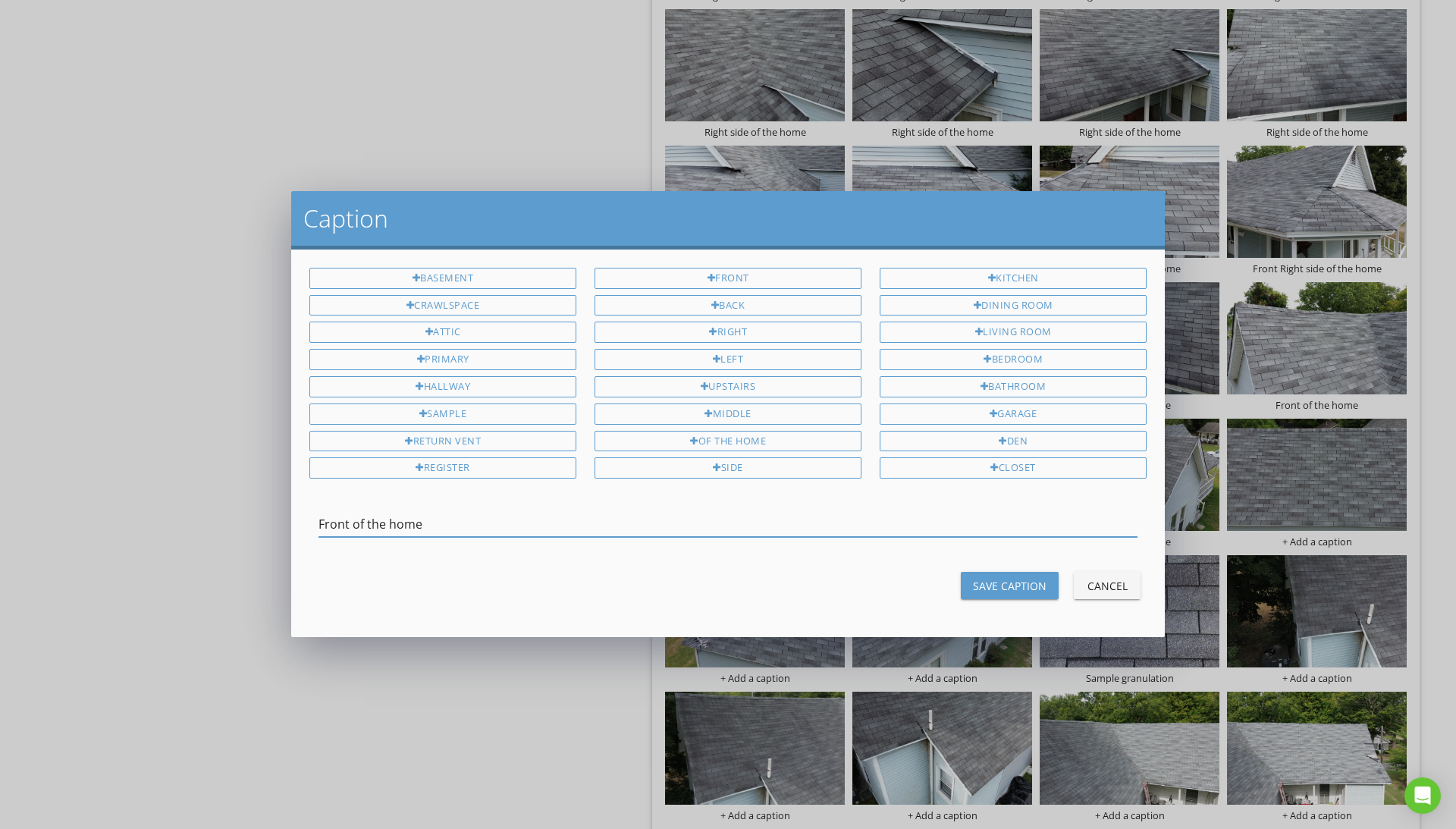
type input "Front of the home"
click at [1004, 579] on div "Save Caption" at bounding box center [1010, 586] width 73 height 16
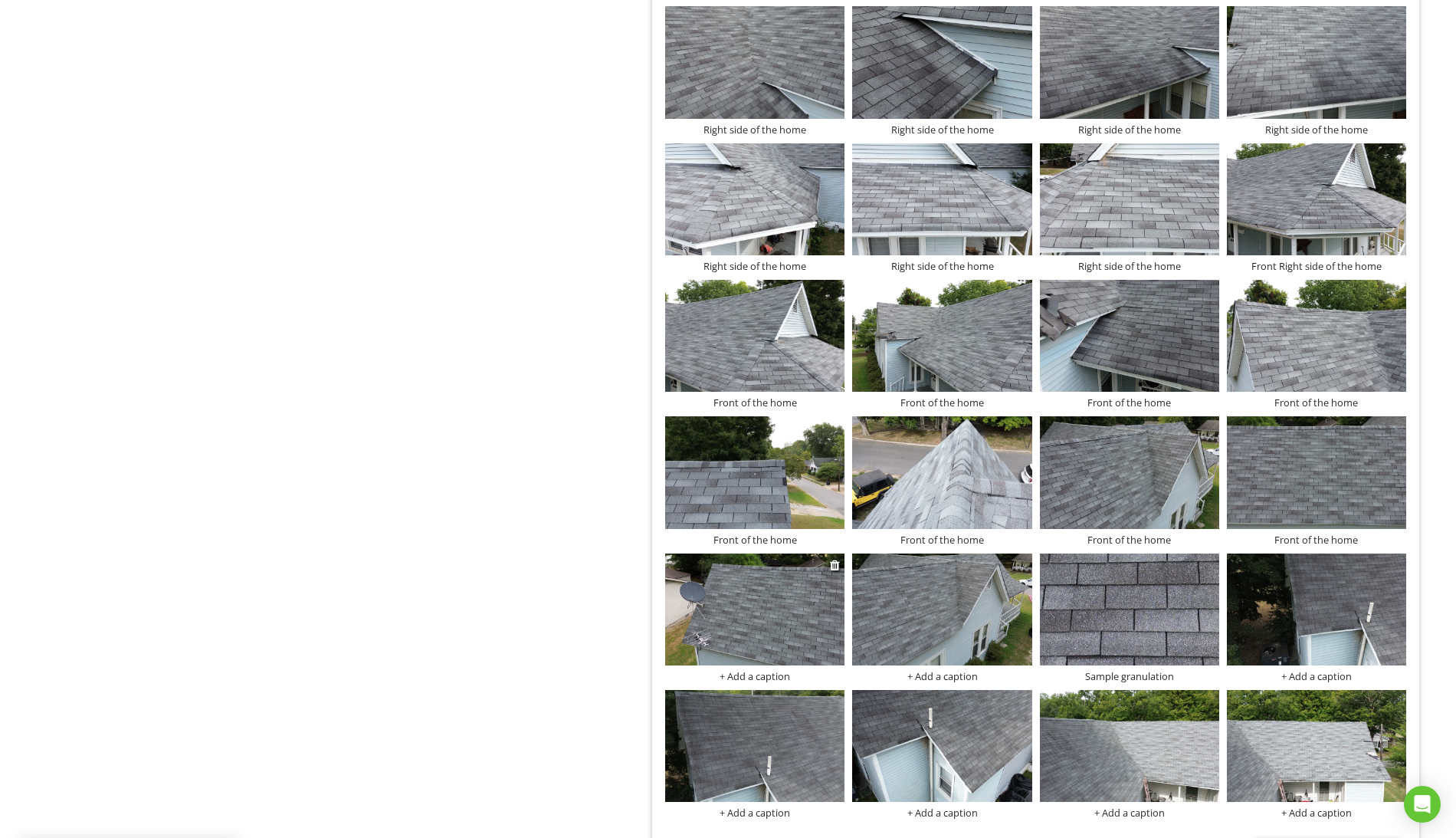
click at [776, 683] on div "+ Add a caption" at bounding box center [755, 675] width 179 height 12
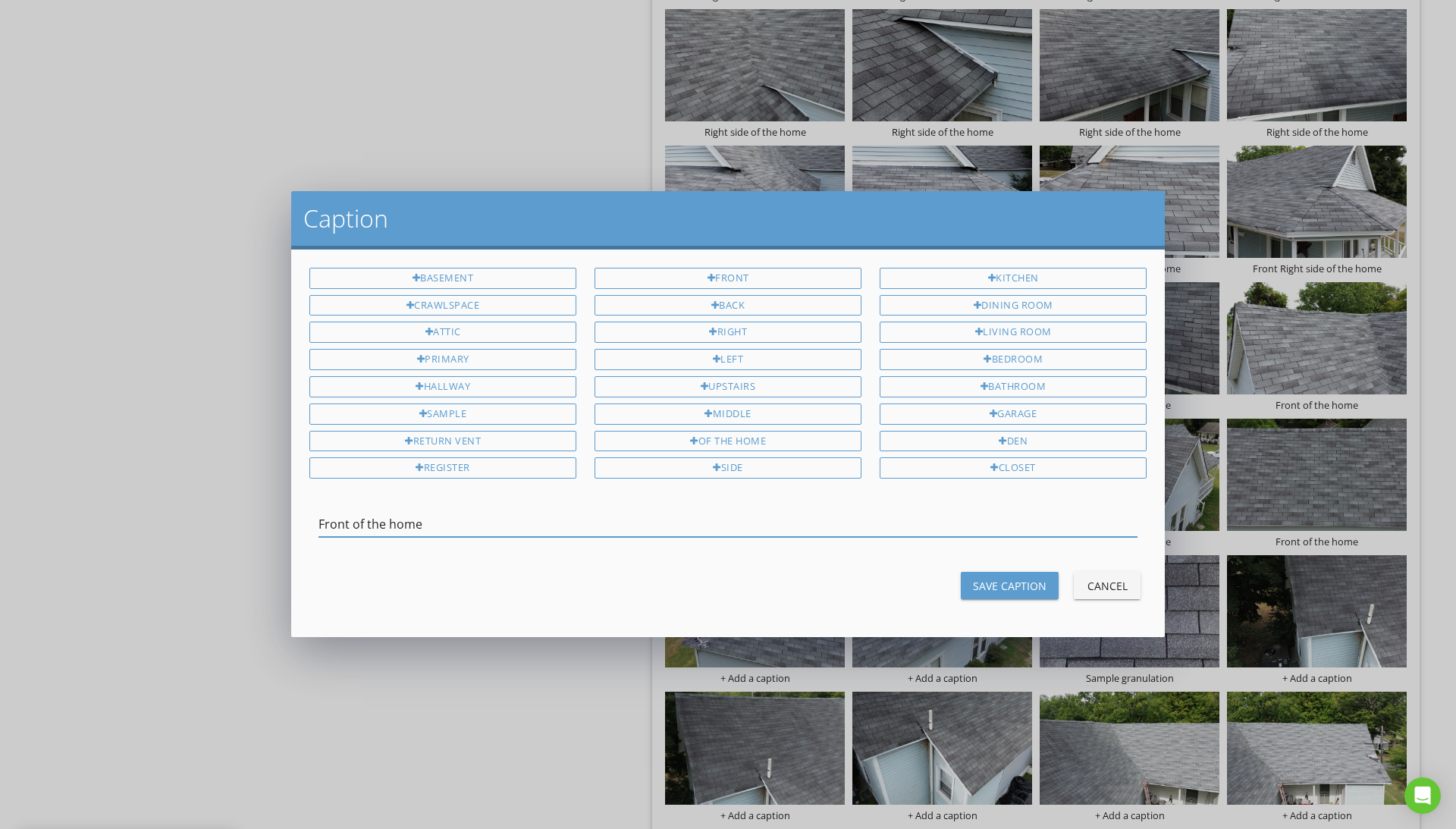
type input "Front of the home"
click at [1009, 591] on div "Save Caption" at bounding box center [1010, 586] width 73 height 16
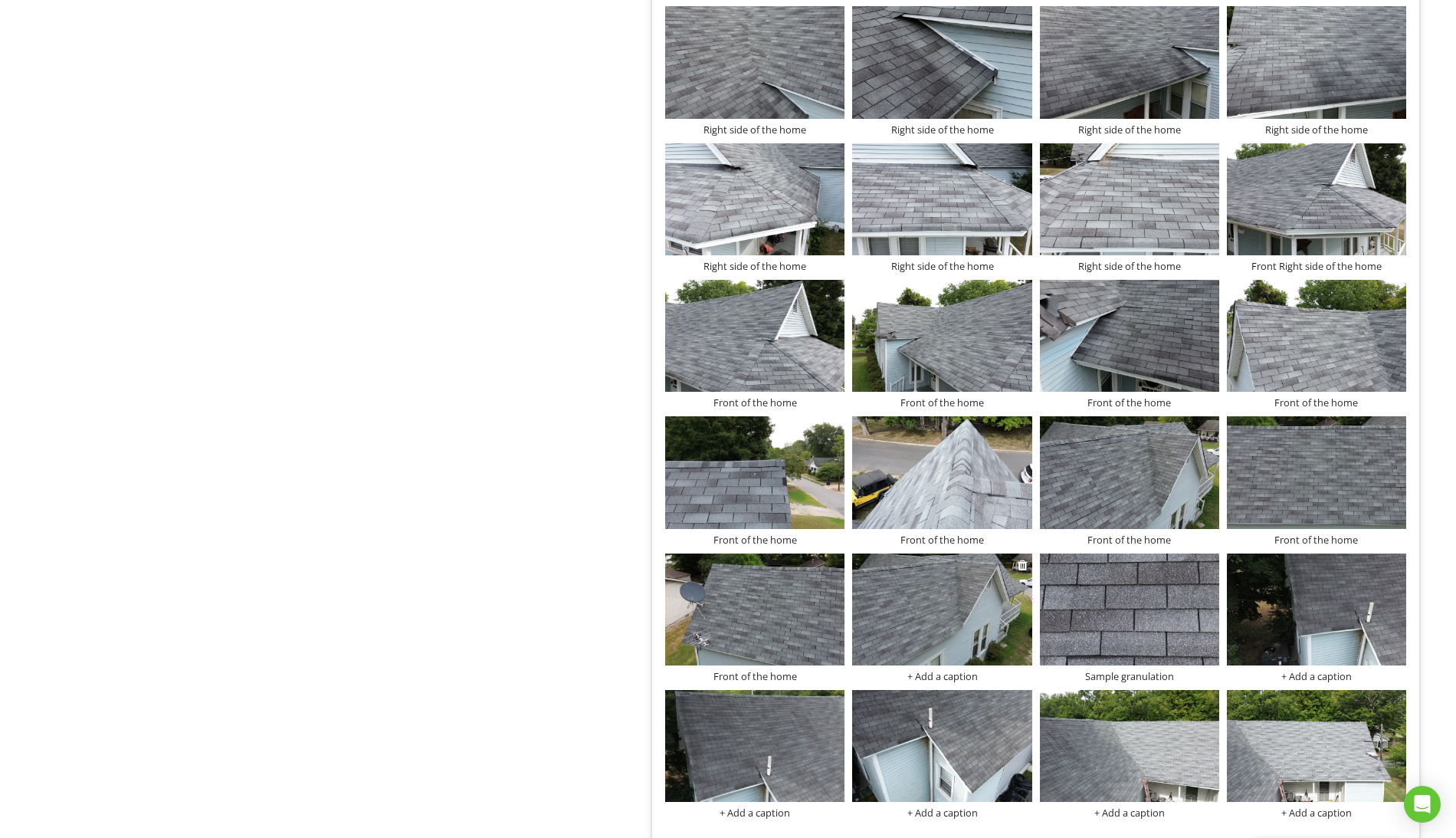
click at [969, 683] on div "+ Add a caption" at bounding box center [941, 675] width 179 height 12
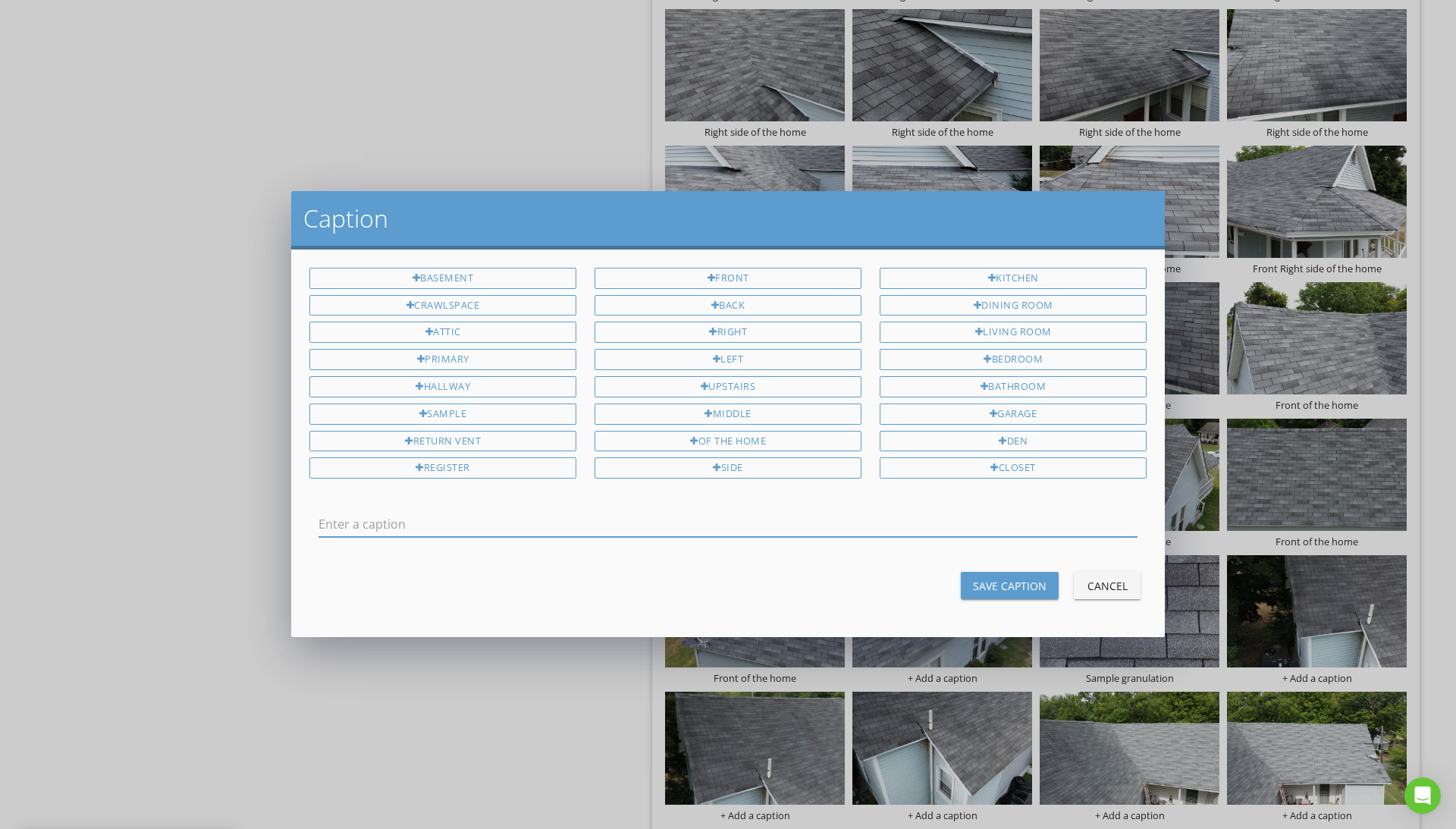
click at [1029, 586] on div "Save Caption" at bounding box center [1010, 586] width 73 height 16
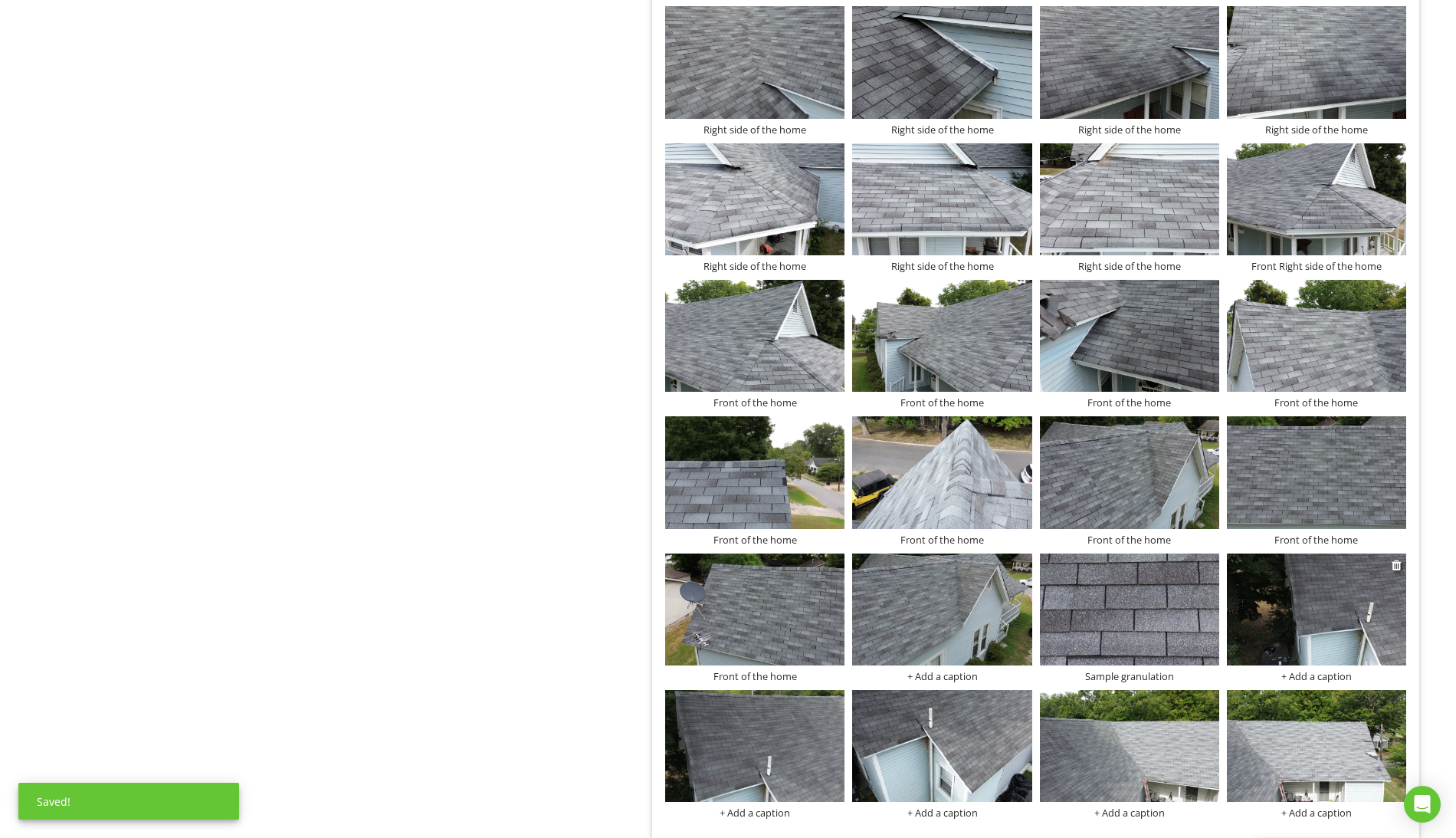
click at [1313, 683] on div "+ Add a caption" at bounding box center [1316, 675] width 179 height 12
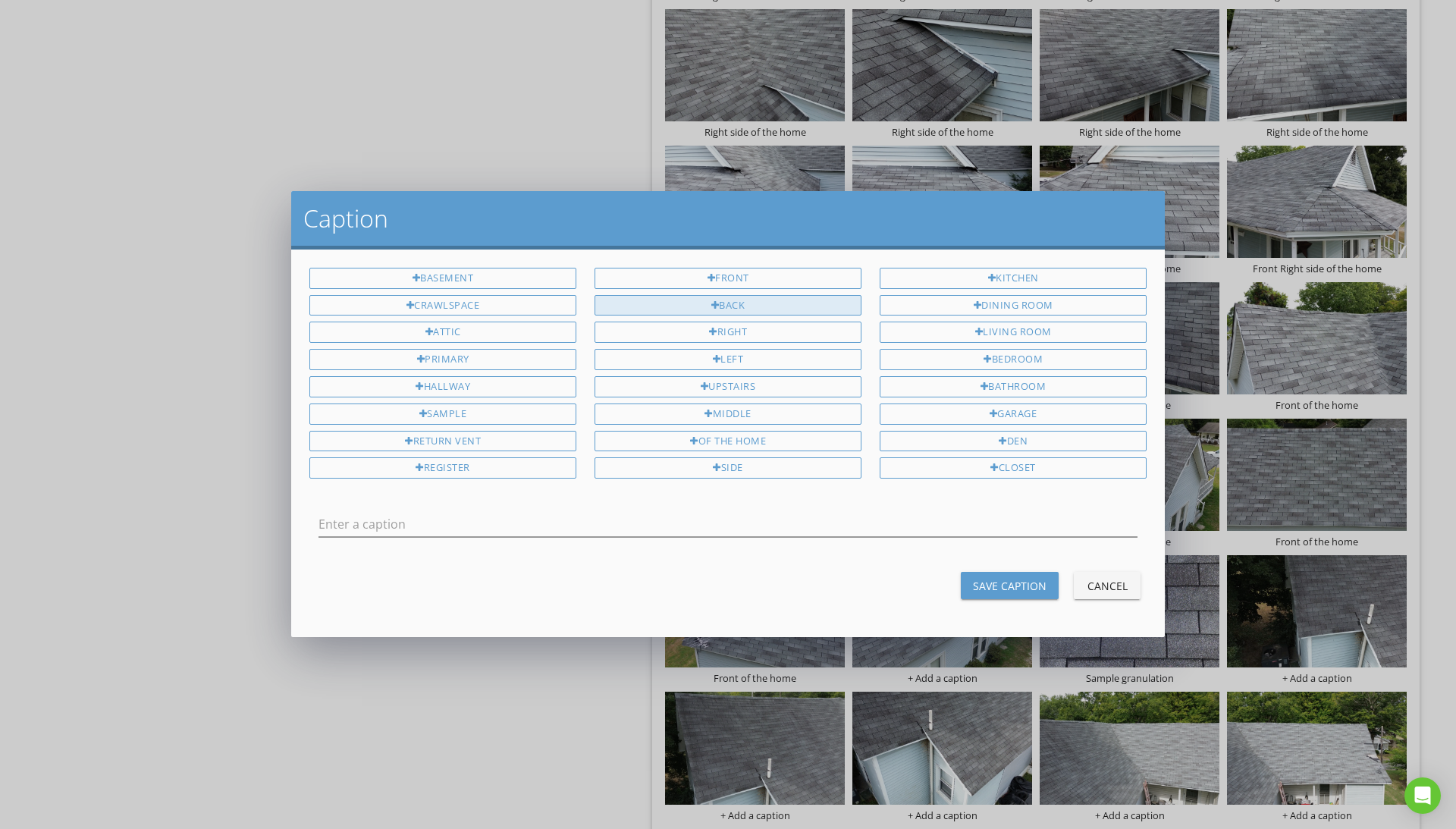
click at [744, 308] on div "Back" at bounding box center [728, 305] width 267 height 21
click at [756, 441] on div "of the home" at bounding box center [728, 441] width 267 height 21
type input "Back of the home"
click at [666, 529] on input "Back of the home" at bounding box center [728, 525] width 819 height 25
click at [1024, 583] on div "Save Caption" at bounding box center [1010, 586] width 73 height 16
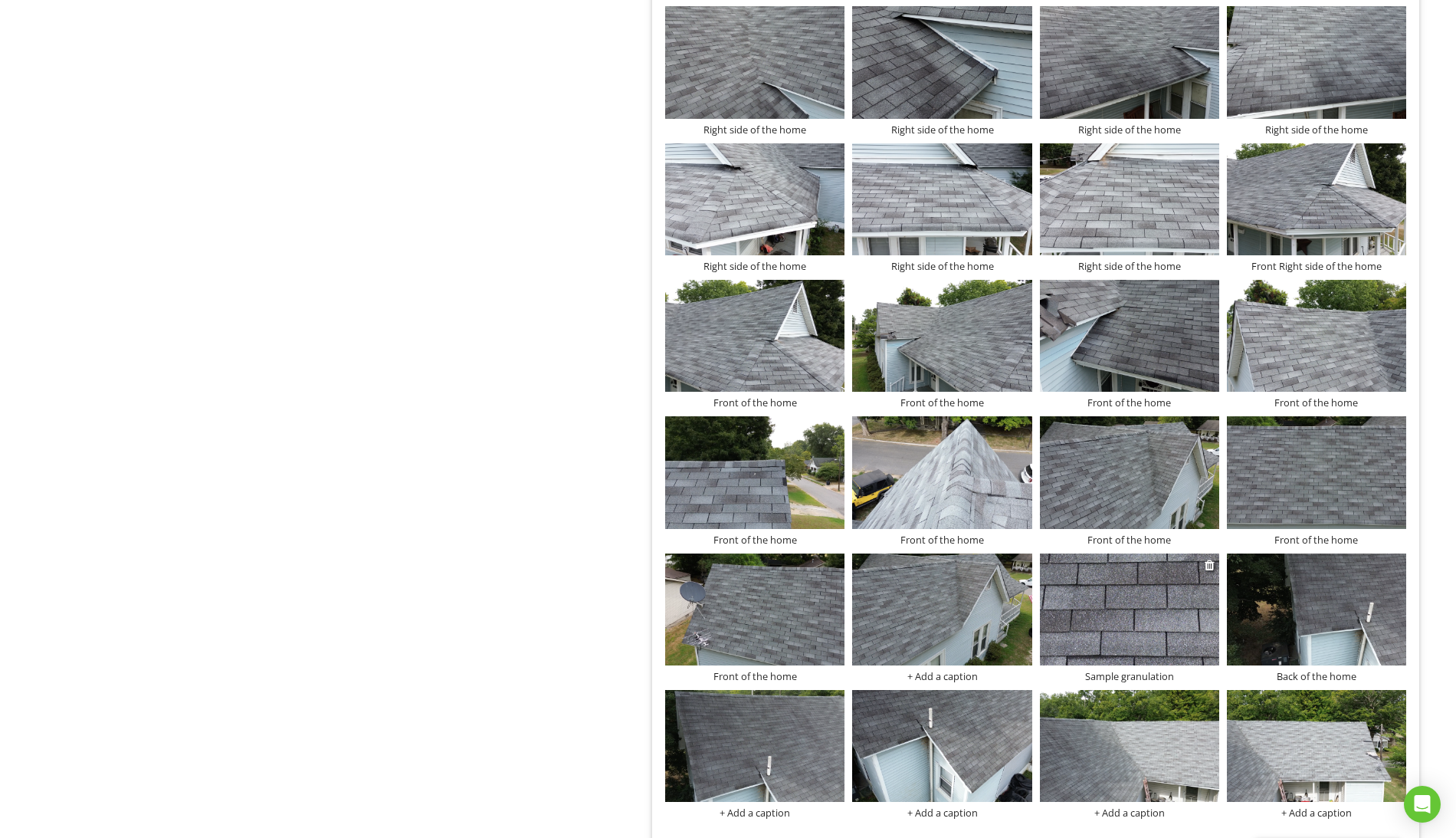
scroll to position [1423, 0]
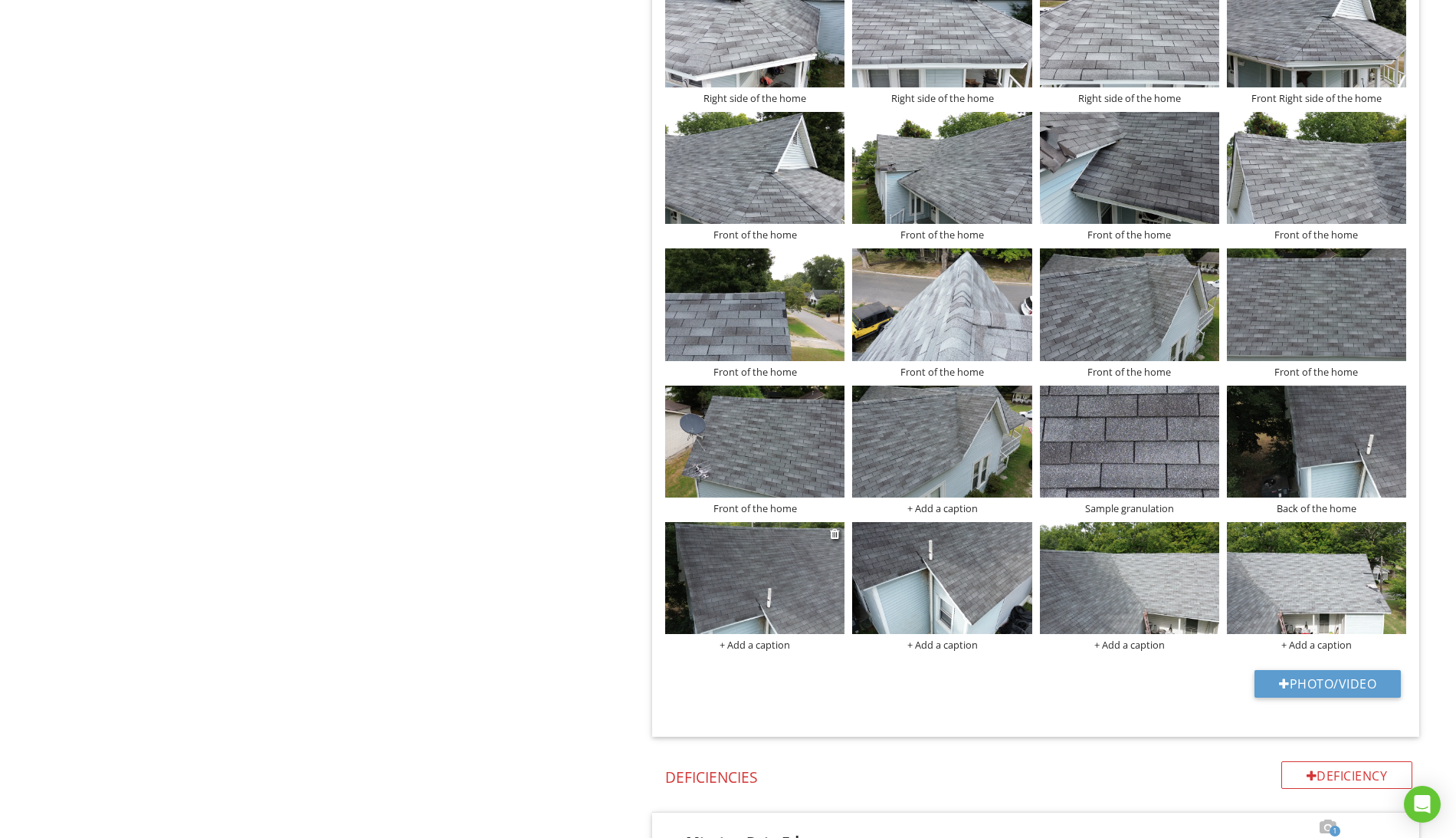
click at [763, 651] on div "+ Add a caption" at bounding box center [755, 644] width 179 height 12
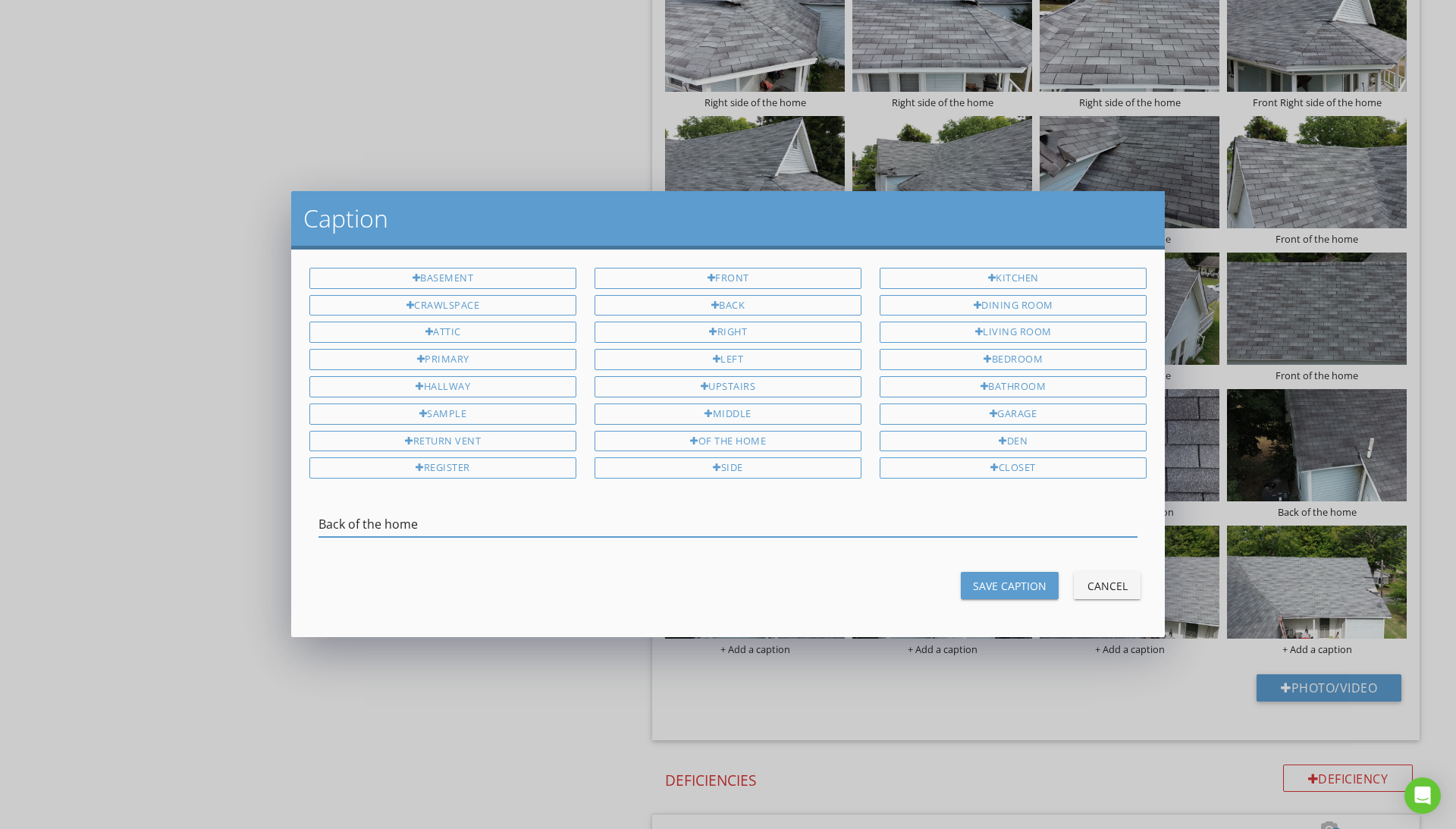
type input "Back of the home"
click at [975, 590] on div "Save Caption" at bounding box center [1010, 586] width 73 height 16
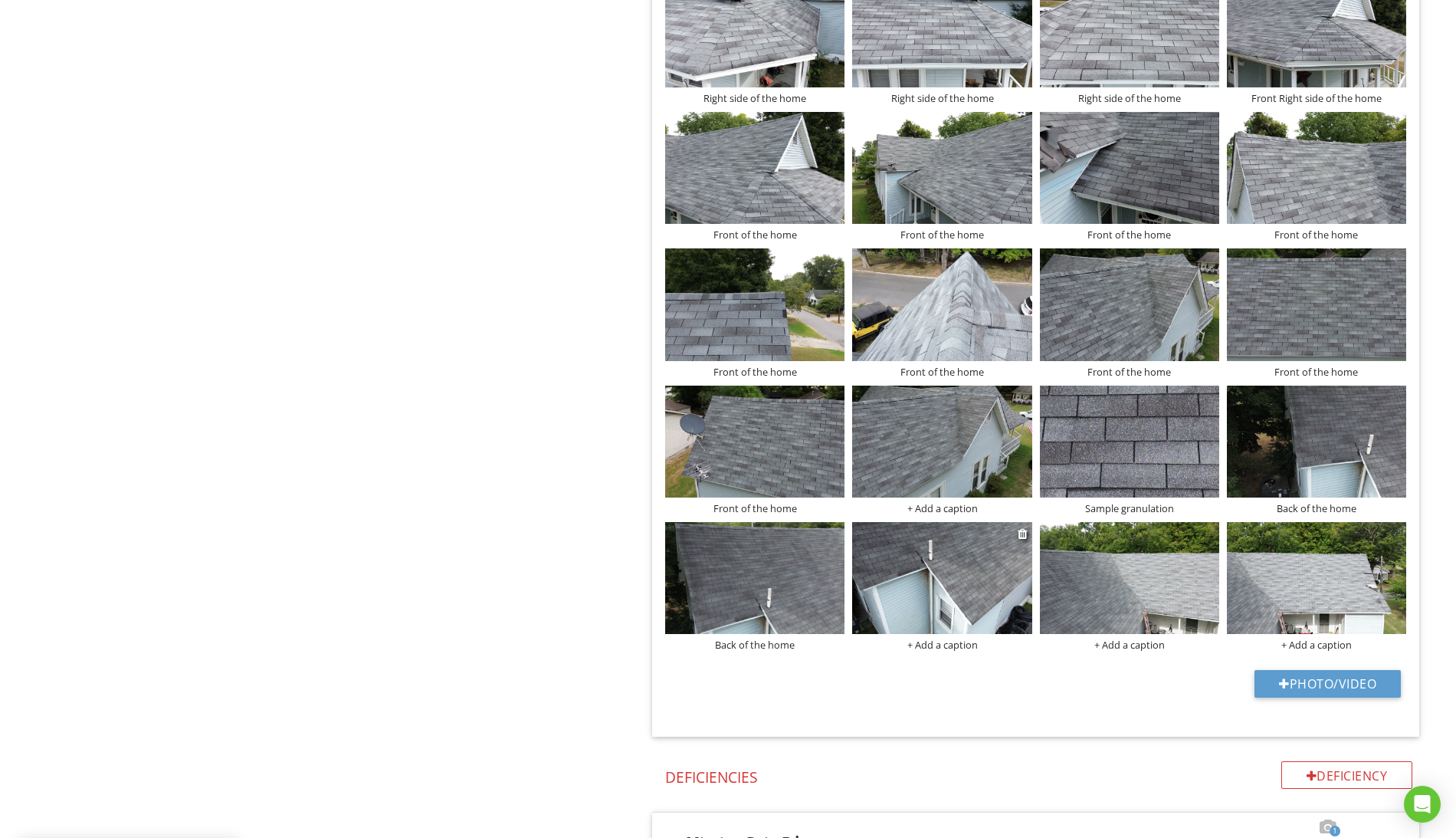
click at [965, 651] on div "+ Add a caption" at bounding box center [941, 644] width 179 height 12
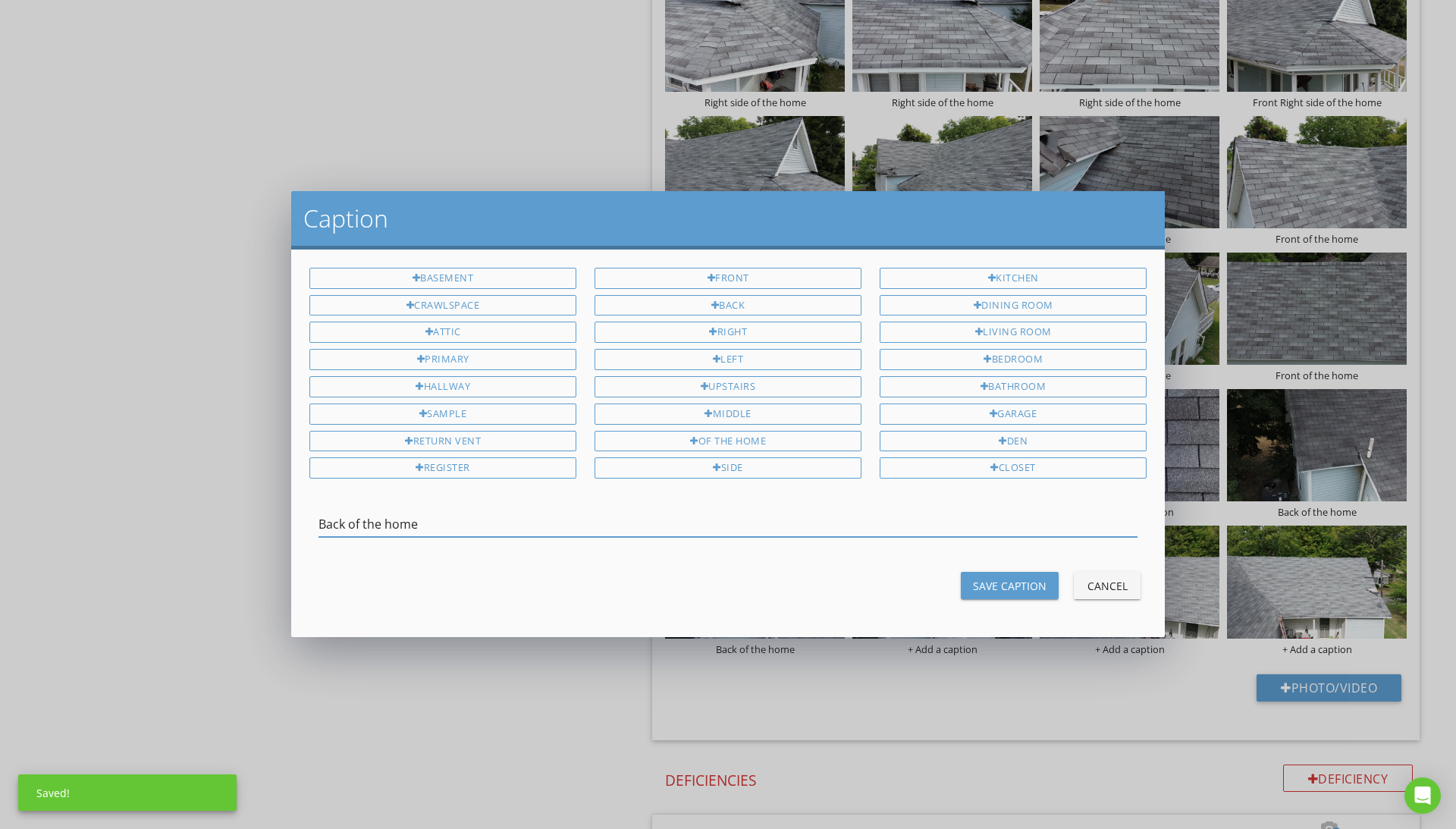
type input "Back of the home"
click at [1004, 584] on div "Save Caption" at bounding box center [1010, 586] width 73 height 16
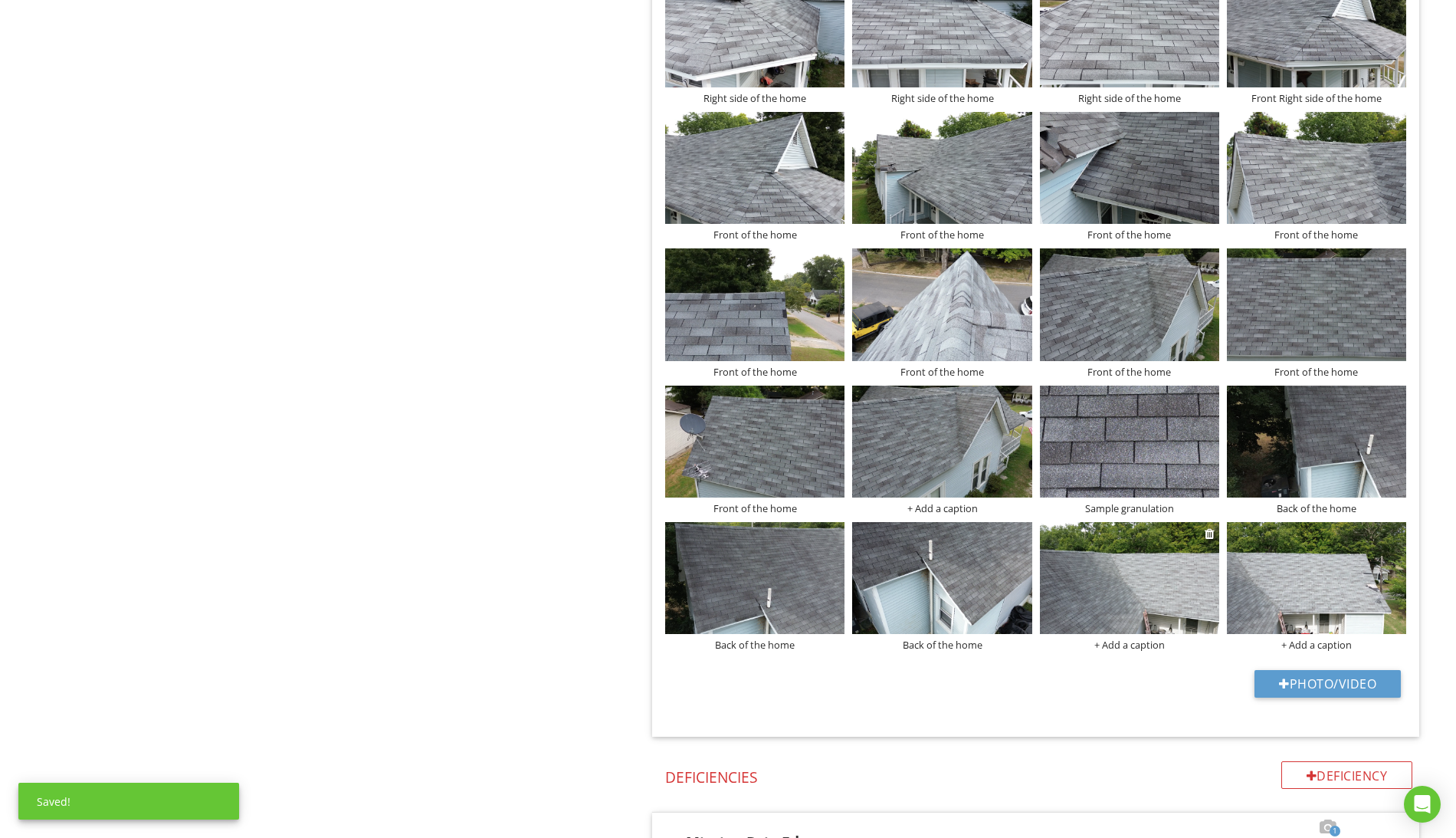
click at [1144, 649] on div "+ Add a caption" at bounding box center [1129, 644] width 179 height 12
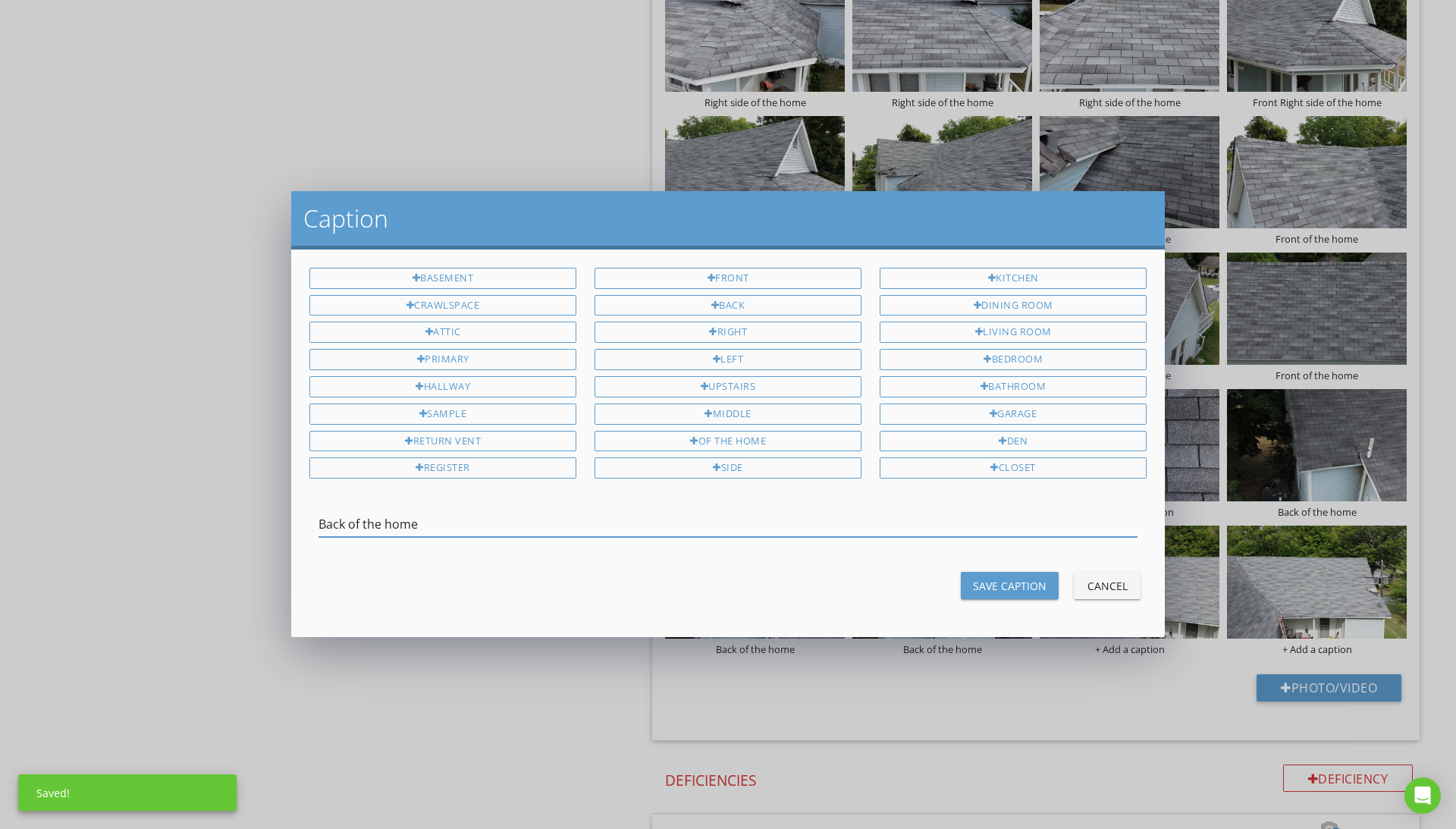
type input "Back of the home"
click at [984, 584] on div "Save Caption" at bounding box center [1010, 586] width 73 height 16
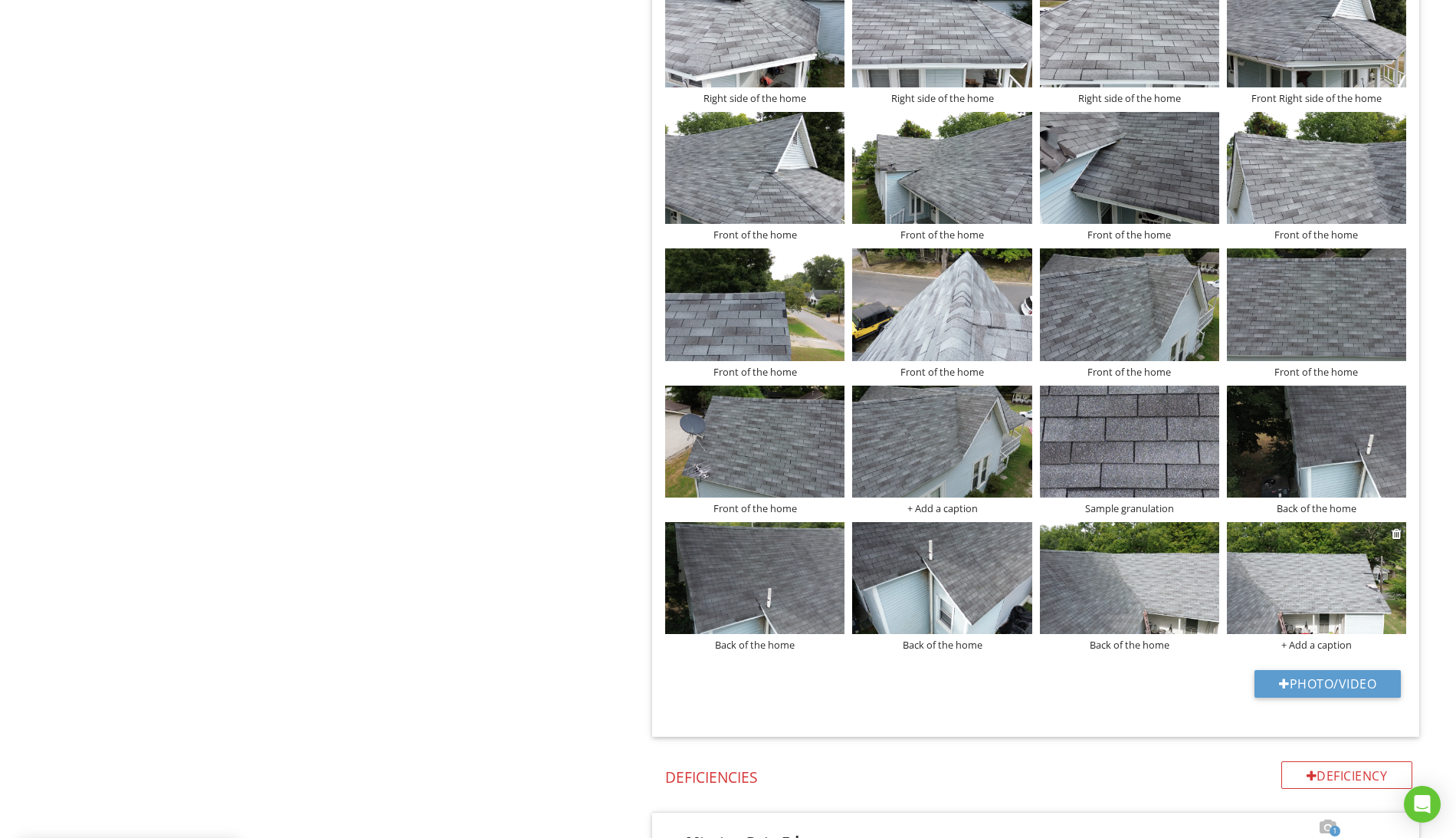
click at [1318, 648] on div "+ Add a caption" at bounding box center [1316, 644] width 179 height 12
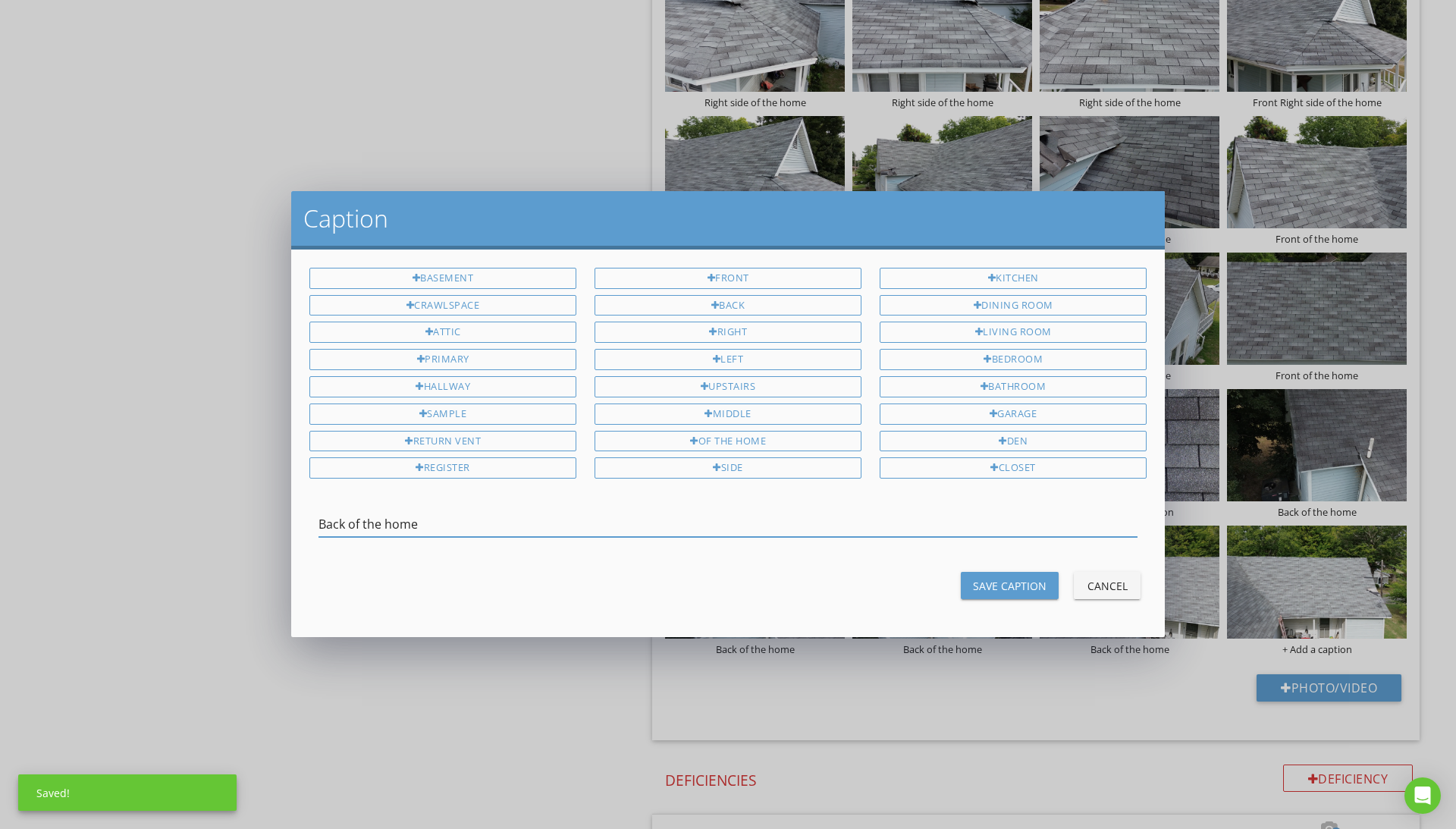
type input "Back of the home"
click at [1032, 587] on div "Save Caption" at bounding box center [1010, 586] width 73 height 16
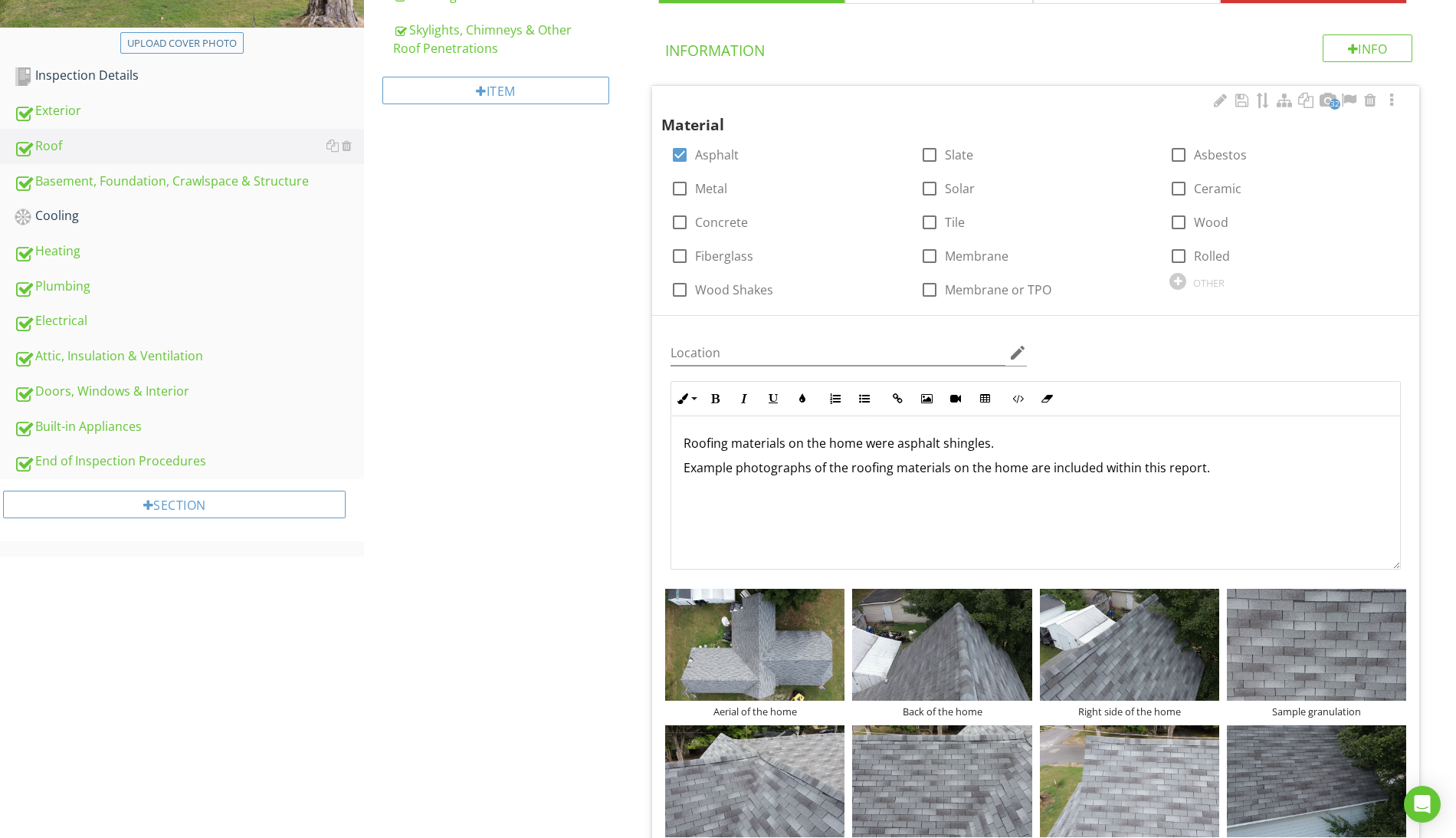
scroll to position [0, 0]
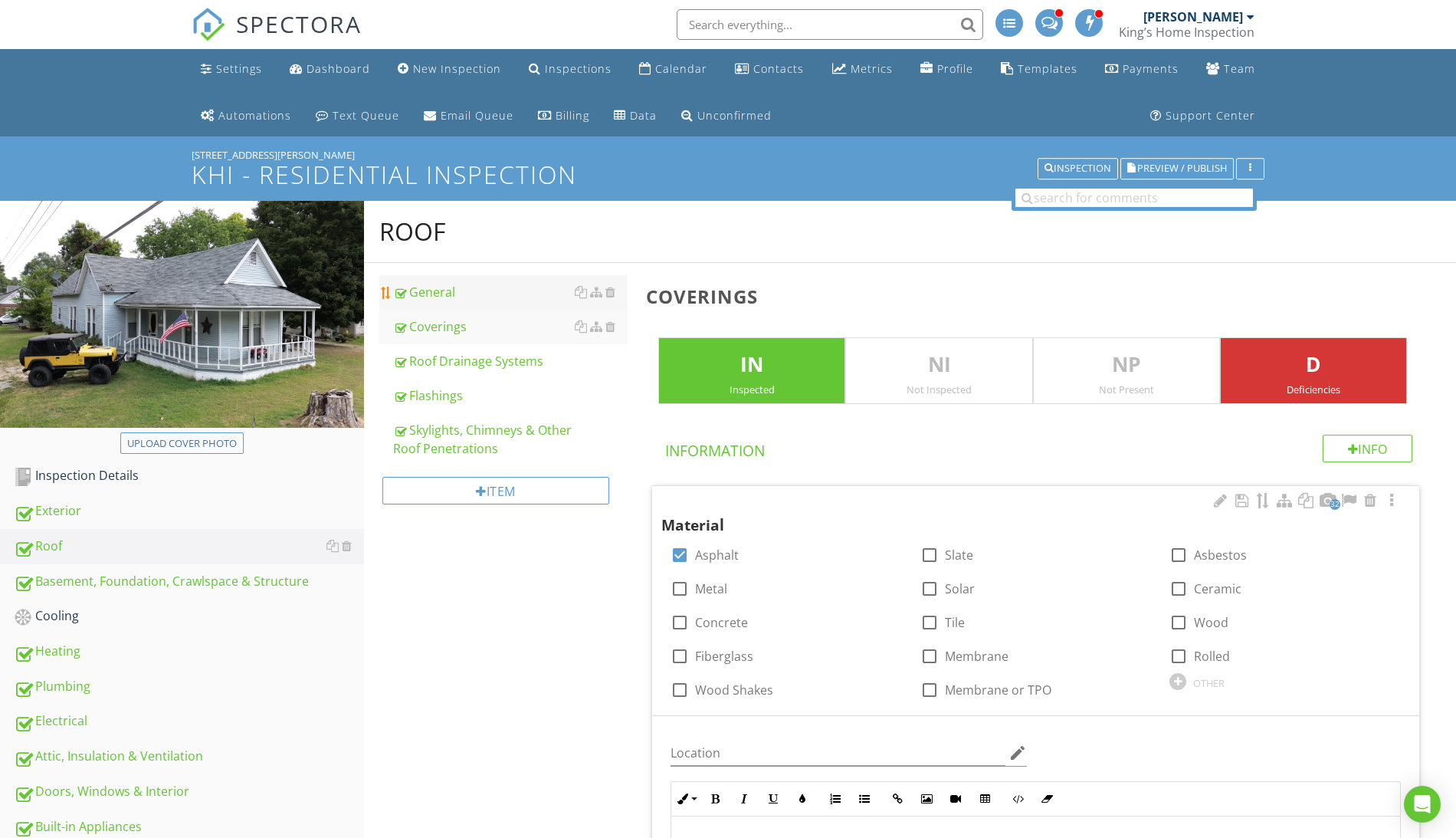
click at [445, 292] on div "General" at bounding box center [510, 292] width 234 height 18
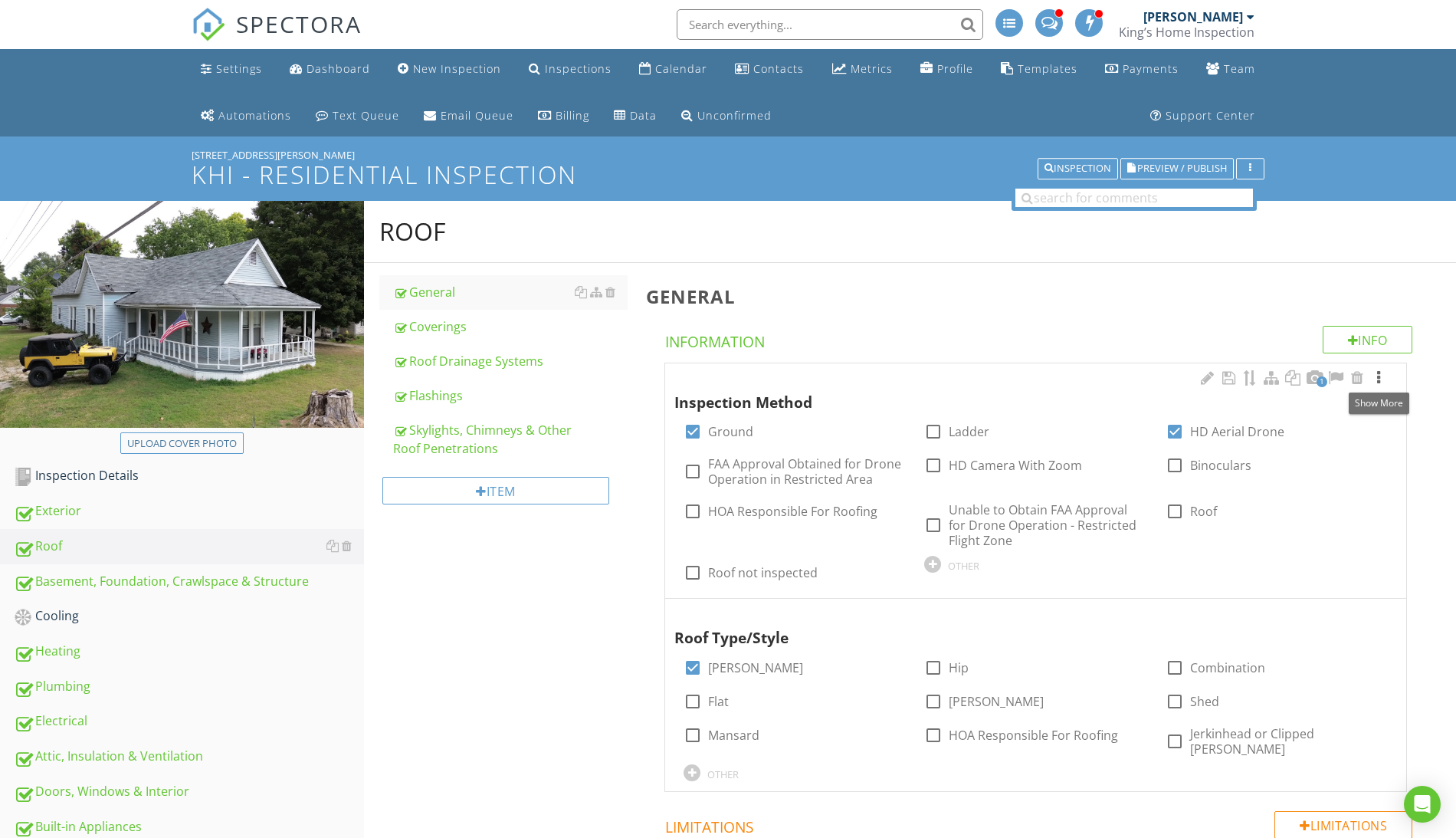
click at [1374, 378] on div at bounding box center [1378, 377] width 18 height 15
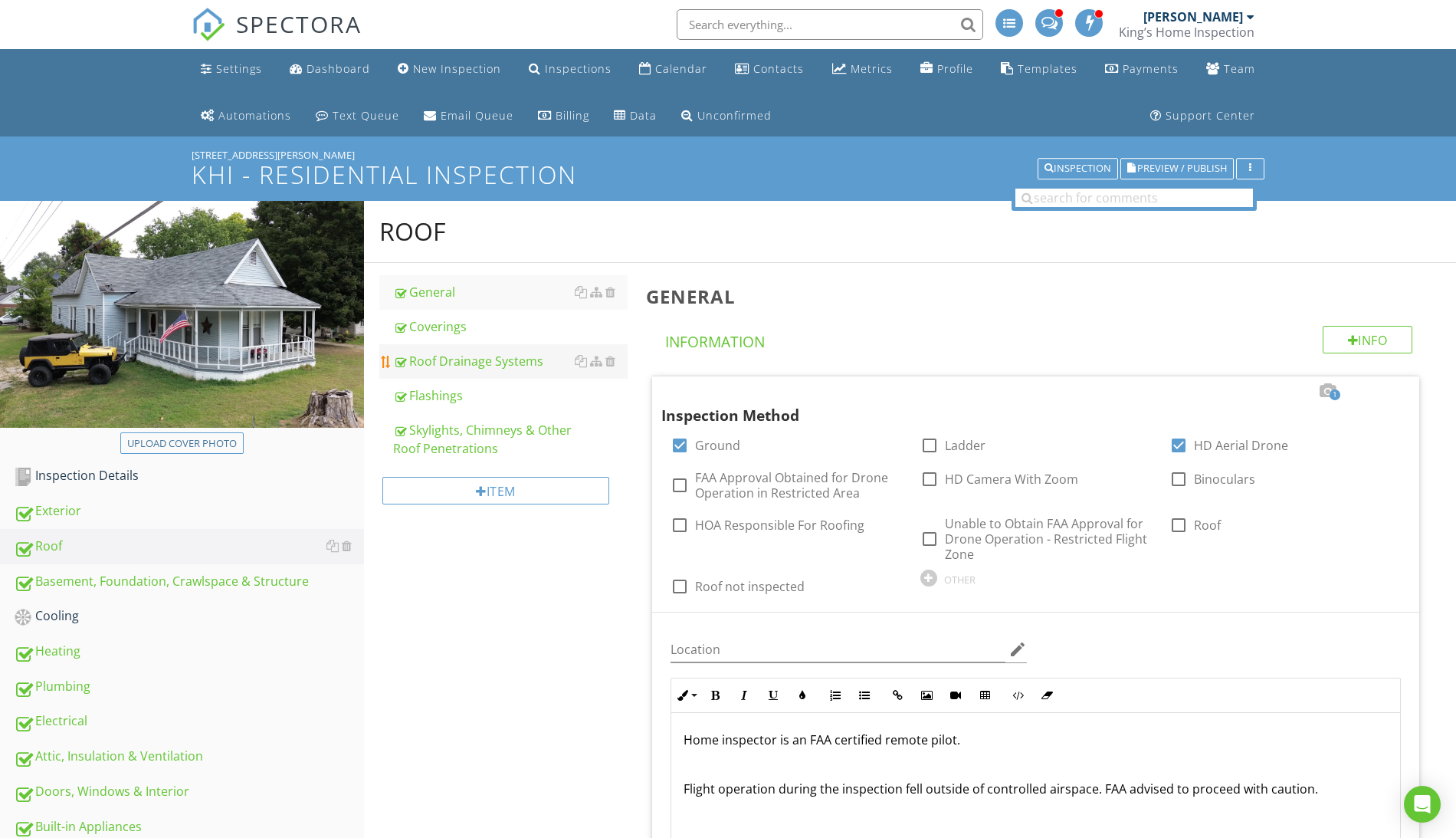
click at [470, 360] on div "Roof Drainage Systems" at bounding box center [510, 360] width 234 height 18
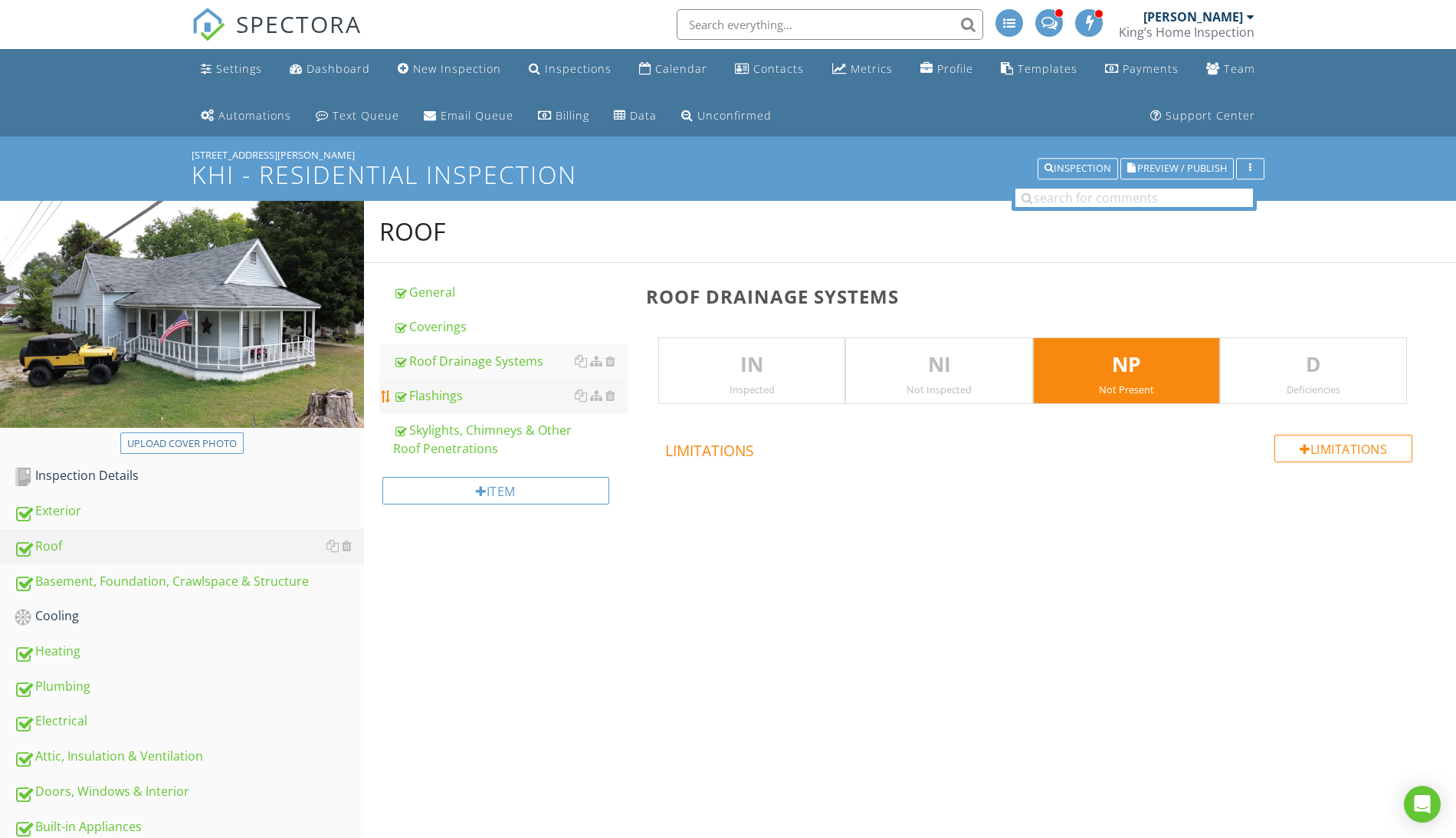
click at [437, 400] on div "Flashings" at bounding box center [510, 395] width 234 height 18
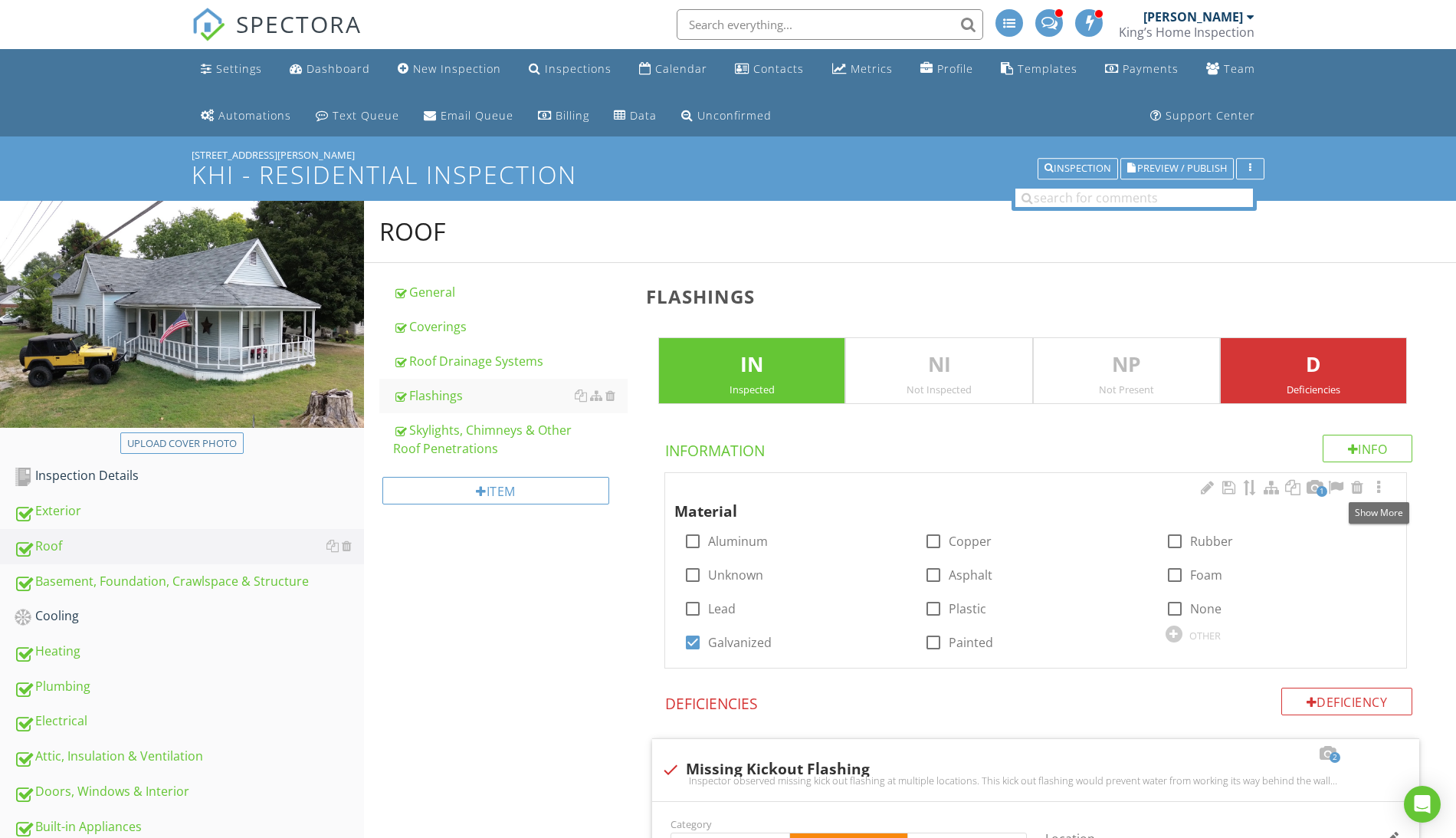
click at [1380, 487] on div at bounding box center [1378, 487] width 18 height 15
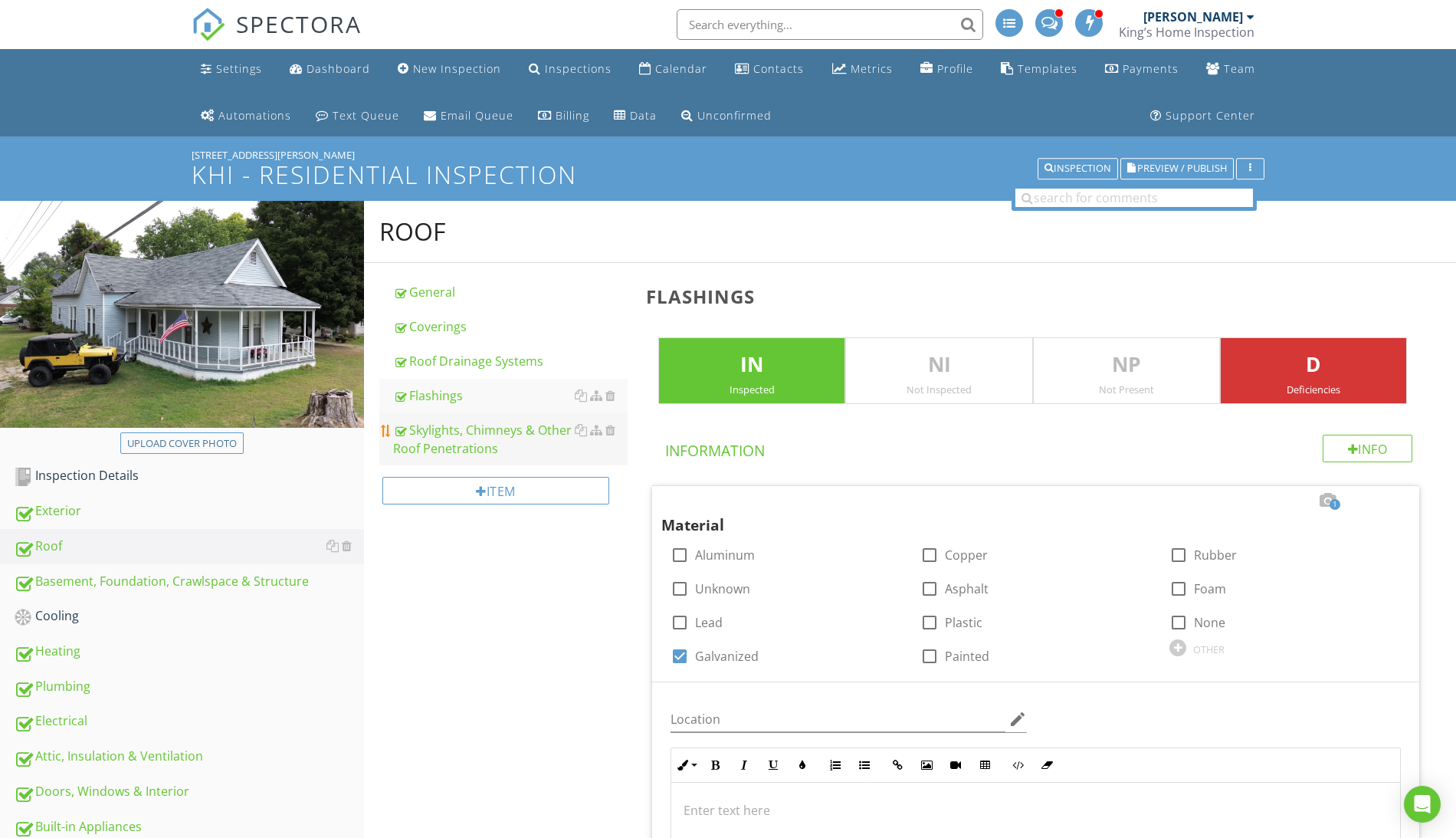
click at [490, 437] on div "Skylights, Chimneys & Other Roof Penetrations" at bounding box center [510, 439] width 234 height 37
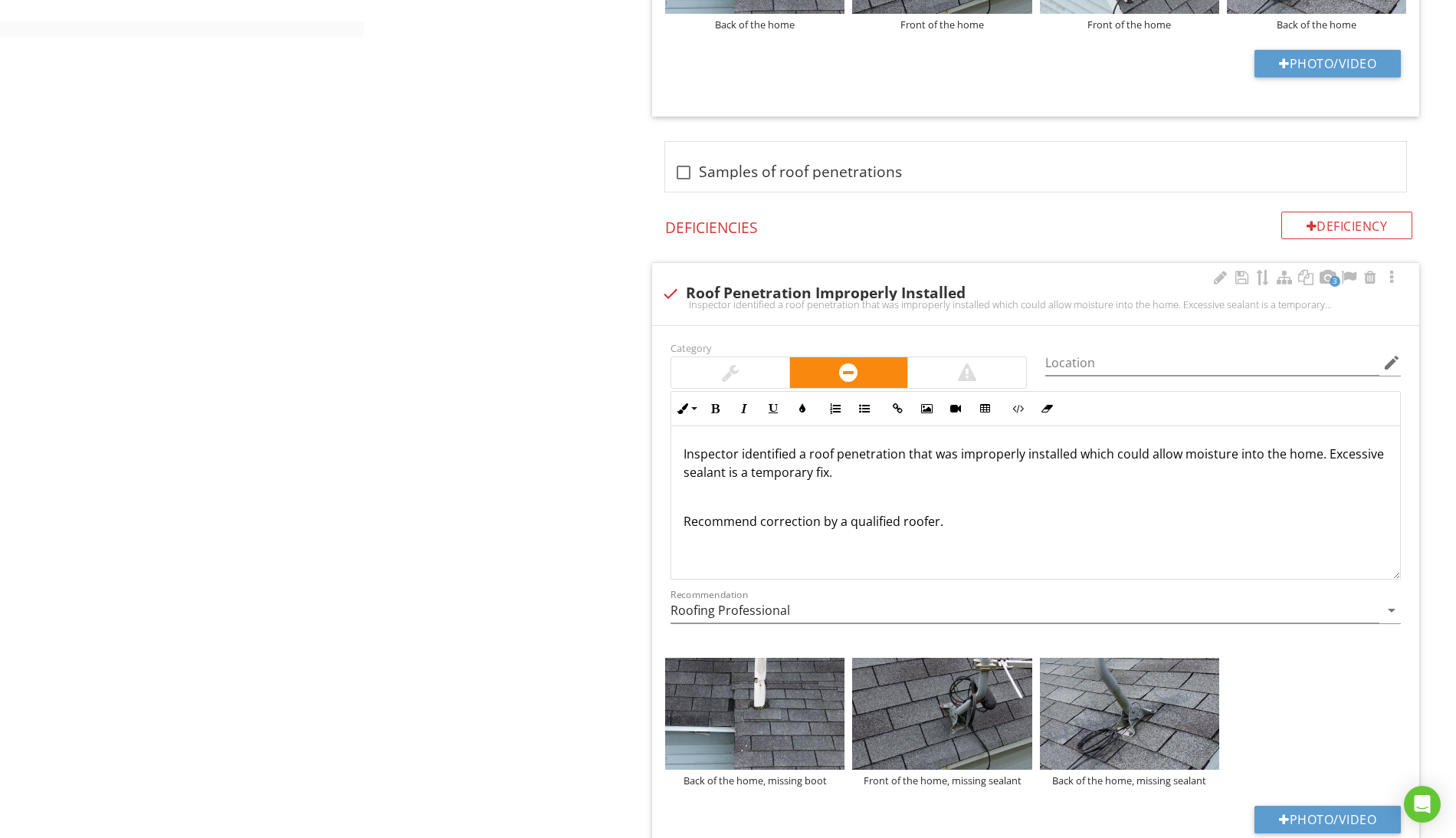
click at [1000, 474] on p "Inspector identified a roof penetration that was improperly installed which cou…" at bounding box center [1036, 463] width 704 height 37
drag, startPoint x: 928, startPoint y: 470, endPoint x: 679, endPoint y: 478, distance: 249.1
click at [679, 478] on div "Inspector identified a roof penetration that was improperly installed which cou…" at bounding box center [1035, 503] width 728 height 153
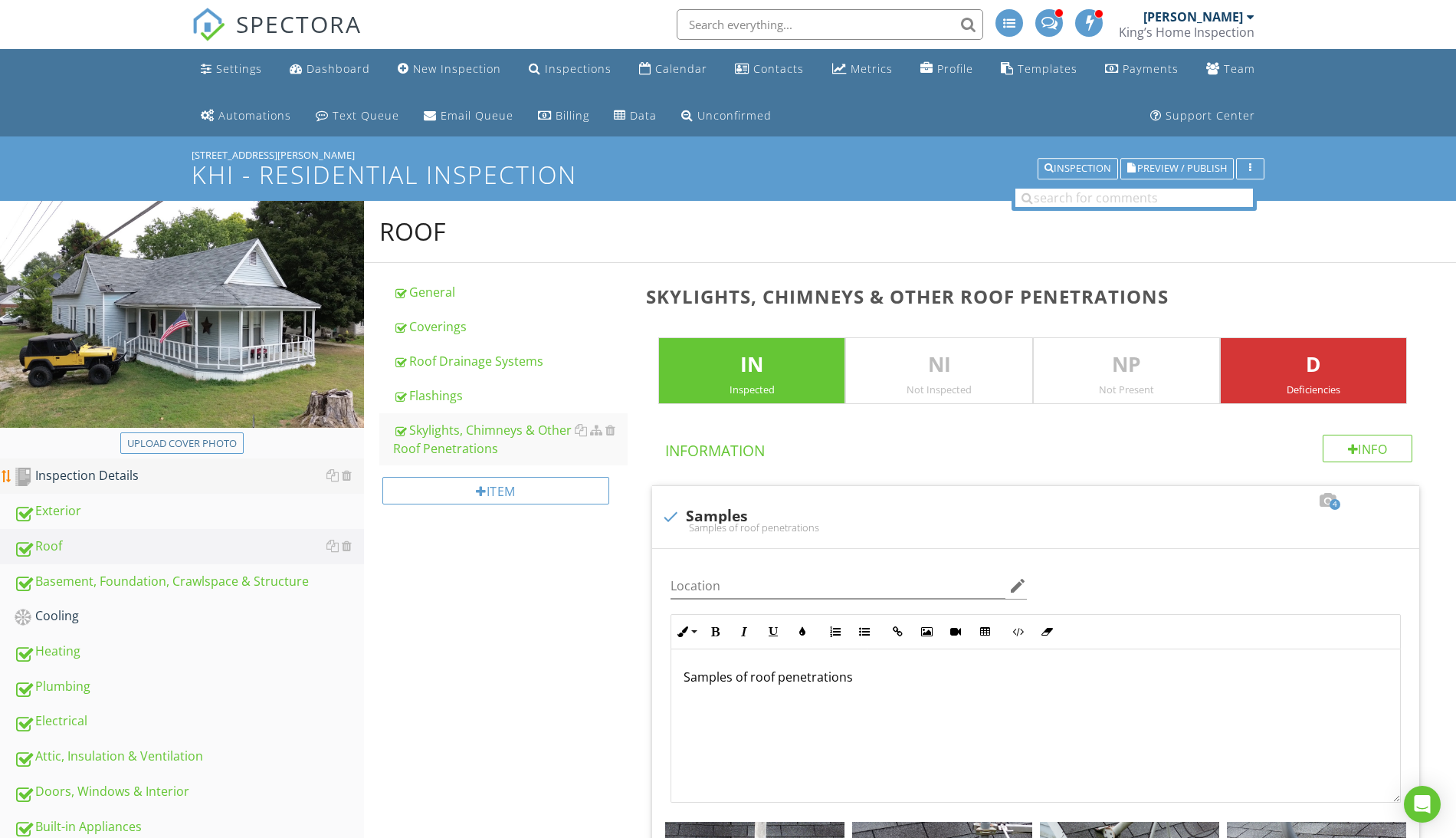
click at [87, 476] on div "Inspection Details" at bounding box center [188, 476] width 350 height 20
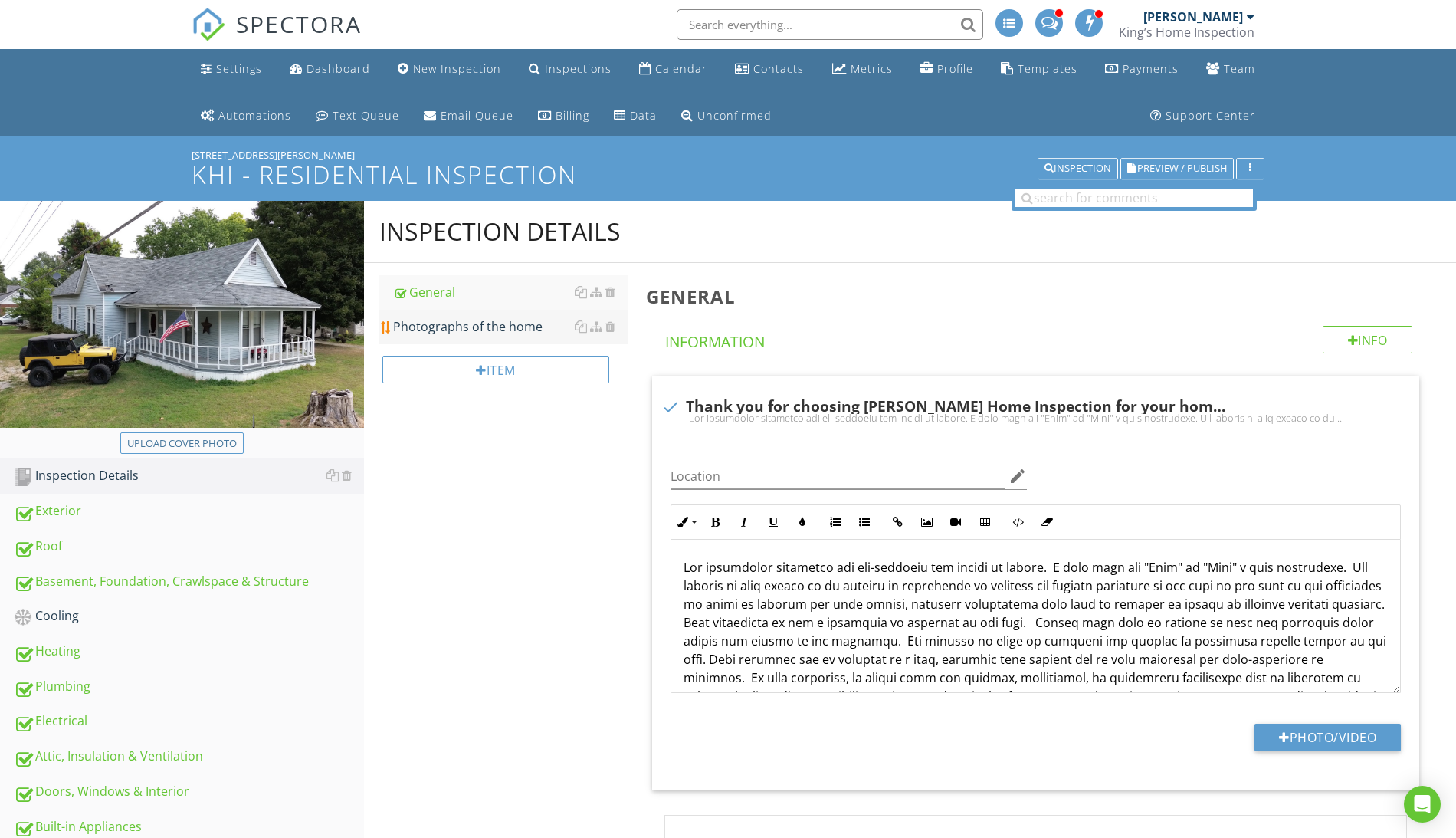
click at [486, 326] on div "Photographs of the home" at bounding box center [510, 326] width 234 height 18
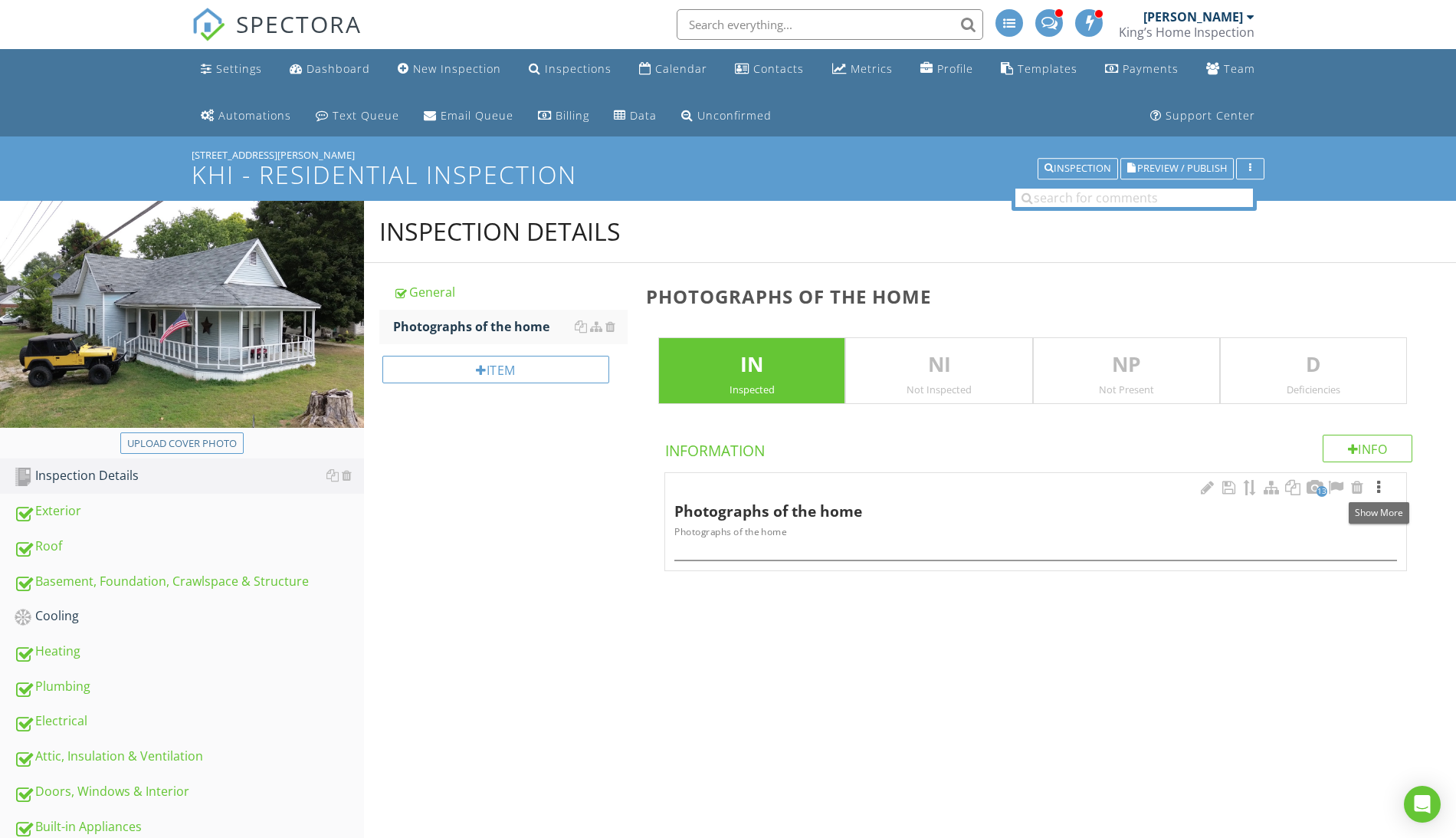
click at [1380, 482] on div at bounding box center [1378, 487] width 18 height 15
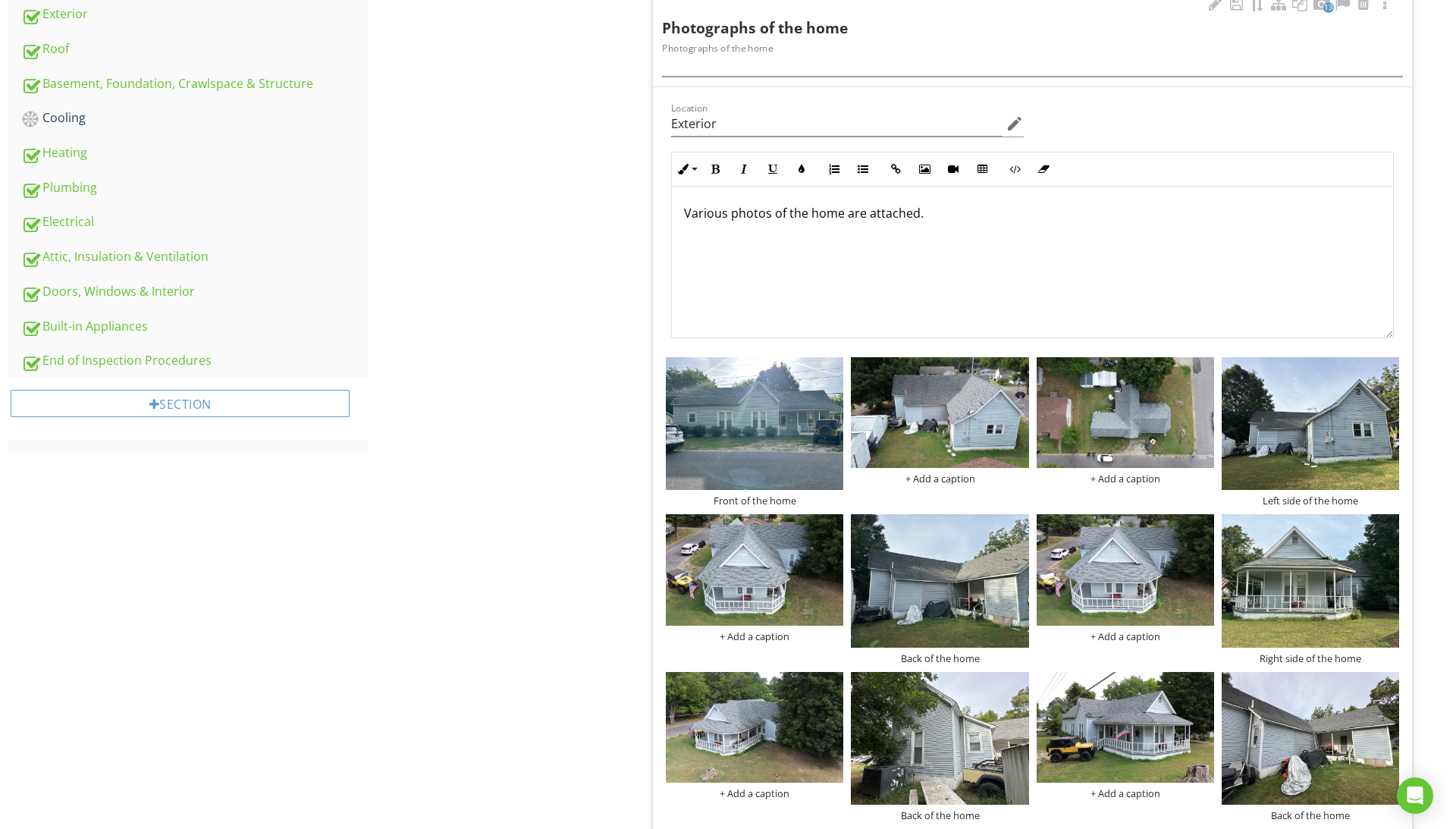
scroll to position [650, 0]
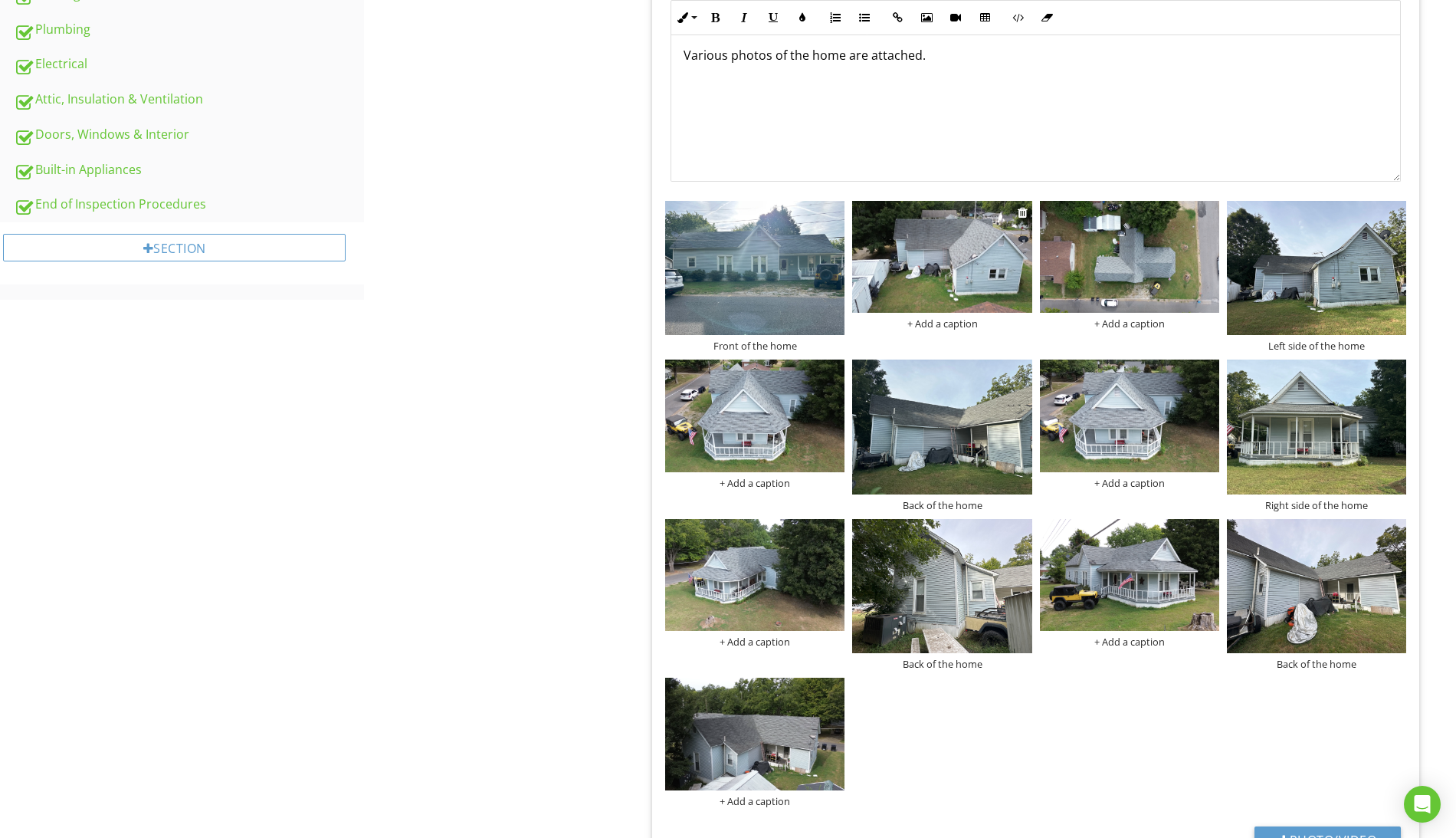
click at [961, 324] on div "+ Add a caption" at bounding box center [941, 323] width 179 height 12
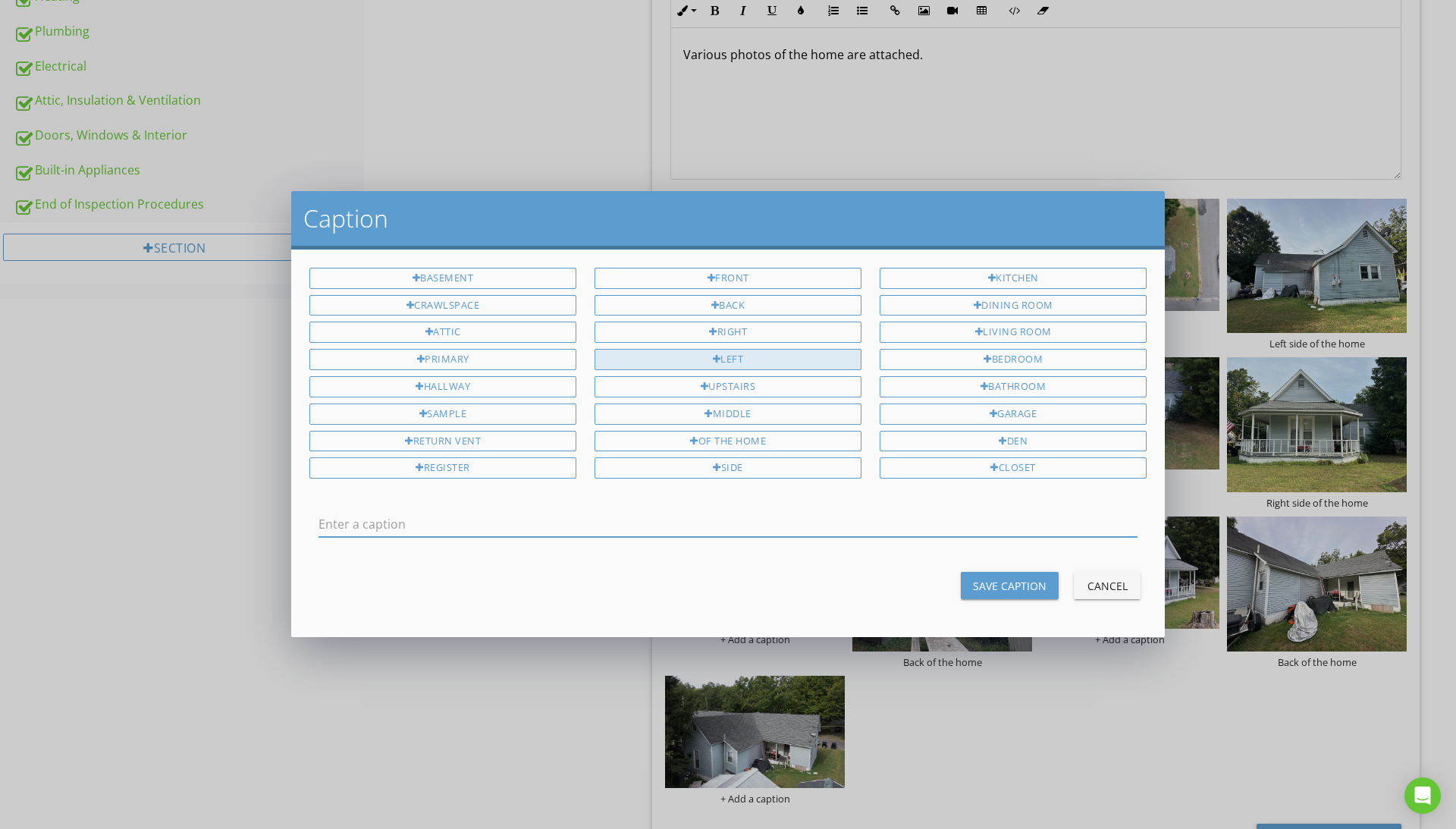
click at [738, 353] on div "Left" at bounding box center [728, 359] width 267 height 21
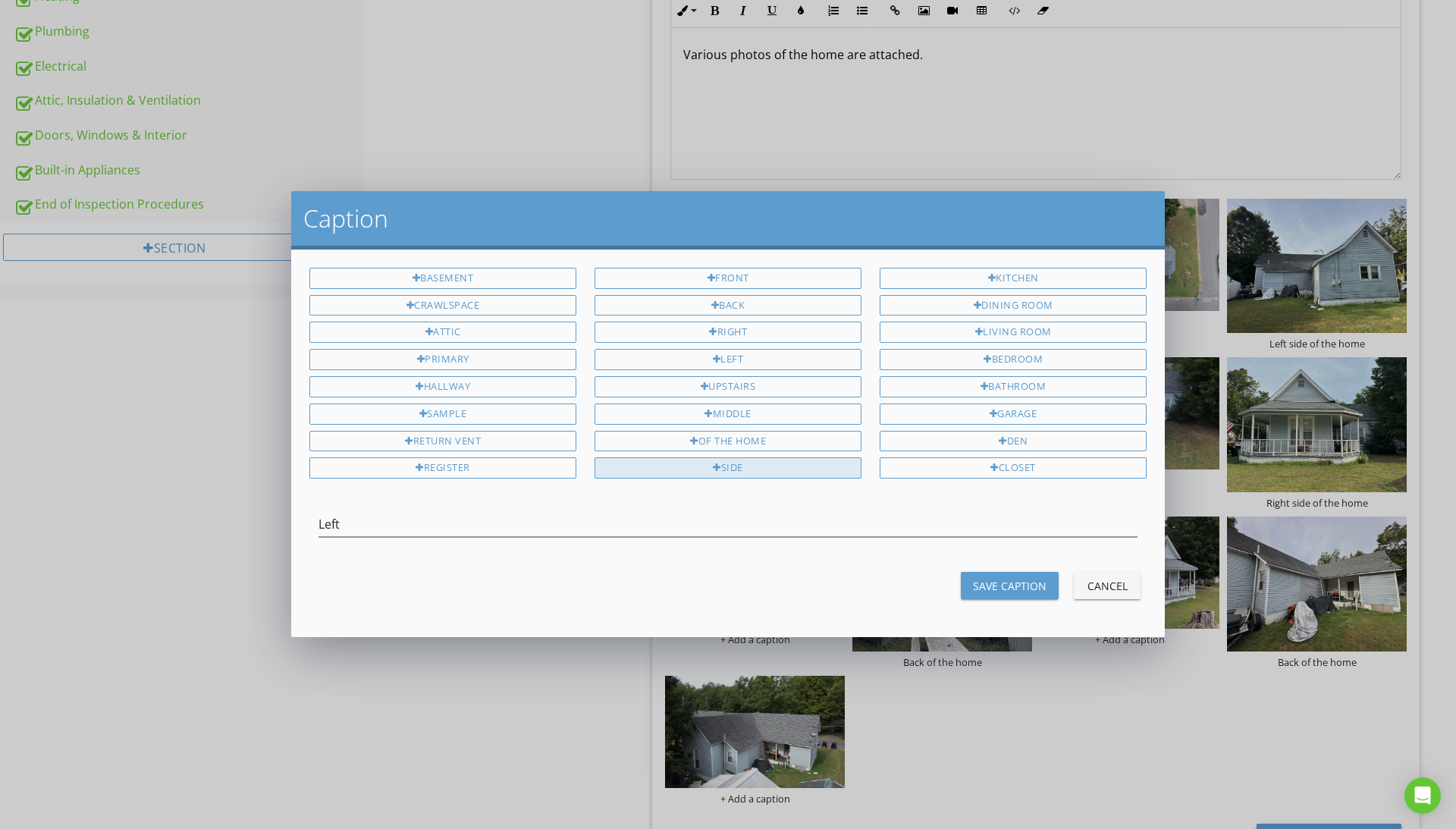
click at [748, 469] on div "side" at bounding box center [728, 468] width 267 height 21
click at [759, 439] on div "of the home" at bounding box center [728, 441] width 267 height 21
type input "Left side of the home"
click at [1006, 591] on div "Save Caption" at bounding box center [1010, 586] width 73 height 16
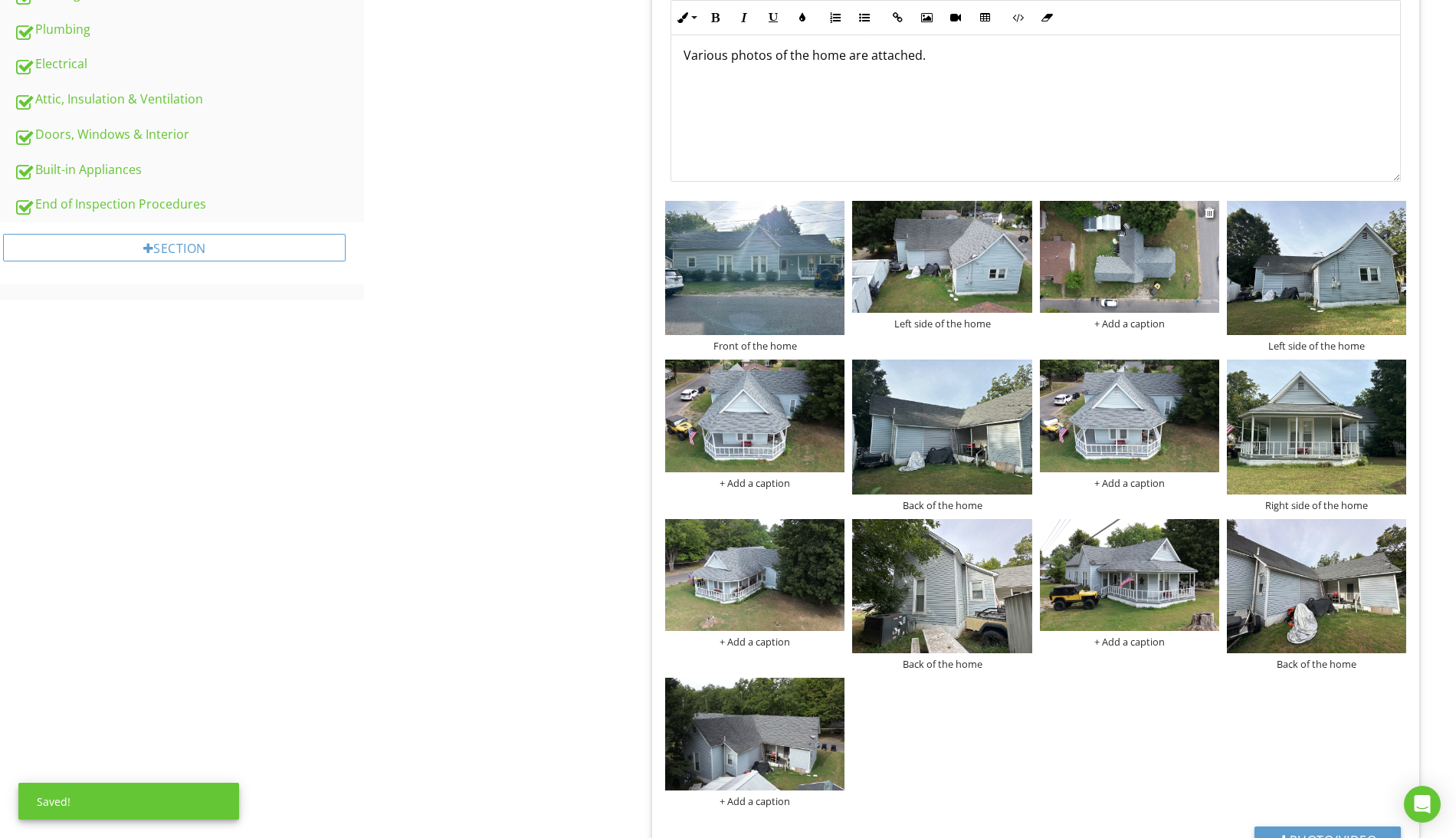
click at [1149, 326] on div "+ Add a caption" at bounding box center [1129, 323] width 179 height 12
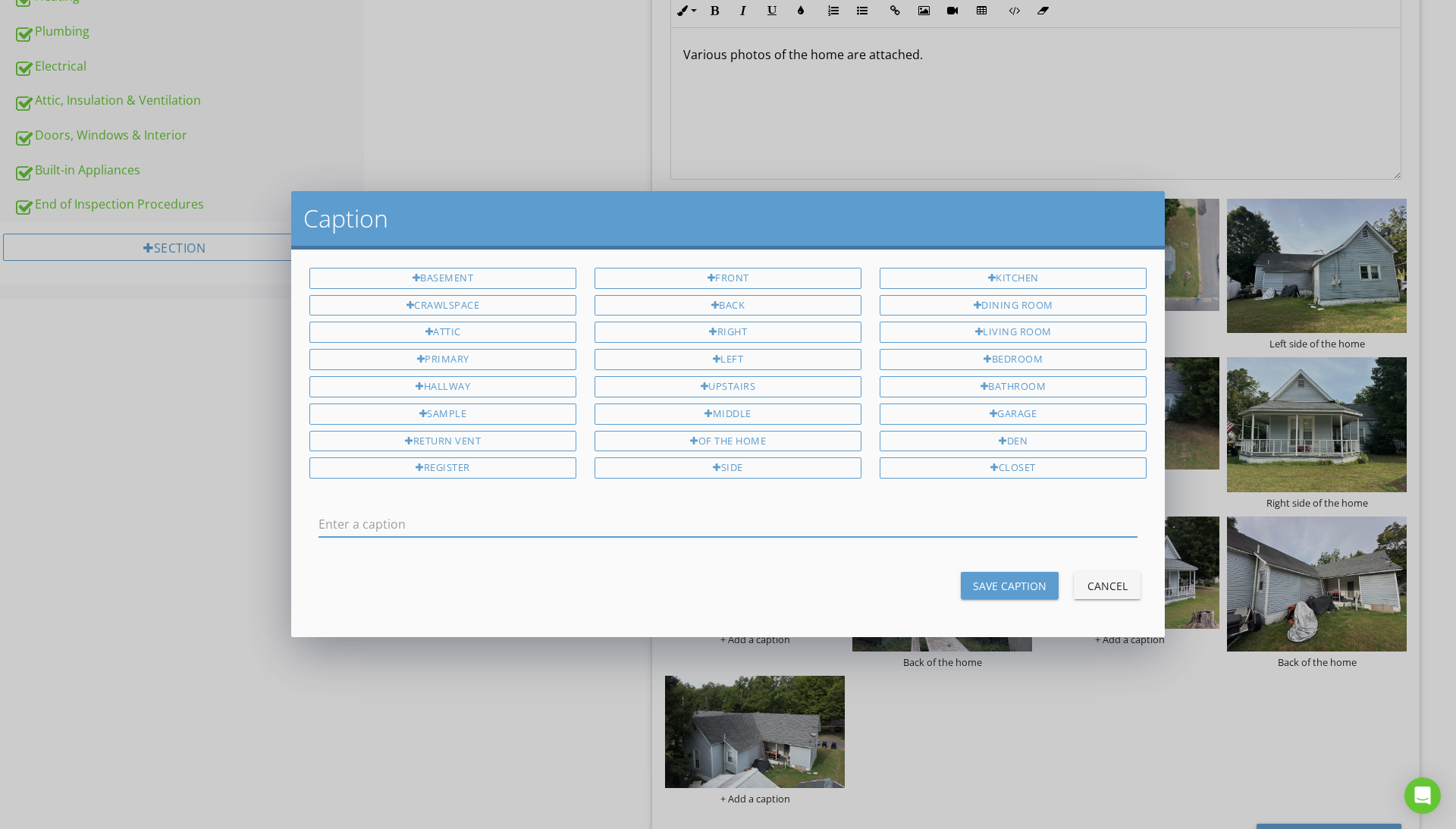
click at [513, 523] on input "text" at bounding box center [728, 525] width 819 height 25
click at [737, 438] on div "of the home" at bounding box center [728, 441] width 267 height 21
type input "Aerial of the home"
click at [995, 594] on button "Save Caption" at bounding box center [1010, 585] width 98 height 28
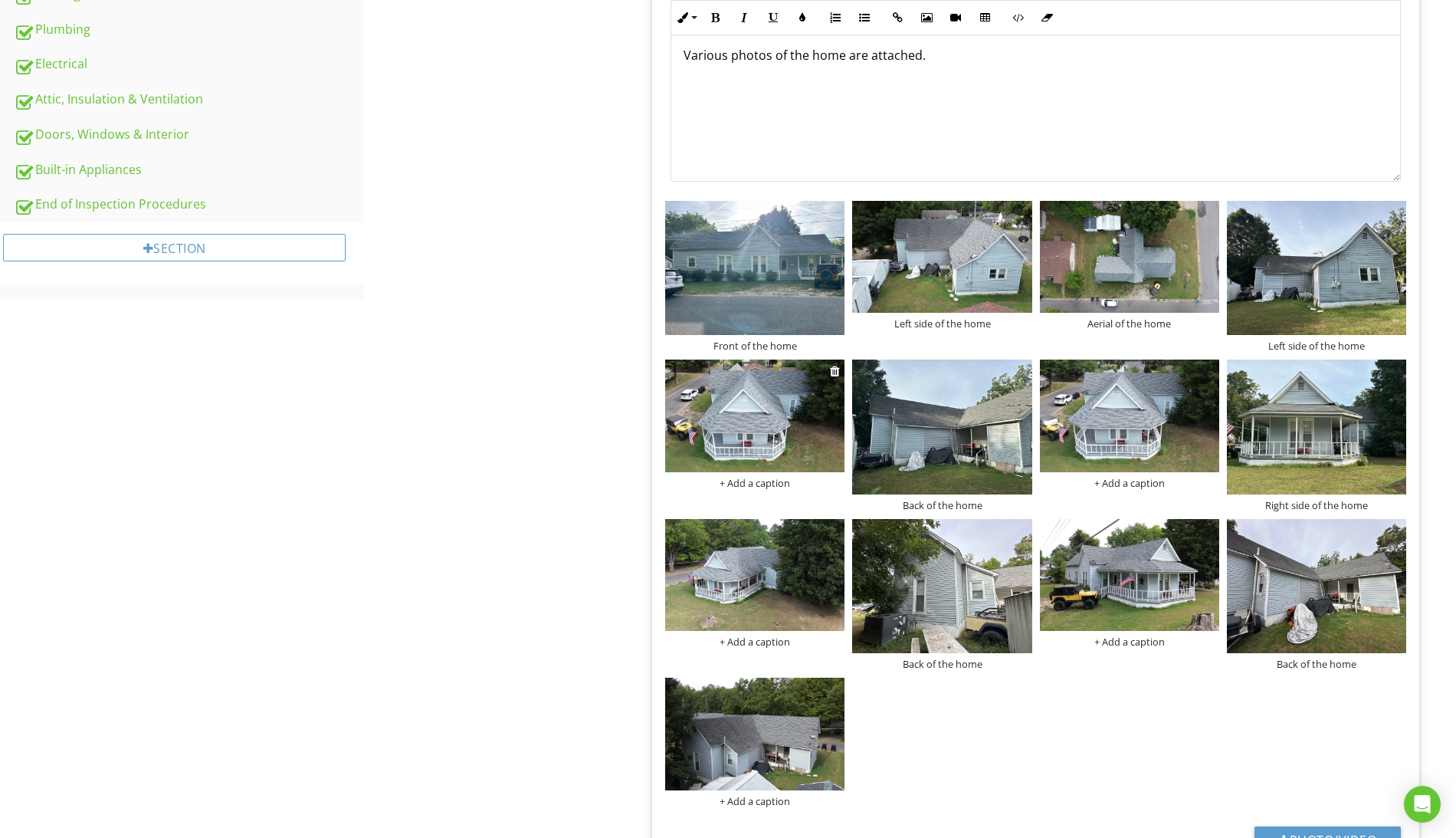
click at [779, 480] on div "+ Add a caption" at bounding box center [755, 482] width 179 height 12
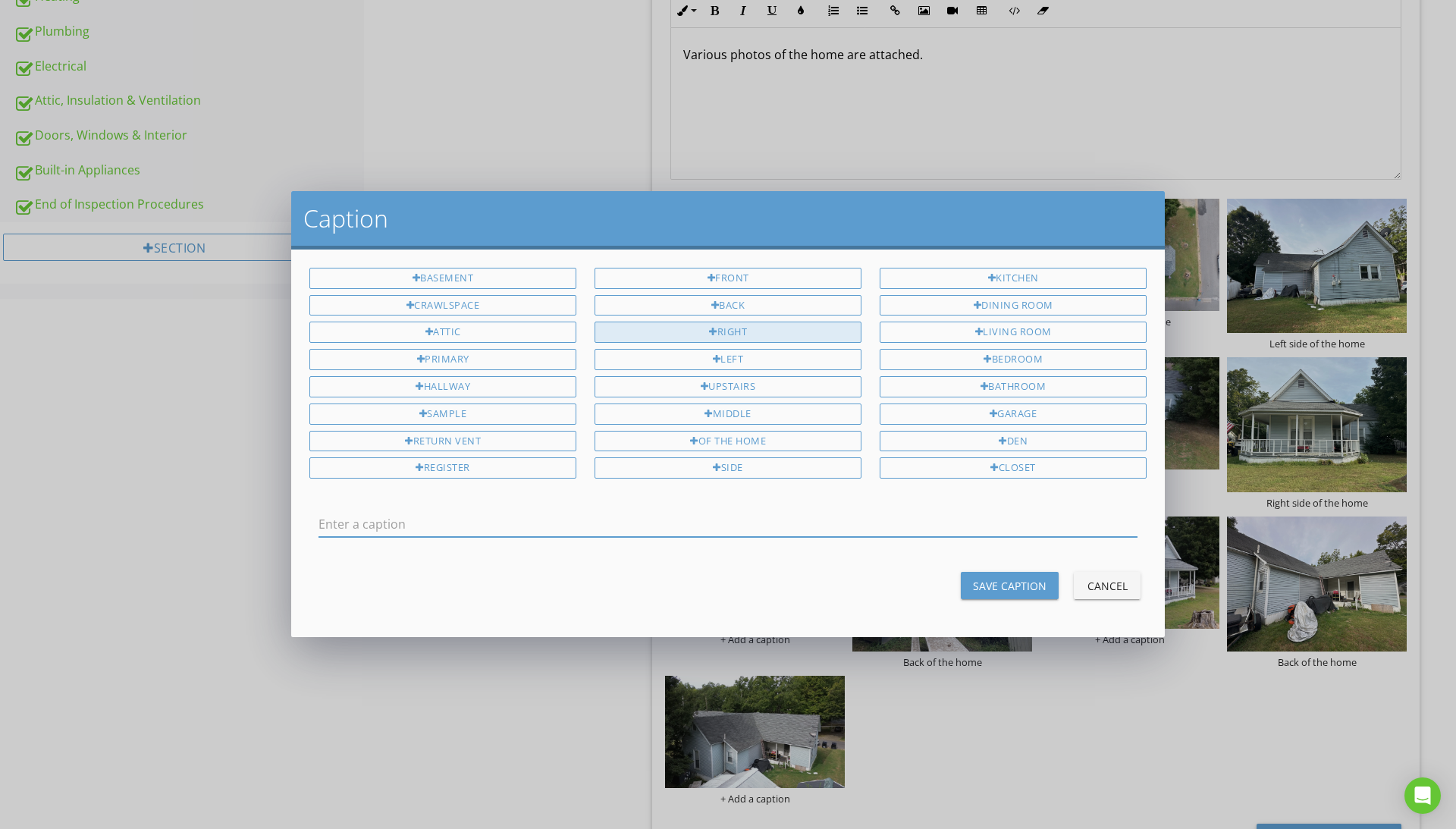
click at [750, 330] on div "Right" at bounding box center [728, 332] width 267 height 21
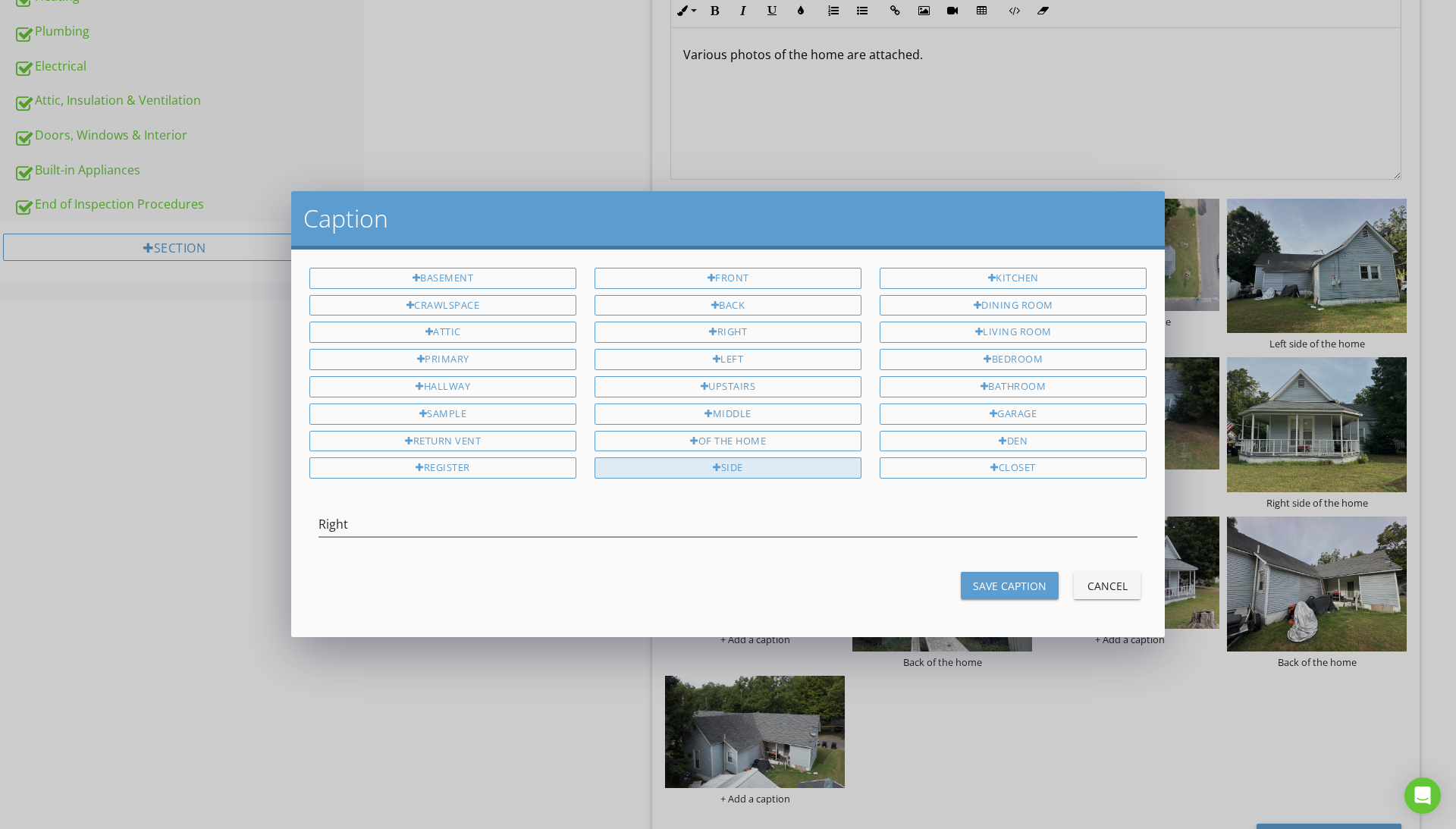
click at [730, 476] on div "side" at bounding box center [728, 468] width 267 height 21
click at [757, 443] on div "of the home" at bounding box center [728, 441] width 267 height 21
type input "Right side of the home"
click at [976, 579] on div "Save Caption" at bounding box center [1010, 586] width 73 height 16
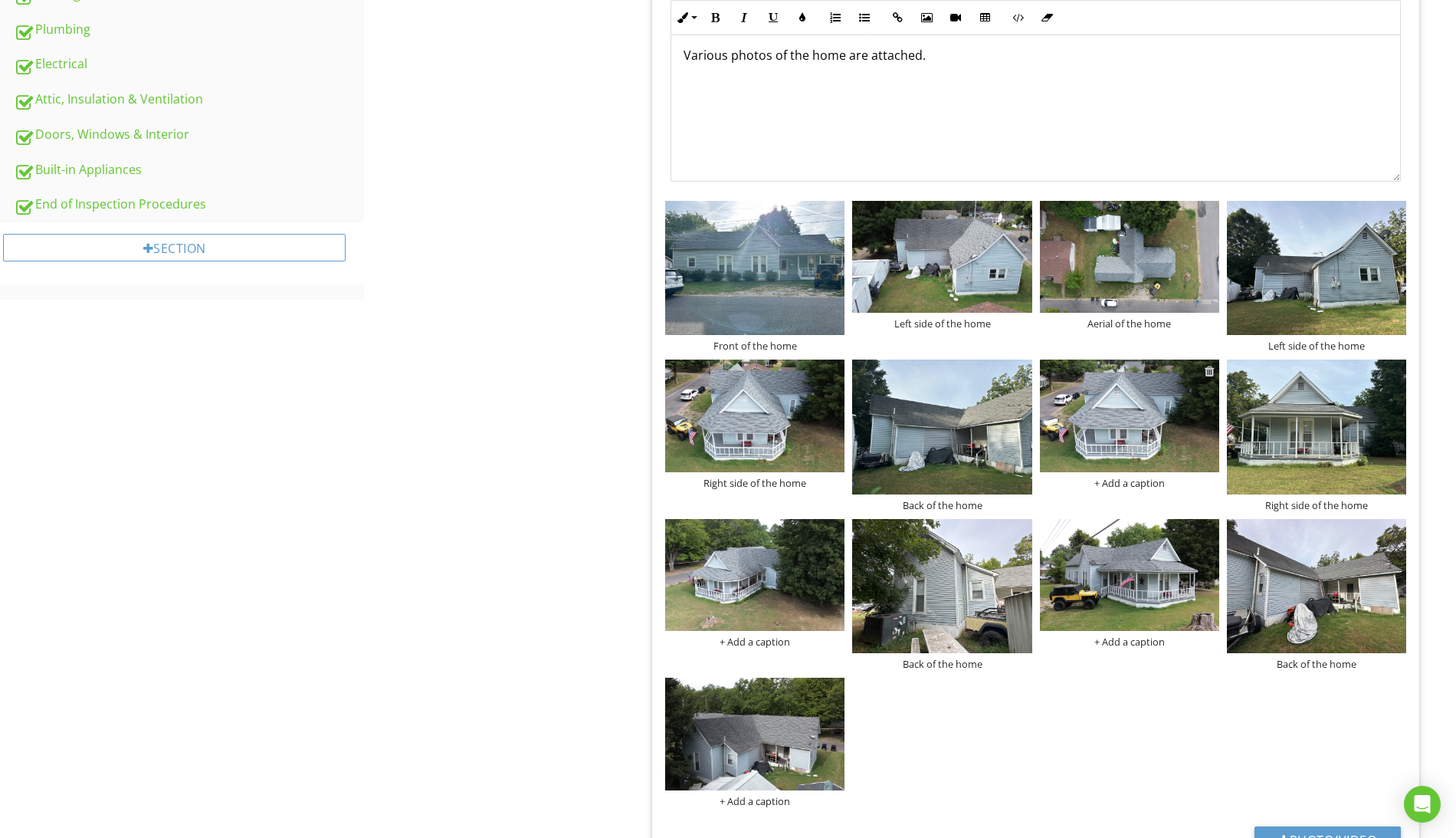
click at [1206, 372] on div at bounding box center [1209, 371] width 10 height 12
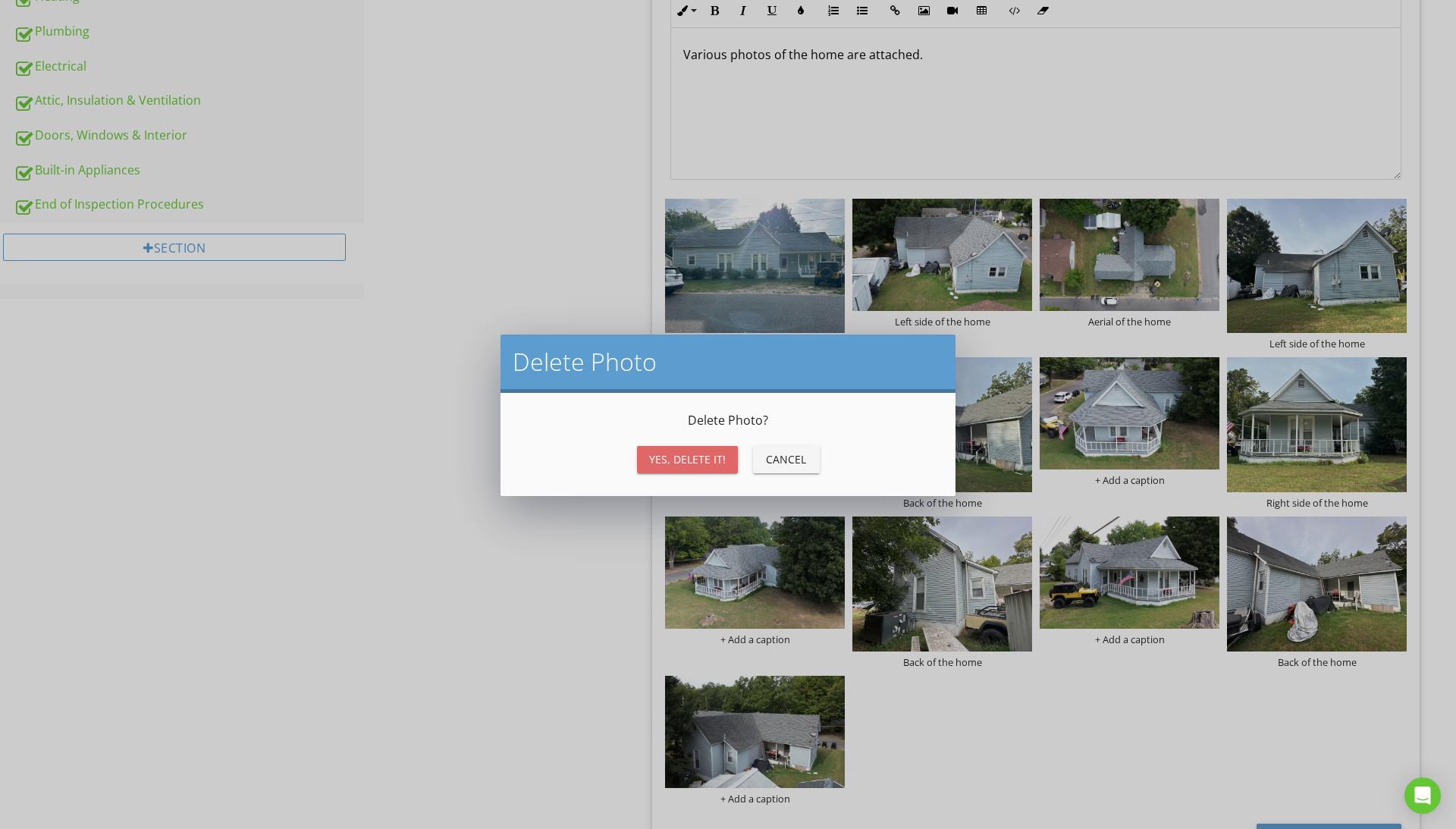
click at [695, 463] on div "Yes, Delete it!" at bounding box center [687, 459] width 77 height 16
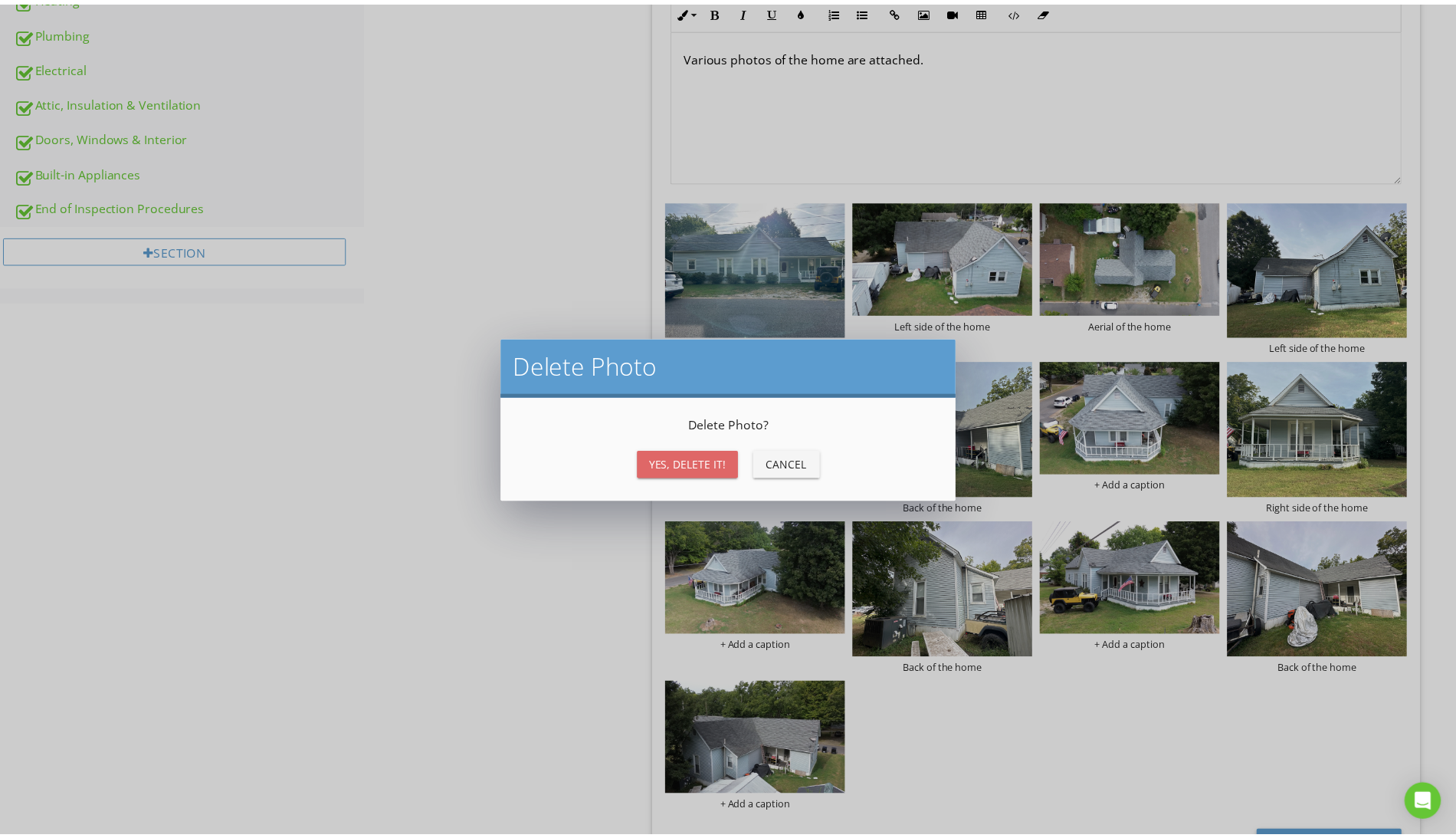
scroll to position [641, 0]
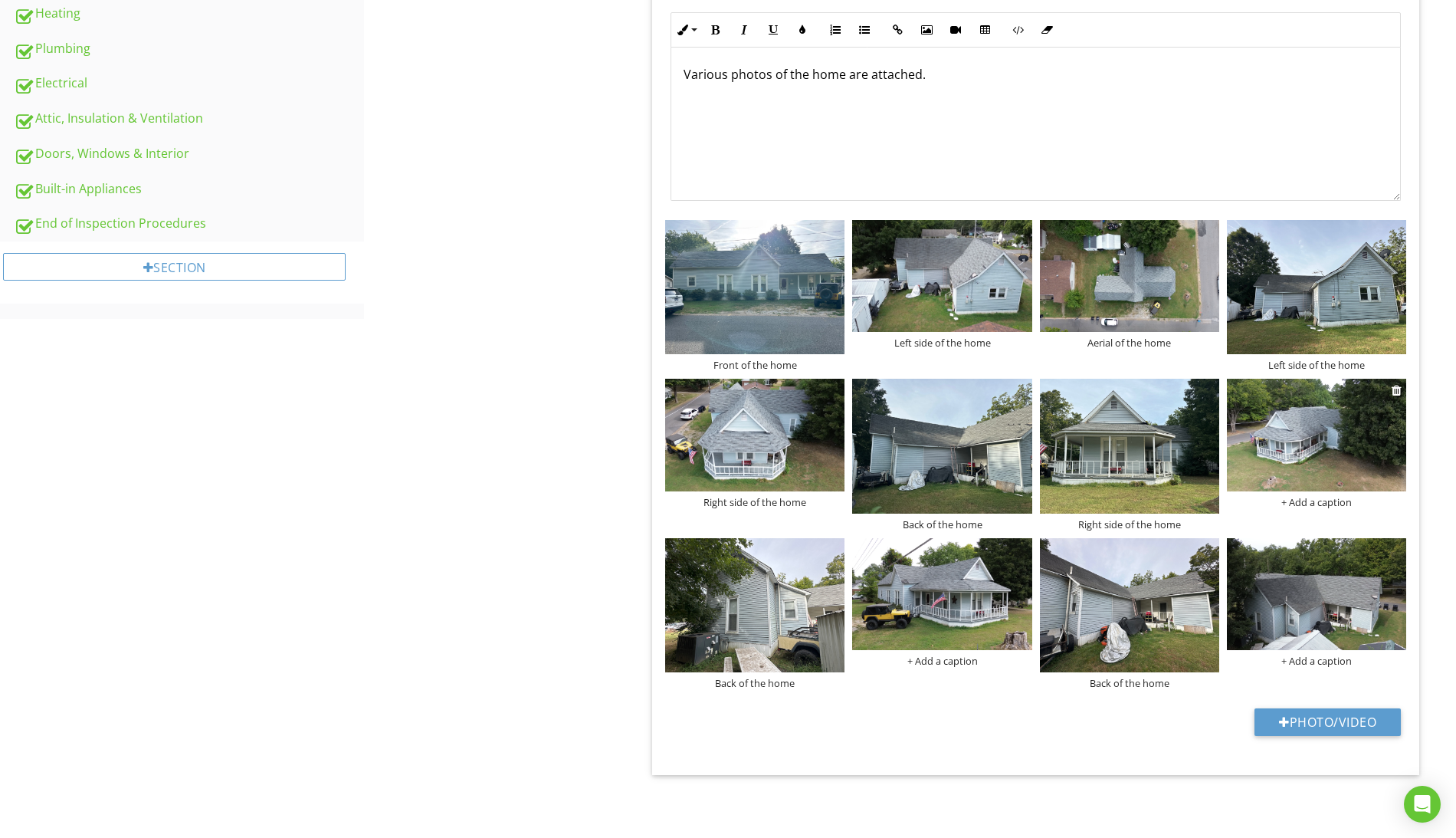
click at [1324, 501] on div "+ Add a caption" at bounding box center [1316, 502] width 179 height 12
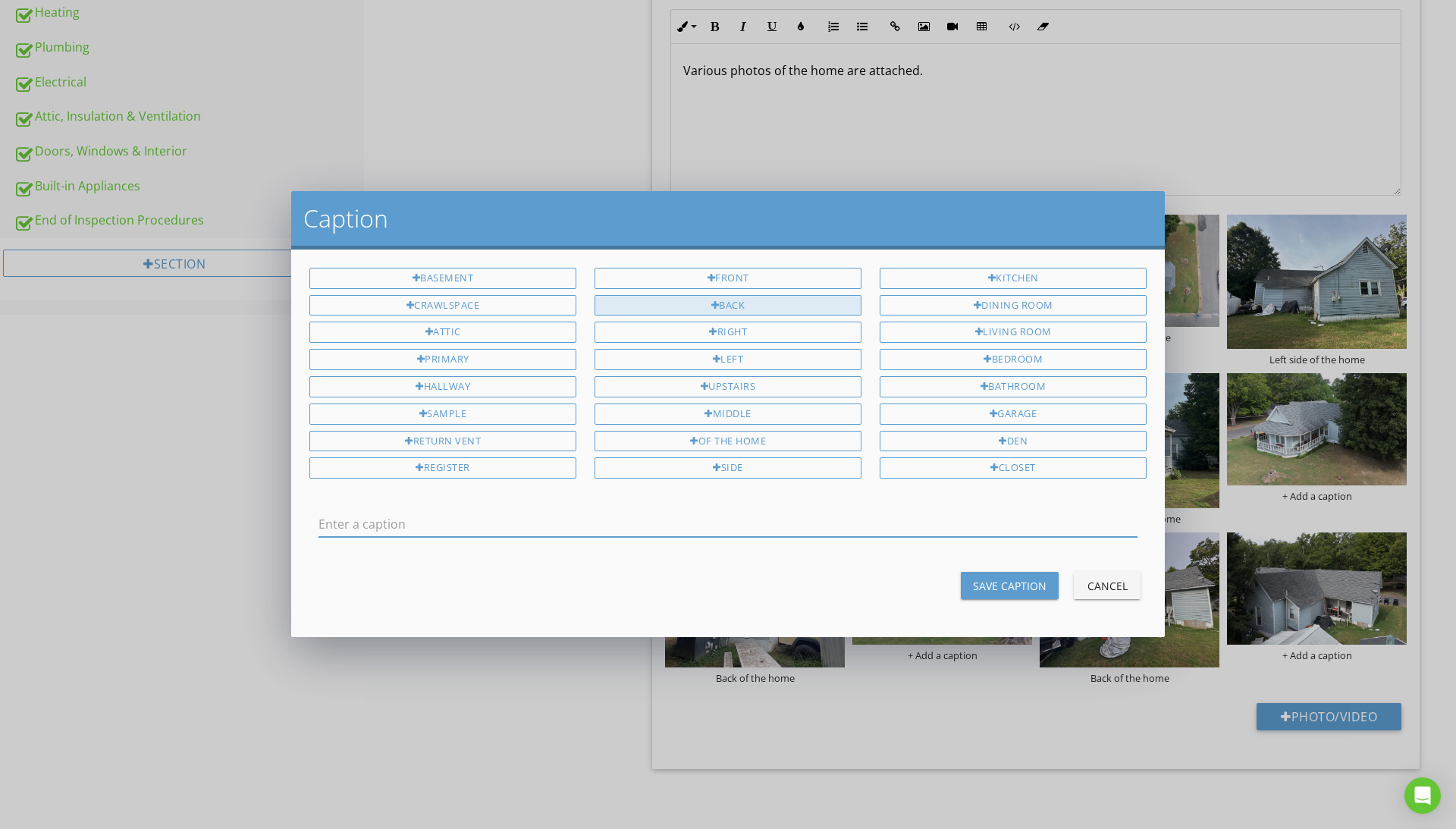
click at [750, 312] on div "Back" at bounding box center [728, 305] width 267 height 21
click at [749, 334] on div "Right" at bounding box center [728, 332] width 267 height 21
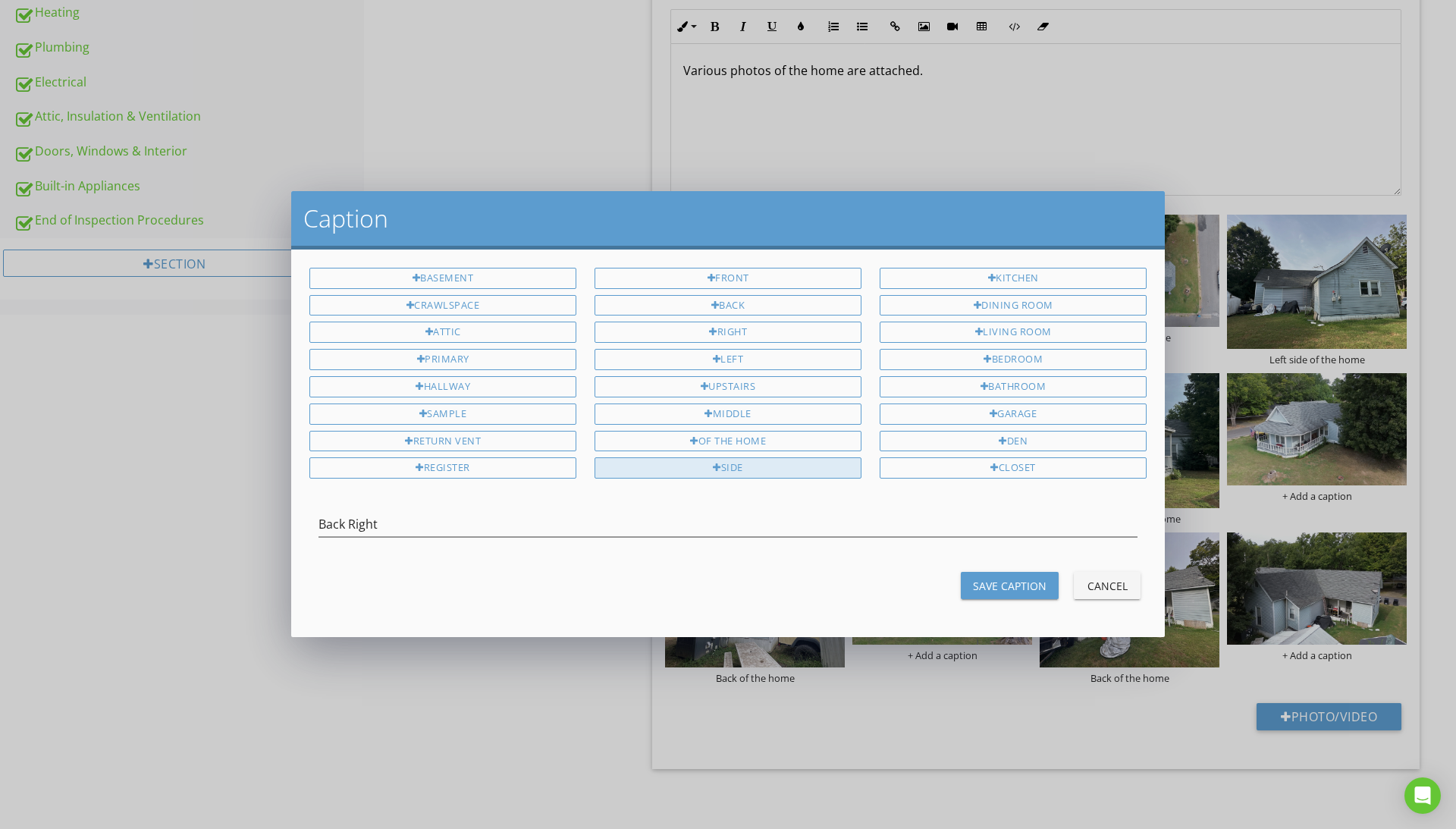
click at [761, 464] on div "side" at bounding box center [728, 468] width 267 height 21
click at [768, 442] on div "of the home" at bounding box center [728, 441] width 267 height 21
type input "Back Right side of the home"
click at [1035, 584] on div "Save Caption" at bounding box center [1010, 586] width 73 height 16
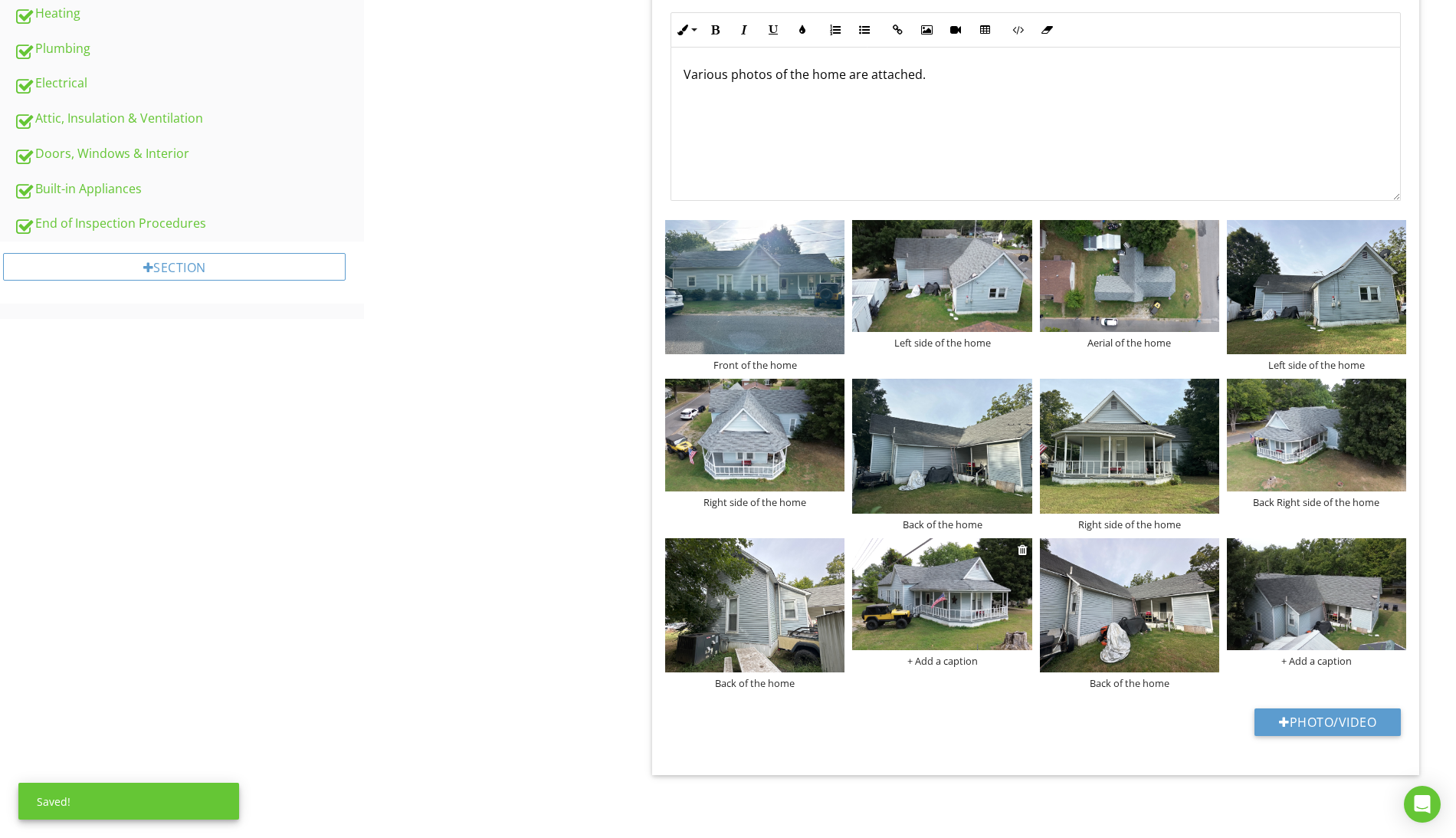
click at [964, 661] on div "+ Add a caption" at bounding box center [941, 660] width 179 height 12
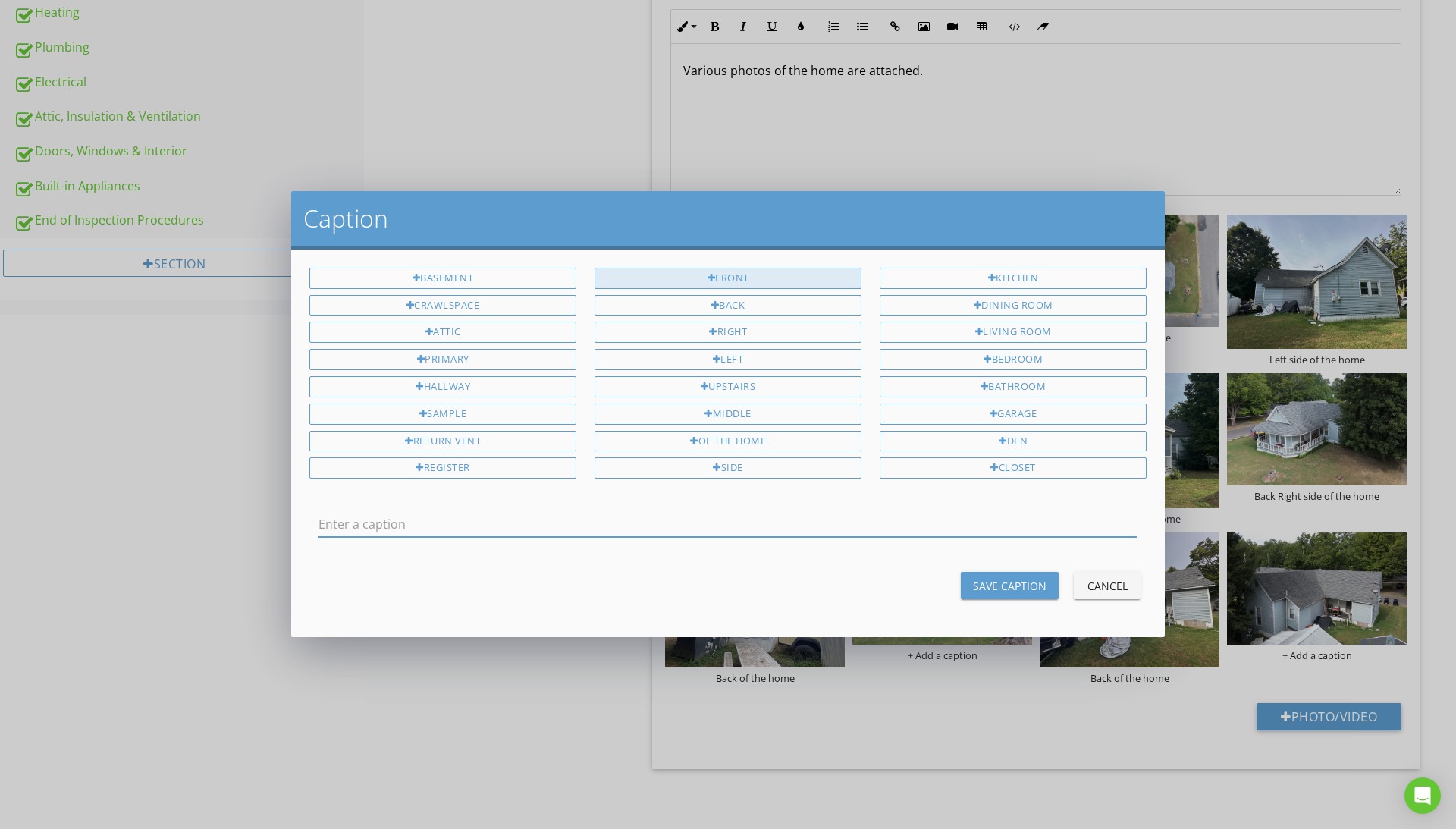
click at [743, 282] on div "Front" at bounding box center [728, 278] width 267 height 21
click at [741, 330] on div "Right" at bounding box center [728, 332] width 267 height 21
click at [750, 467] on div "side" at bounding box center [728, 468] width 267 height 21
click at [756, 443] on div "of the home" at bounding box center [728, 441] width 267 height 21
type input "Front Right side of the home"
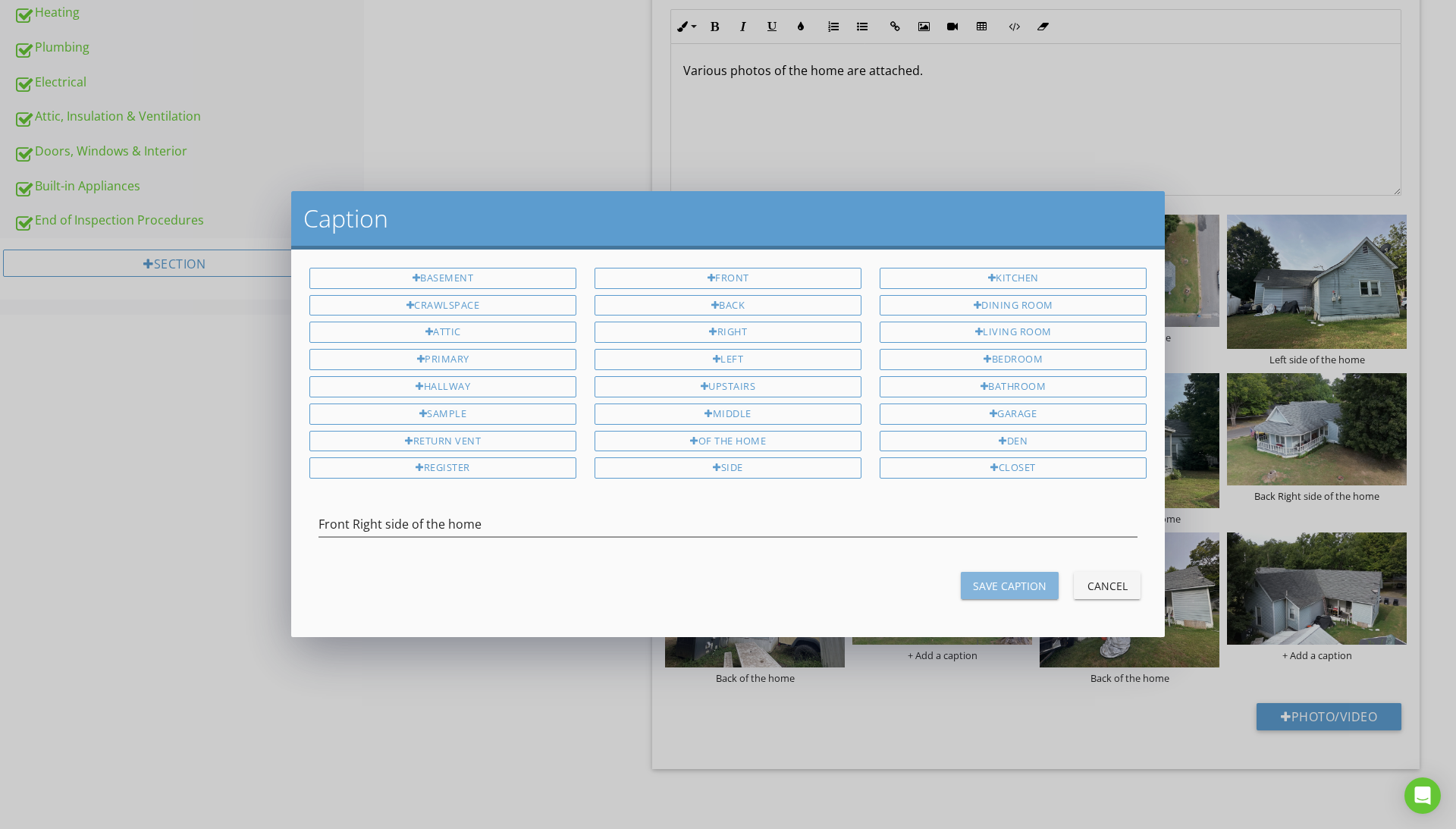
click at [1014, 587] on div "Save Caption" at bounding box center [1010, 586] width 73 height 16
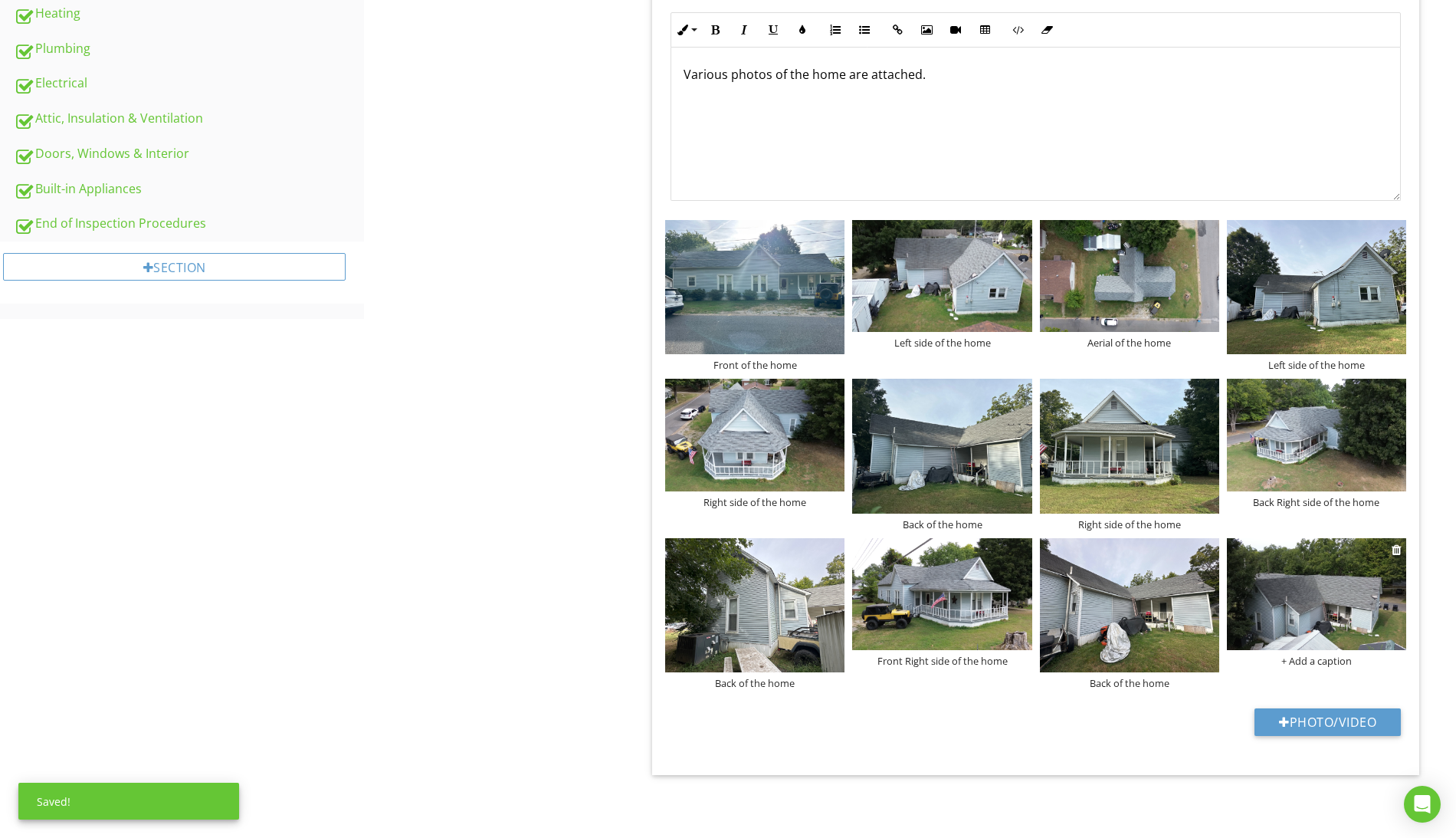
click at [1347, 663] on div "+ Add a caption" at bounding box center [1316, 660] width 179 height 12
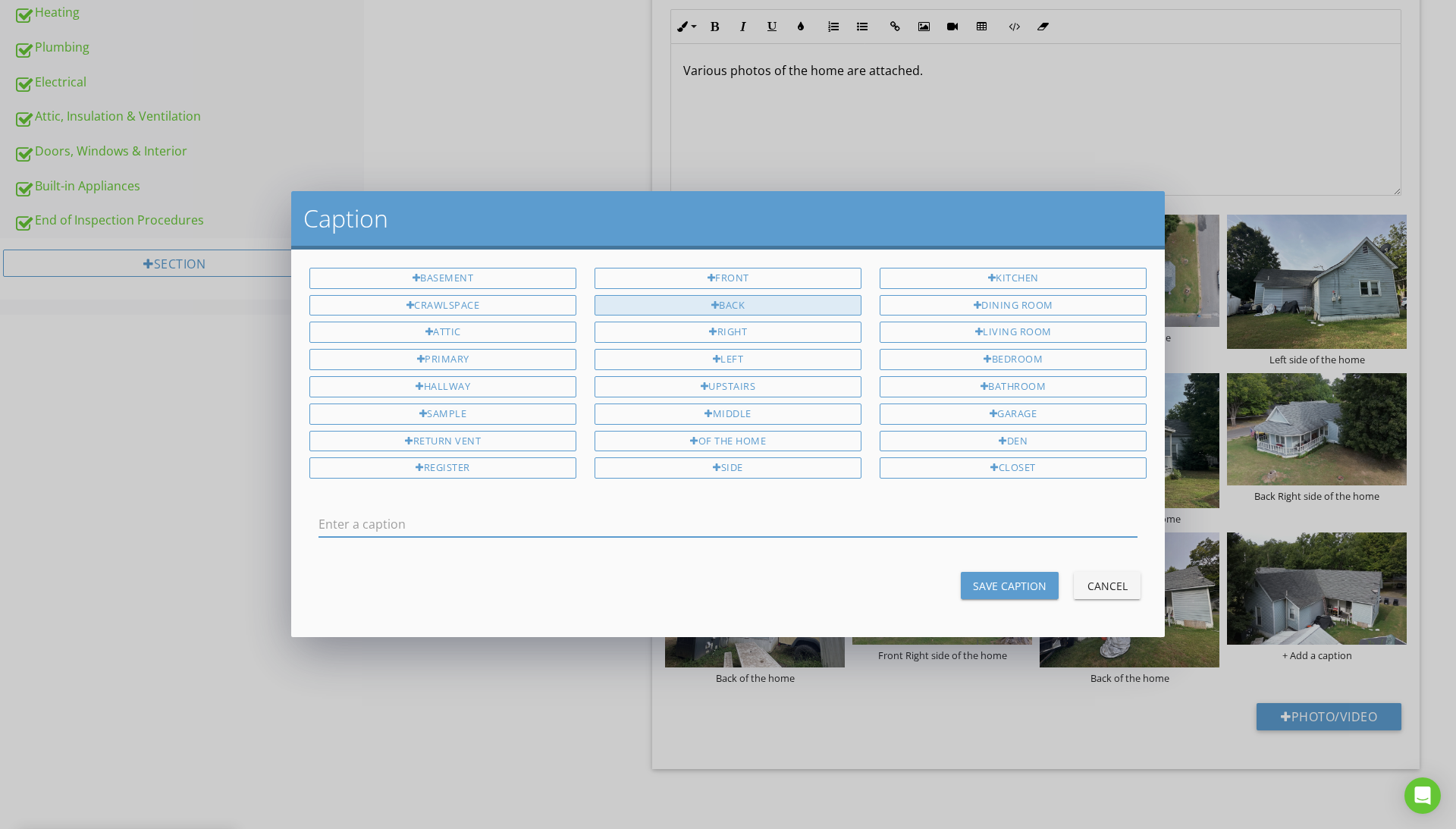
click at [757, 308] on div "Back" at bounding box center [728, 305] width 267 height 21
click at [744, 441] on div "of the home" at bounding box center [728, 441] width 267 height 21
type input "Back of the home"
click at [1004, 586] on div "Save Caption" at bounding box center [1010, 586] width 73 height 16
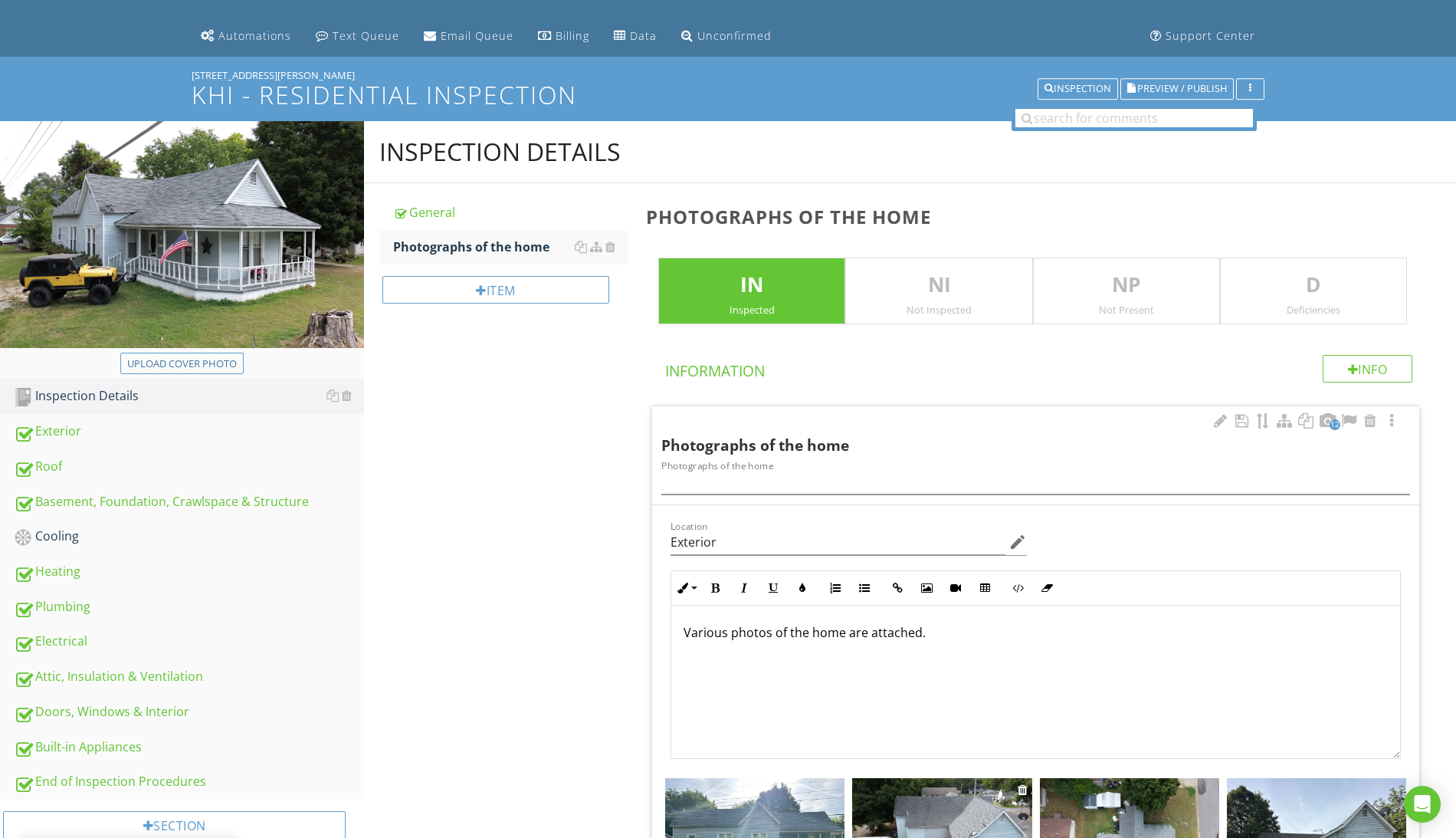
scroll to position [0, 0]
click at [68, 430] on div "Exterior" at bounding box center [188, 431] width 350 height 20
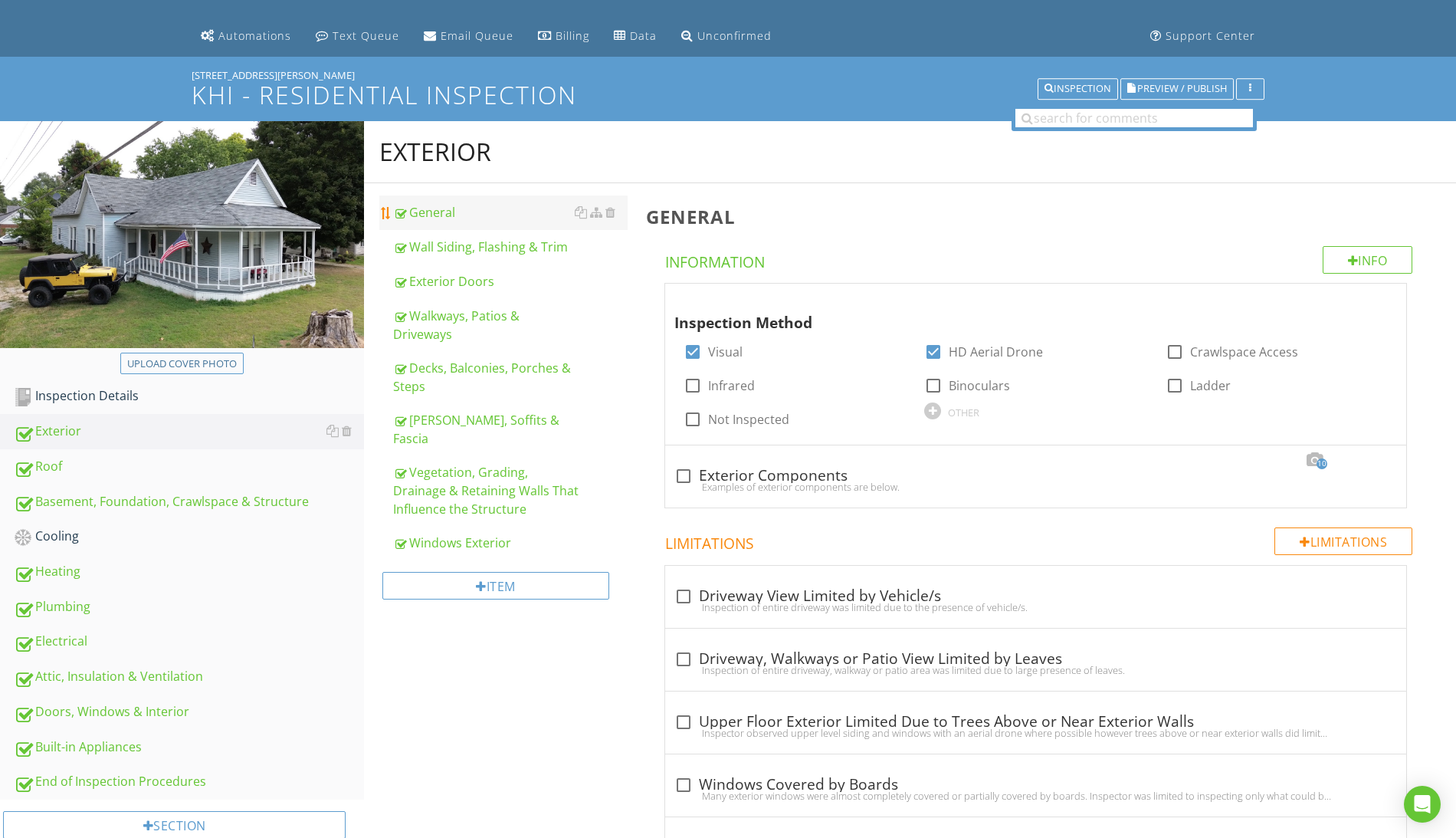
click at [446, 211] on div "General" at bounding box center [510, 212] width 234 height 18
click at [1380, 297] on div at bounding box center [1378, 297] width 18 height 15
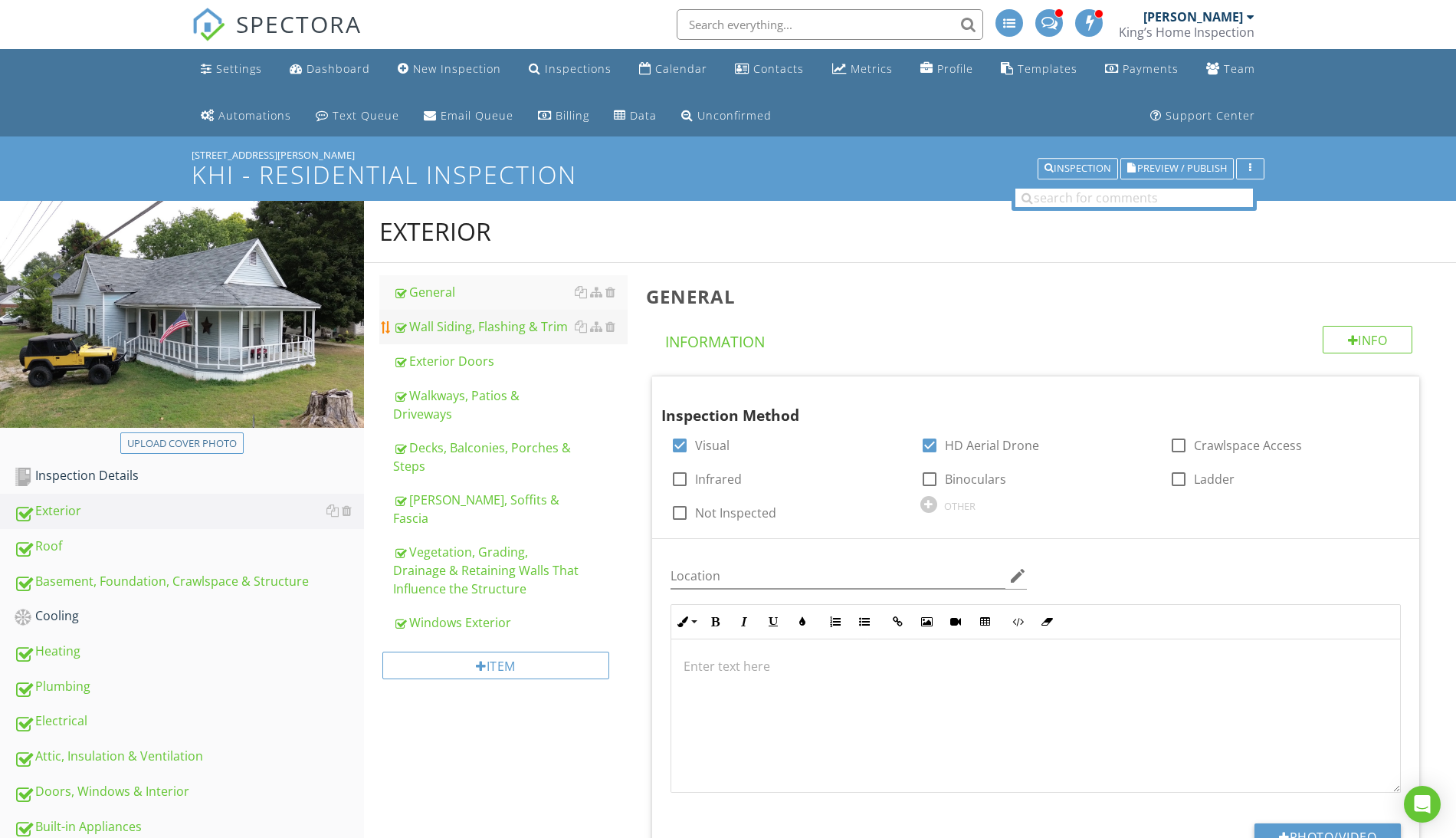
click at [488, 322] on div "Wall Siding, Flashing & Trim" at bounding box center [510, 326] width 234 height 18
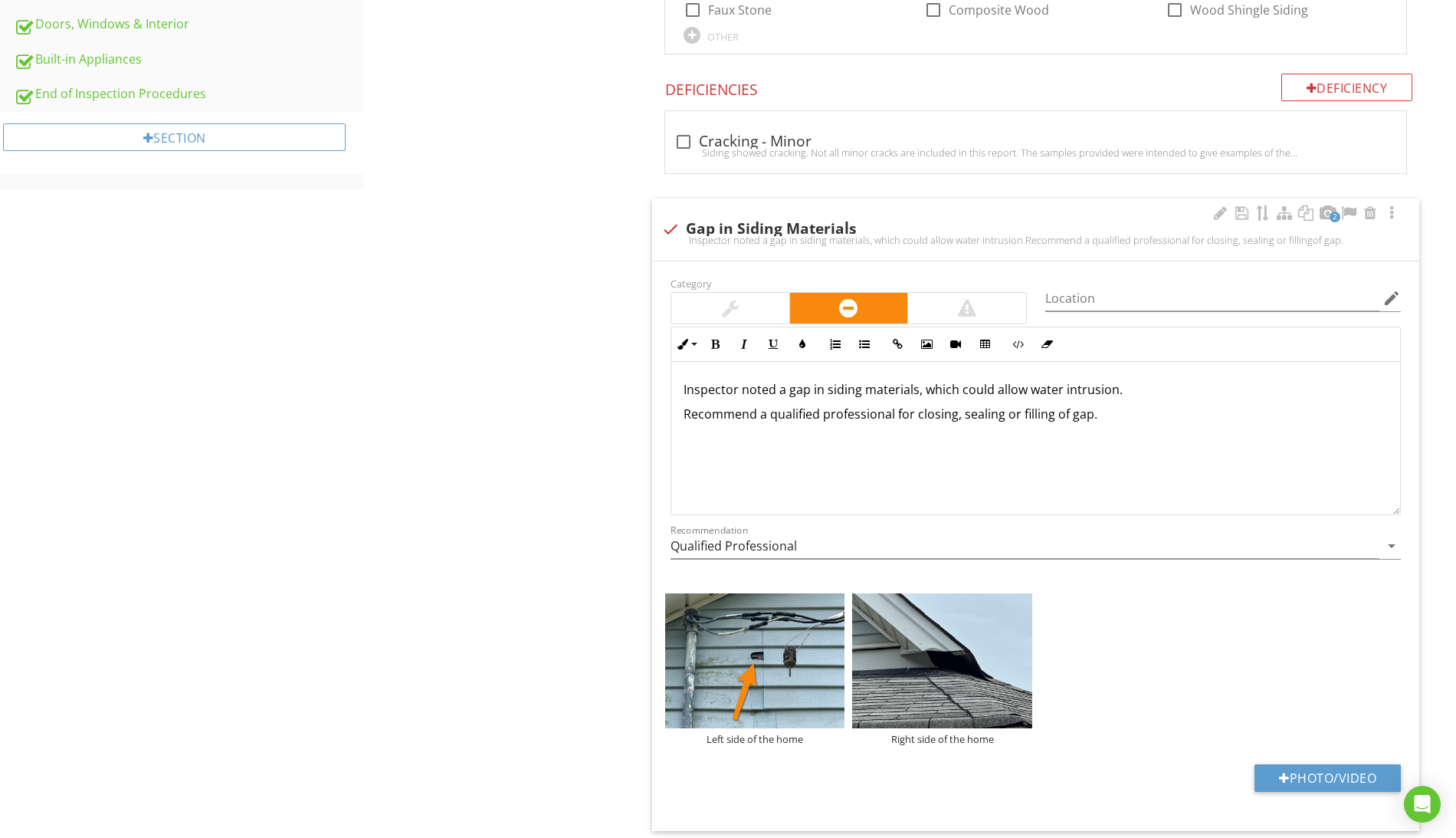
scroll to position [387, 0]
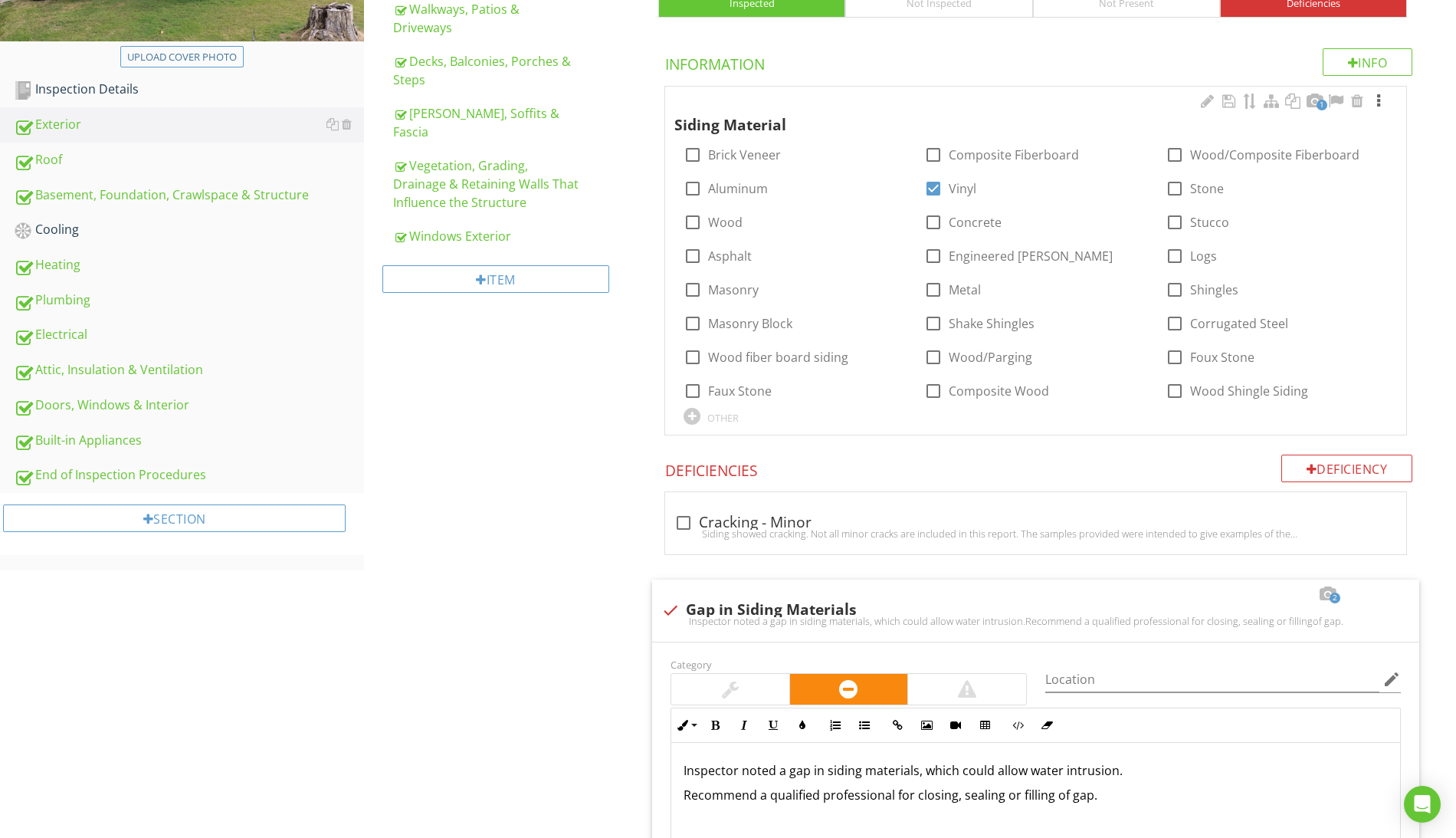
click at [1382, 105] on div at bounding box center [1378, 100] width 18 height 15
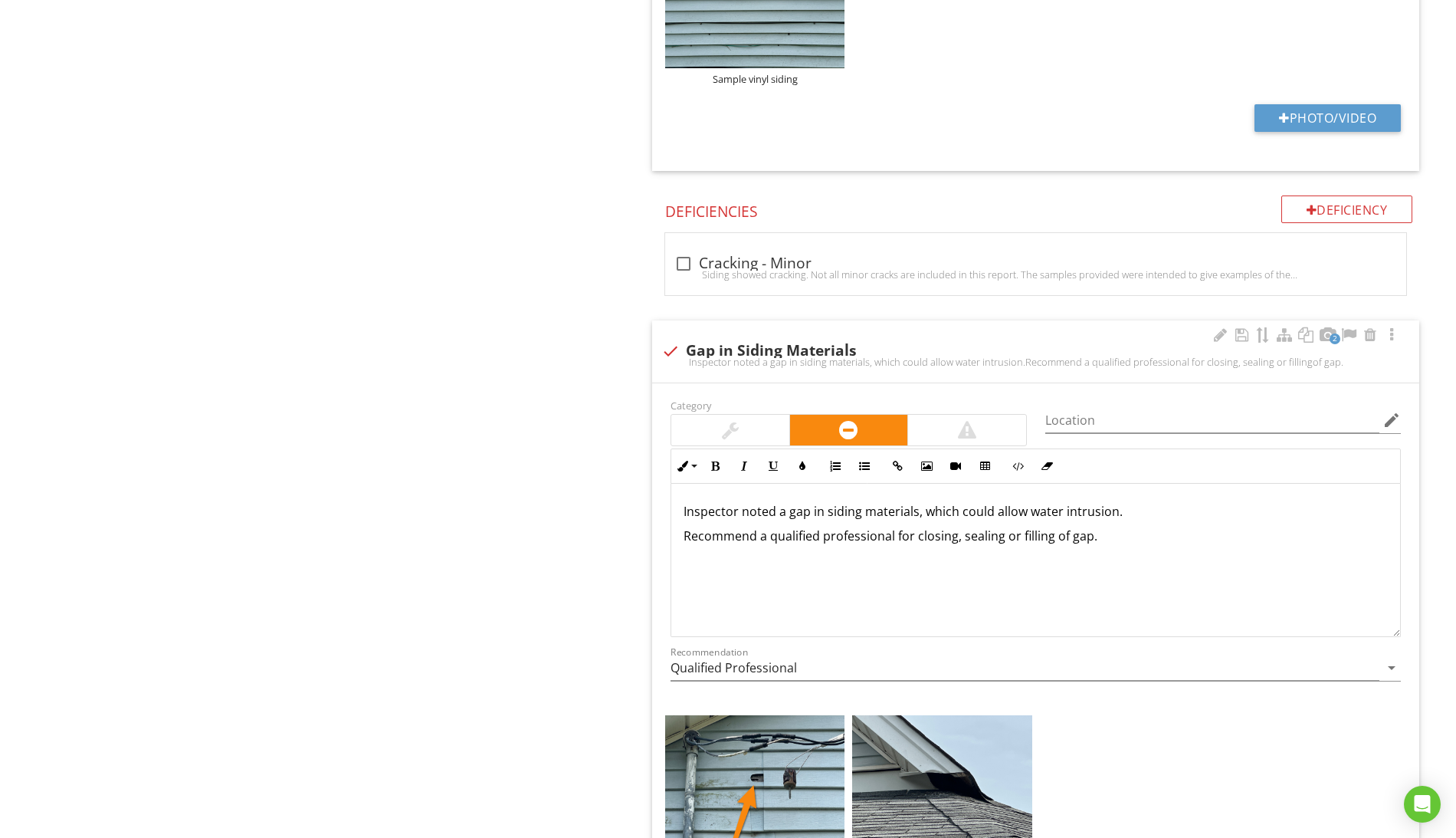
scroll to position [1571, 0]
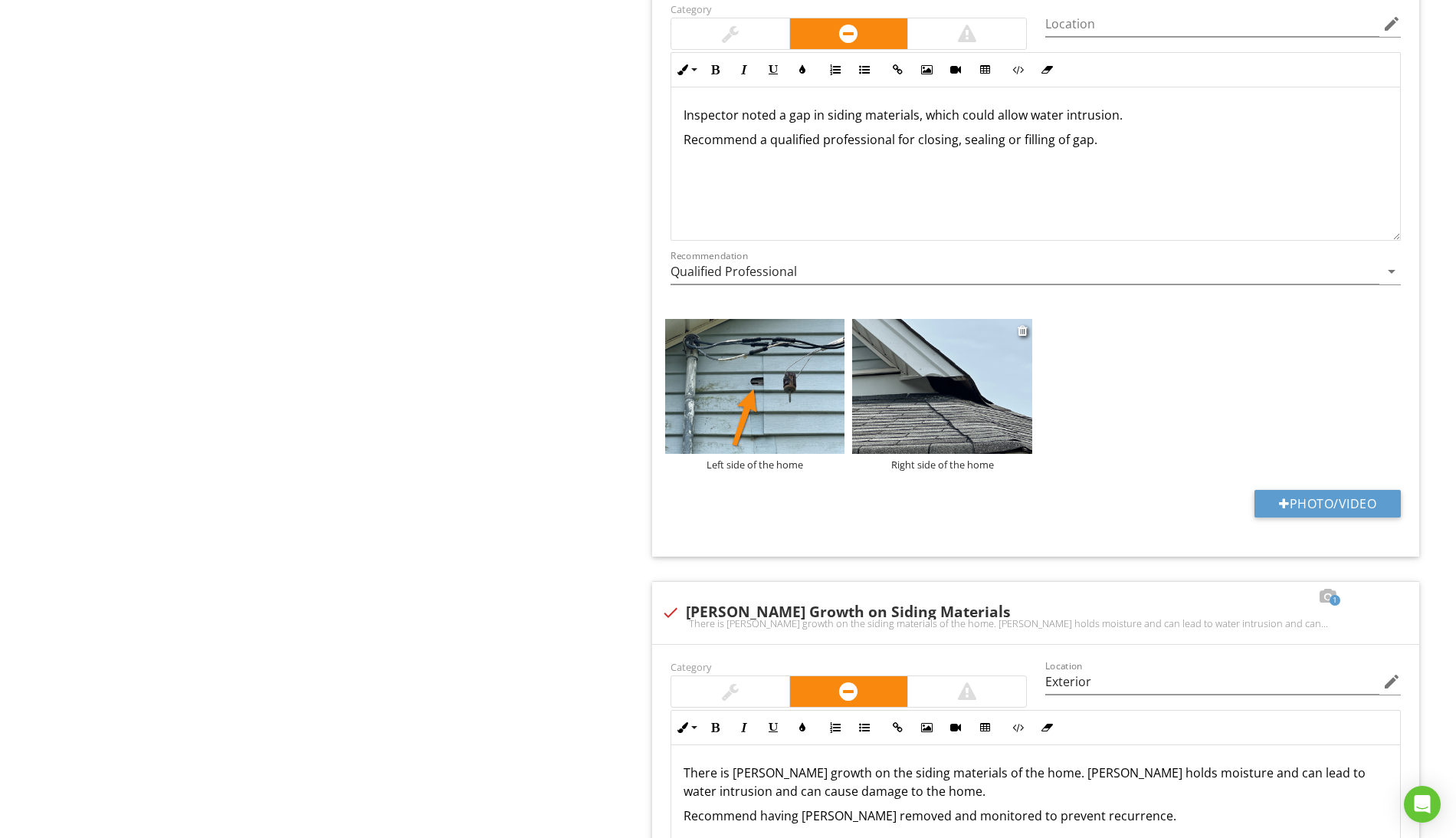
click at [948, 419] on img at bounding box center [941, 386] width 179 height 135
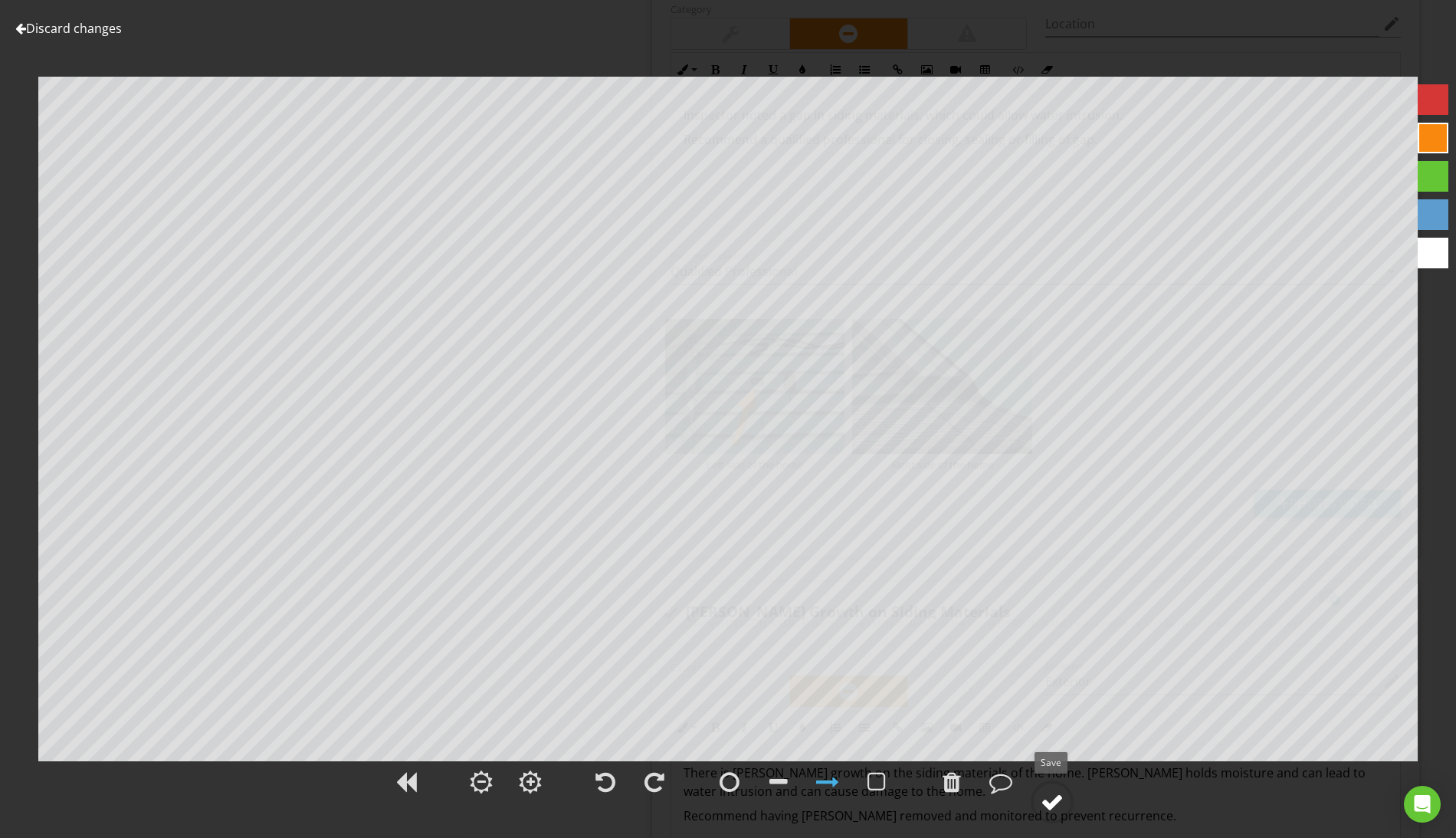
click at [1058, 800] on div at bounding box center [1052, 801] width 23 height 23
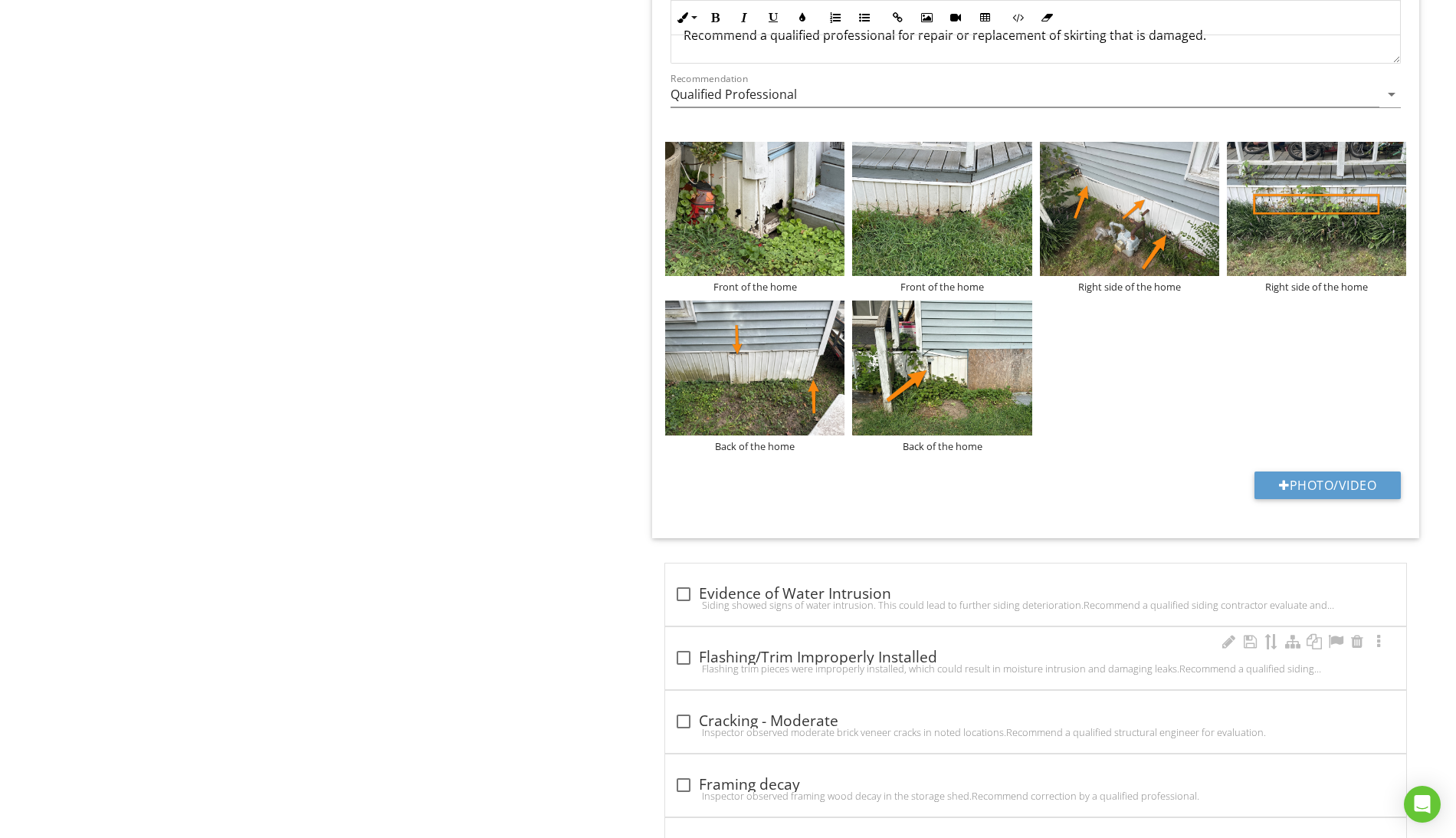
scroll to position [4474, 0]
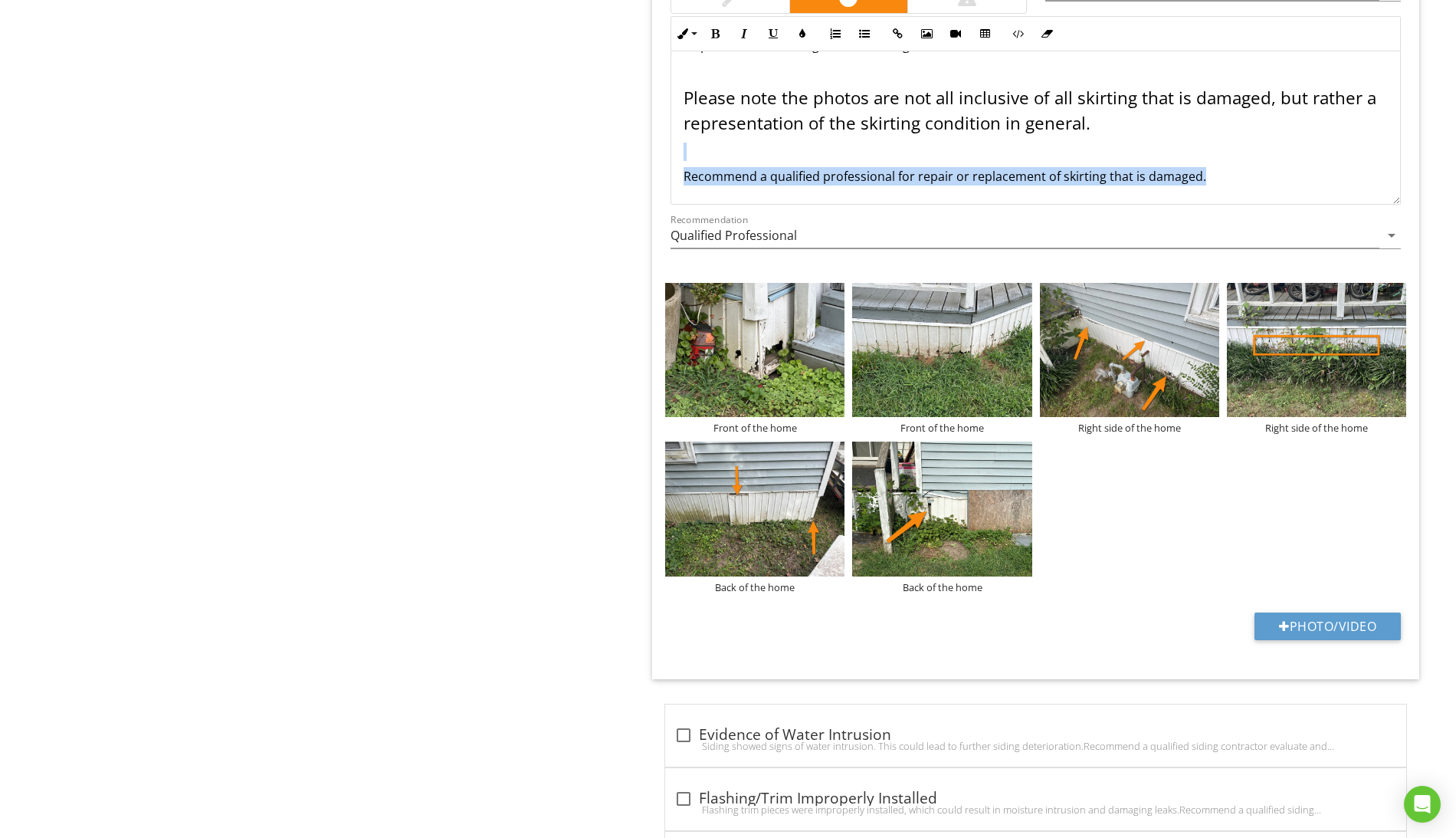
drag, startPoint x: 1236, startPoint y: 196, endPoint x: 884, endPoint y: 160, distance: 353.8
click at [884, 160] on div "Inspector noted damage to the skirting on the home. Please note the photos are …" at bounding box center [1035, 111] width 728 height 187
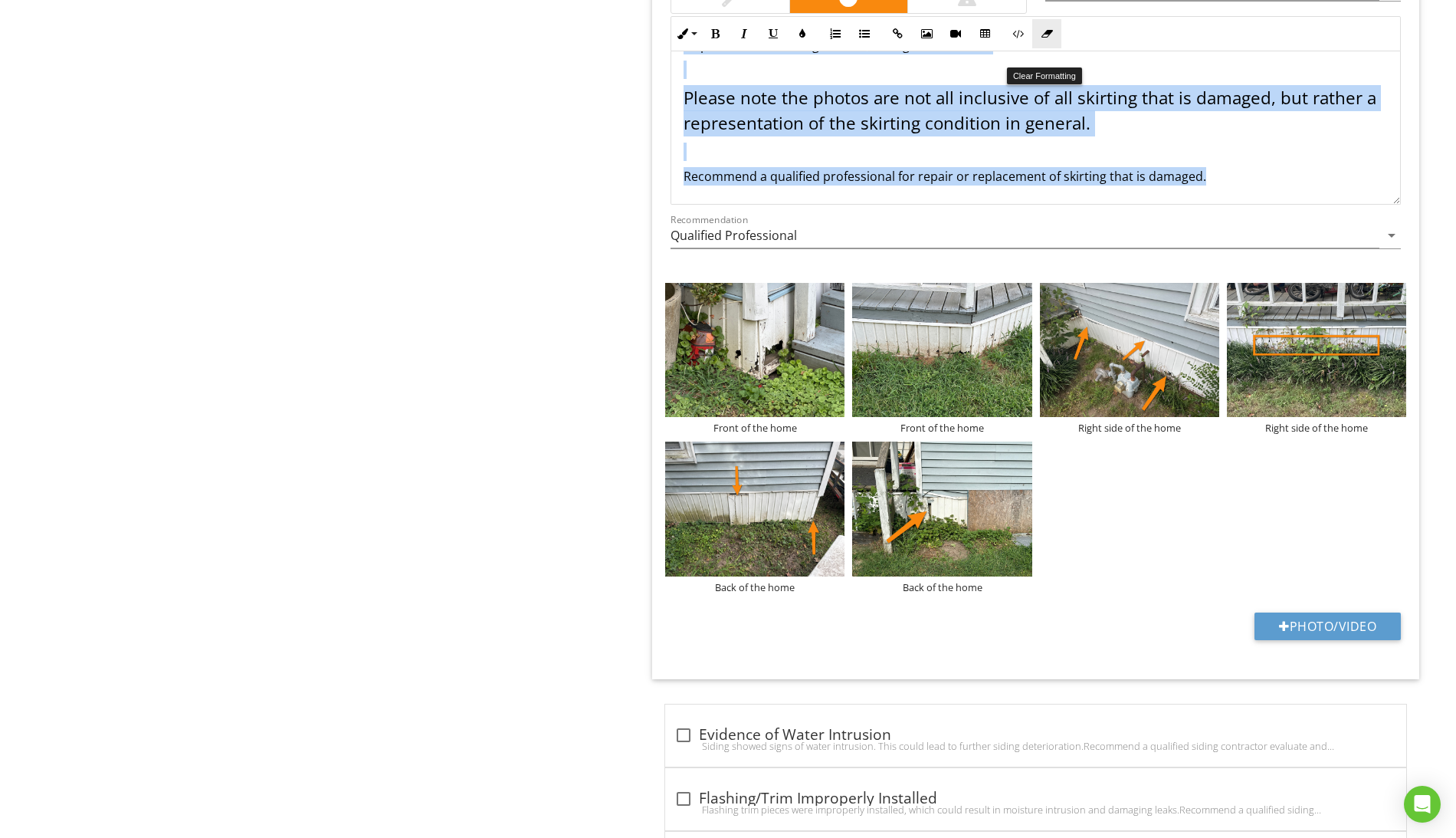
click at [1051, 39] on icon "button" at bounding box center [1046, 33] width 10 height 10
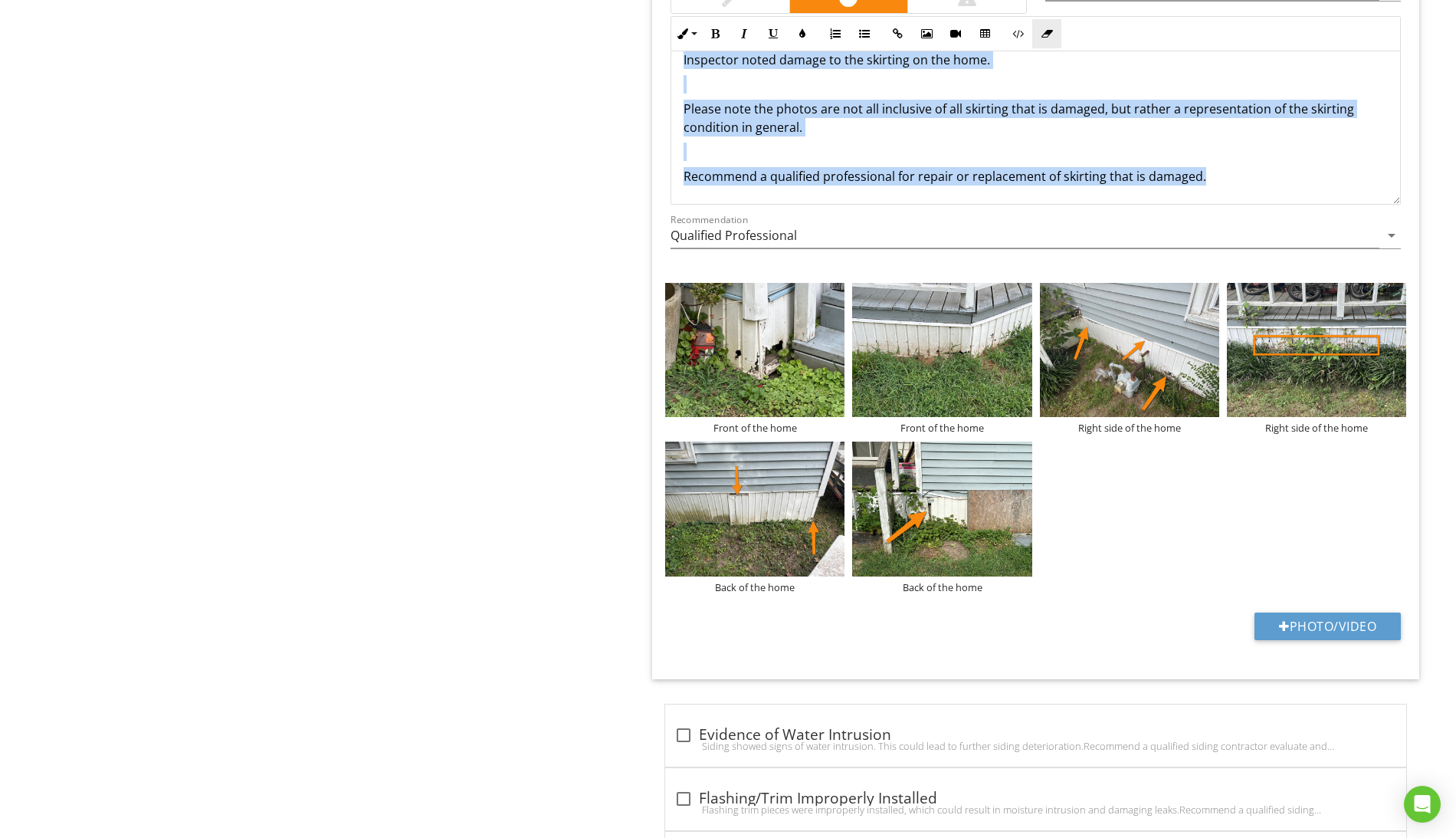
scroll to position [19, 0]
click at [1046, 39] on icon "button" at bounding box center [1046, 33] width 10 height 10
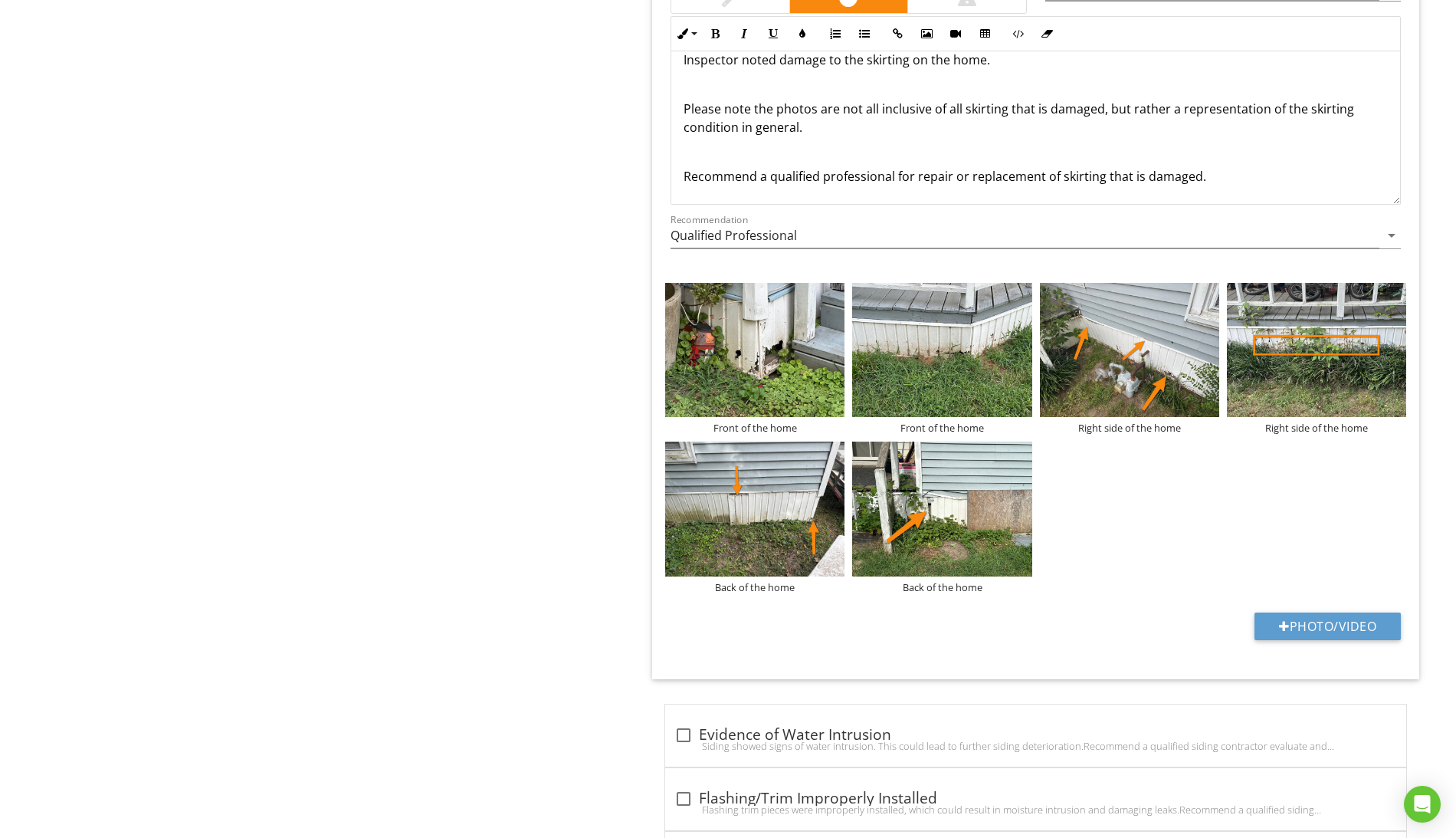
click at [1175, 557] on div "Front of the home Front of the home Right side of the home Right side of the ho…" at bounding box center [1035, 438] width 748 height 318
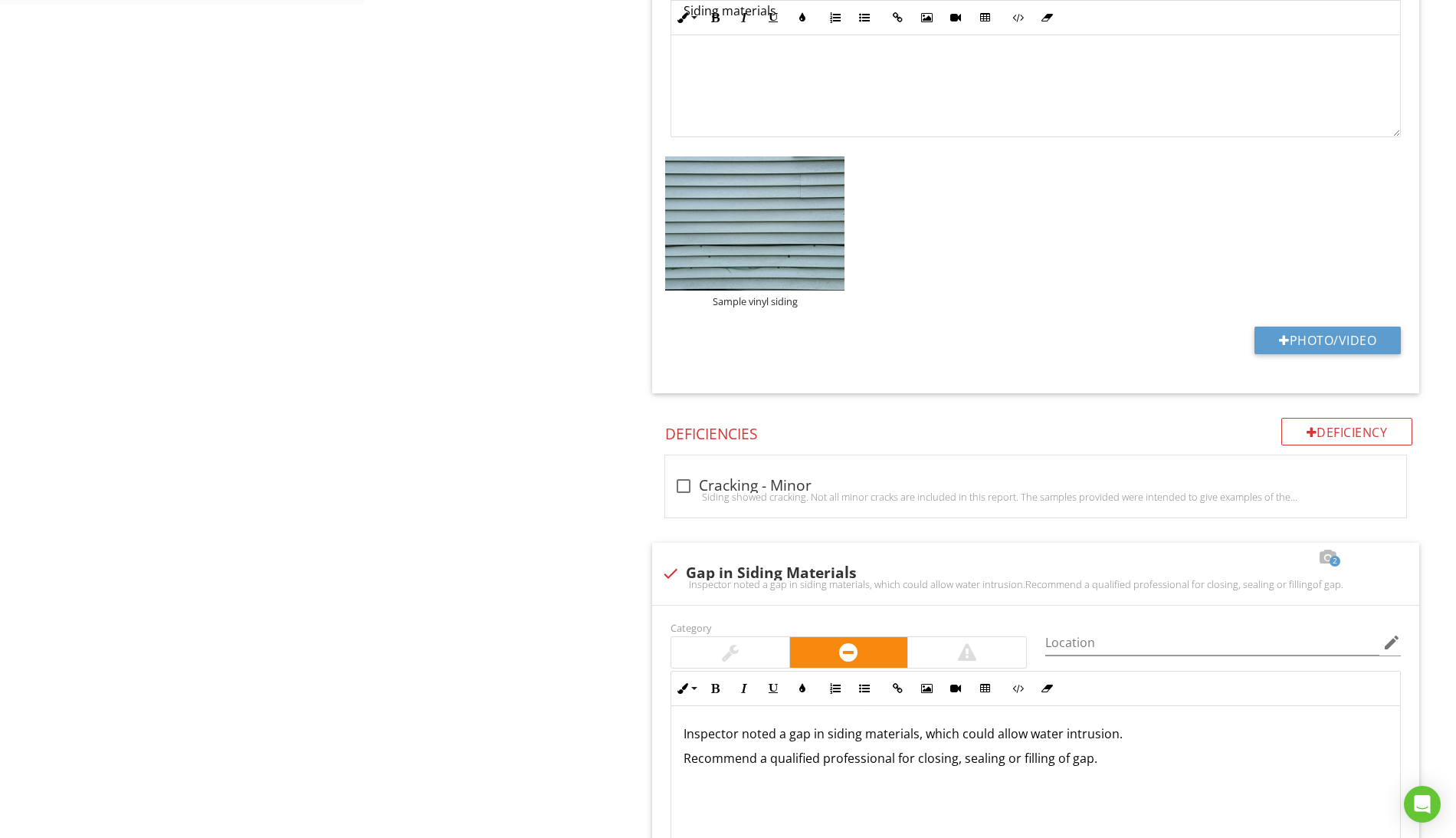
scroll to position [0, 0]
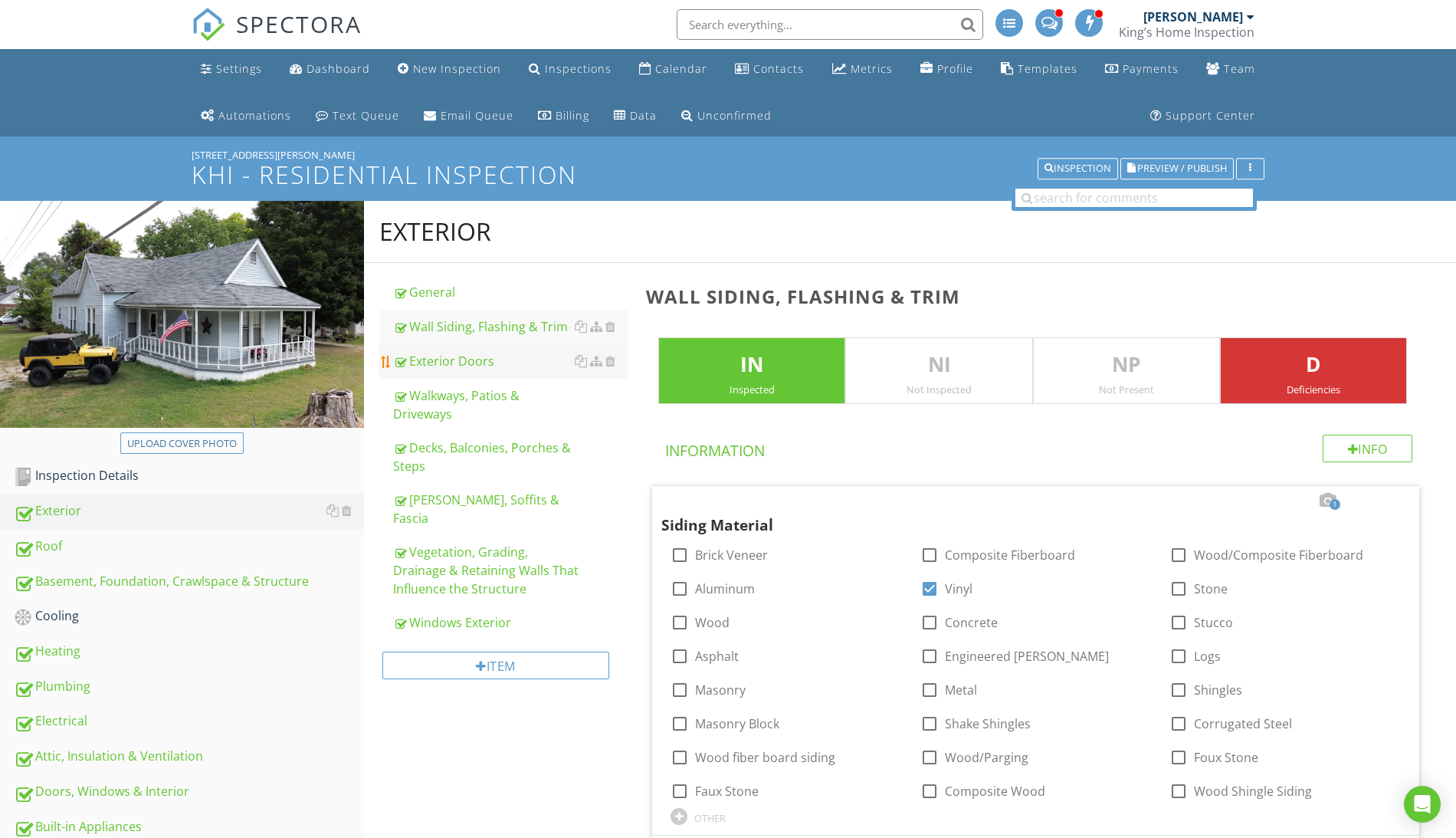
click at [469, 360] on div "Exterior Doors" at bounding box center [510, 360] width 234 height 18
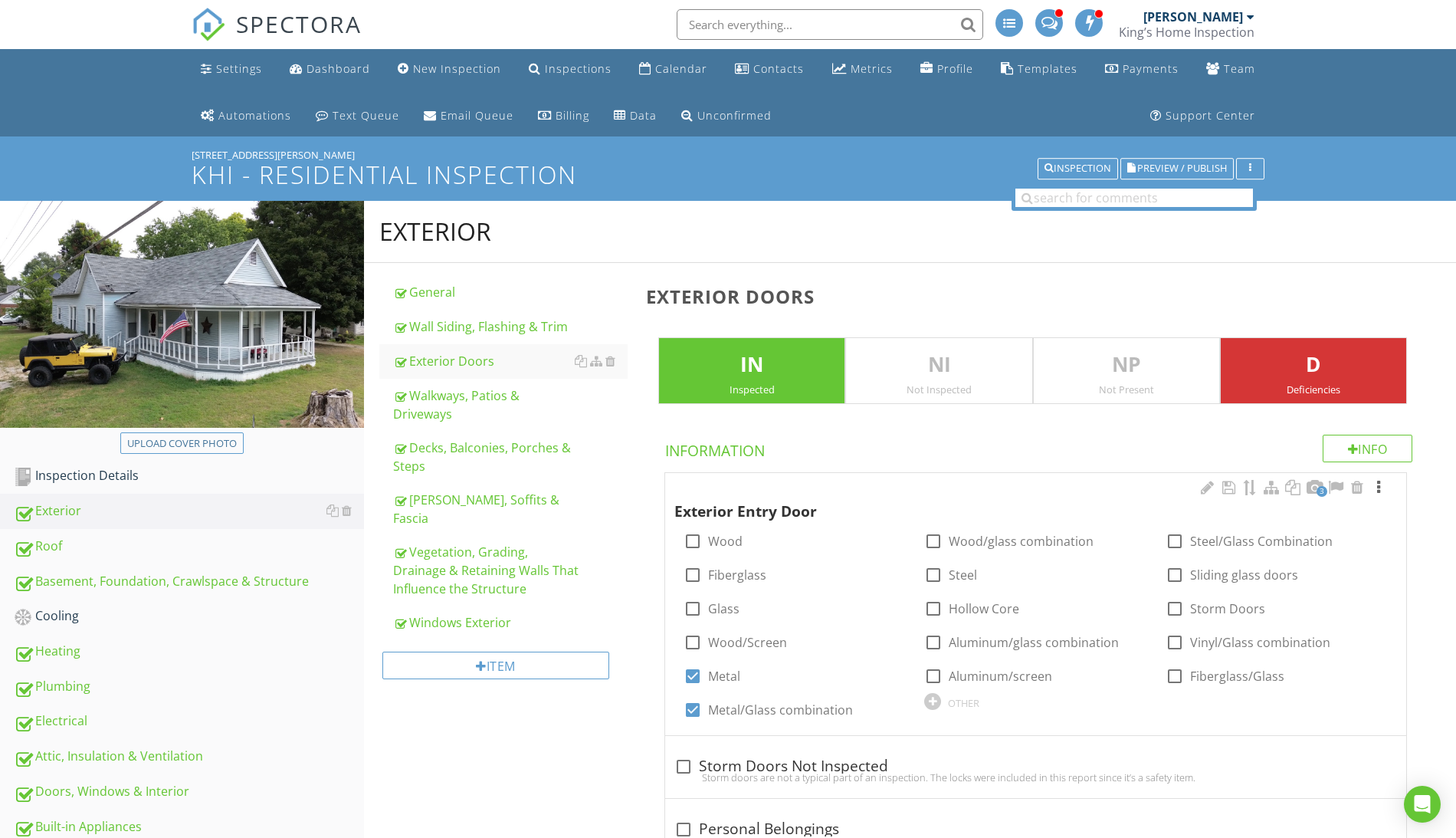
click at [1381, 486] on div at bounding box center [1378, 487] width 18 height 15
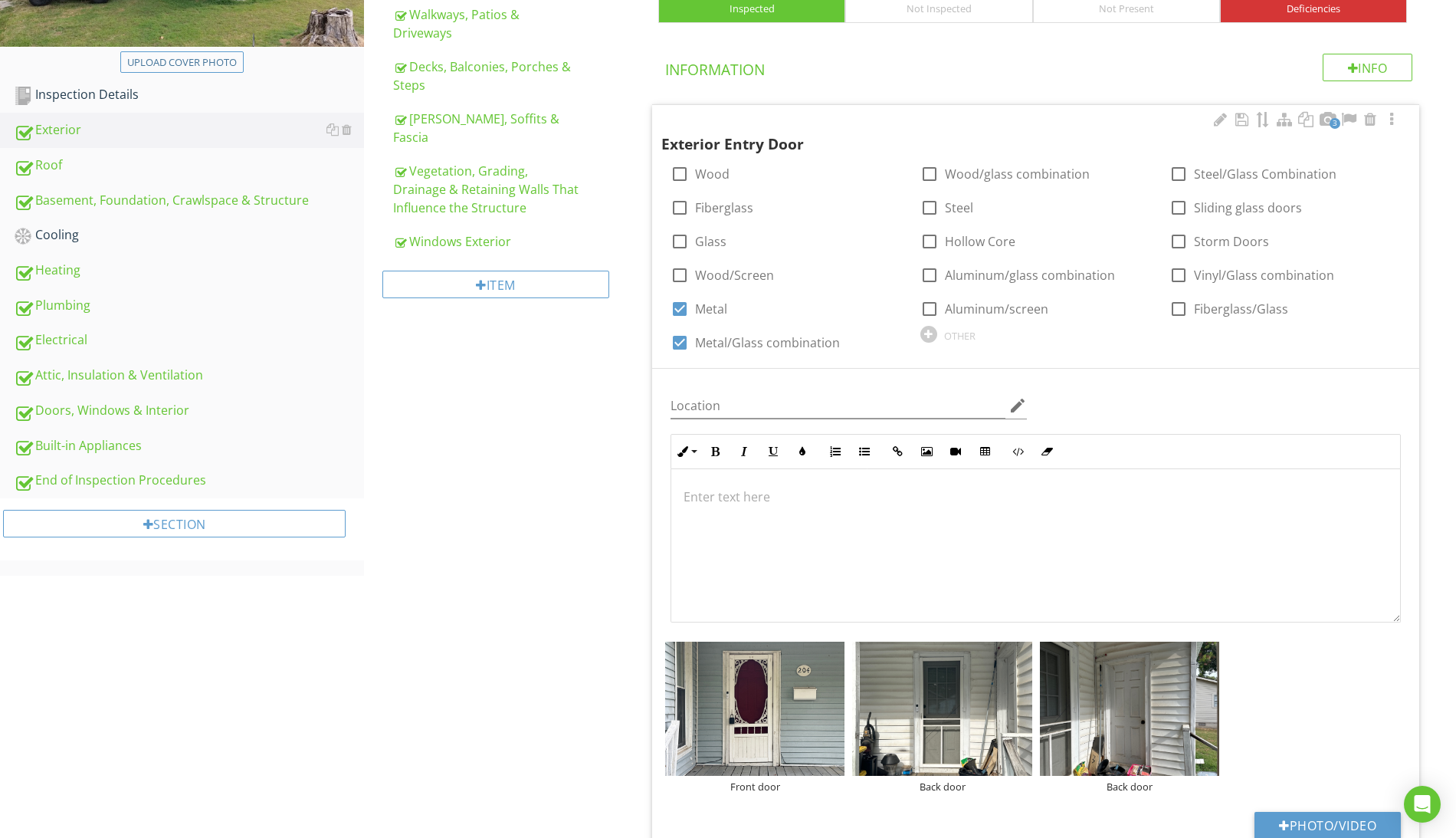
scroll to position [584, 0]
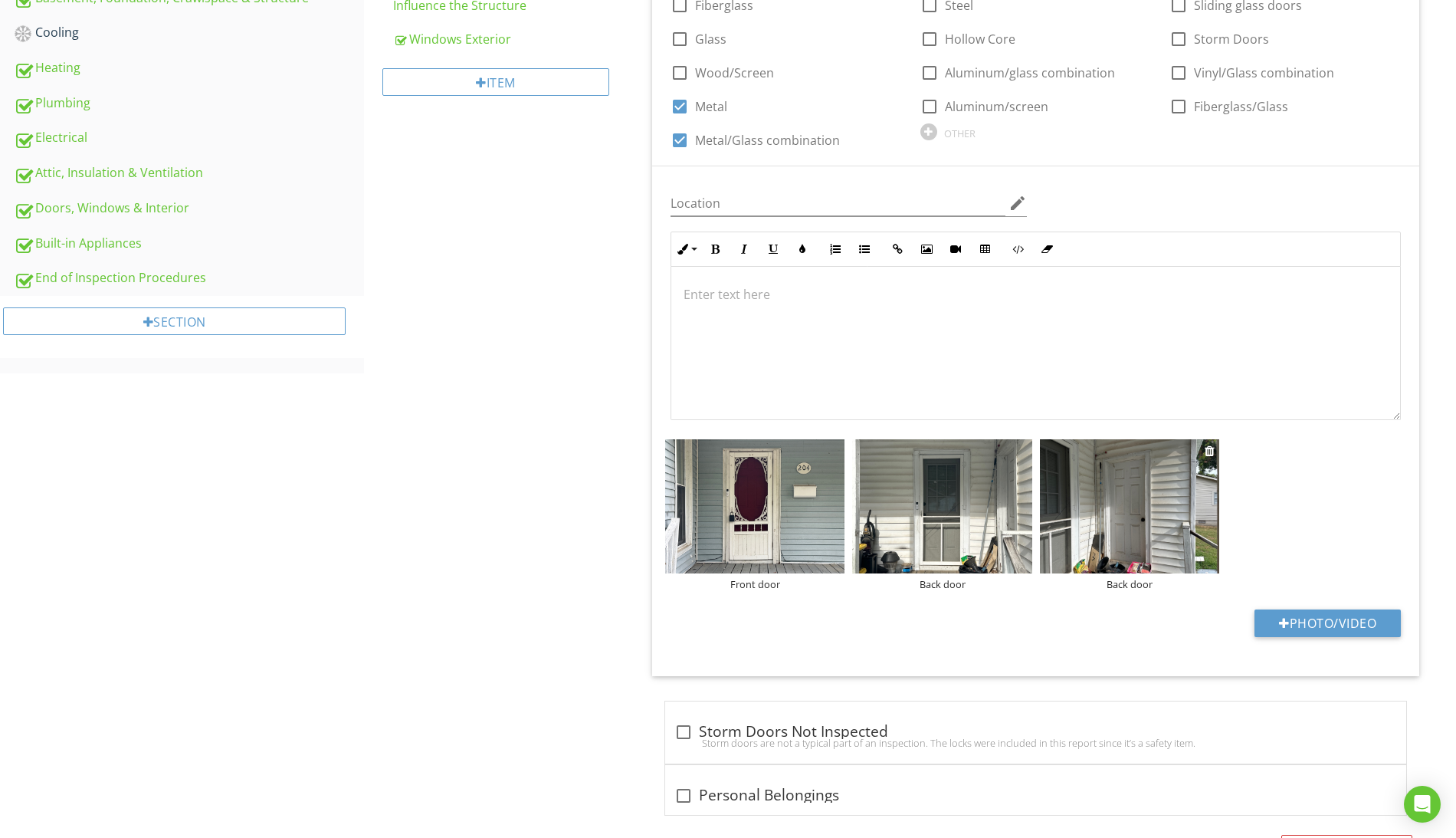
click at [1132, 584] on div "Back door" at bounding box center [1129, 584] width 179 height 12
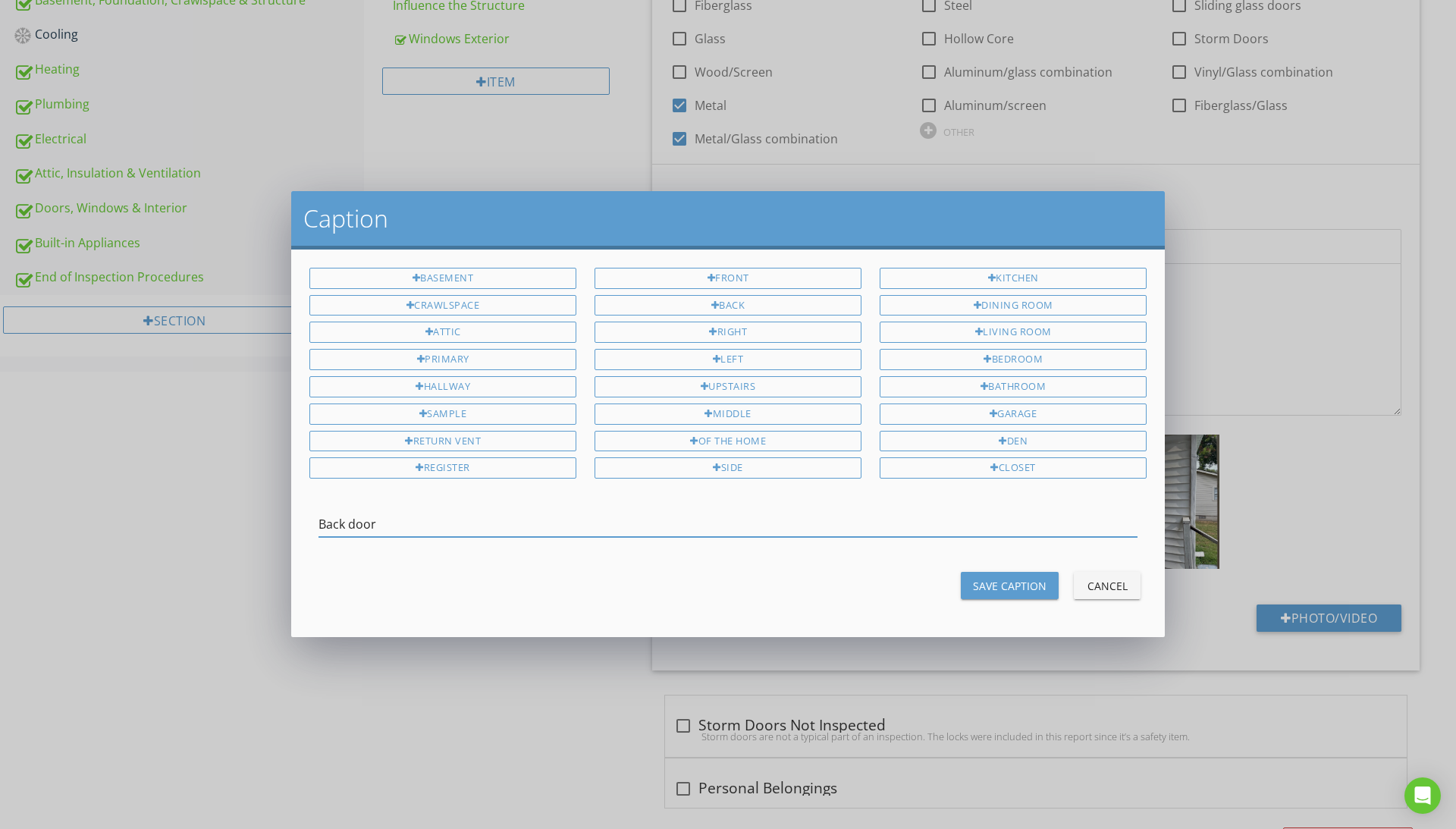
drag, startPoint x: 399, startPoint y: 525, endPoint x: 183, endPoint y: 520, distance: 216.1
click at [183, 521] on div "Caption Basement Crawlspace Attic Primary [GEOGRAPHIC_DATA] Sample Return Vent …" at bounding box center [728, 414] width 1456 height 829
type input "Utility Room Door"
click at [1020, 587] on div "Save Caption" at bounding box center [1010, 586] width 73 height 16
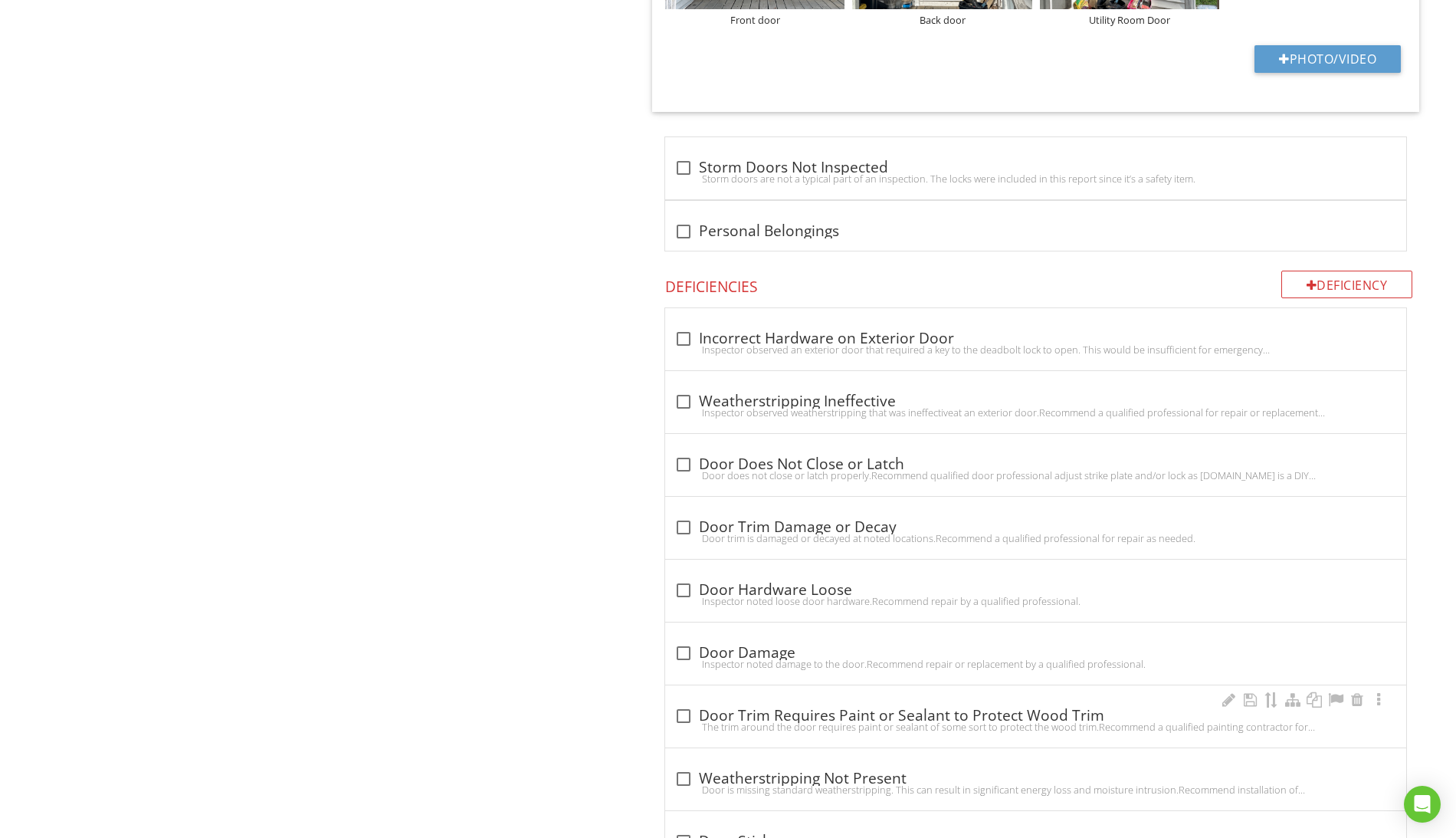
scroll to position [1292, 0]
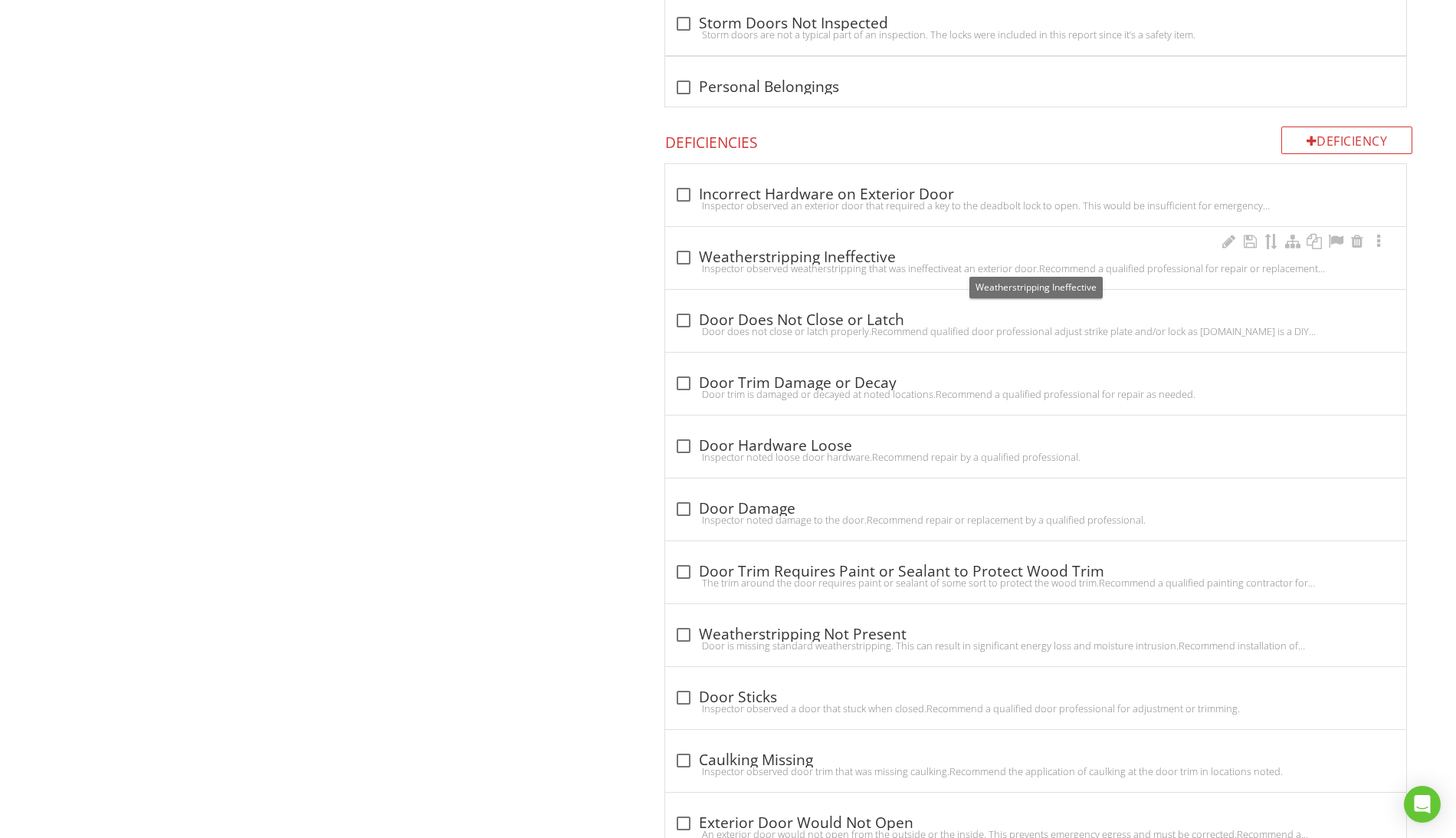
click at [684, 259] on div at bounding box center [683, 258] width 26 height 26
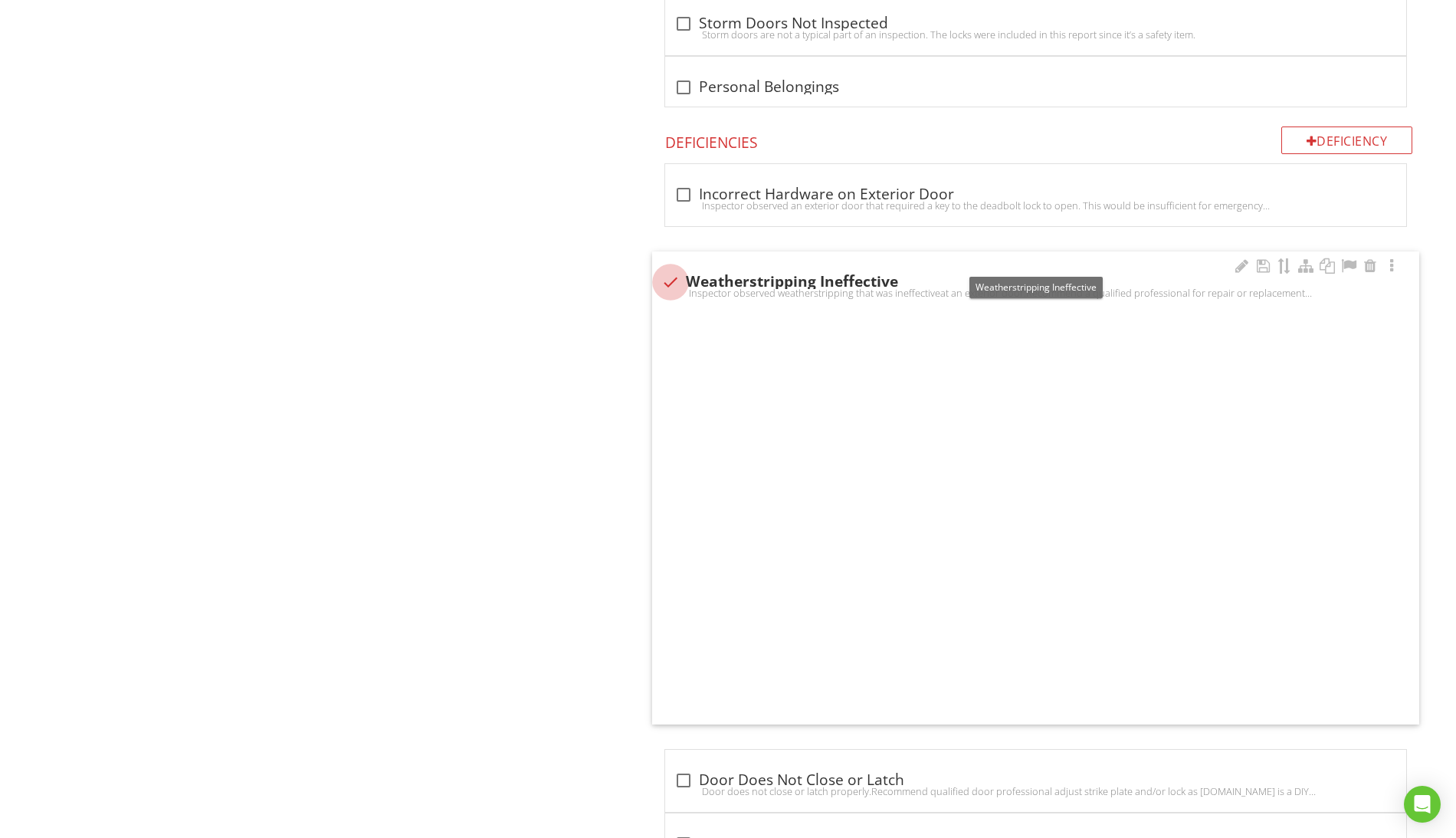
scroll to position [1291, 0]
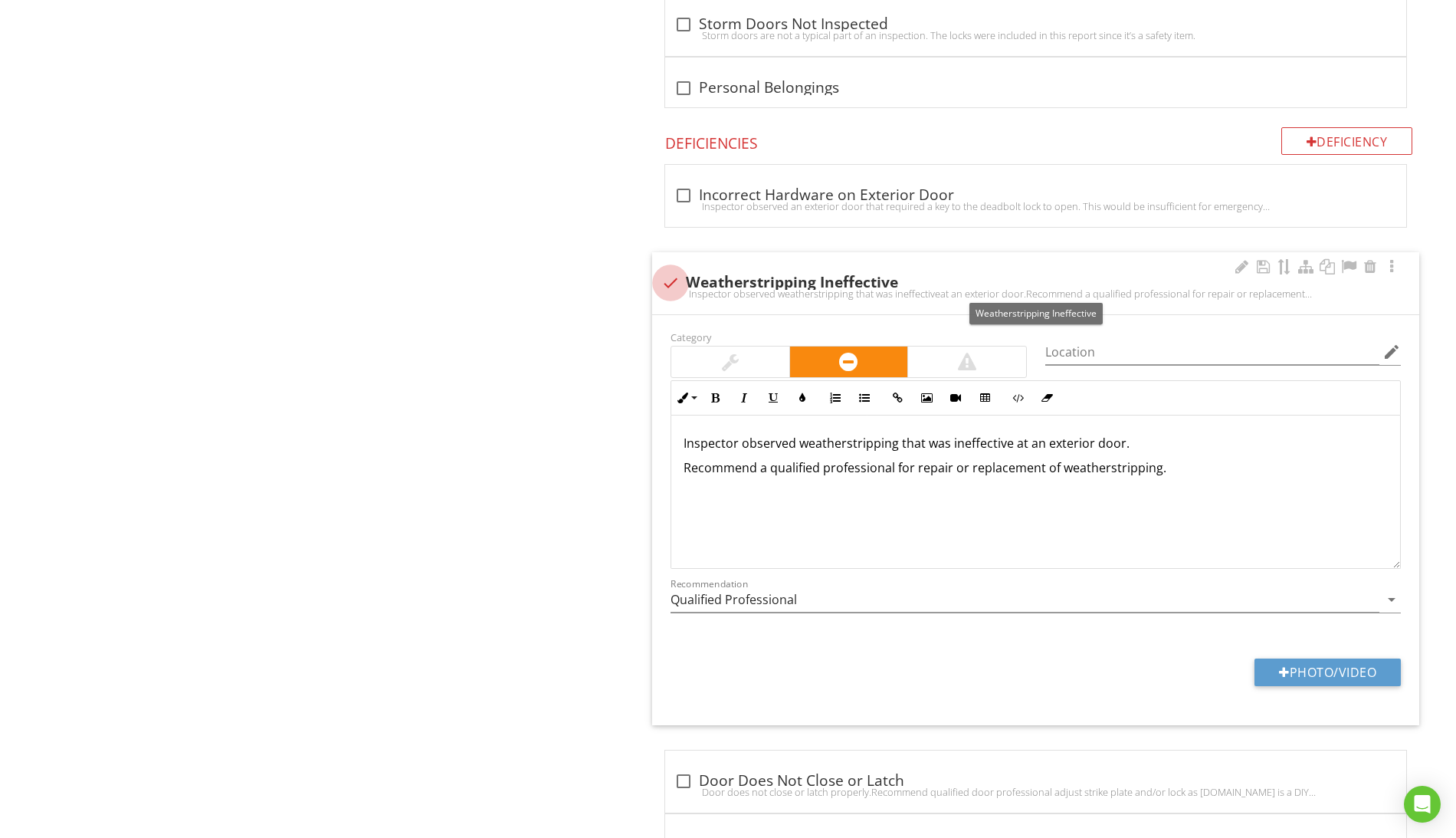
click at [674, 283] on div at bounding box center [670, 282] width 26 height 26
checkbox input "true"
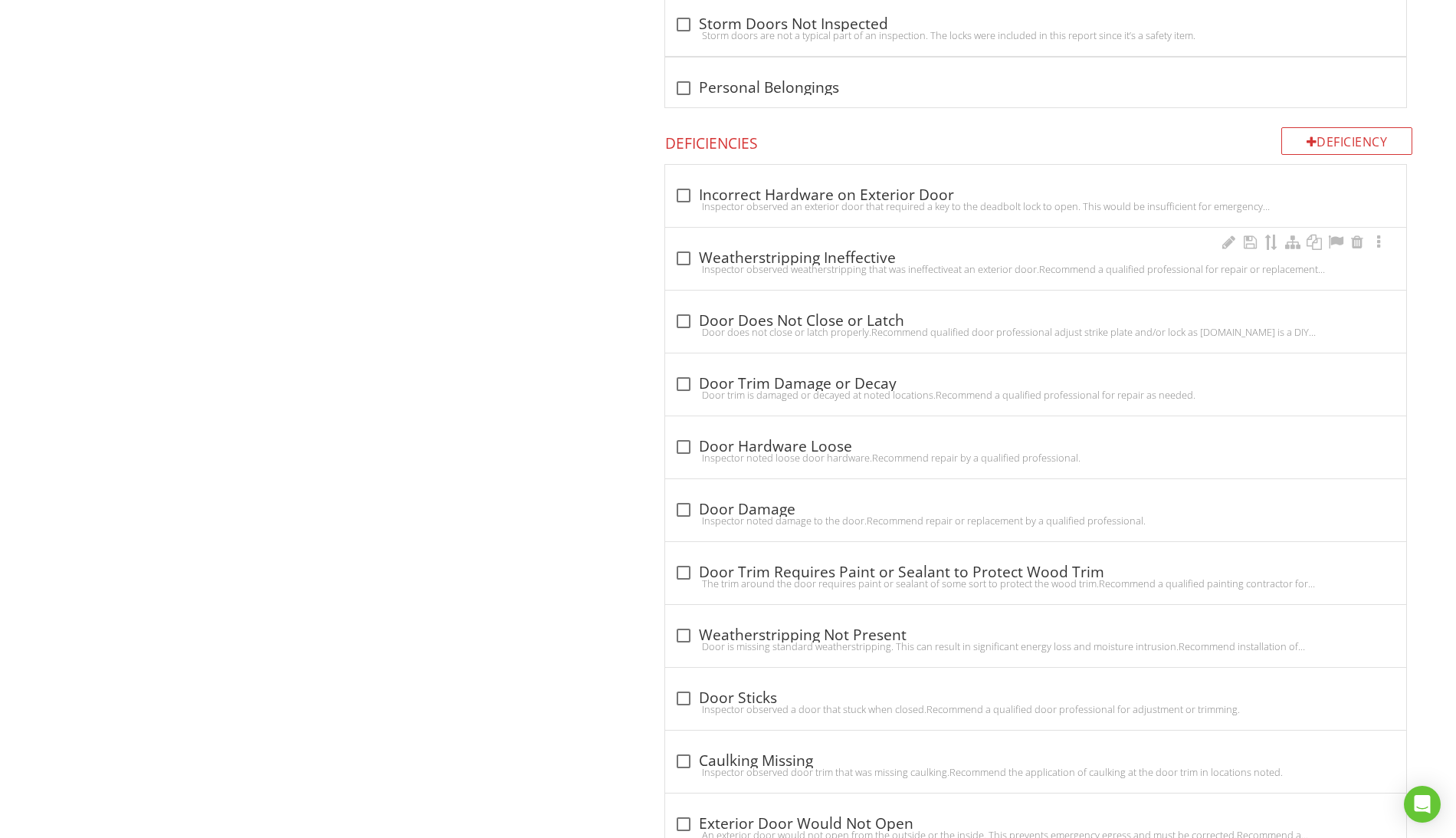
scroll to position [1167, 0]
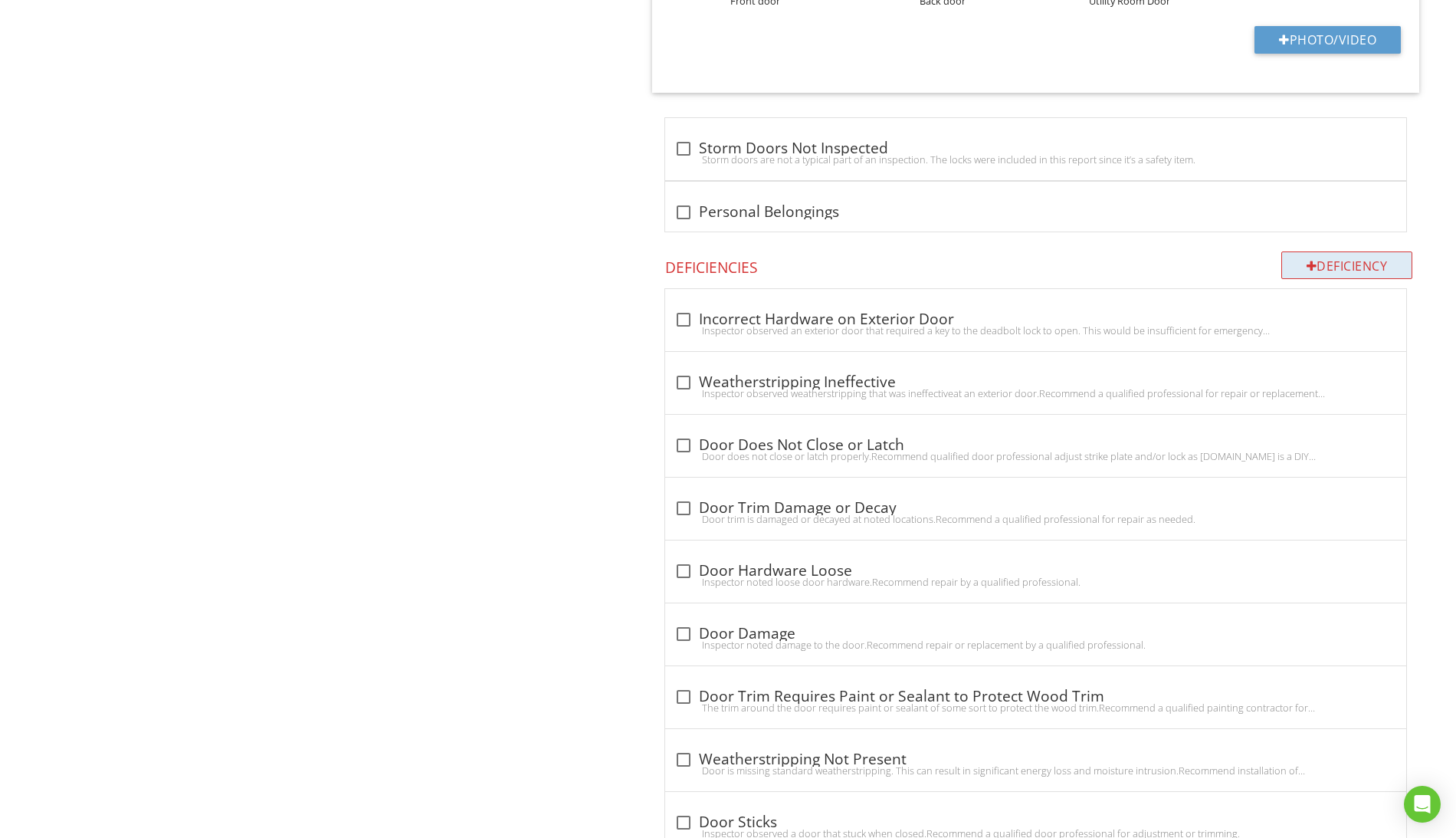
click at [1352, 266] on div "Deficiency" at bounding box center [1347, 265] width 131 height 28
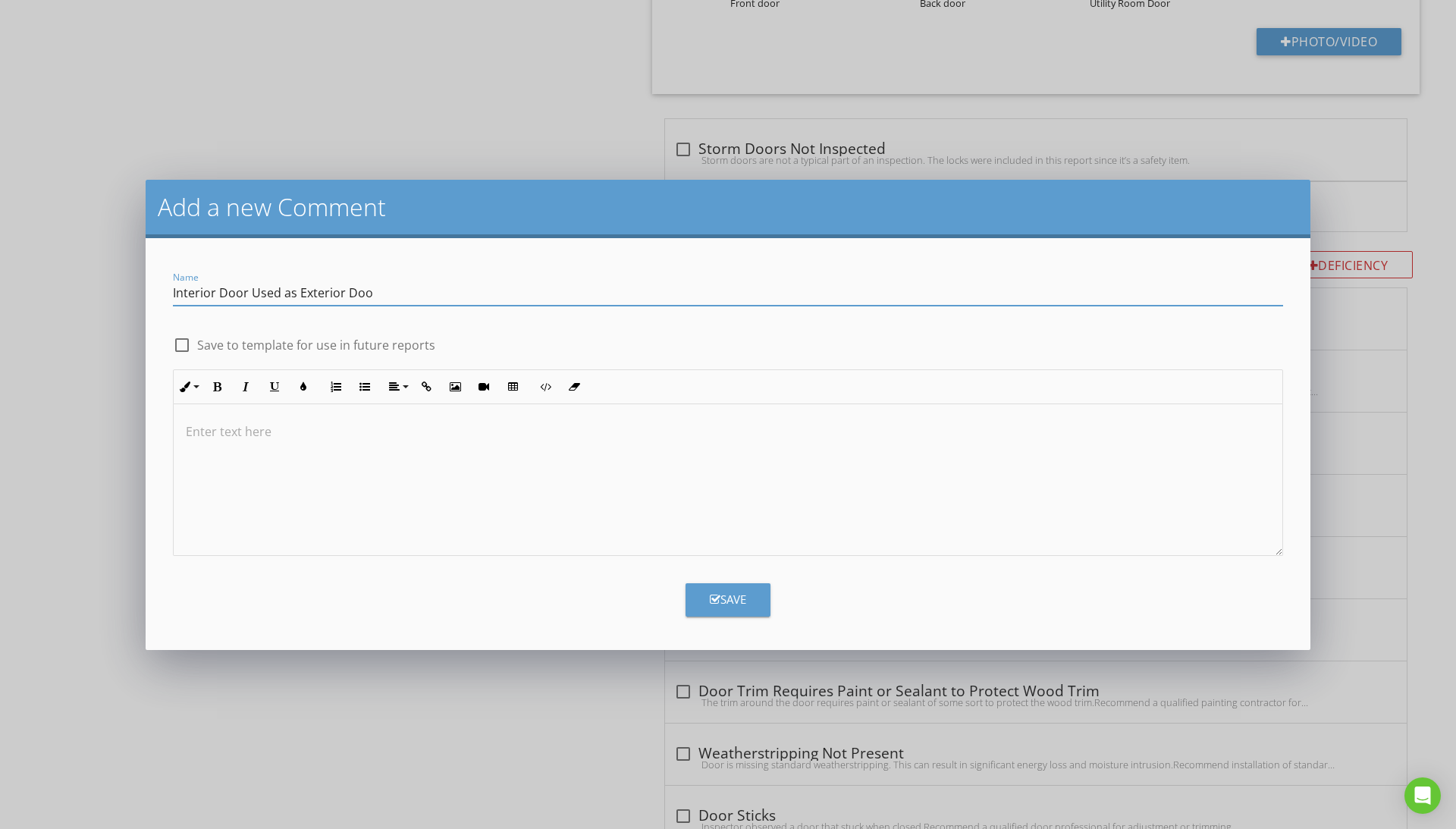
type input "Interior Door Used as Exterior Door"
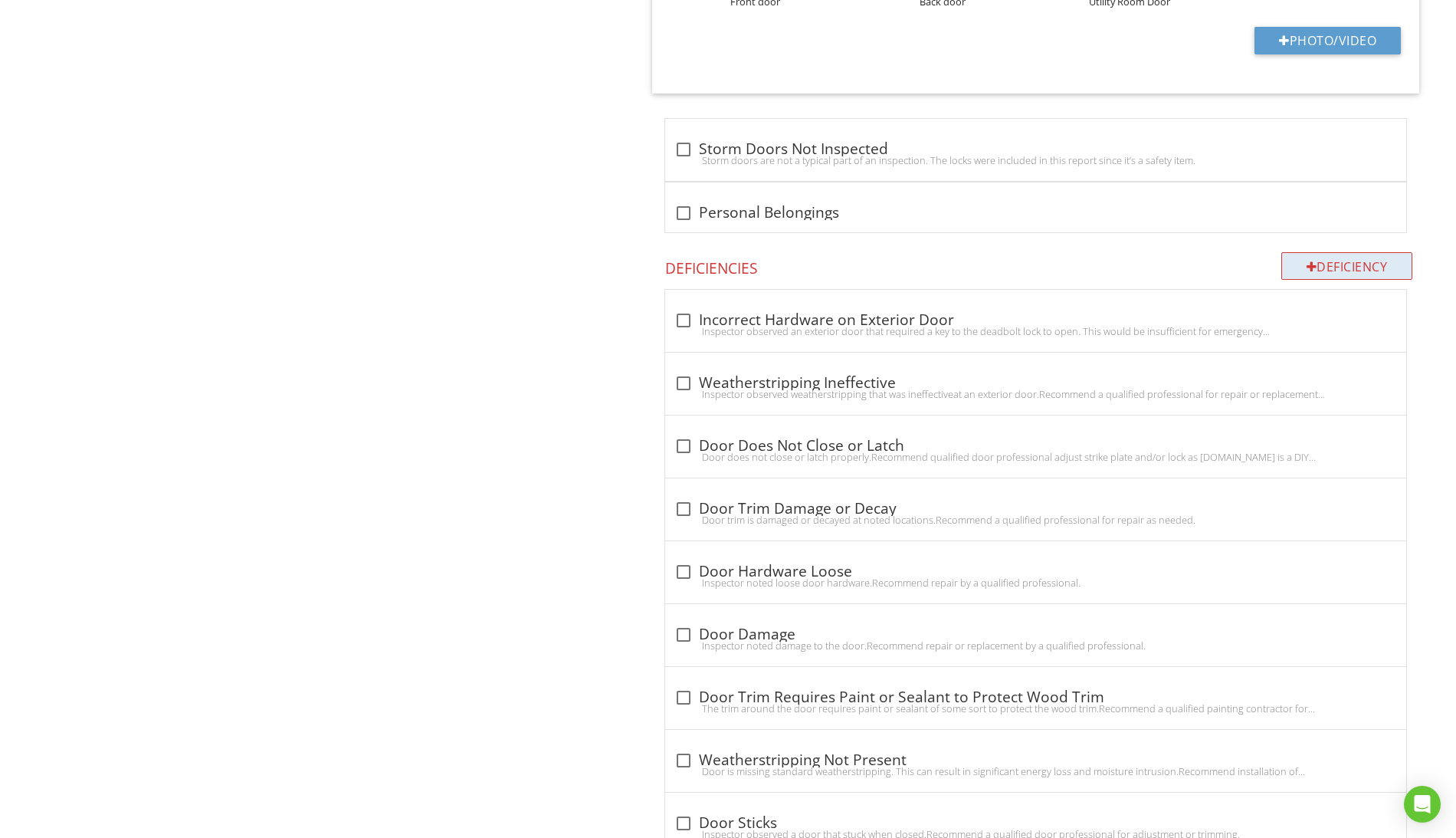
click at [1356, 268] on div "Deficiency" at bounding box center [1347, 266] width 131 height 28
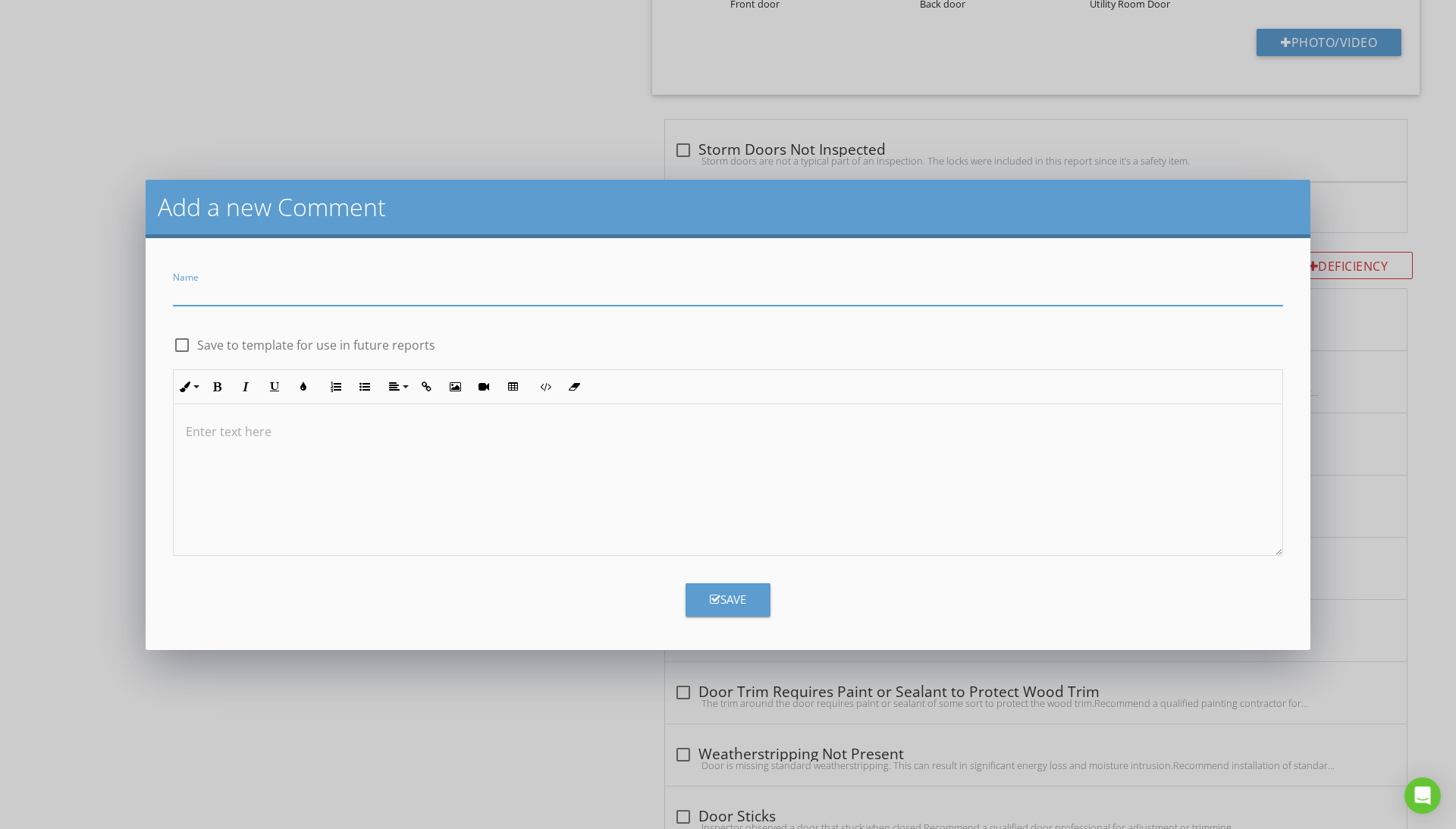
click at [181, 345] on div at bounding box center [181, 345] width 26 height 26
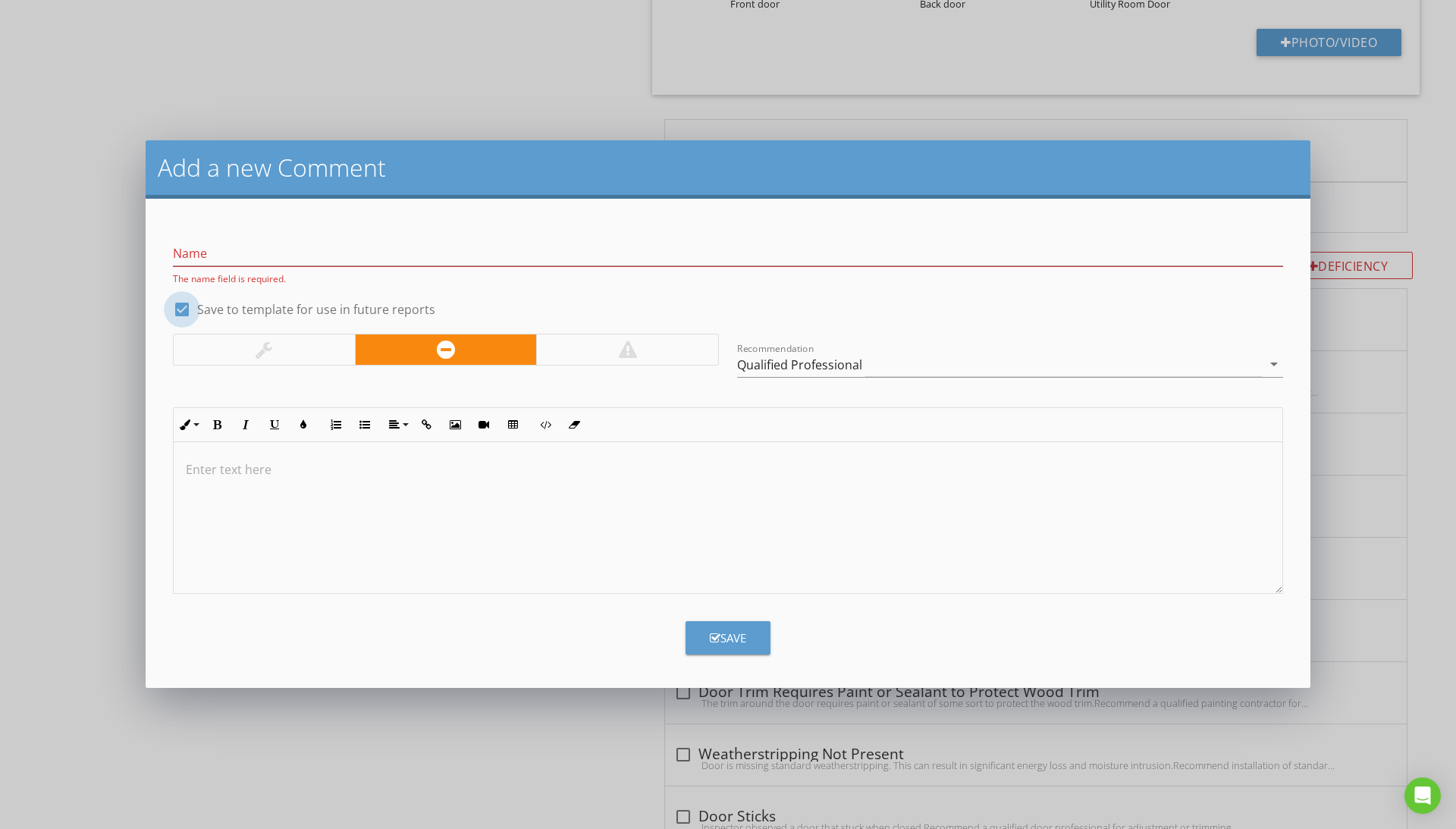
checkbox input "true"
click at [330, 347] on div at bounding box center [264, 349] width 181 height 30
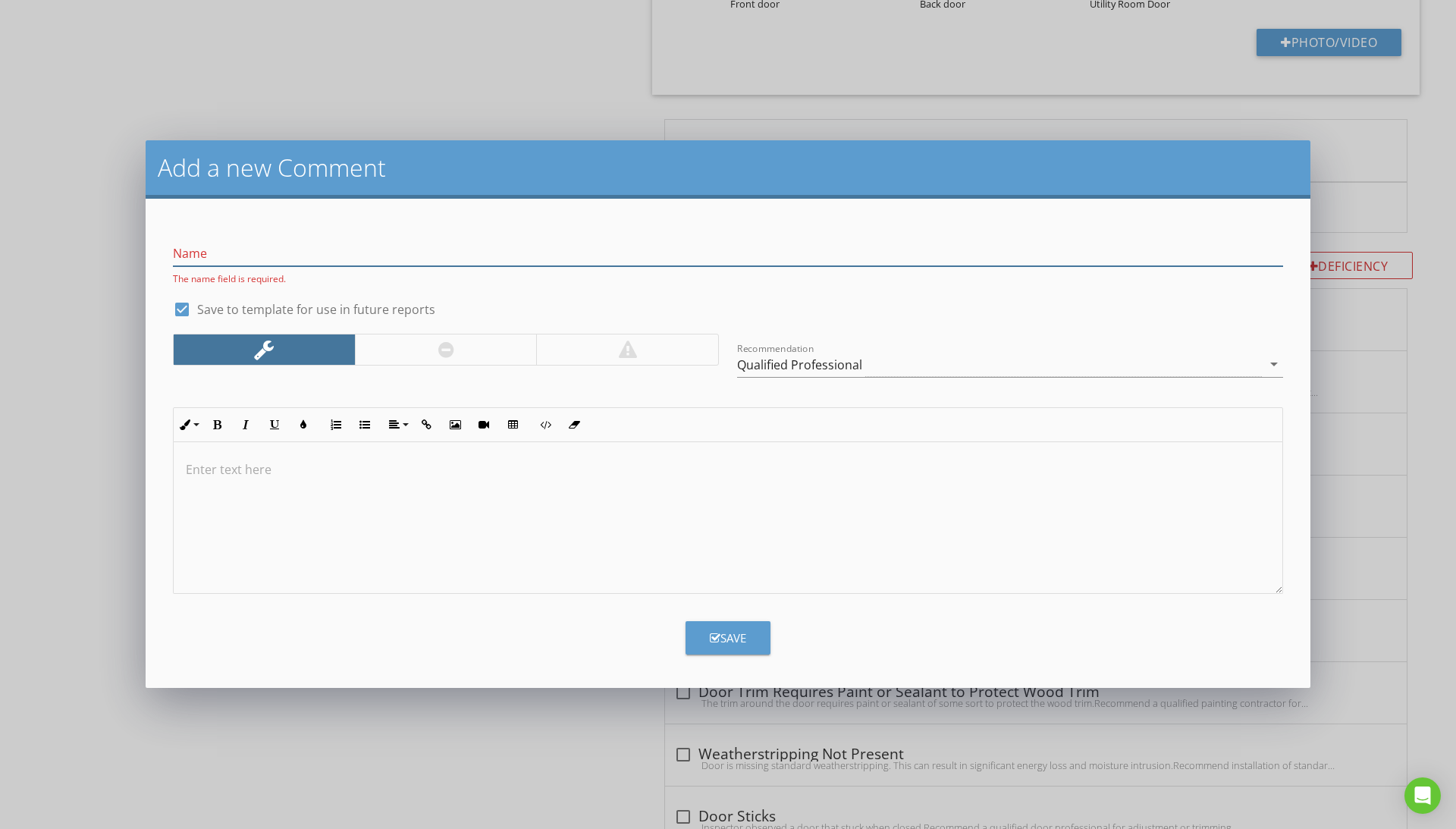
click at [312, 256] on input "Name" at bounding box center [728, 254] width 1111 height 25
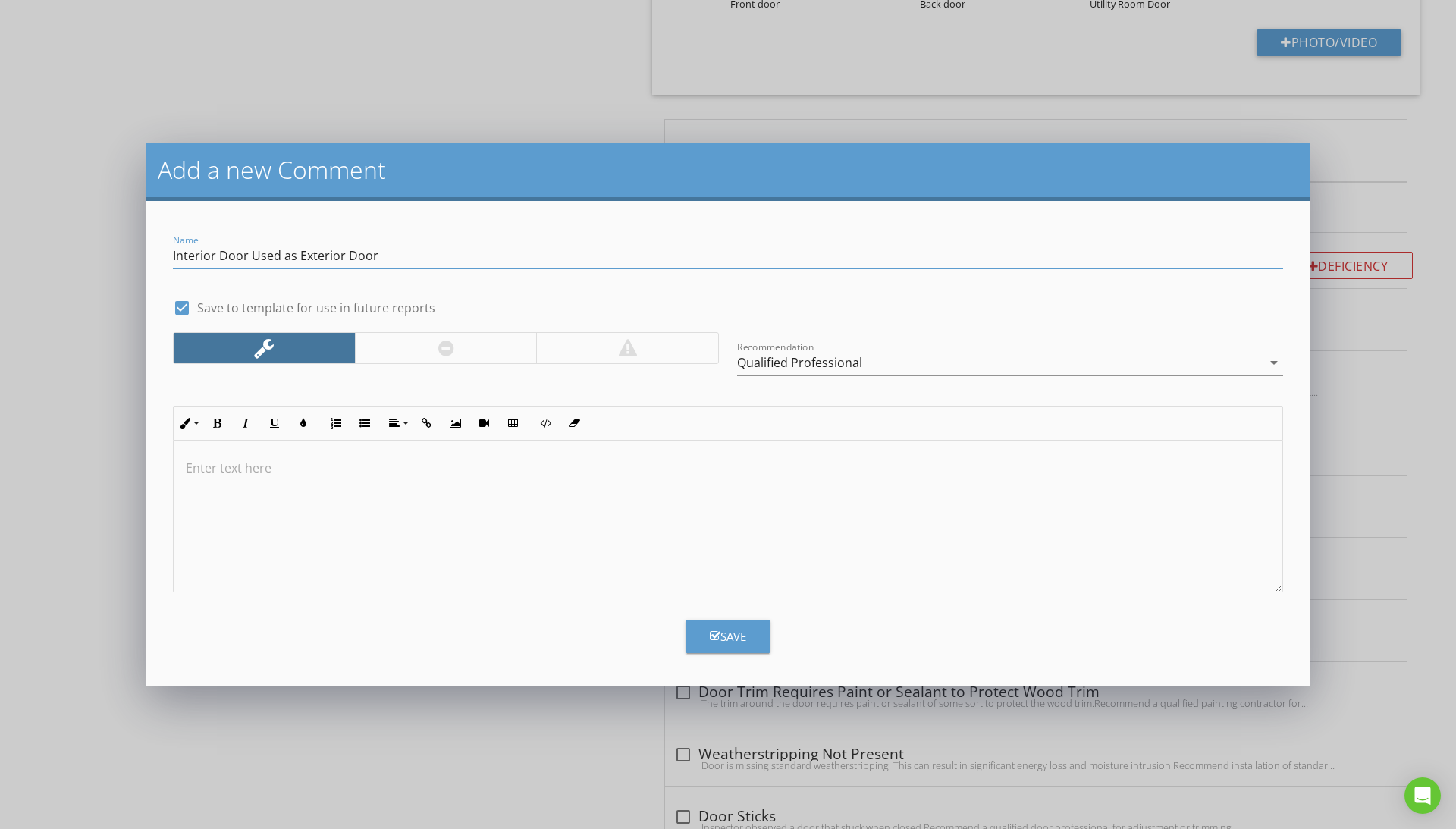
type input "Interior Door Used as Exterior Door"
click at [417, 520] on div at bounding box center [728, 517] width 1109 height 151
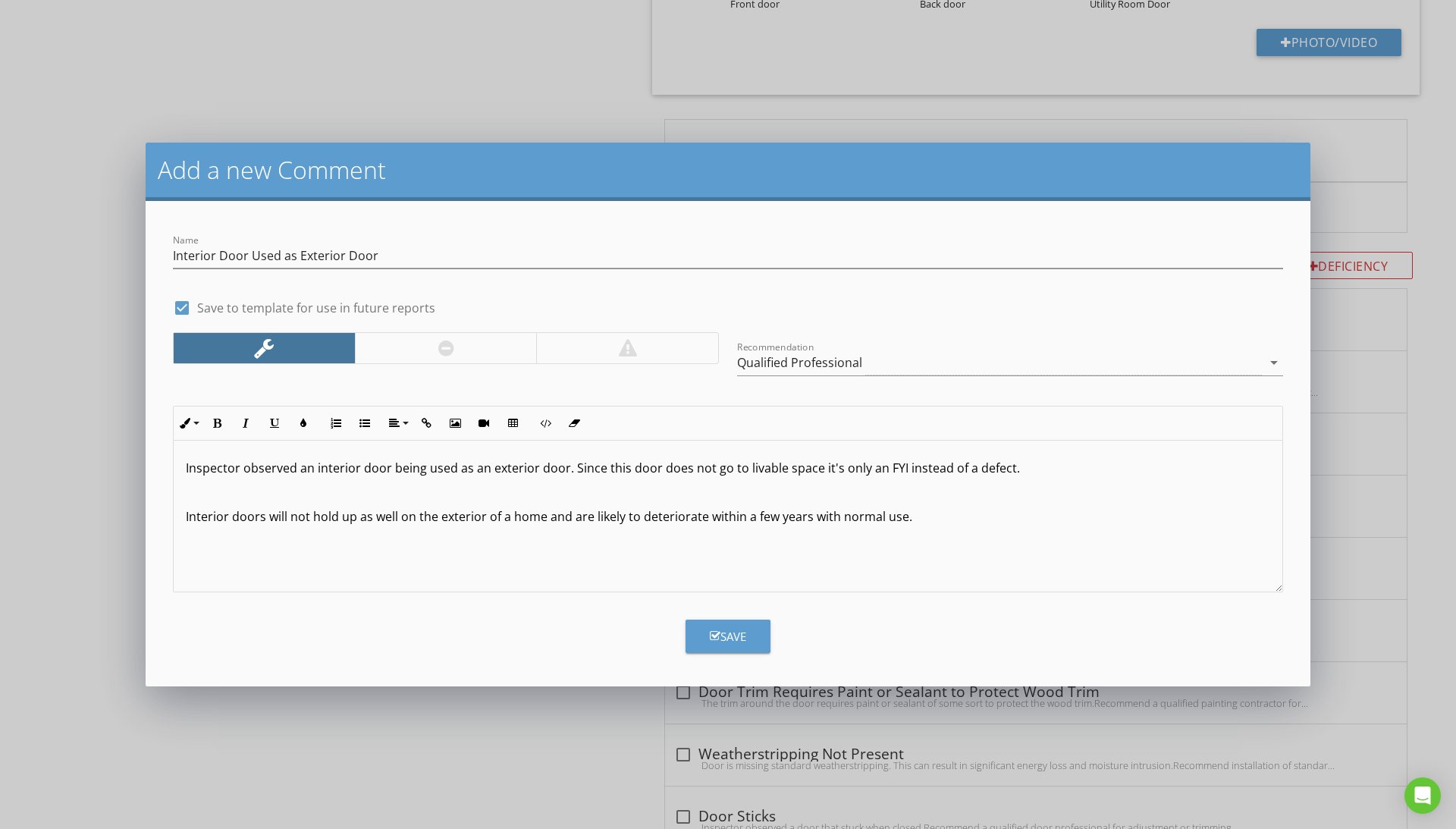
click at [756, 635] on button "Save" at bounding box center [728, 637] width 85 height 33
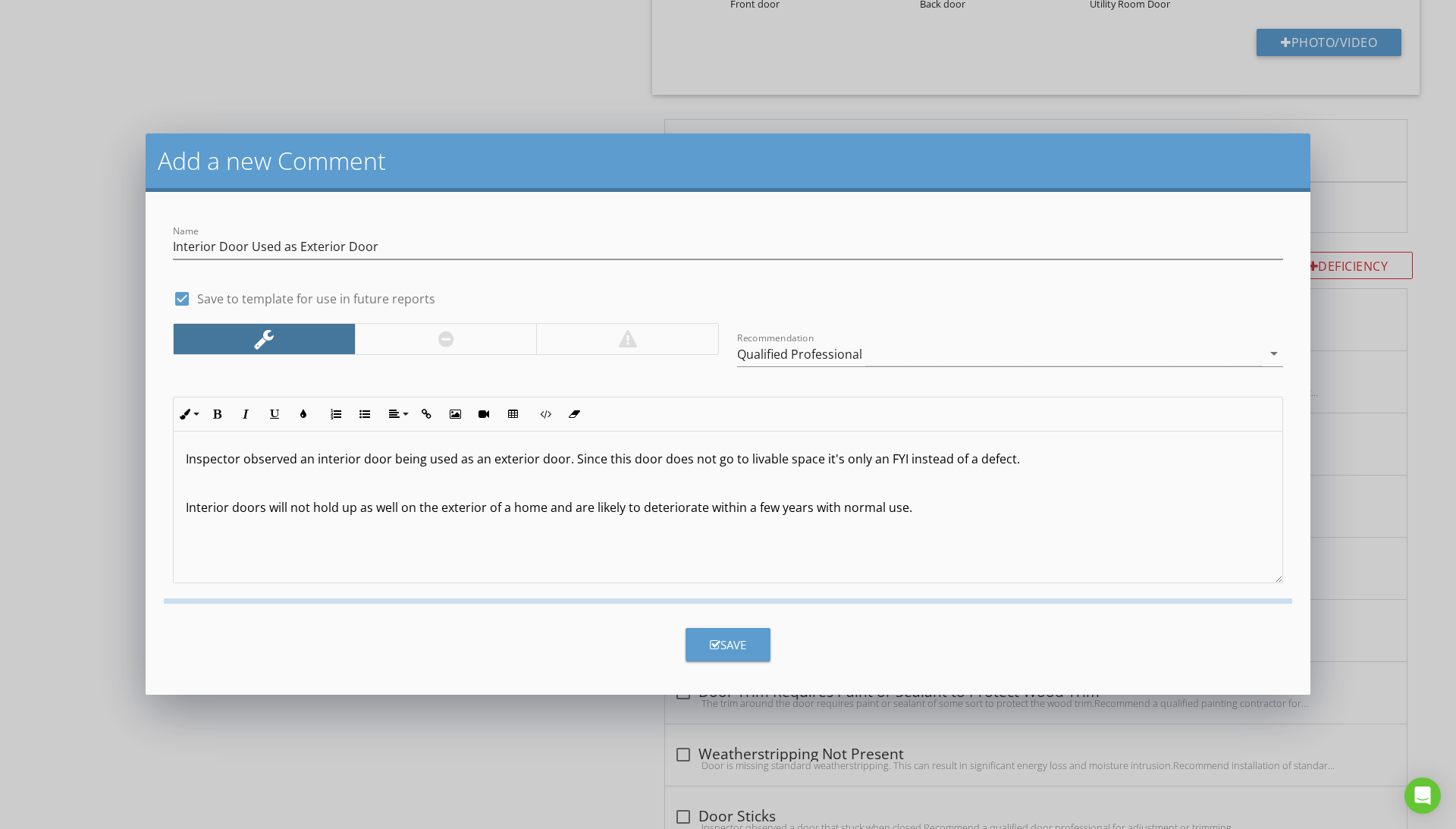
checkbox input "false"
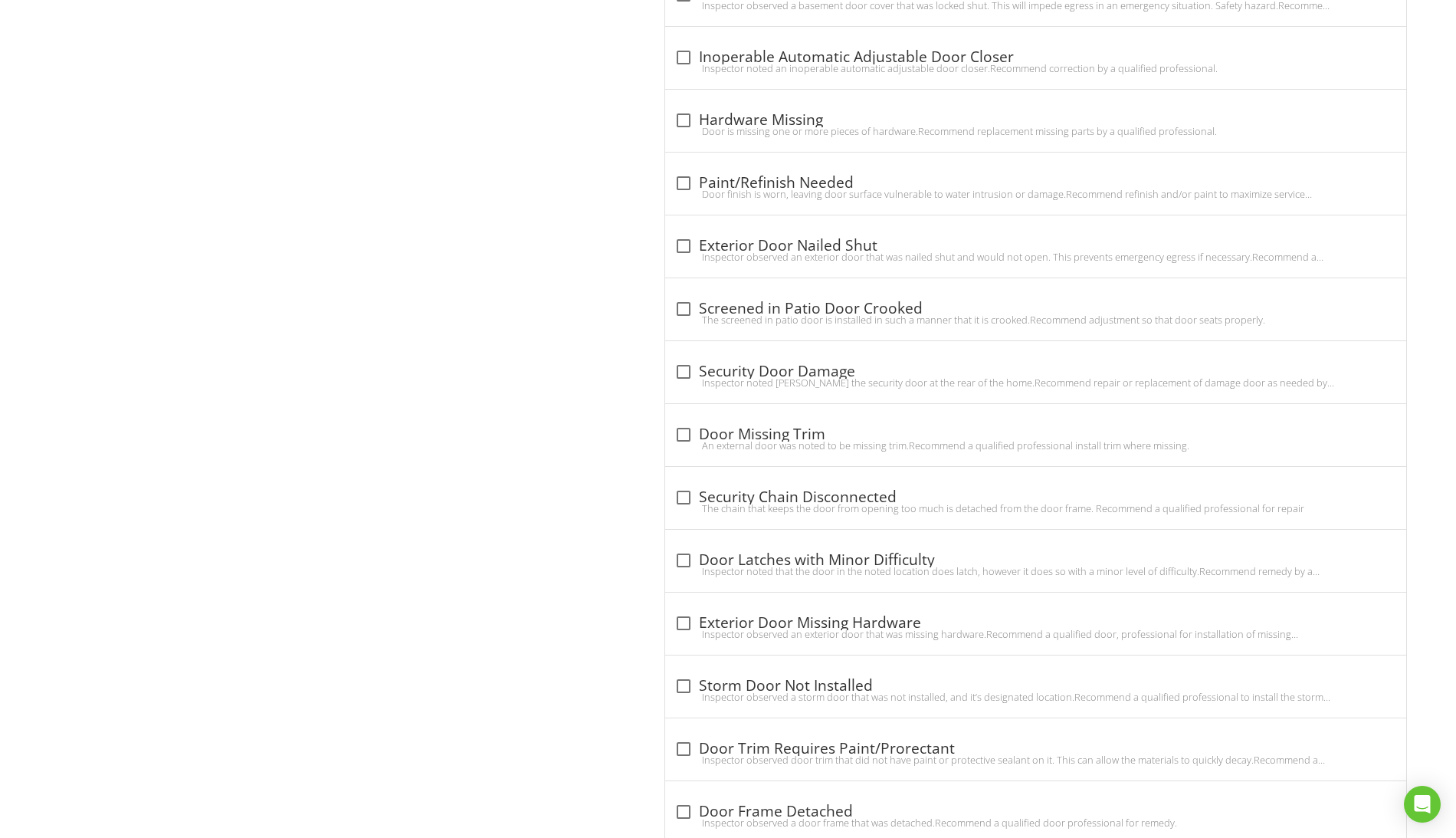
scroll to position [4766, 0]
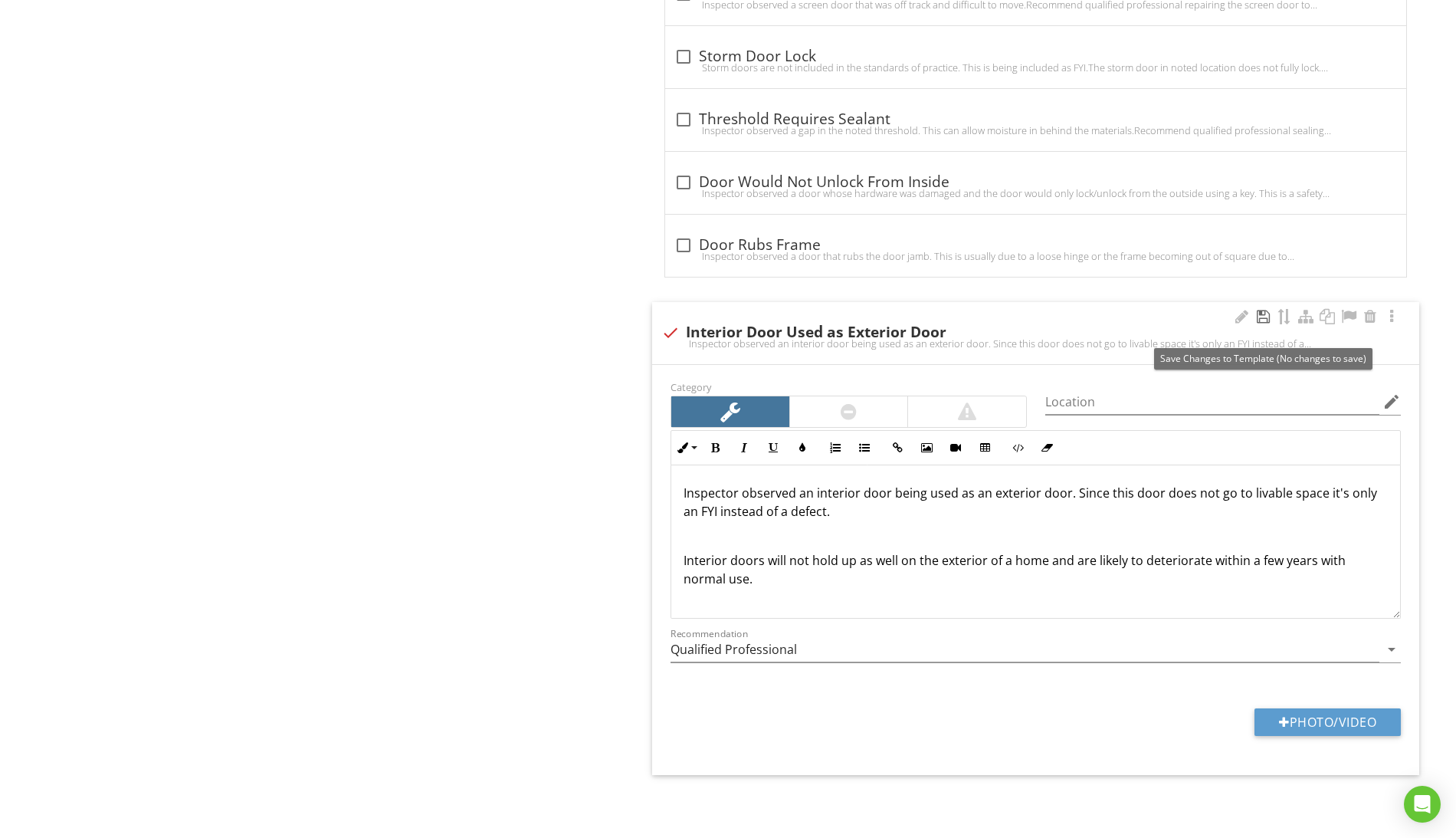
click at [1263, 310] on div at bounding box center [1262, 316] width 18 height 15
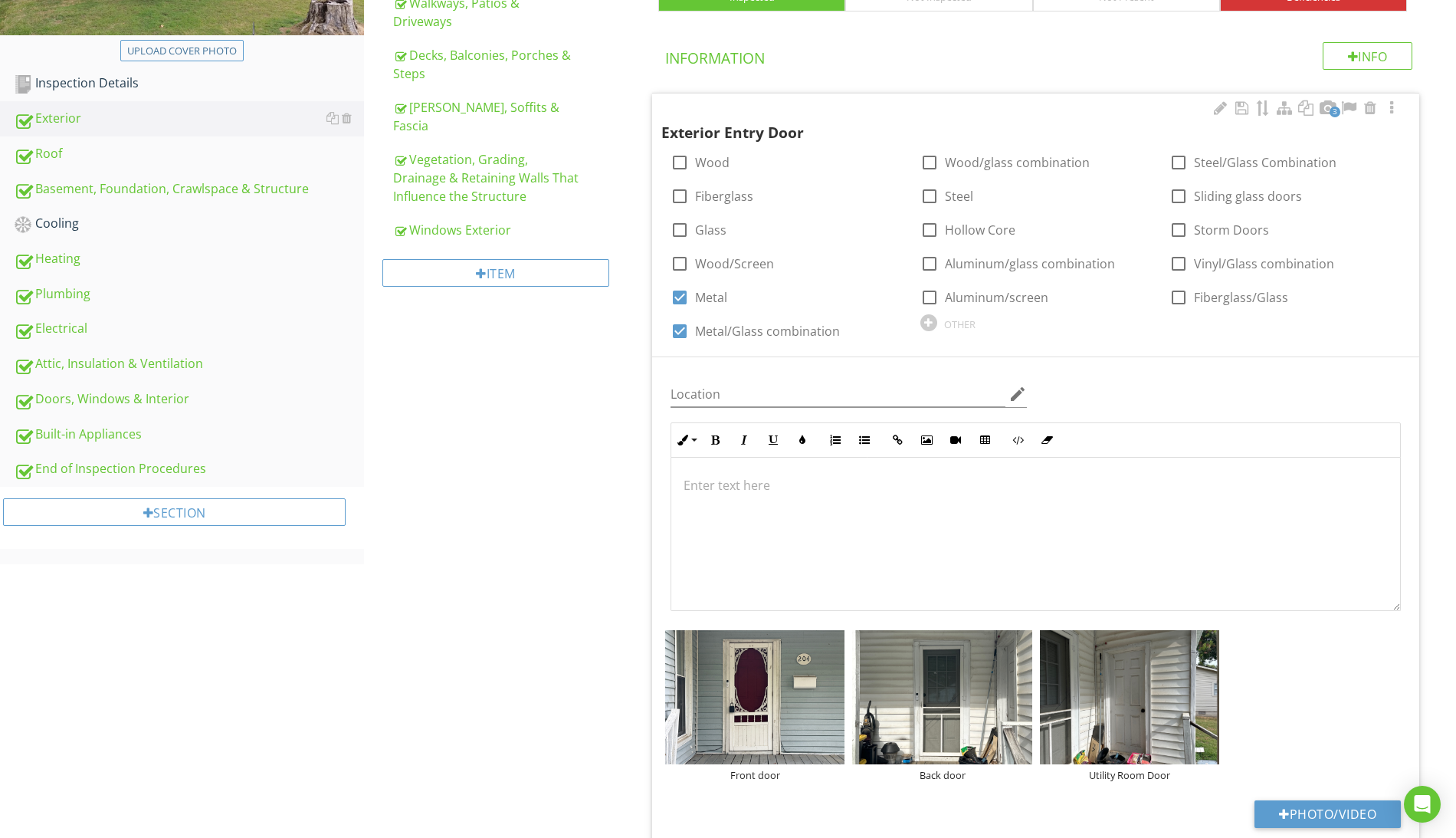
scroll to position [0, 0]
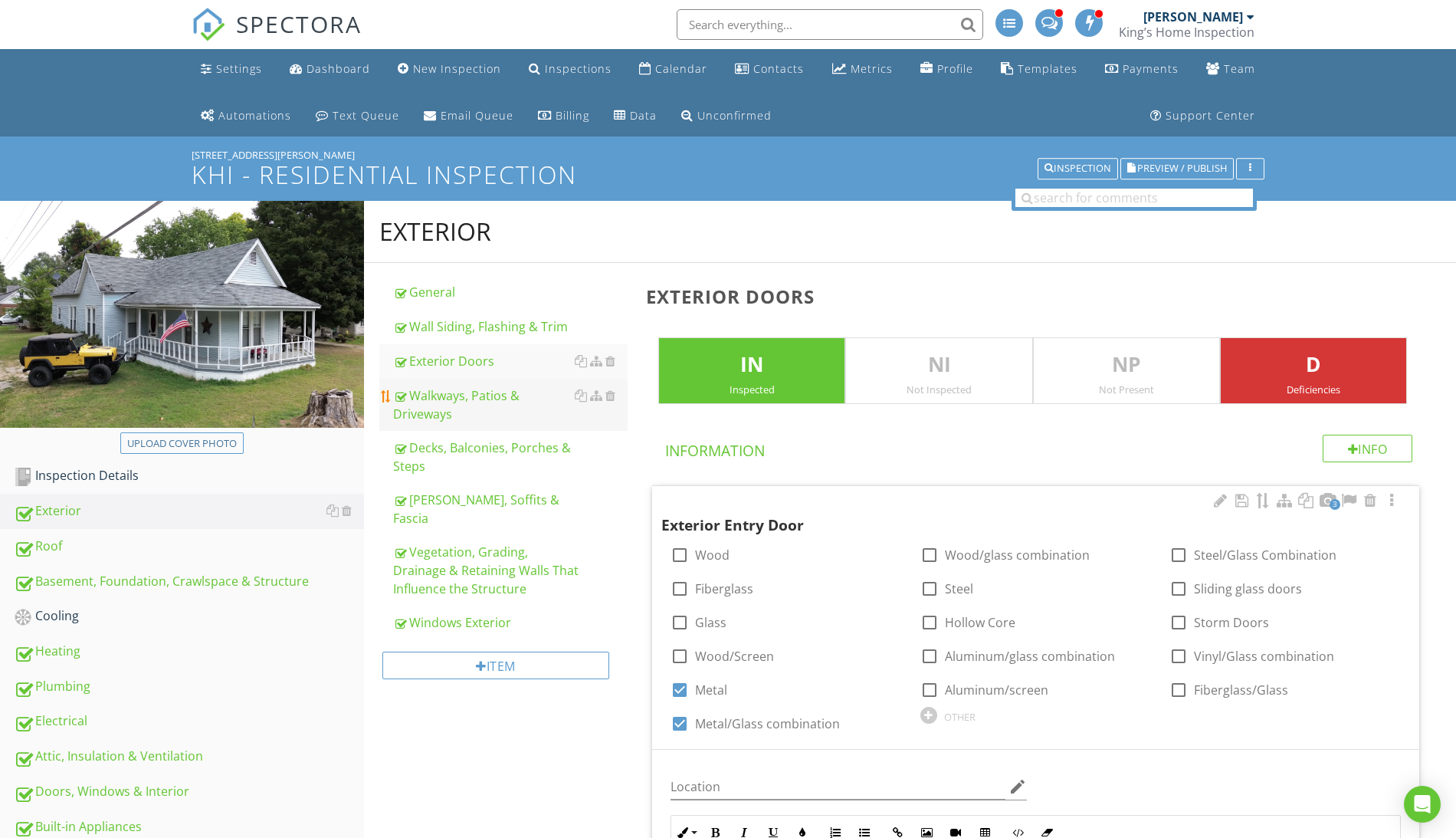
click at [445, 395] on div "Walkways, Patios & Driveways" at bounding box center [510, 405] width 234 height 37
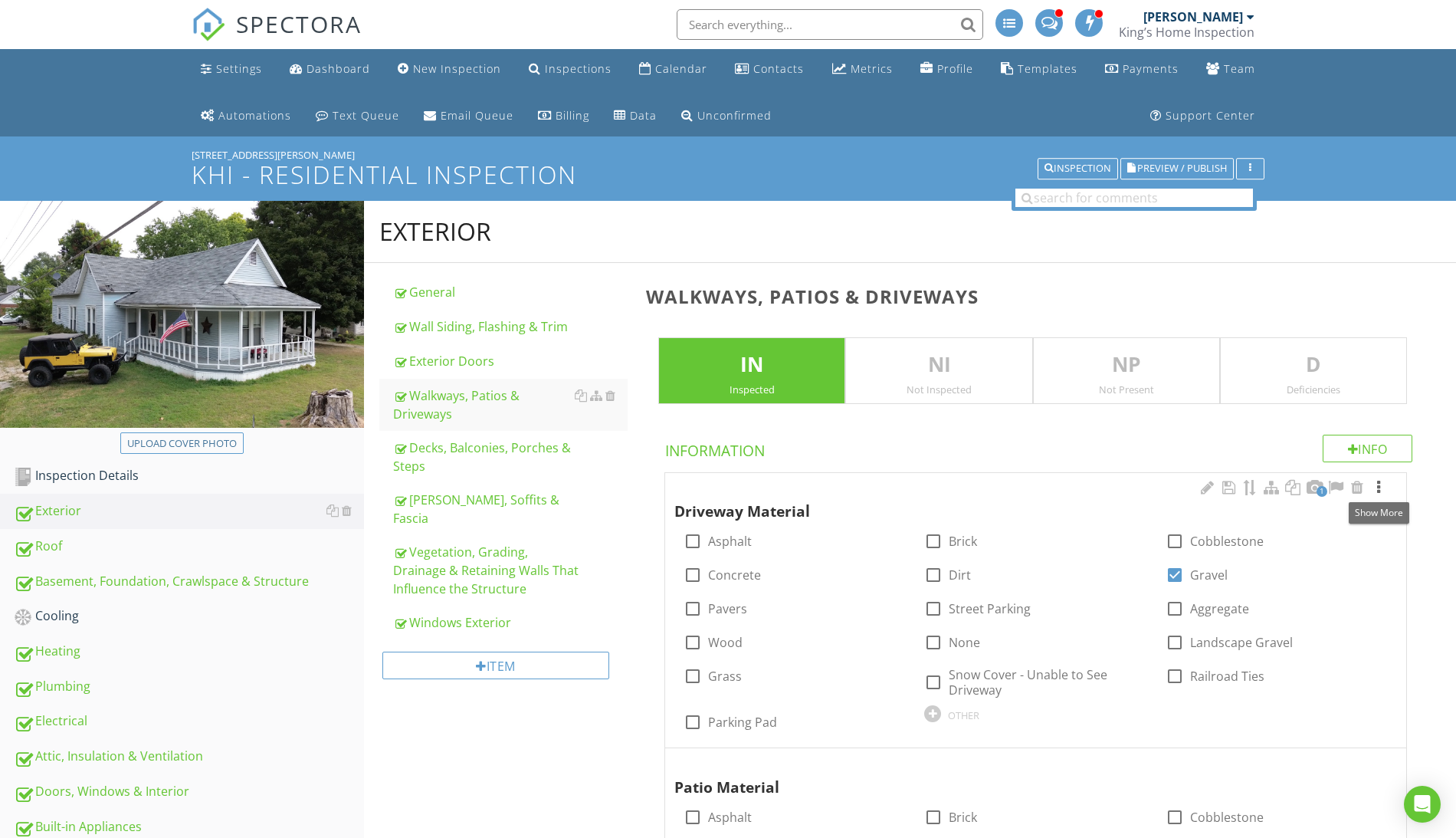
click at [1379, 486] on div at bounding box center [1378, 487] width 18 height 15
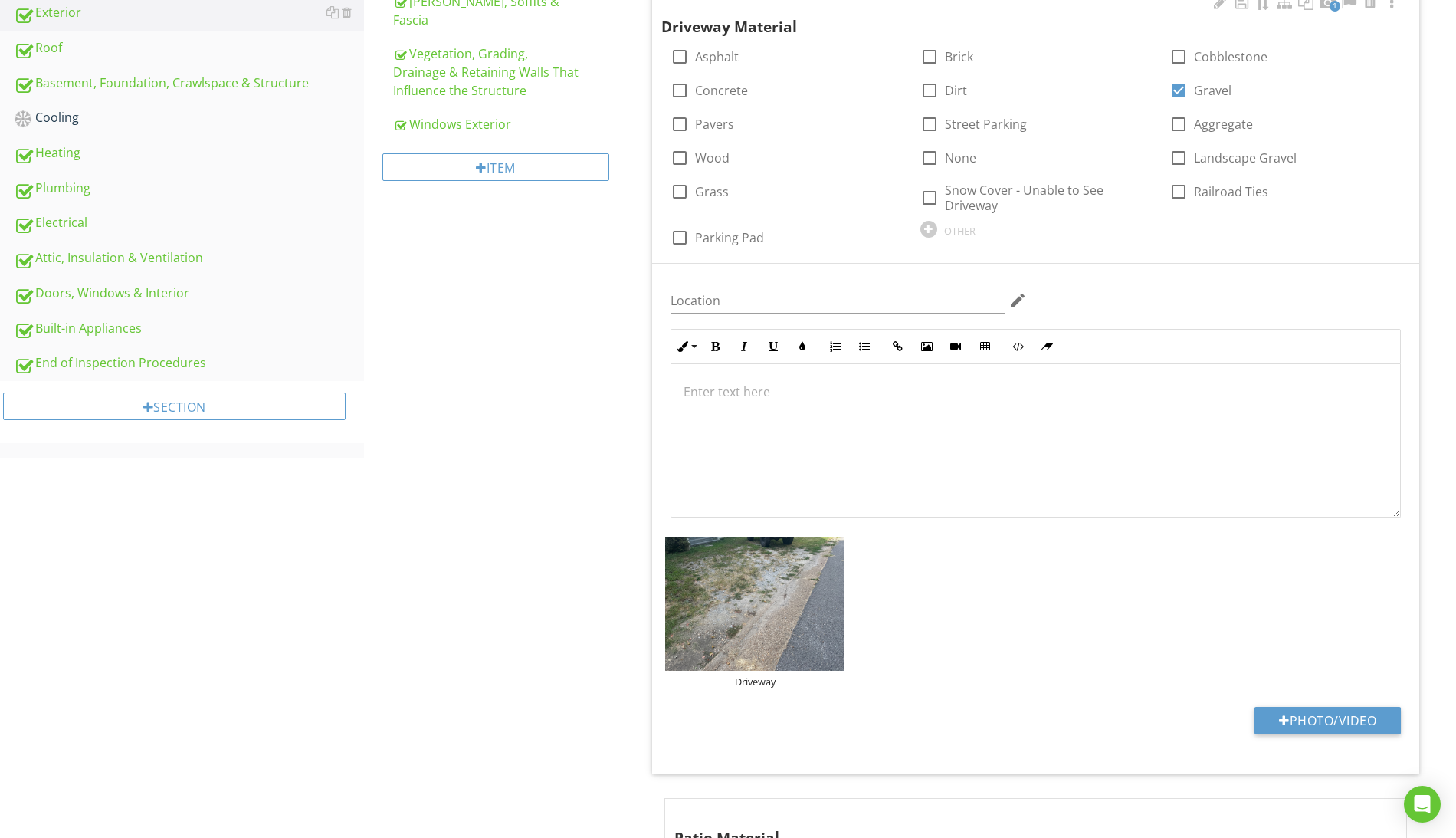
scroll to position [1, 0]
click at [1043, 422] on div at bounding box center [1035, 440] width 728 height 153
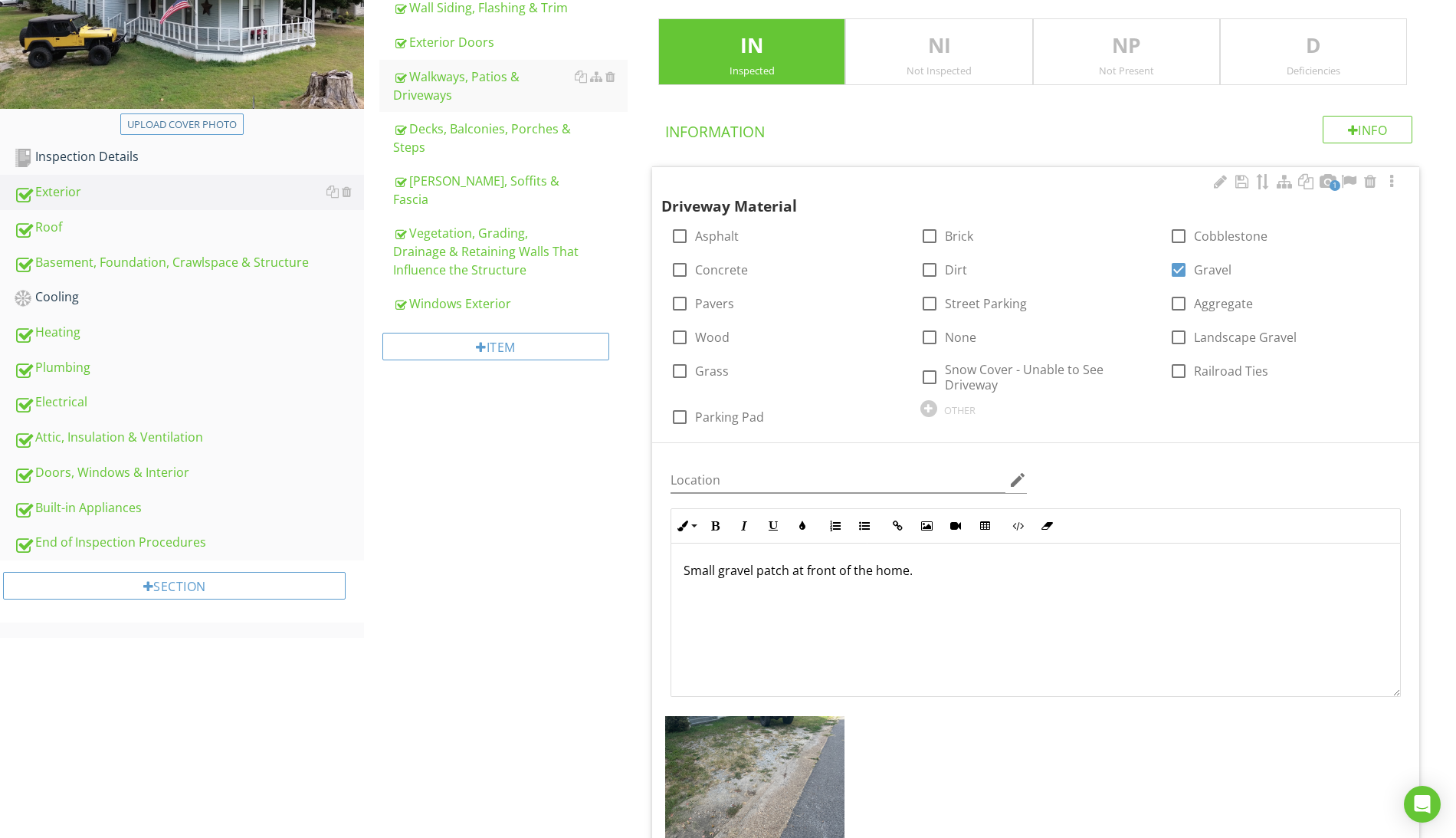
scroll to position [0, 0]
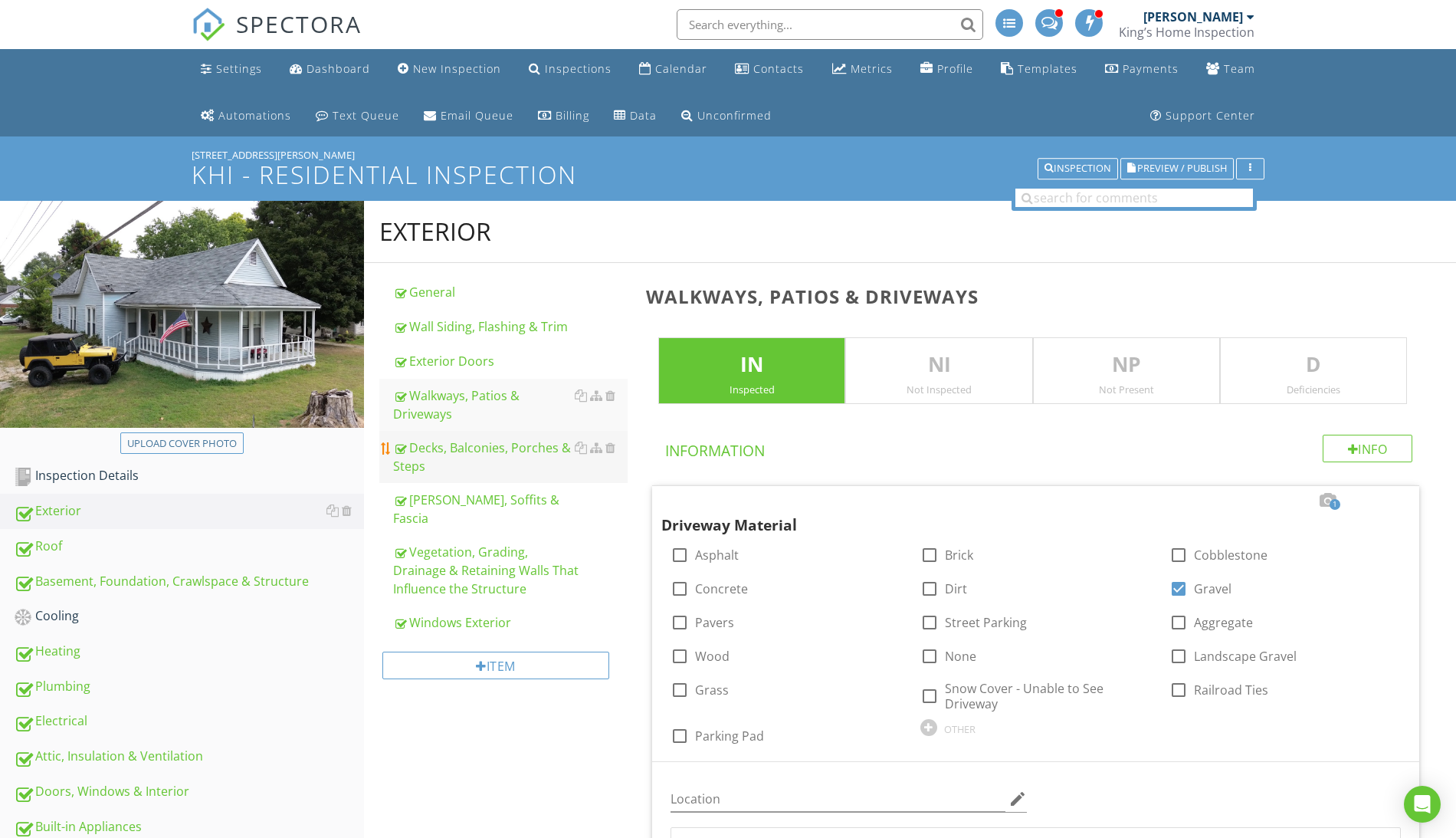
click at [473, 451] on div "Decks, Balconies, Porches & Steps" at bounding box center [510, 457] width 234 height 37
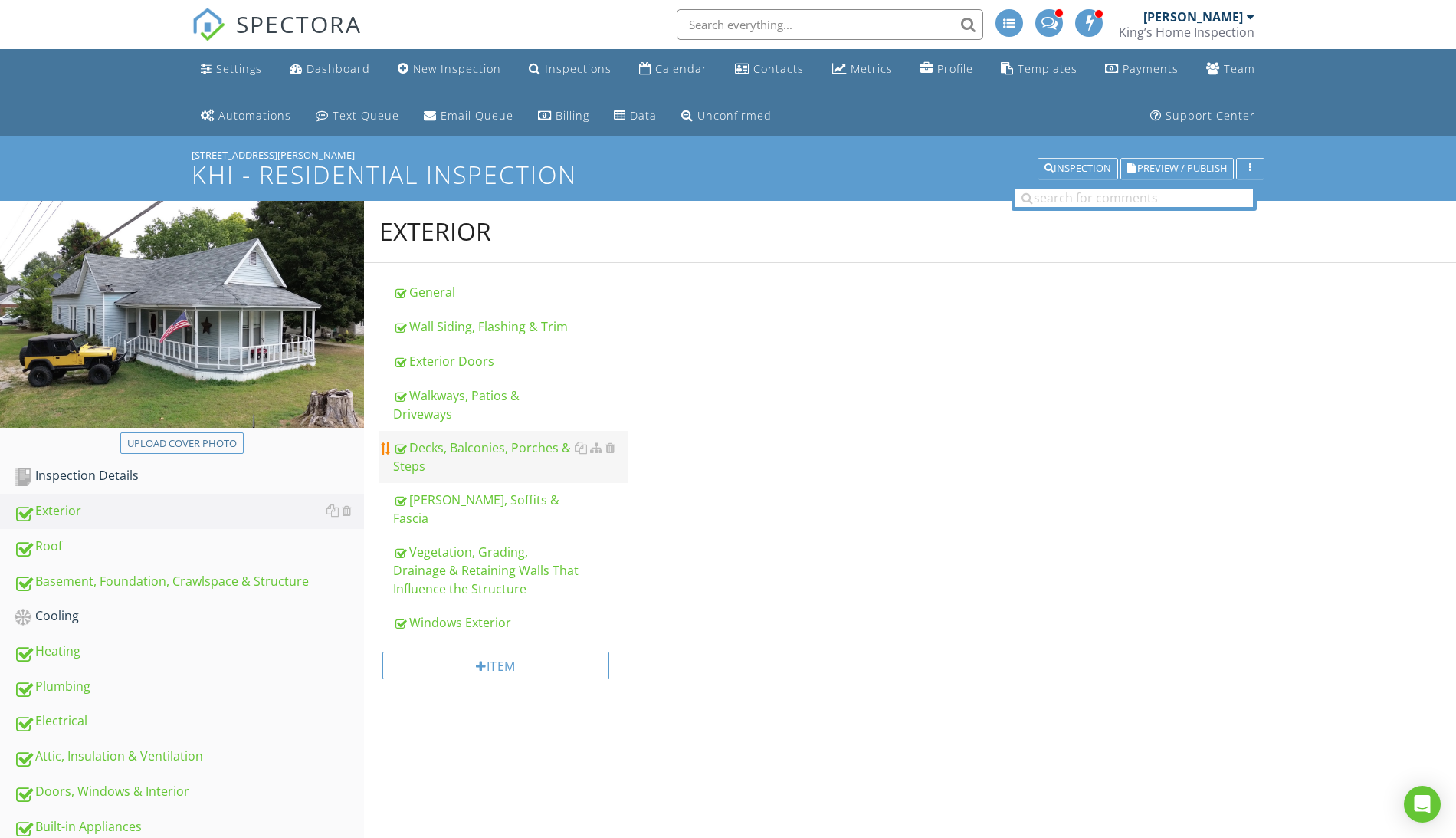
click at [469, 449] on div "Decks, Balconies, Porches & Steps" at bounding box center [510, 457] width 234 height 37
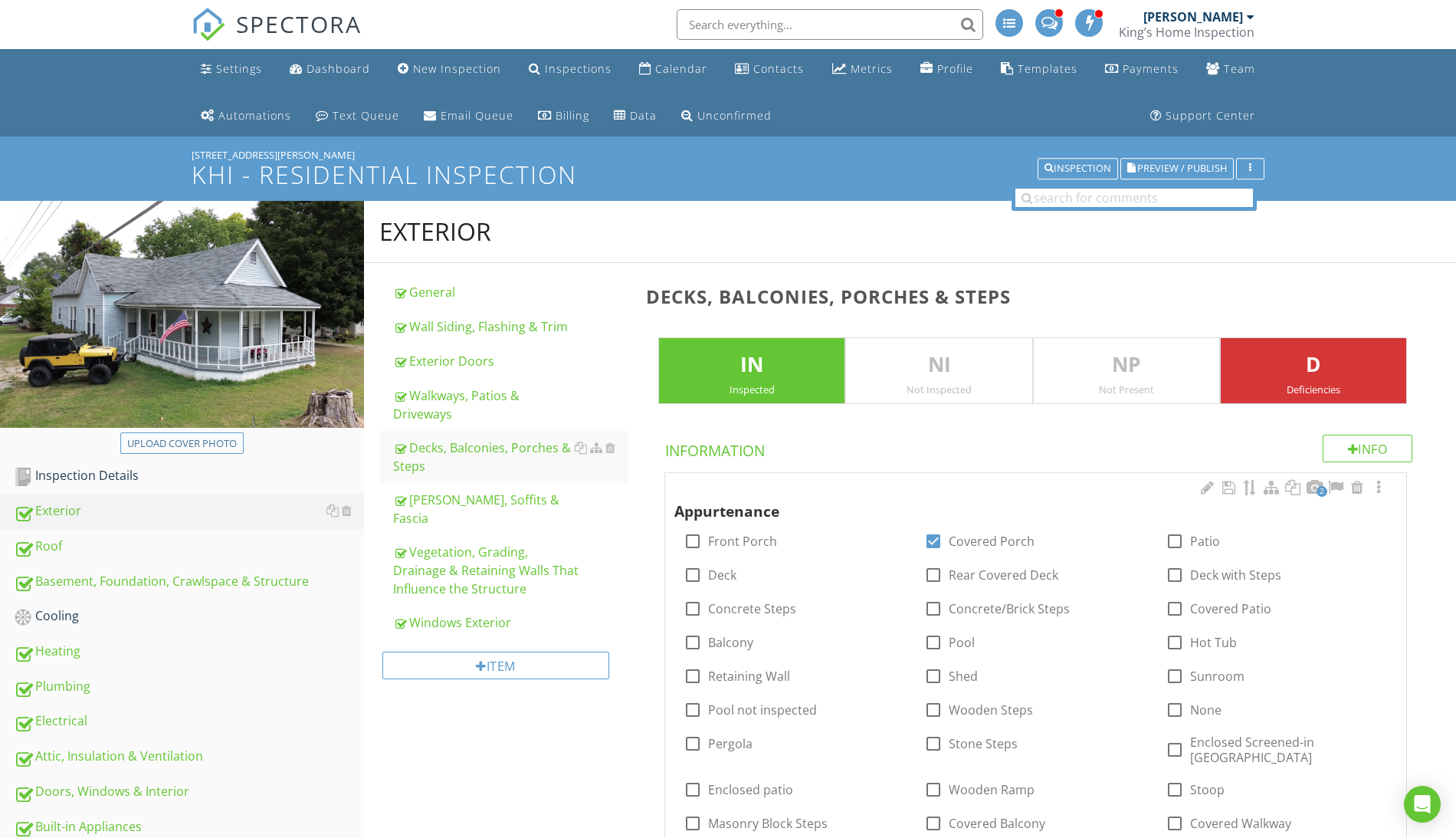
checkbox input "true"
checkbox input "false"
checkbox input "true"
click at [1377, 480] on div at bounding box center [1378, 487] width 18 height 15
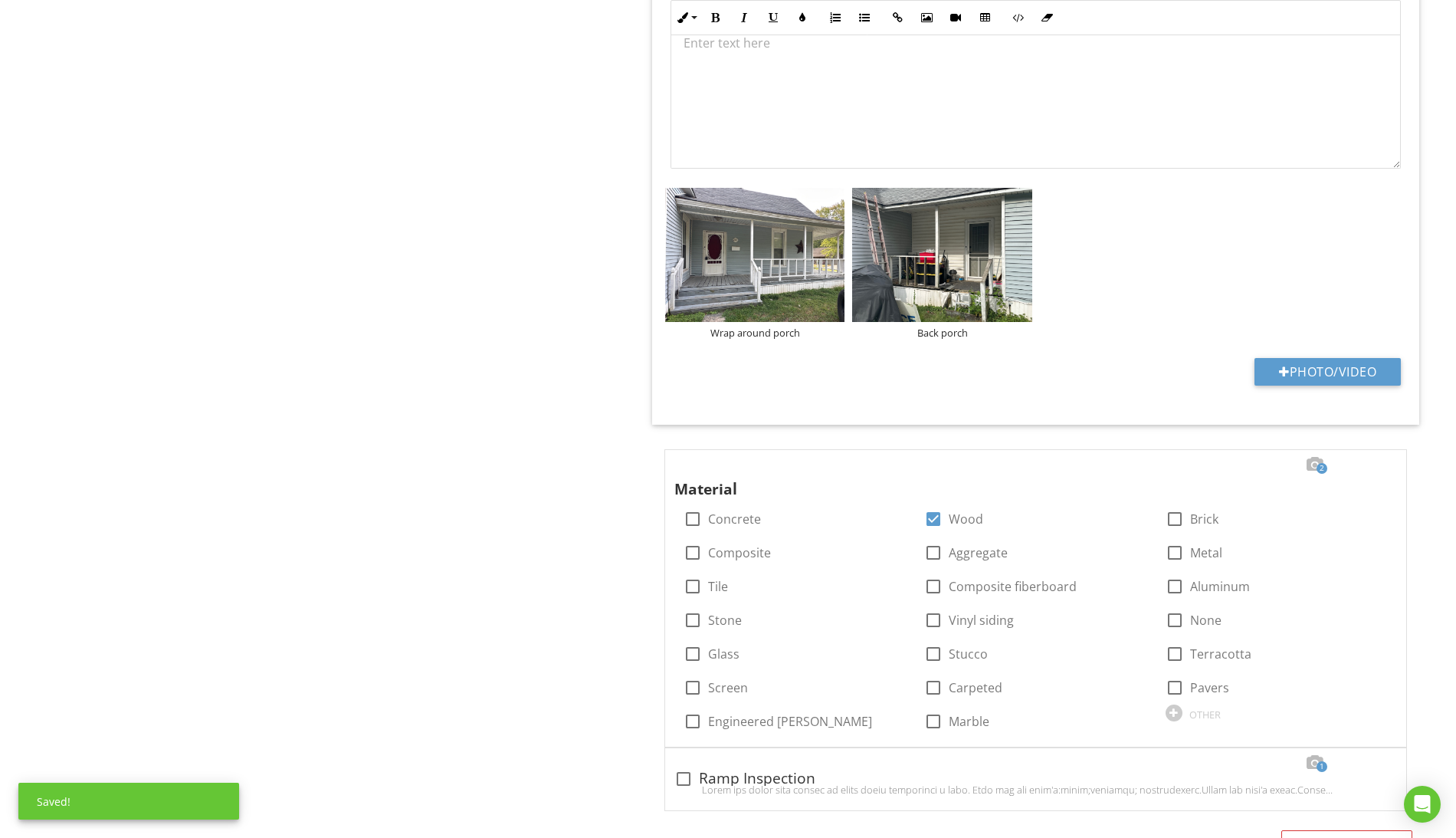
scroll to position [1, 0]
click at [1164, 168] on div at bounding box center [1035, 91] width 728 height 153
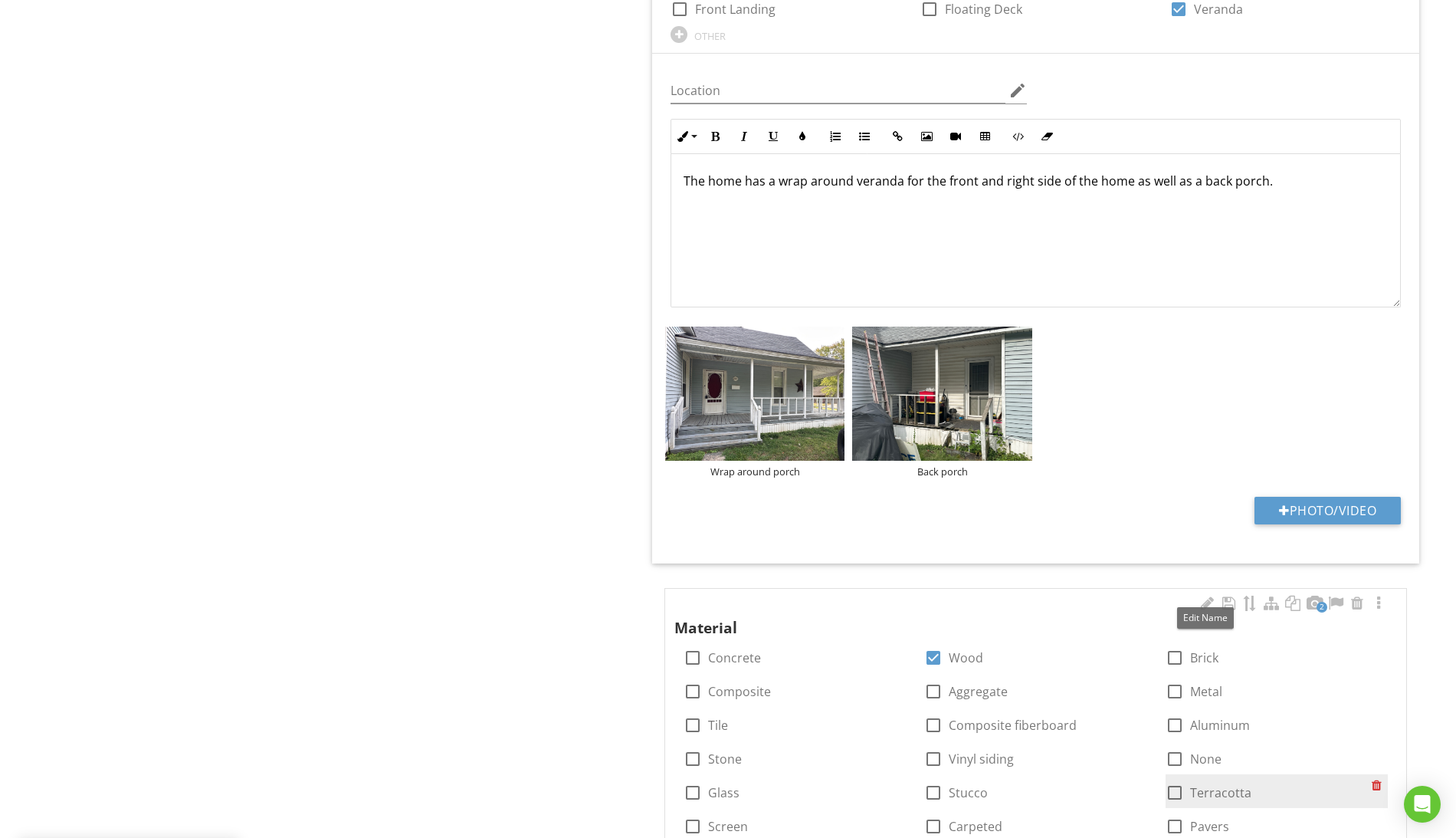
scroll to position [1190, 0]
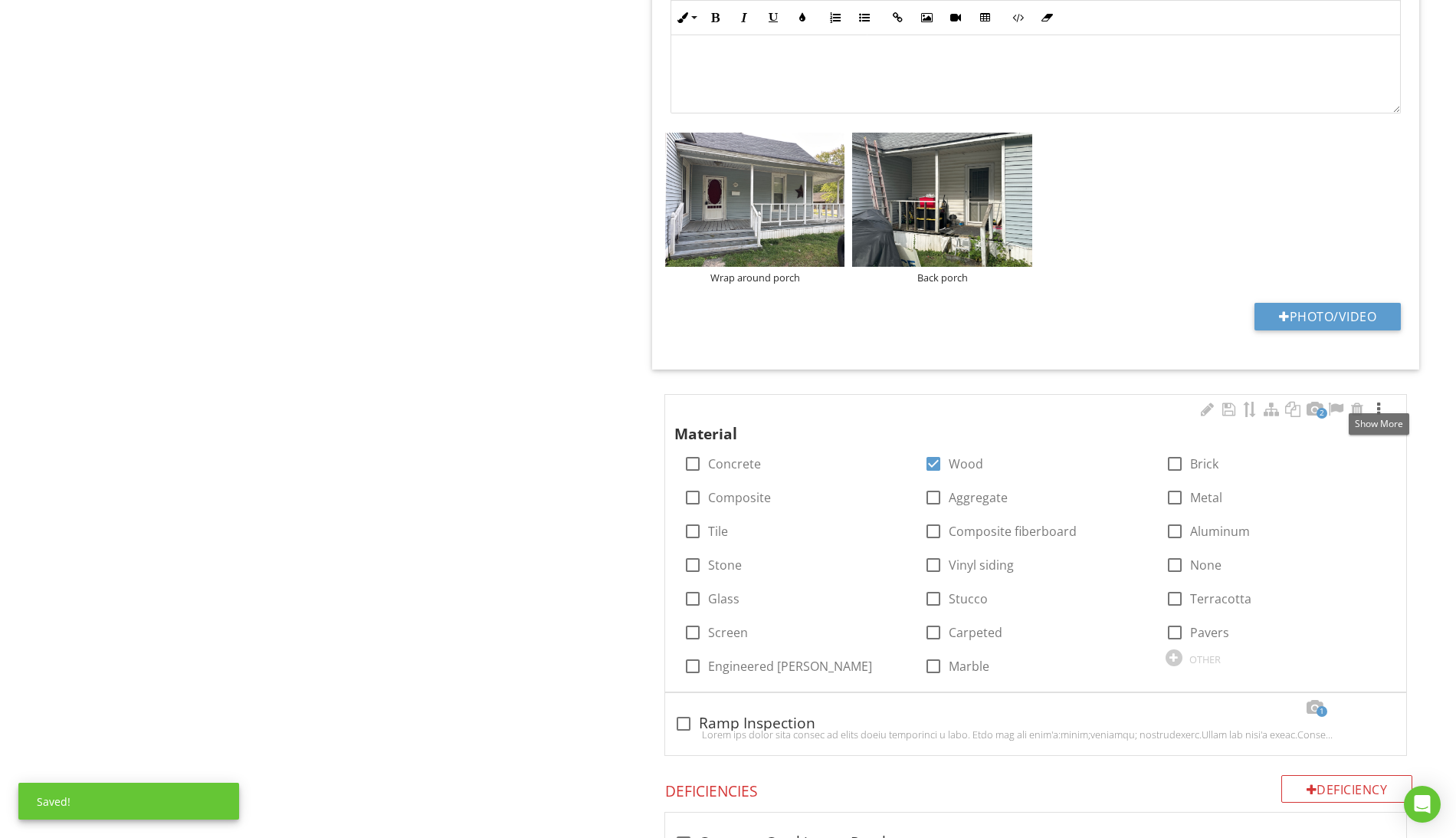
click at [1378, 402] on div at bounding box center [1378, 409] width 18 height 15
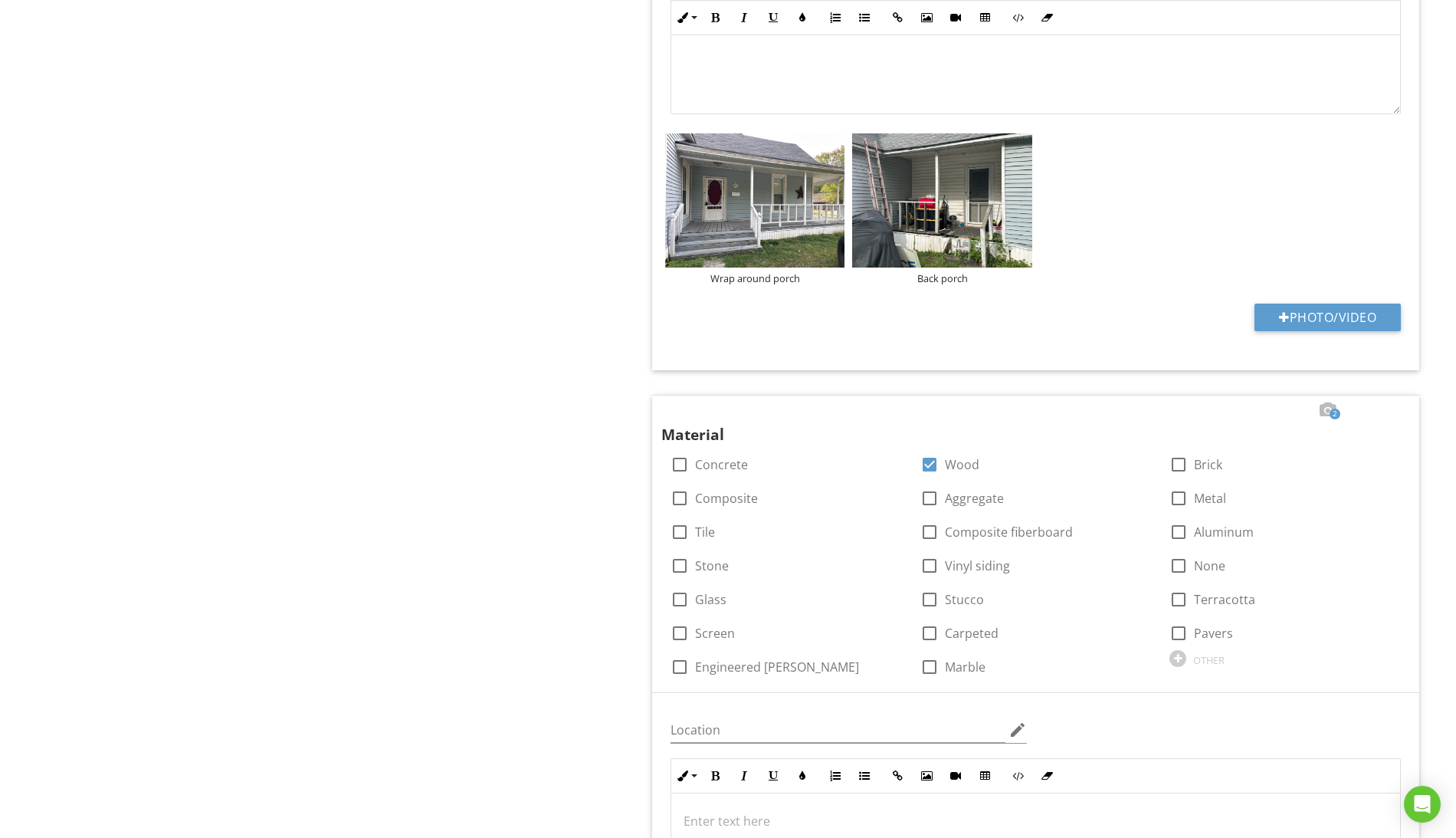
scroll to position [1027, 0]
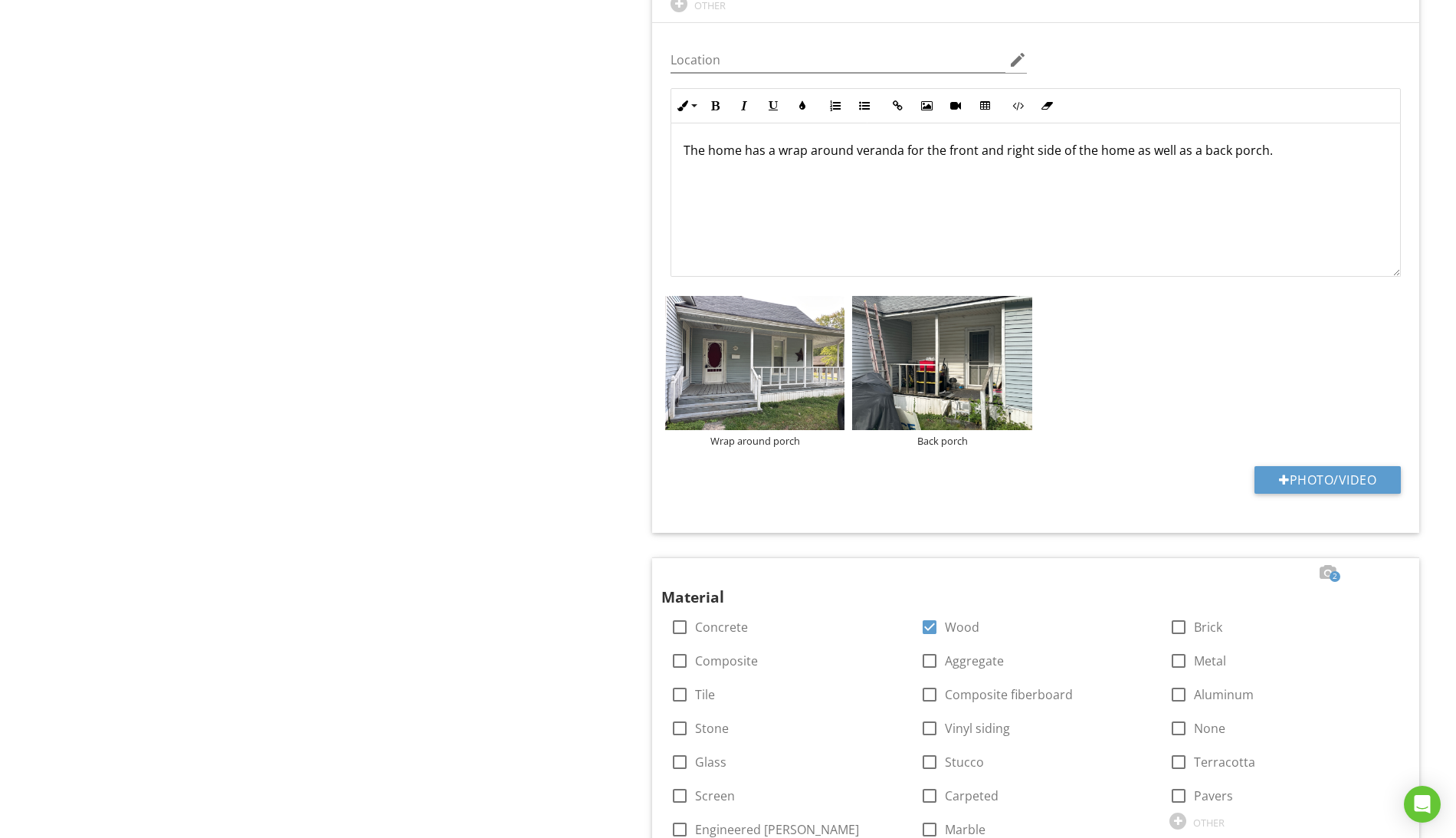
click at [766, 141] on p "The home has a wrap around veranda for the front and right side of the home as …" at bounding box center [1036, 150] width 704 height 18
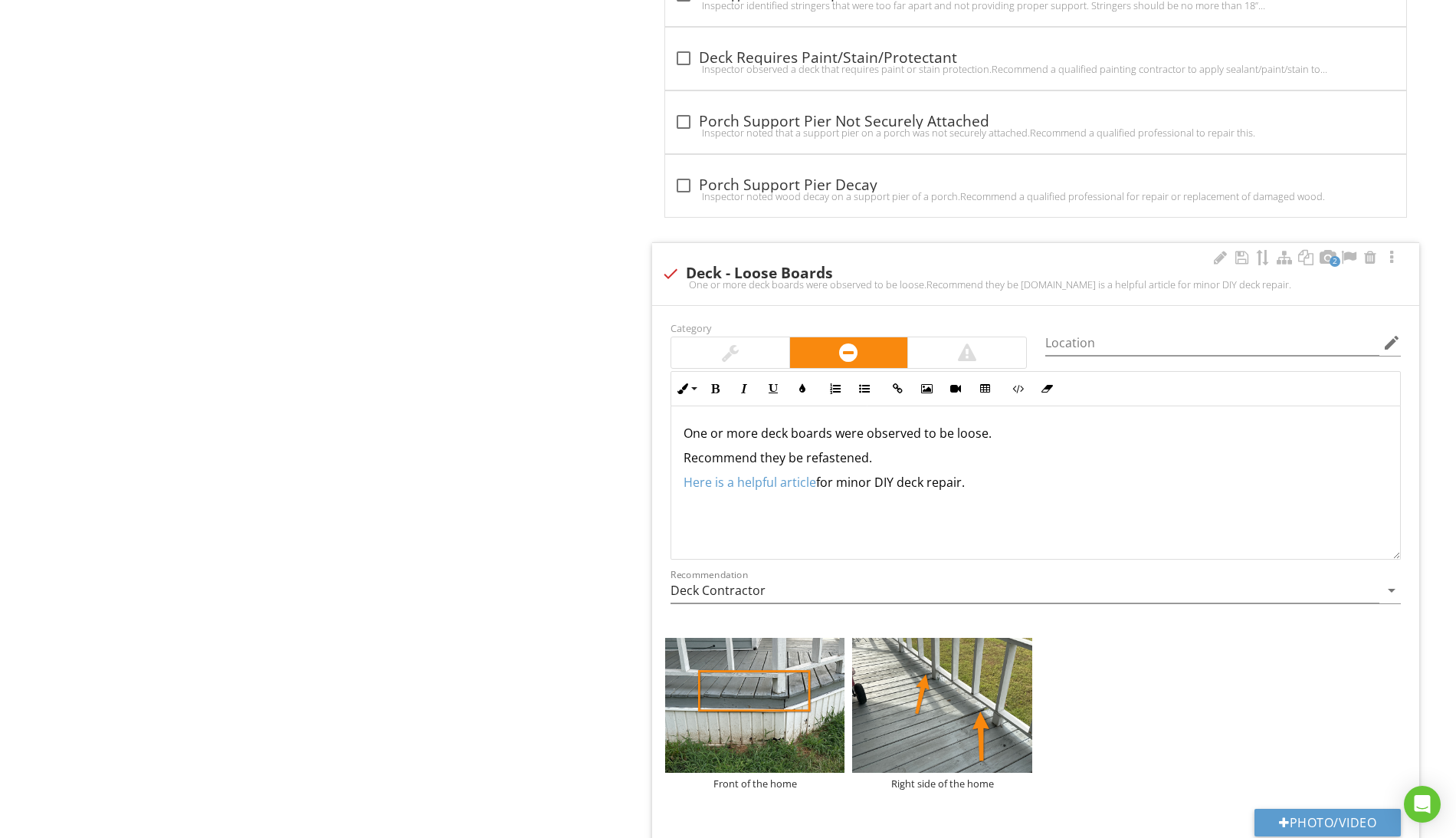
scroll to position [5366, 0]
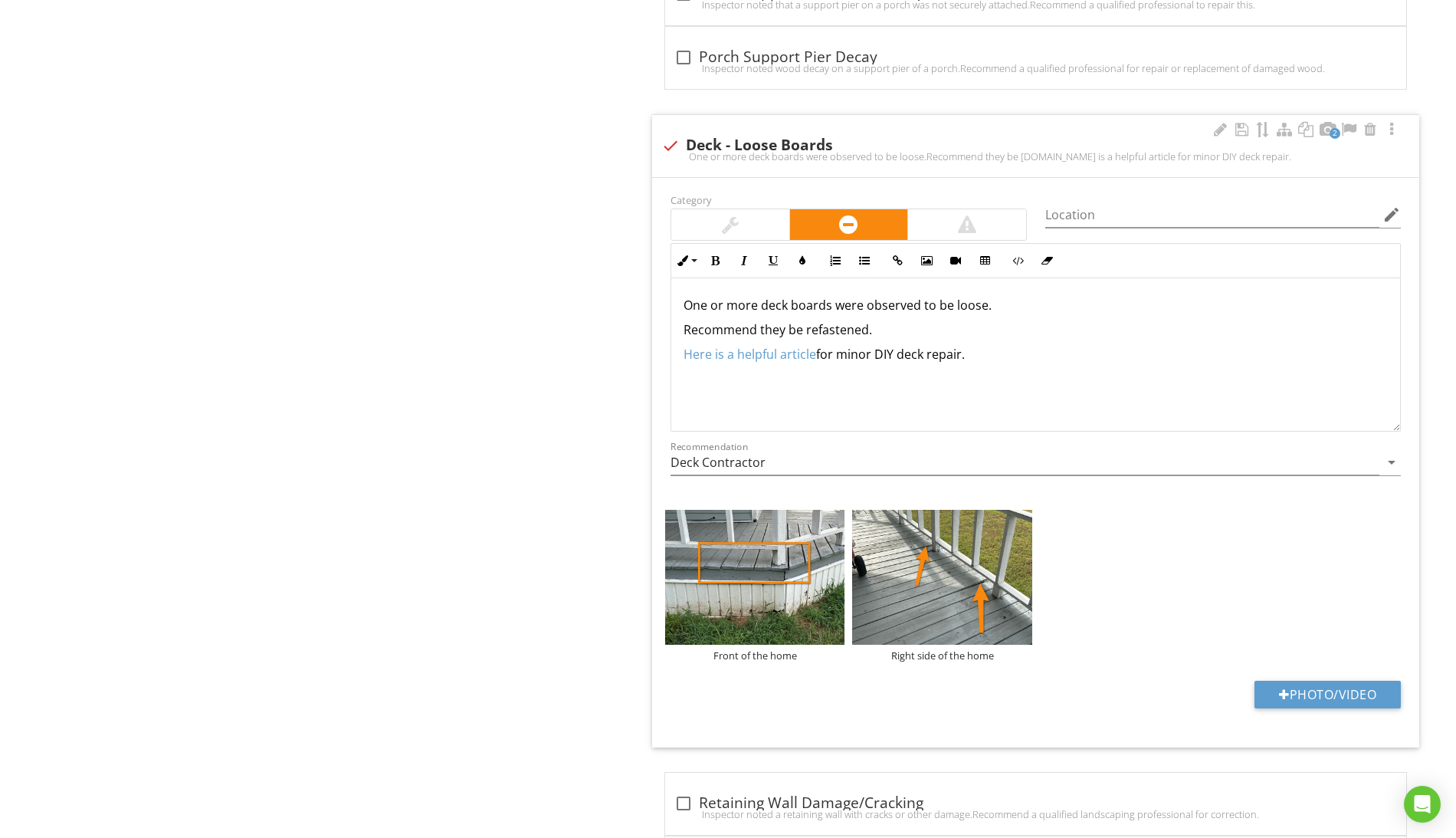
click at [1012, 313] on p "One or more deck boards were observed to be loose." at bounding box center [1036, 305] width 704 height 18
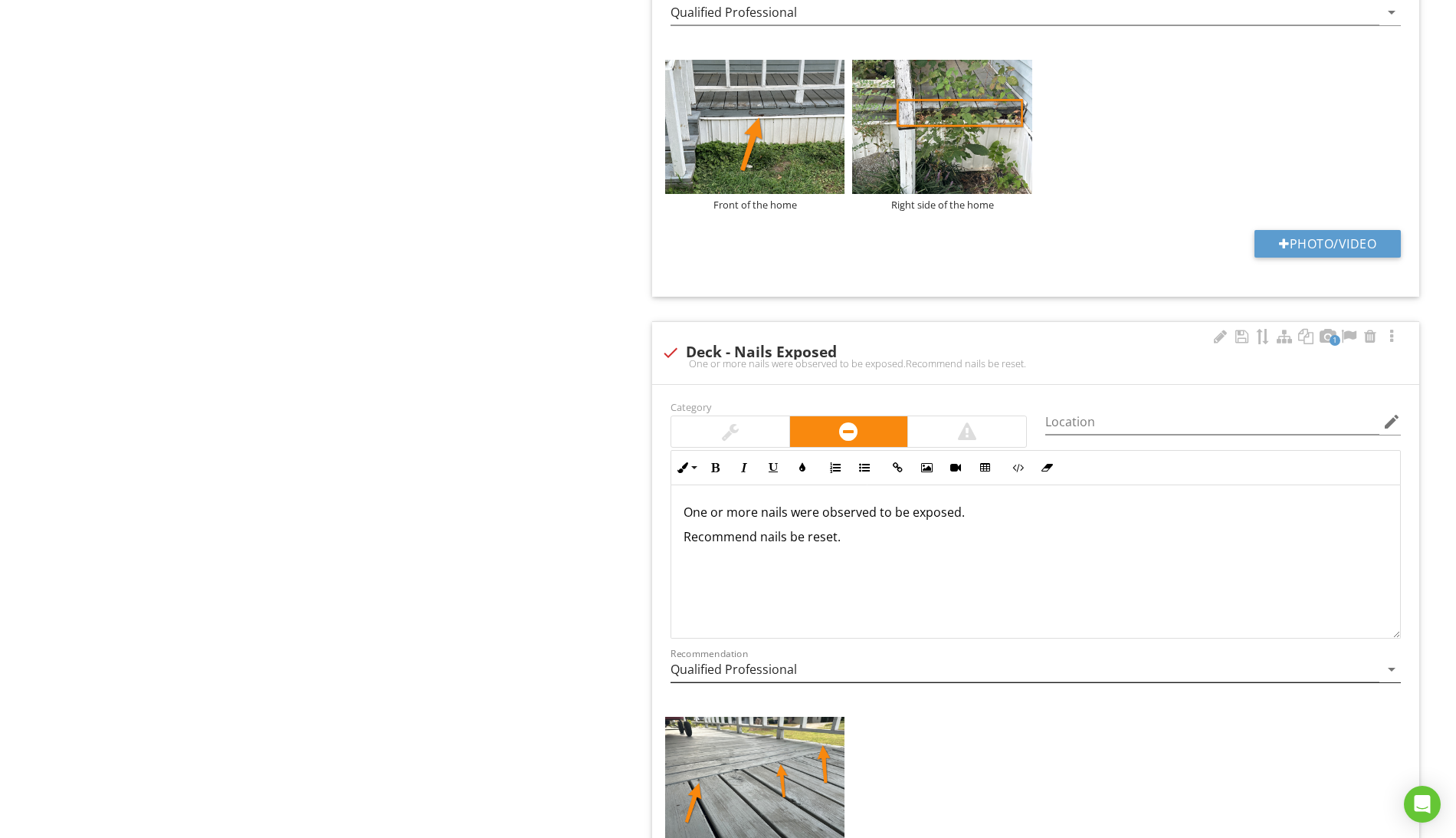
scroll to position [7407, 0]
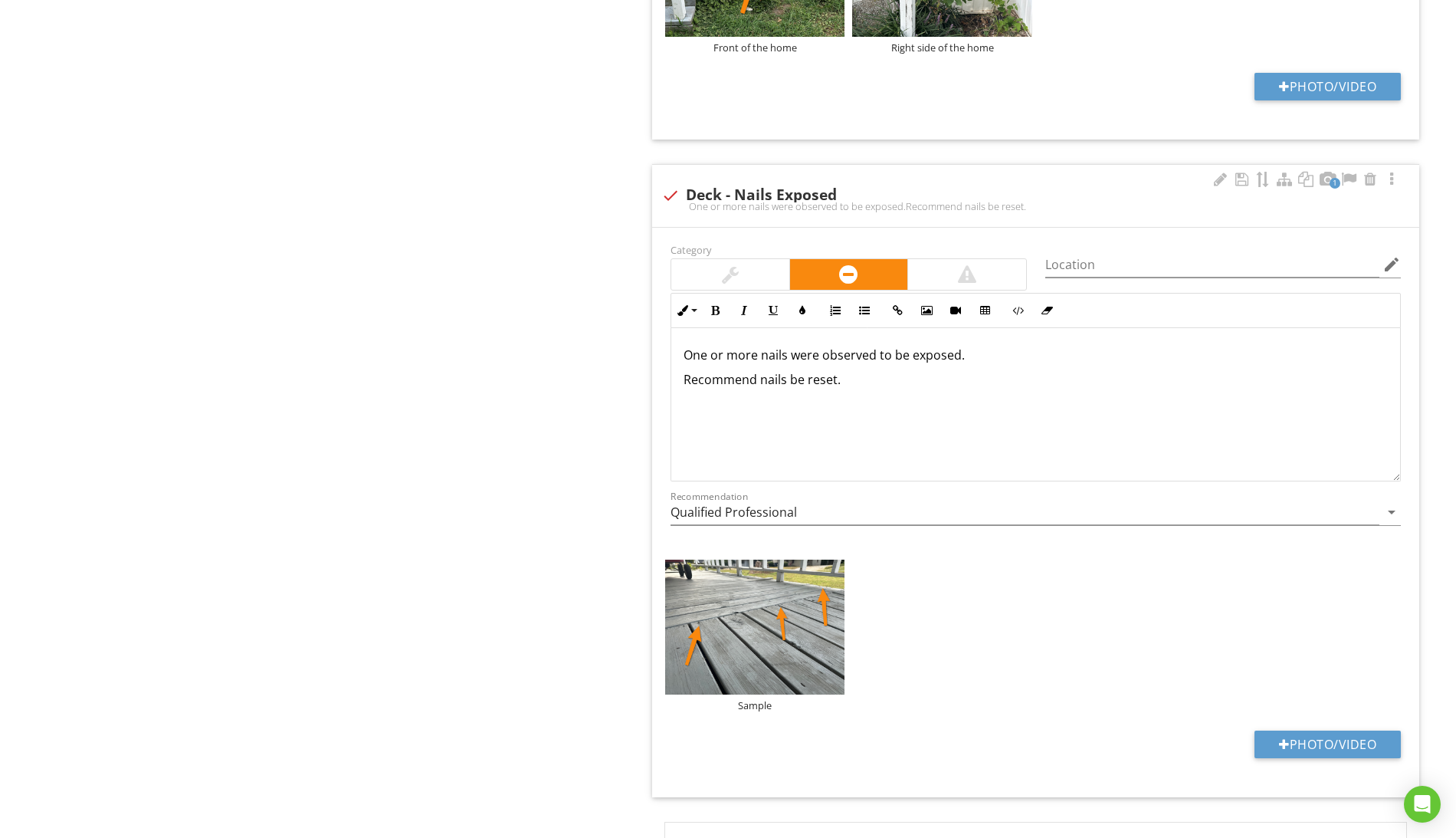
click at [988, 364] on p "One or more nails were observed to be exposed." at bounding box center [1036, 355] width 704 height 18
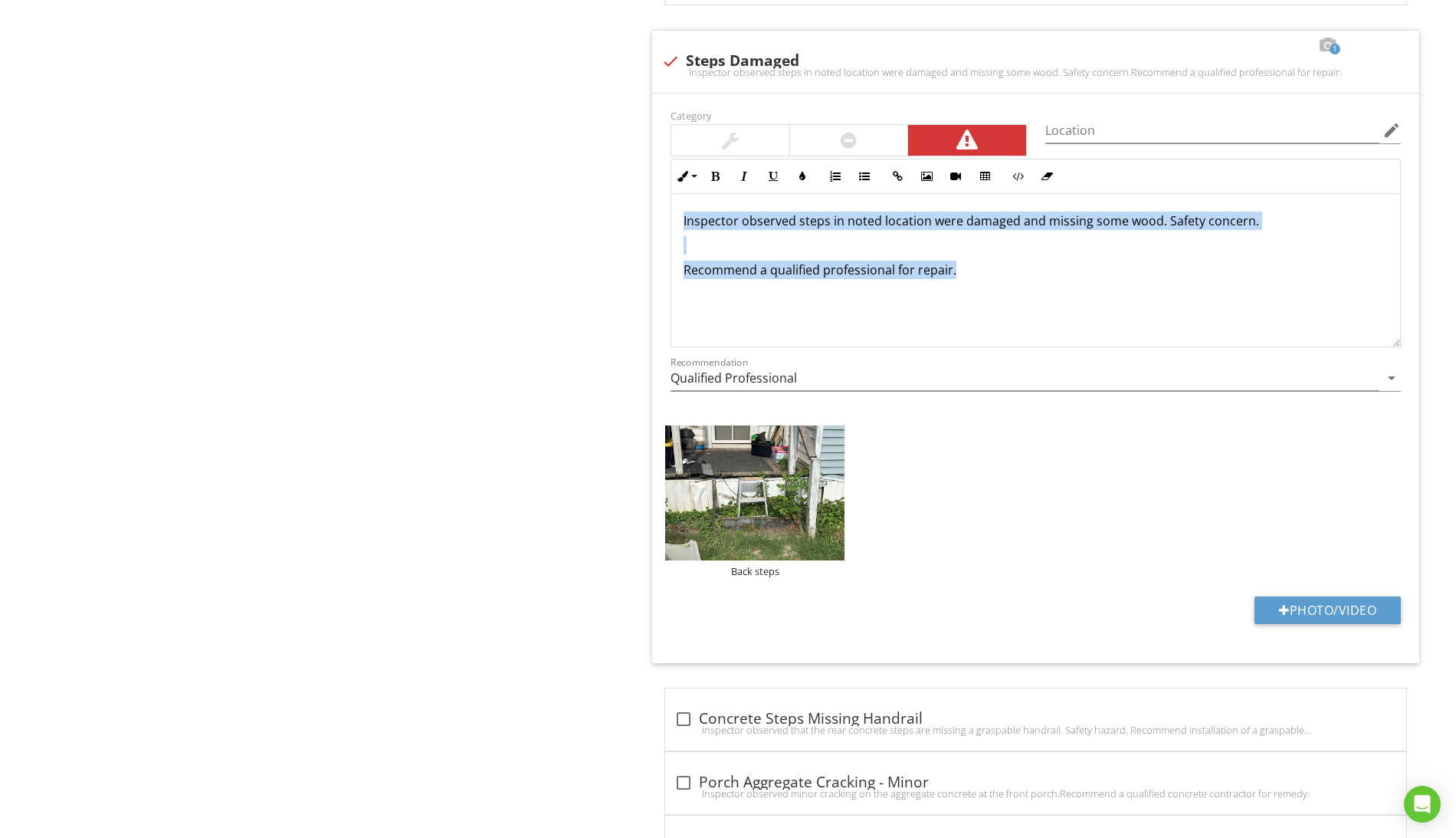
scroll to position [0, 0]
drag, startPoint x: 1156, startPoint y: 298, endPoint x: 587, endPoint y: 198, distance: 577.7
click at [1044, 325] on div "Inspector observed steps in noted location were damaged and missing some wood. …" at bounding box center [1035, 270] width 728 height 153
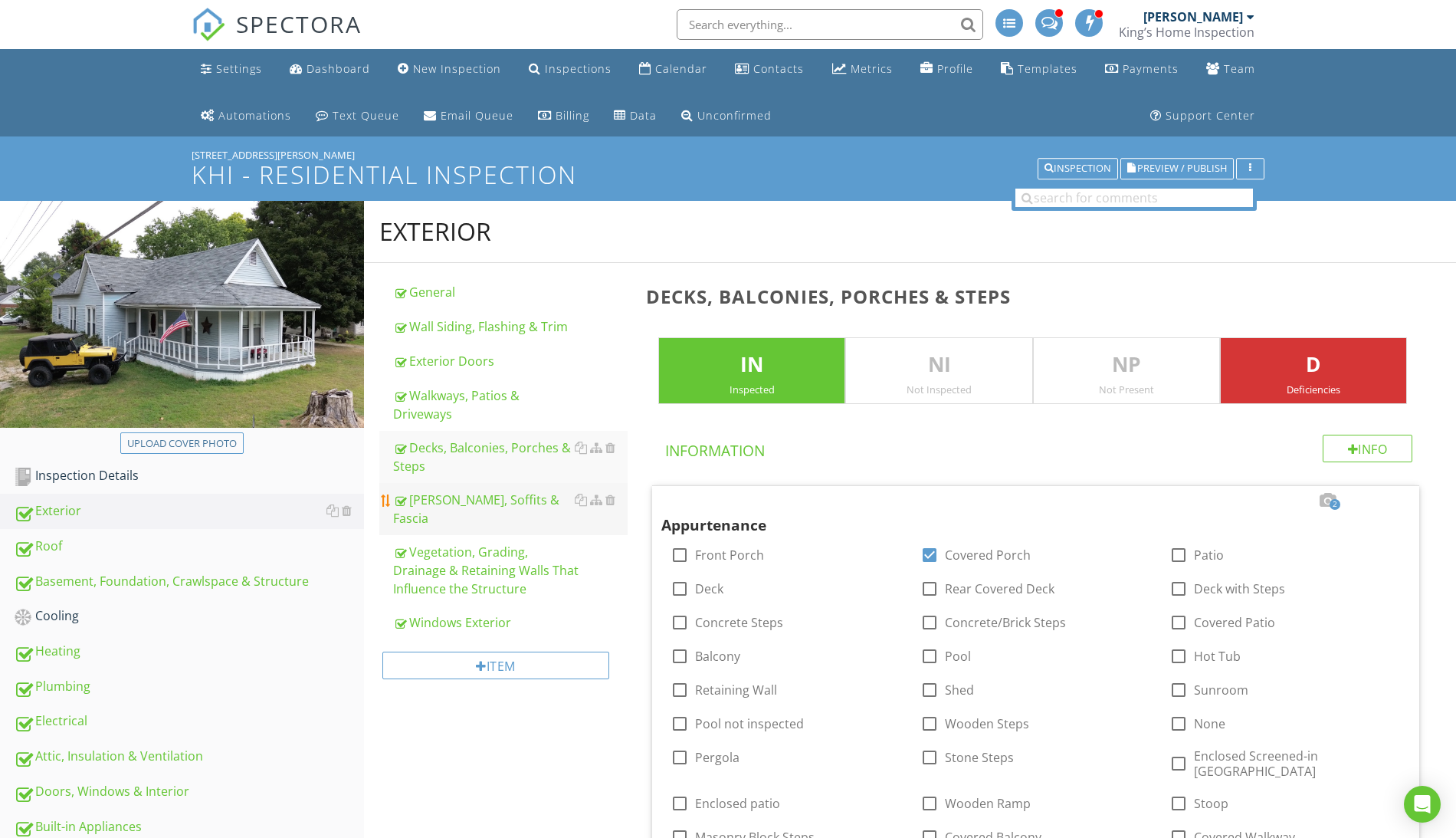
click at [463, 500] on div "[PERSON_NAME], Soffits & Fascia" at bounding box center [510, 509] width 234 height 37
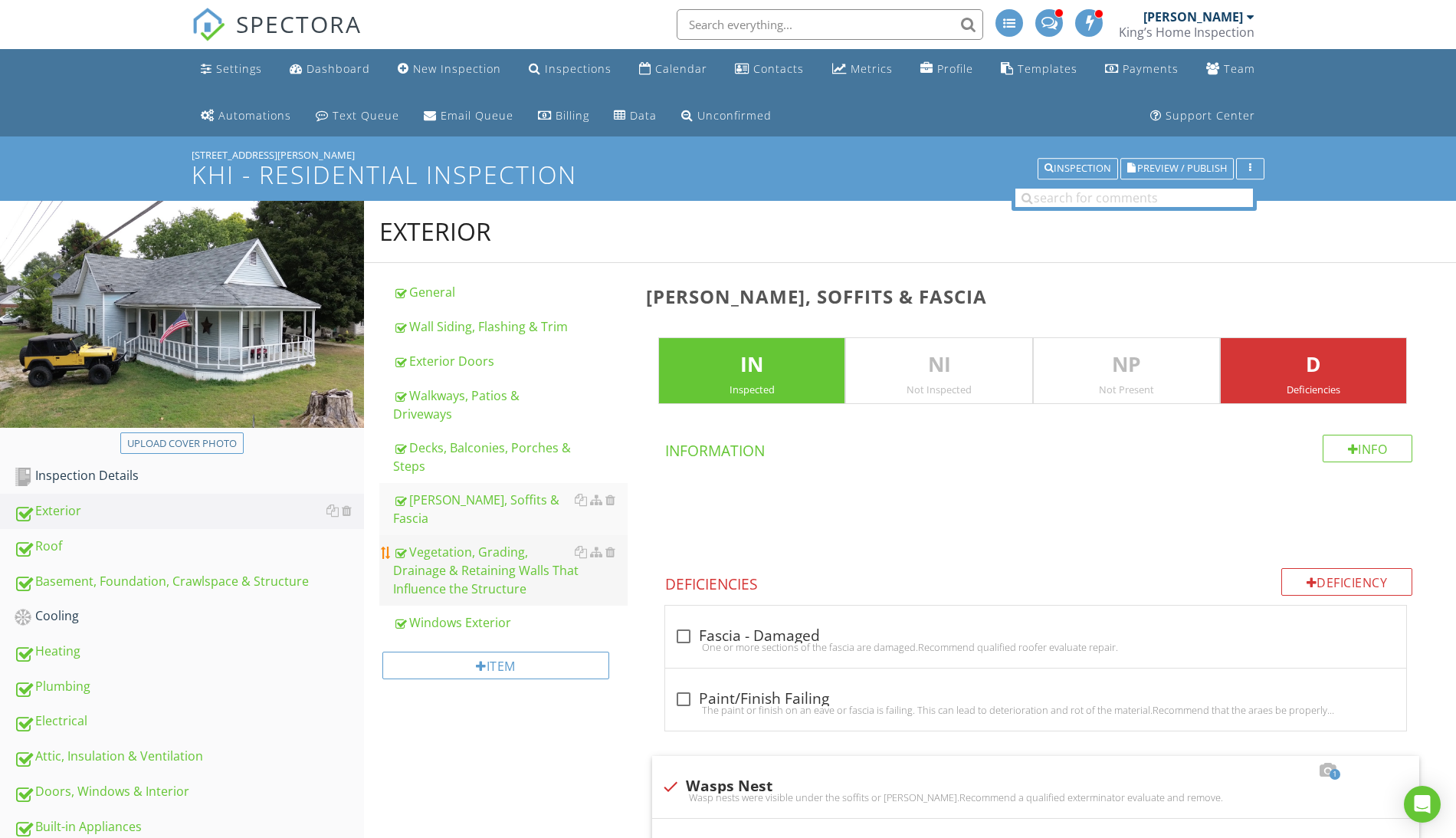
click at [463, 547] on div "Vegetation, Grading, Drainage & Retaining Walls That Influence the Structure" at bounding box center [510, 570] width 234 height 55
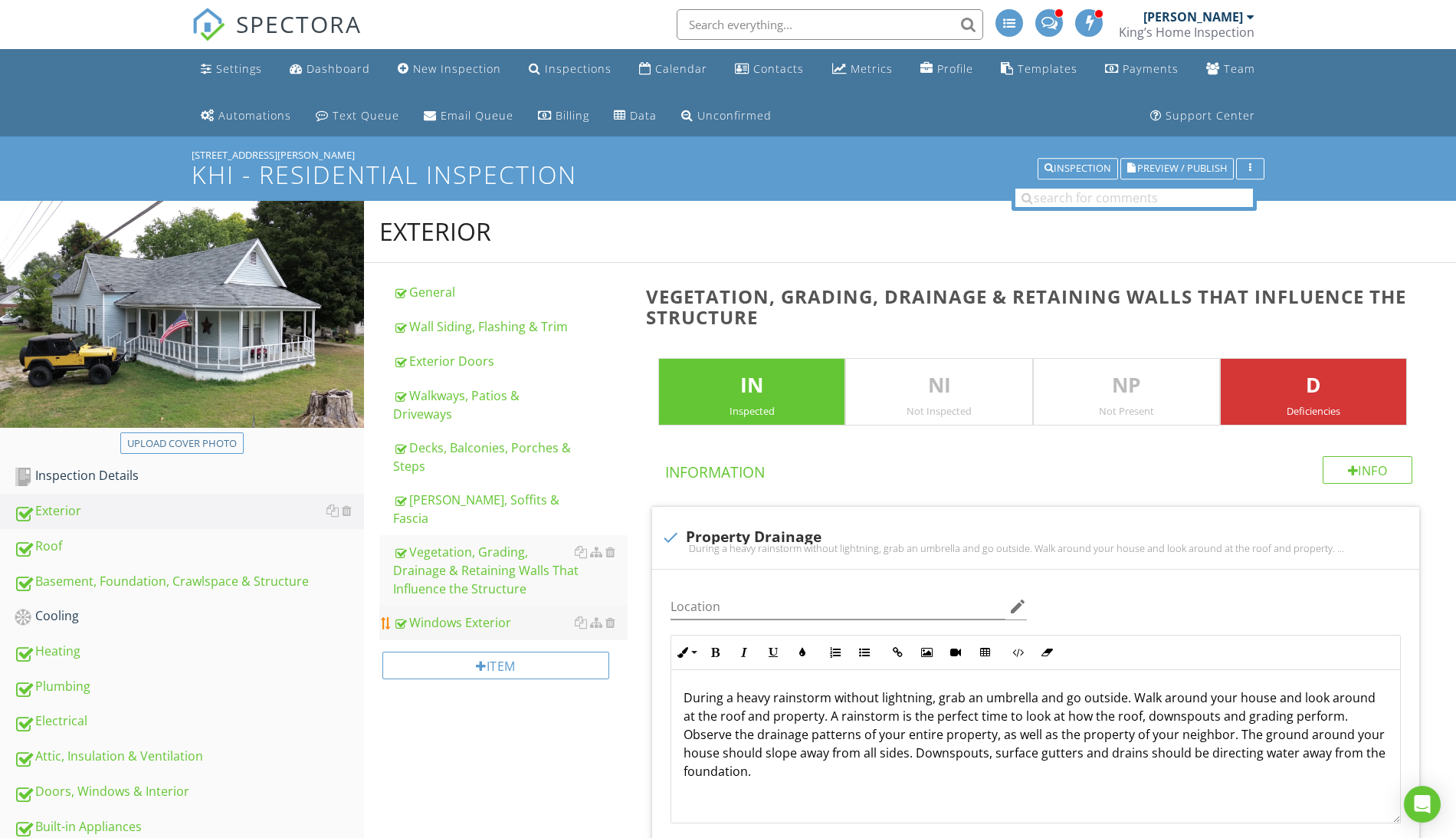
click at [486, 613] on div "Windows Exterior" at bounding box center [510, 622] width 234 height 18
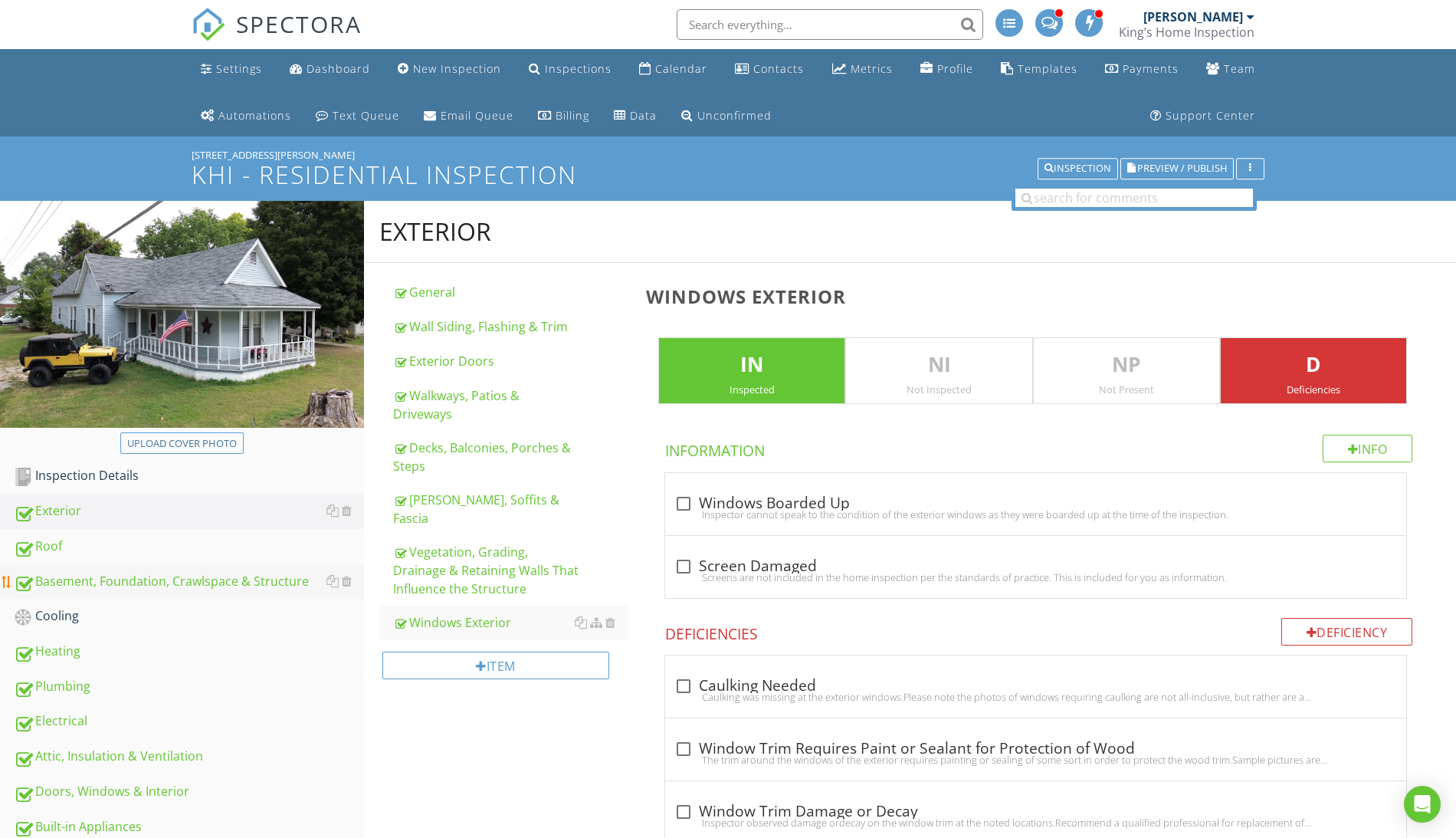
click at [132, 583] on div "Basement, Foundation, Crawlspace & Structure" at bounding box center [188, 581] width 350 height 20
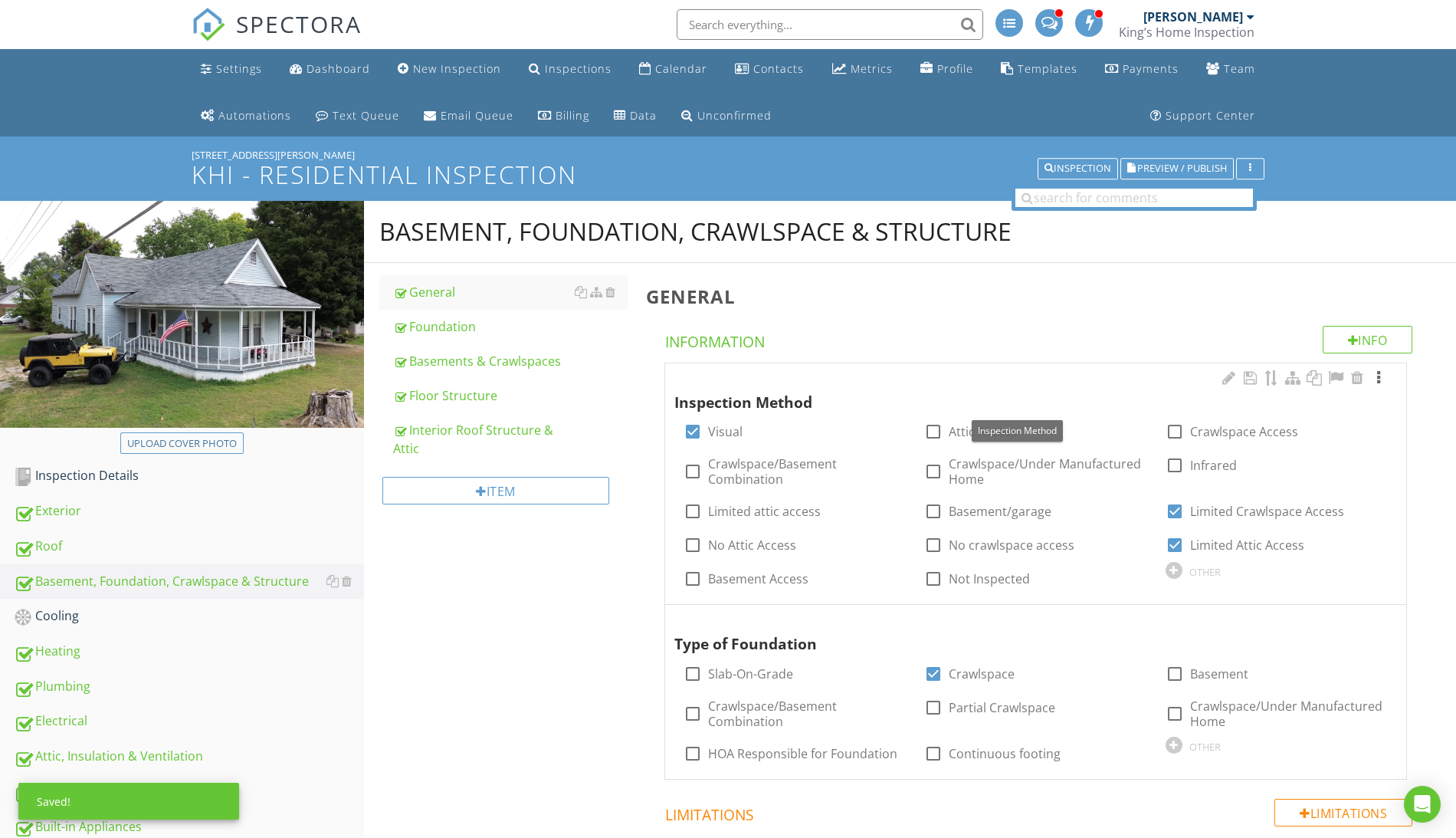
click at [1380, 372] on div at bounding box center [1378, 377] width 18 height 15
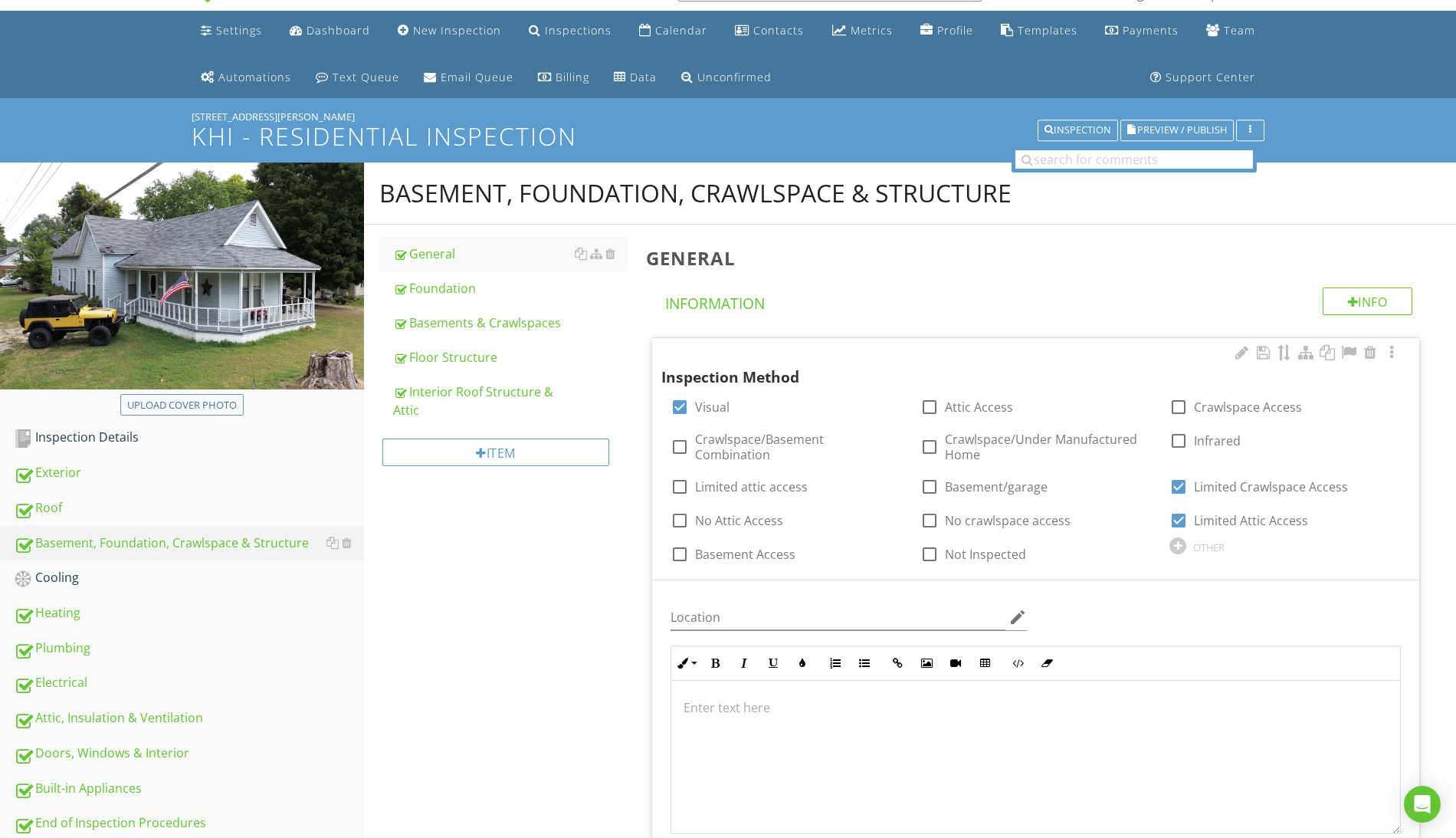
scroll to position [191, 0]
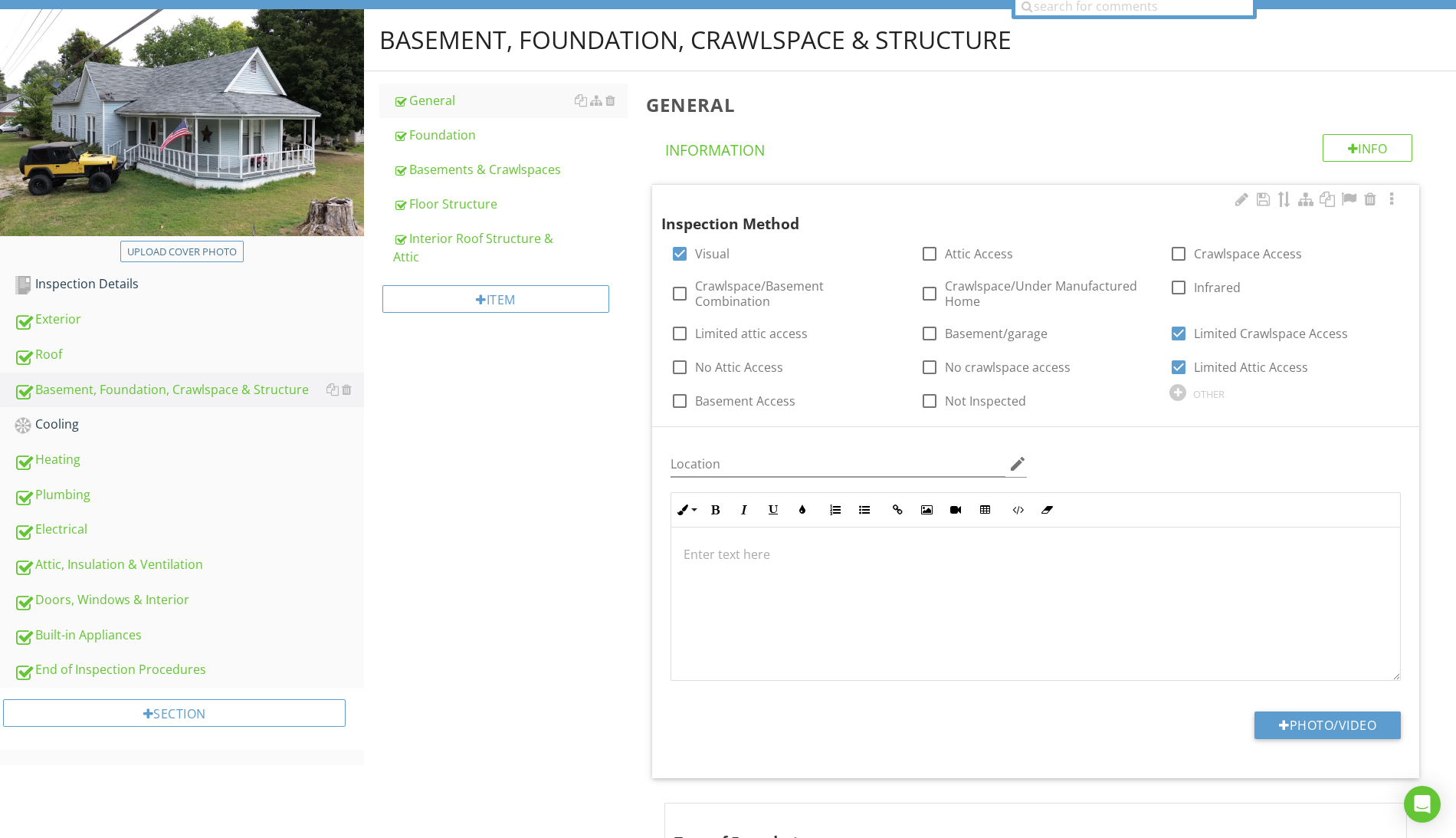
click at [1048, 588] on div at bounding box center [1035, 604] width 728 height 153
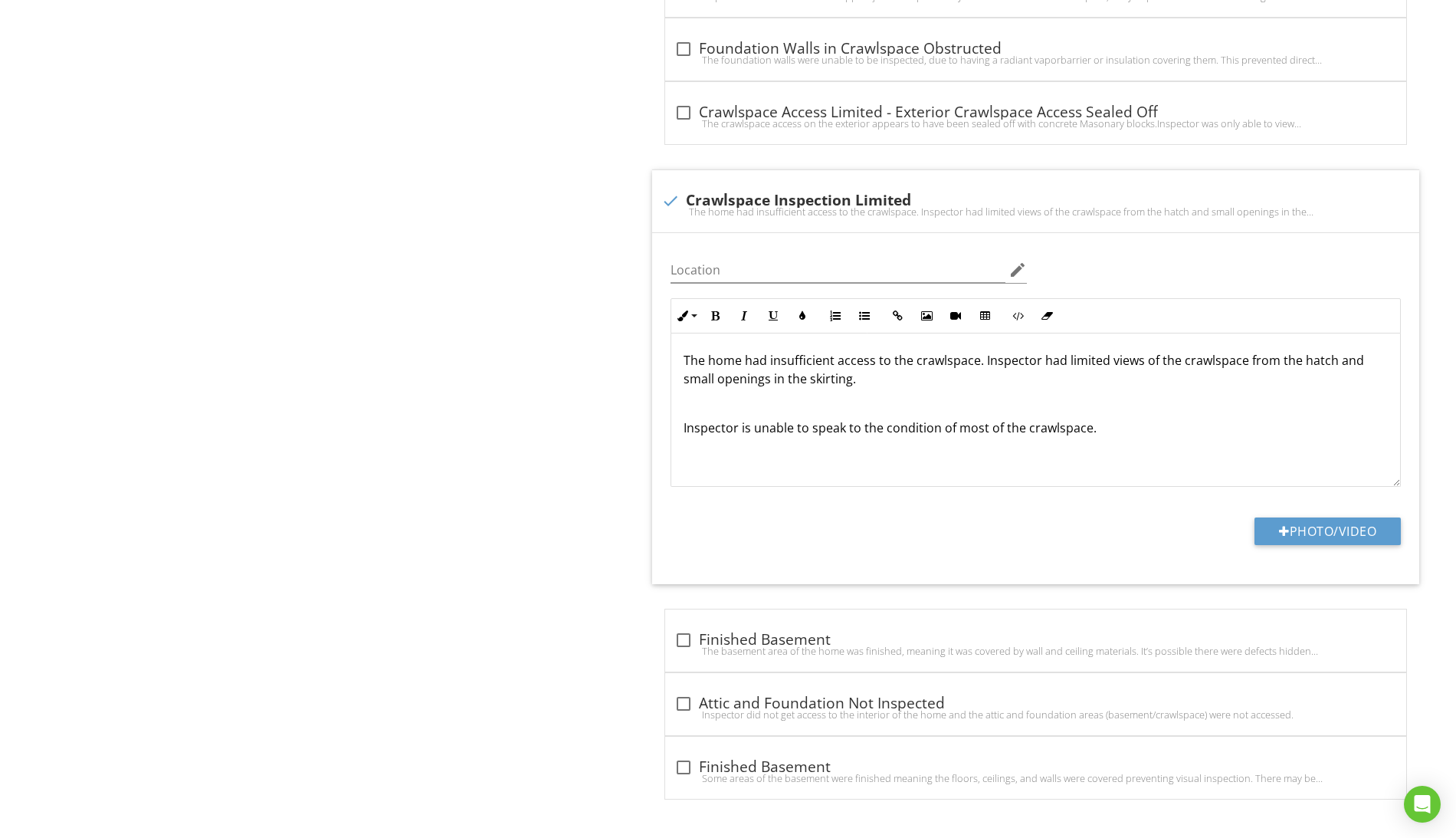
scroll to position [0, 0]
drag, startPoint x: 1192, startPoint y: 431, endPoint x: 513, endPoint y: 292, distance: 693.1
click at [1157, 433] on p "Inspector is unable to speak to the condition of most of the crawlspace." at bounding box center [1036, 428] width 704 height 18
drag, startPoint x: 1162, startPoint y: 431, endPoint x: 544, endPoint y: 283, distance: 635.5
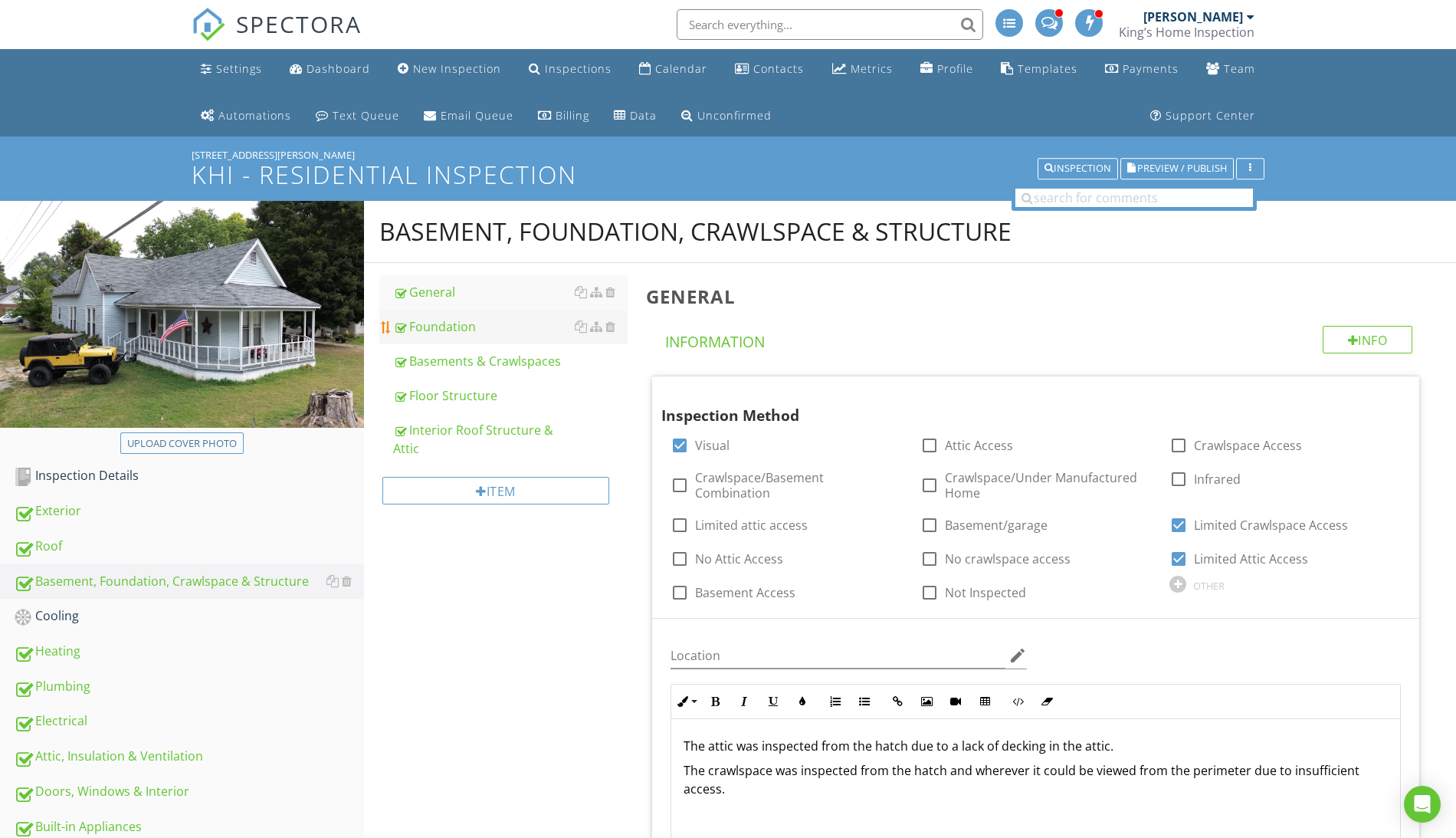
click at [464, 323] on div "Foundation" at bounding box center [510, 326] width 234 height 18
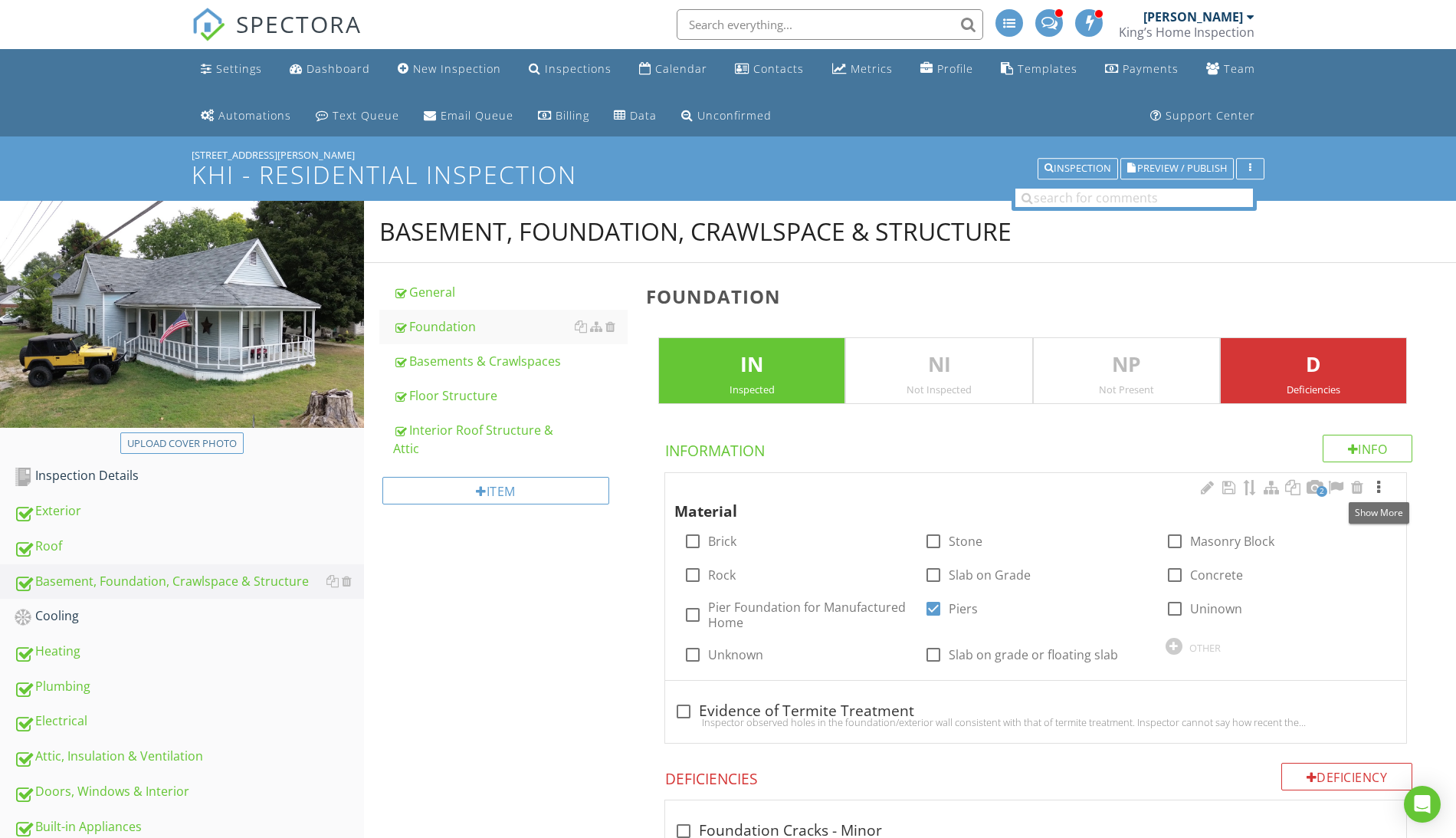
click at [1382, 487] on div at bounding box center [1378, 487] width 18 height 15
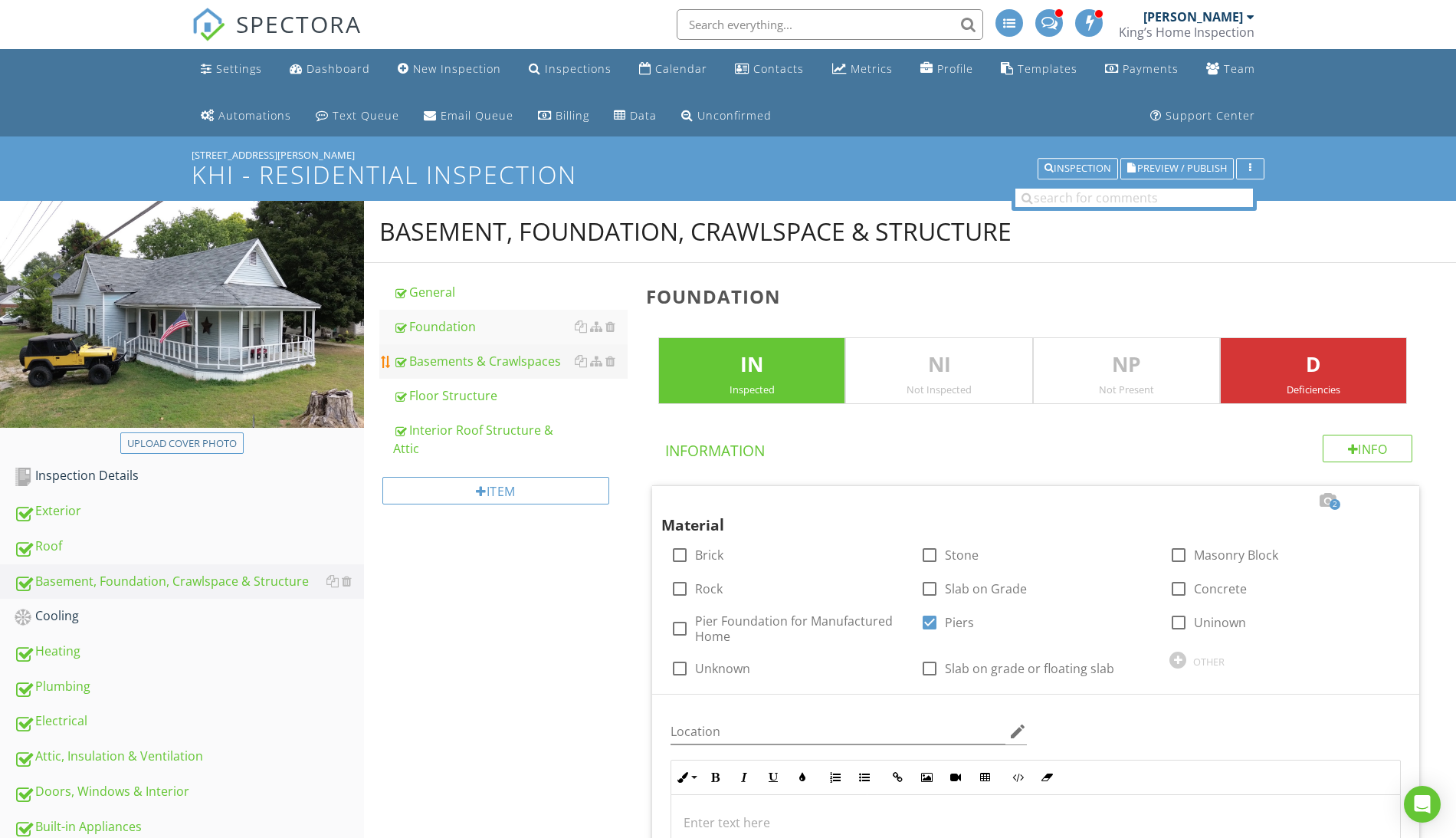
click at [520, 360] on div "Basements & Crawlspaces" at bounding box center [510, 360] width 234 height 18
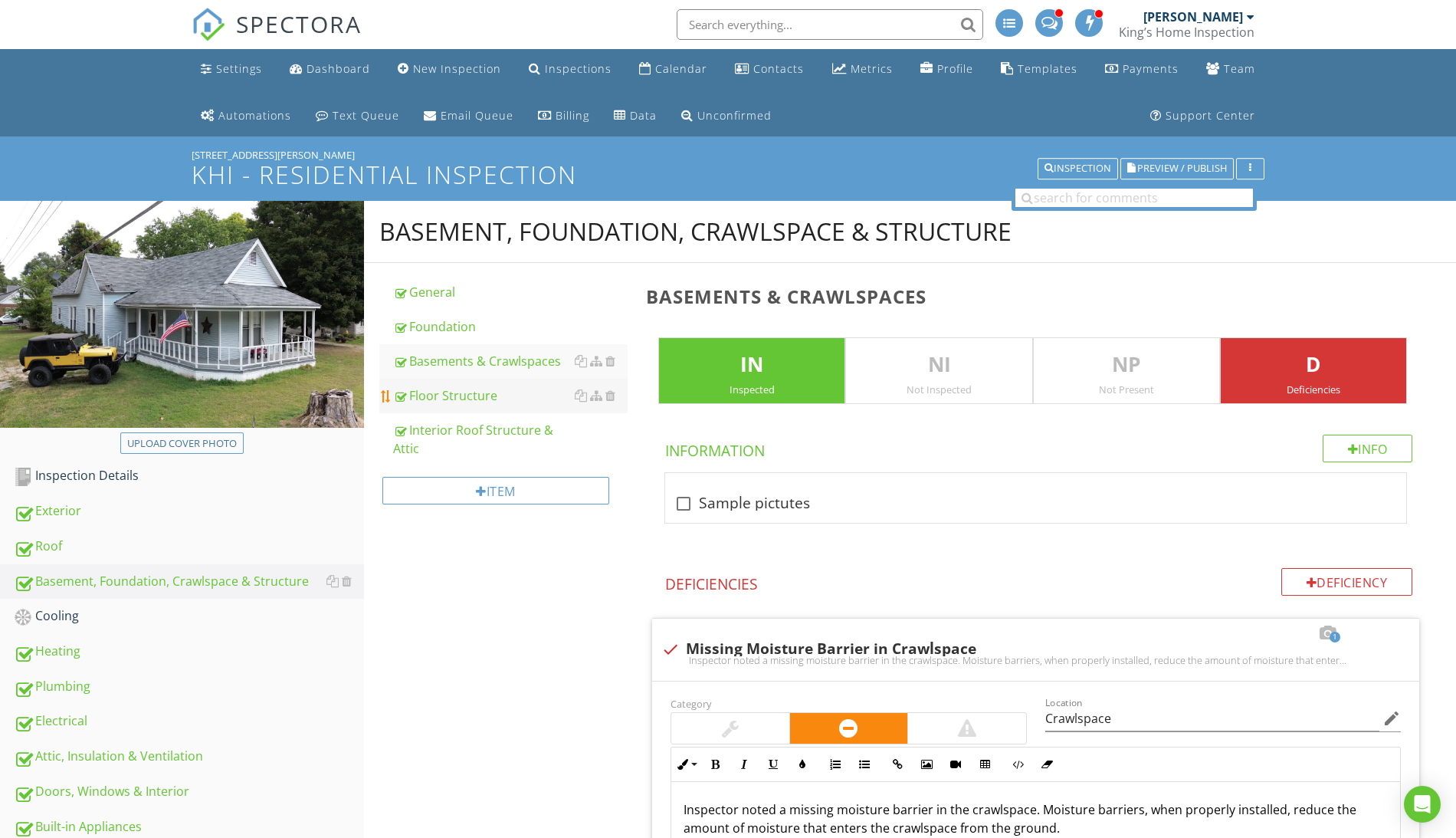
click at [442, 395] on div "Floor Structure" at bounding box center [510, 395] width 234 height 18
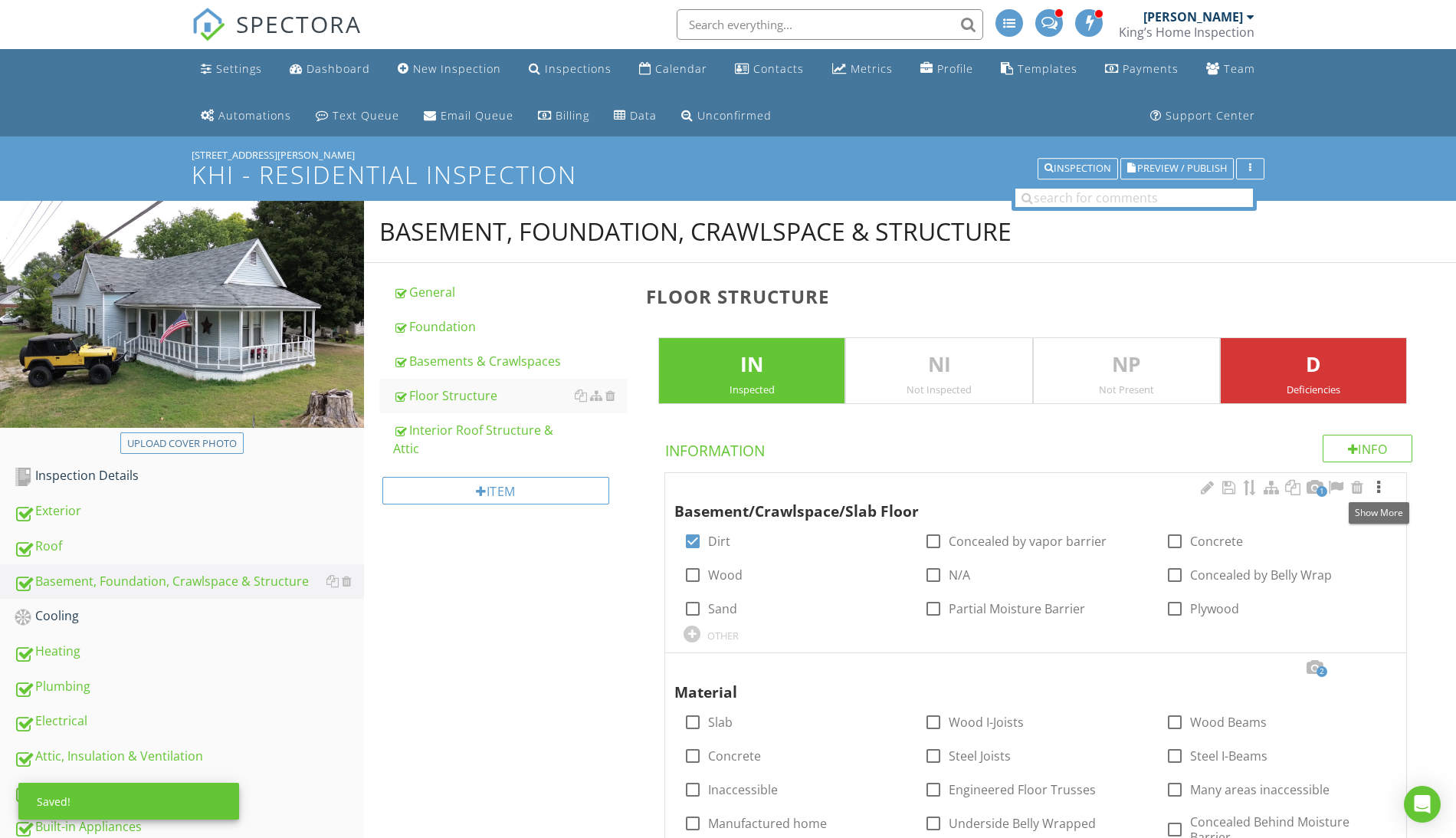
click at [1380, 488] on div at bounding box center [1378, 487] width 18 height 15
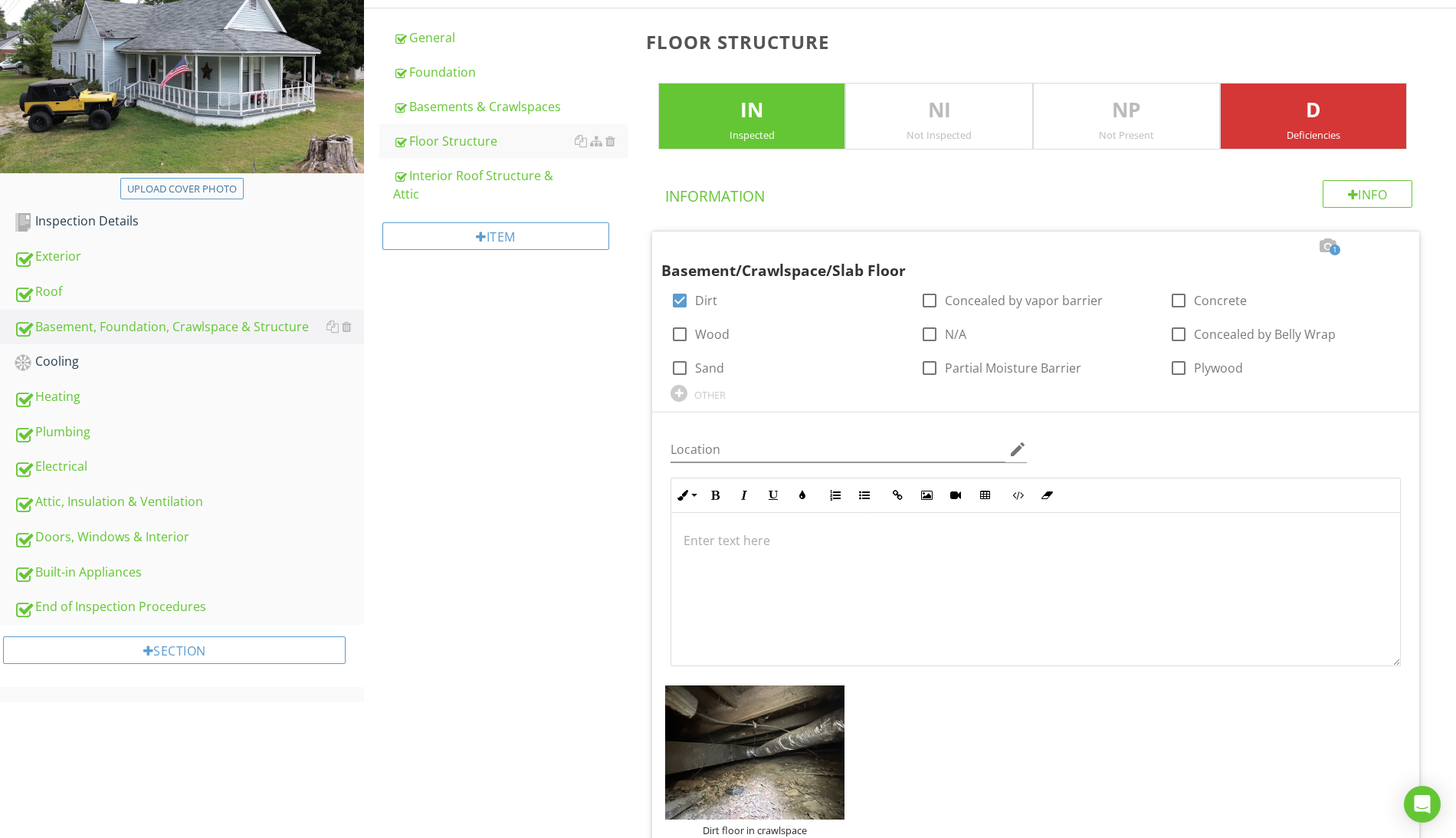
scroll to position [545, 0]
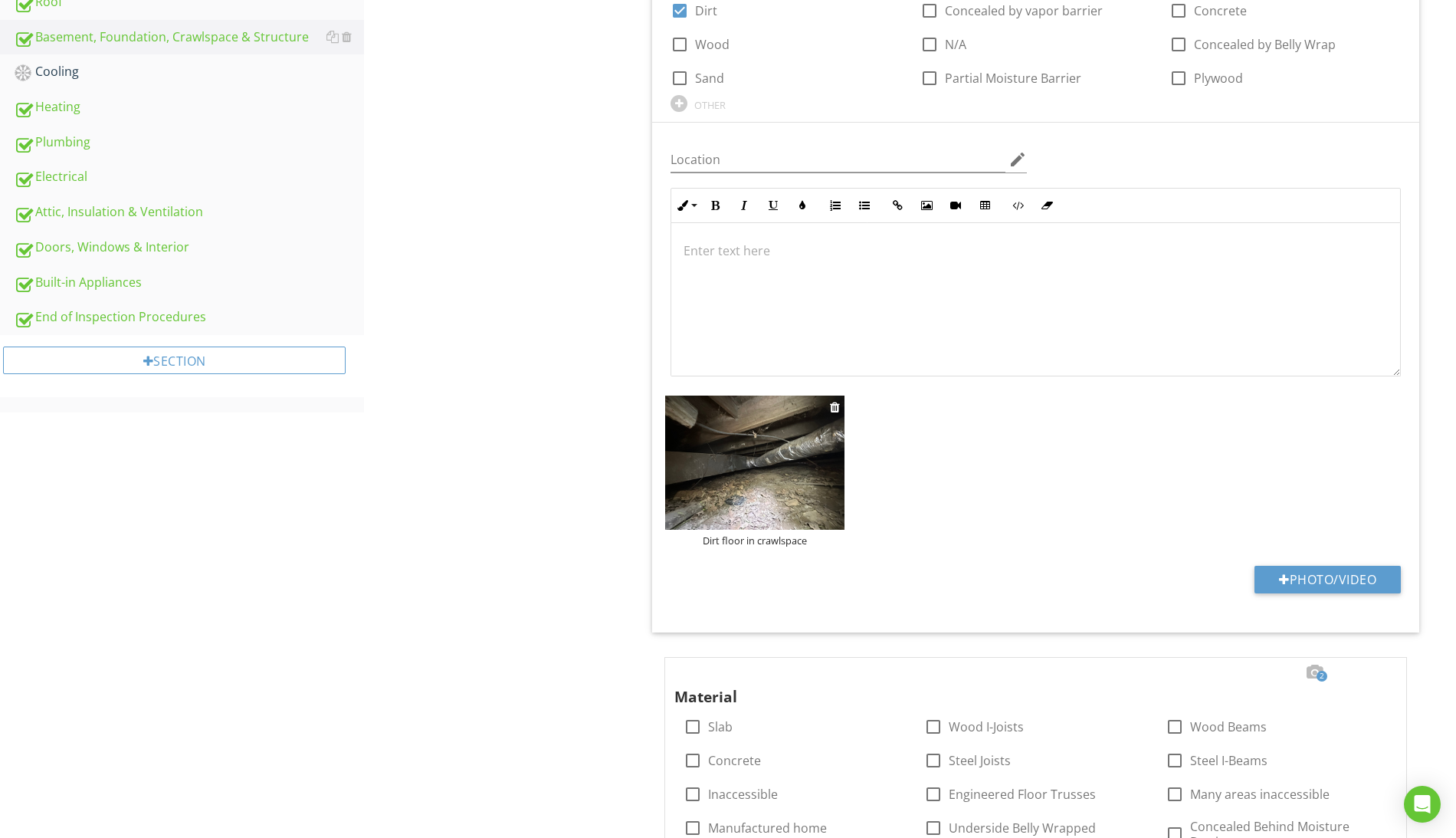
click at [800, 486] on img at bounding box center [755, 462] width 179 height 135
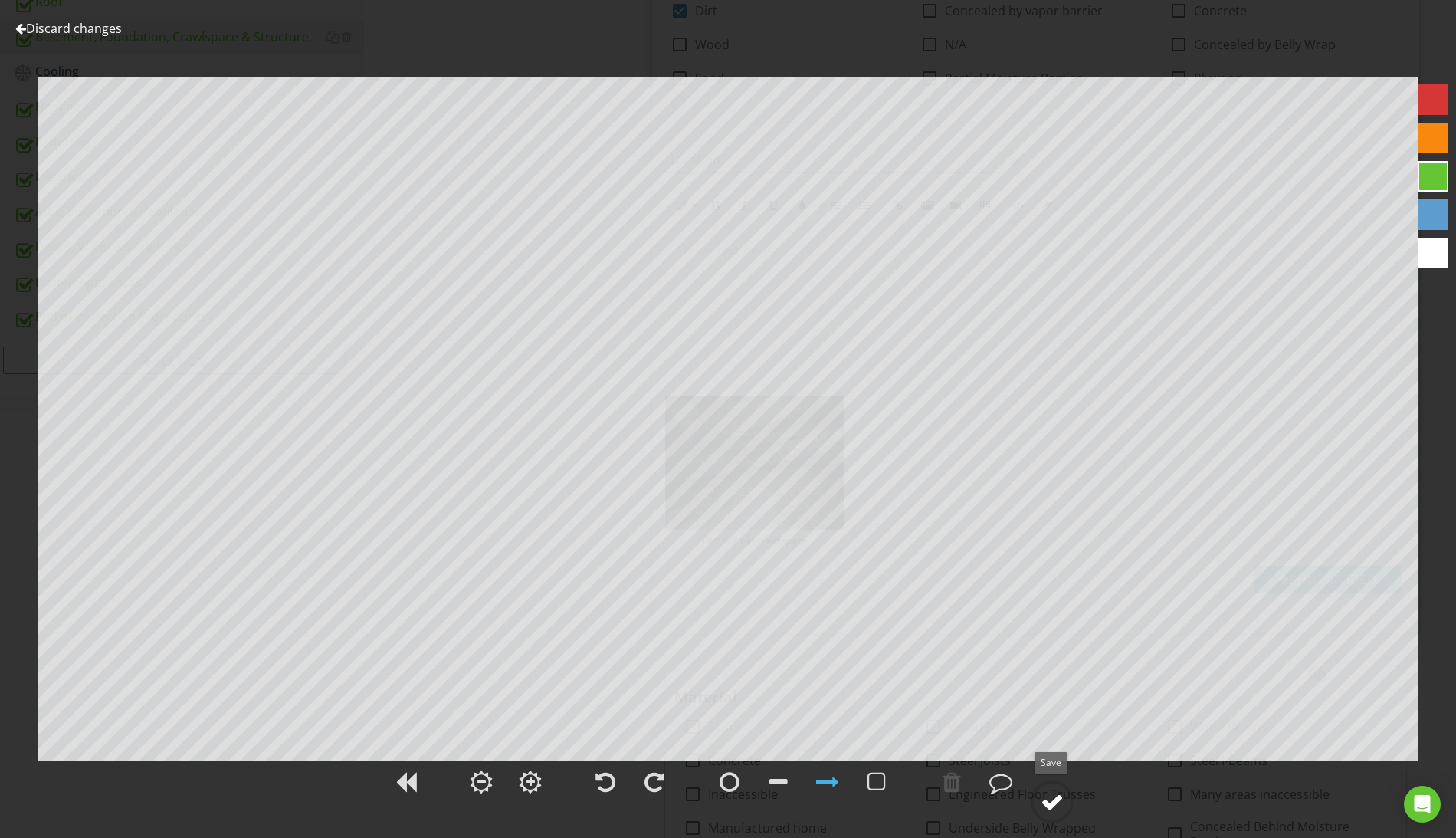
click at [1058, 808] on div at bounding box center [1052, 801] width 23 height 23
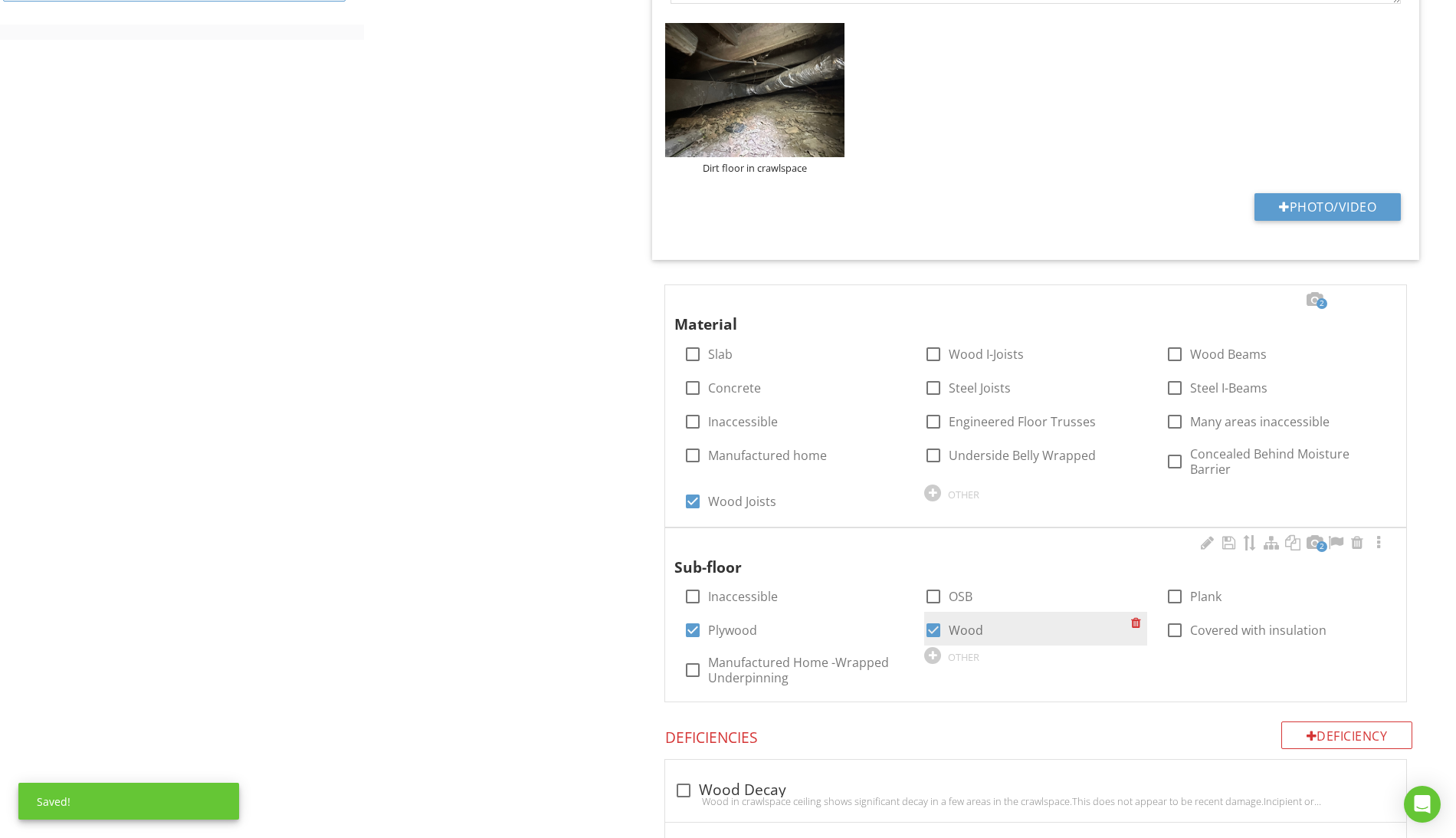
scroll to position [921, 0]
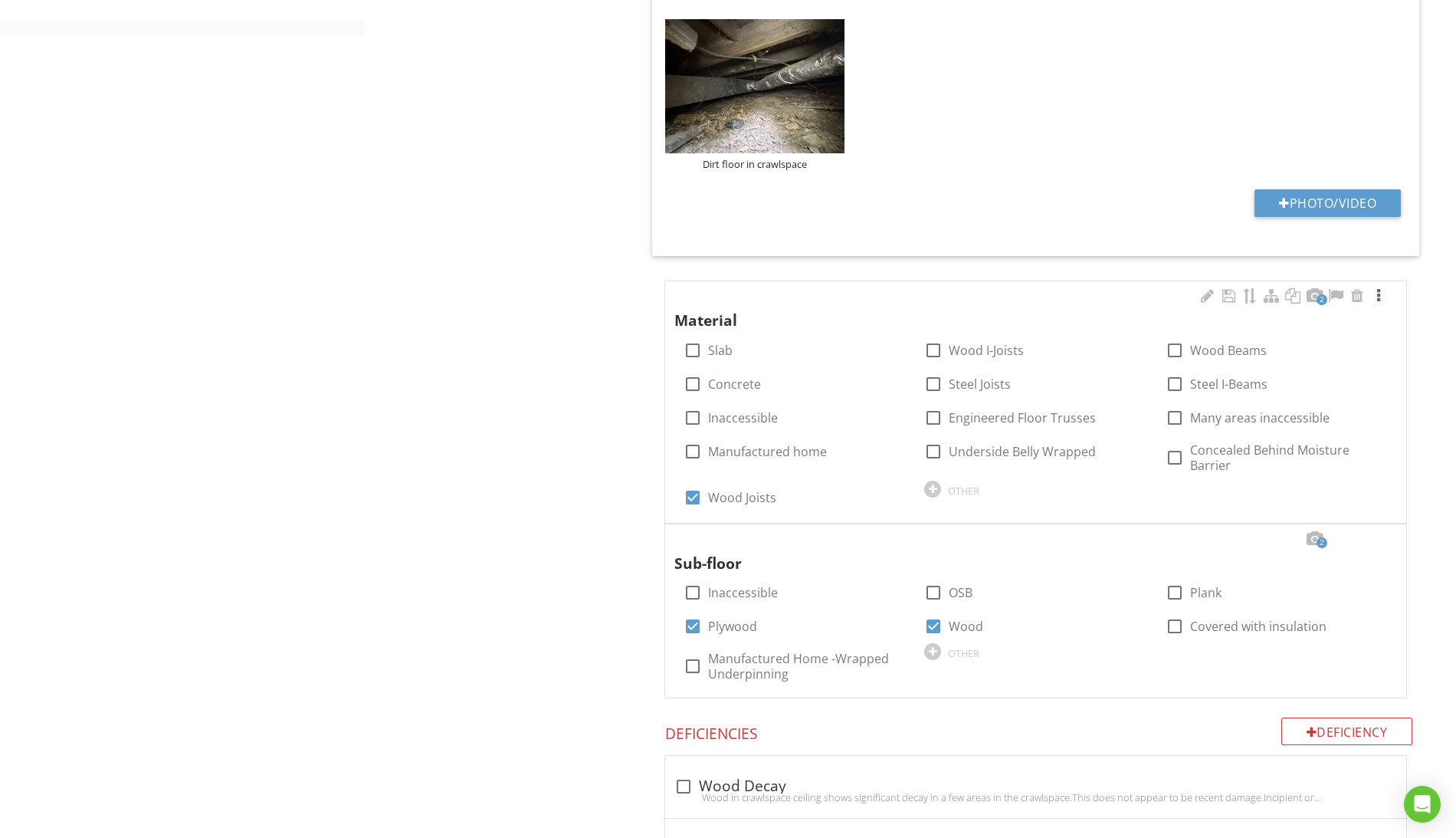
click at [1377, 298] on div at bounding box center [1378, 296] width 18 height 15
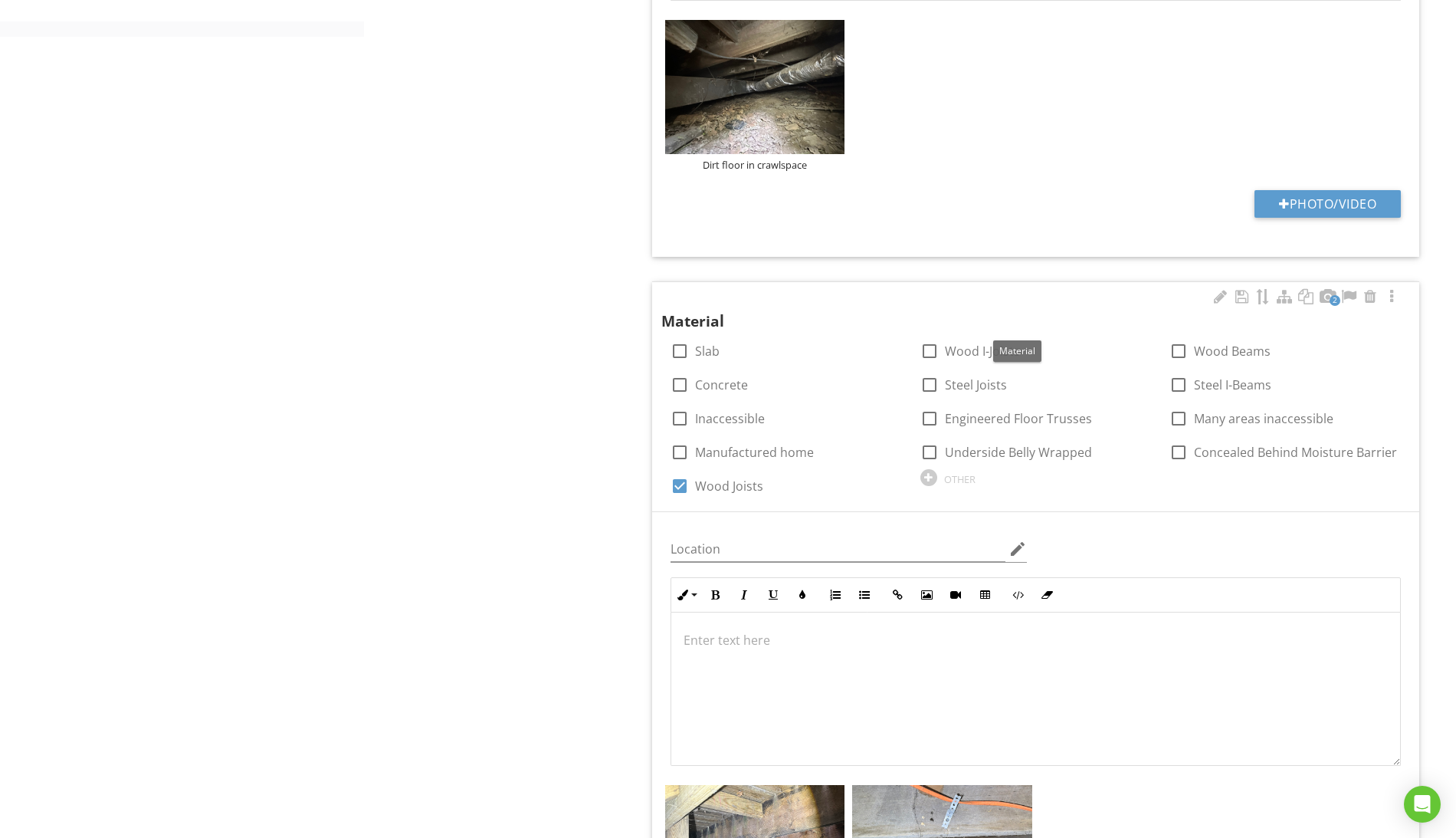
scroll to position [1264, 0]
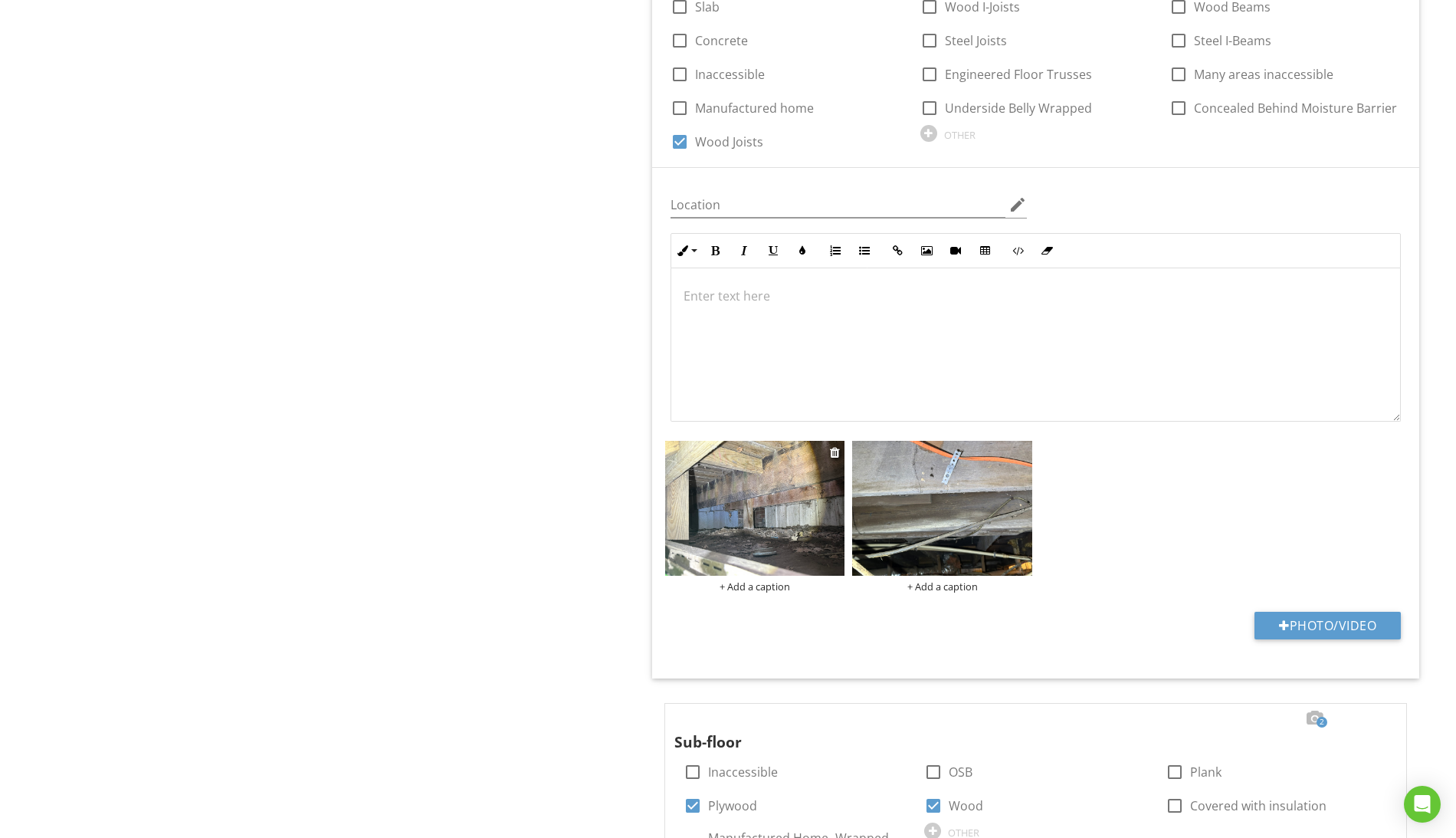
click at [775, 502] on img at bounding box center [755, 508] width 179 height 135
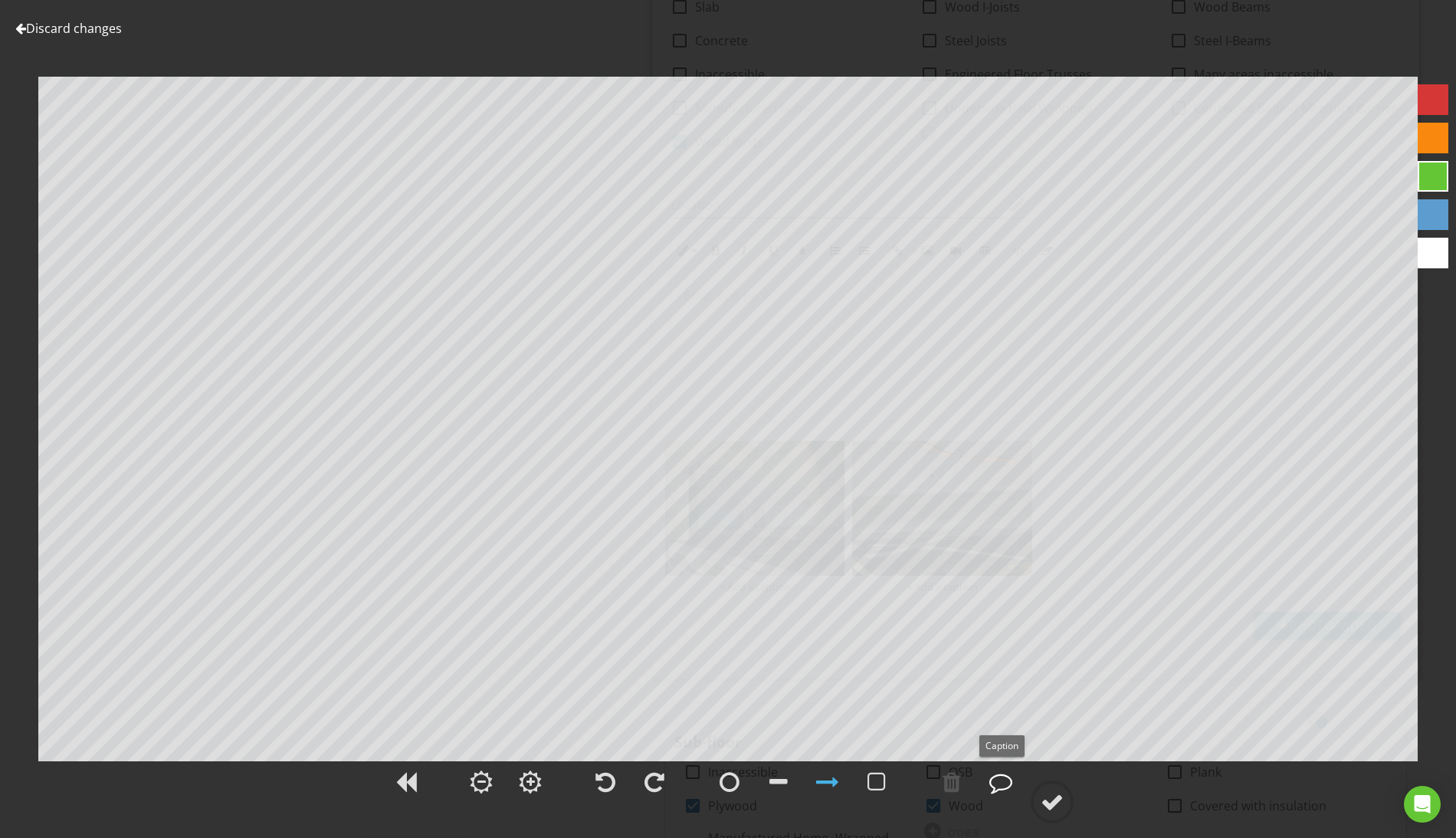
click at [1004, 786] on div at bounding box center [1000, 781] width 23 height 23
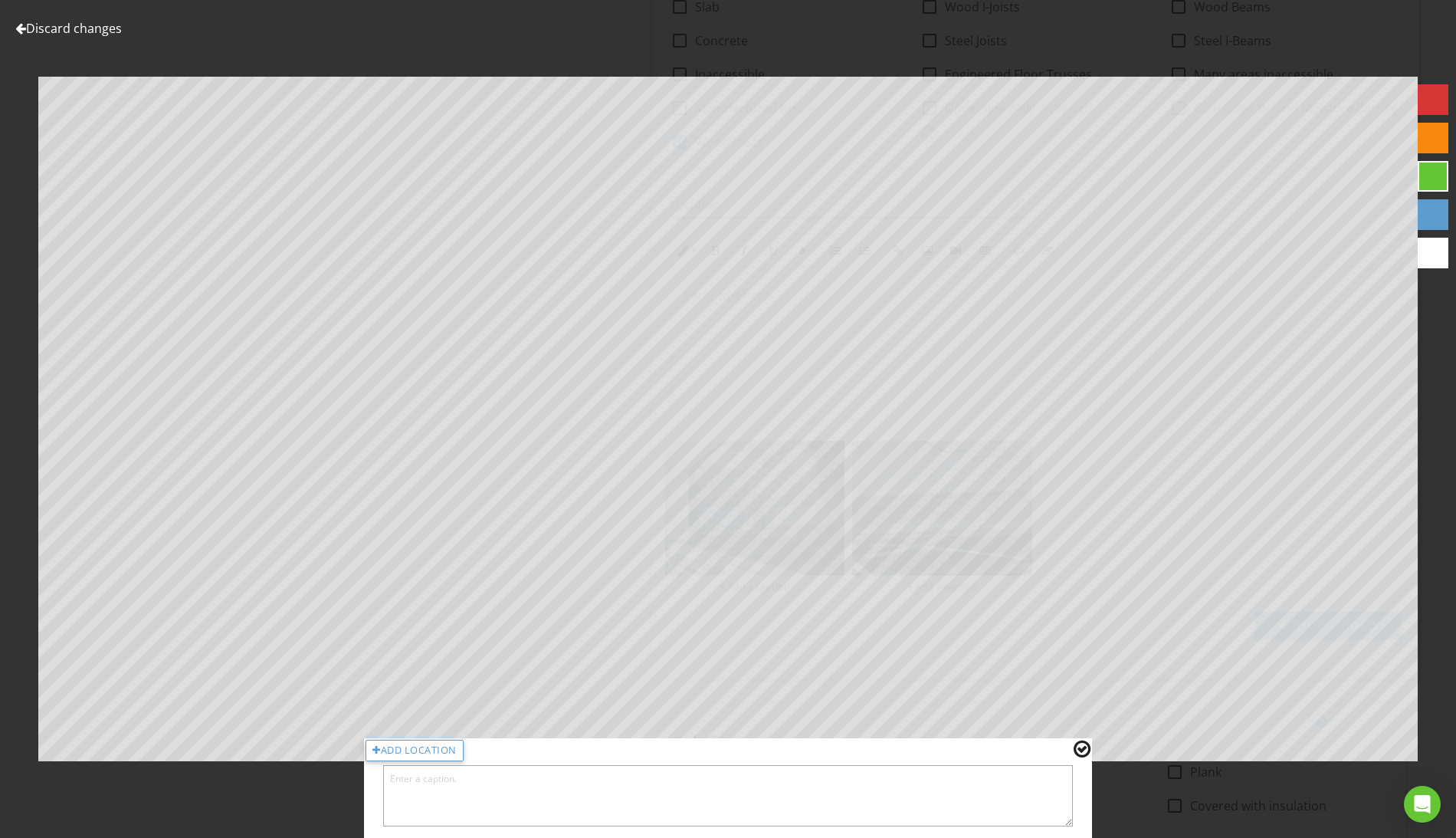
click at [905, 789] on textarea at bounding box center [728, 796] width 689 height 61
type textarea "Sample joists"
click at [1085, 753] on div at bounding box center [1081, 749] width 17 height 20
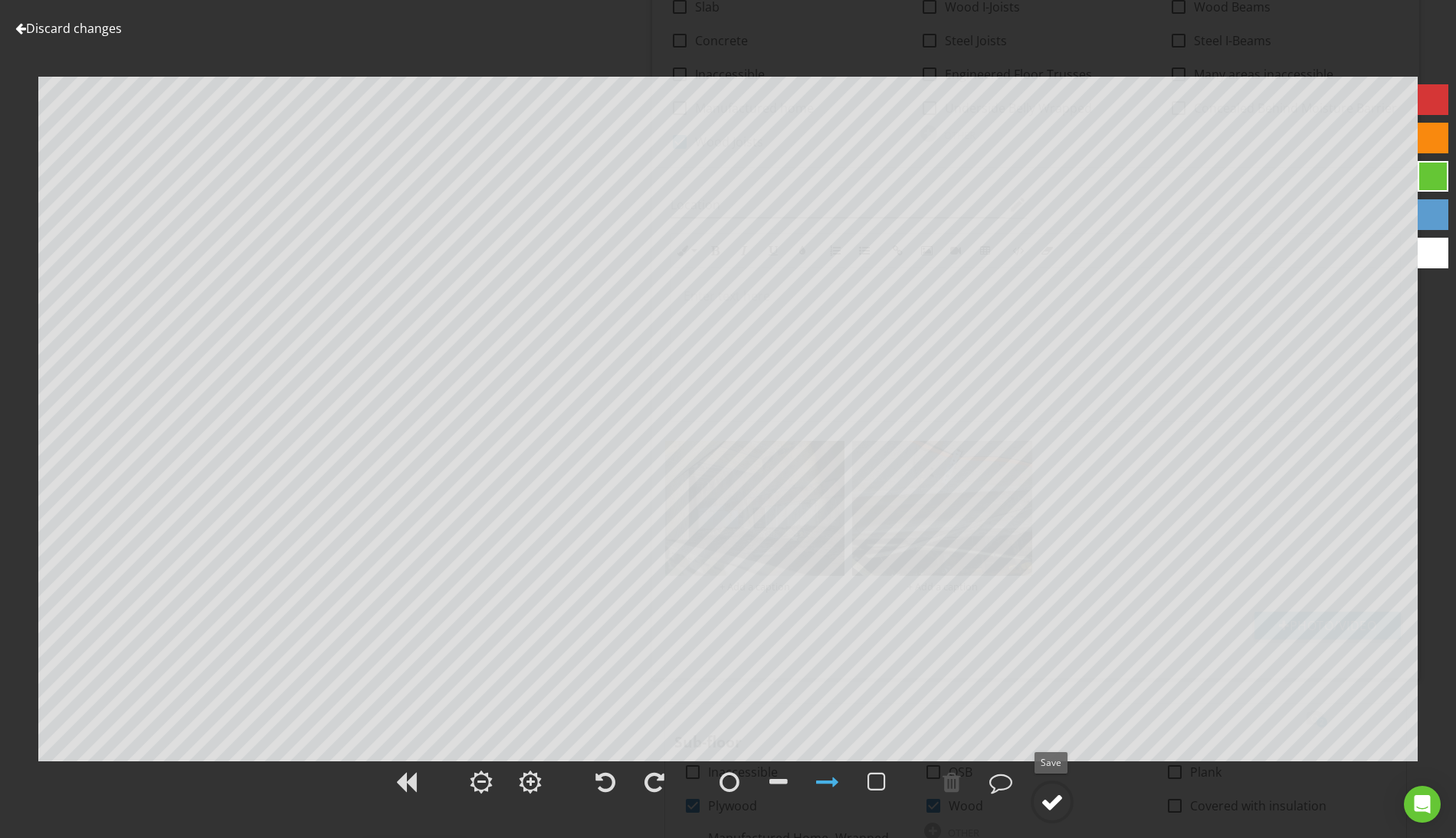
click at [1064, 806] on div at bounding box center [1052, 801] width 23 height 23
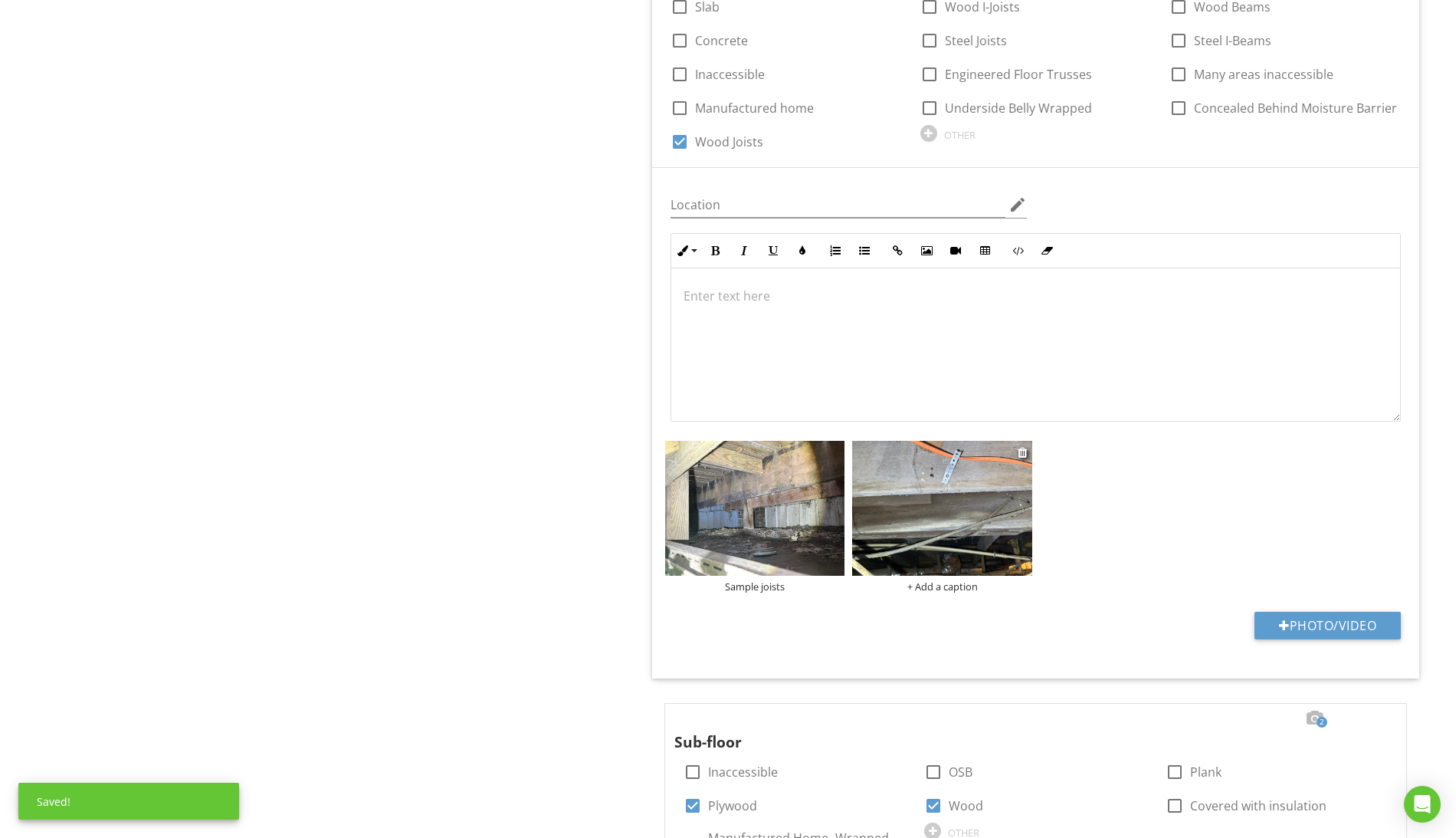
click at [960, 585] on div "+ Add a caption" at bounding box center [941, 586] width 179 height 12
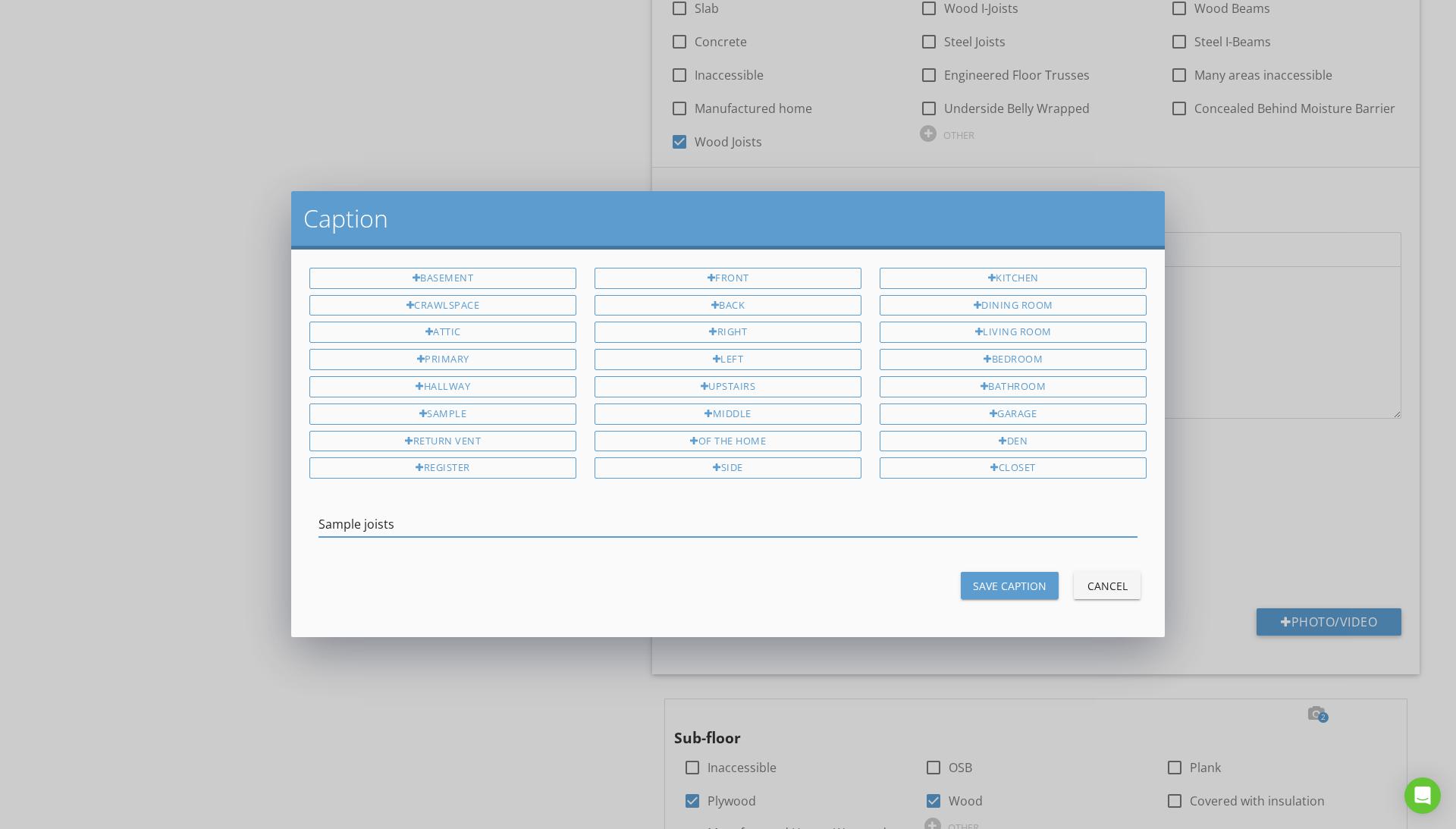
type input "Sample joists"
click at [1023, 591] on div "Save Caption" at bounding box center [1010, 586] width 73 height 16
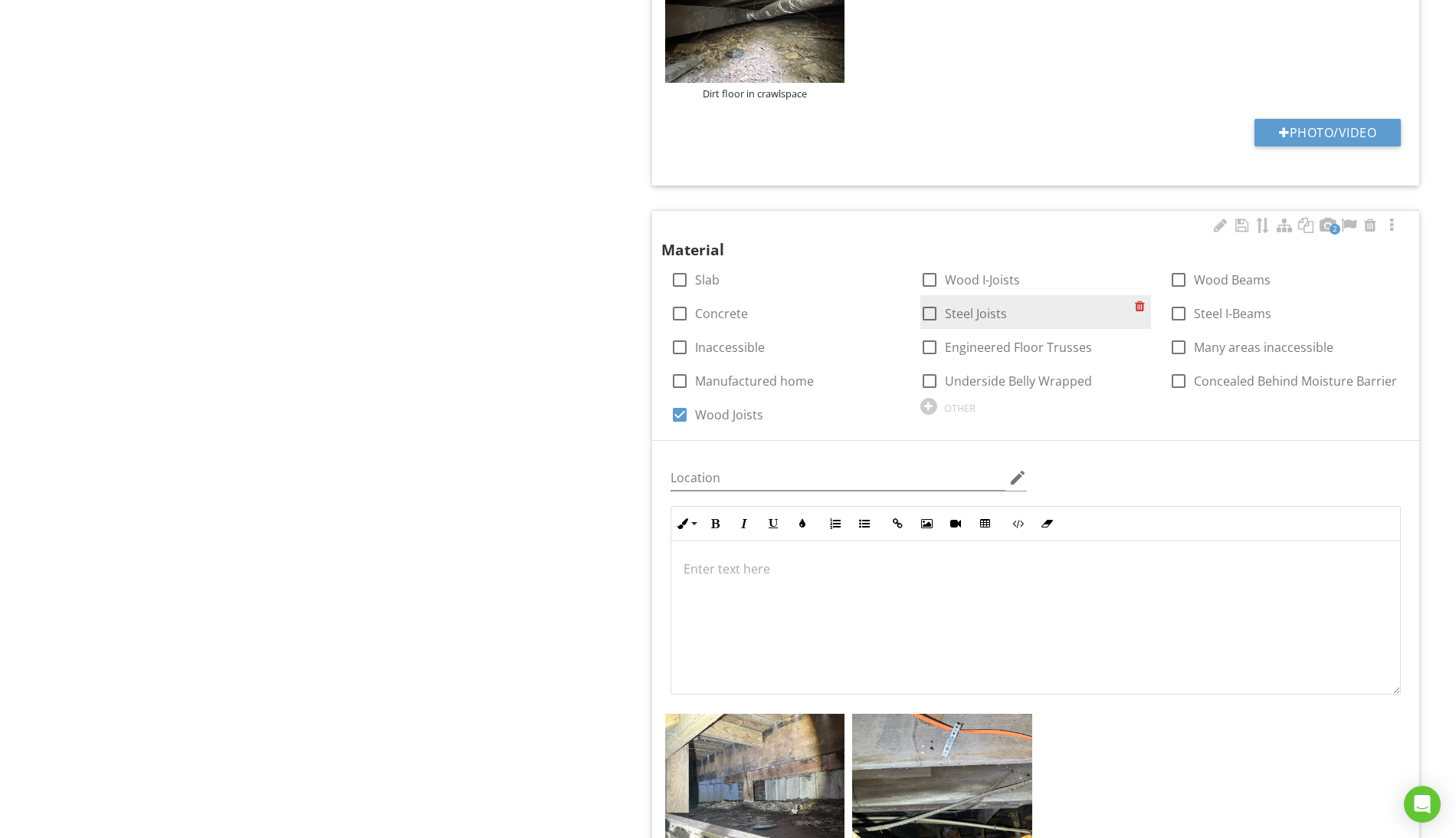
scroll to position [1372, 0]
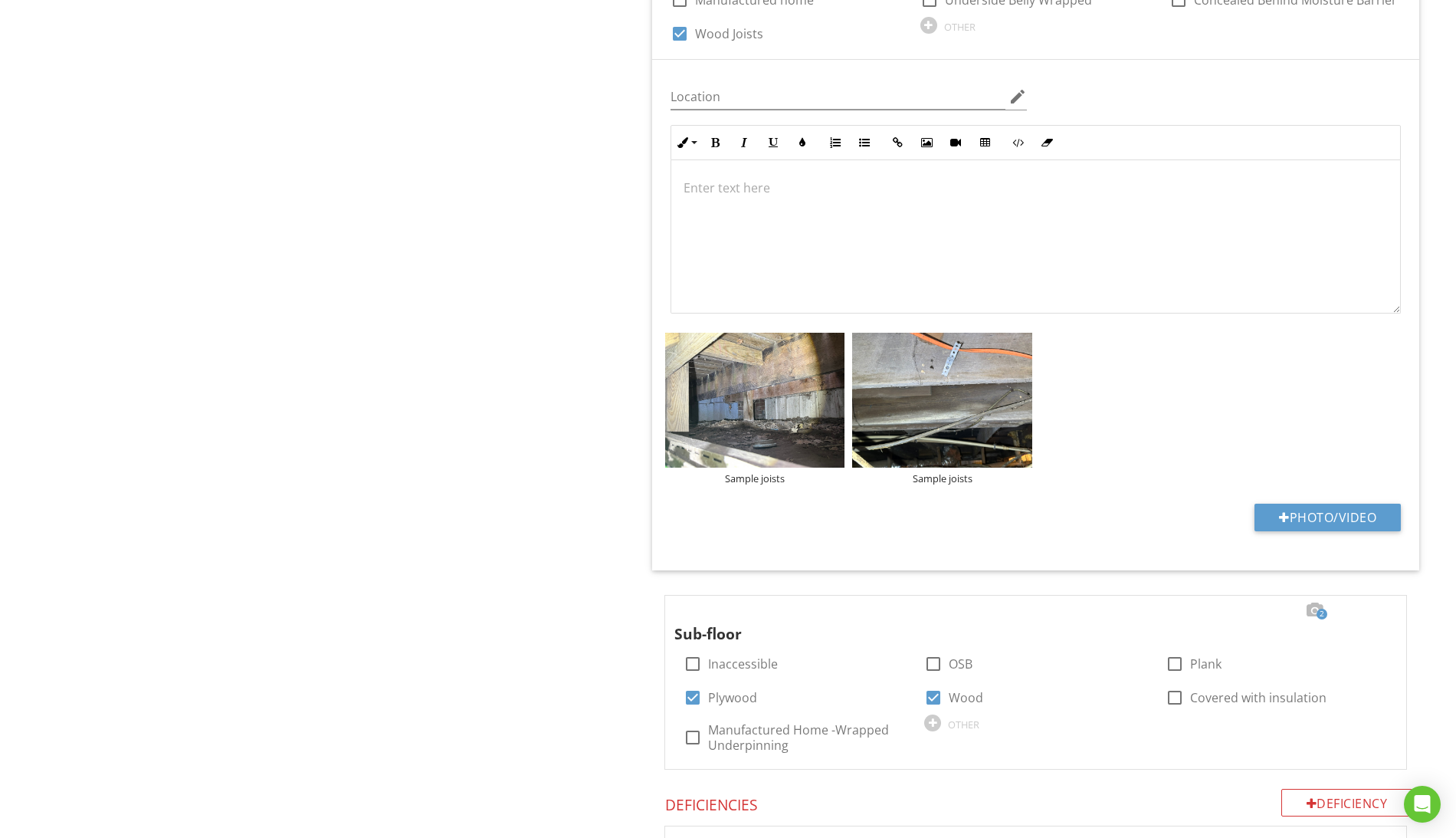
click at [1099, 266] on div at bounding box center [1035, 237] width 728 height 153
